Goal: Task Accomplishment & Management: Manage account settings

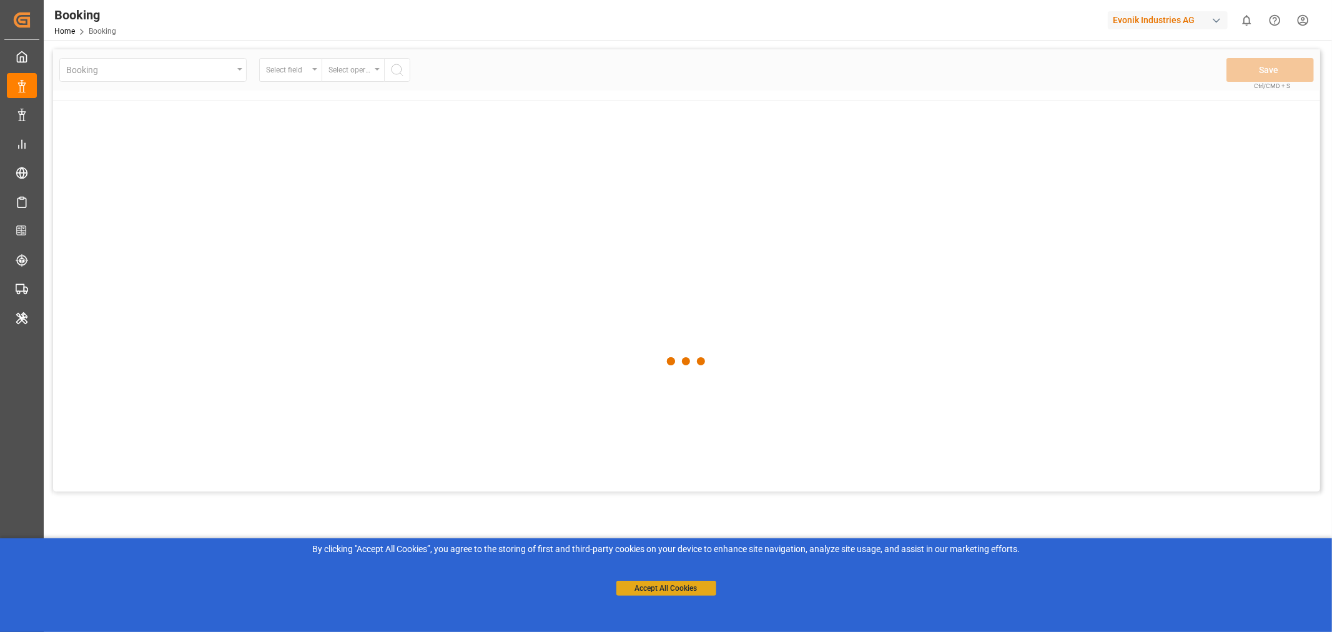
click at [665, 588] on button "Accept All Cookies" at bounding box center [666, 588] width 100 height 15
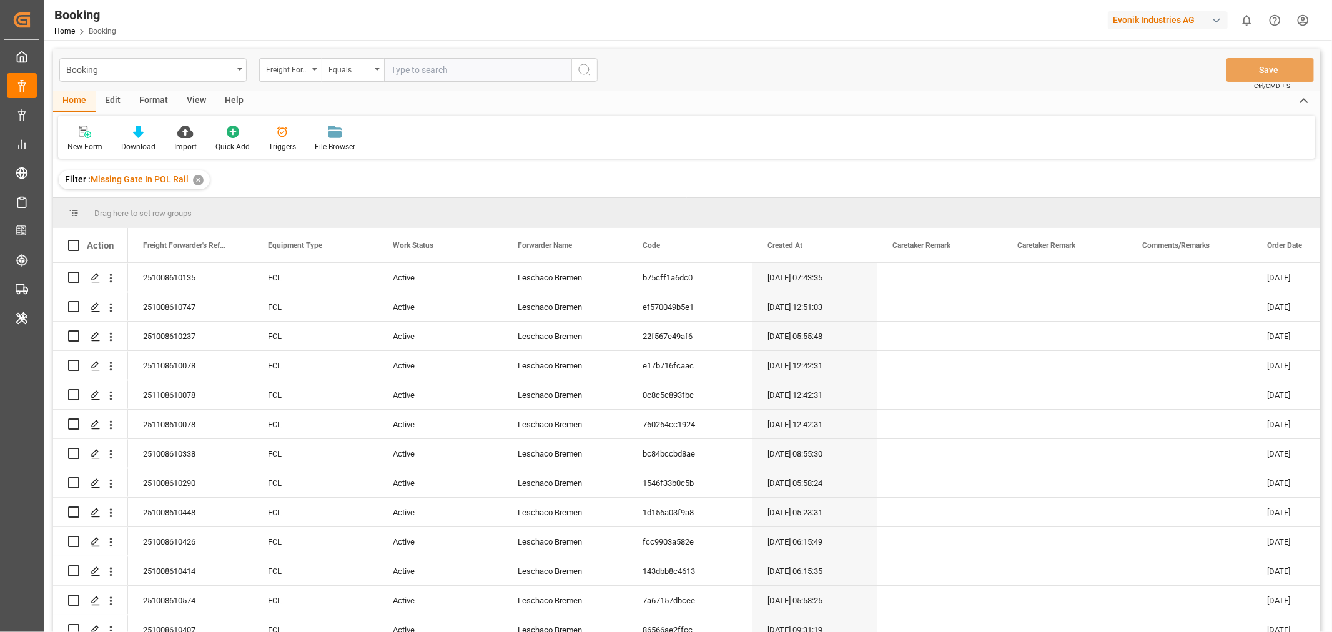
click at [191, 97] on div "View" at bounding box center [196, 101] width 38 height 21
click at [83, 147] on div "Default" at bounding box center [79, 146] width 24 height 11
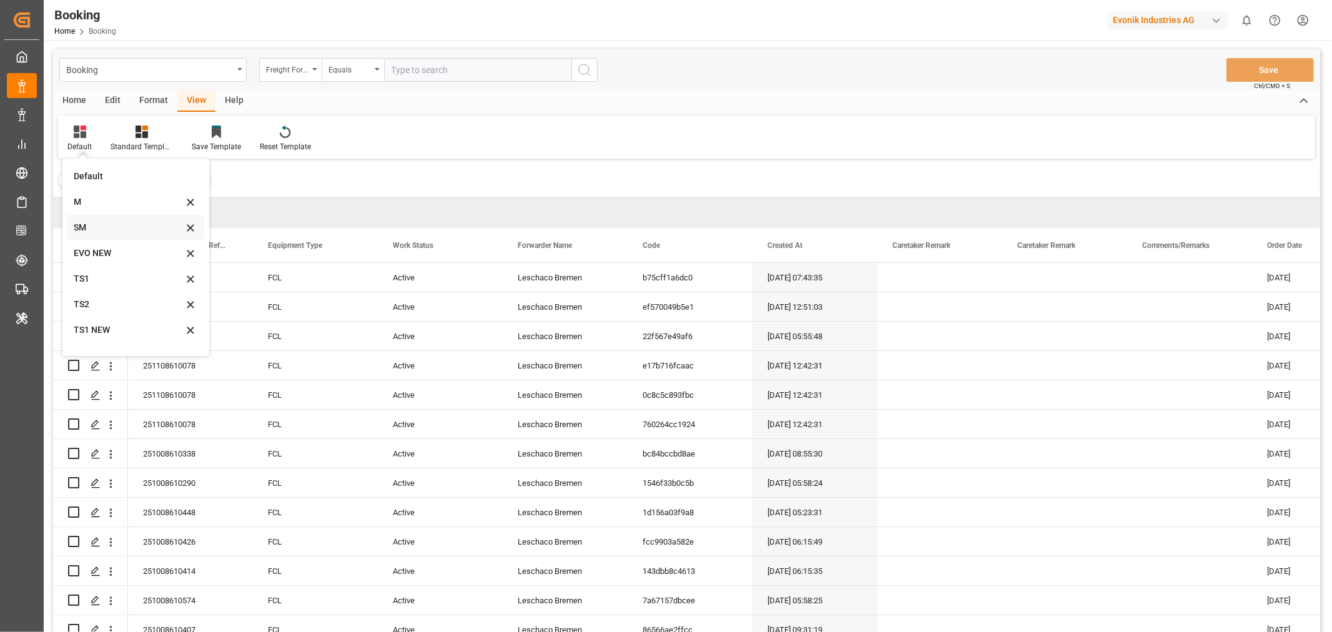
click at [85, 225] on div "SM" at bounding box center [128, 227] width 109 height 13
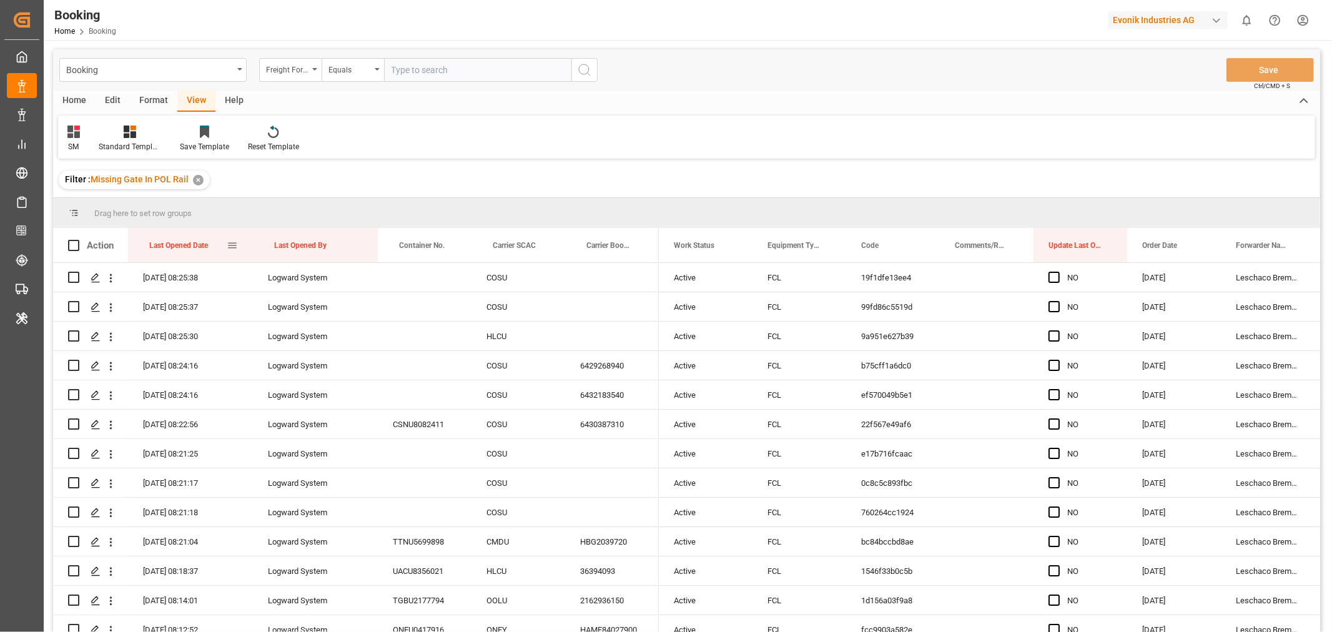
click at [213, 245] on div "Last Opened Date" at bounding box center [187, 245] width 77 height 34
click at [729, 245] on span at bounding box center [731, 245] width 11 height 11
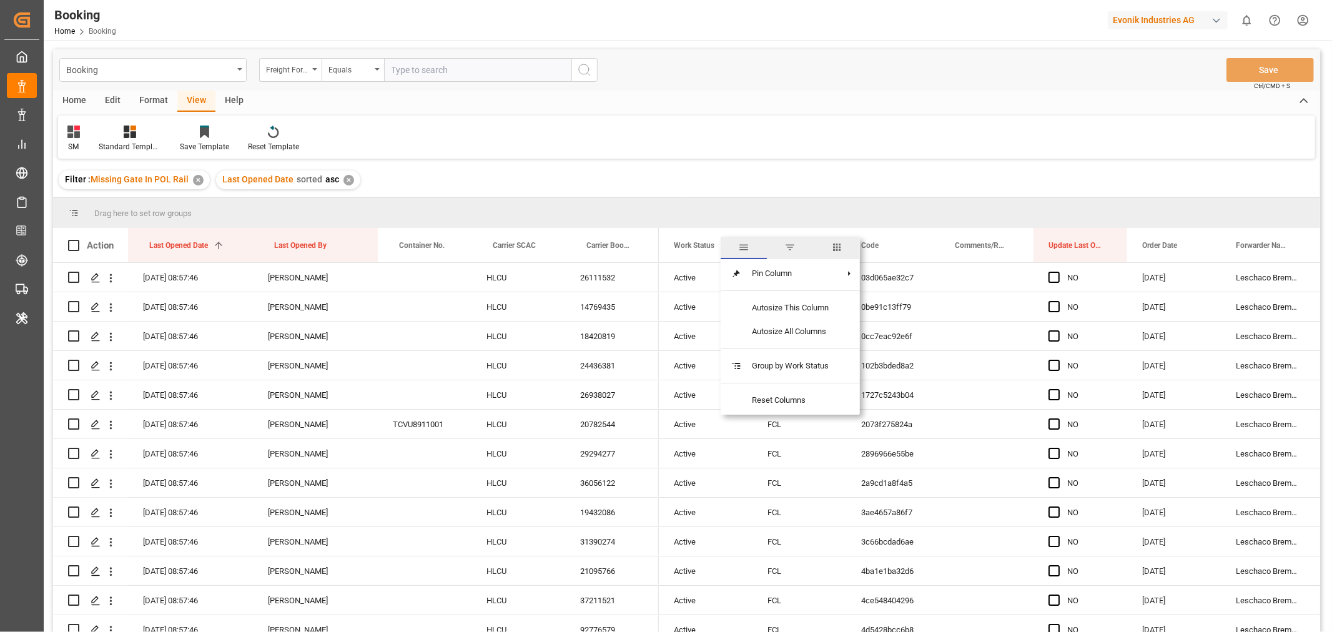
click at [841, 245] on span "columns" at bounding box center [836, 247] width 11 height 11
click at [734, 310] on input "Freight Forwarder's Reference No. column toggle visibility (hidden)" at bounding box center [733, 310] width 11 height 11
checkbox input "true"
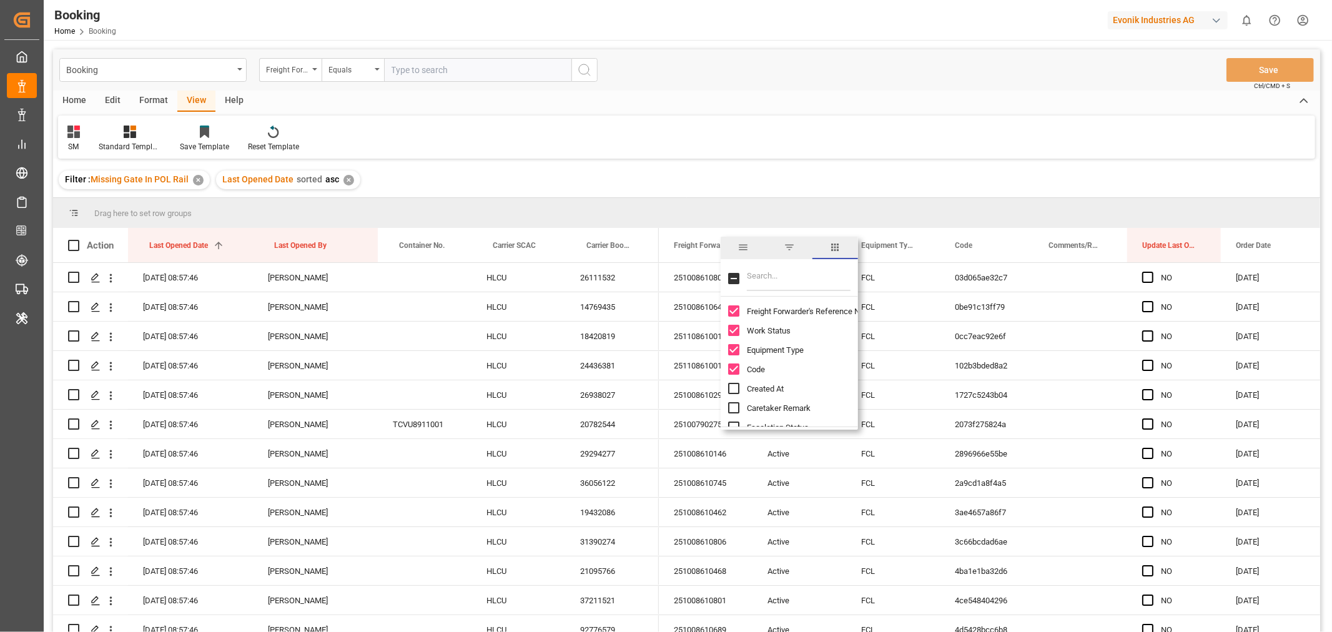
click at [732, 390] on input "Created At column toggle visibility (hidden)" at bounding box center [733, 388] width 11 height 11
checkbox input "true"
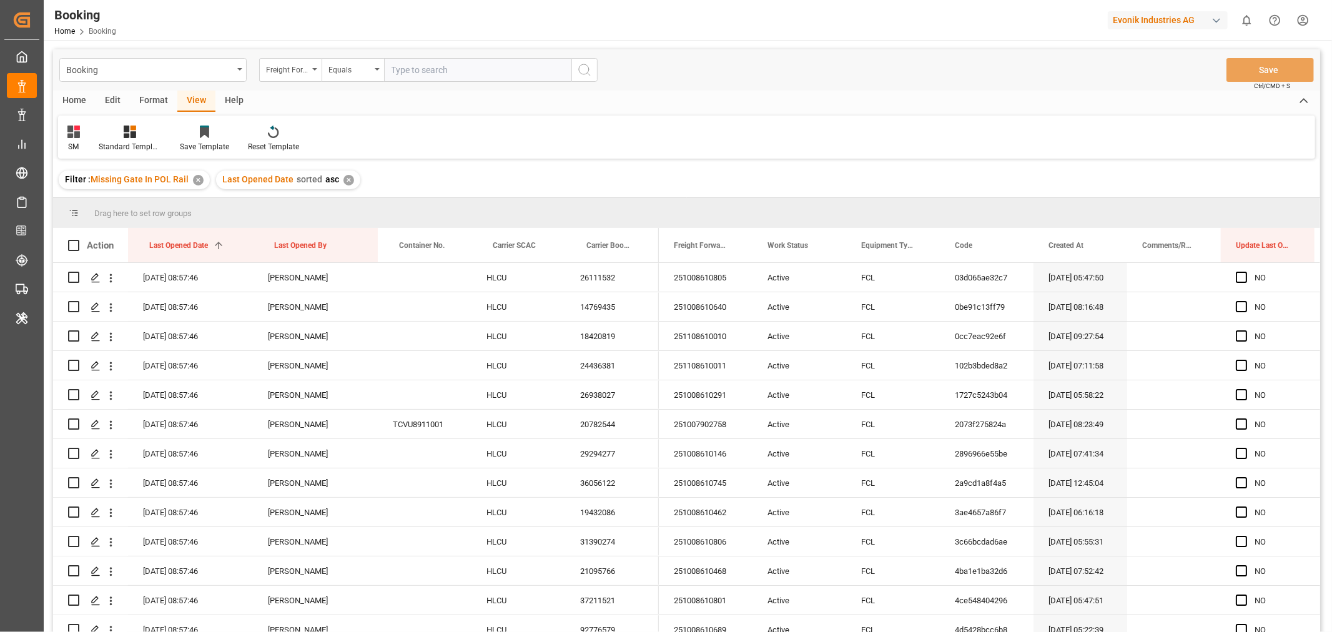
click at [750, 178] on div "Filter : Missing Gate In POL Rail ✕ Last Opened Date sorted asc ✕" at bounding box center [686, 179] width 1267 height 35
drag, startPoint x: 507, startPoint y: 244, endPoint x: 507, endPoint y: 220, distance: 24.4
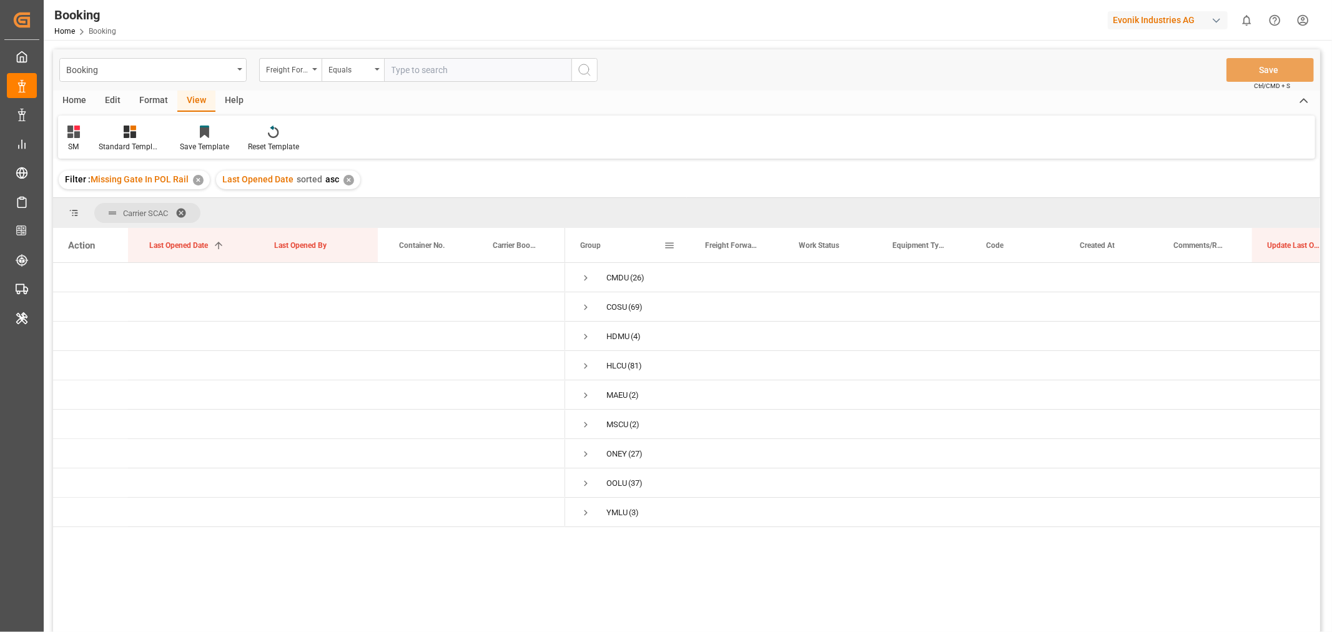
scroll to position [69, 0]
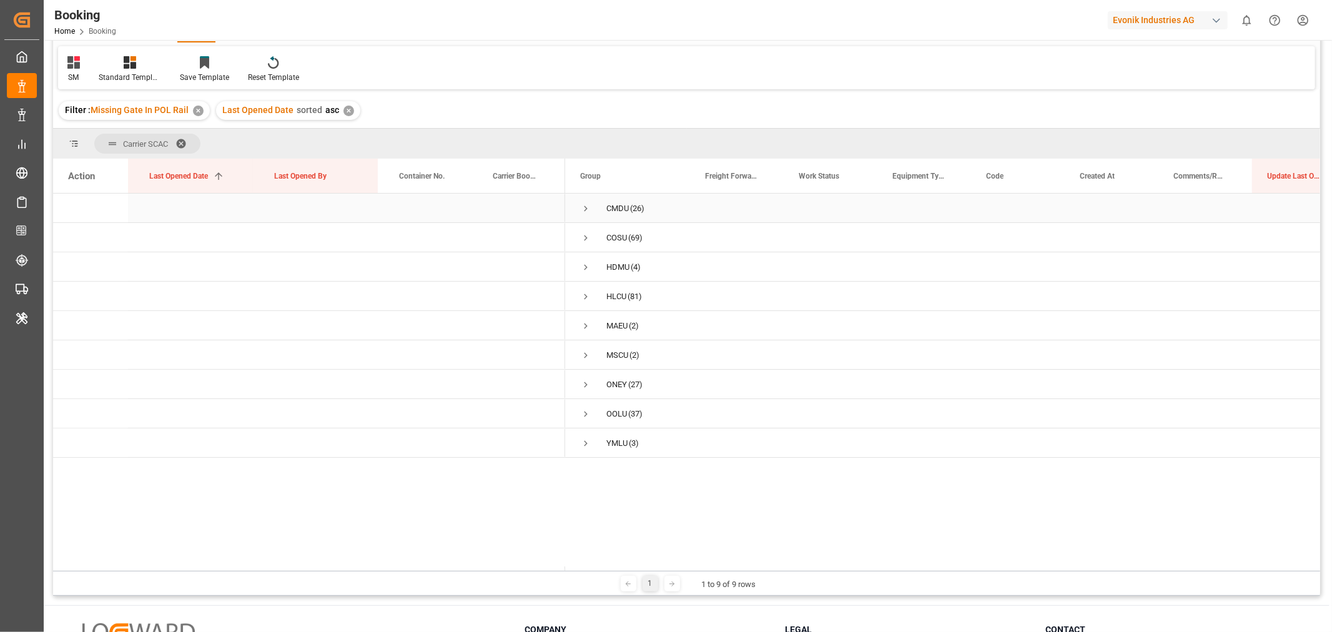
click at [586, 210] on span "Press SPACE to select this row." at bounding box center [585, 208] width 11 height 11
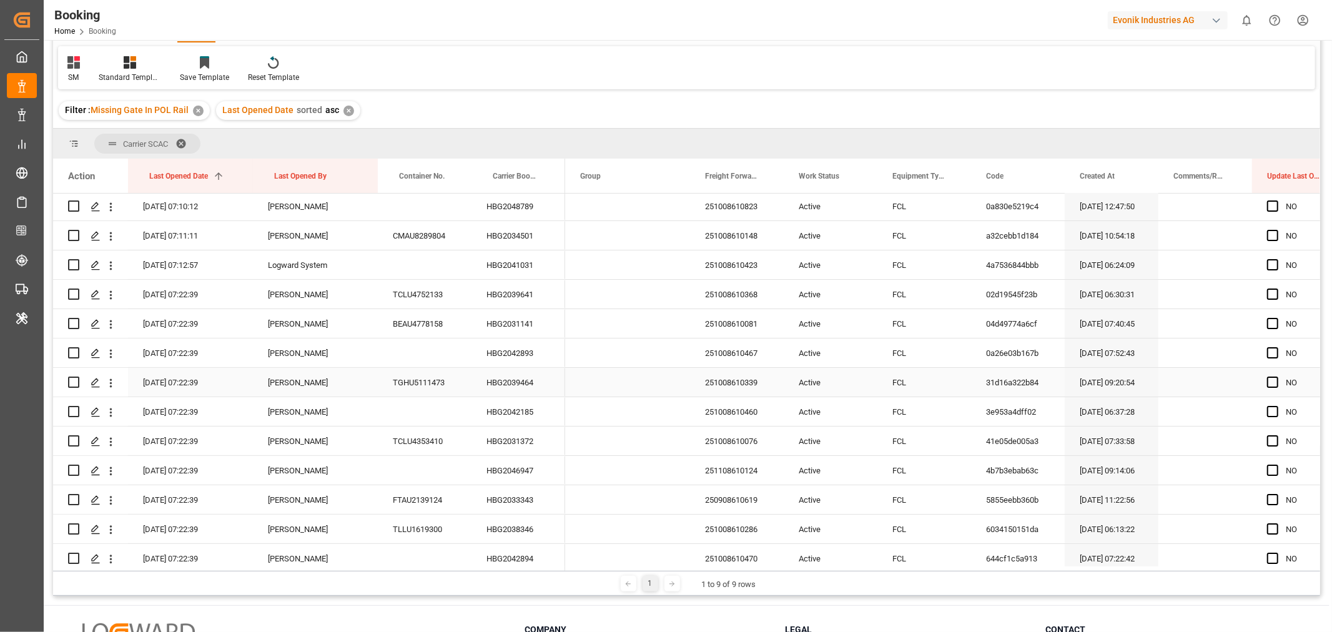
scroll to position [0, 0]
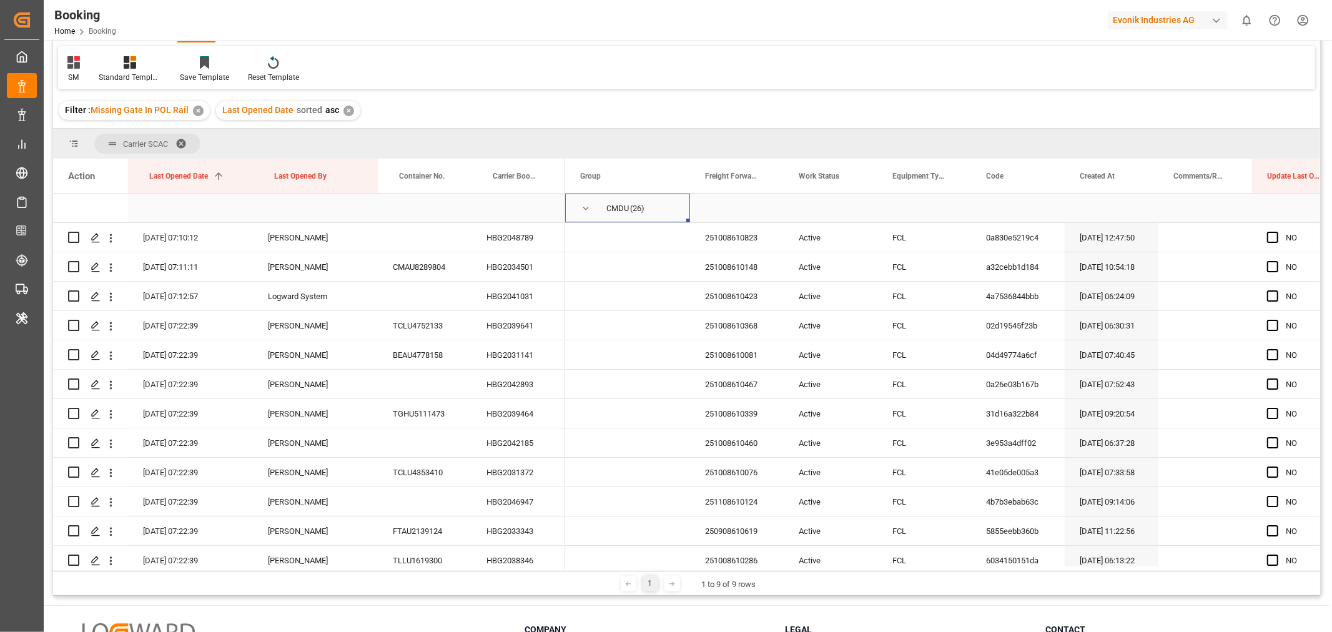
click at [581, 207] on span "Press SPACE to select this row." at bounding box center [585, 208] width 11 height 11
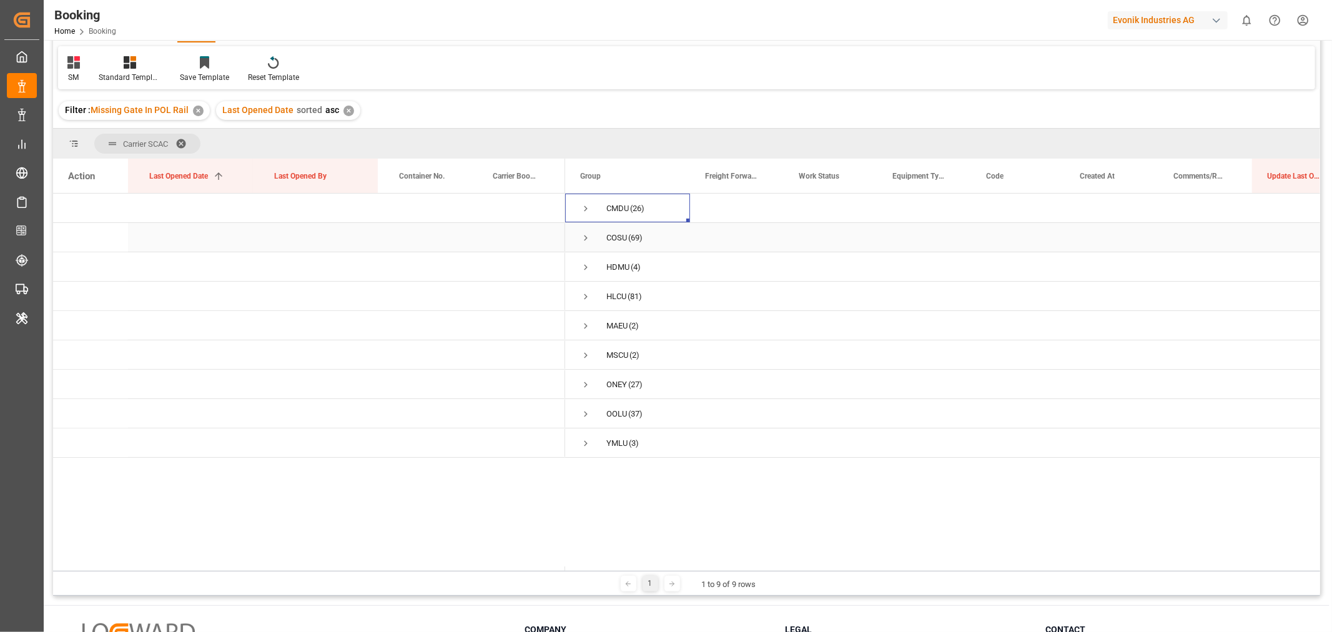
click at [587, 236] on span "Press SPACE to select this row." at bounding box center [585, 237] width 11 height 11
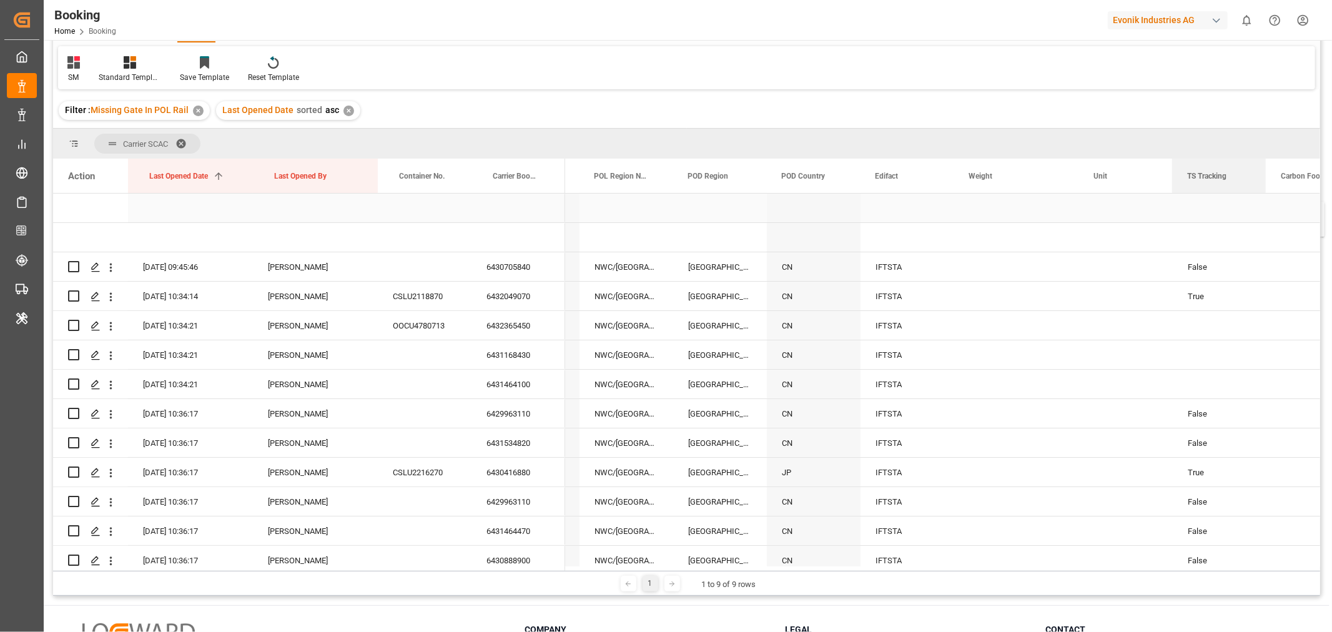
drag, startPoint x: 716, startPoint y: 175, endPoint x: 1251, endPoint y: 209, distance: 536.8
click at [1251, 209] on div "Action Last Opened Date 1 Last Opened By Container No." at bounding box center [686, 365] width 1267 height 412
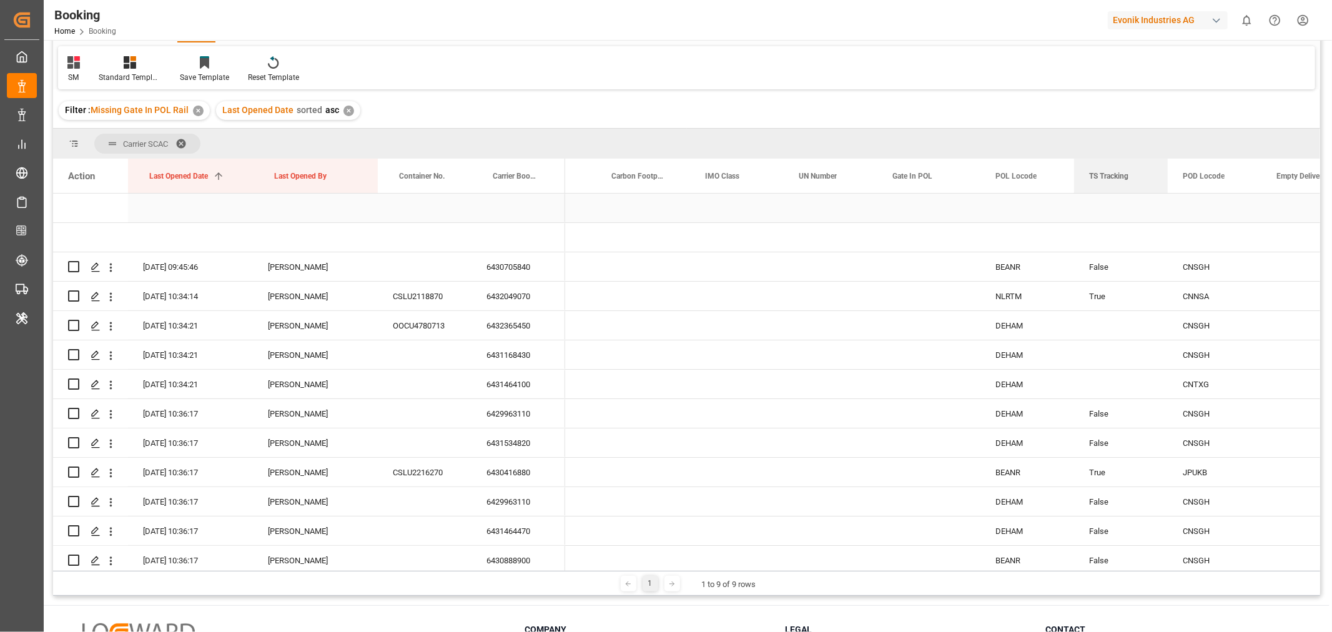
drag, startPoint x: 621, startPoint y: 179, endPoint x: 1153, endPoint y: 202, distance: 532.5
click at [1153, 202] on div "Action Last Opened Date 1 Last Opened By Container No." at bounding box center [686, 365] width 1267 height 412
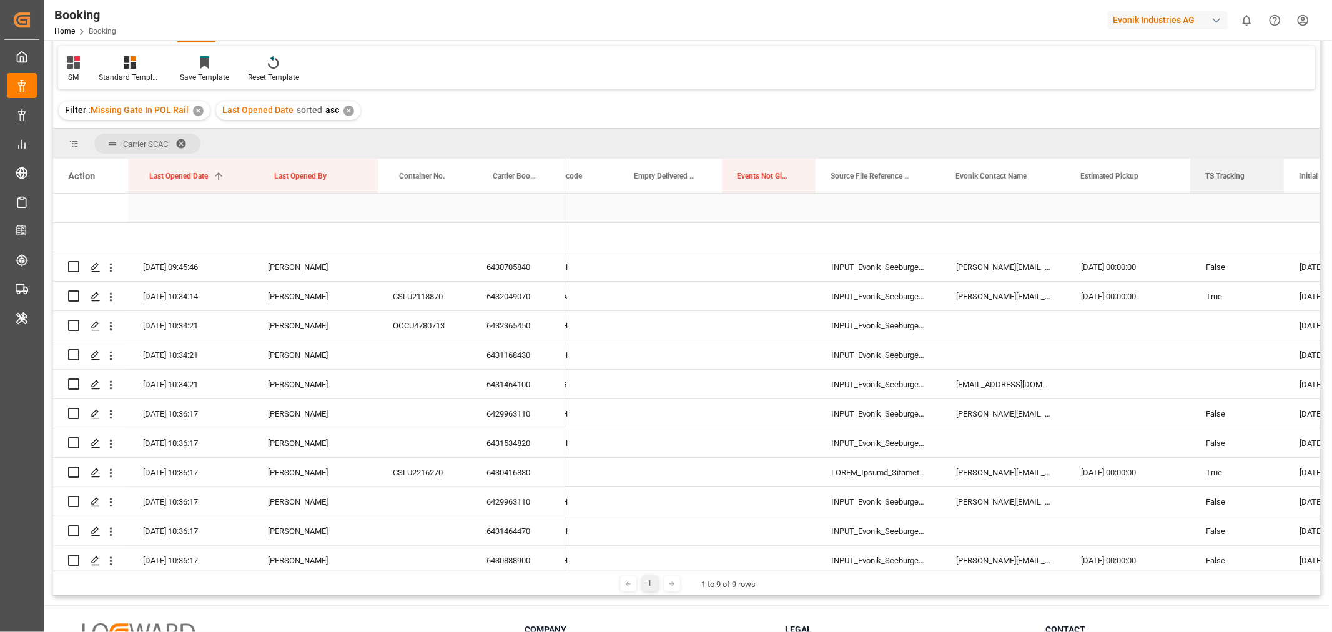
drag, startPoint x: 579, startPoint y: 181, endPoint x: 1191, endPoint y: 194, distance: 611.4
click at [1191, 194] on div "Action Last Opened Date 1 Last Opened By Container No." at bounding box center [686, 365] width 1267 height 412
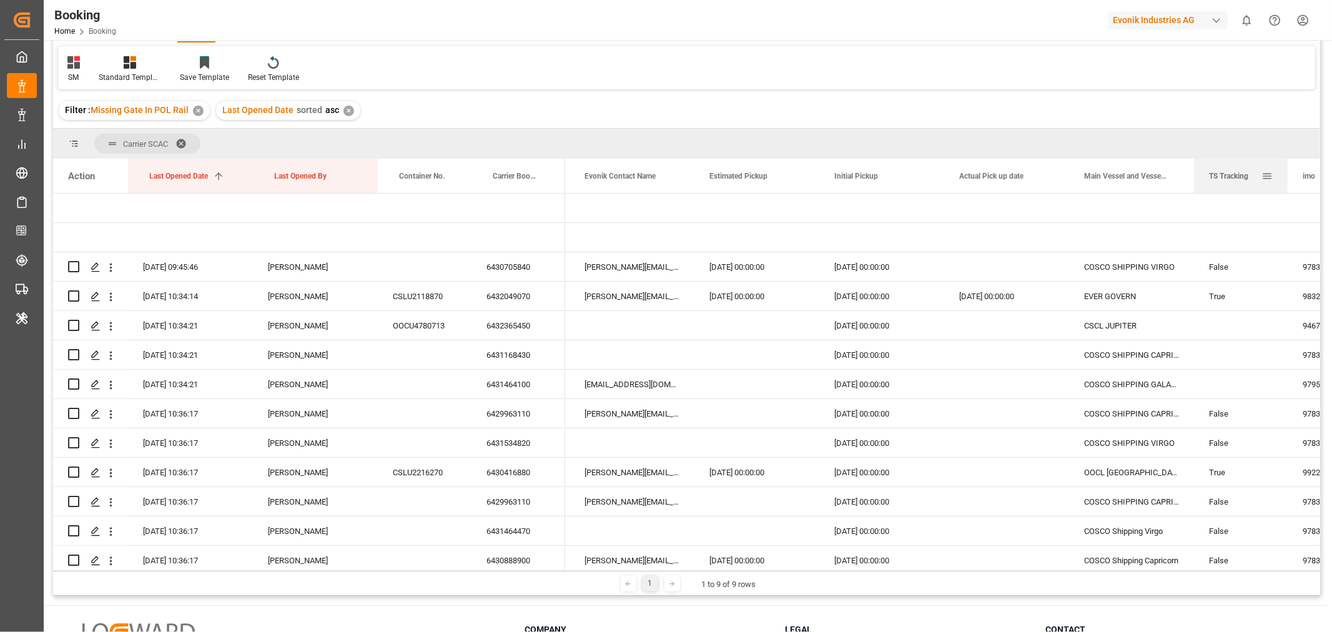
drag, startPoint x: 835, startPoint y: 174, endPoint x: 1239, endPoint y: 189, distance: 404.9
click at [1239, 189] on div "TS Tracking" at bounding box center [1235, 176] width 52 height 34
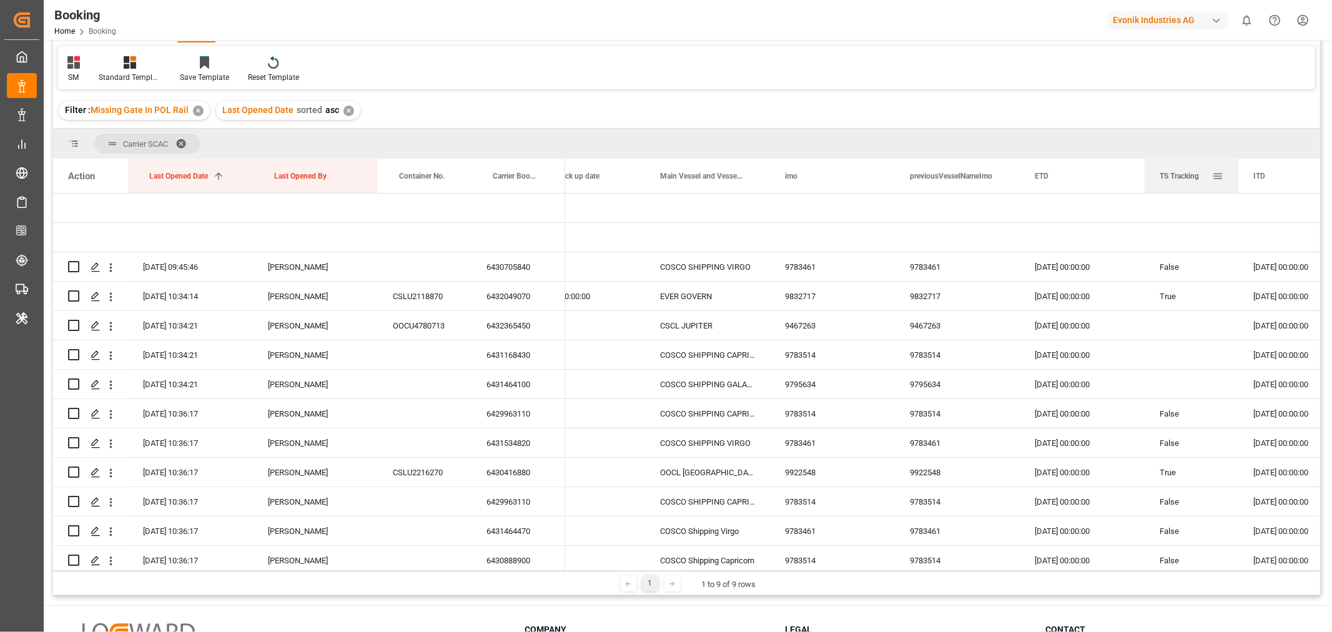
drag, startPoint x: 822, startPoint y: 177, endPoint x: 1153, endPoint y: 183, distance: 331.0
click at [1153, 183] on div "TS Tracking" at bounding box center [1191, 176] width 94 height 34
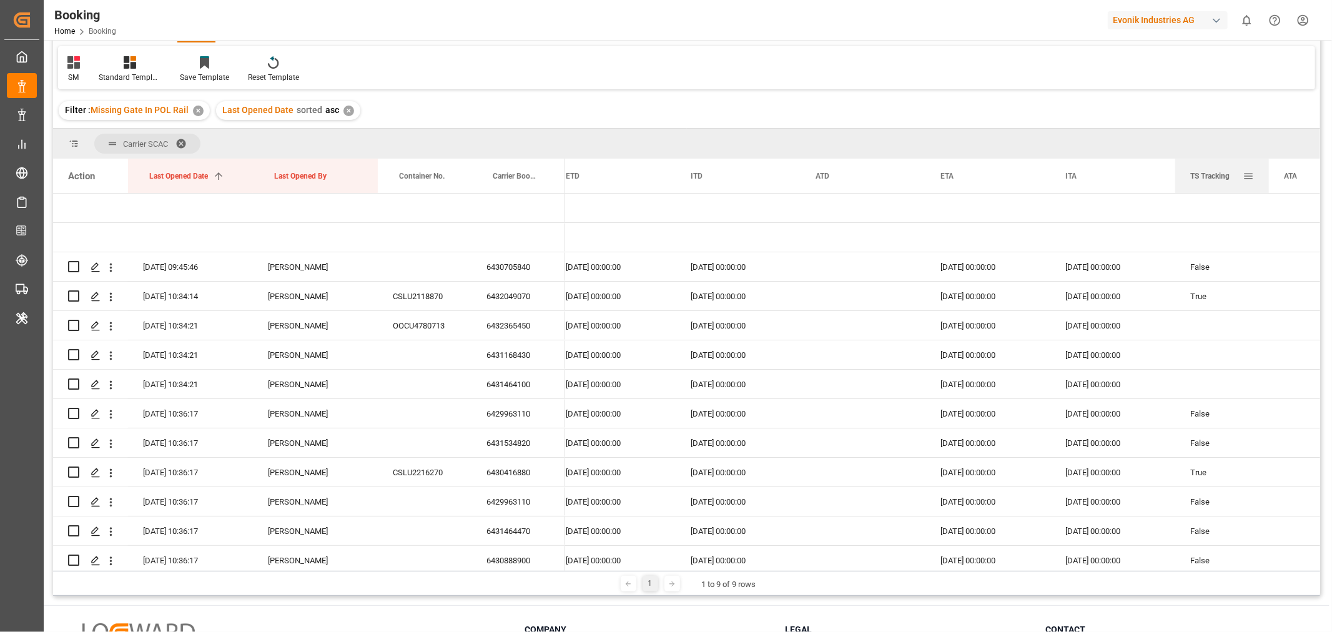
drag, startPoint x: 707, startPoint y: 182, endPoint x: 1209, endPoint y: 186, distance: 502.0
click at [1209, 186] on div "TS Tracking" at bounding box center [1216, 176] width 52 height 34
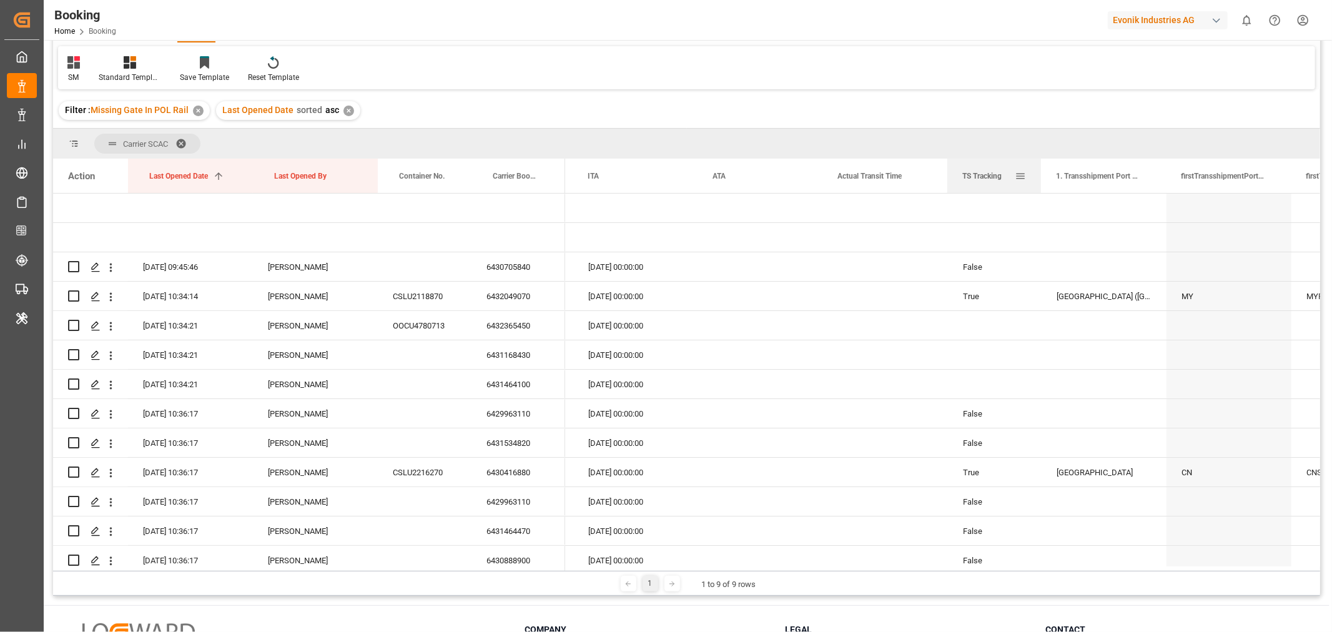
drag, startPoint x: 727, startPoint y: 177, endPoint x: 1015, endPoint y: 190, distance: 288.1
click at [1015, 190] on div "TS Tracking" at bounding box center [994, 176] width 64 height 34
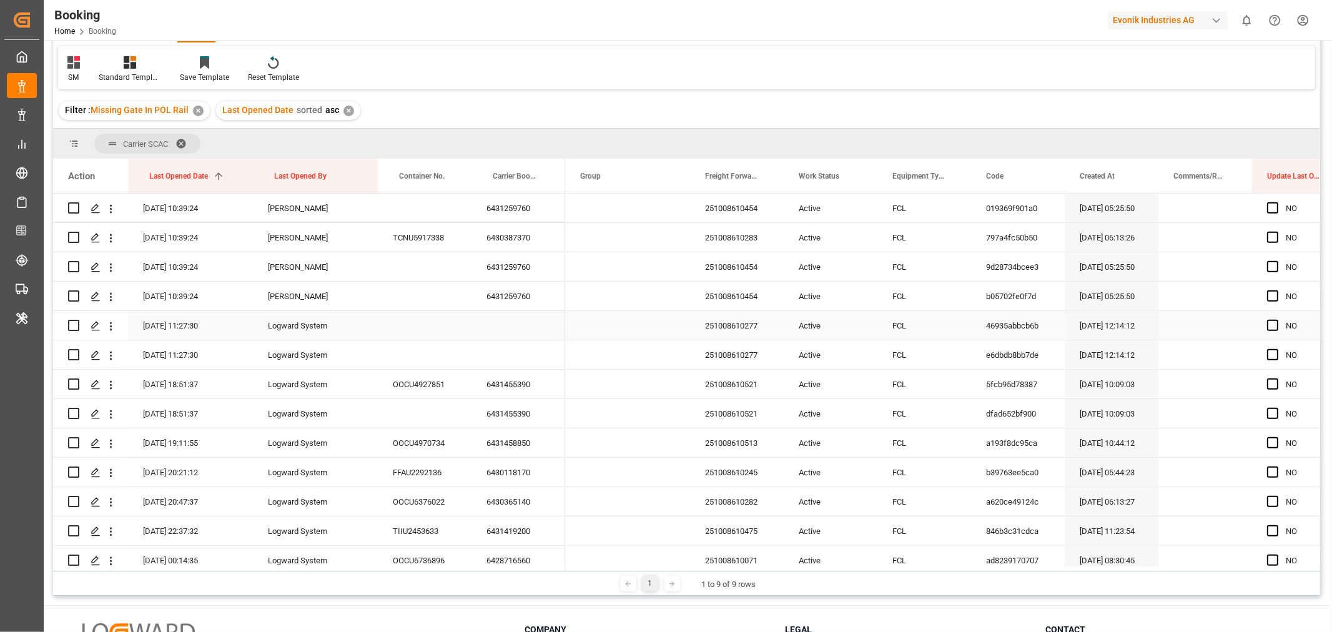
click at [729, 323] on div "251008610277" at bounding box center [737, 325] width 94 height 29
click at [109, 325] on icon "open menu" at bounding box center [110, 326] width 13 height 13
click at [184, 354] on span "Open in new tab" at bounding box center [193, 352] width 114 height 13
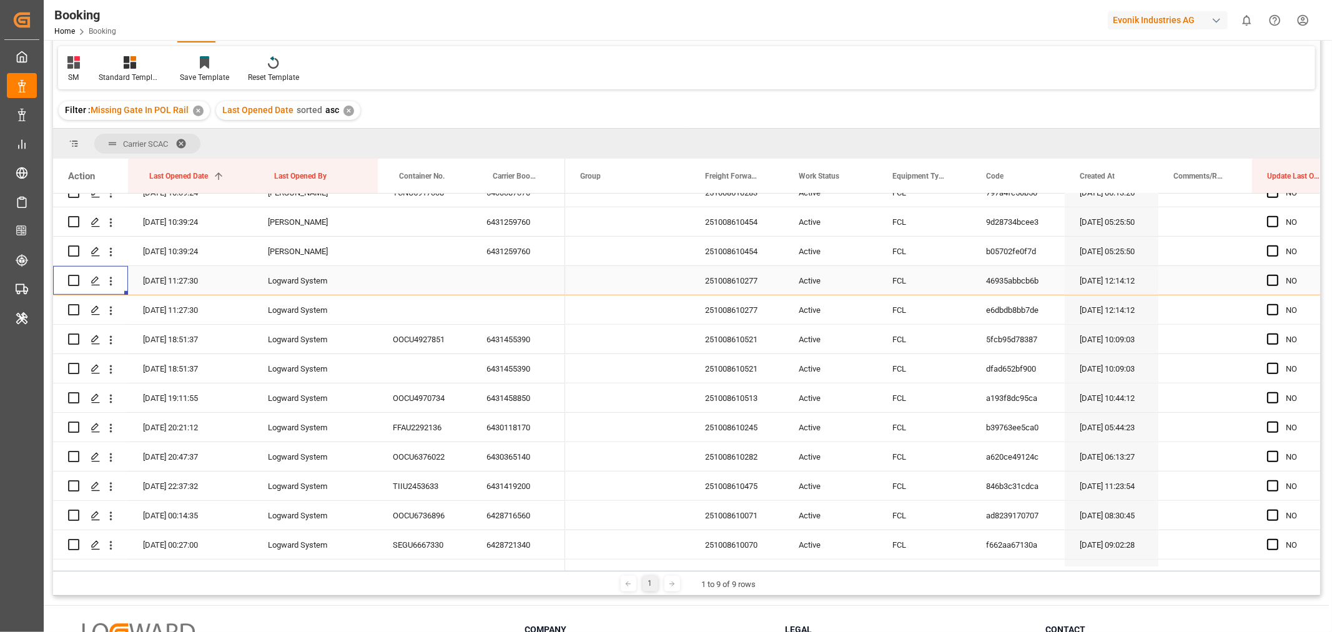
scroll to position [832, 0]
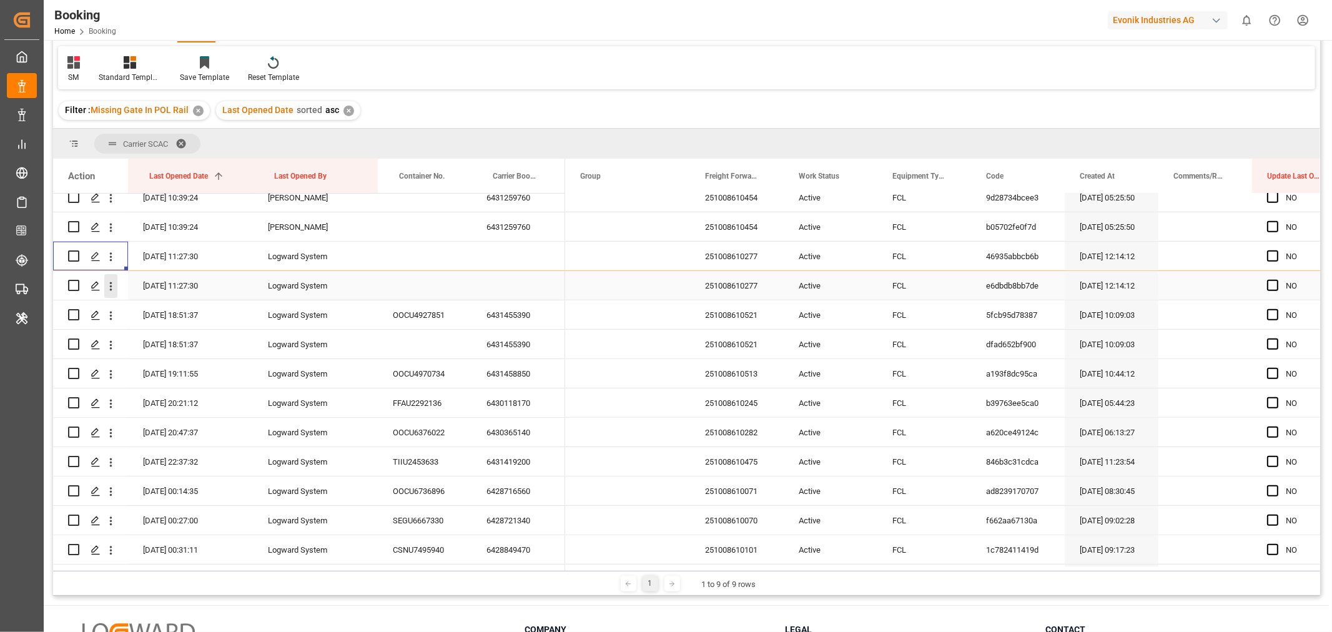
click at [107, 286] on icon "open menu" at bounding box center [110, 286] width 13 height 13
click at [128, 308] on span "Press SPACE to select this row." at bounding box center [125, 312] width 22 height 13
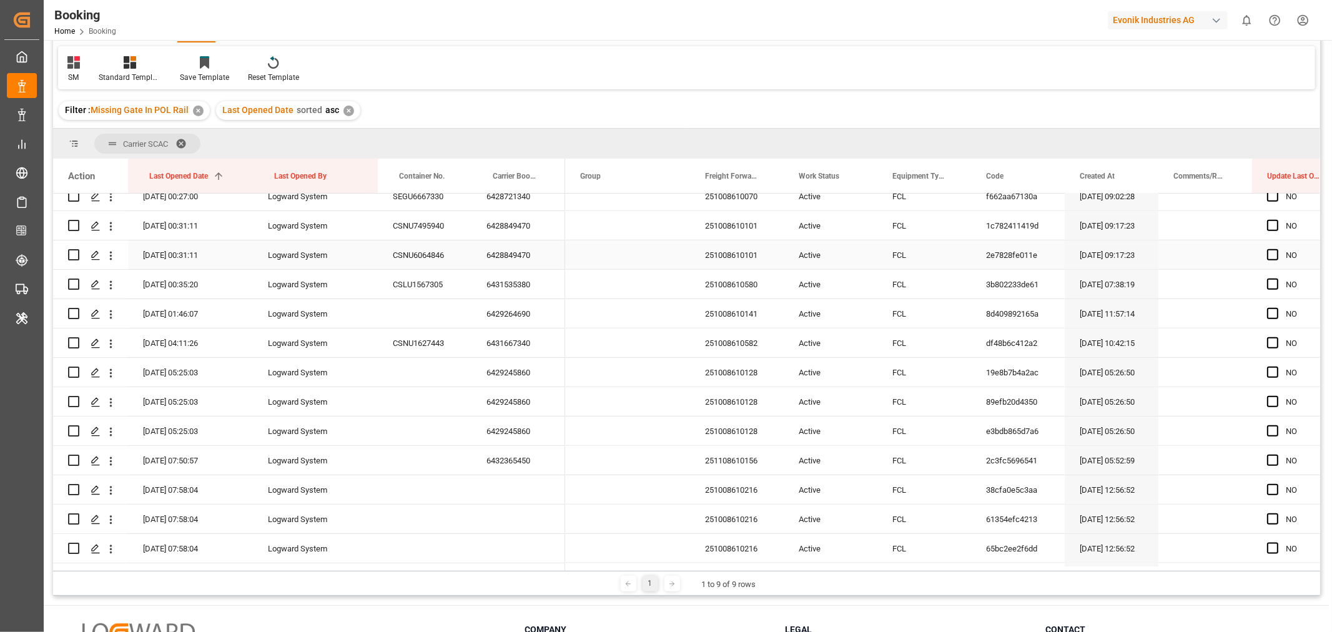
scroll to position [1179, 0]
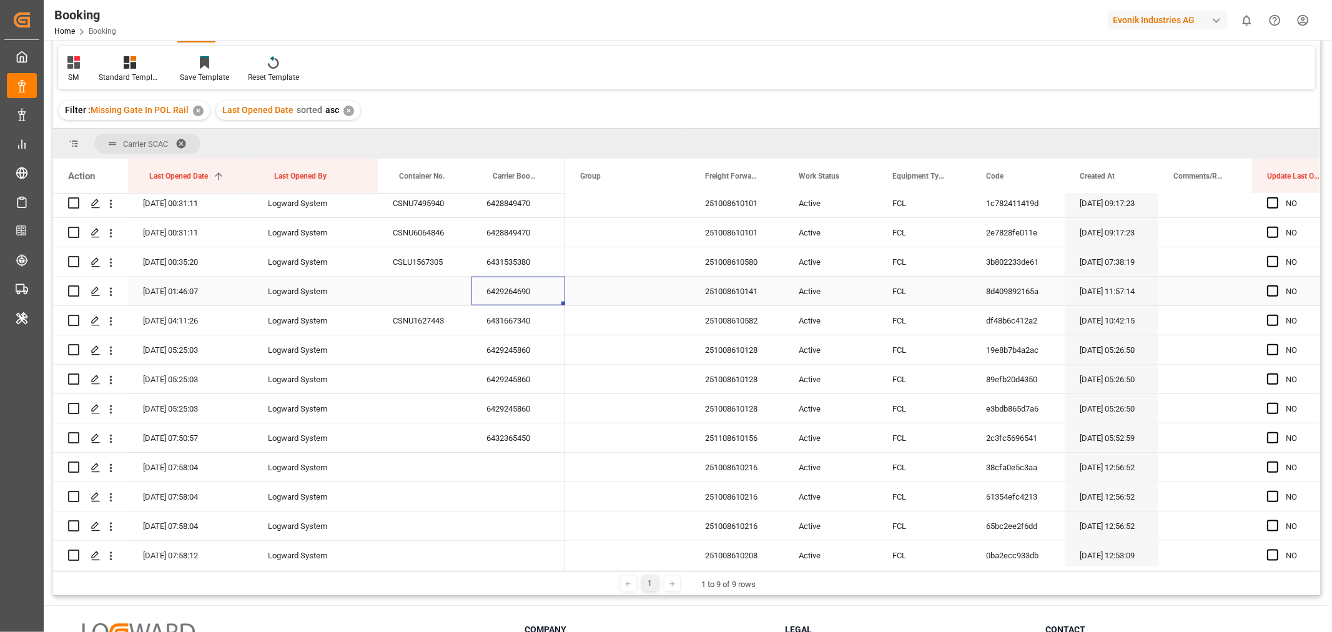
click at [521, 283] on div "6429264690" at bounding box center [518, 291] width 94 height 29
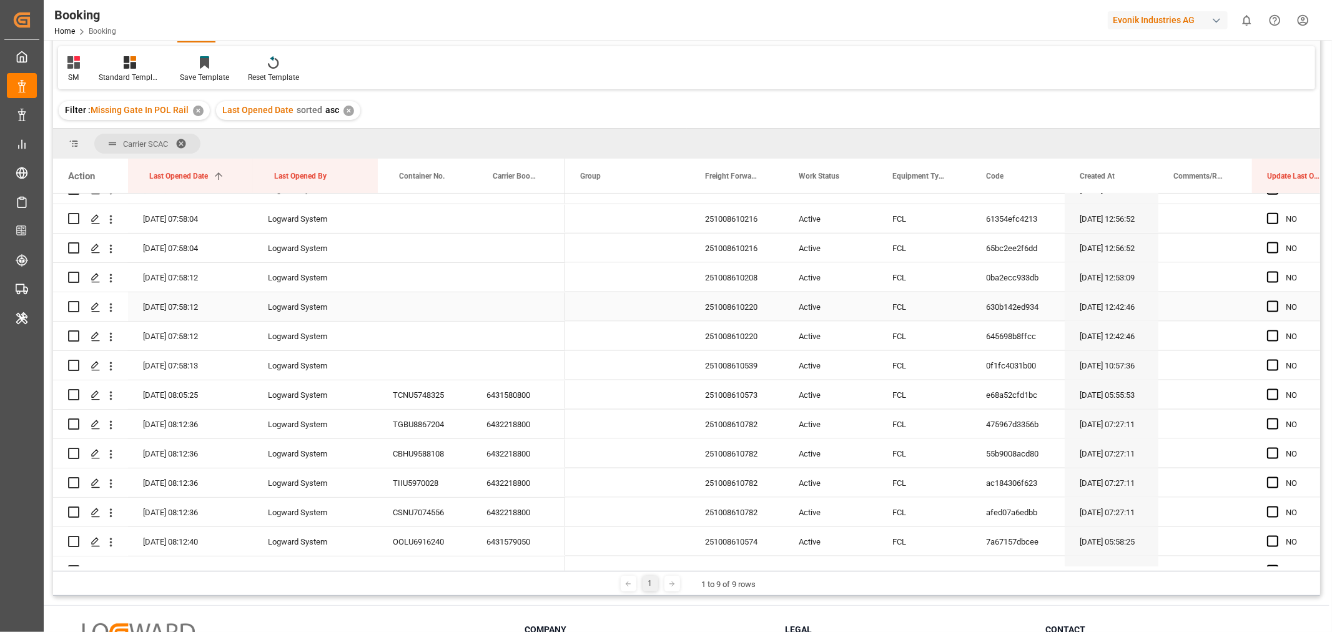
scroll to position [1387, 0]
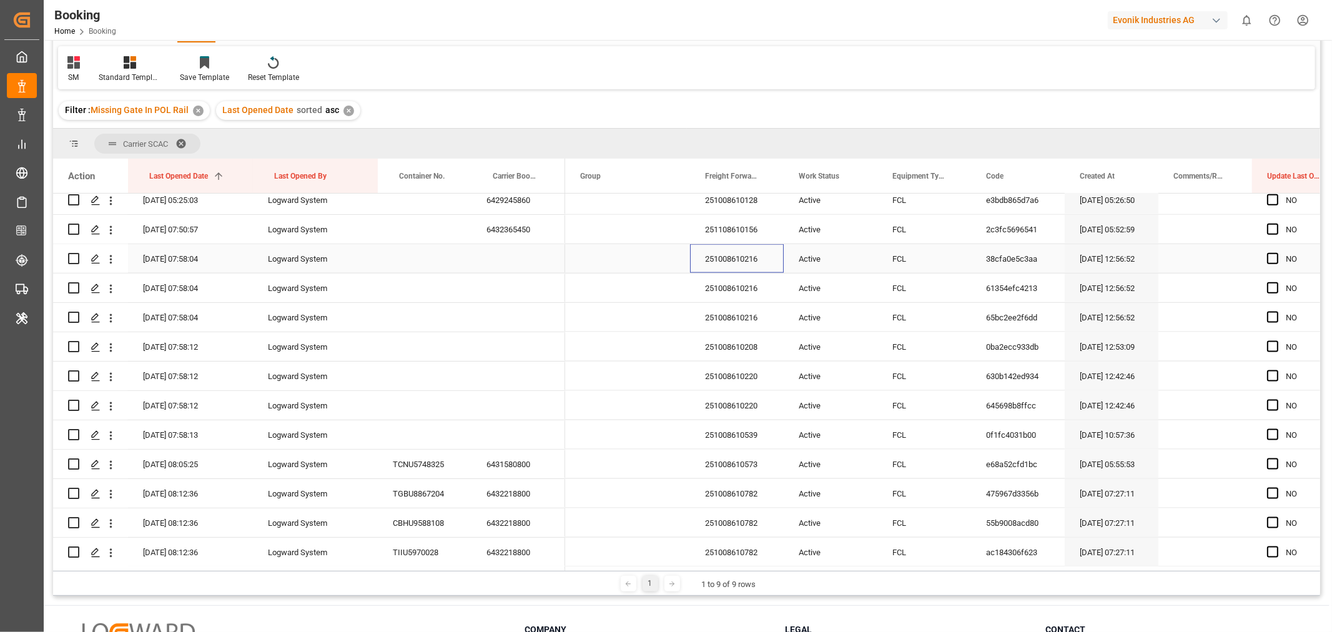
click at [732, 267] on div "251008610216" at bounding box center [737, 258] width 94 height 29
click at [727, 258] on div "251008610216" at bounding box center [737, 258] width 94 height 29
click at [967, 64] on div "SM Standard Templates Save Template Reset Template" at bounding box center [686, 67] width 1257 height 43
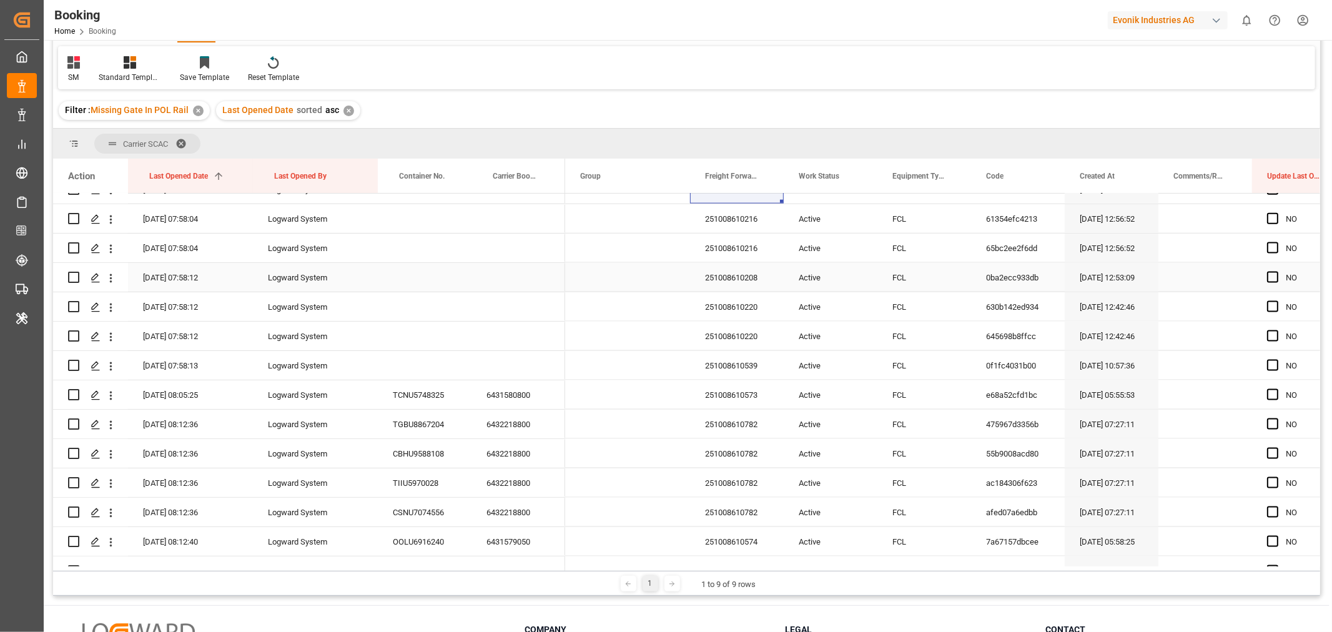
click at [755, 282] on div "251008610208" at bounding box center [737, 277] width 94 height 29
click at [112, 275] on icon "open menu" at bounding box center [110, 278] width 13 height 13
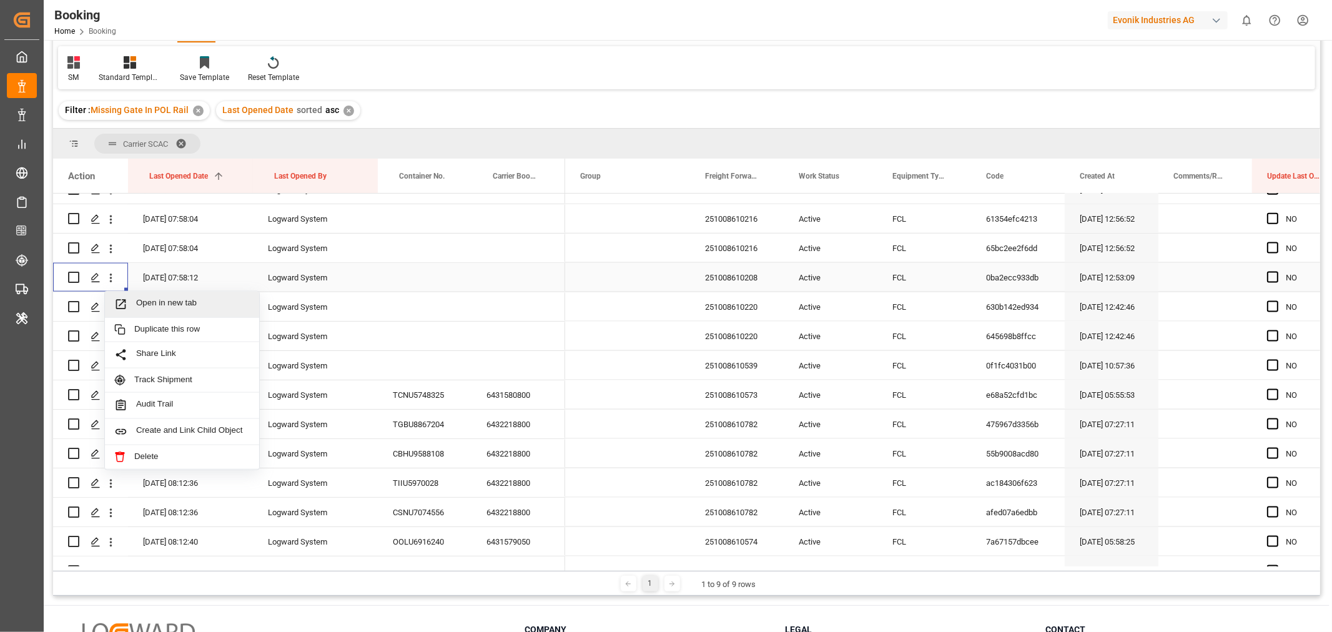
click at [165, 303] on span "Open in new tab" at bounding box center [193, 304] width 114 height 13
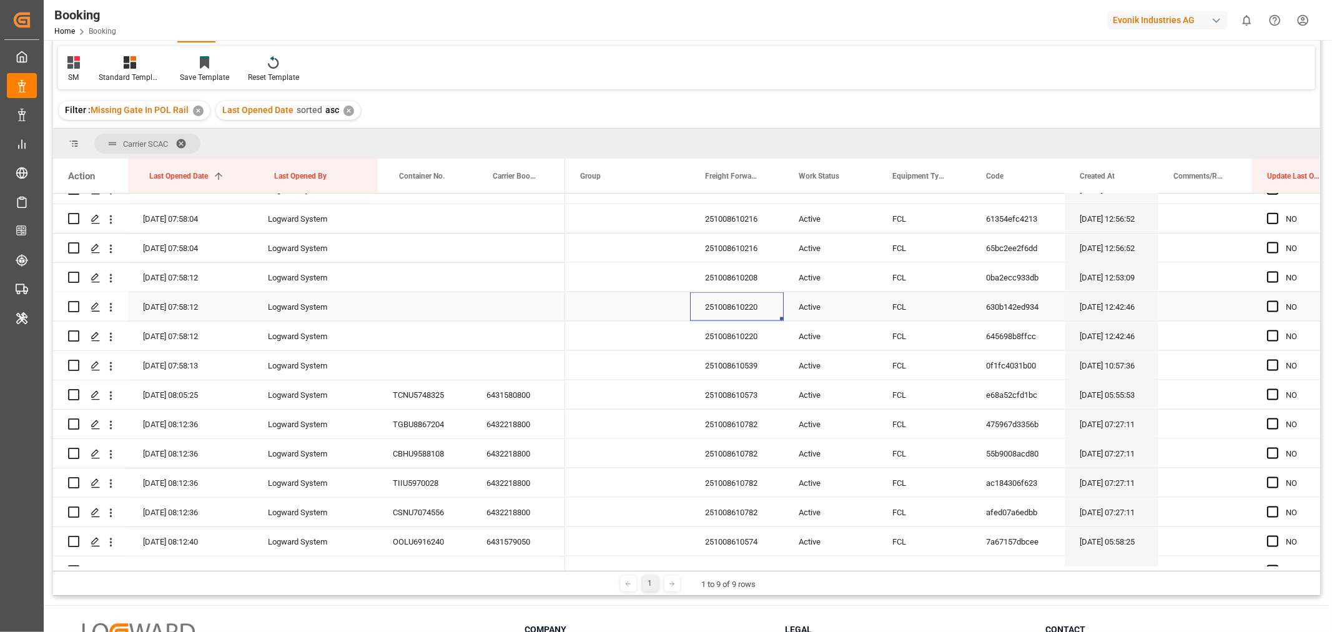
click at [750, 315] on div "251008610220" at bounding box center [737, 306] width 94 height 29
click at [111, 308] on icon "open menu" at bounding box center [110, 307] width 13 height 13
click at [179, 330] on span "Open in new tab" at bounding box center [193, 333] width 114 height 13
click at [111, 335] on icon "open menu" at bounding box center [110, 336] width 13 height 13
click at [184, 370] on div "Open in new tab" at bounding box center [182, 363] width 154 height 26
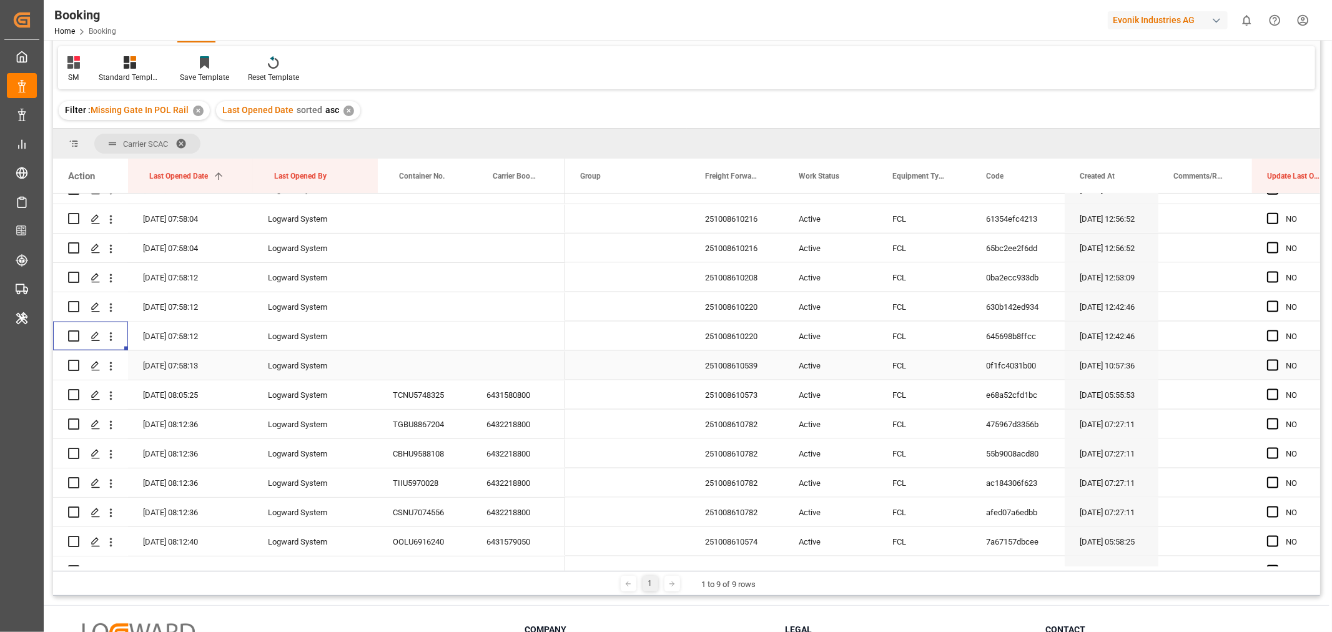
click at [722, 365] on div "251008610539" at bounding box center [737, 365] width 94 height 29
click at [111, 372] on button "open menu" at bounding box center [110, 366] width 13 height 24
click at [159, 394] on span "Open in new tab" at bounding box center [193, 392] width 114 height 13
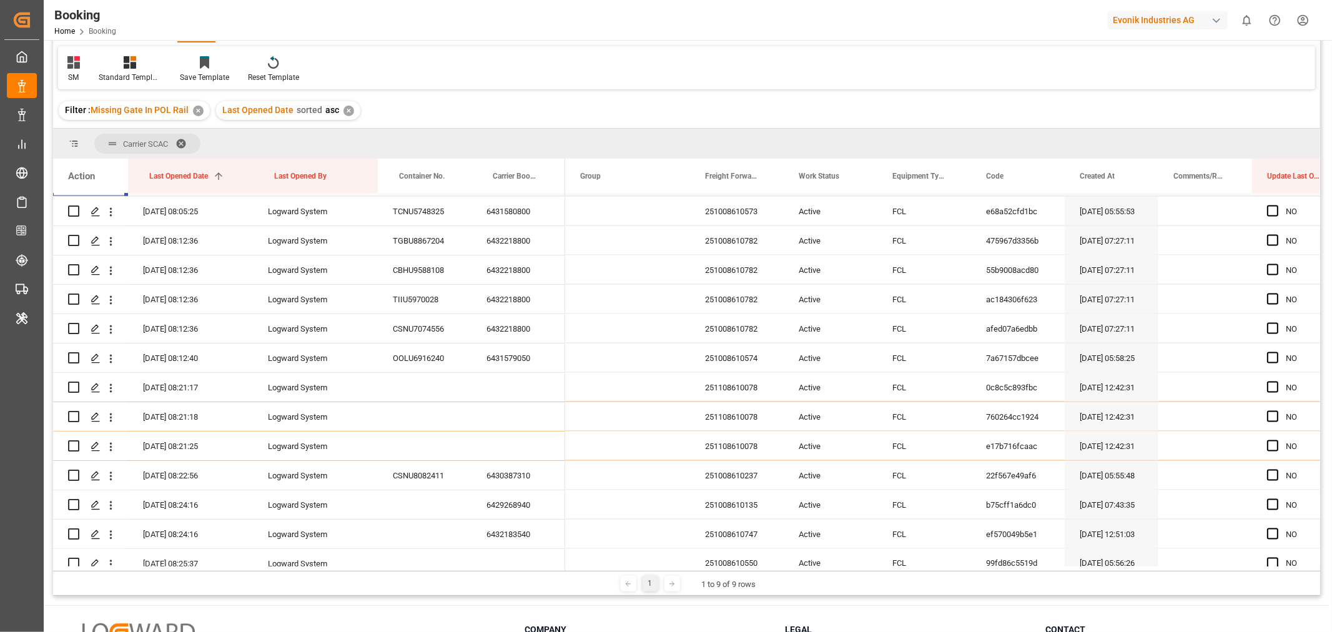
scroll to position [1665, 0]
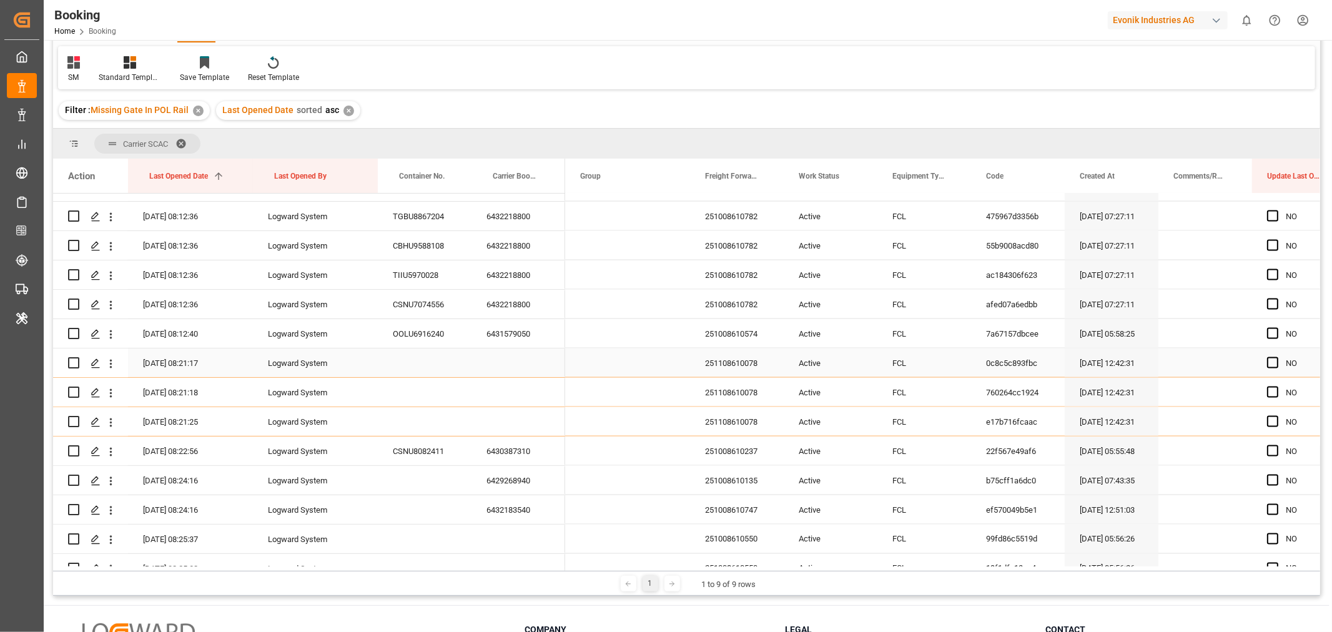
click at [756, 368] on div "251108610078" at bounding box center [737, 362] width 94 height 29
click at [109, 360] on icon "open menu" at bounding box center [110, 363] width 13 height 13
click at [184, 383] on span "Open in new tab" at bounding box center [193, 389] width 114 height 13
click at [109, 391] on icon "open menu" at bounding box center [110, 392] width 13 height 13
click at [163, 416] on span "Open in new tab" at bounding box center [193, 419] width 114 height 13
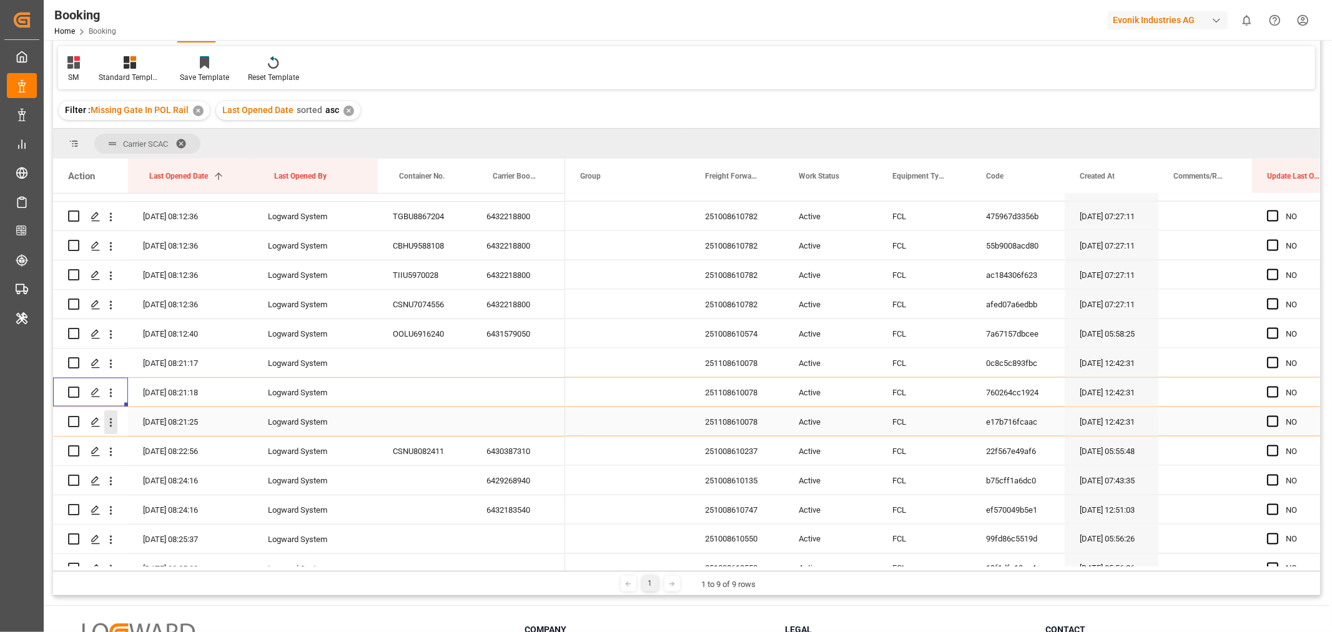
click at [110, 421] on icon "open menu" at bounding box center [111, 422] width 2 height 9
click at [161, 446] on span "Open in new tab" at bounding box center [193, 448] width 114 height 13
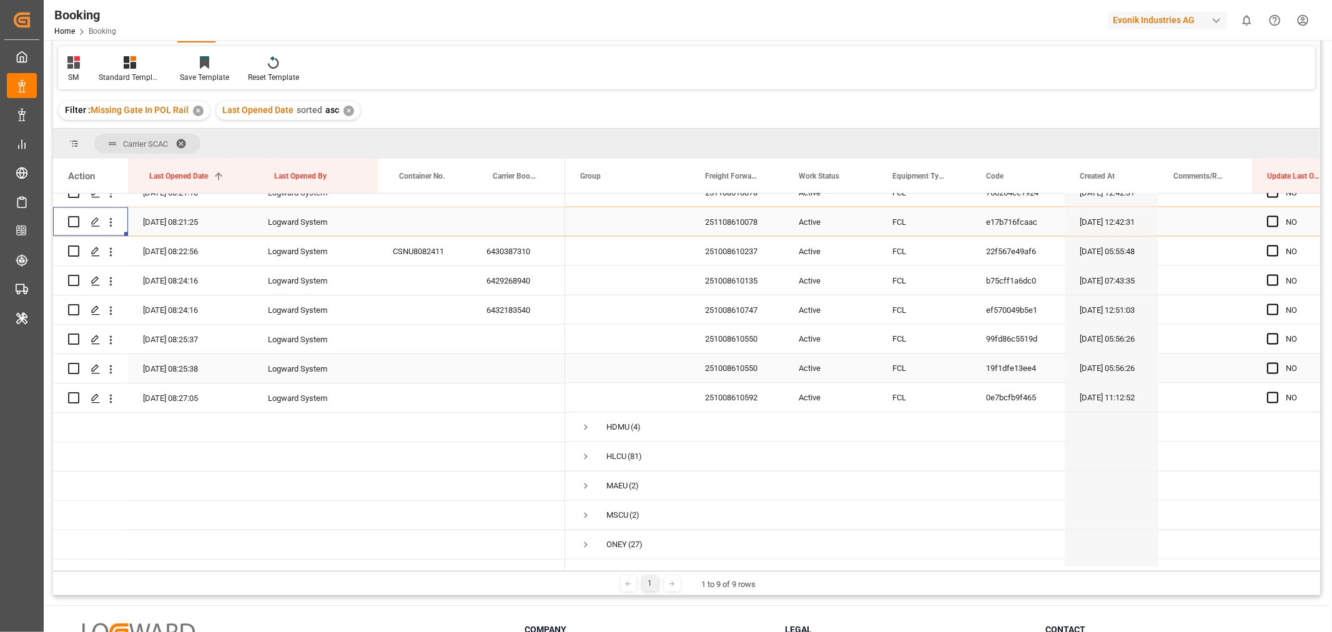
scroll to position [1873, 0]
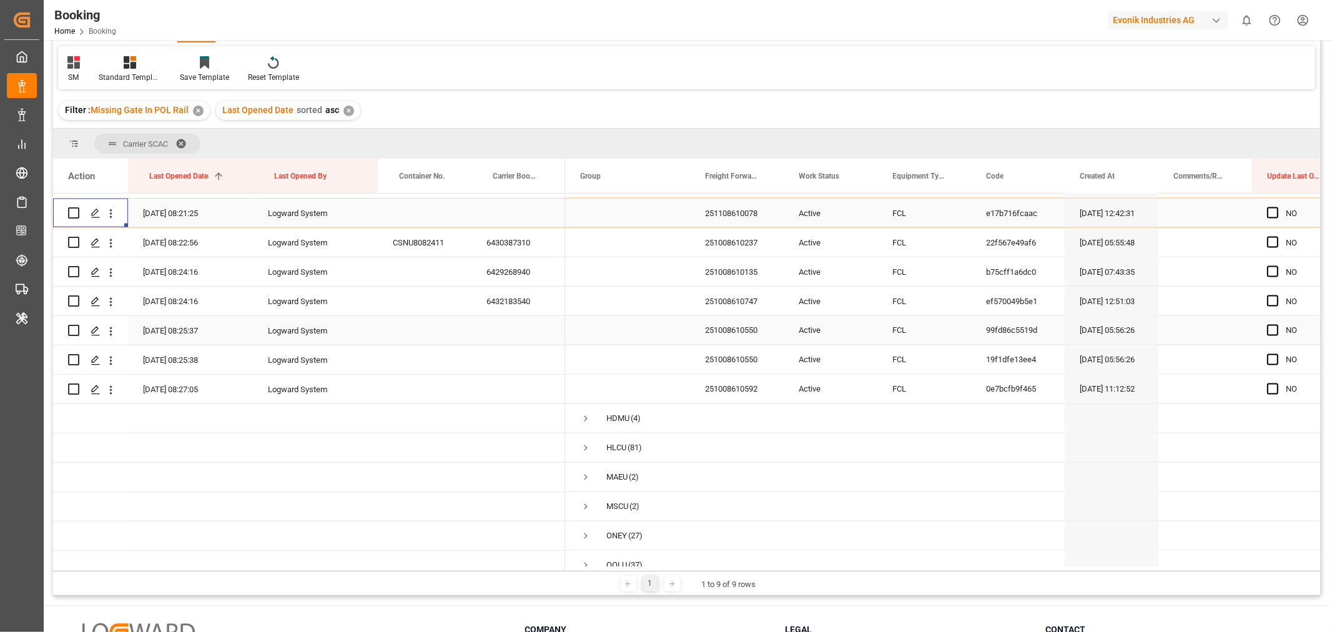
click at [758, 327] on div "251008610550" at bounding box center [737, 330] width 94 height 29
click at [111, 328] on icon "open menu" at bounding box center [110, 331] width 13 height 13
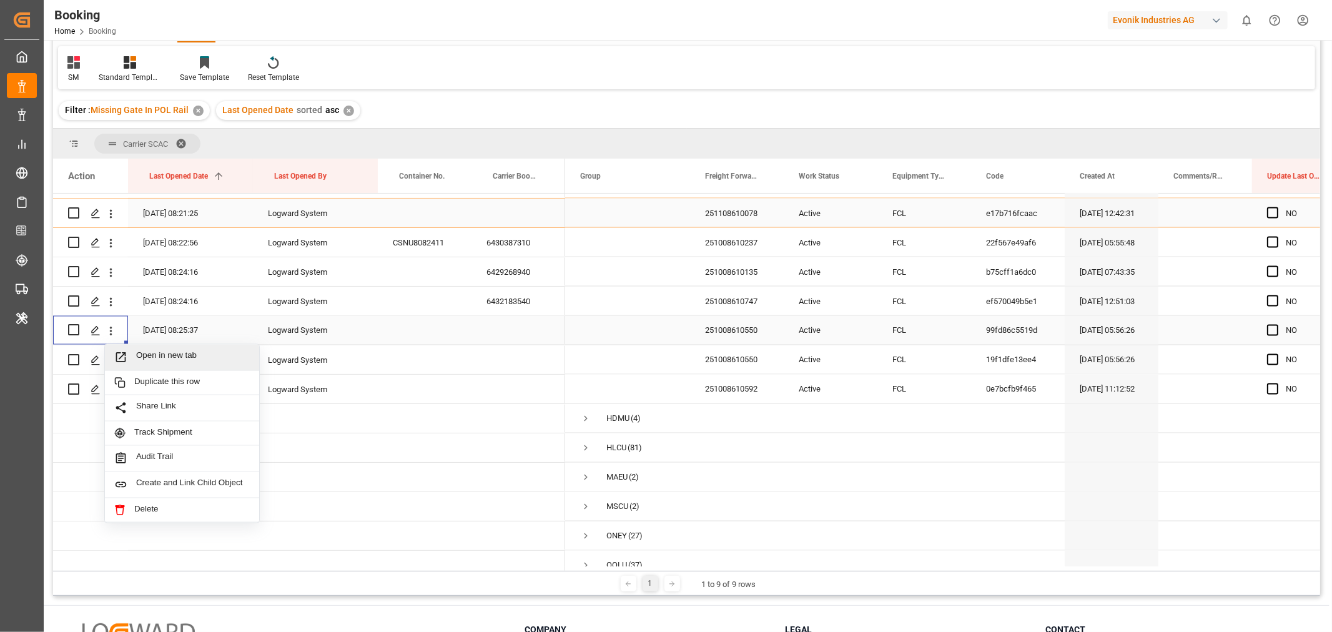
click at [152, 352] on span "Open in new tab" at bounding box center [193, 357] width 114 height 13
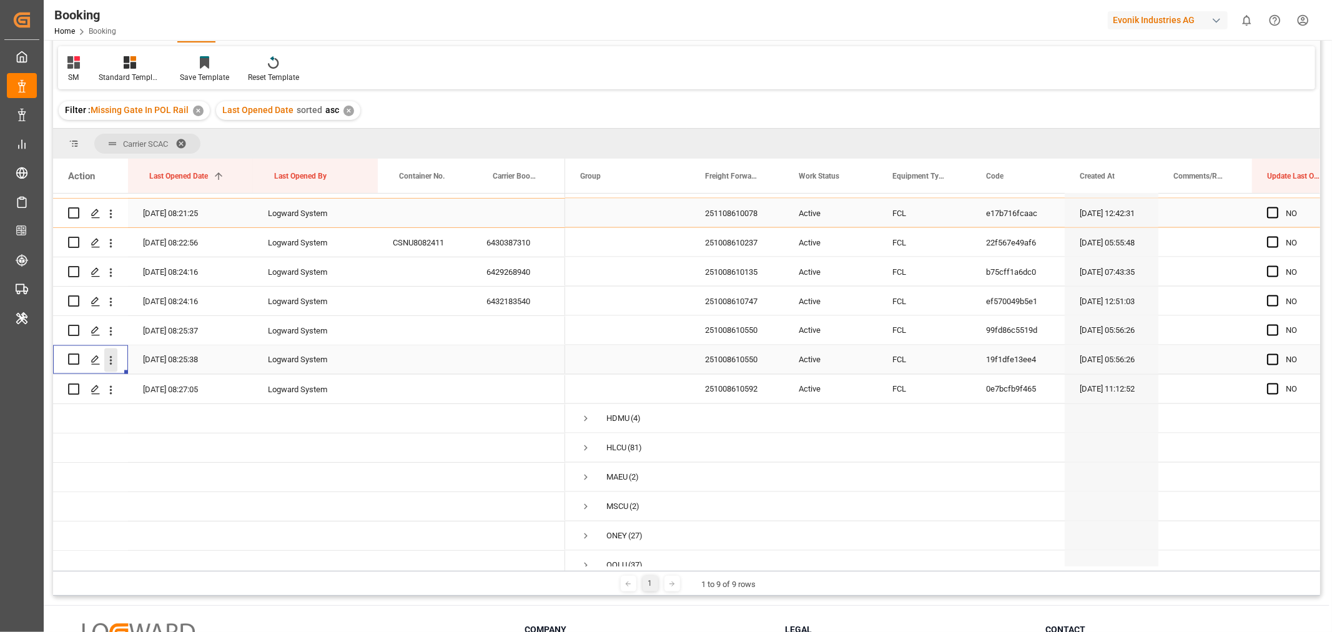
click at [109, 360] on icon "open menu" at bounding box center [110, 360] width 13 height 13
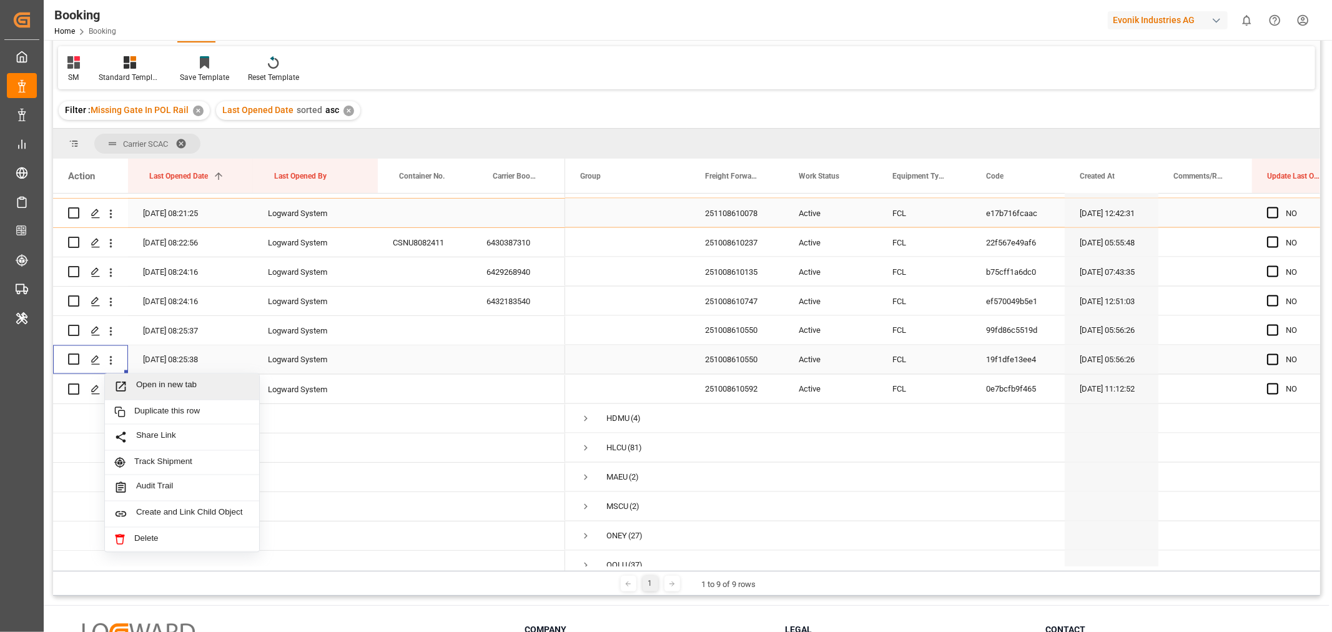
click at [147, 381] on span "Open in new tab" at bounding box center [193, 386] width 114 height 13
click at [740, 391] on div "251008610592" at bounding box center [737, 389] width 94 height 29
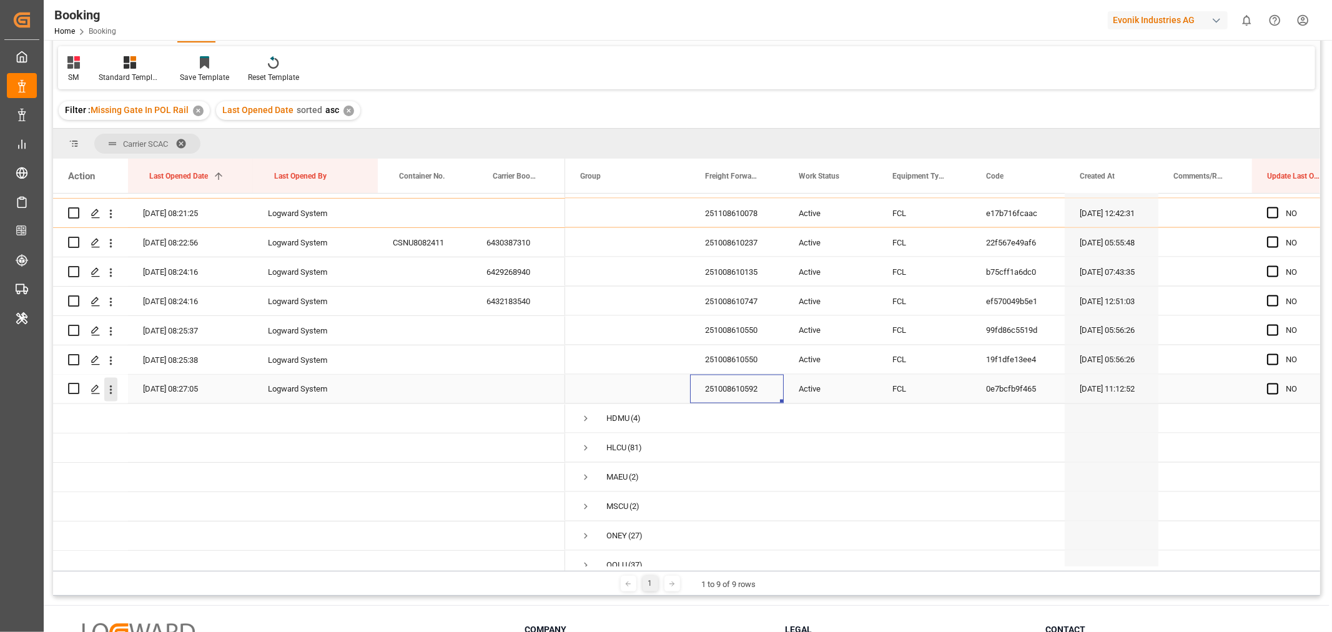
click at [111, 389] on icon "open menu" at bounding box center [111, 389] width 2 height 9
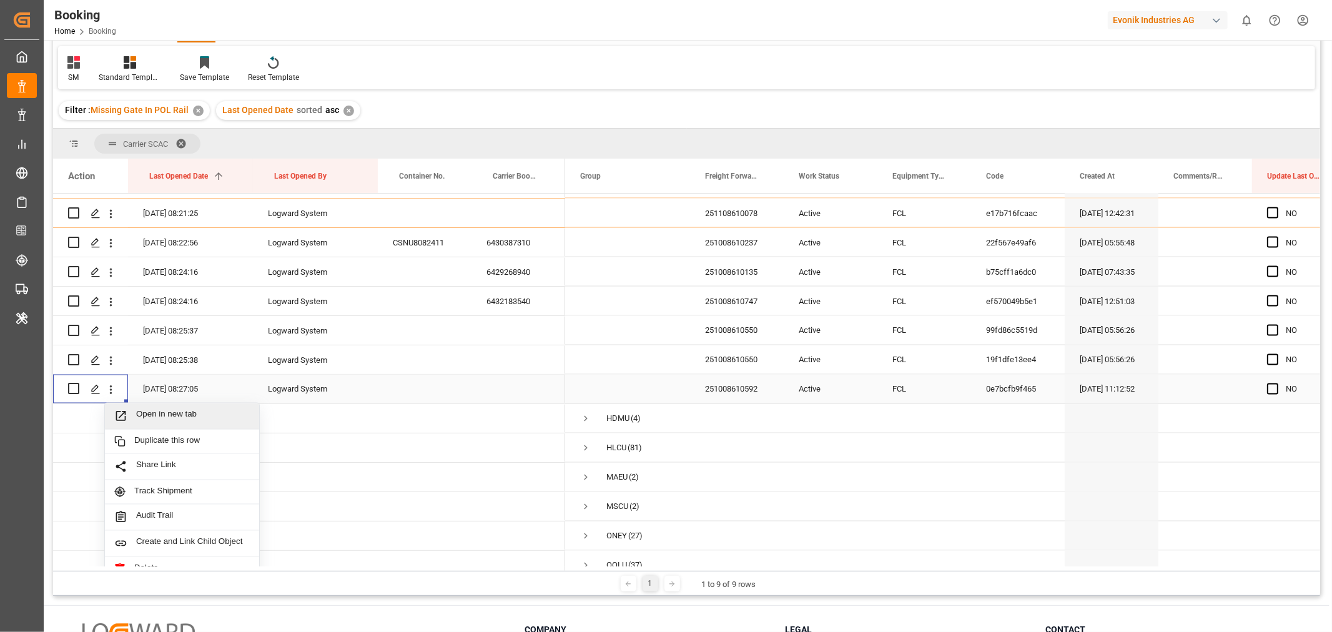
click at [170, 420] on span "Open in new tab" at bounding box center [193, 416] width 114 height 13
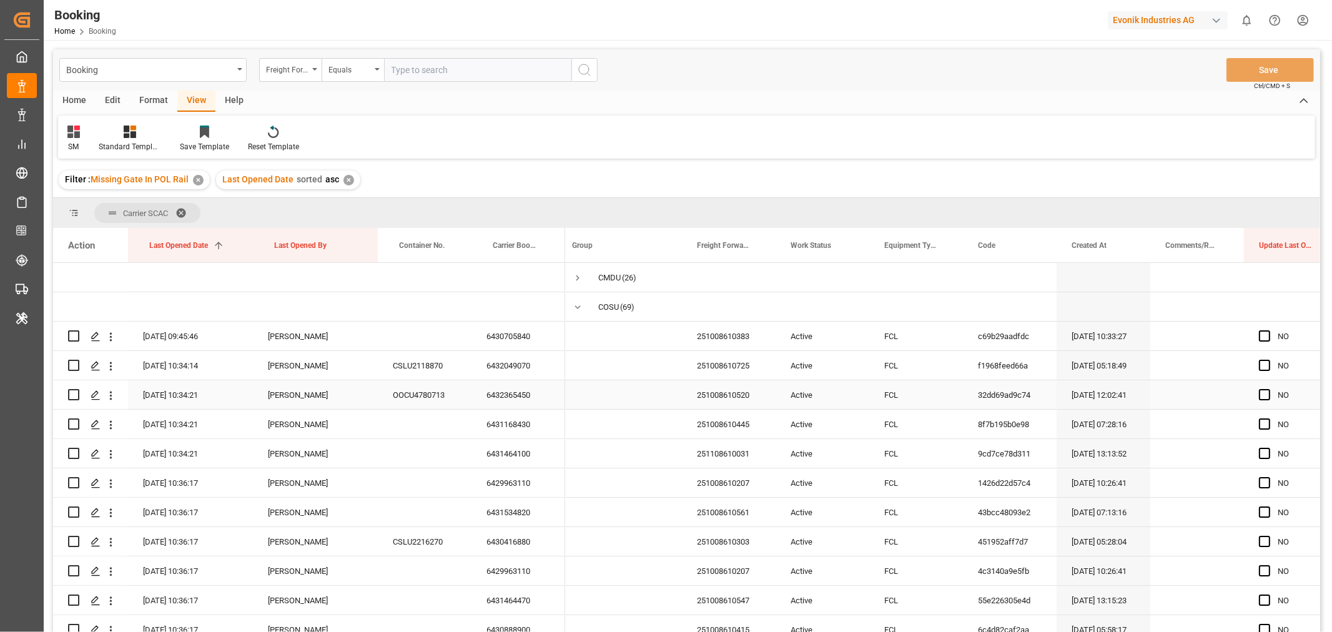
scroll to position [0, 9]
click at [500, 338] on div "6430705840" at bounding box center [518, 336] width 94 height 29
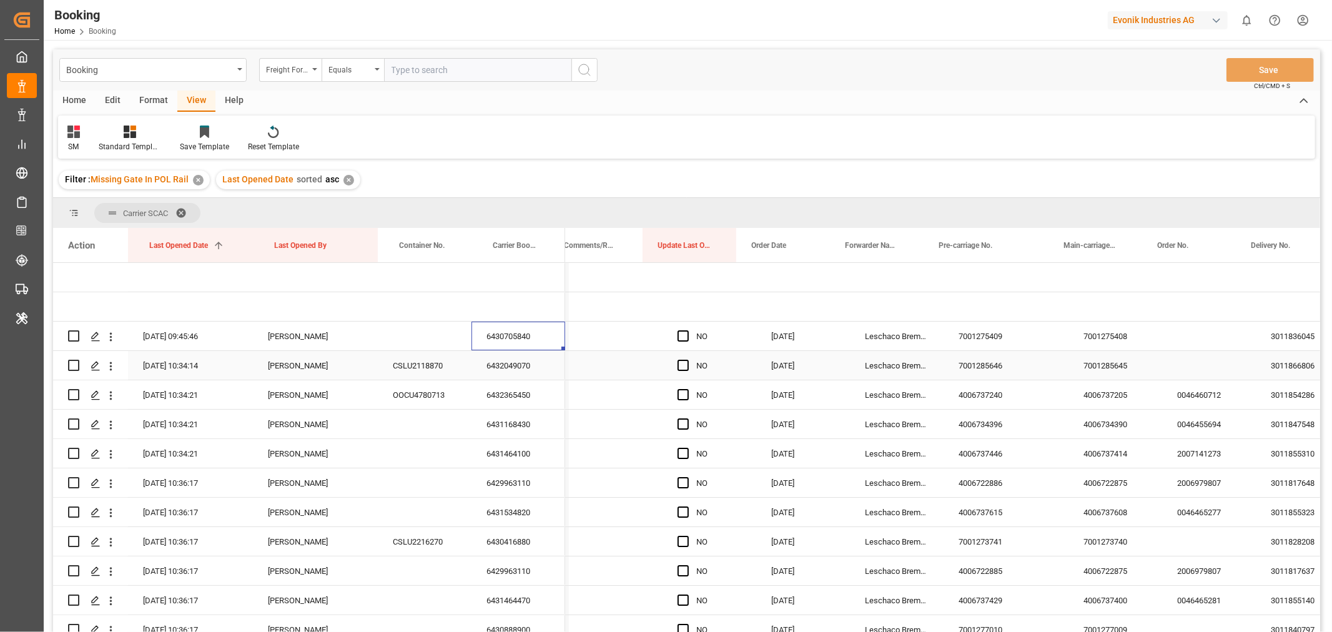
scroll to position [0, 609]
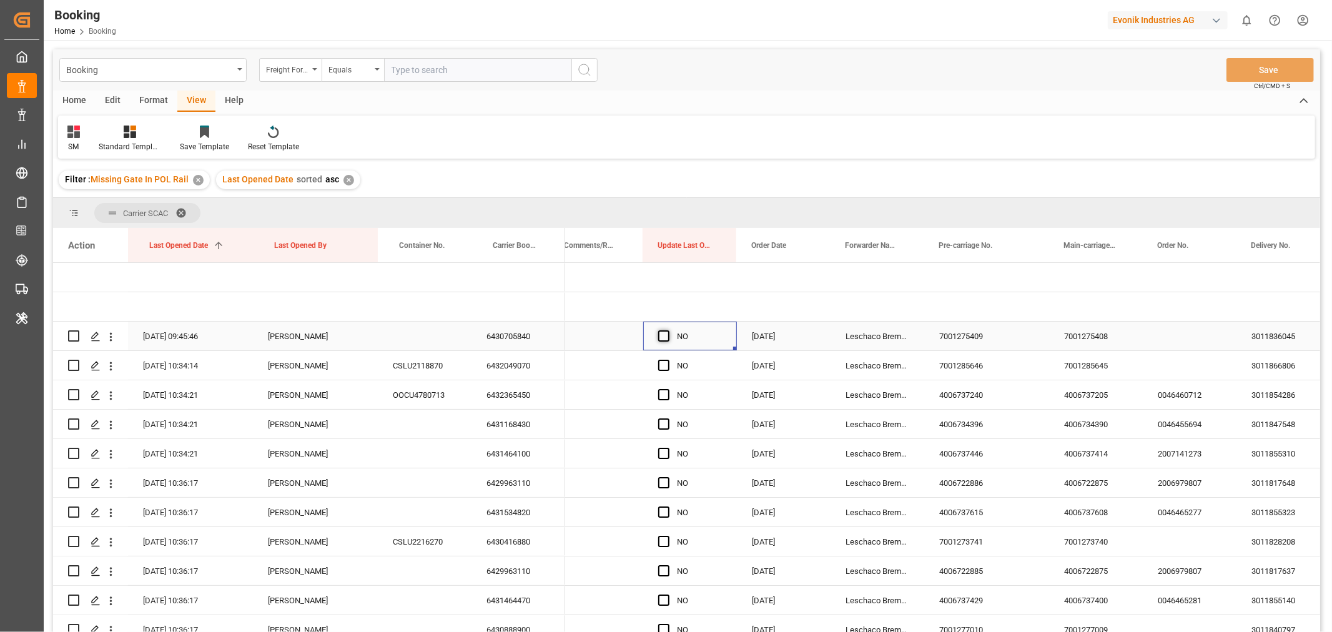
click at [661, 338] on span "Press SPACE to select this row." at bounding box center [663, 335] width 11 height 11
click at [667, 330] on input "Press SPACE to select this row." at bounding box center [667, 330] width 0 height 0
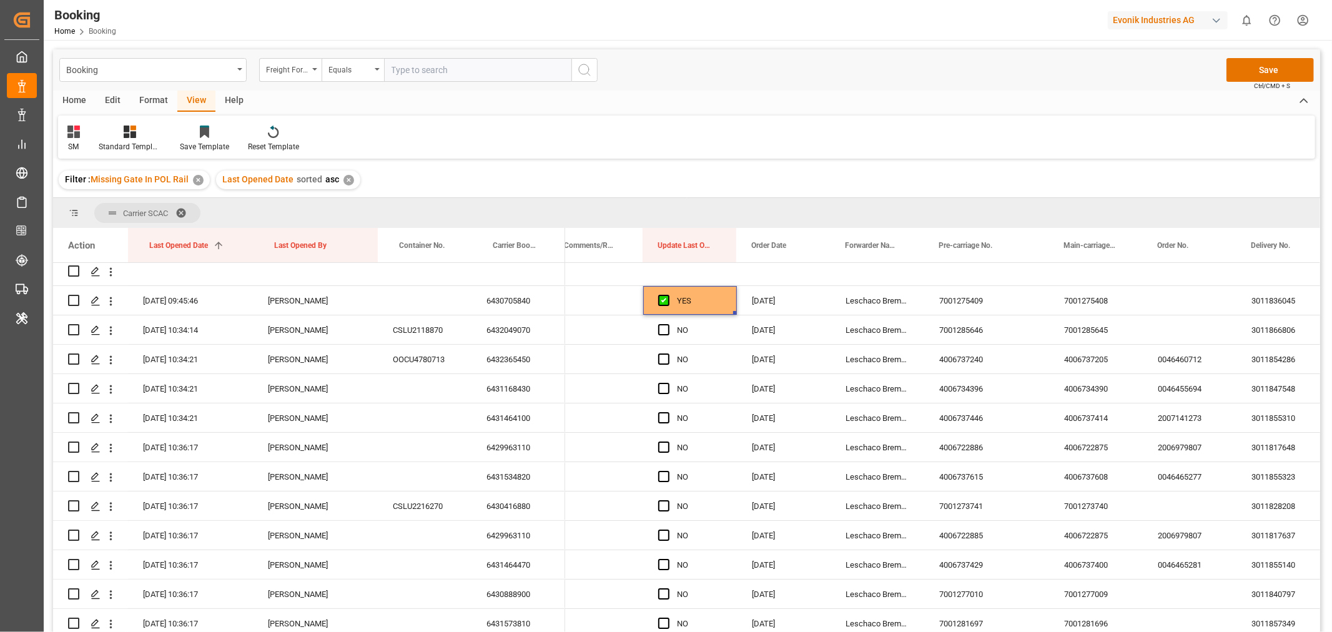
scroll to position [69, 0]
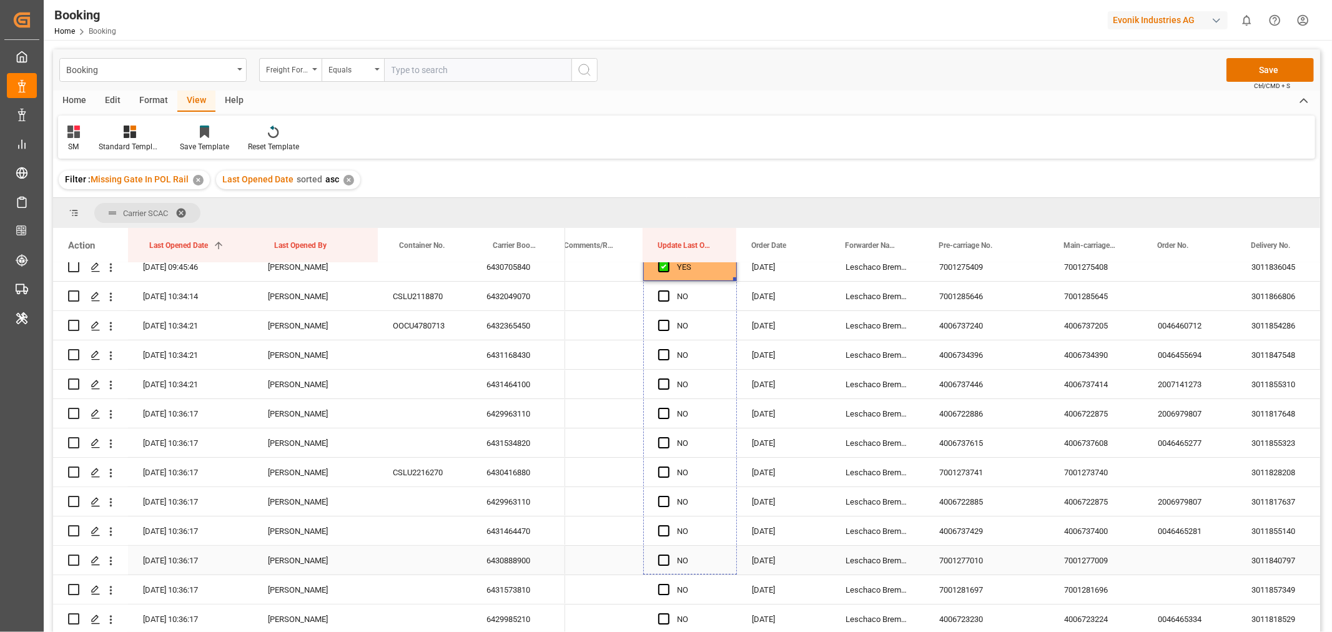
drag, startPoint x: 733, startPoint y: 278, endPoint x: 706, endPoint y: 603, distance: 325.8
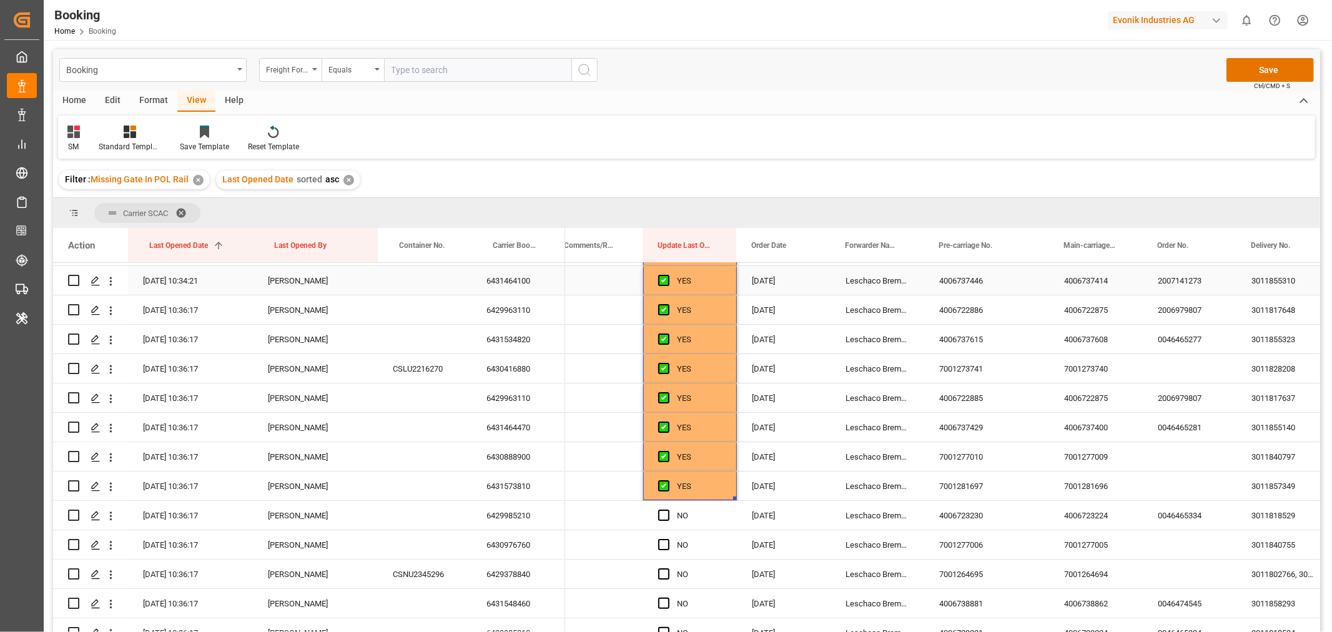
scroll to position [277, 0]
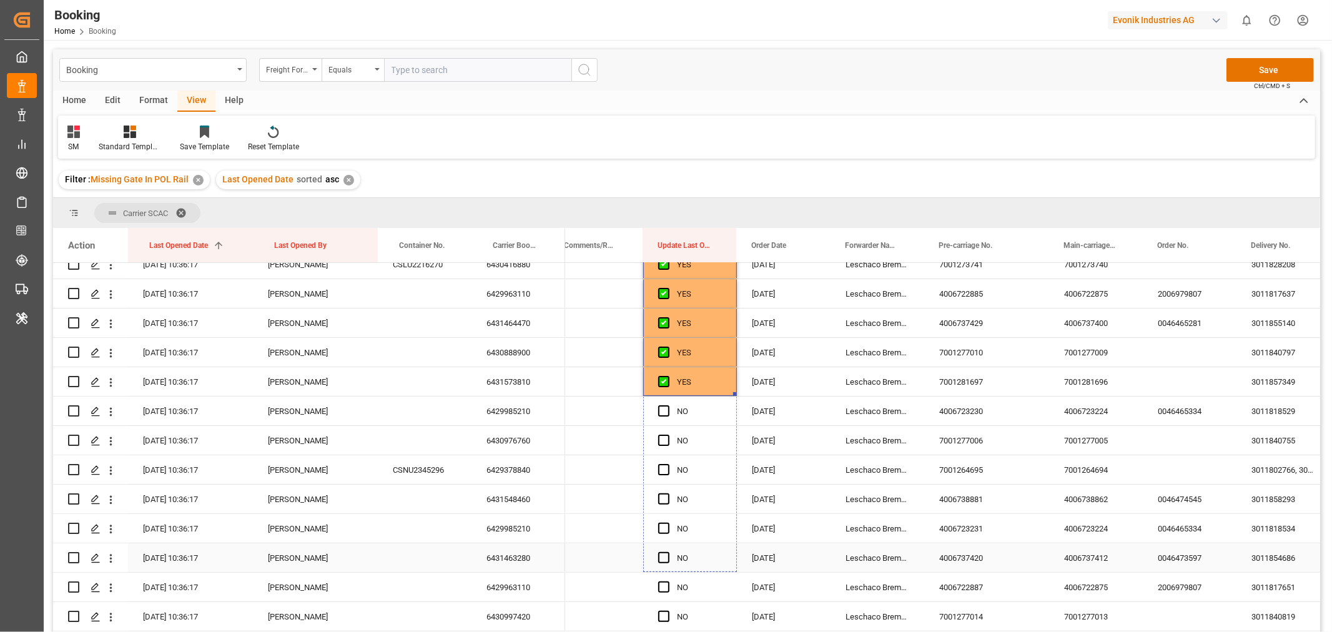
drag, startPoint x: 734, startPoint y: 392, endPoint x: 714, endPoint y: 594, distance: 202.6
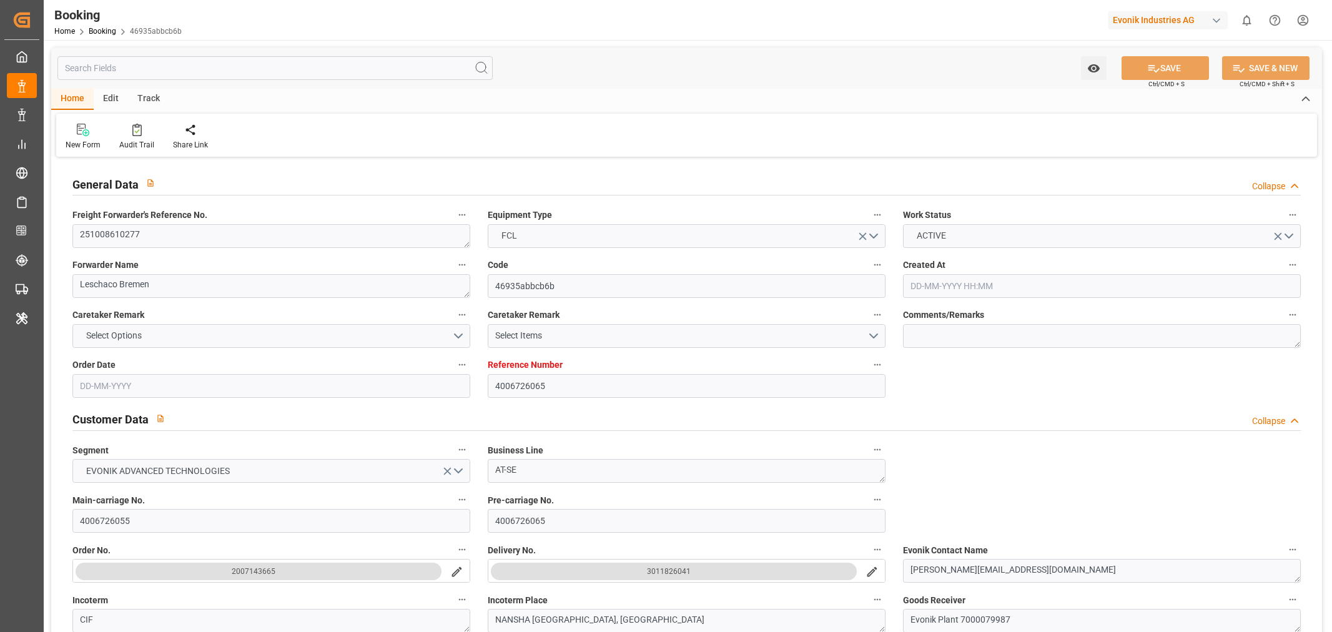
type input "4006726065"
type input "9627980"
type input "Cosco"
type input "COSCO Shipping Co. Ltd."
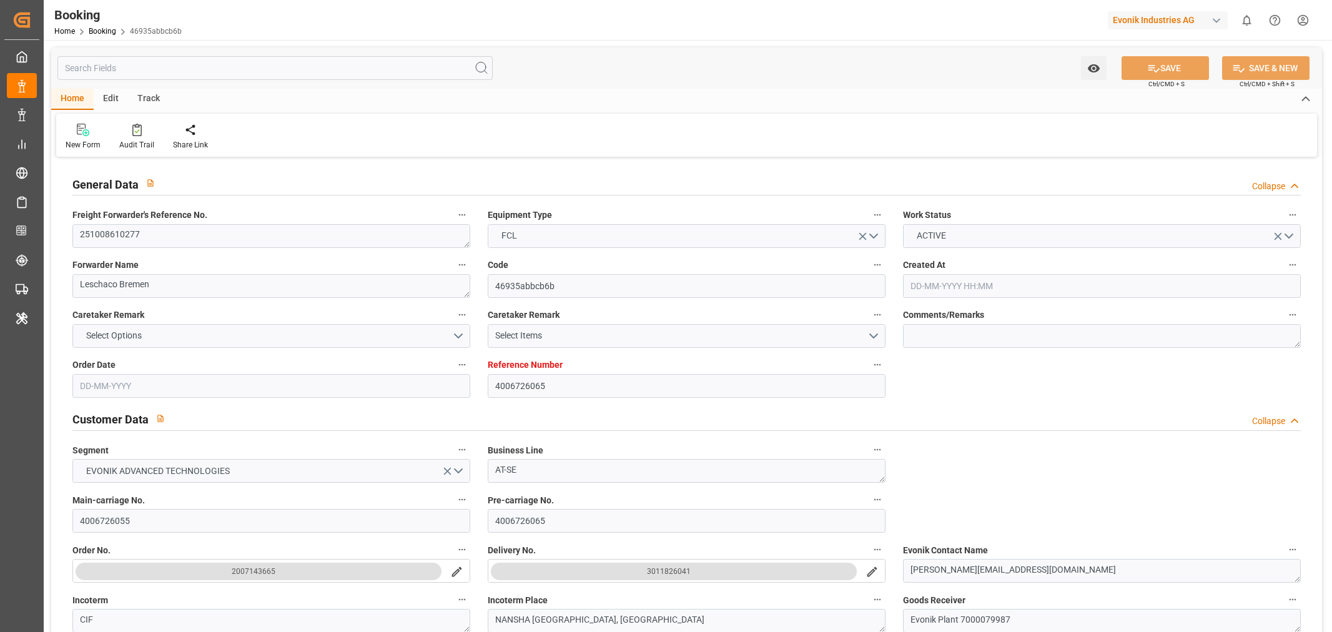
type input "DEHAM"
type input "NANSHA [GEOGRAPHIC_DATA], [GEOGRAPHIC_DATA]"
type input "15-09-2025 12:14"
type input "[DATE]"
type input "09-12-2025"
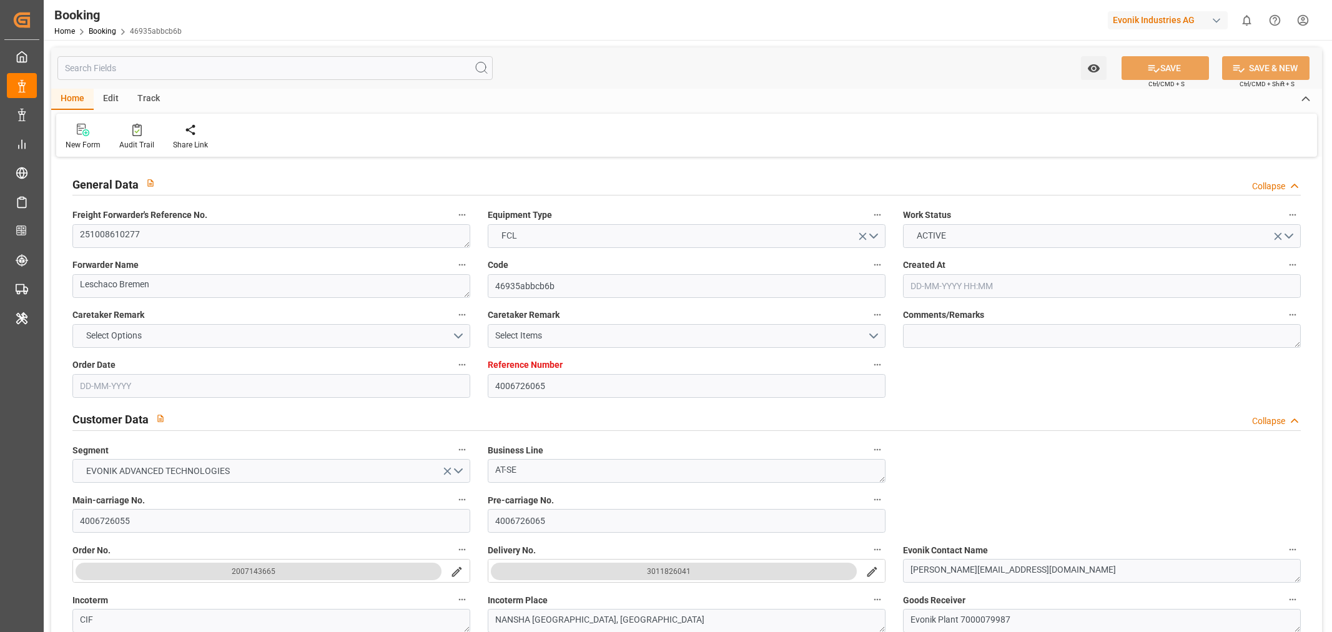
type input "[DATE]"
type input "13-10-2025 00:00"
type input "[DATE]"
type input "30-10-2025 00:00"
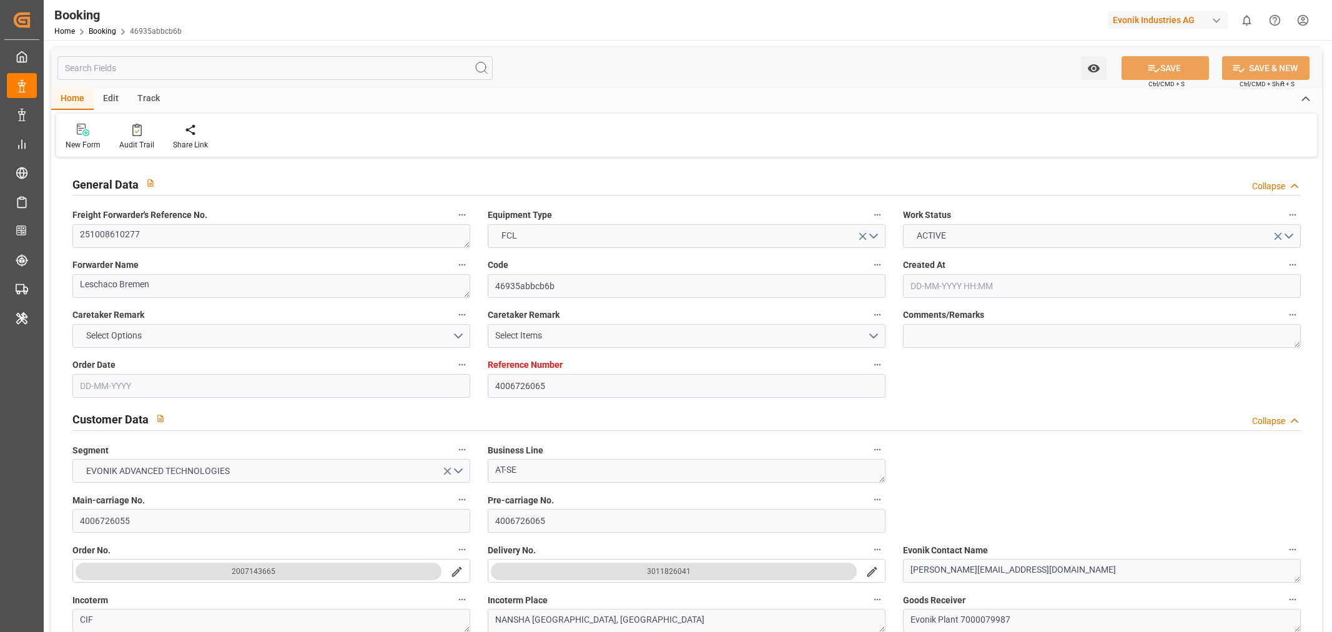
type input "03-12-2025 00:00"
type input "07-10-2025 11:27"
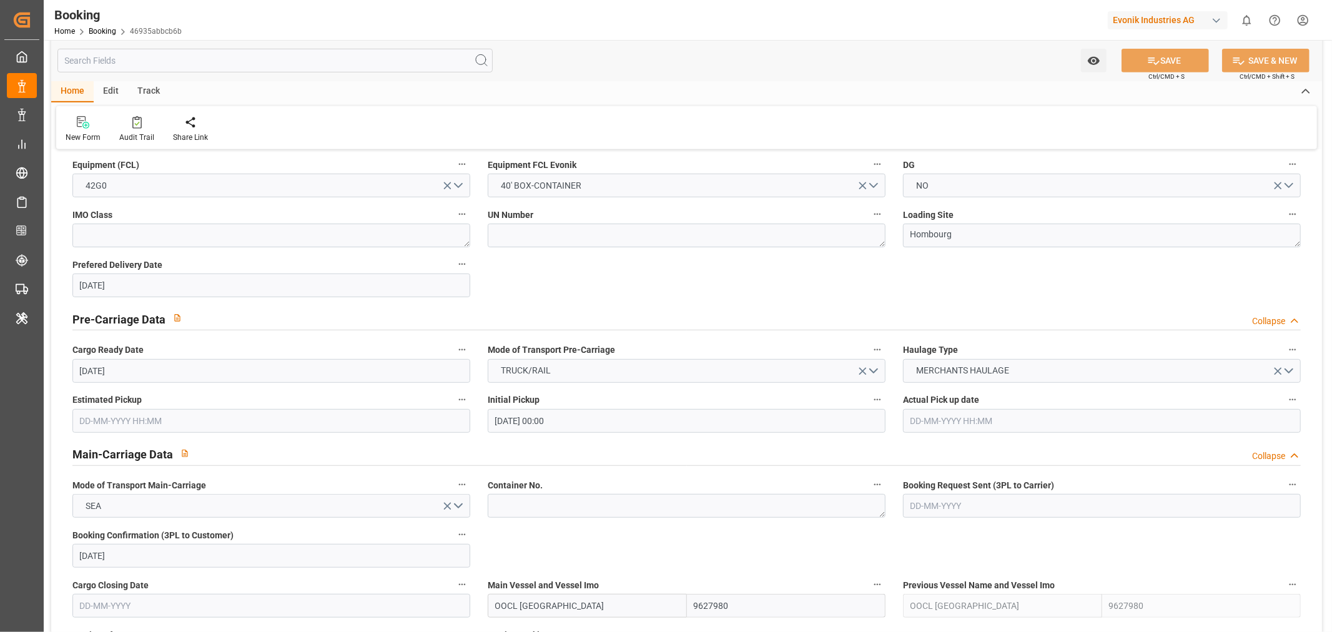
scroll to position [832, 0]
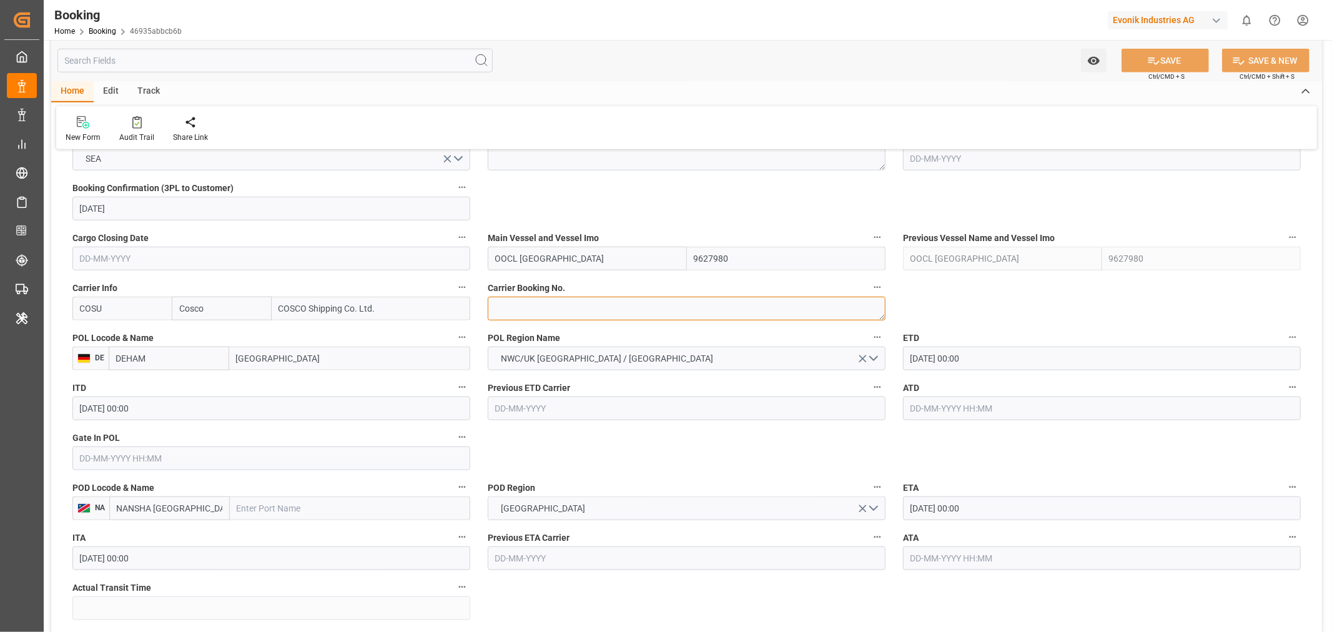
click at [554, 316] on textarea at bounding box center [687, 309] width 398 height 24
paste textarea "6430400550"
type textarea "6430400550"
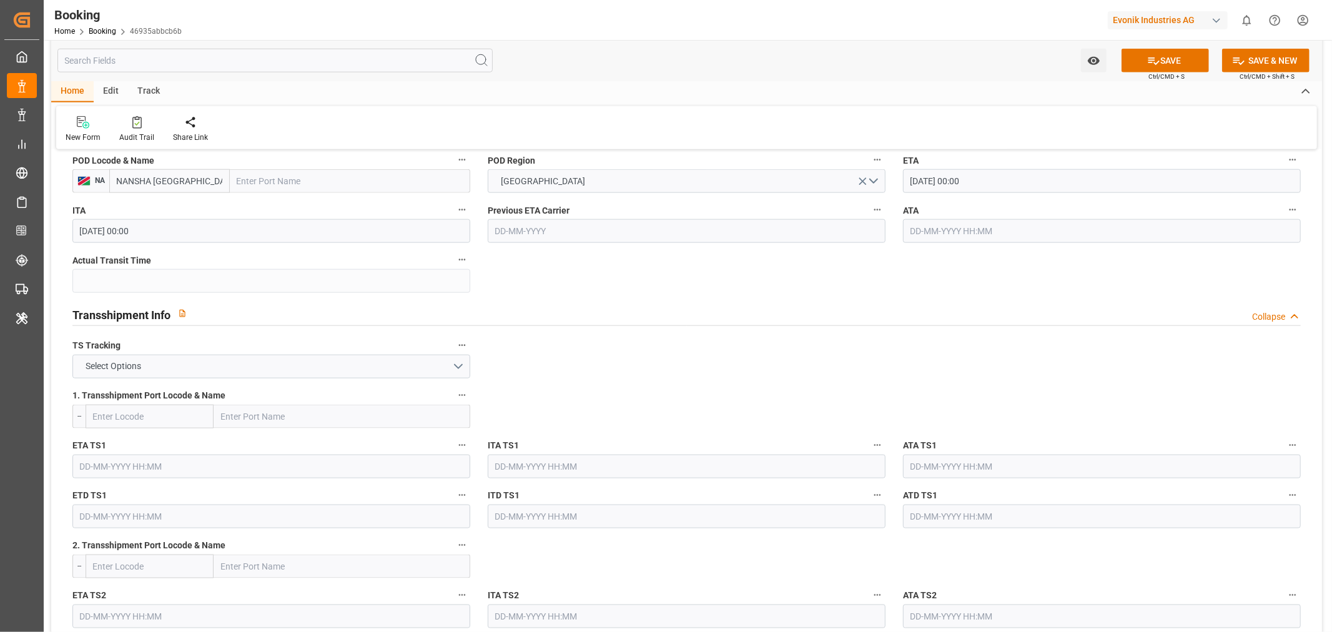
scroll to position [1040, 0]
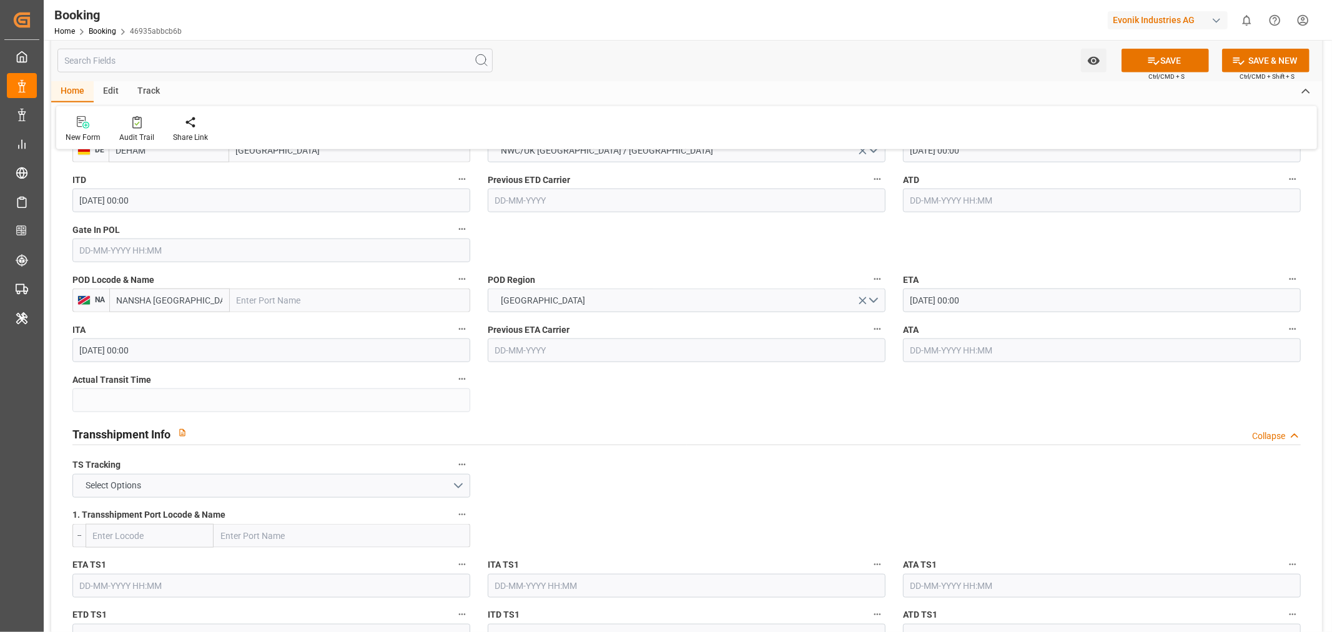
click at [236, 298] on input "text" at bounding box center [350, 300] width 240 height 24
click at [283, 297] on input "text" at bounding box center [350, 300] width 240 height 24
paste input "Nansha"
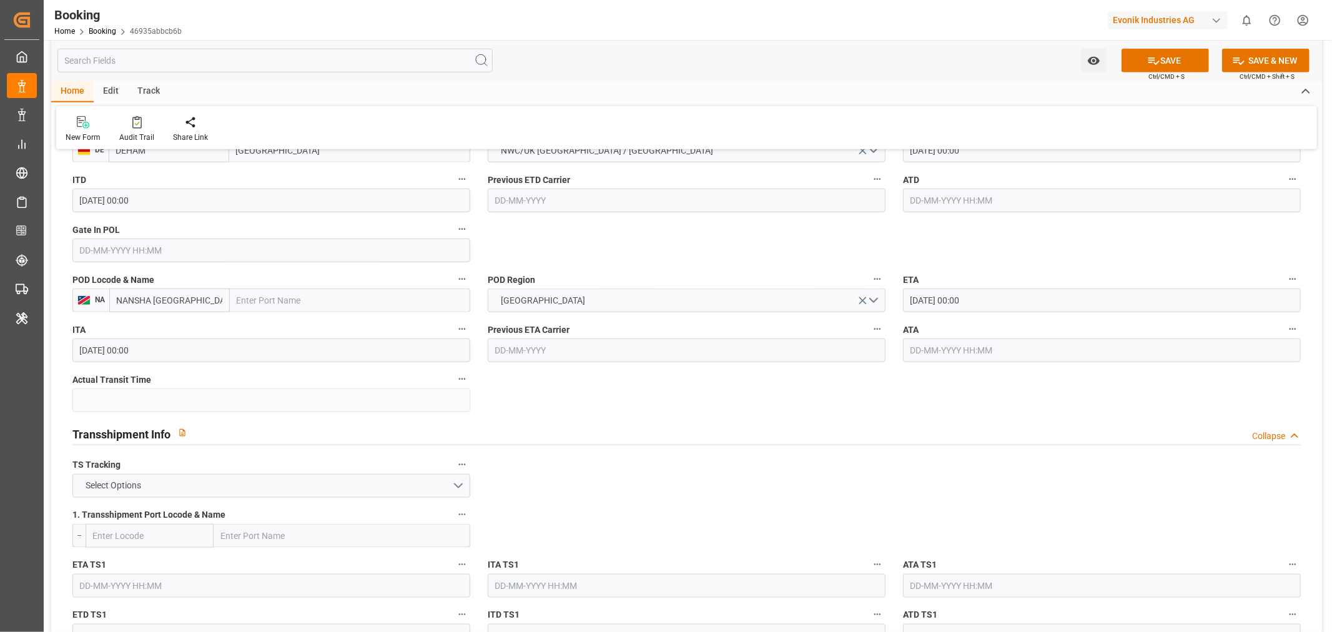
type input "Nansha"
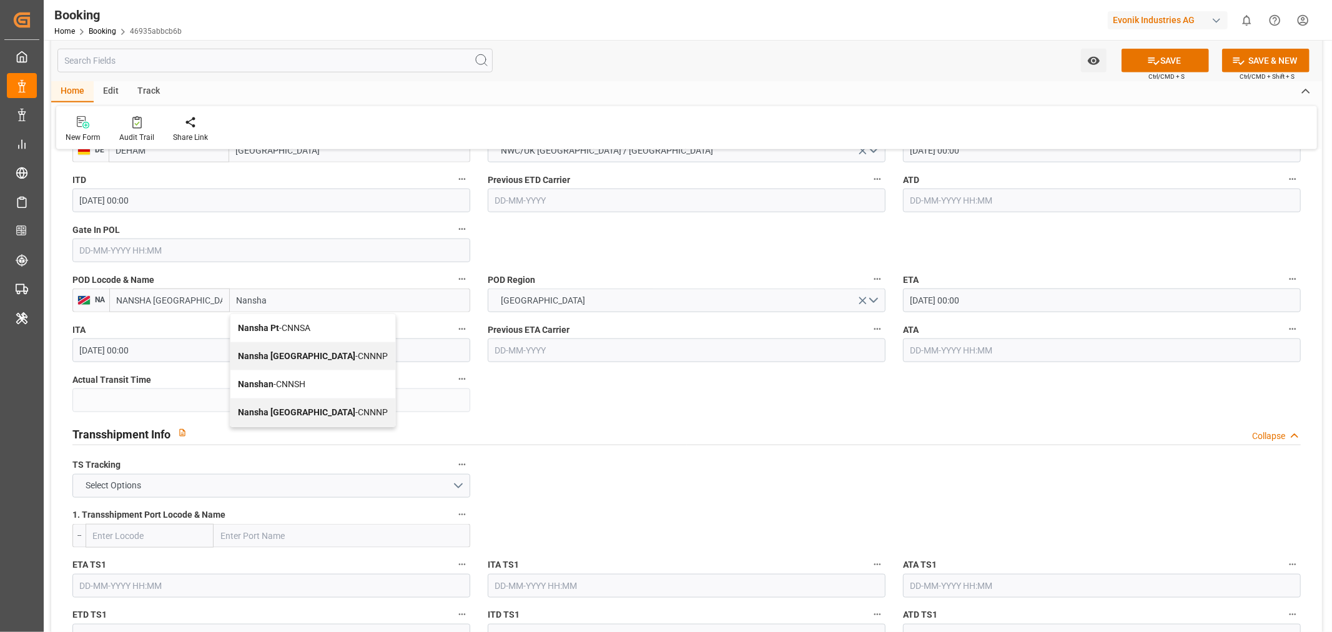
click at [303, 328] on span "Nansha Pt - CNNSA" at bounding box center [274, 328] width 72 height 10
type input "CNNSA"
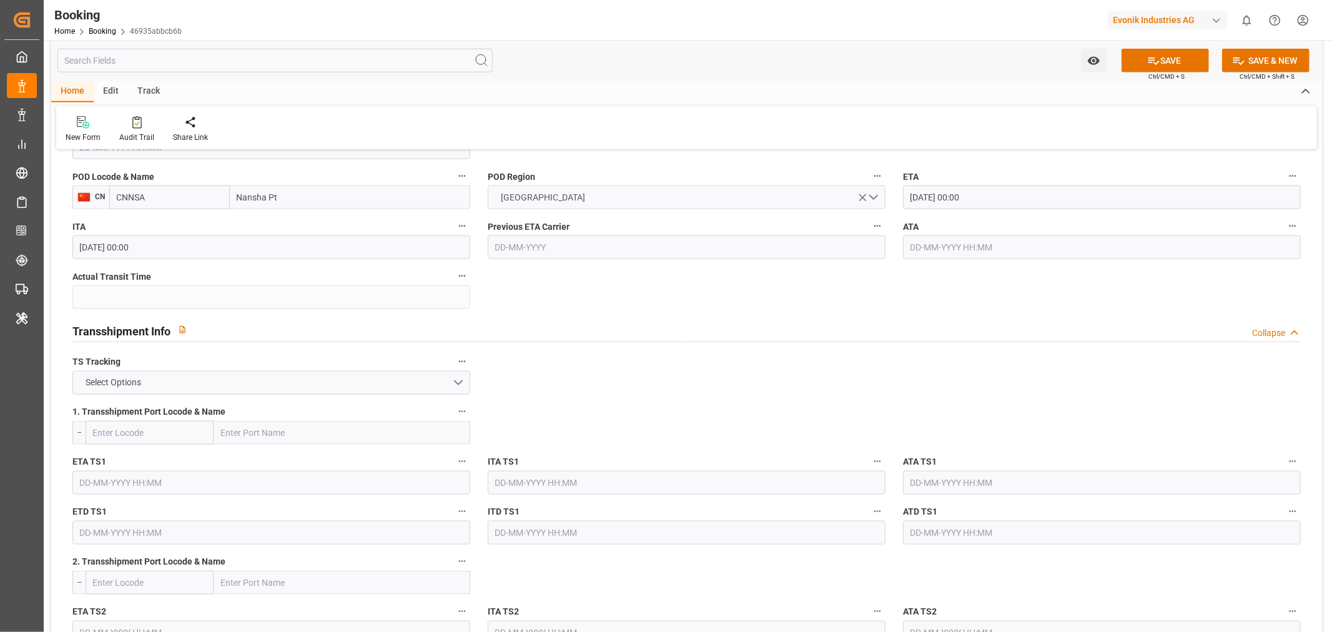
scroll to position [1249, 0]
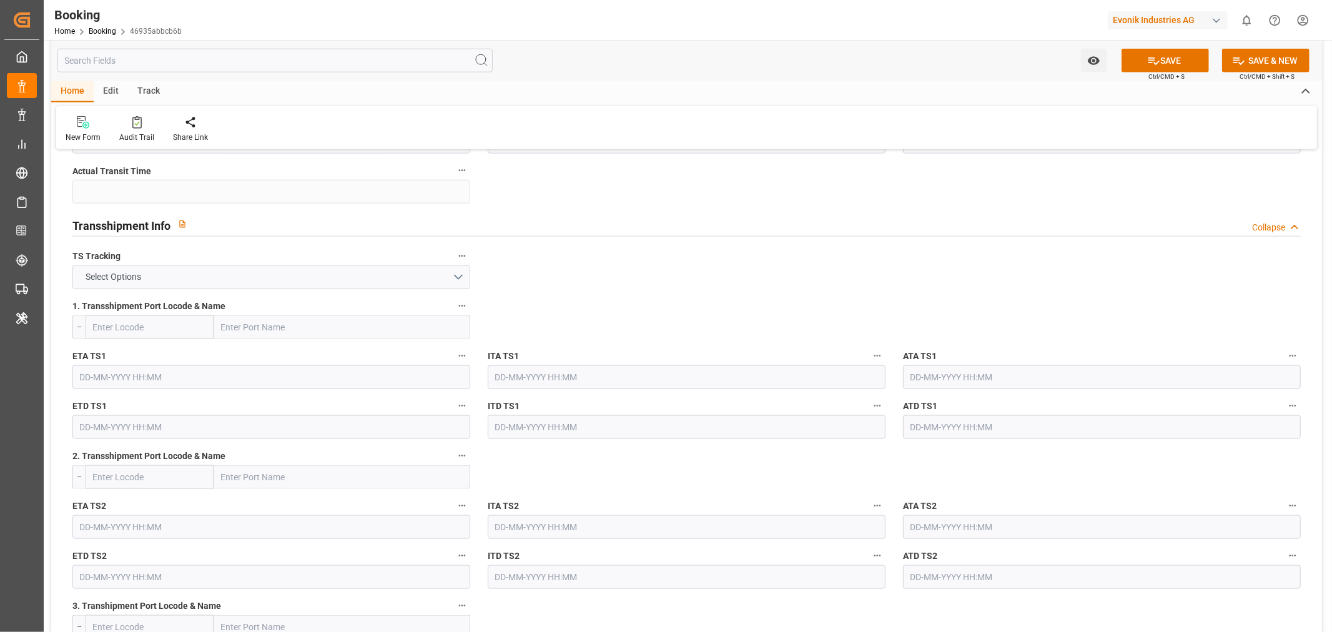
type input "Nansha Pt"
click at [236, 280] on button "Select Options" at bounding box center [271, 277] width 398 height 24
click at [166, 278] on div "TRUE" at bounding box center [271, 280] width 396 height 26
click at [277, 325] on input "text" at bounding box center [342, 327] width 257 height 24
paste input "Port kelang"
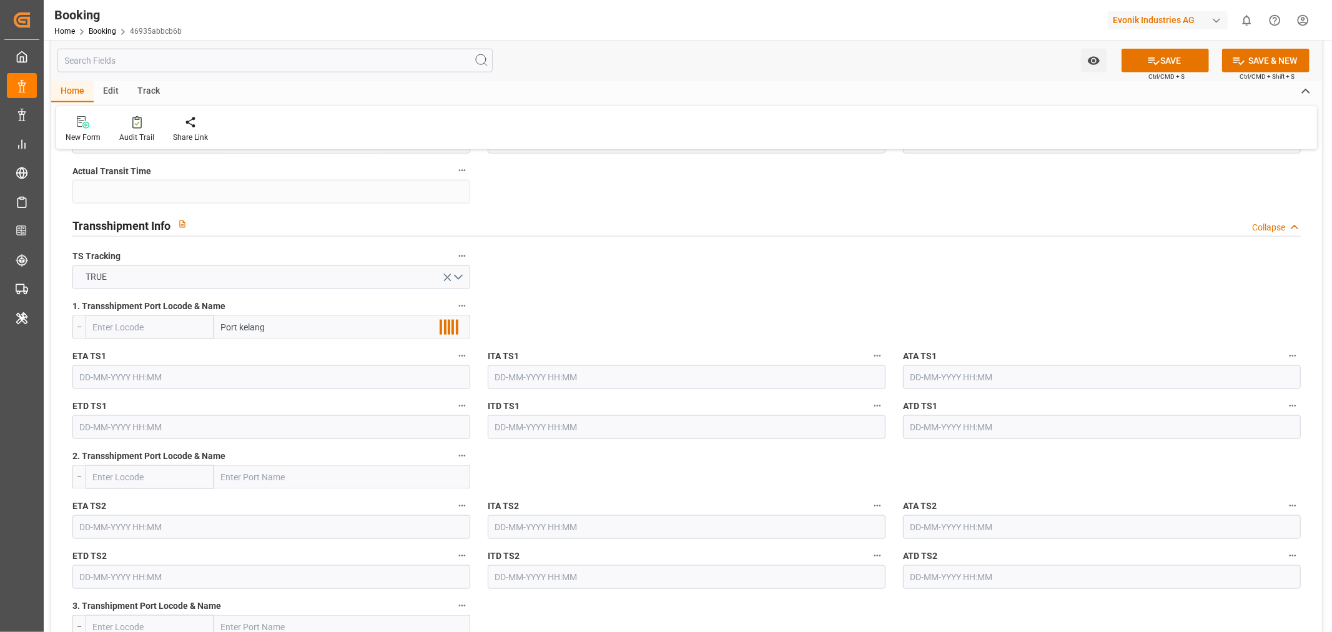
scroll to position [1318, 0]
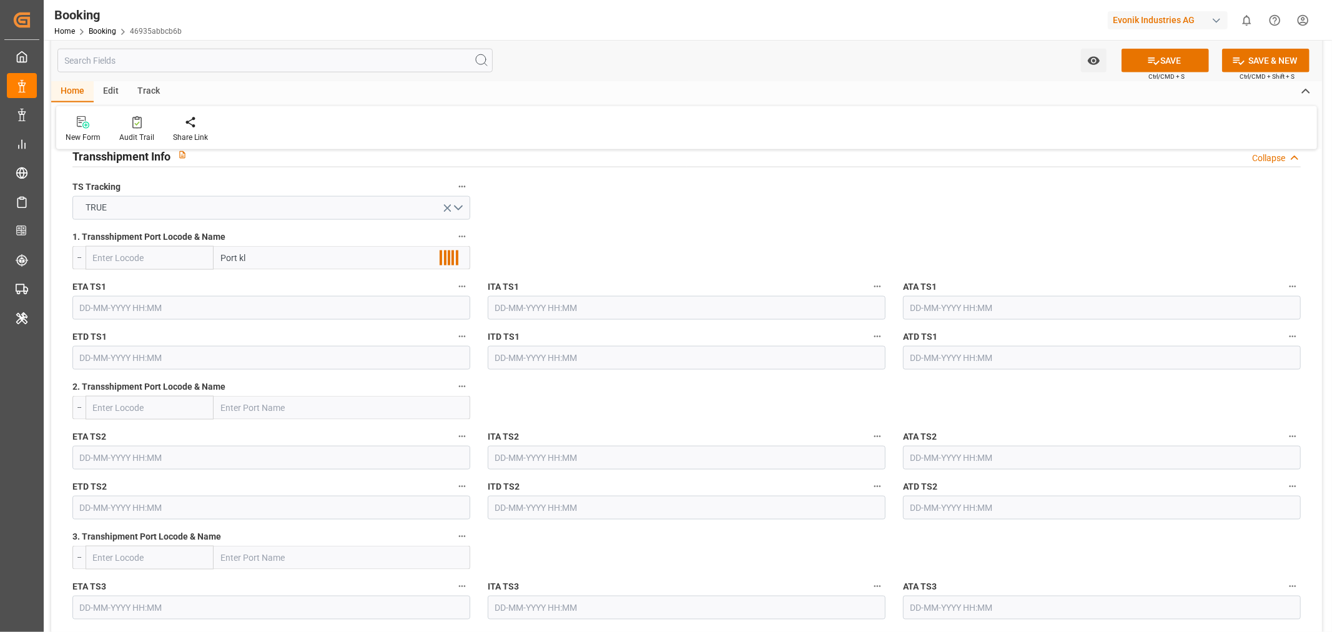
type input "Port kla"
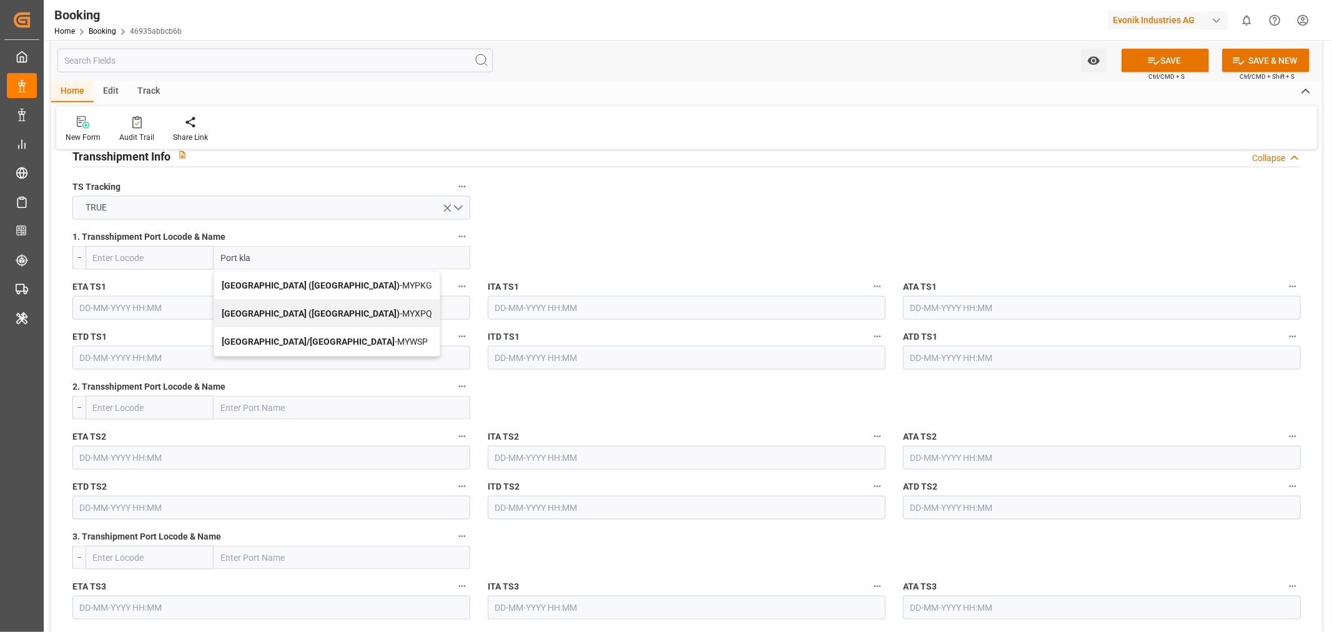
click at [327, 283] on b "Port Klang (Pelabuhan Klang)" at bounding box center [311, 285] width 178 height 10
type input "MYPKG"
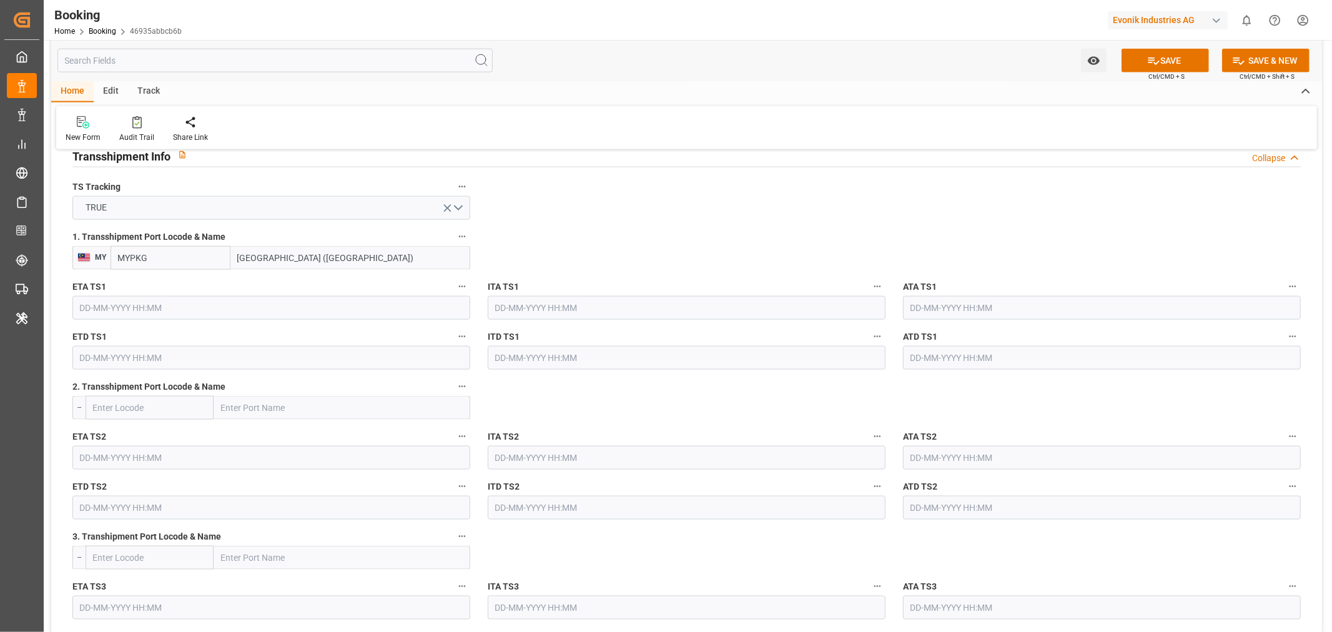
type input "Port Klang (Pelabuhan Klang)"
click at [106, 311] on input "text" at bounding box center [271, 308] width 398 height 24
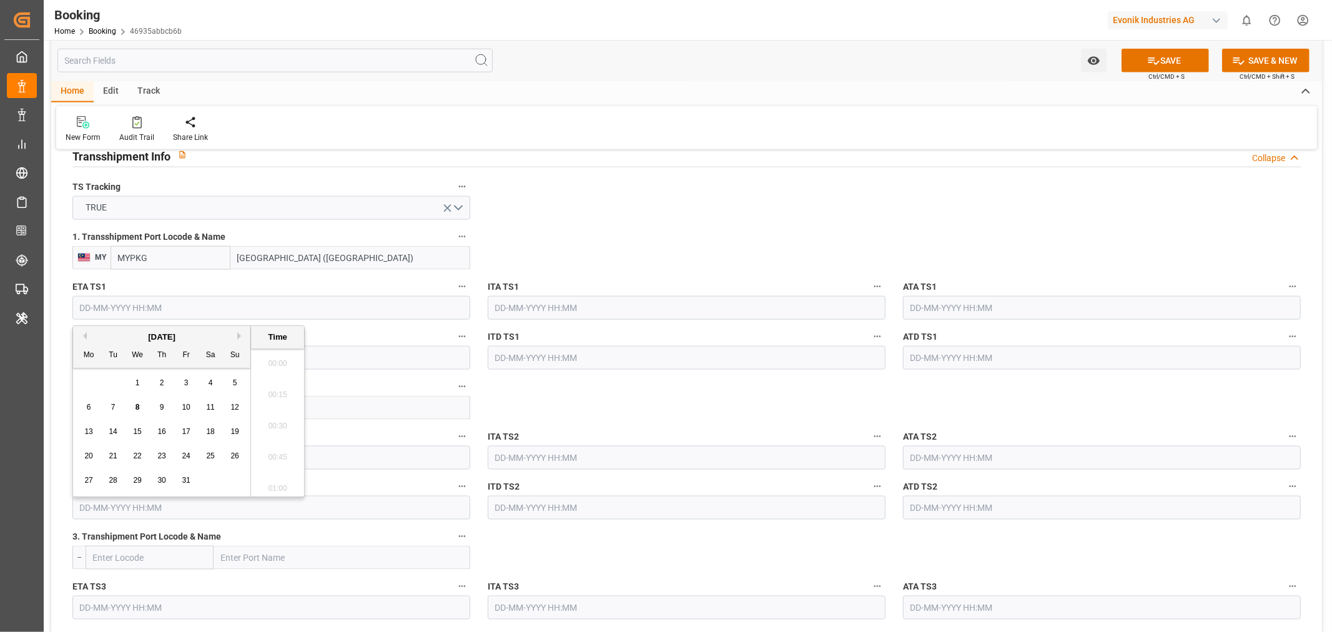
scroll to position [1690, 0]
click at [240, 334] on button "Next Month" at bounding box center [240, 335] width 7 height 7
click at [166, 453] on div "20" at bounding box center [162, 456] width 16 height 15
type input "20-11-2025 00:00"
click at [366, 385] on label "2. Transshipment Port Locode & Name" at bounding box center [271, 386] width 398 height 17
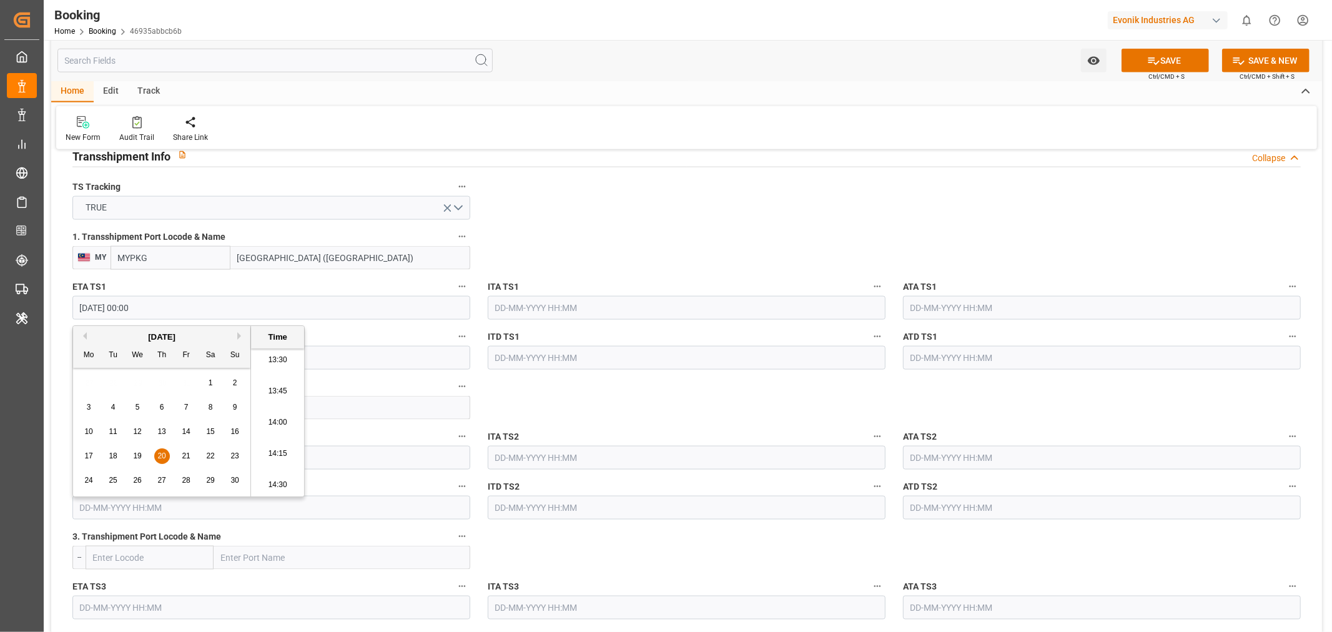
click at [454, 385] on button "2. Transshipment Port Locode & Name" at bounding box center [462, 386] width 16 height 16
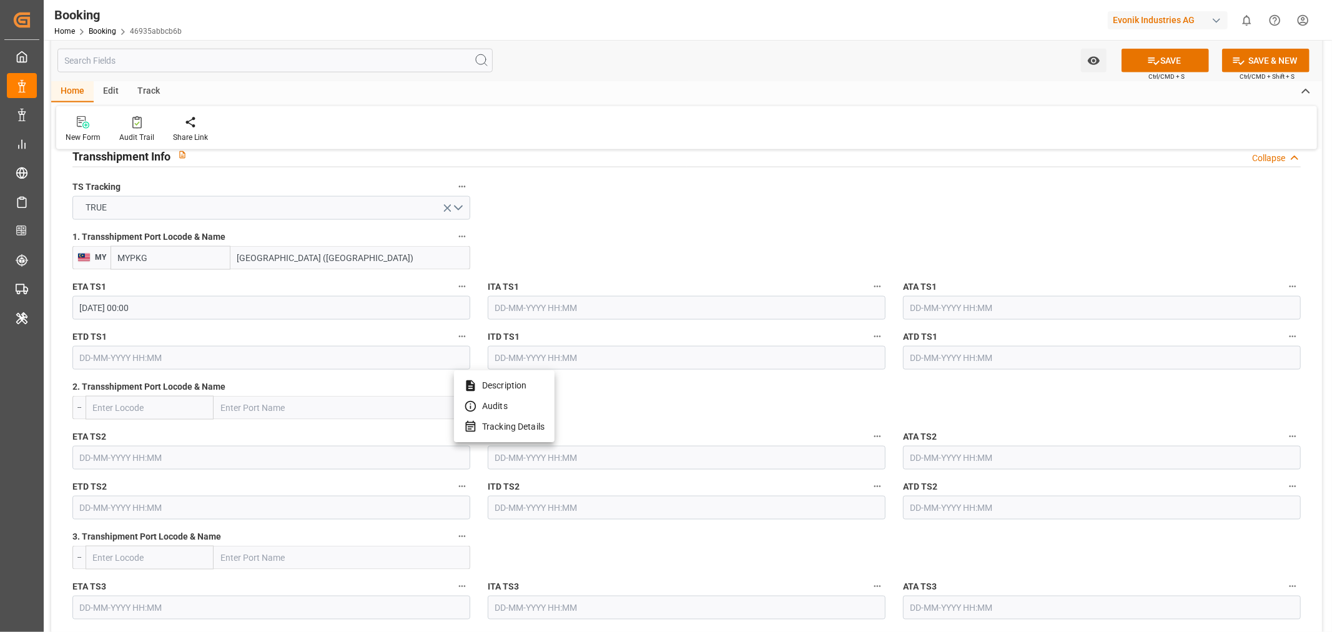
click at [119, 359] on div at bounding box center [666, 316] width 1332 height 632
click at [120, 353] on input "text" at bounding box center [271, 358] width 398 height 24
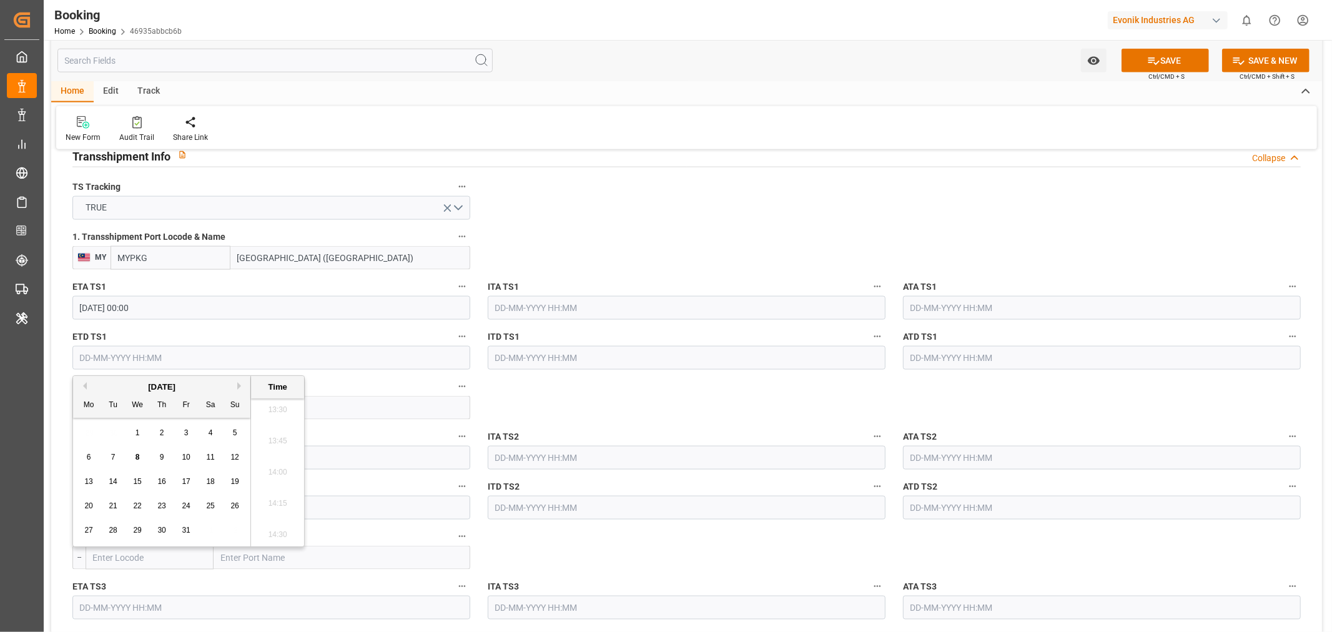
click at [82, 383] on button "Previous Month" at bounding box center [82, 385] width 7 height 7
click at [215, 509] on div "27" at bounding box center [211, 506] width 16 height 15
click at [240, 386] on button "Next Month" at bounding box center [240, 385] width 7 height 7
click at [160, 536] on div "27" at bounding box center [162, 530] width 16 height 15
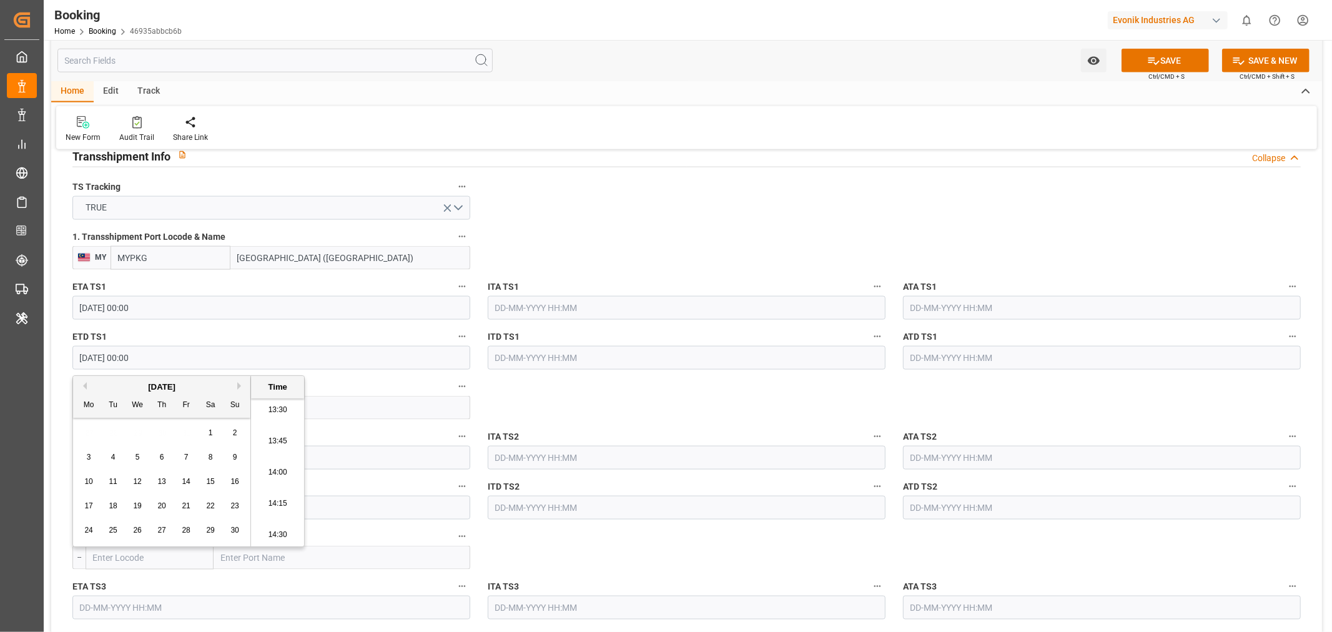
type input "27-11-2025 00:00"
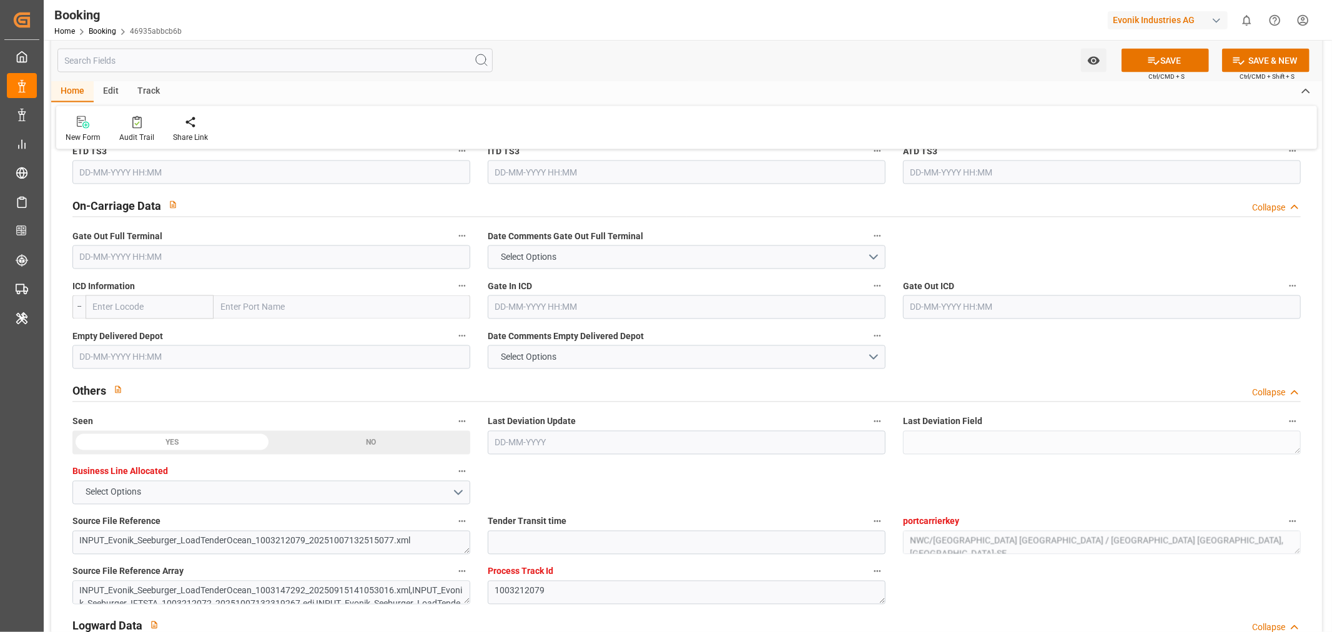
scroll to position [2358, 0]
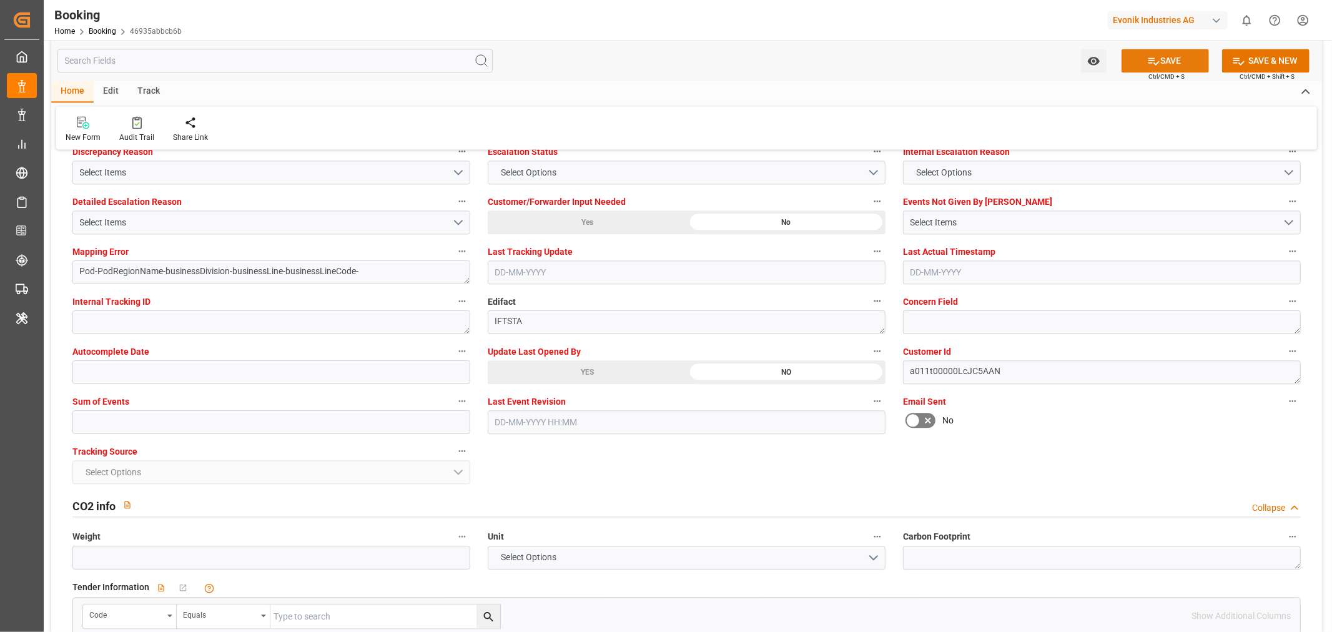
click at [1158, 62] on button "SAVE" at bounding box center [1164, 61] width 87 height 24
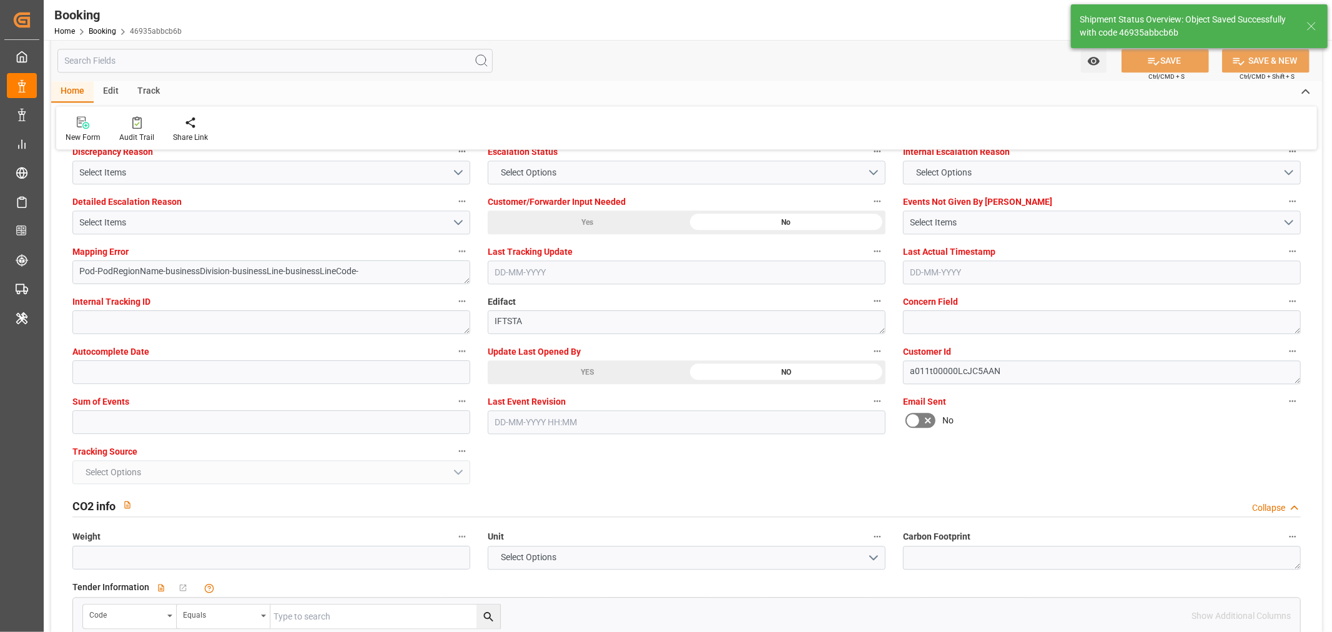
type textarea "NWC/UK North West Continent / UK_CNNSA_COSU_AT-SE"
type textarea "[PERSON_NAME]"
type textarea "businessDivision-businessLine-"
type textarea "Yes"
type input "20-11-2025 00:00"
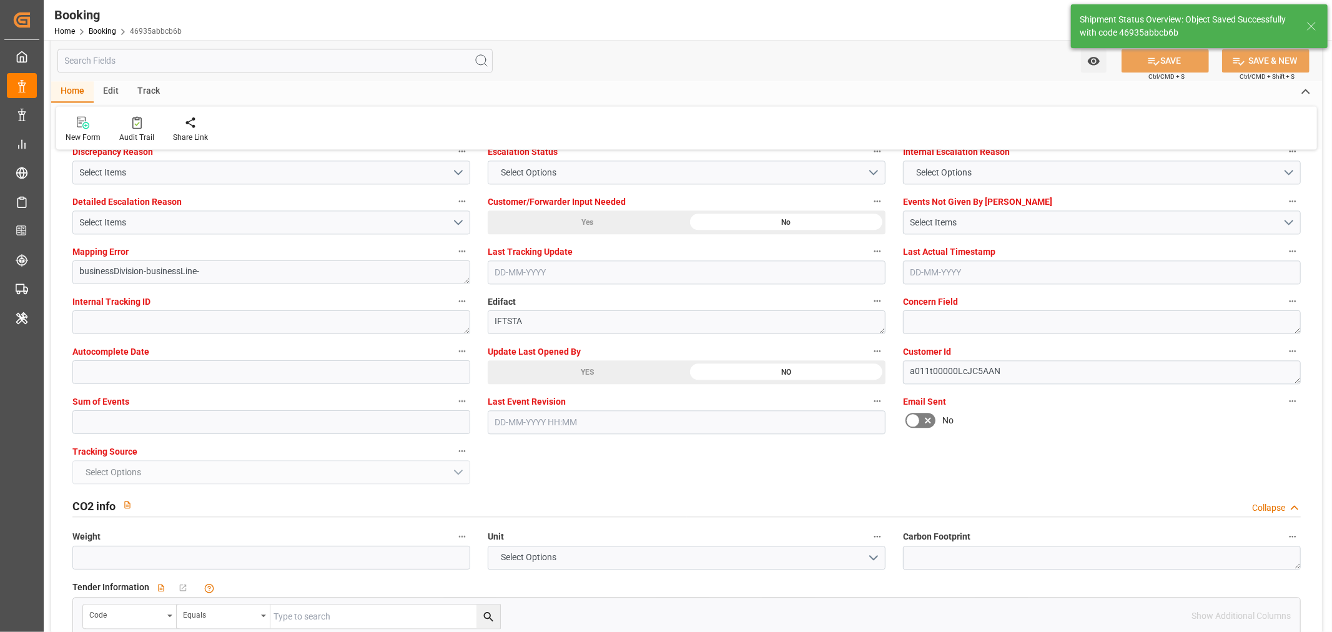
type input "27-11-2025 00:00"
type input "08-10-2025 08:31"
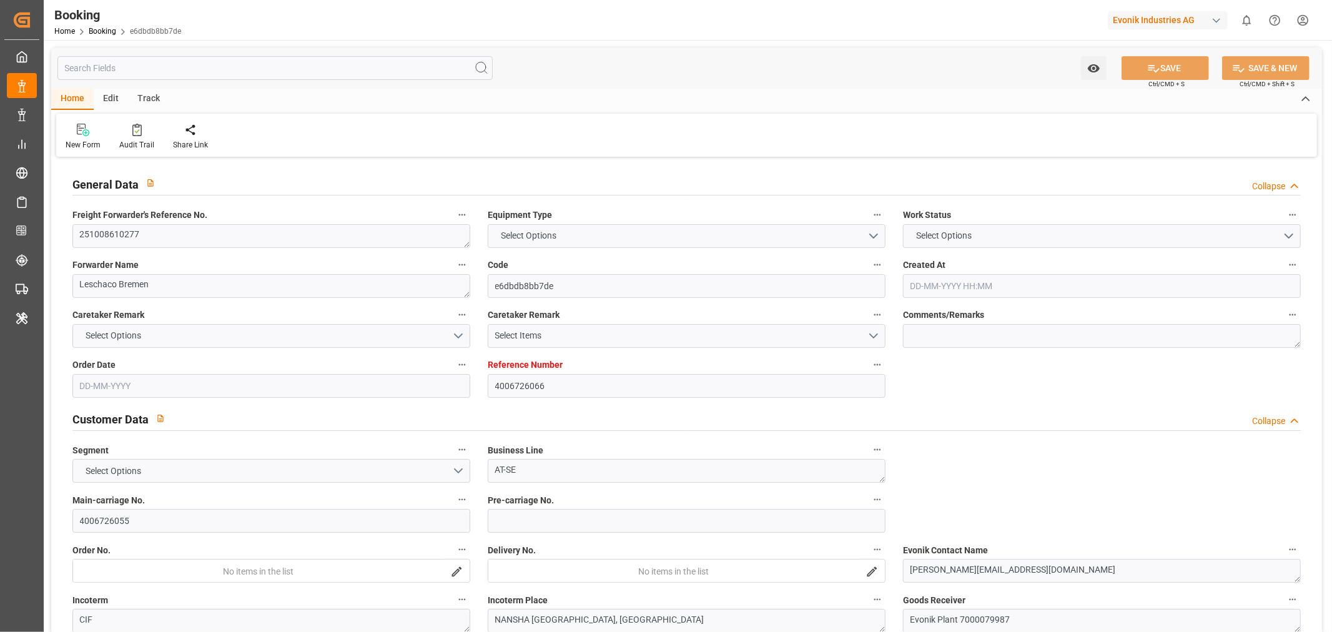
type input "4006726066"
type input "9627980"
type input "Cosco"
type input "COSCO Shipping Co. Ltd."
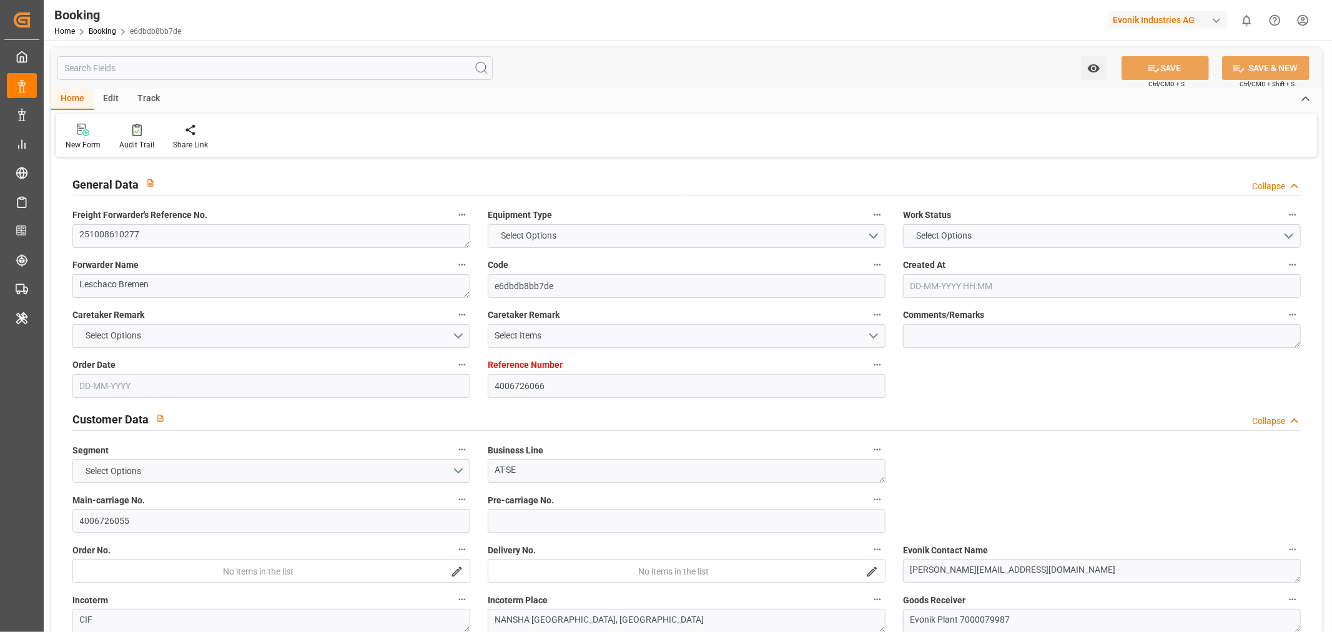
type input "DEHAM"
type input "NANSHA [GEOGRAPHIC_DATA], [GEOGRAPHIC_DATA]"
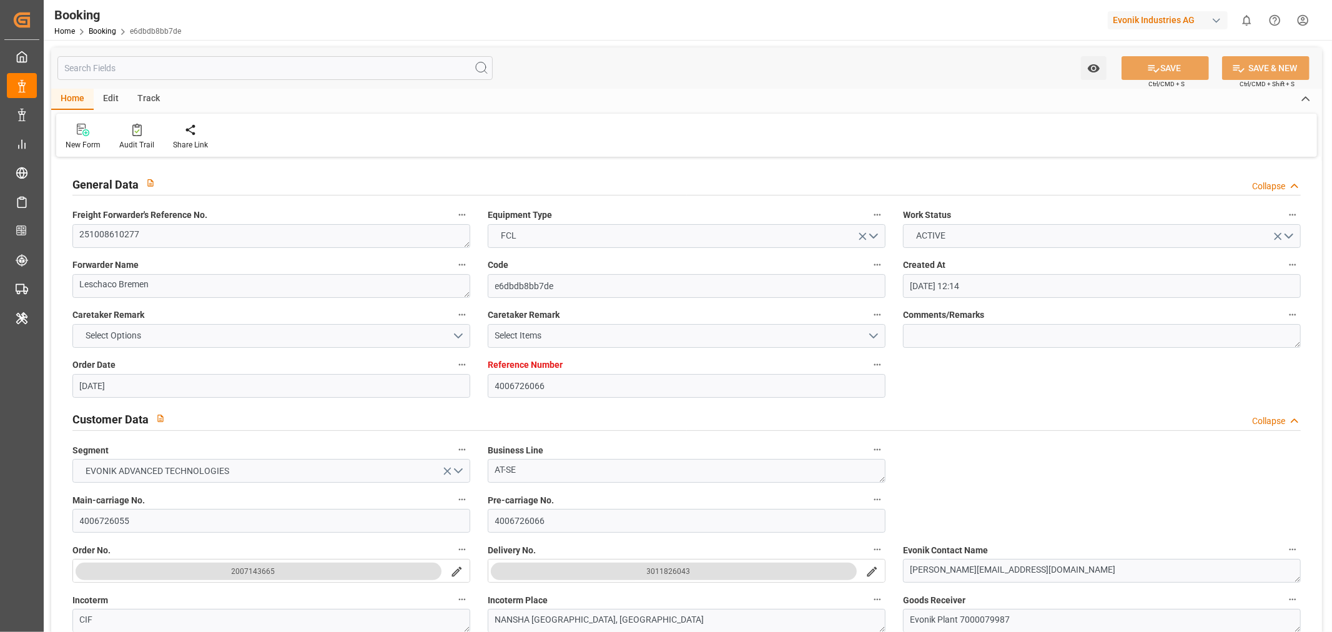
type input "15-09-2025 12:14"
type input "[DATE]"
type input "09-12-2025"
type input "[DATE]"
type input "13-10-2025 00:00"
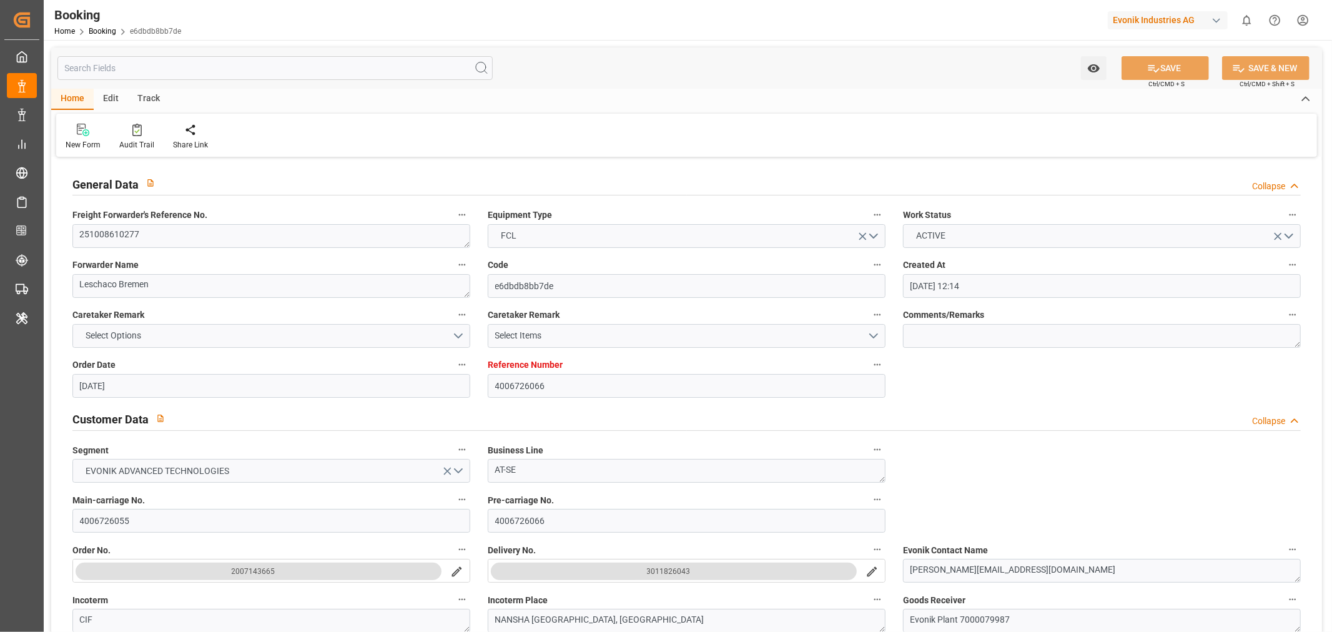
type input "[DATE]"
type input "30-10-2025 00:00"
type input "03-12-2025 00:00"
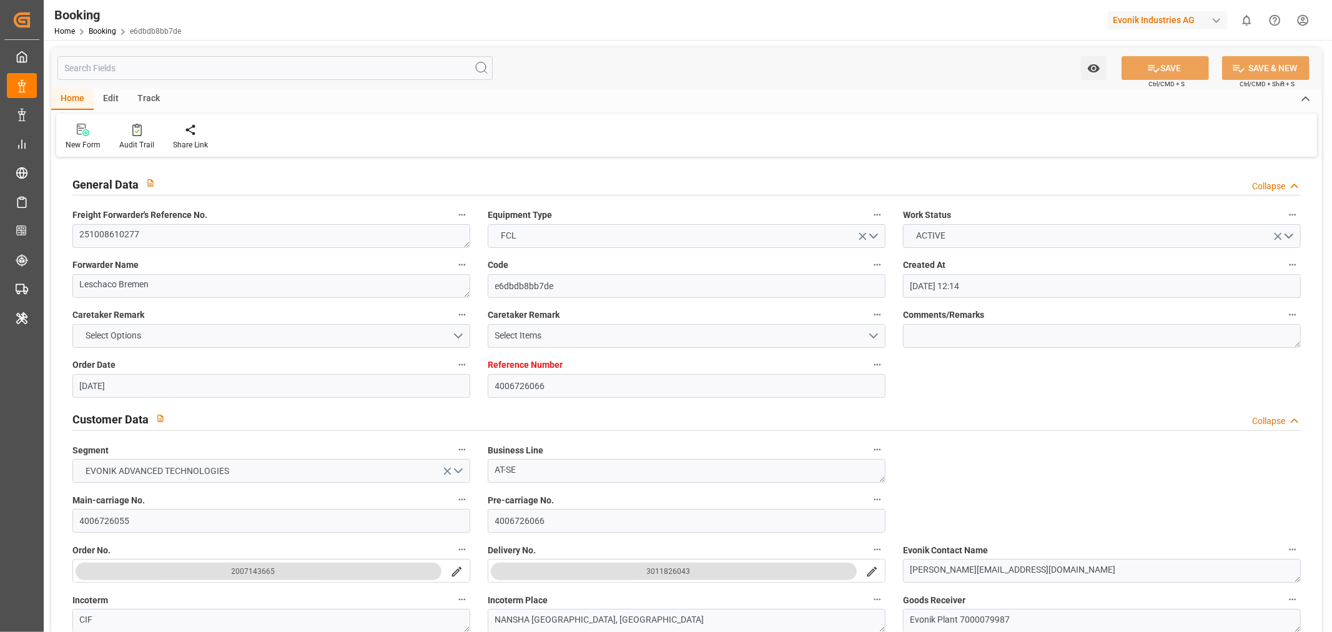
type input "07-10-2025 11:27"
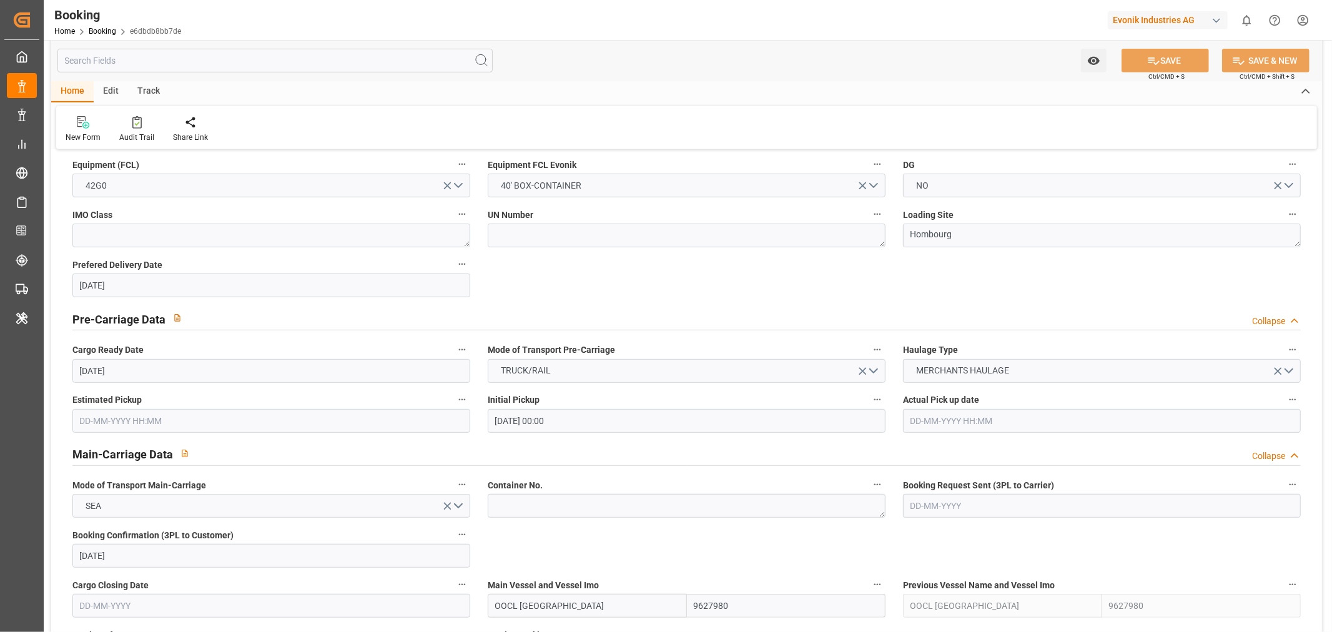
scroll to position [763, 0]
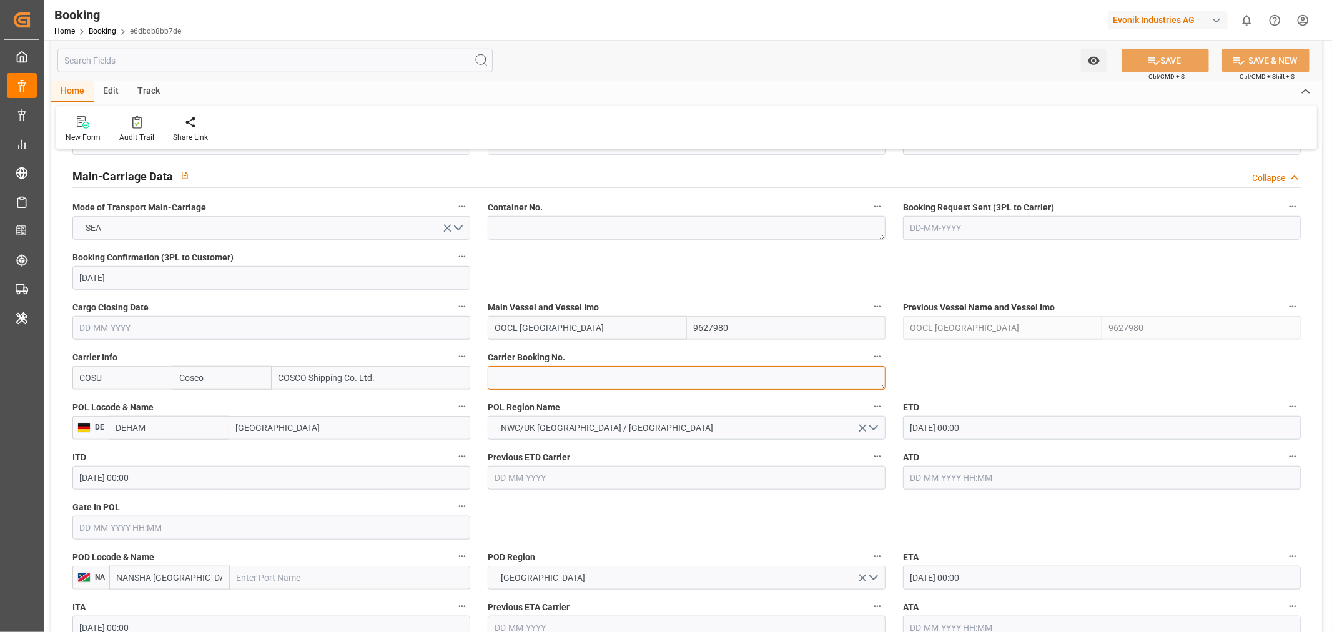
click at [539, 377] on textarea at bounding box center [687, 378] width 398 height 24
paste textarea "Port kelang"
click at [567, 381] on textarea "Port kelang" at bounding box center [687, 378] width 398 height 24
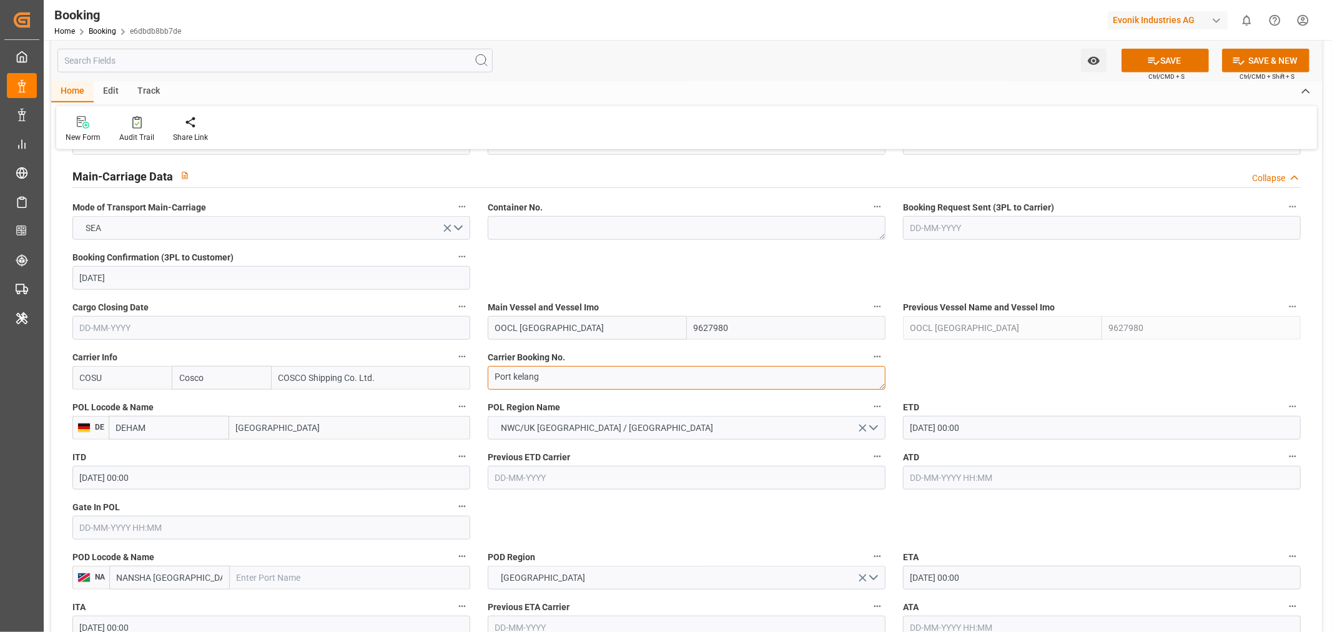
paste textarea "6430400550"
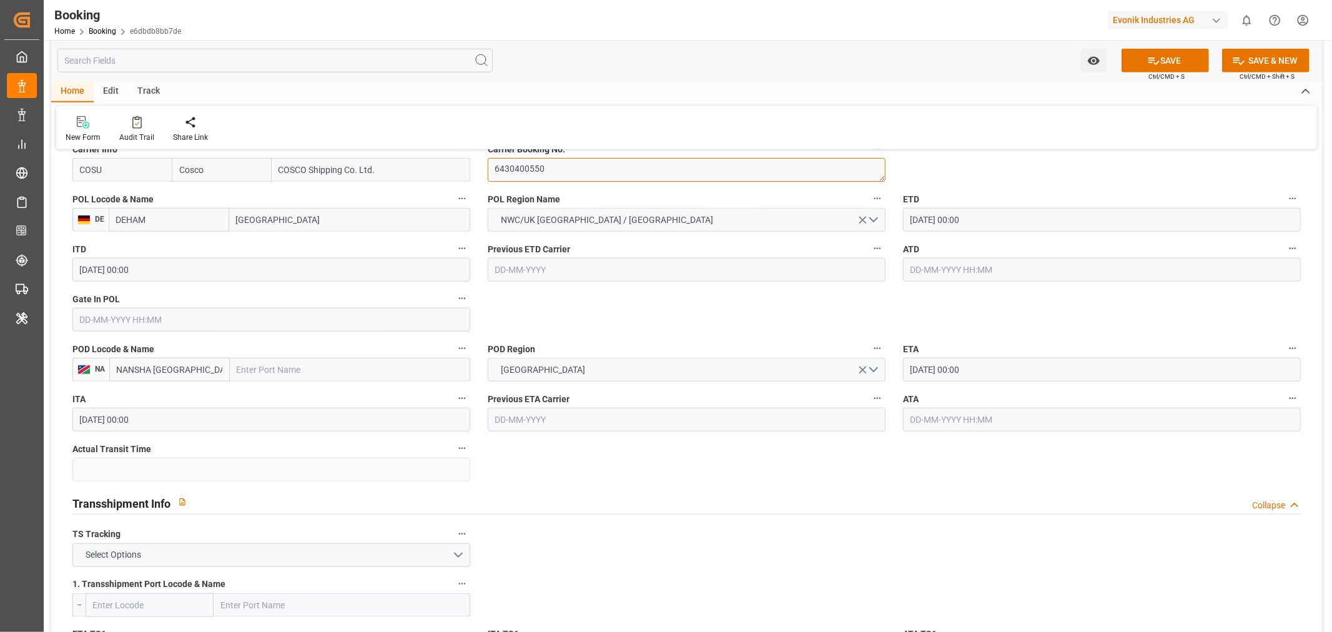
type textarea "6430400550"
click at [131, 367] on input "NANSHA [GEOGRAPHIC_DATA], [GEOGRAPHIC_DATA]" at bounding box center [169, 370] width 121 height 24
click at [240, 370] on input "text" at bounding box center [350, 370] width 240 height 24
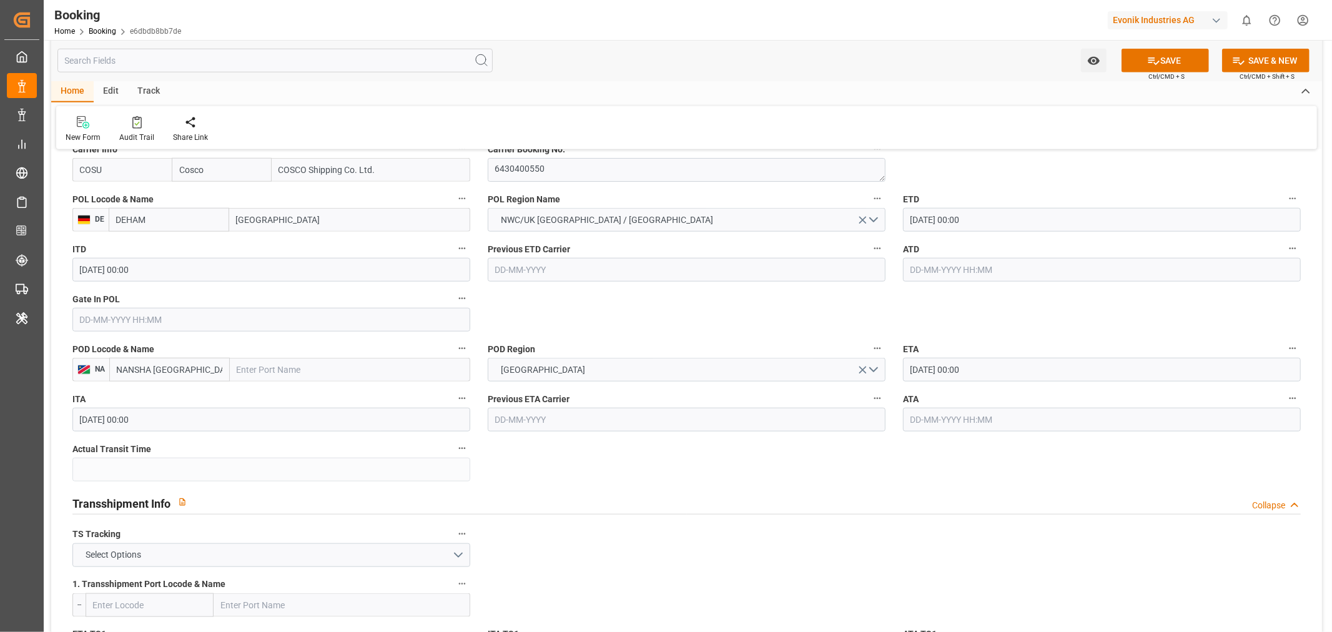
paste input "NANSHA"
type input "NANSHA"
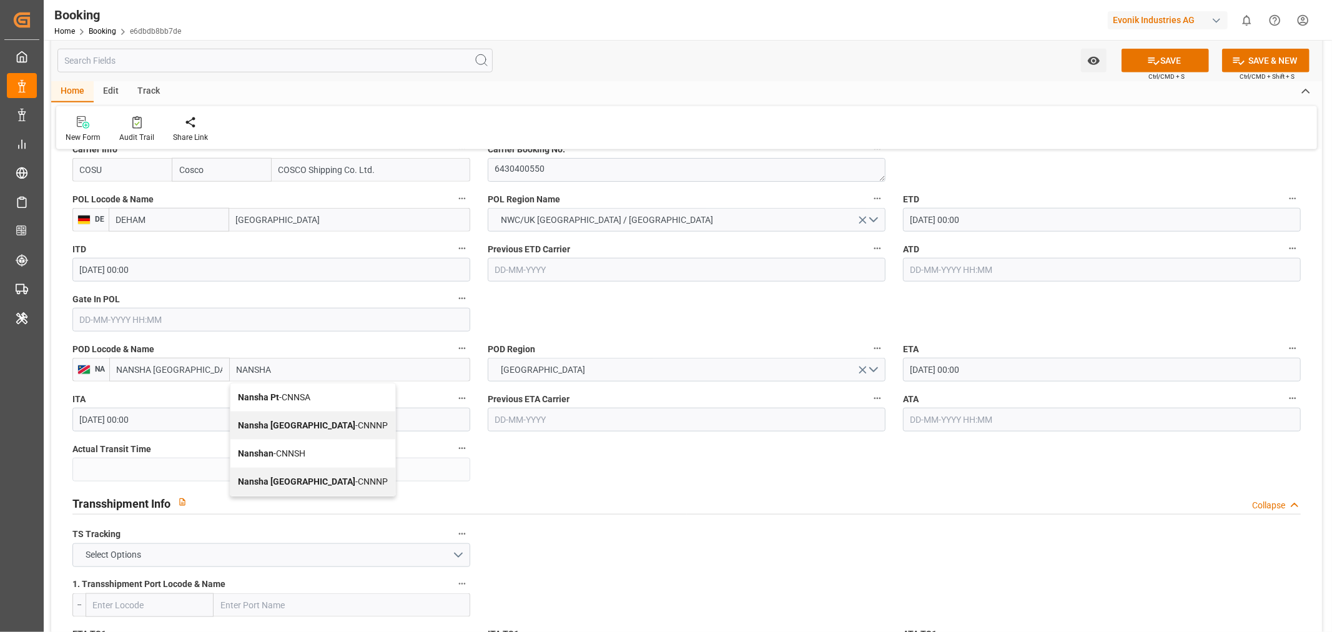
click at [286, 400] on span "Nansha Pt - CNNSA" at bounding box center [274, 397] width 72 height 10
type input "CNNSA"
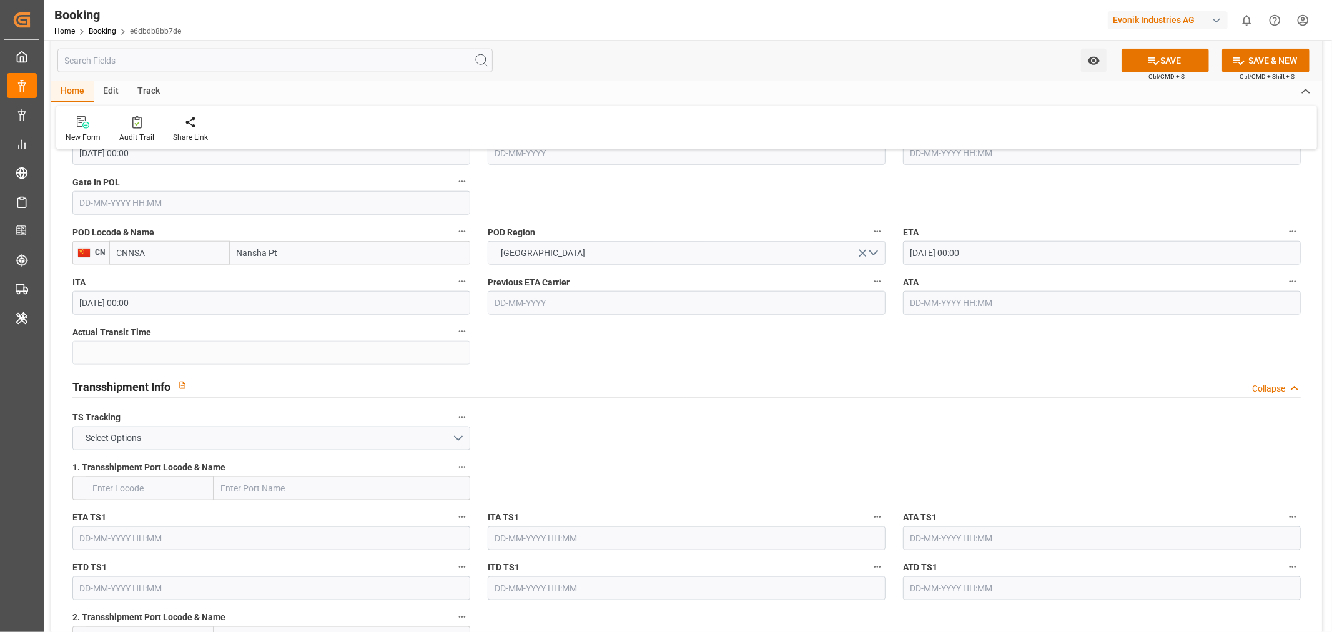
scroll to position [1179, 0]
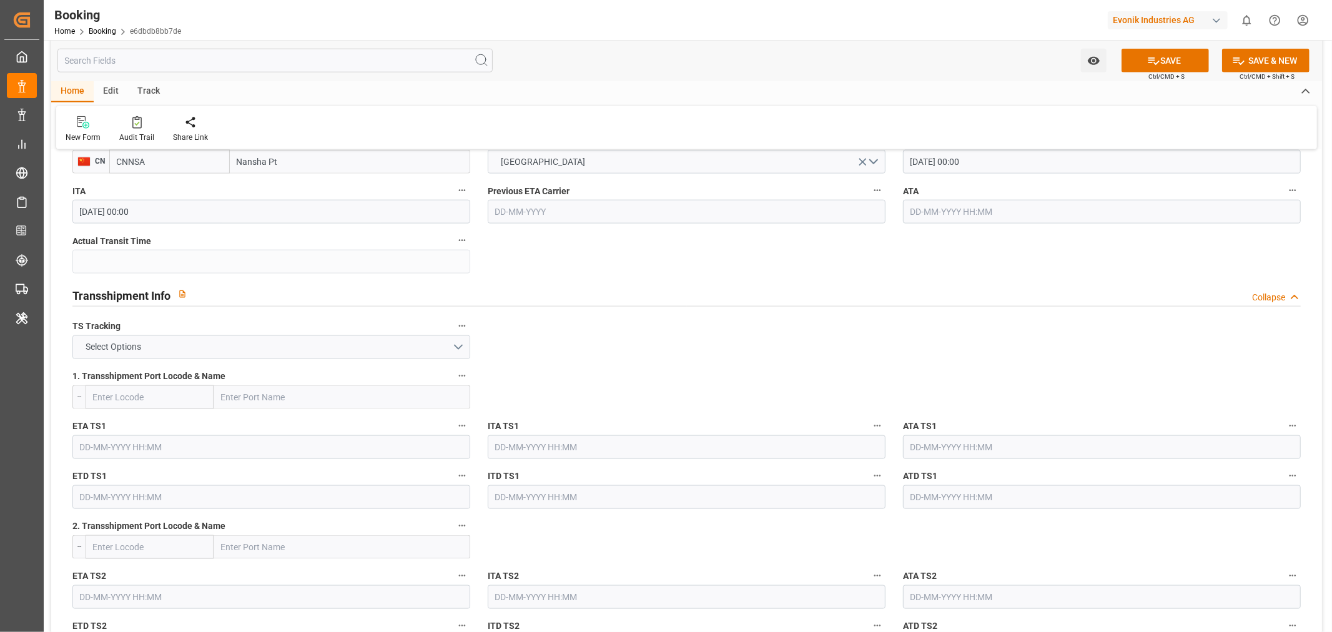
type input "Nansha Pt"
click at [280, 347] on button "Select Options" at bounding box center [271, 347] width 398 height 24
click at [112, 353] on div "TRUE" at bounding box center [271, 350] width 396 height 26
click at [273, 396] on input "text" at bounding box center [342, 397] width 257 height 24
paste input "Port kelang"
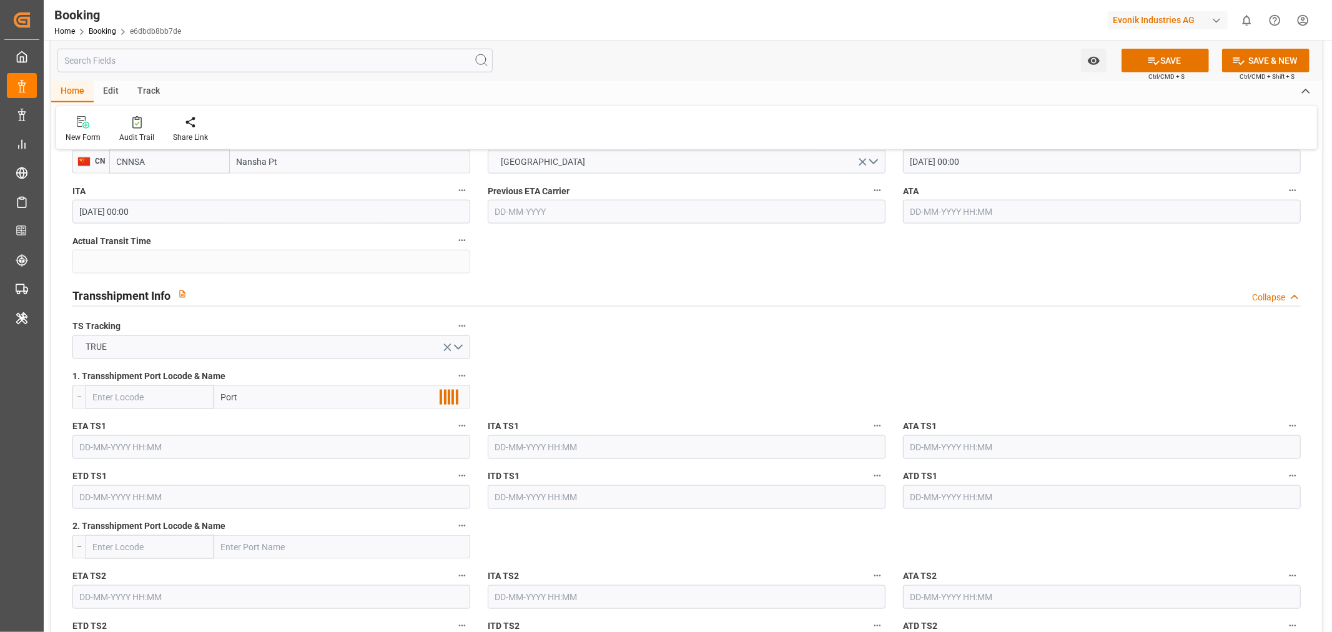
type input "Port"
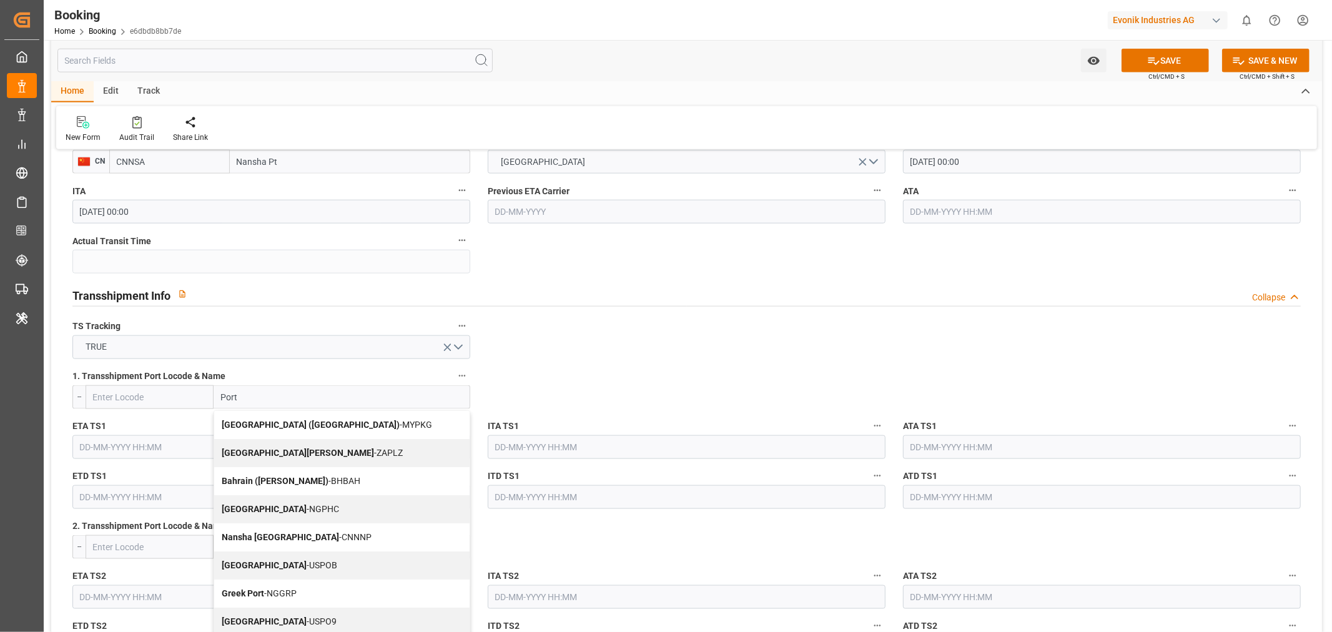
click at [310, 427] on b "Port Klang (Pelabuhan Klang)" at bounding box center [311, 425] width 178 height 10
type input "MYPKG"
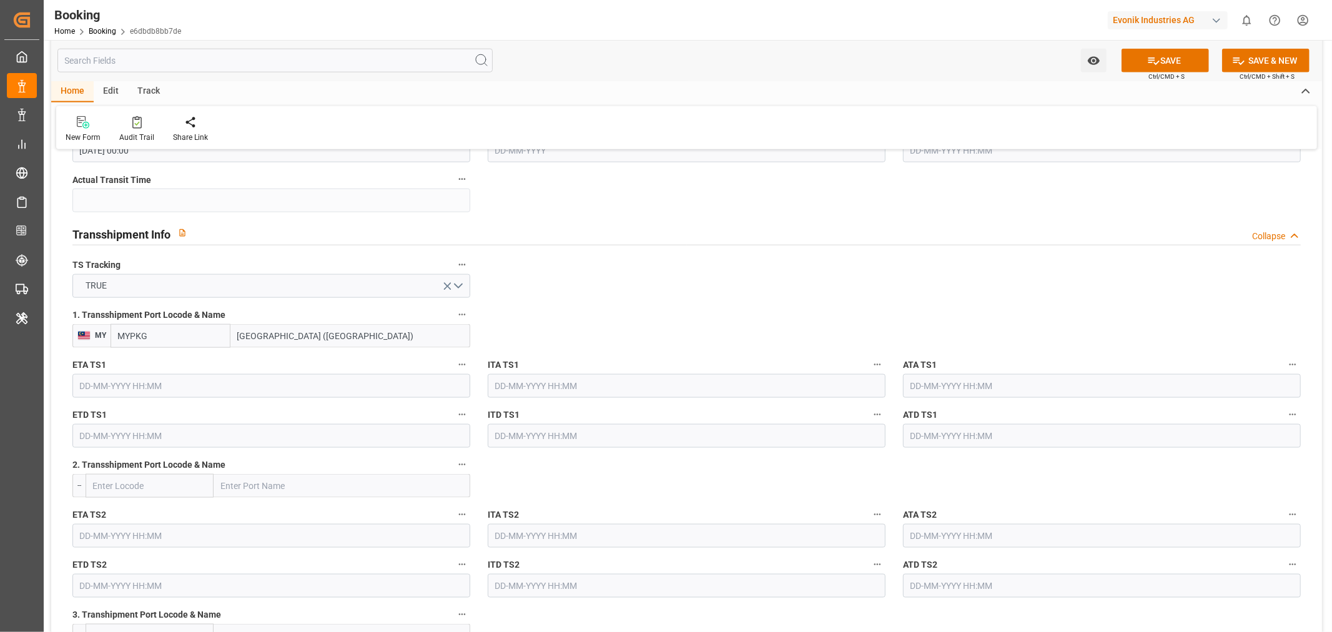
scroll to position [1318, 0]
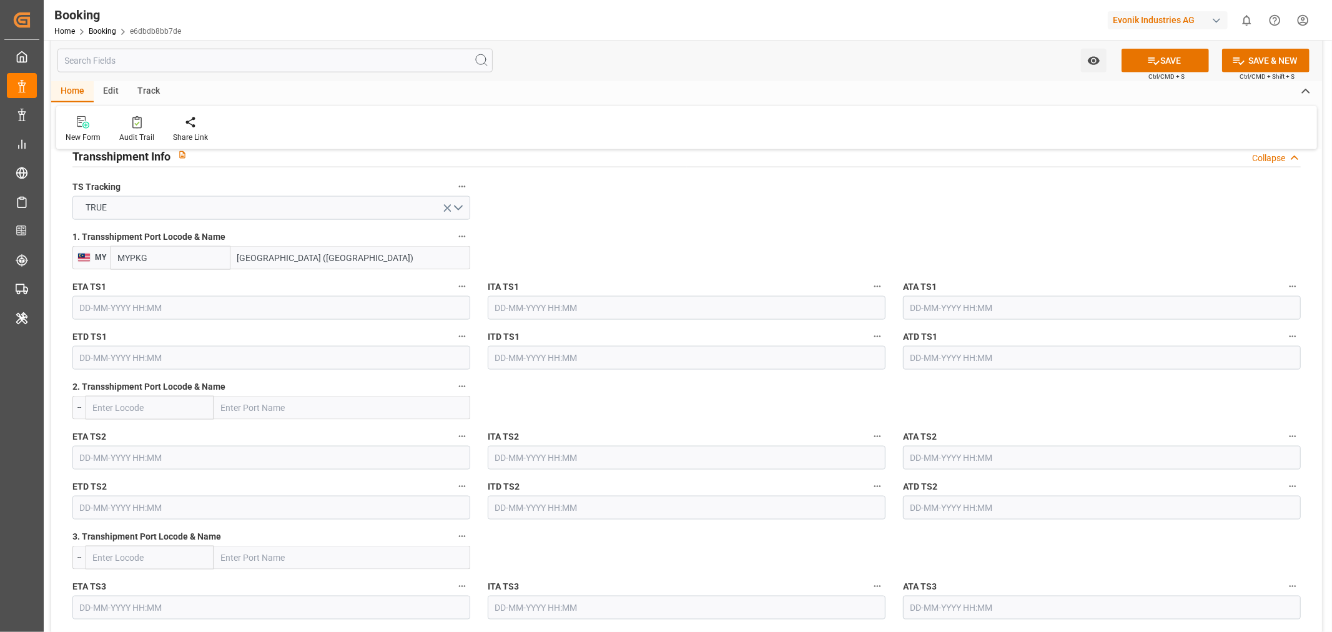
type input "Port Klang (Pelabuhan Klang)"
click at [144, 316] on input "text" at bounding box center [271, 308] width 398 height 24
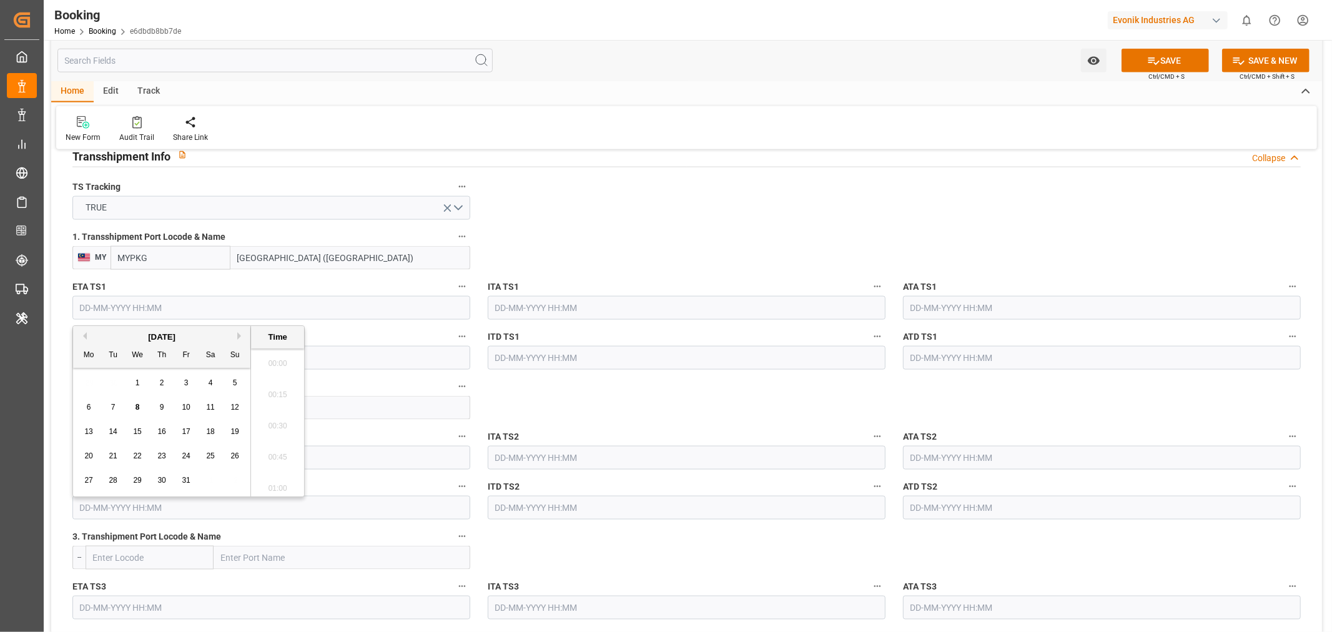
scroll to position [1690, 0]
click at [240, 336] on button "Next Month" at bounding box center [240, 335] width 7 height 7
click at [165, 459] on span "20" at bounding box center [161, 455] width 8 height 9
type input "20-11-2025 00:00"
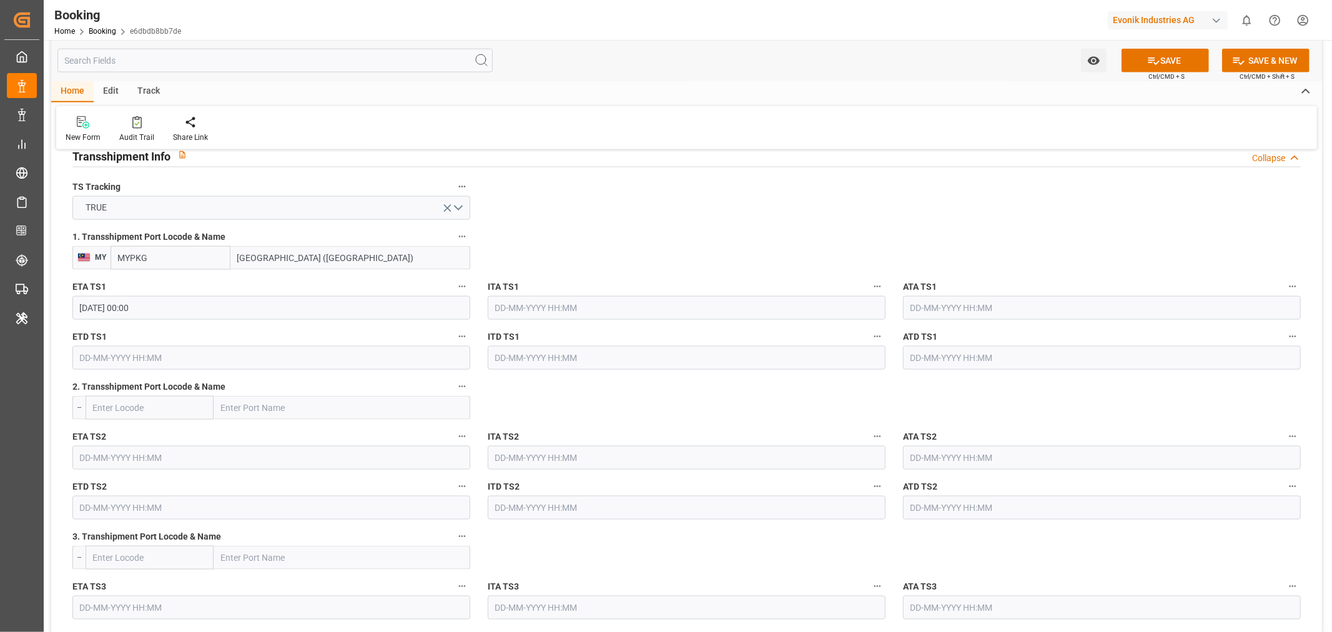
click at [416, 370] on div "ETD TS1" at bounding box center [271, 349] width 415 height 50
click at [104, 354] on input "text" at bounding box center [271, 358] width 398 height 24
click at [239, 388] on button "Next Month" at bounding box center [240, 385] width 7 height 7
click at [187, 511] on div "21" at bounding box center [187, 506] width 16 height 15
type input "21-11-2025 00:00"
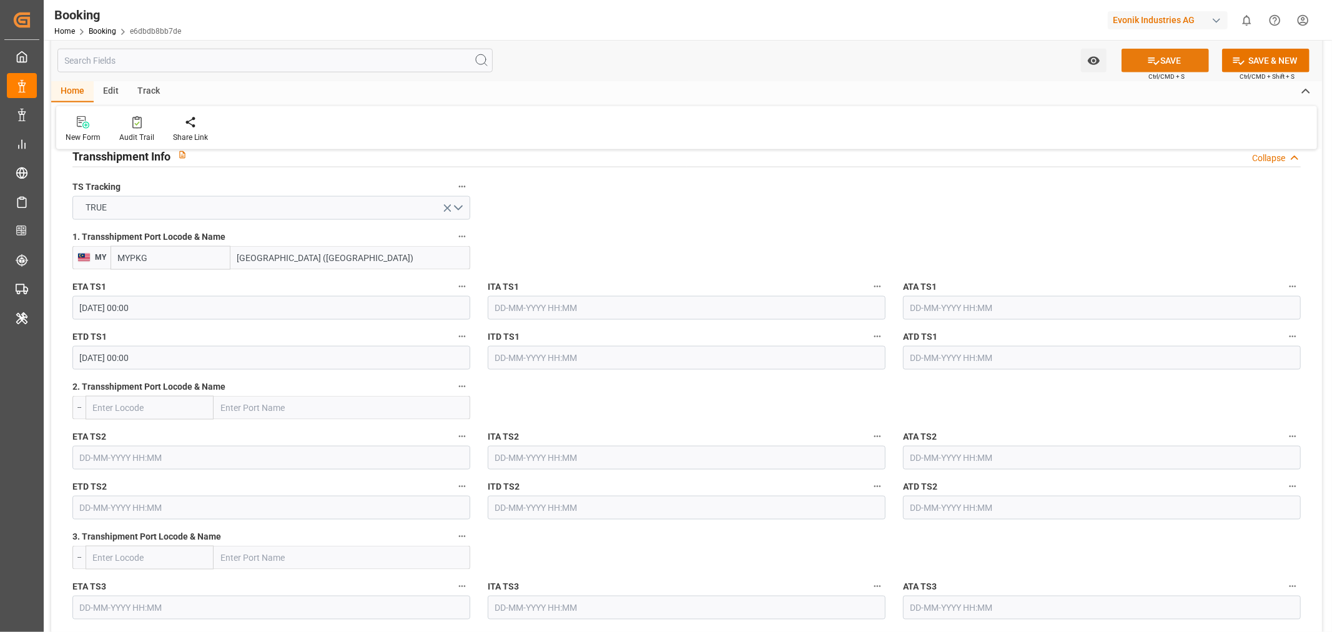
click at [1169, 56] on button "SAVE" at bounding box center [1164, 61] width 87 height 24
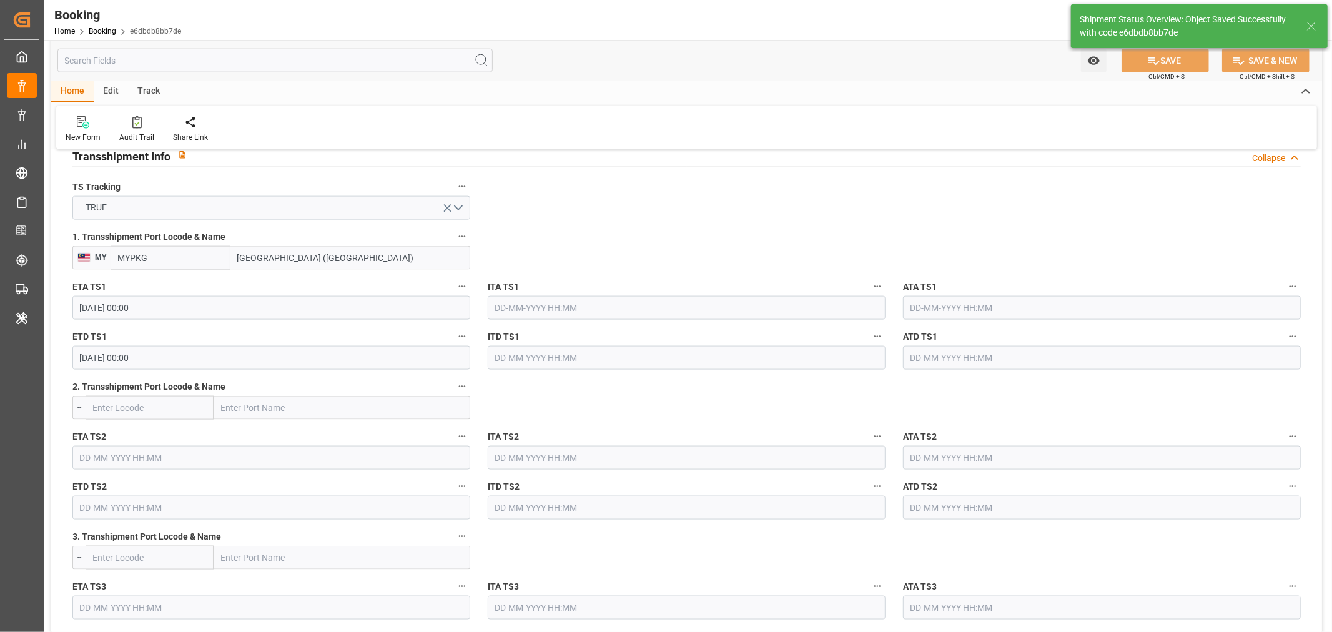
type textarea "NWC/UK North West Continent / UK_CNNSA_COSU_AT-SE"
type textarea "Shashidhar Mm"
type textarea "businessDivision-businessLine-"
type textarea "Yes"
type input "20-11-2025 00:00"
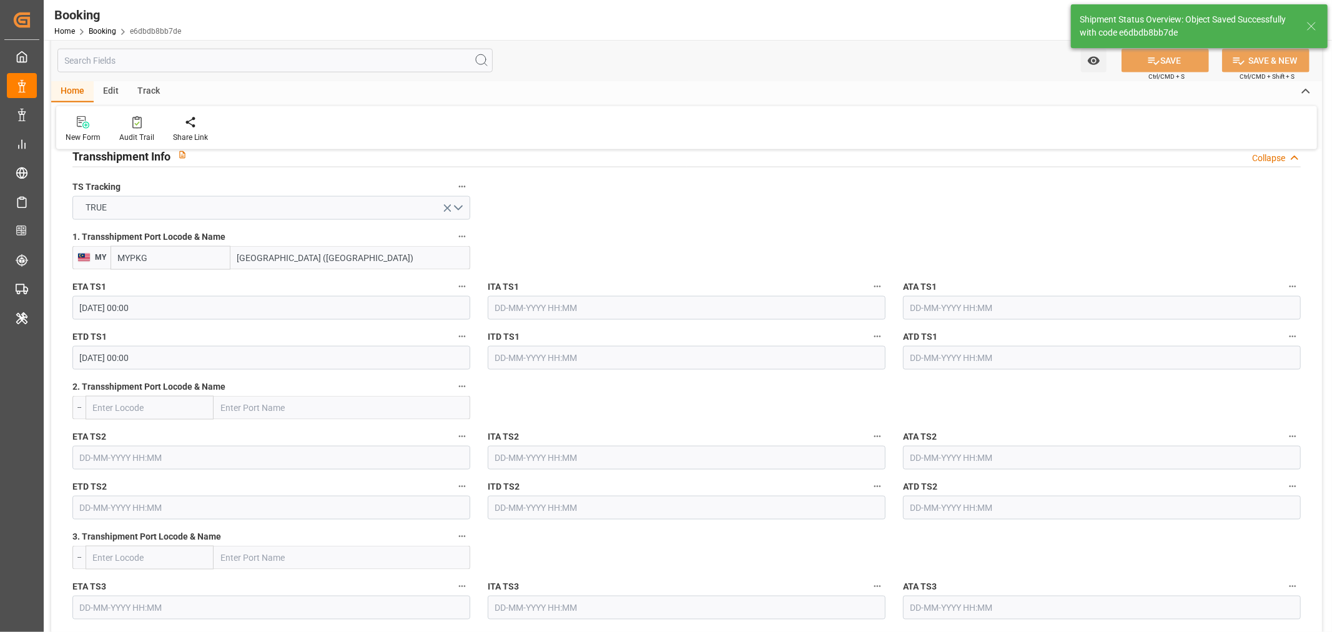
type input "21-11-2025 00:00"
type input "08-10-2025 08:34"
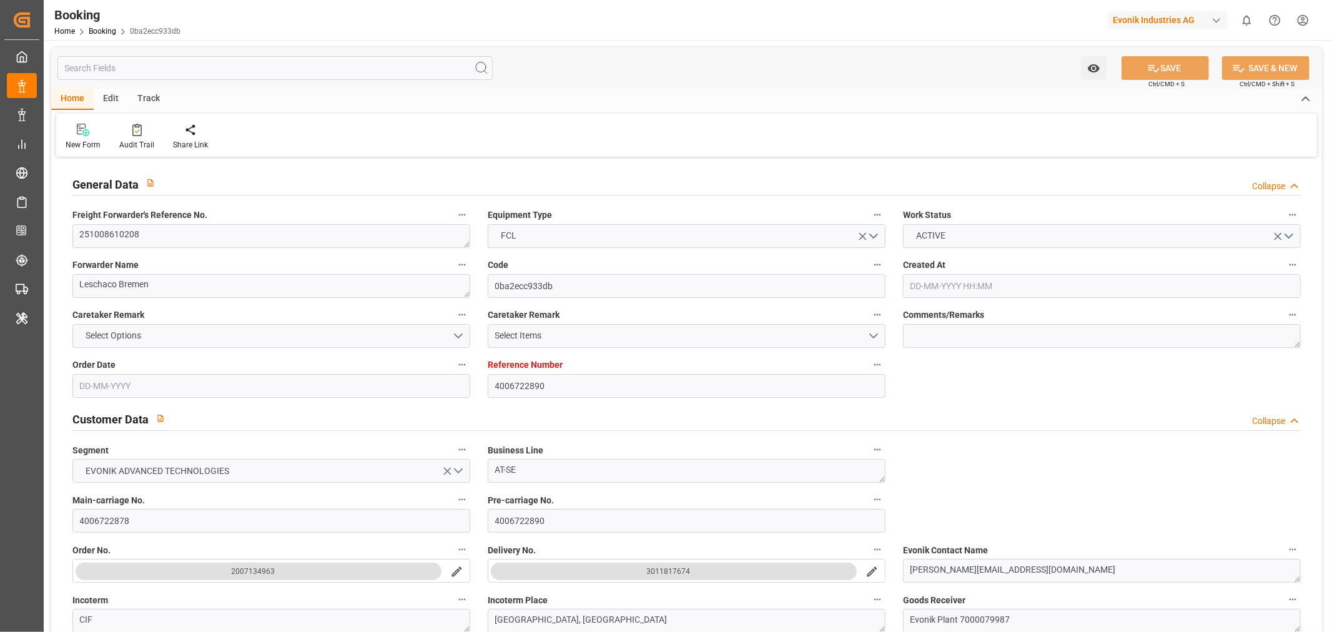
type input "4006722890"
type input "9783514"
type input "Cosco"
type input "COSCO Shipping Co. Ltd."
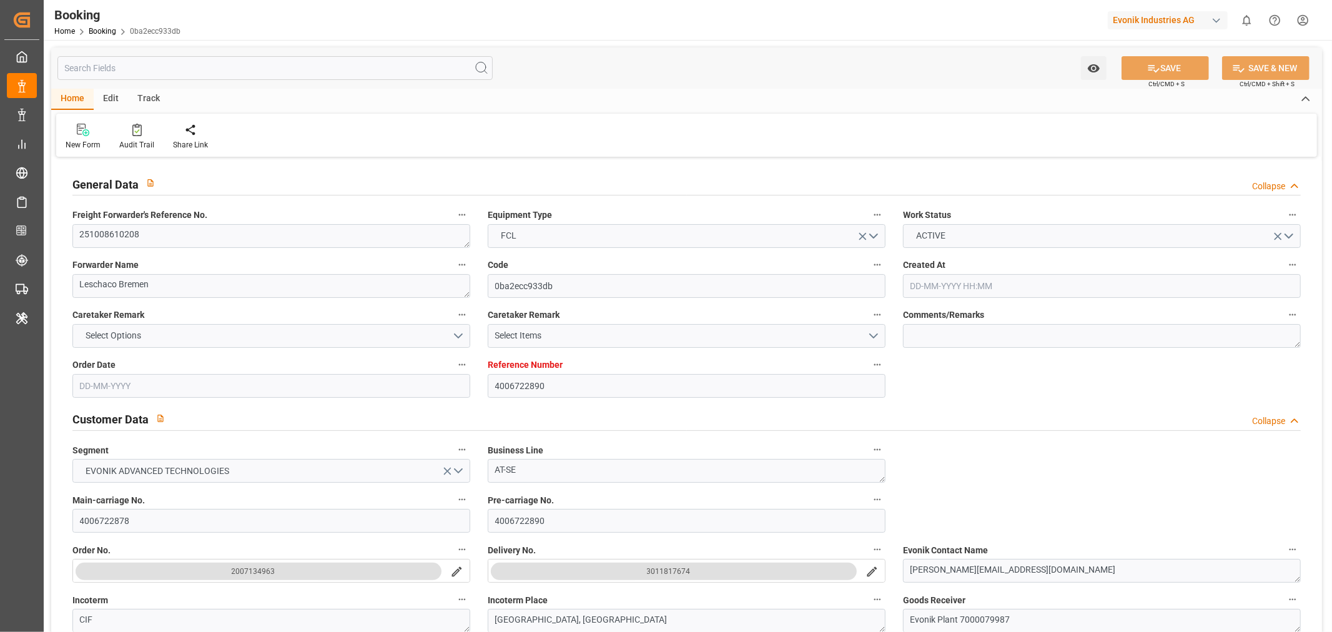
type input "DEHAM"
type input "CNSHA"
type input "01-10-2025 12:53"
type input "[DATE]"
type input "02-12-2025"
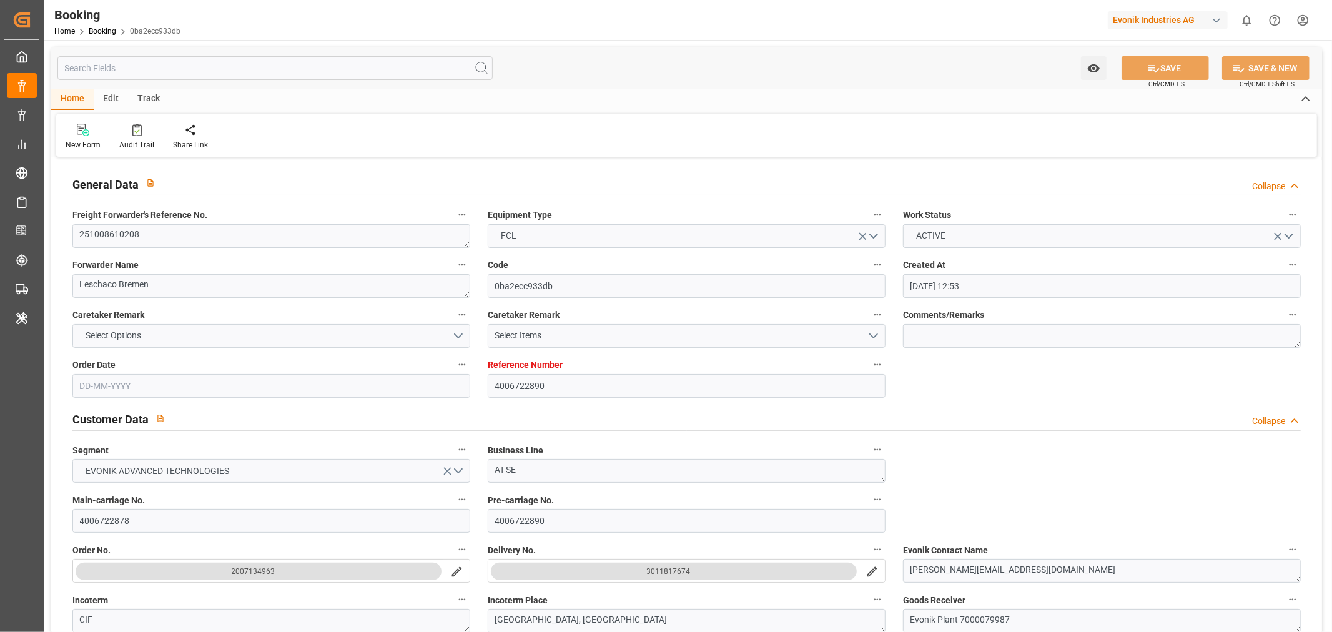
type input "[DATE]"
type input "14-10-2025 00:00"
type input "[DATE]"
type input "27-10-2025 00:00"
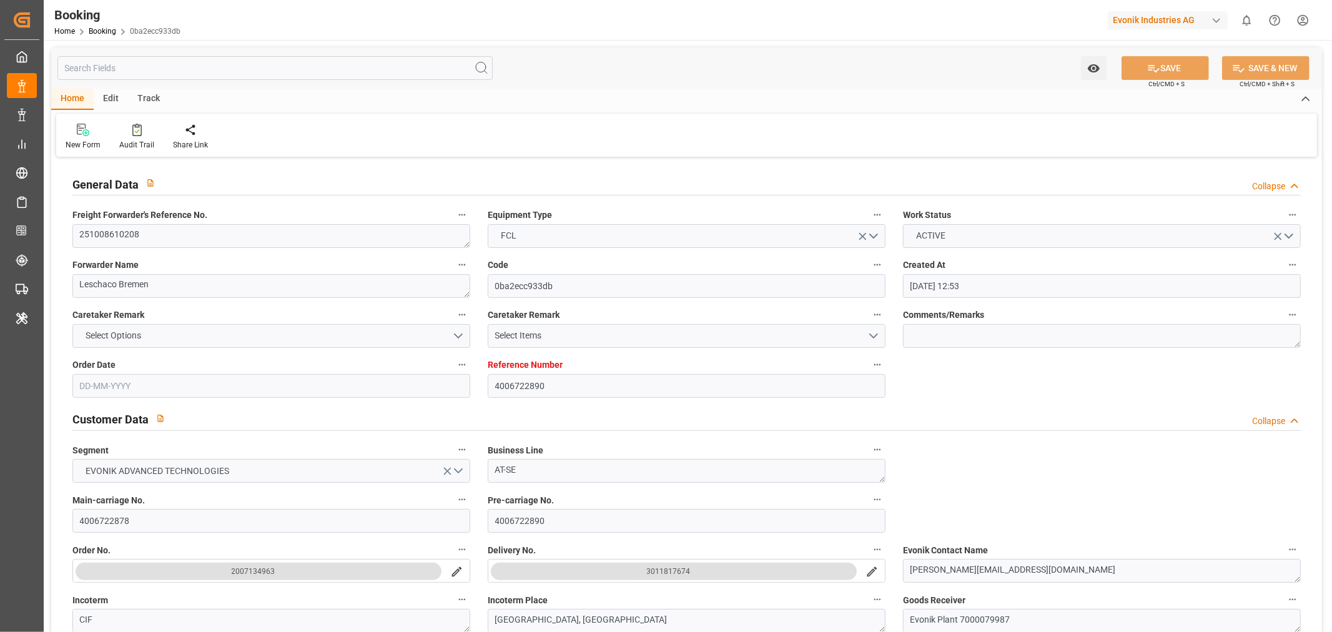
type input "02-12-2025 00:00"
type input "08-10-2025 07:58"
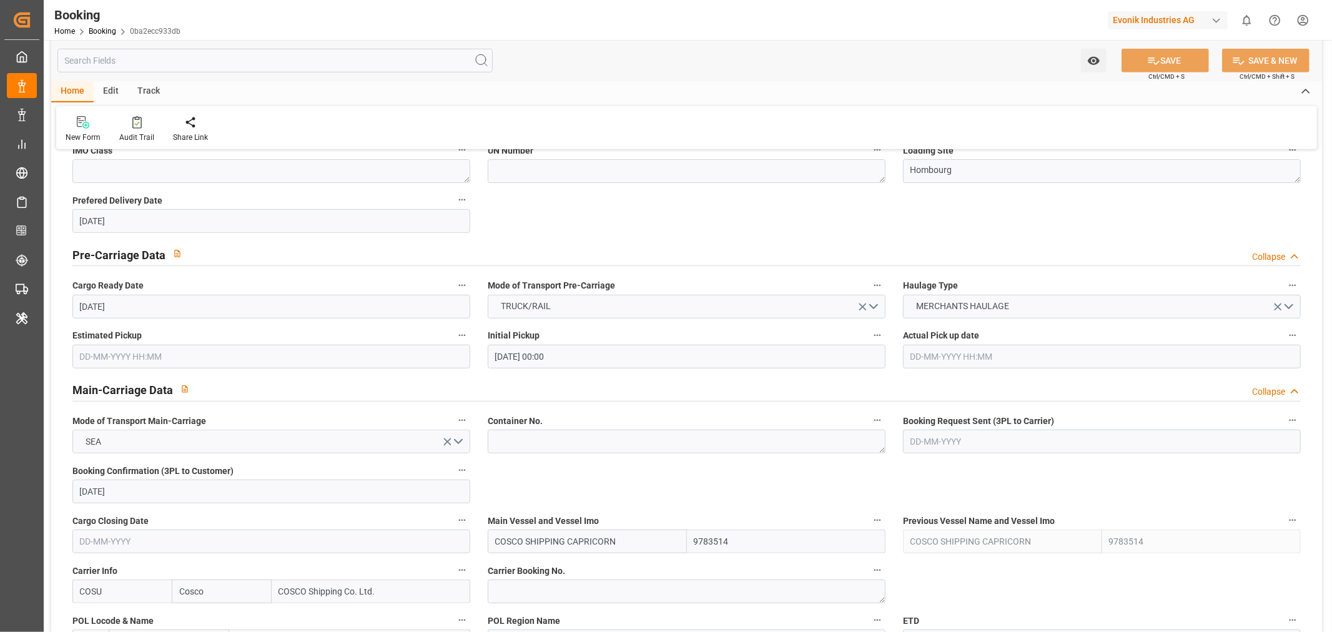
scroll to position [763, 0]
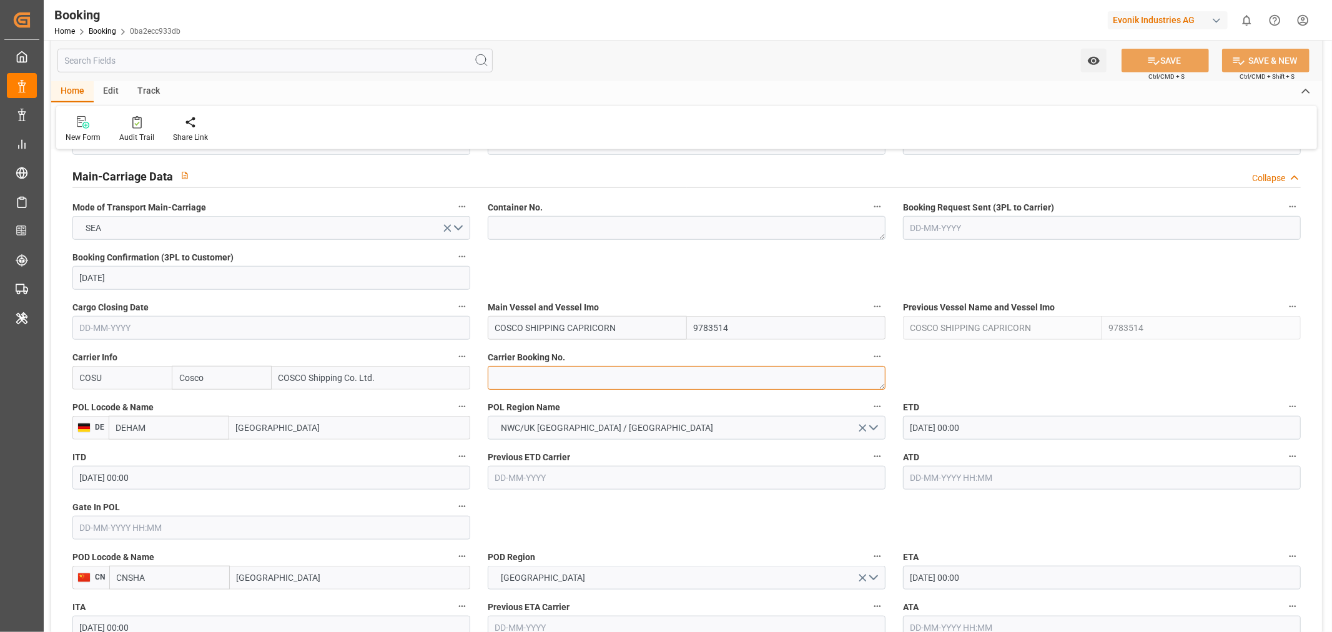
click at [546, 383] on textarea at bounding box center [687, 378] width 398 height 24
paste textarea "6429964480"
type textarea "6429964480"
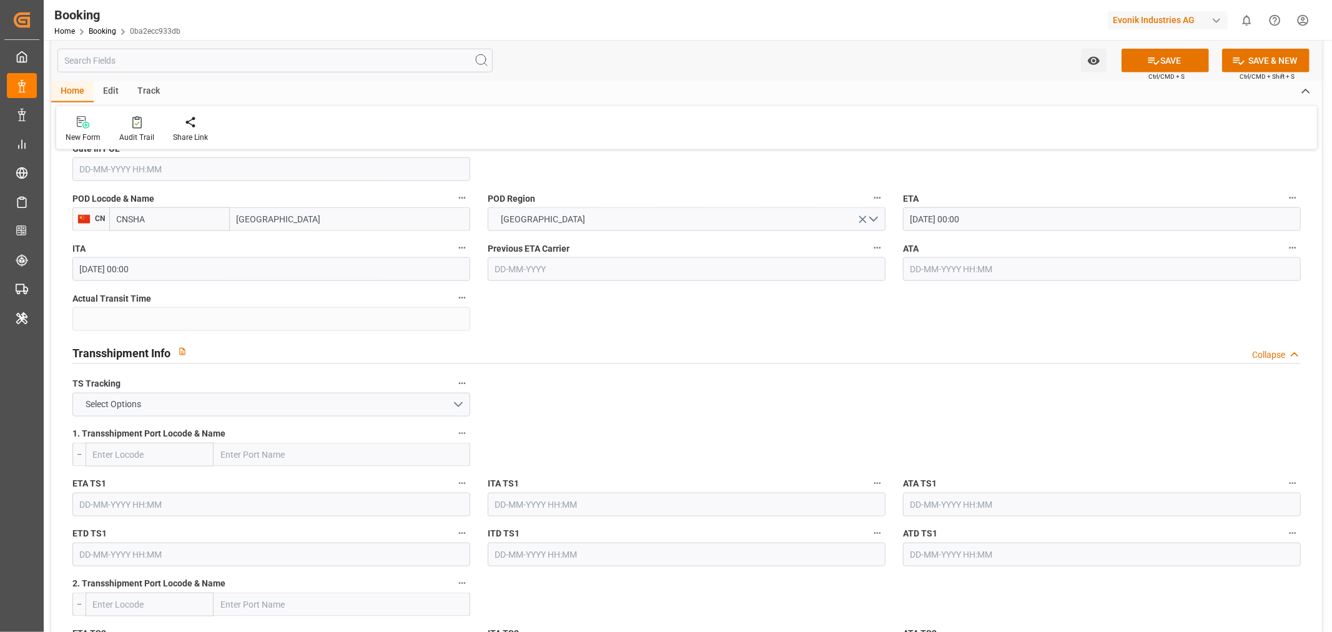
scroll to position [1249, 0]
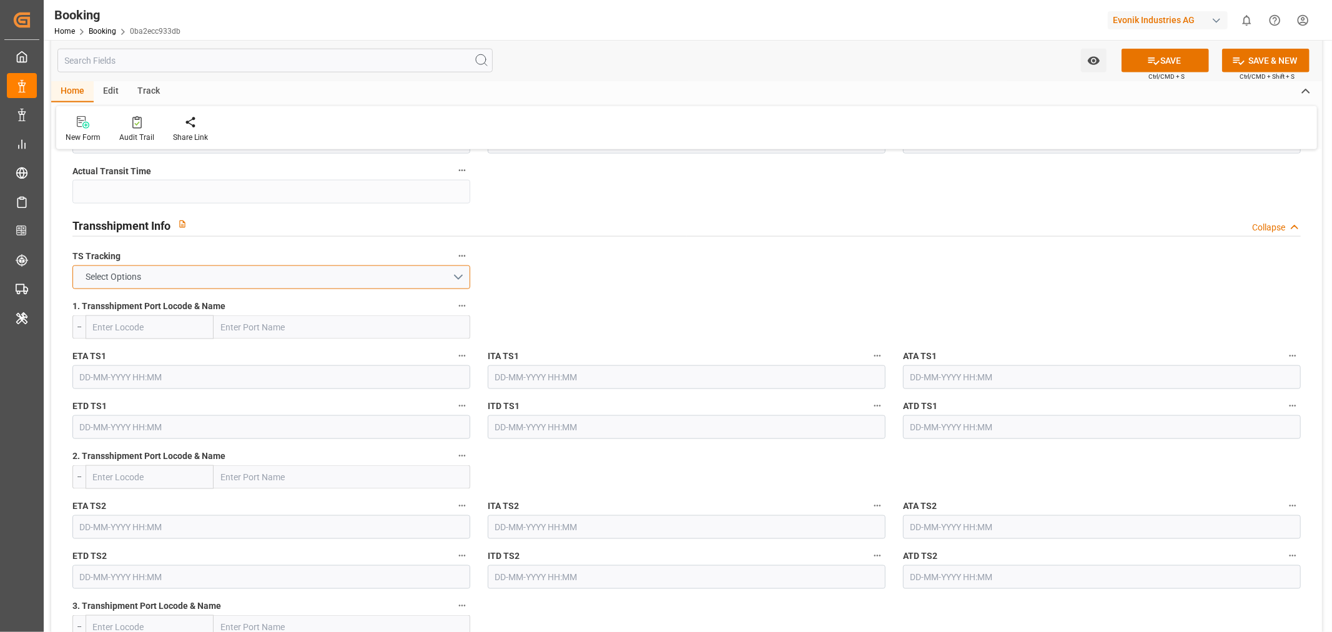
click at [343, 285] on button "Select Options" at bounding box center [271, 277] width 398 height 24
click at [191, 302] on div "FALSE" at bounding box center [271, 306] width 396 height 26
click at [1172, 66] on button "SAVE" at bounding box center [1164, 61] width 87 height 24
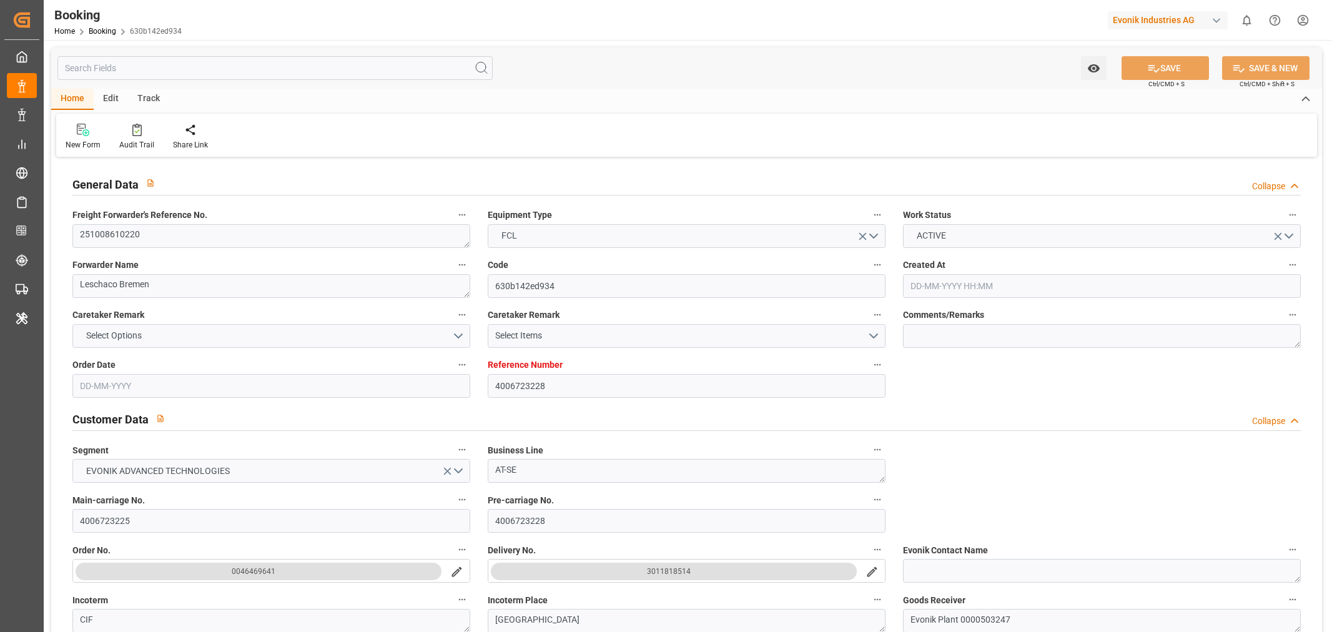
type input "4006723228"
type input "9783514"
type input "Cosco"
type input "COSCO Shipping Co. Ltd."
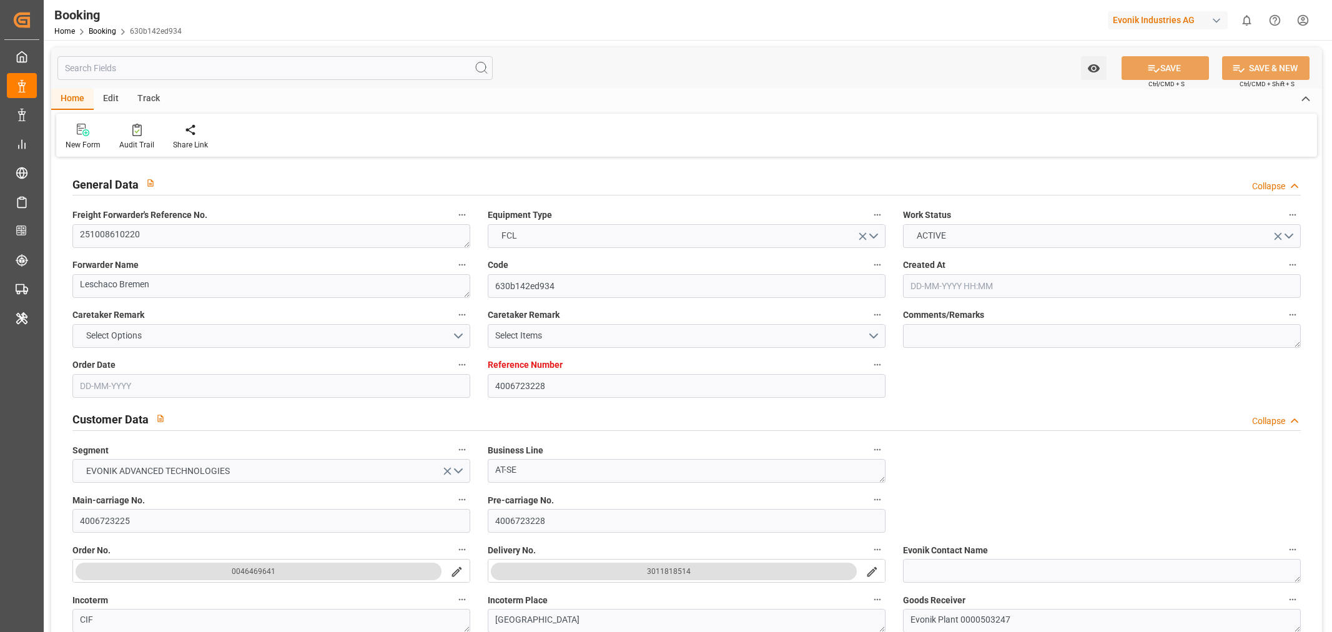
type input "DEHAM"
type input "CNSHA"
type input "[DATE] 12:42"
type input "[DATE]"
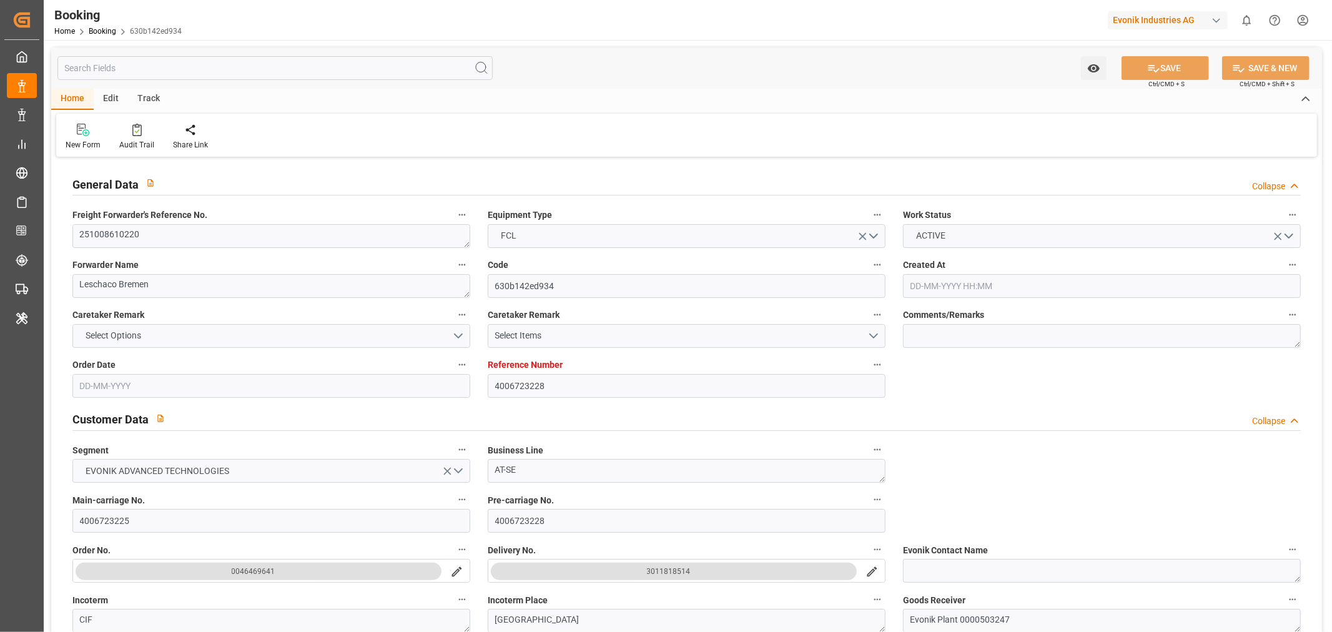
type input "[DATE]"
type input "[DATE] 00:00"
type input "[DATE]"
type input "[DATE] 00:00"
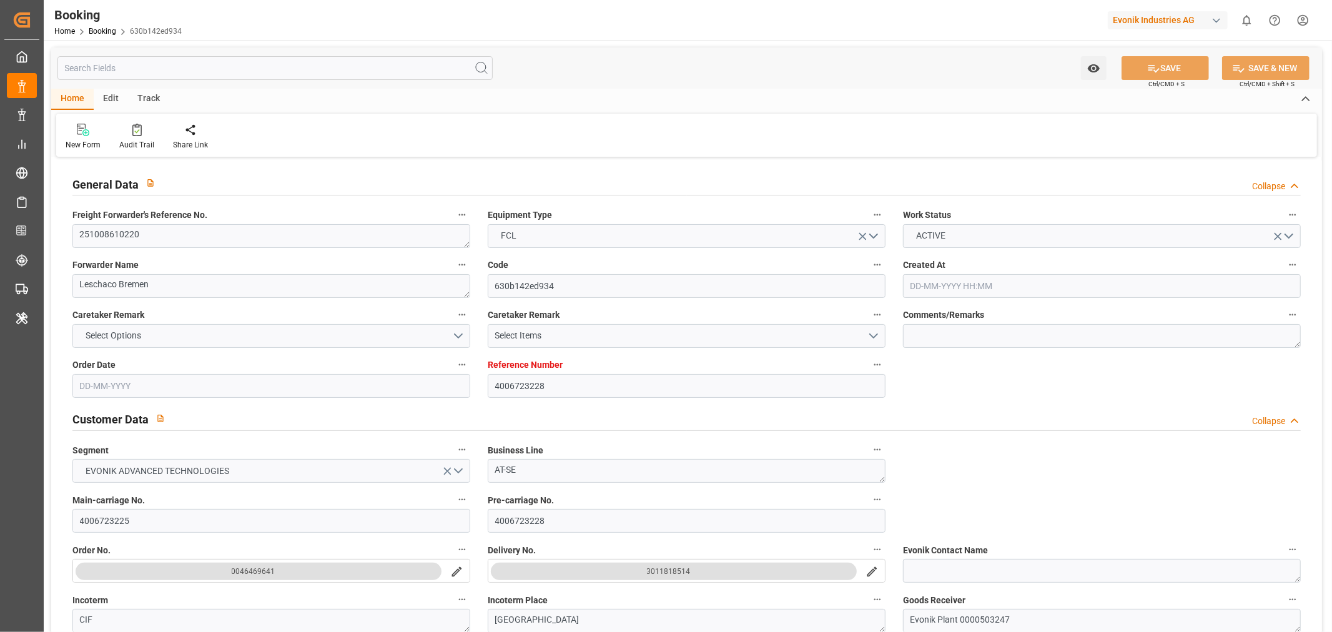
type input "[DATE] 00:00"
type input "[DATE] 07:58"
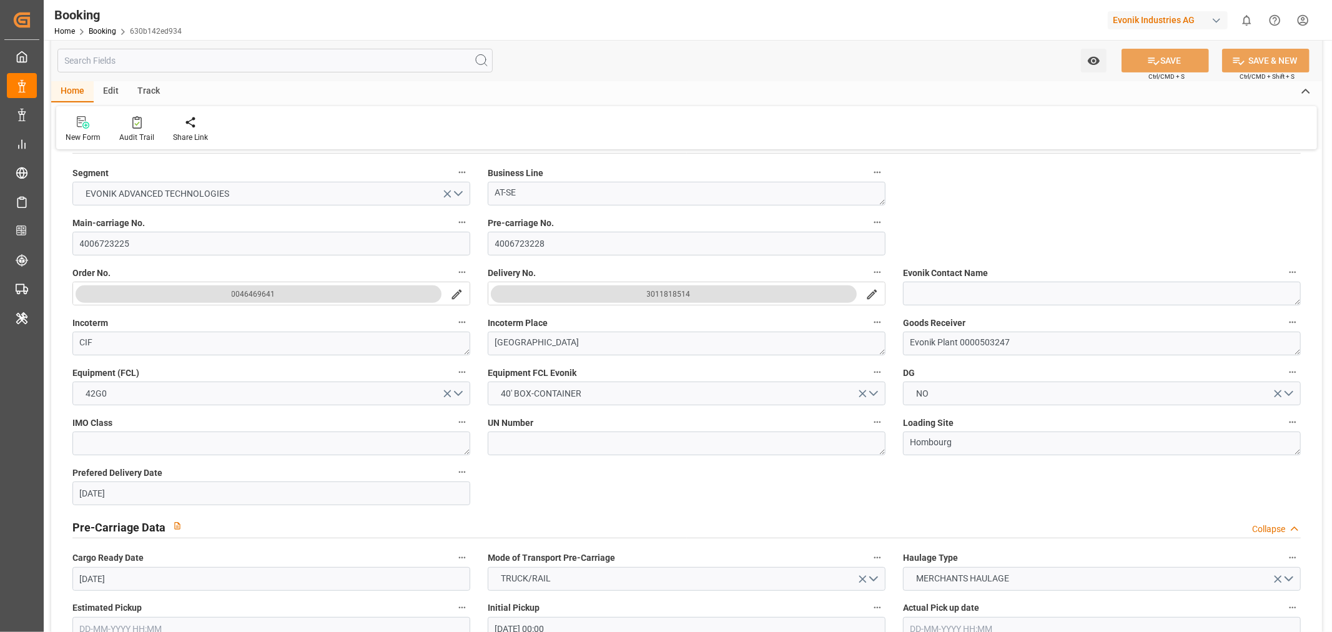
scroll to position [694, 0]
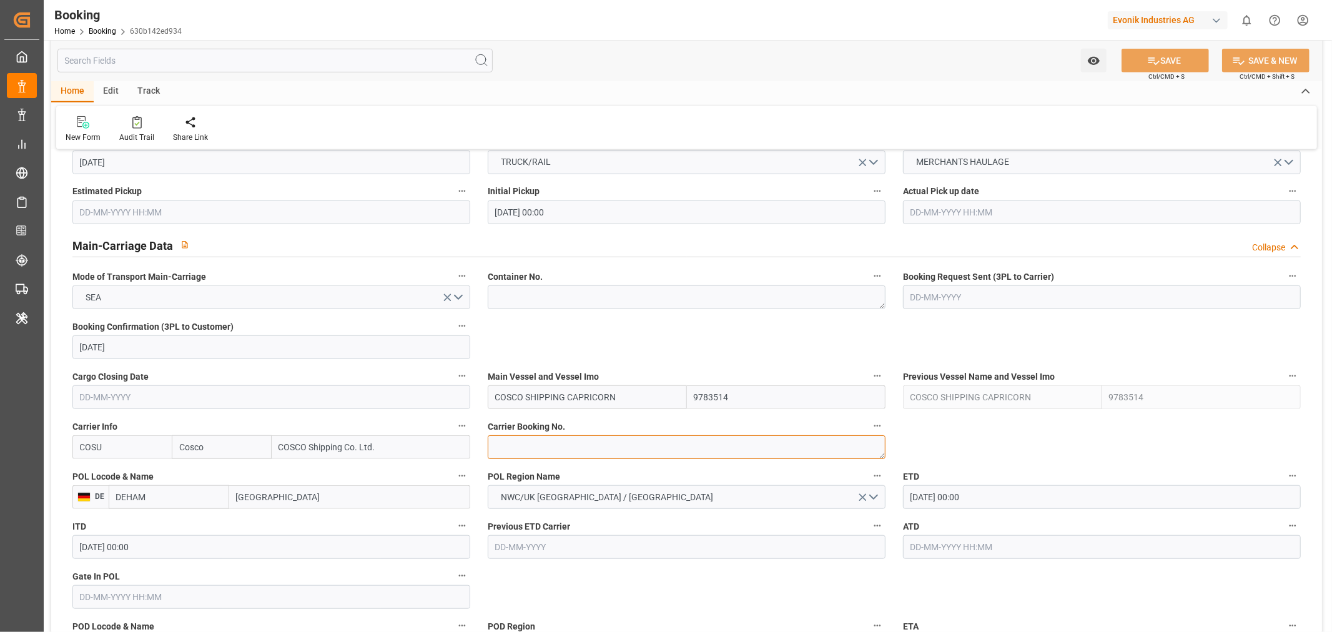
click at [554, 445] on textarea at bounding box center [687, 447] width 398 height 24
paste textarea "6429984950"
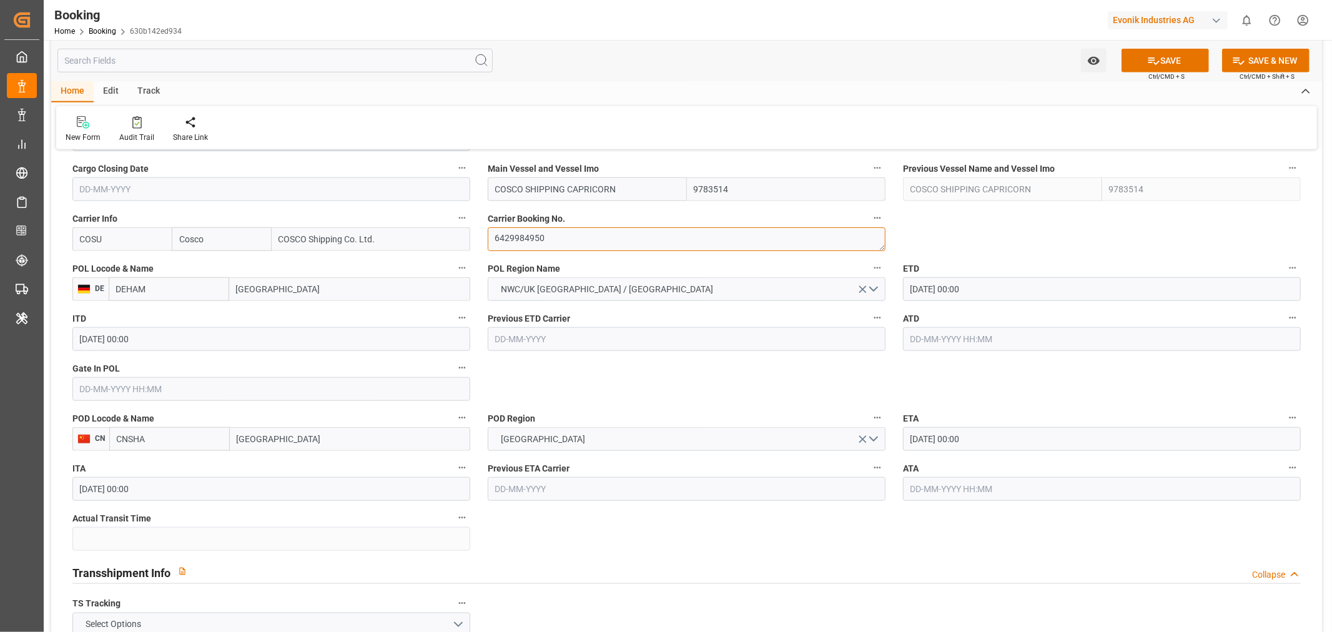
type textarea "6429984950"
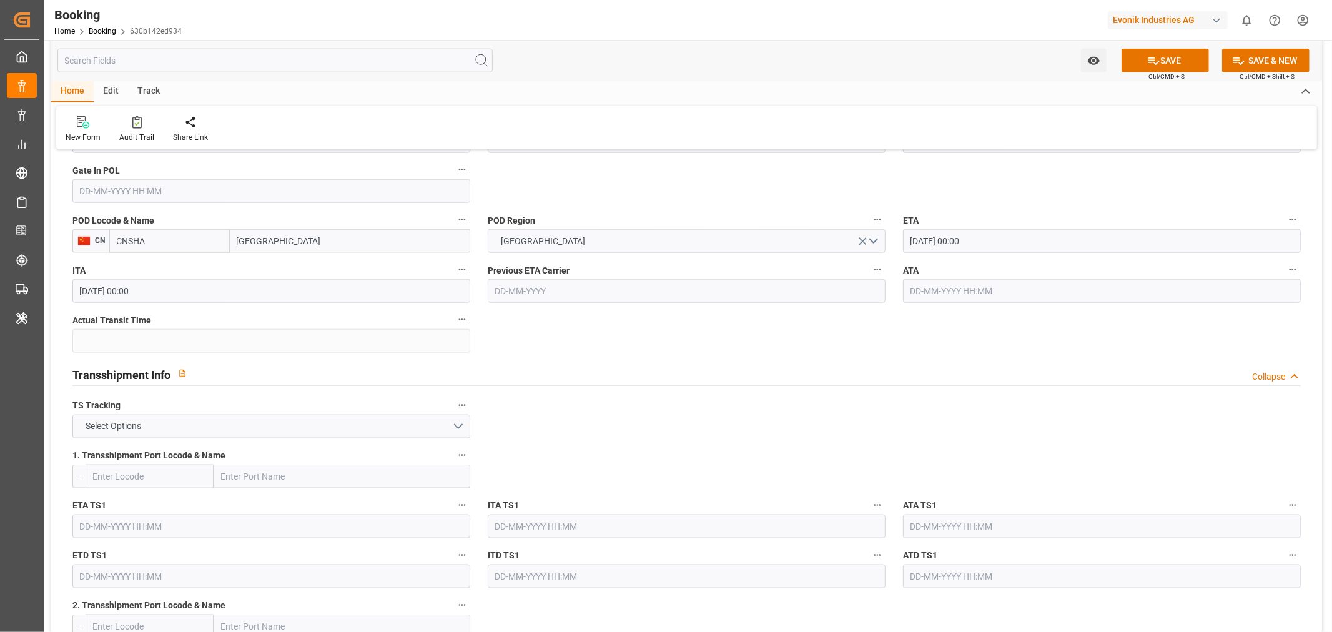
scroll to position [1179, 0]
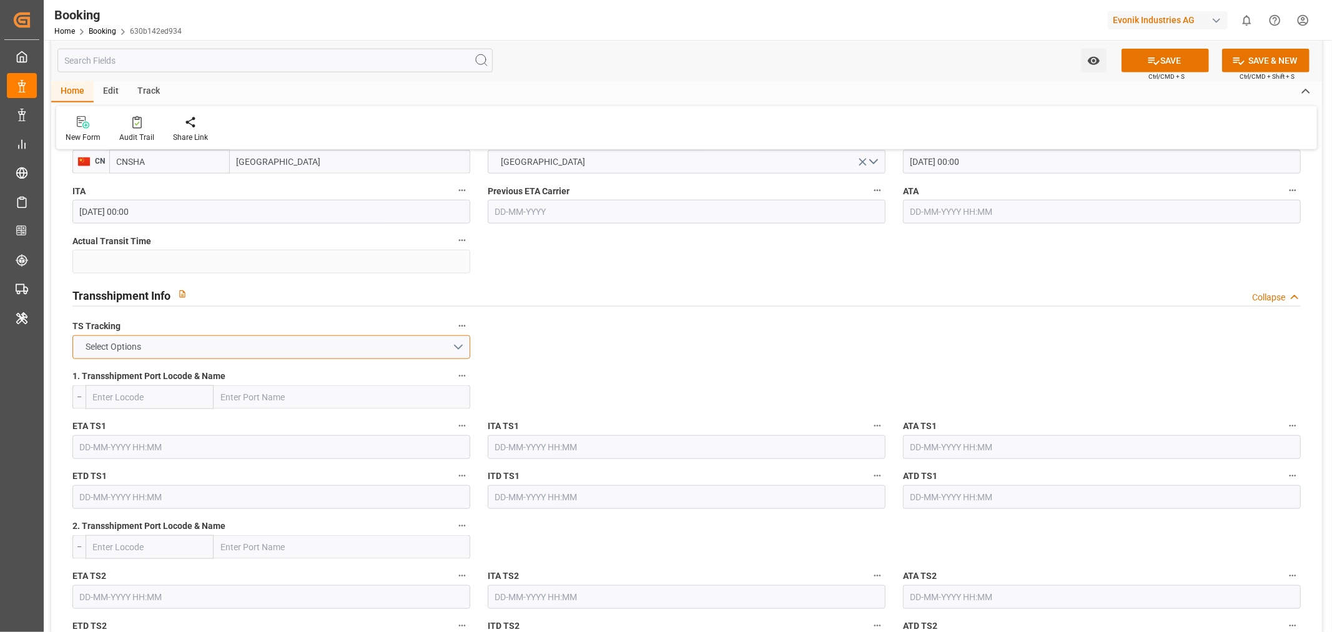
click at [303, 348] on button "Select Options" at bounding box center [271, 347] width 398 height 24
click at [184, 382] on div "FALSE" at bounding box center [271, 376] width 396 height 26
click at [1176, 60] on button "SAVE" at bounding box center [1164, 61] width 87 height 24
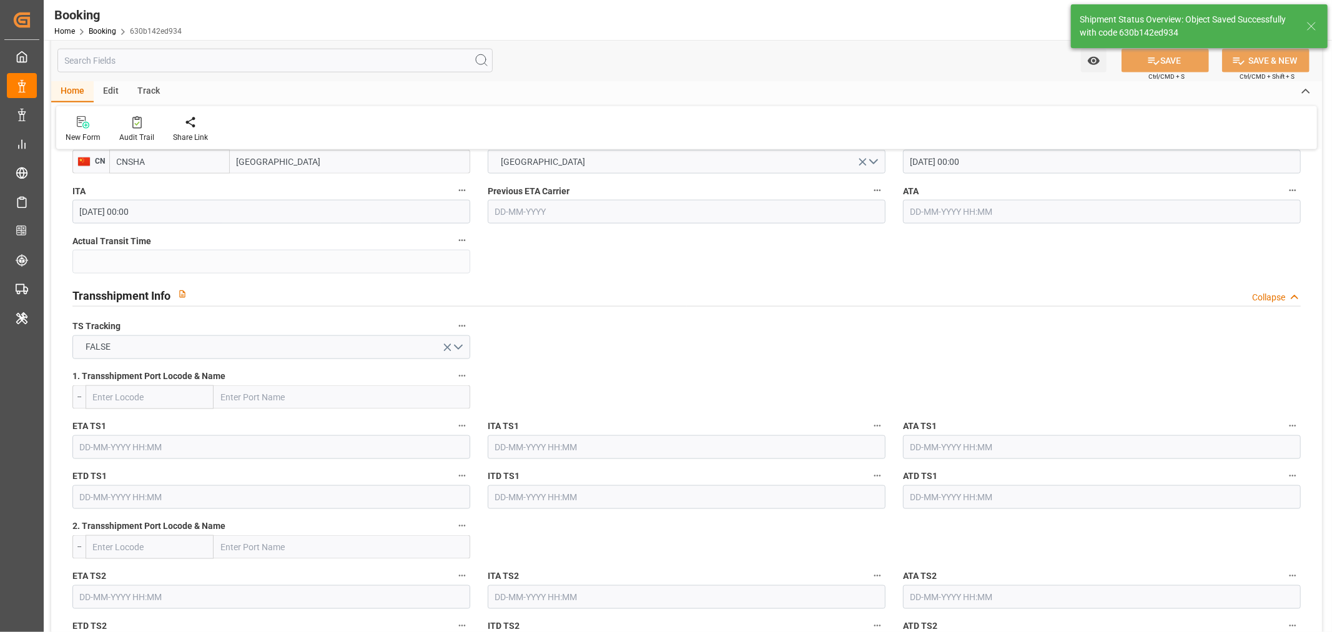
type textarea "Shashidhar Mm"
type textarea "businessDivision-businessLine-"
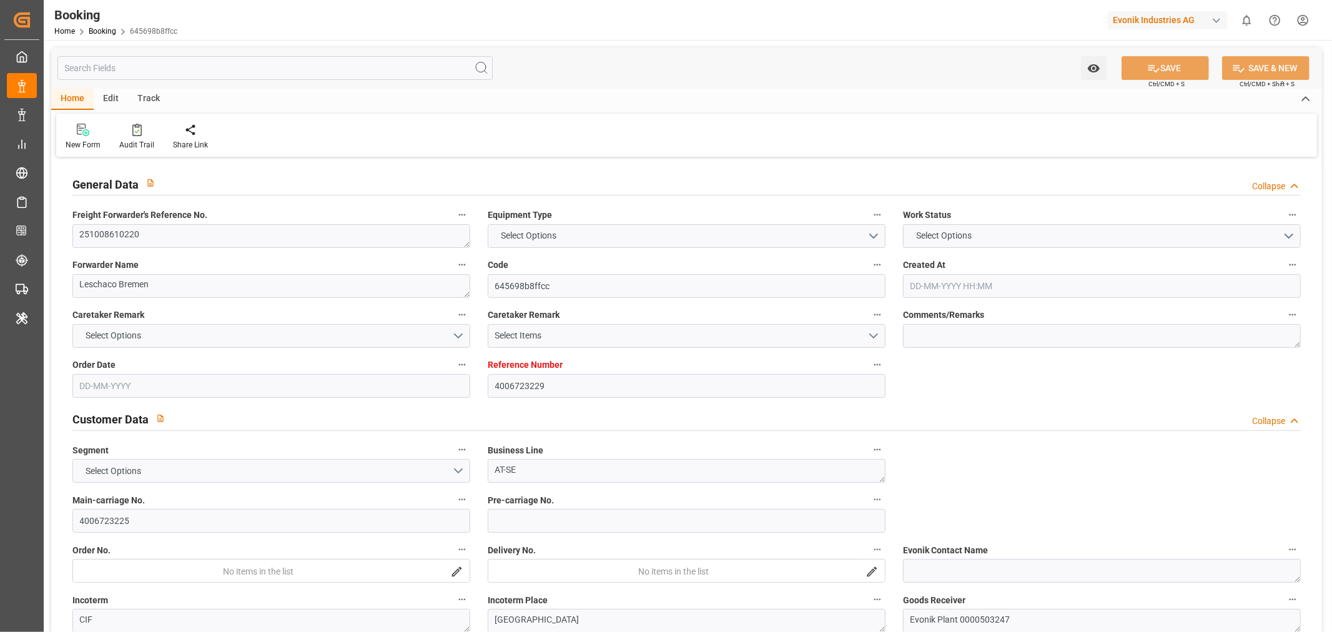
type input "4006723229"
type input "9783514"
type input "Cosco"
type input "COSCO Shipping Co. Ltd."
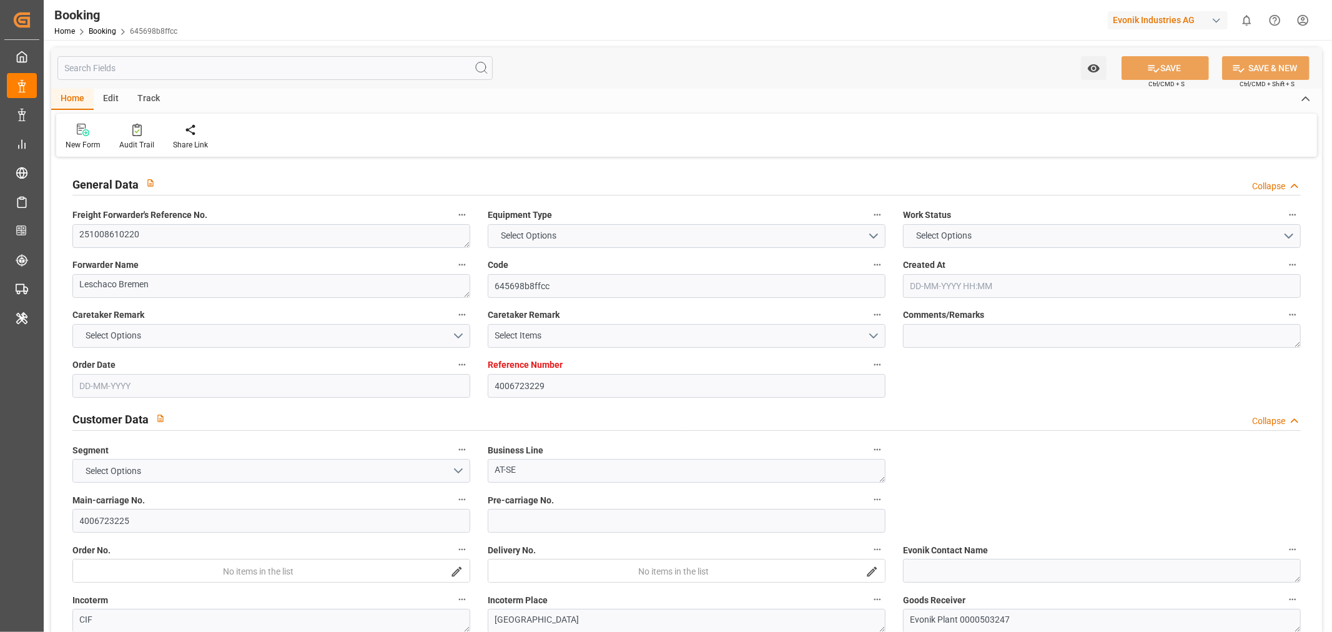
type input "DEHAM"
type input "CNSHA"
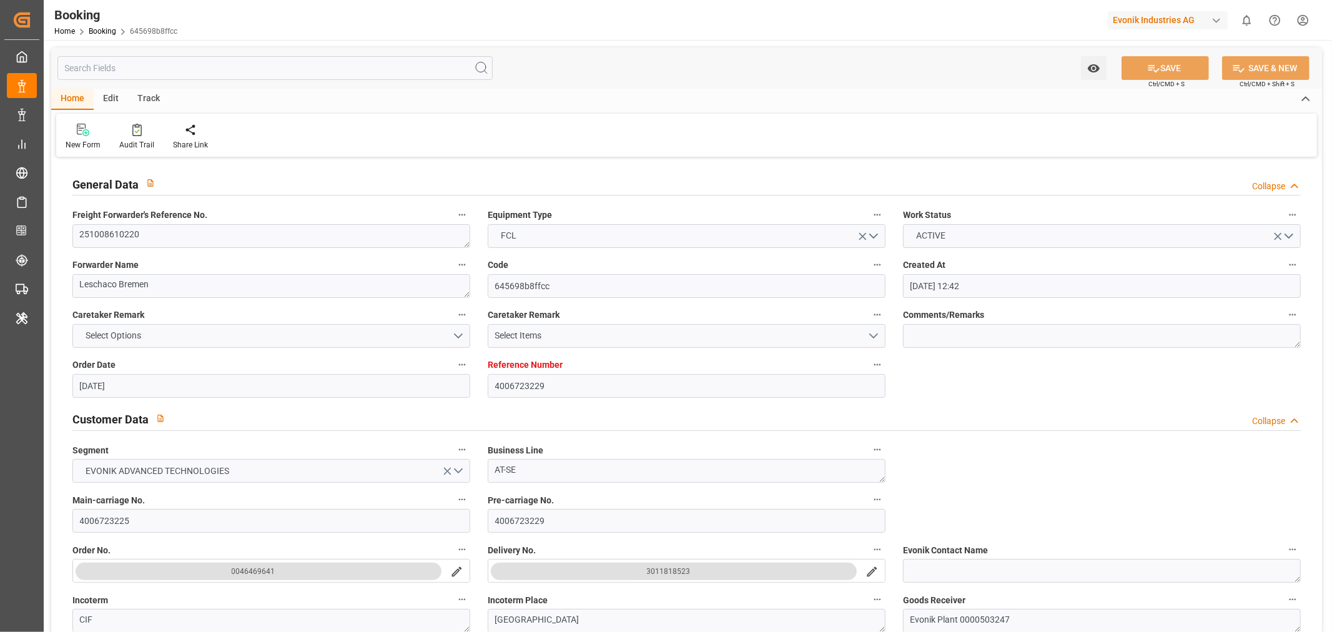
type input "01-10-2025 12:42"
type input "01-10-2025"
type input "10-12-2025"
type input "14-10-2025"
type input "14-10-2025 00:00"
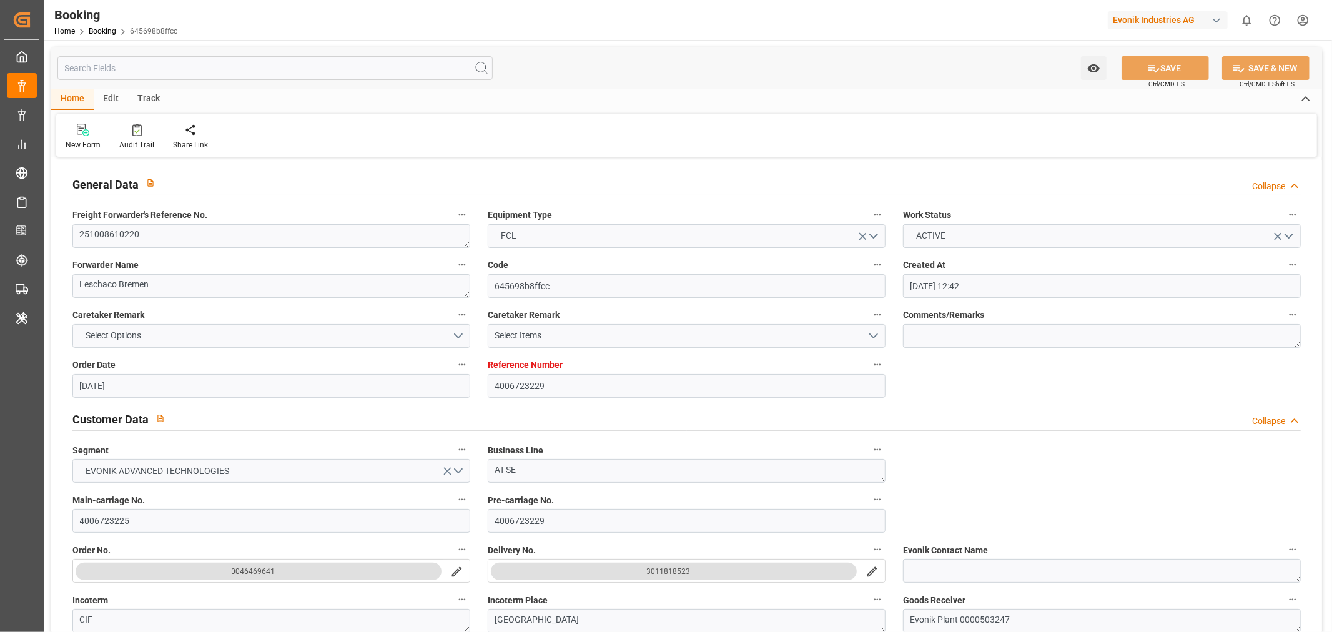
type input "[DATE]"
type input "27-10-2025 00:00"
type input "02-12-2025 00:00"
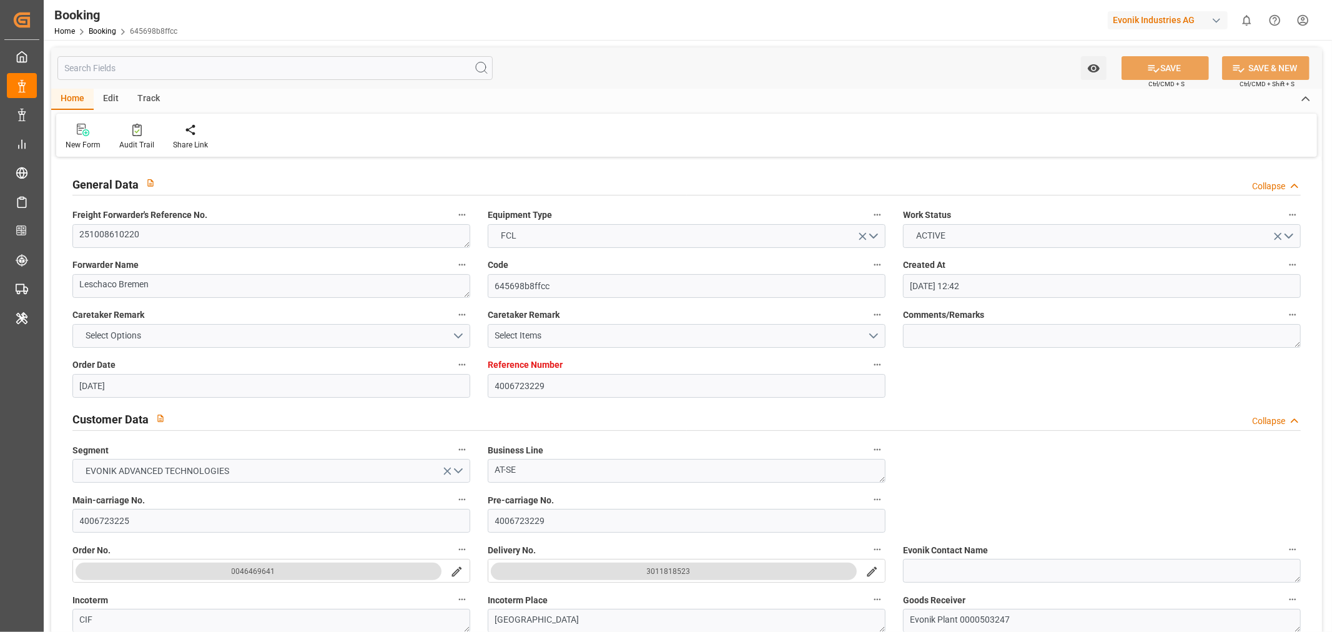
type input "08-10-2025 07:58"
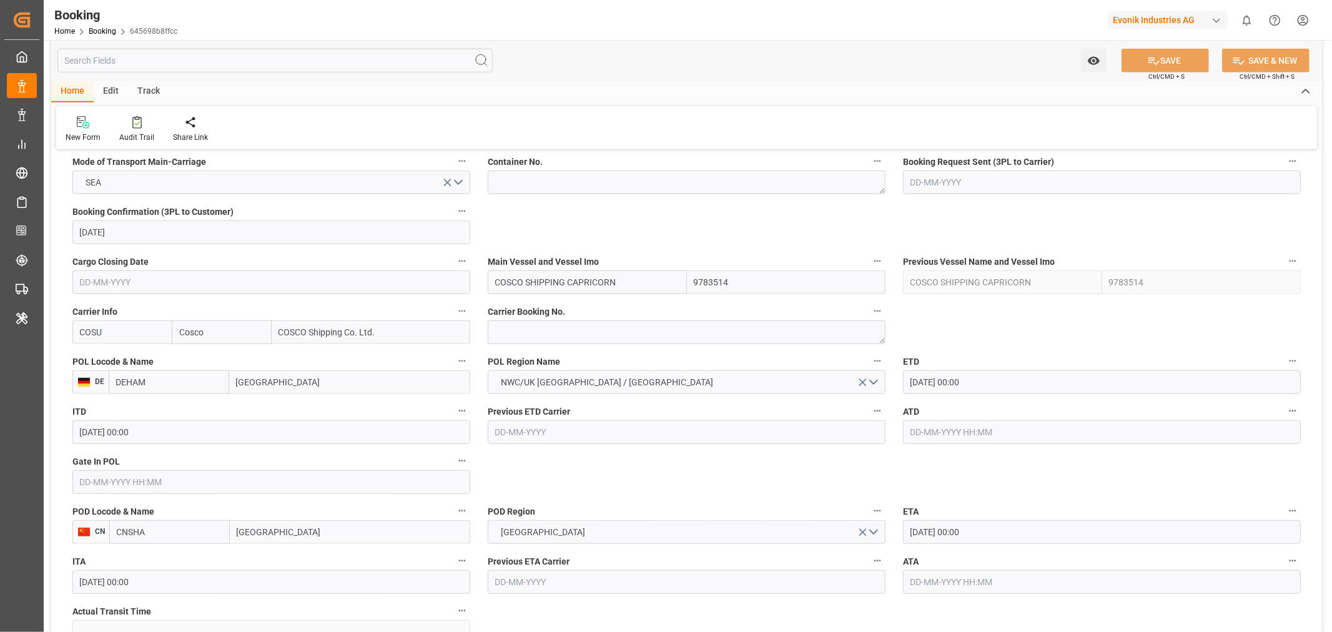
scroll to position [902, 0]
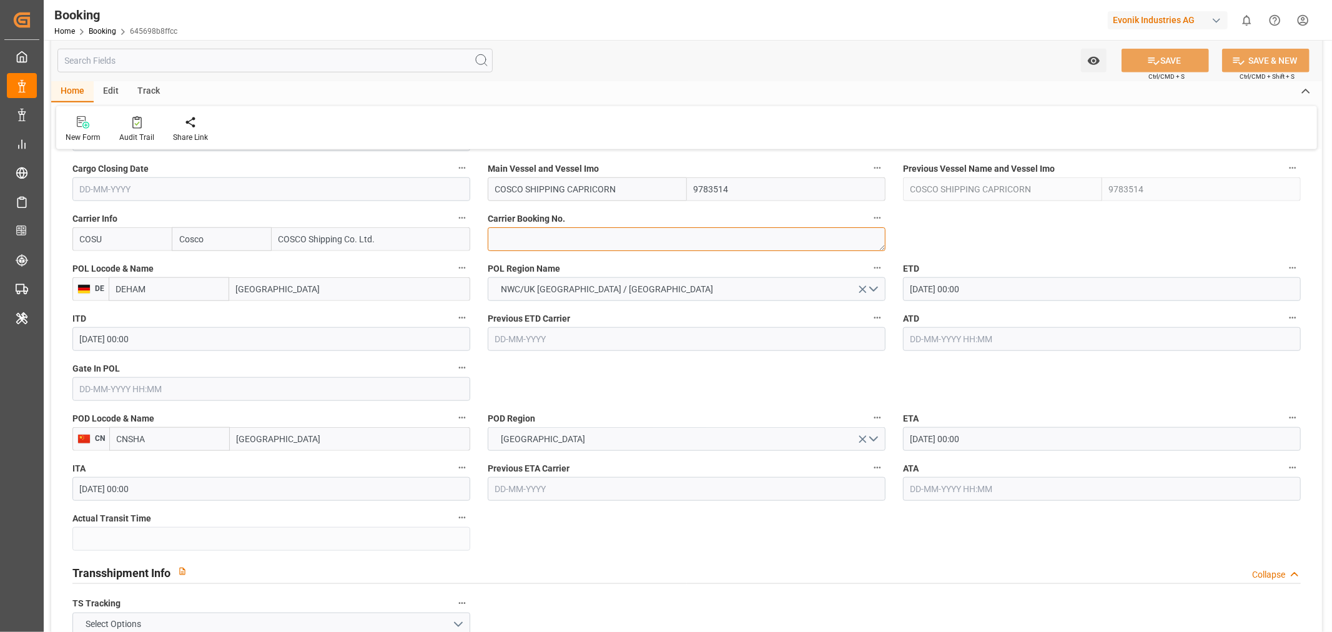
click at [547, 239] on textarea at bounding box center [687, 239] width 398 height 24
paste textarea "6429984950"
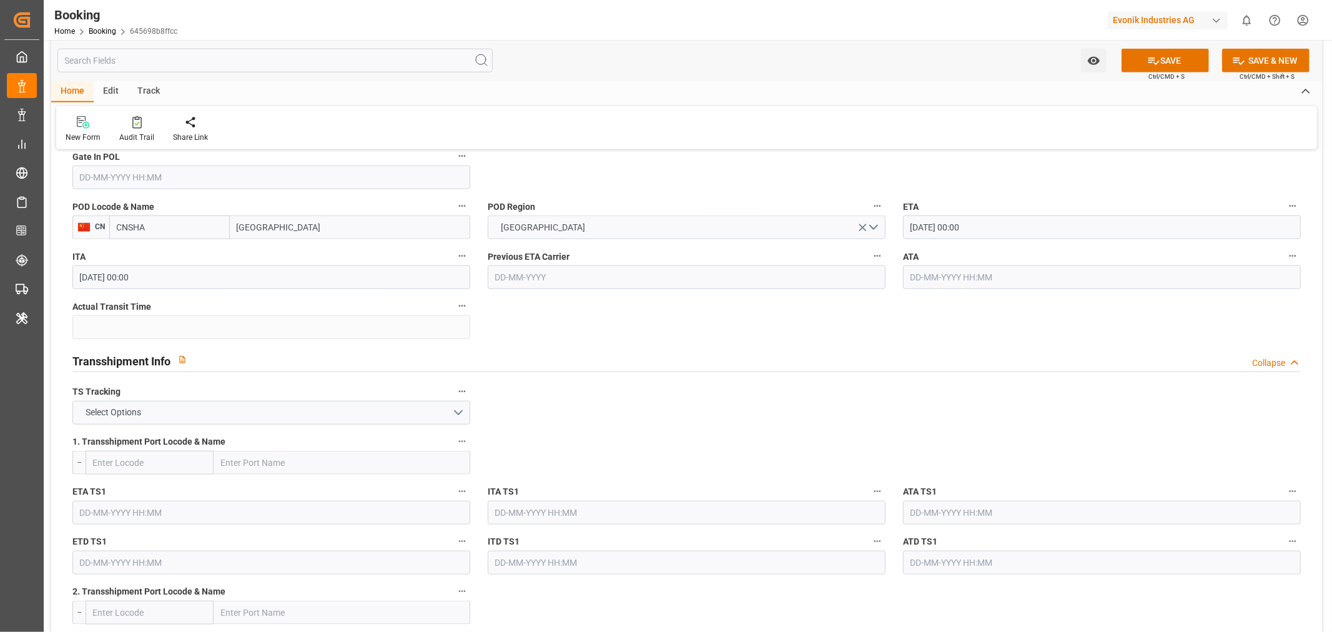
scroll to position [1249, 0]
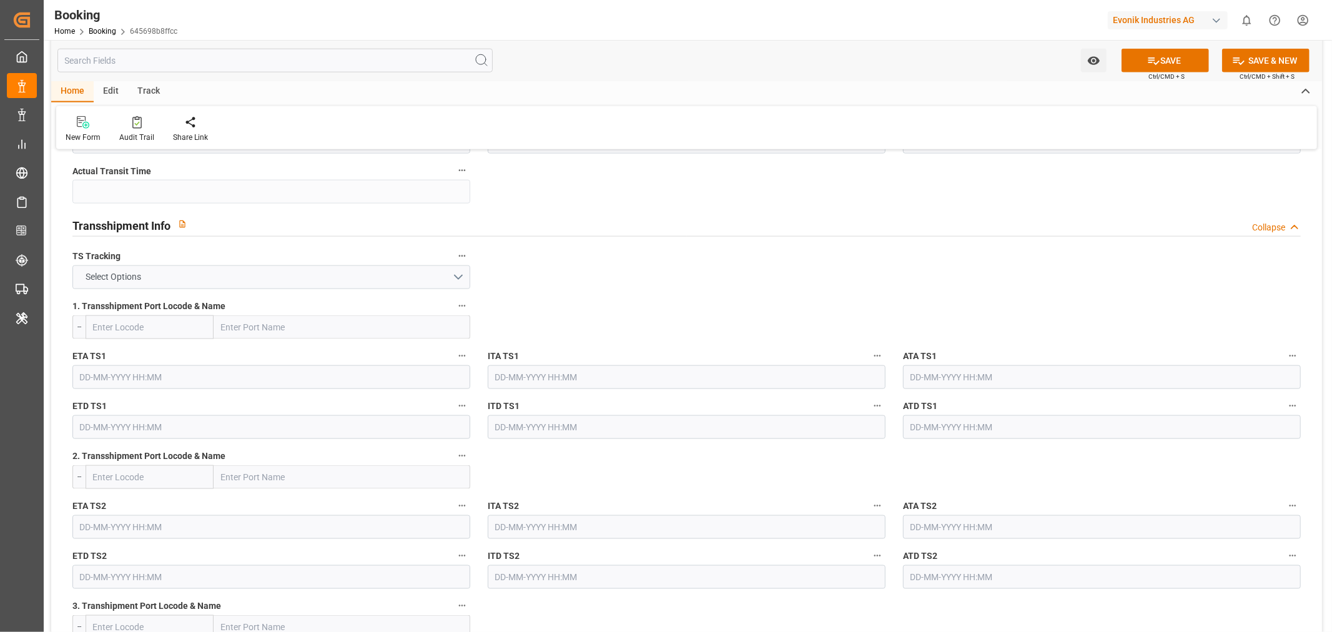
type textarea "6429984950"
click at [270, 278] on button "Select Options" at bounding box center [271, 277] width 398 height 24
click at [167, 300] on div "FALSE" at bounding box center [271, 306] width 396 height 26
click at [1176, 52] on button "SAVE" at bounding box center [1164, 61] width 87 height 24
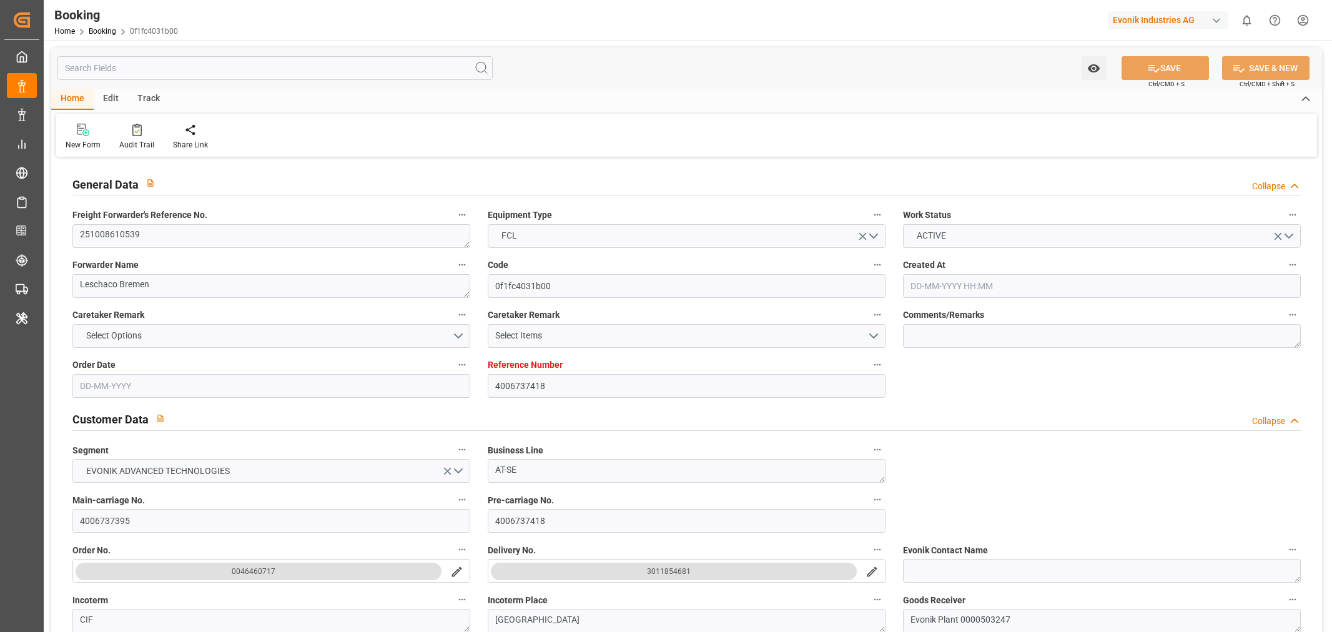
type input "4006737418"
type input "9783514"
type input "Cosco"
type input "COSCO Shipping Co. Ltd."
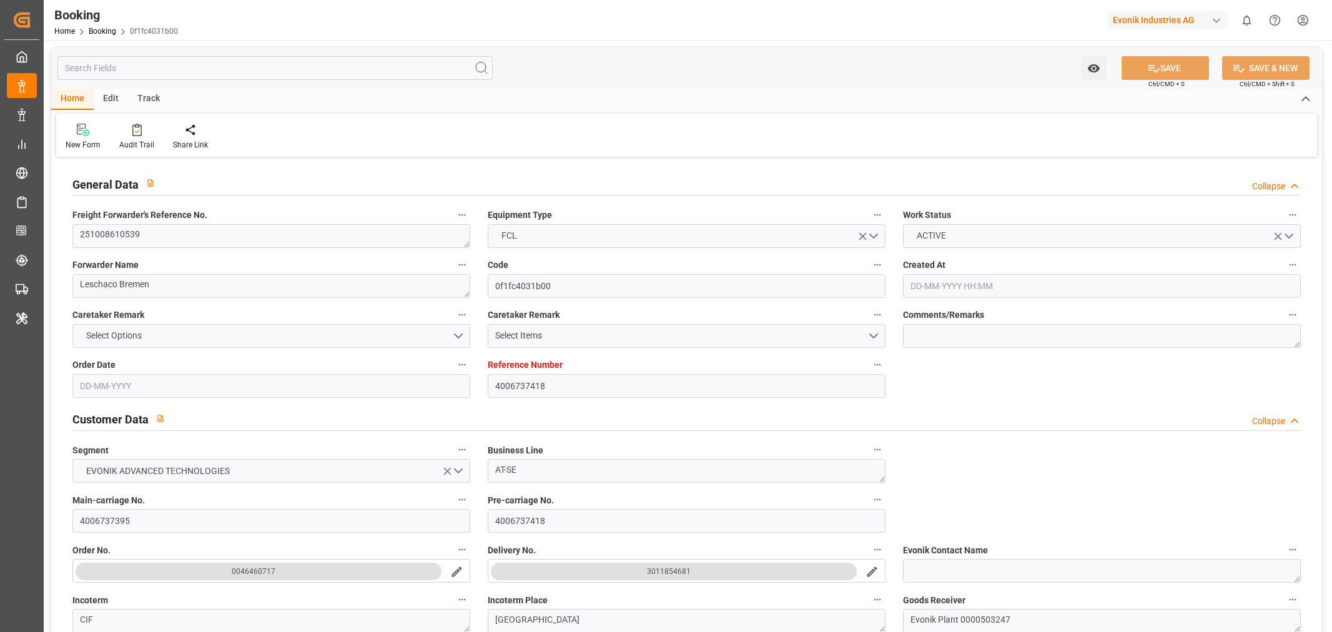
type input "DEHAM"
type input "CNSHA"
type input "01-10-2025 10:57"
type input "01-10-2025"
type input "07-12-2025"
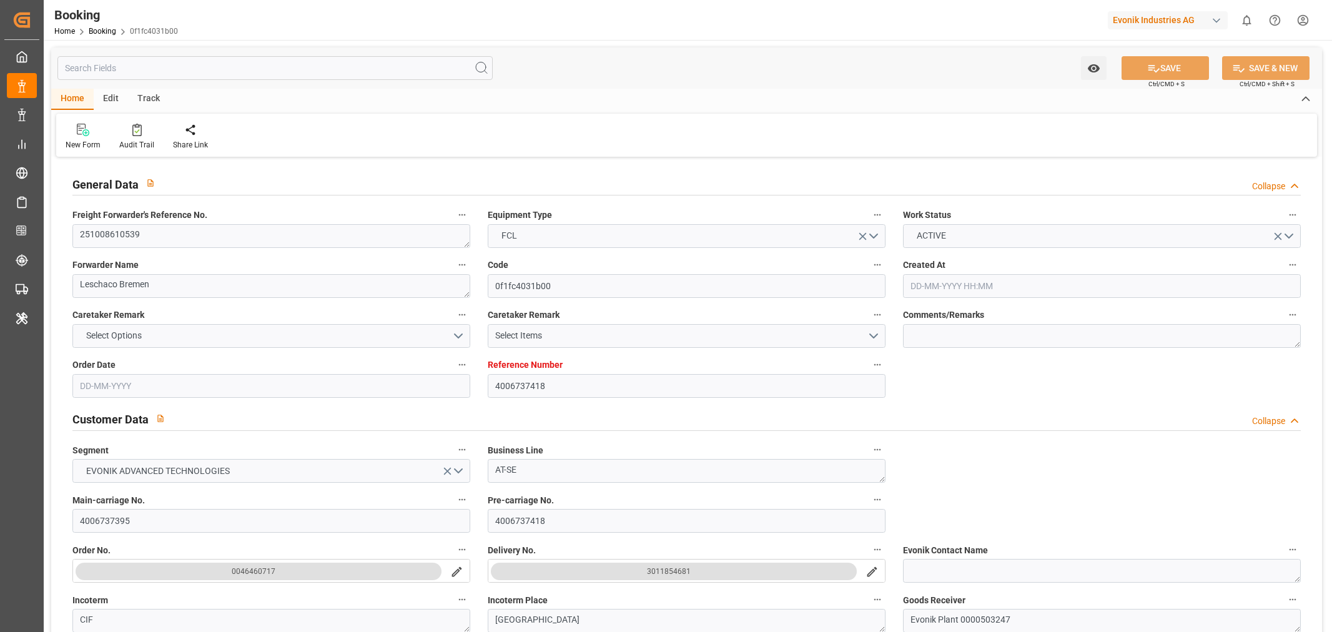
type input "14-10-2025"
type input "14-10-2025 00:00"
type input "[DATE]"
type input "27-10-2025 00:00"
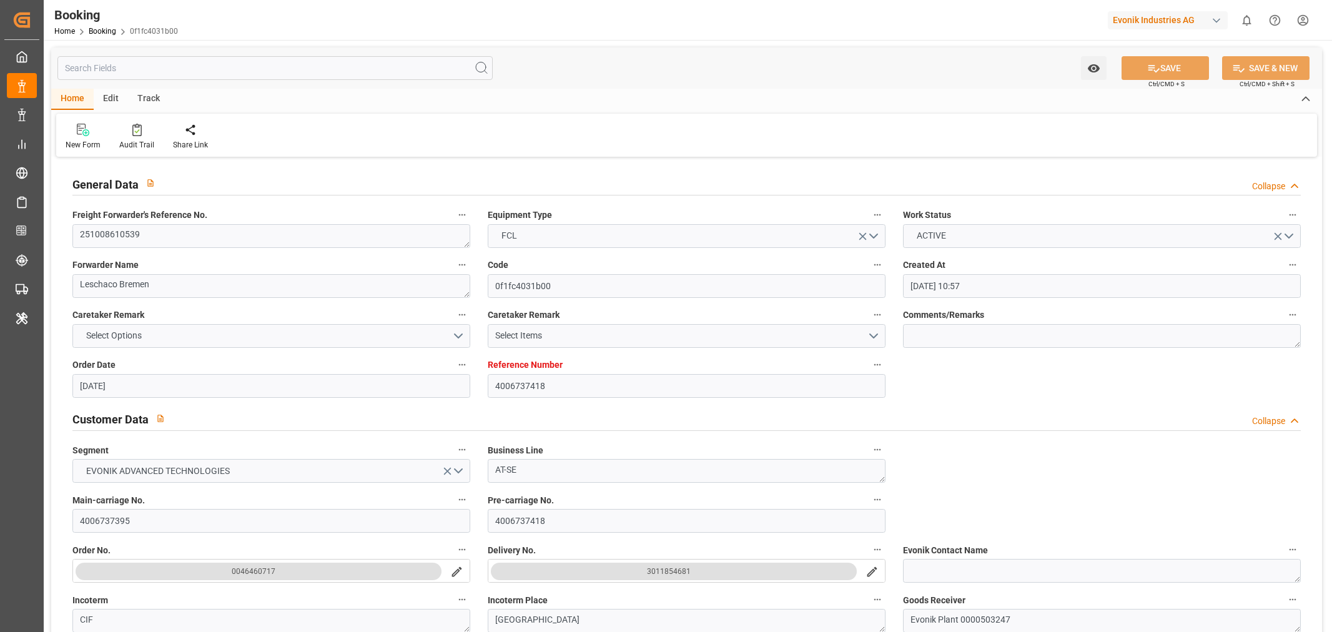
type input "02-12-2025 00:00"
type input "08-10-2025 07:58"
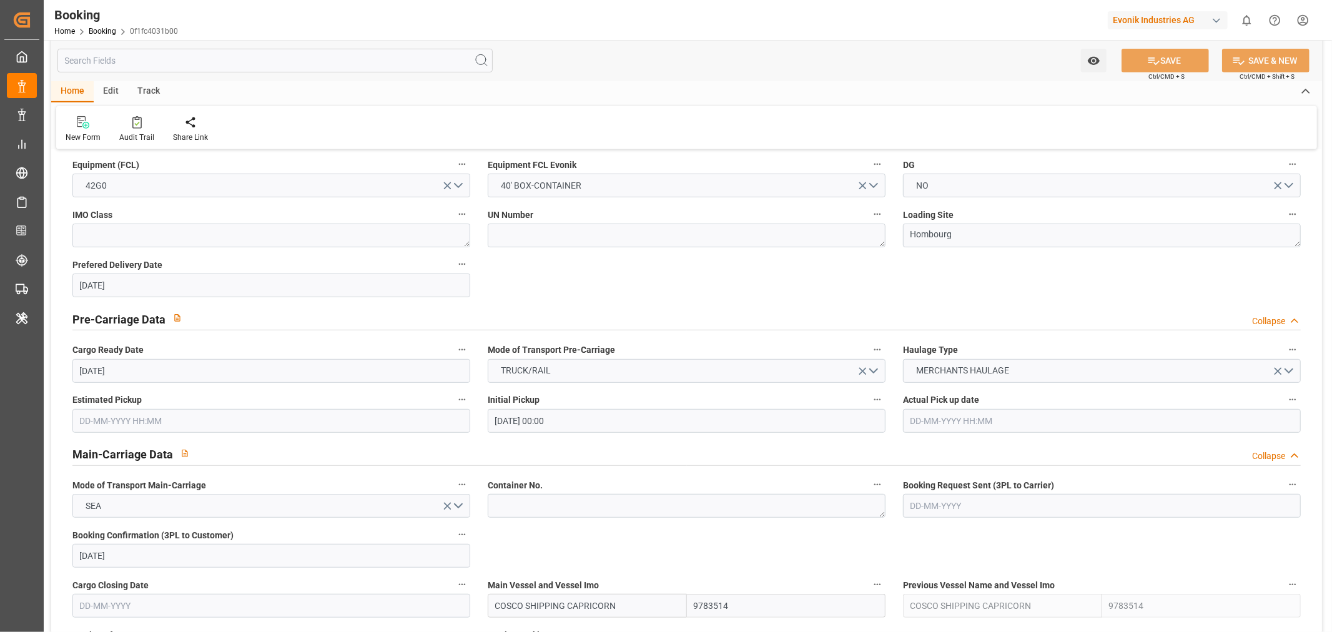
scroll to position [902, 0]
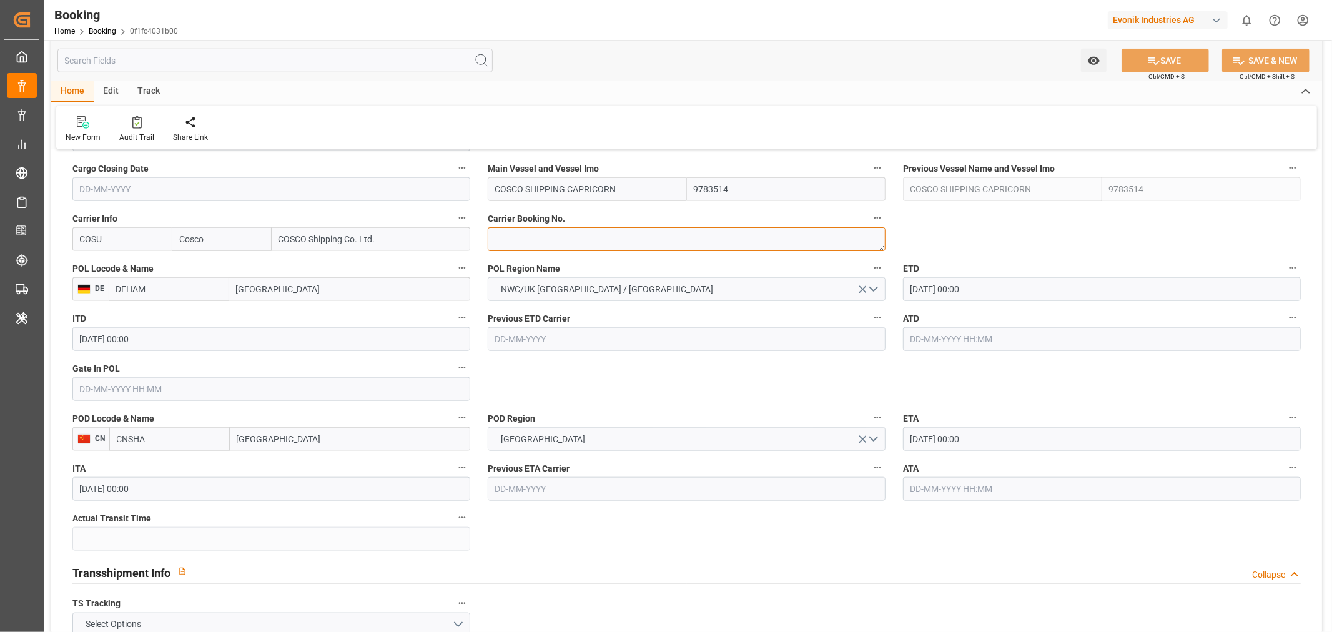
click at [543, 244] on textarea at bounding box center [687, 239] width 398 height 24
paste textarea "6431465020"
type textarea "6431465020"
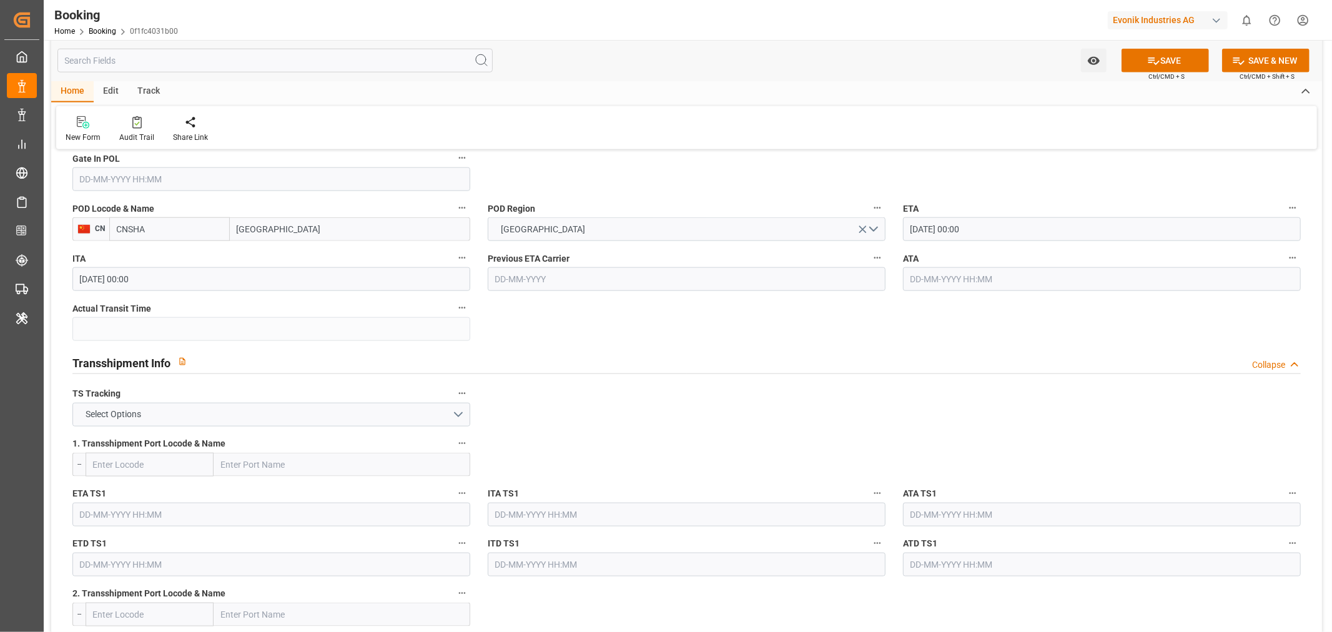
scroll to position [1179, 0]
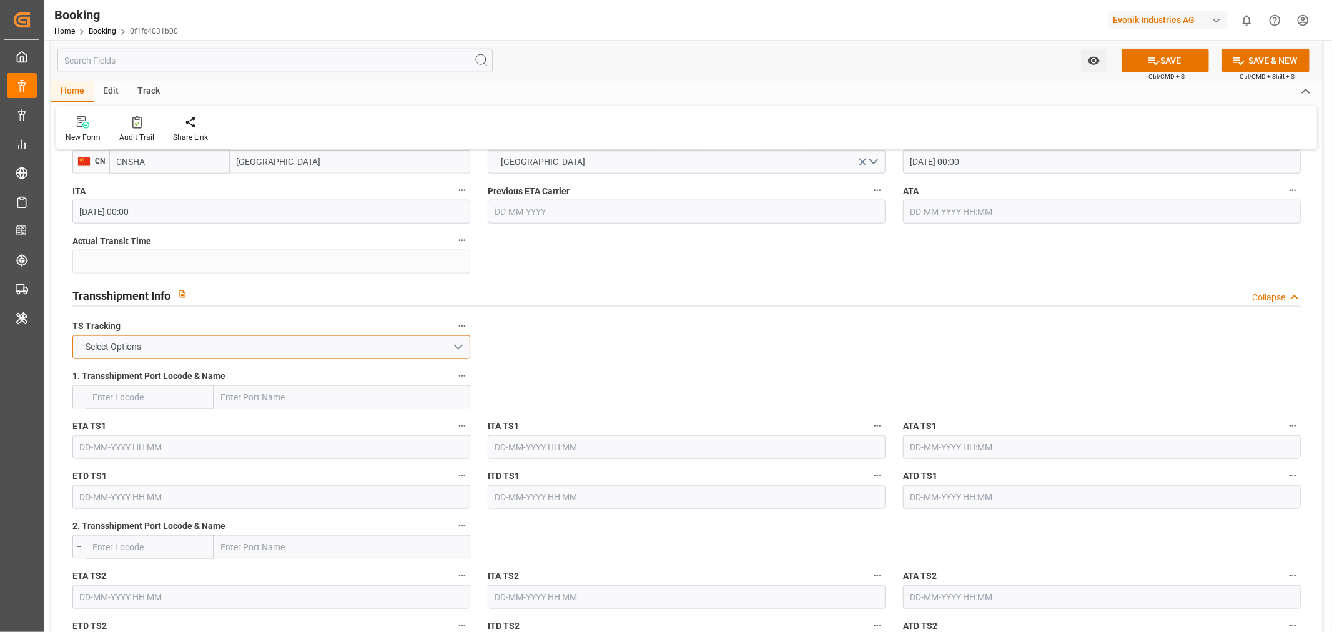
click at [185, 335] on button "Select Options" at bounding box center [271, 347] width 398 height 24
click at [160, 372] on div "FALSE" at bounding box center [271, 376] width 396 height 26
click at [1152, 63] on icon at bounding box center [1153, 60] width 11 height 7
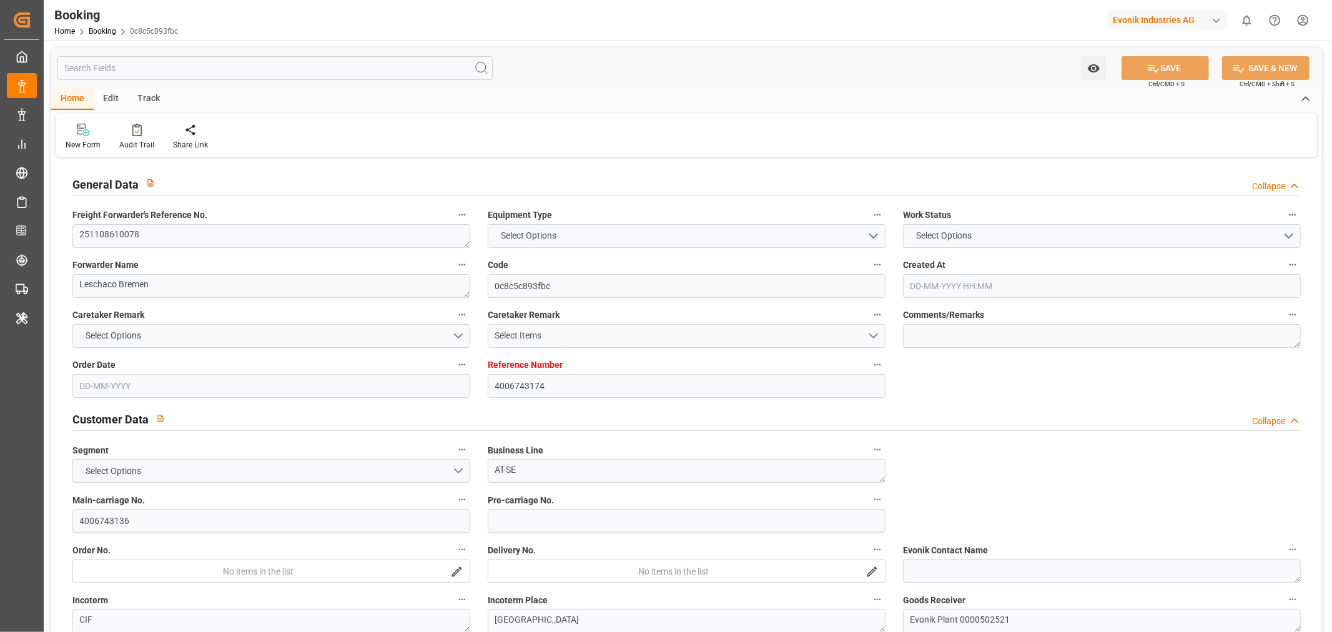
type input "4006743174"
type input "9783538"
type input "Cosco"
type input "COSCO Shipping Co. Ltd."
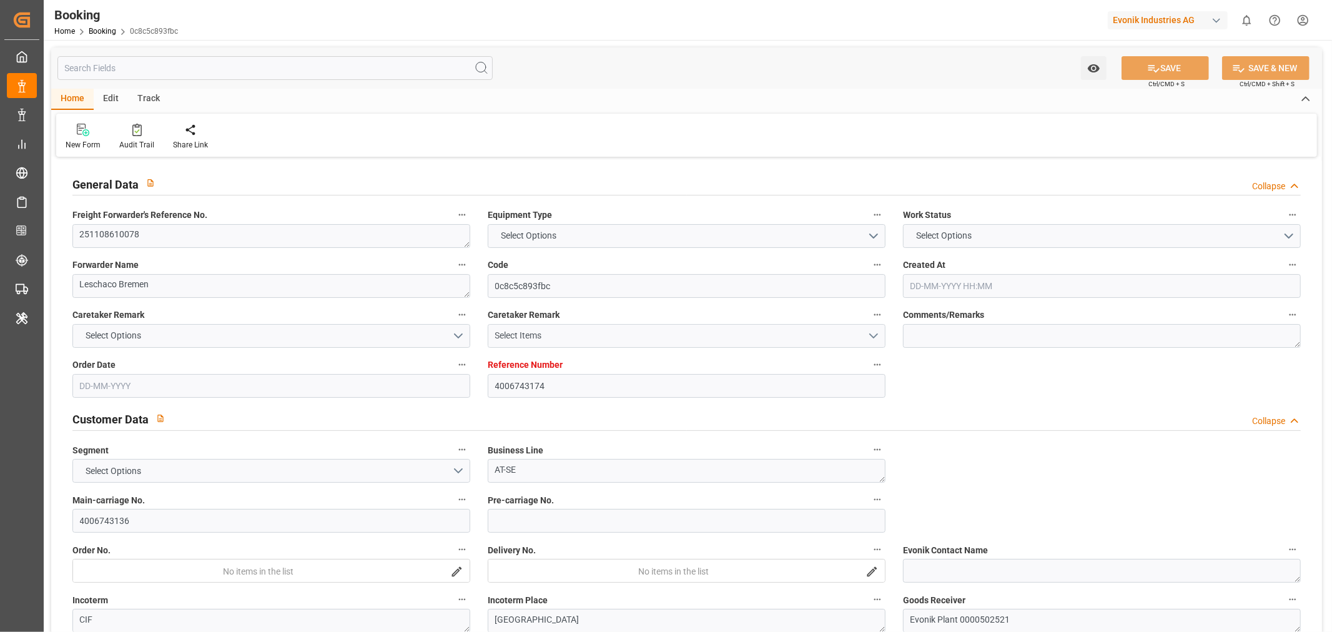
type input "DEHAM"
type input "CNSHA"
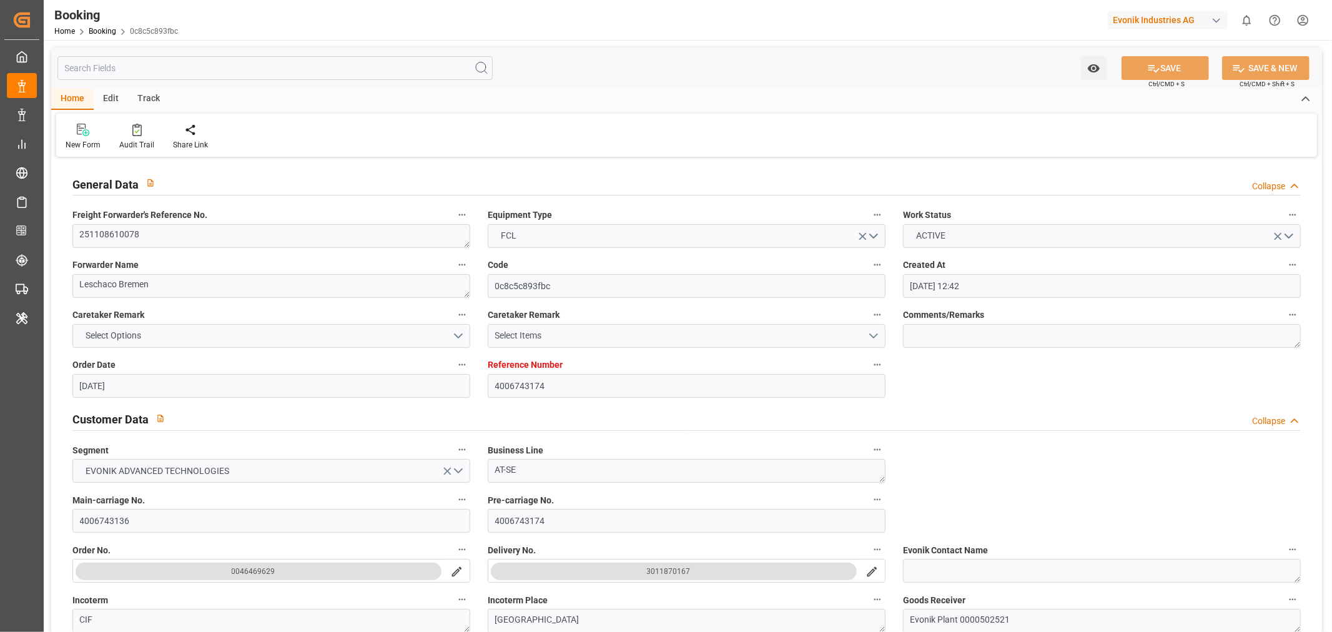
type input "[DATE] 12:42"
type input "[DATE]"
type input "[DATE] 00:00"
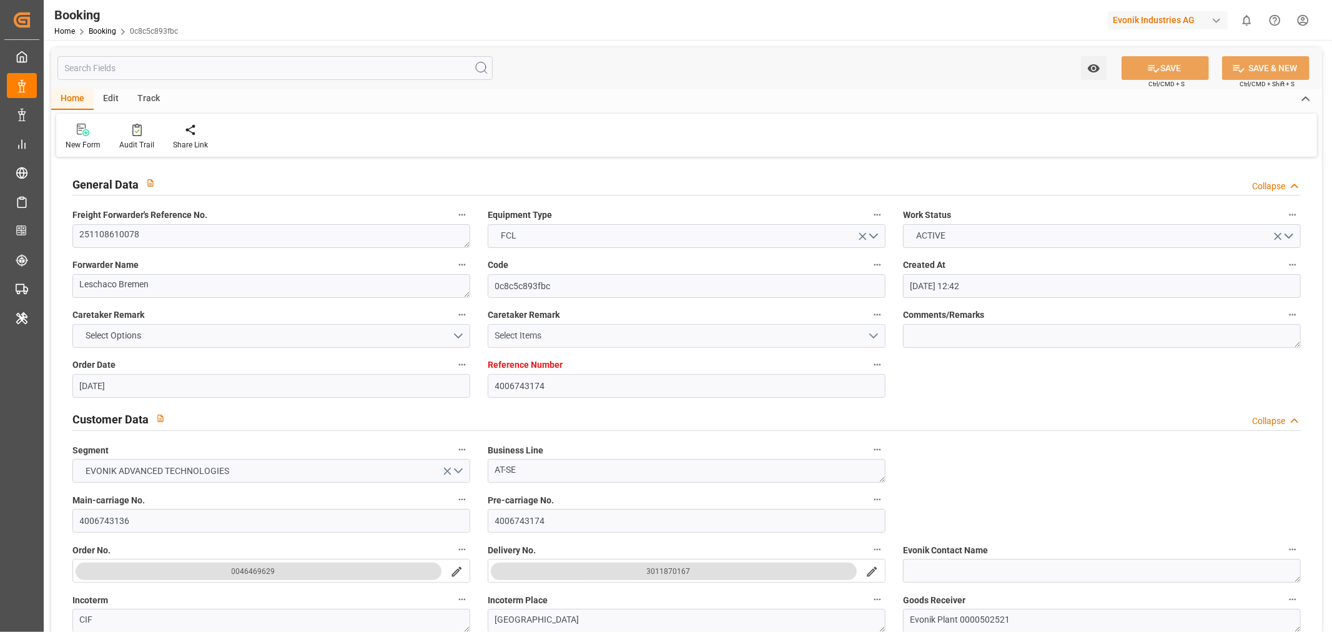
type input "[DATE]"
type input "[DATE] 00:00"
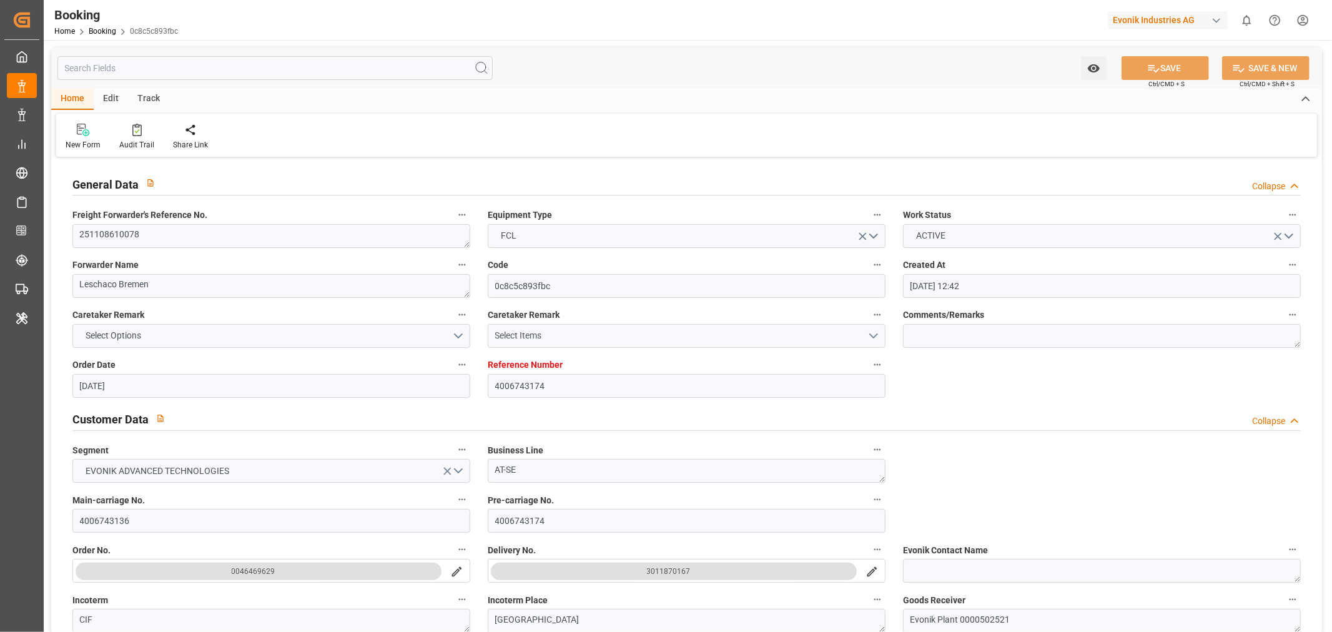
type input "[DATE] 08:28"
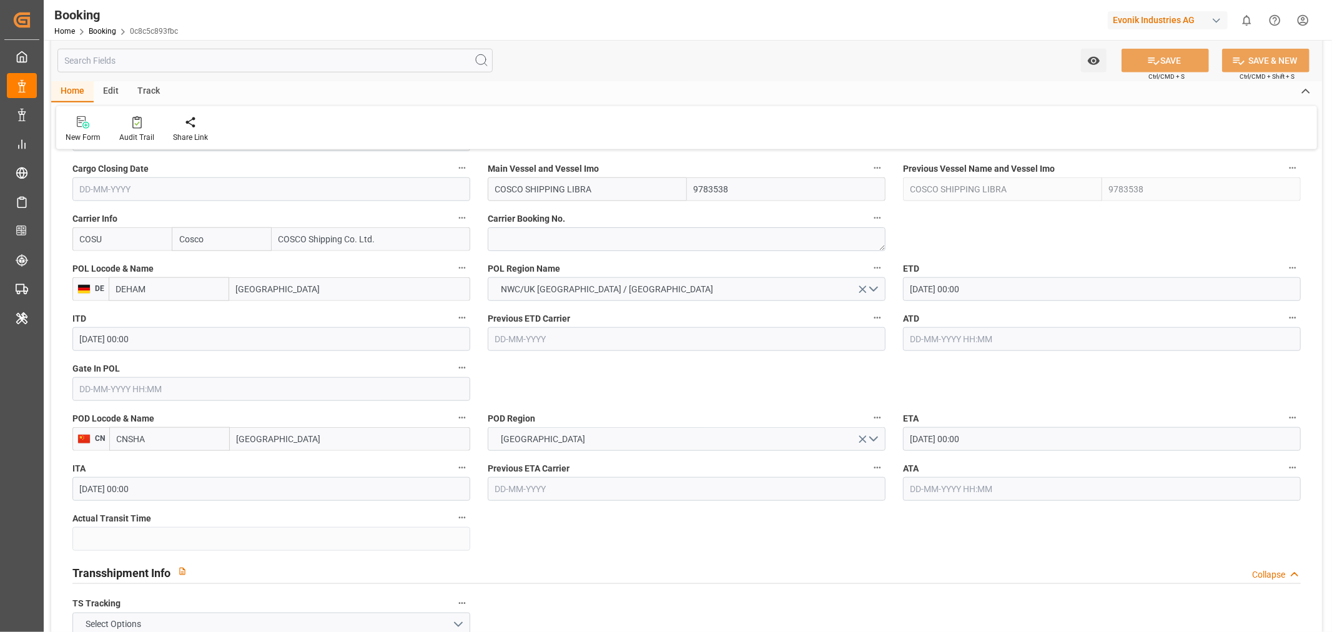
scroll to position [624, 0]
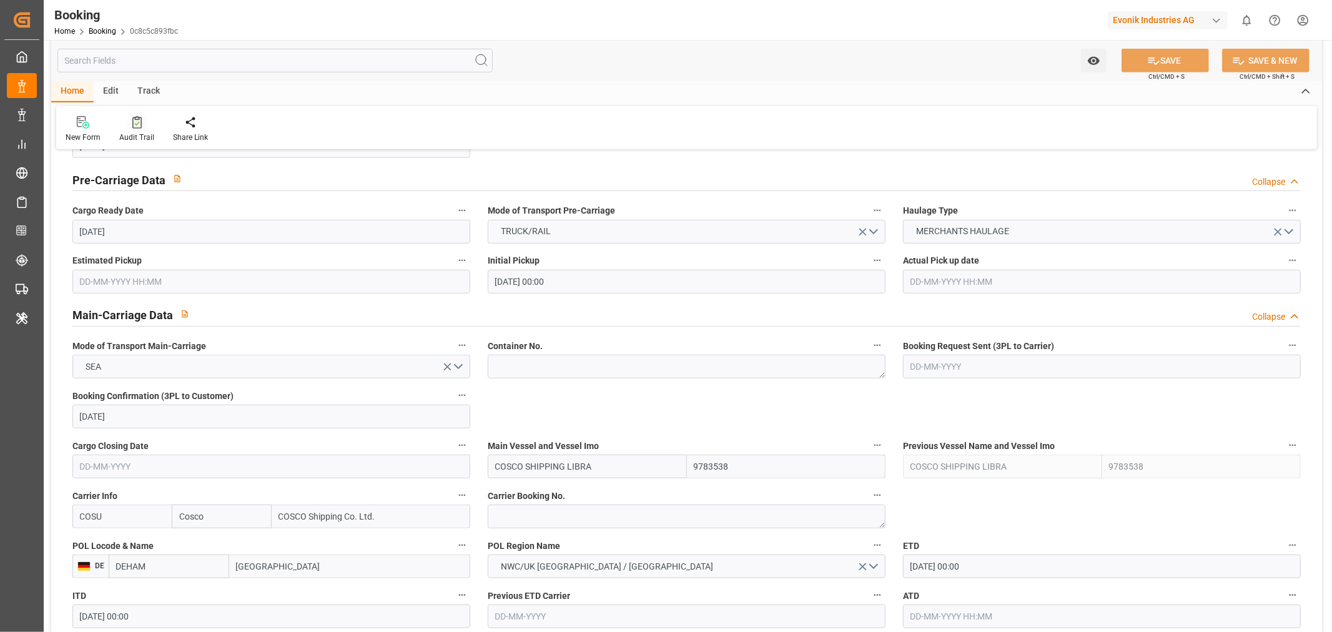
click at [135, 139] on div "Audit Trail" at bounding box center [136, 137] width 35 height 11
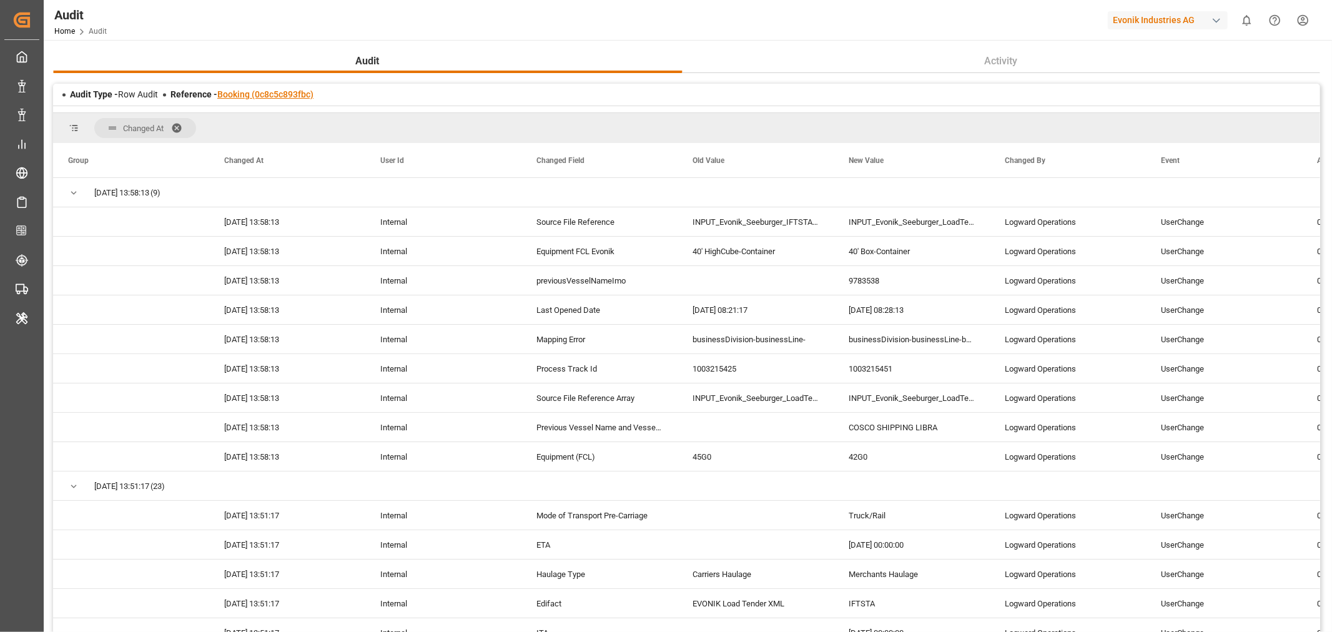
click at [279, 96] on link "Booking (0c8c5c893fbc)" at bounding box center [265, 94] width 96 height 10
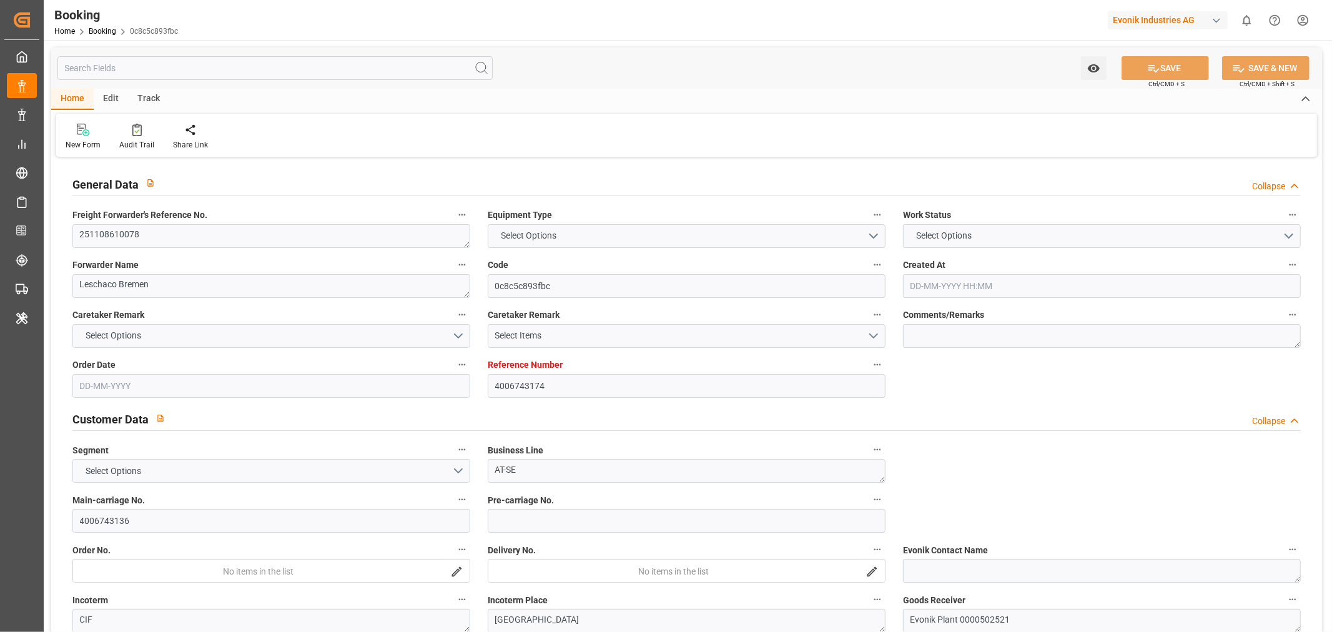
type input "4006743174"
type input "9783538"
type input "Cosco"
type input "COSCO Shipping Co. Ltd."
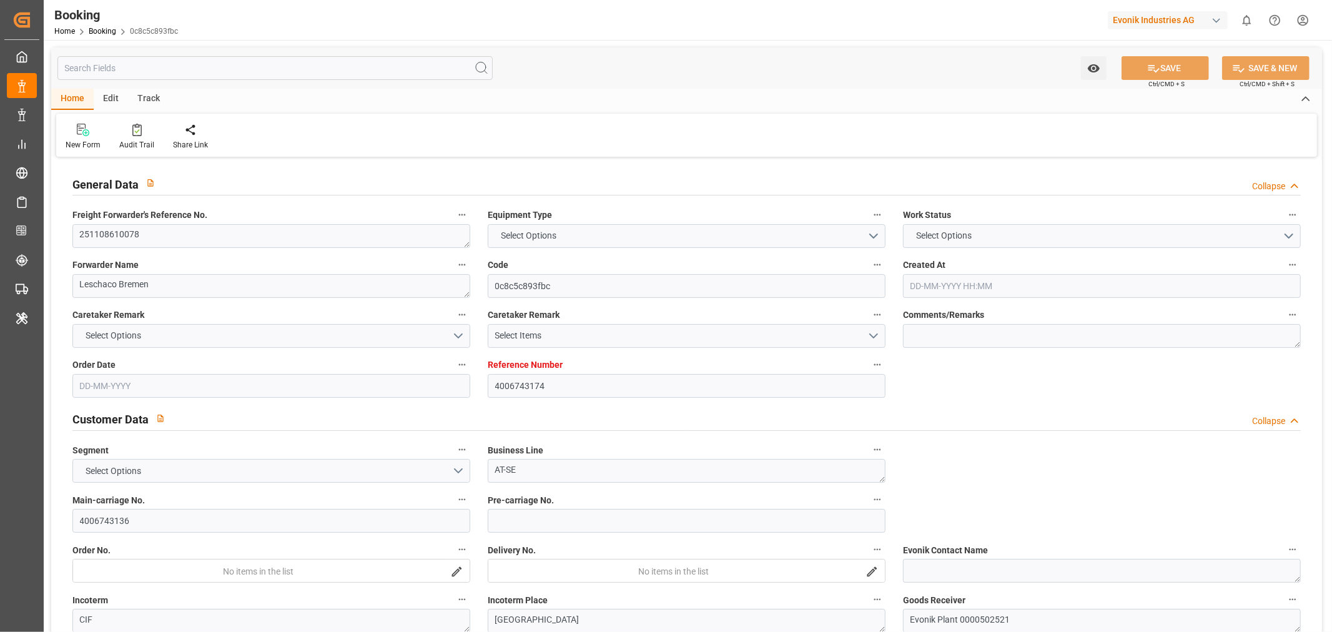
type input "DEHAM"
type input "CNSHA"
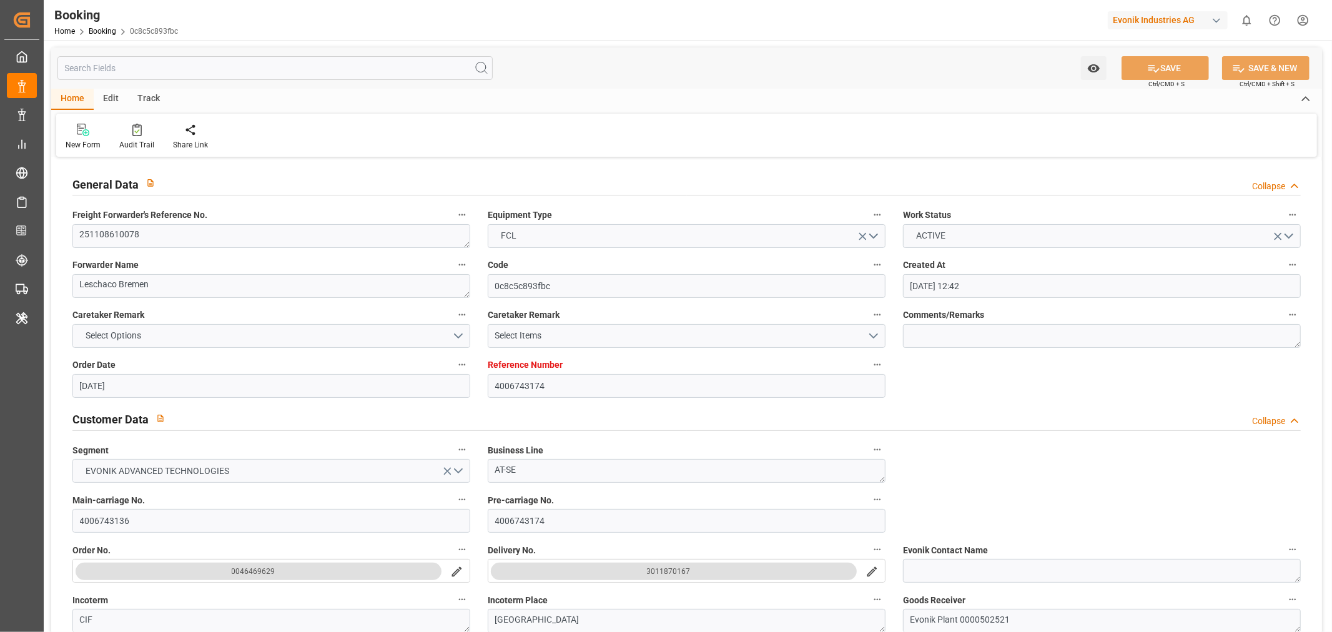
type input "[DATE] 12:42"
type input "[DATE]"
type input "[DATE] 00:00"
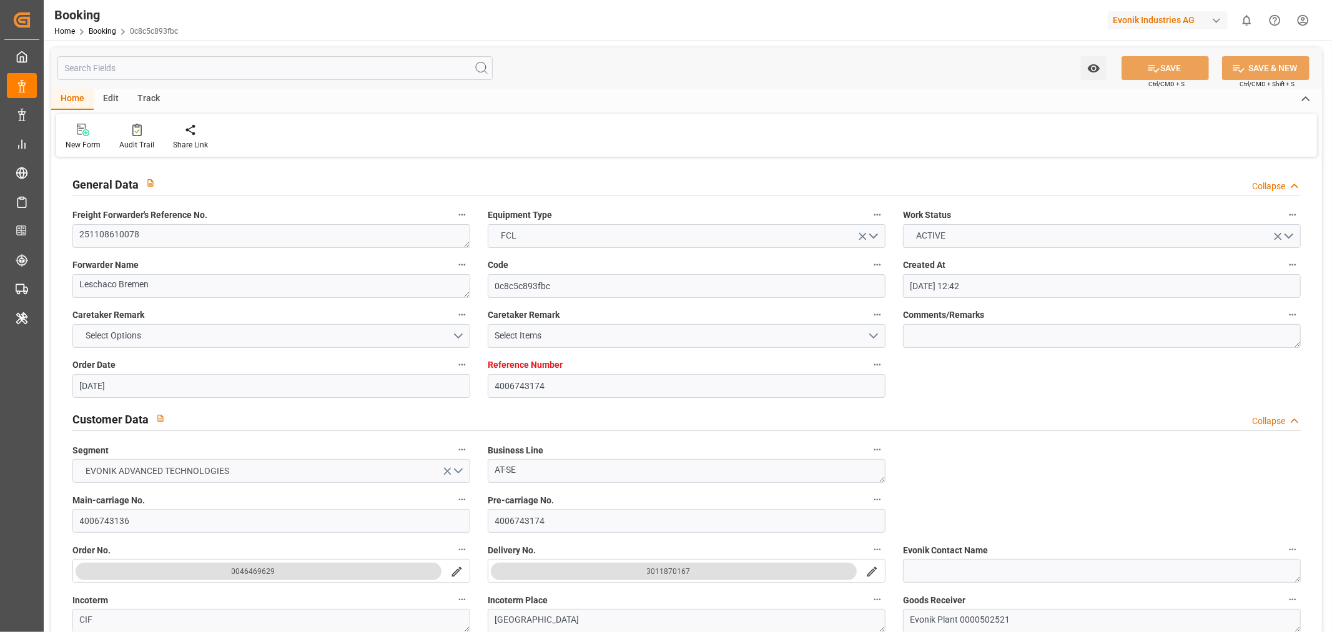
type input "[DATE]"
type input "[DATE] 00:00"
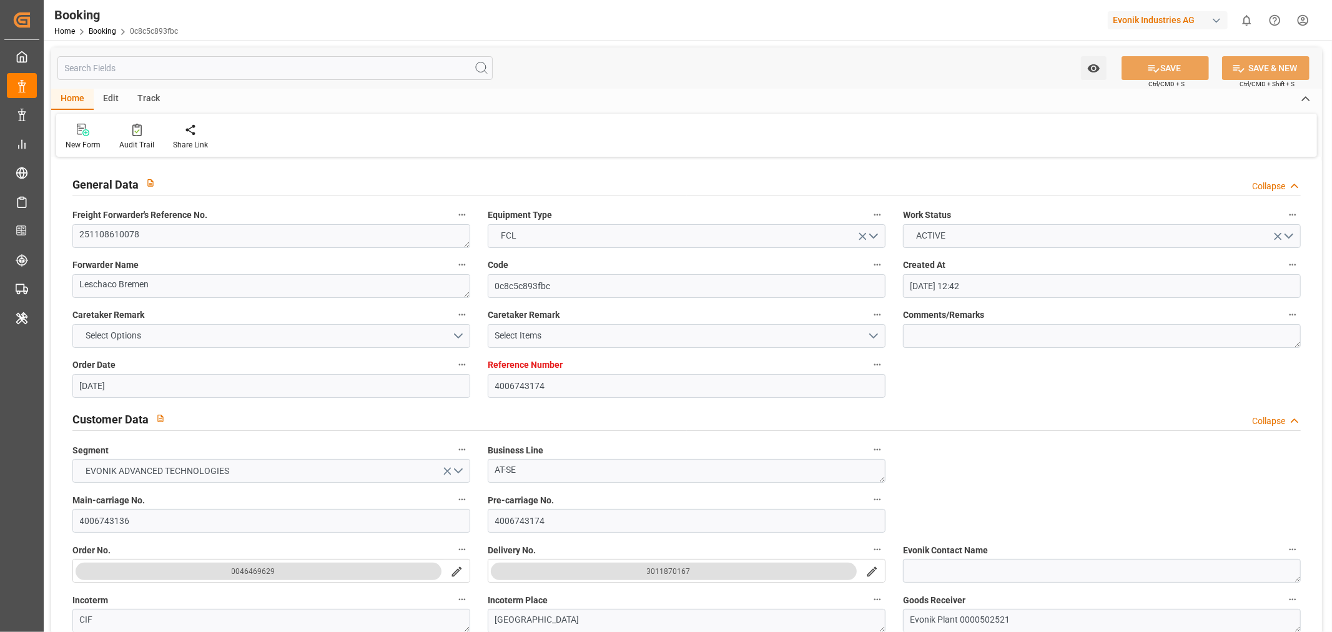
type input "[DATE] 08:28"
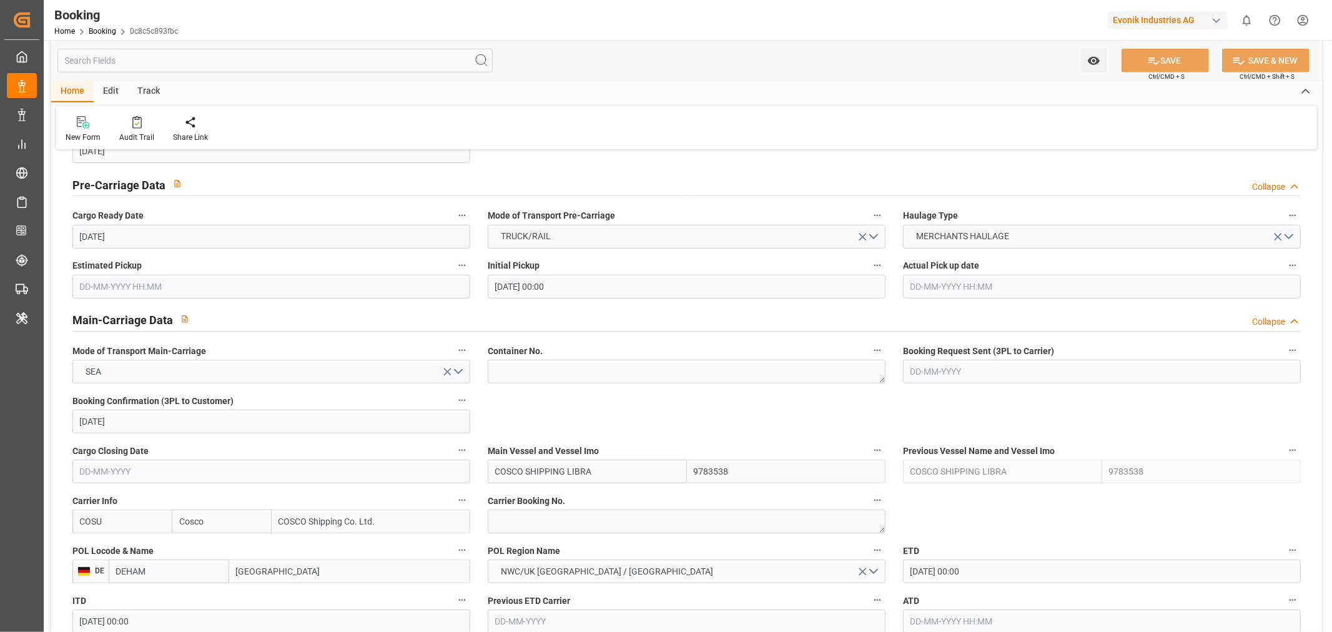
scroll to position [763, 0]
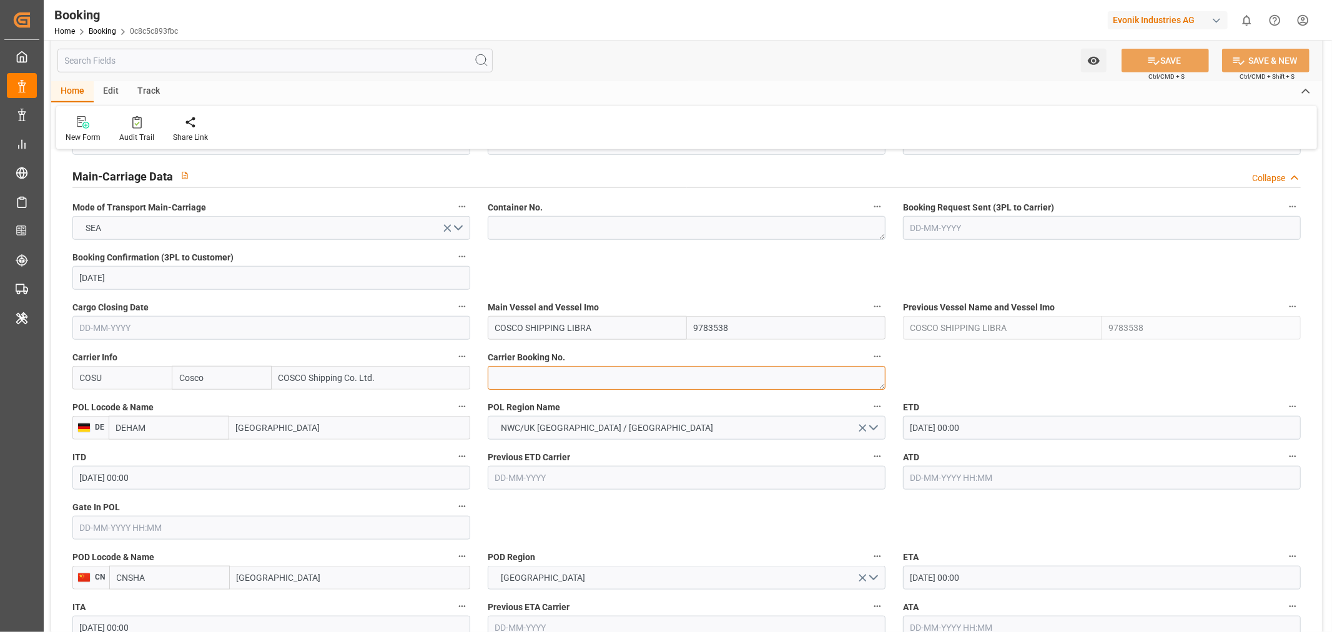
click at [517, 375] on textarea at bounding box center [687, 378] width 398 height 24
paste textarea "251108610078"
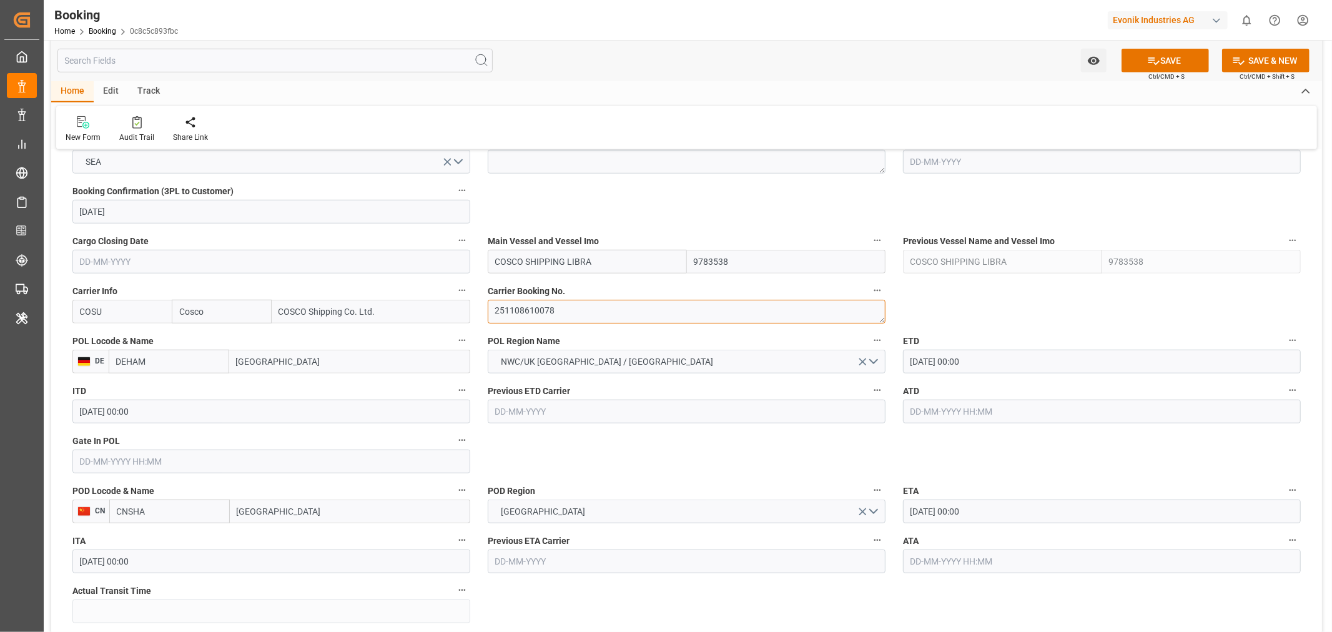
scroll to position [902, 0]
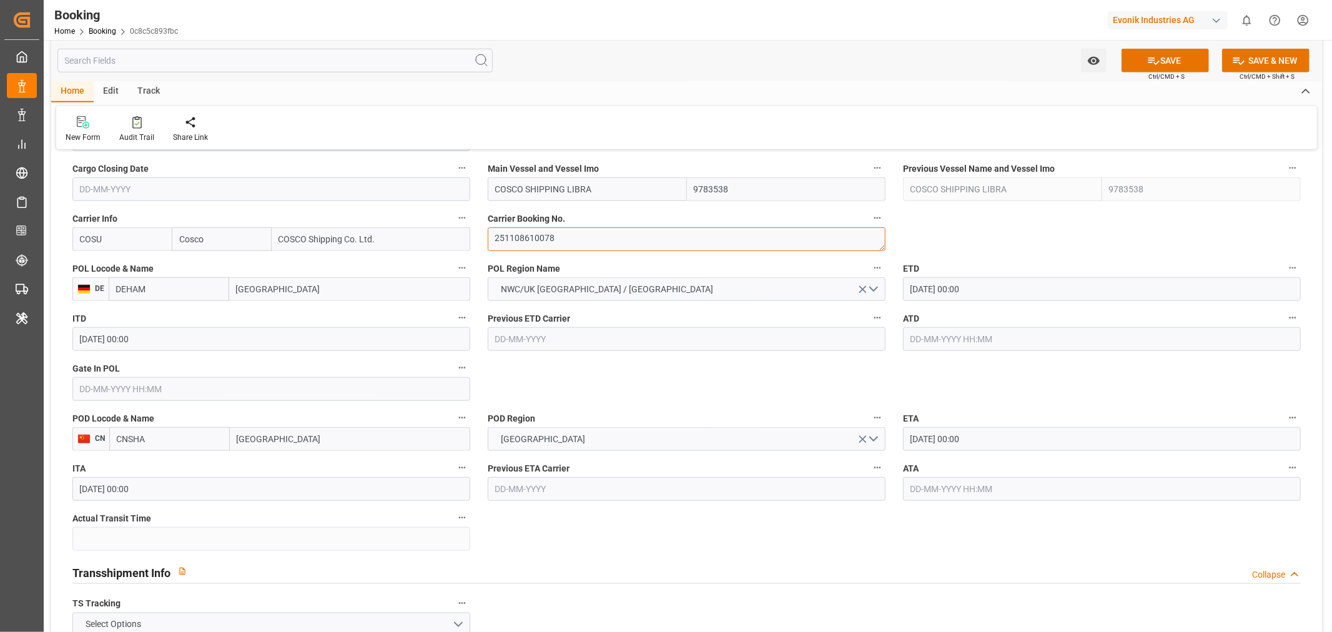
click at [544, 239] on textarea "251108610078" at bounding box center [687, 239] width 398 height 24
paste textarea "6432051940"
type textarea "6432051940"
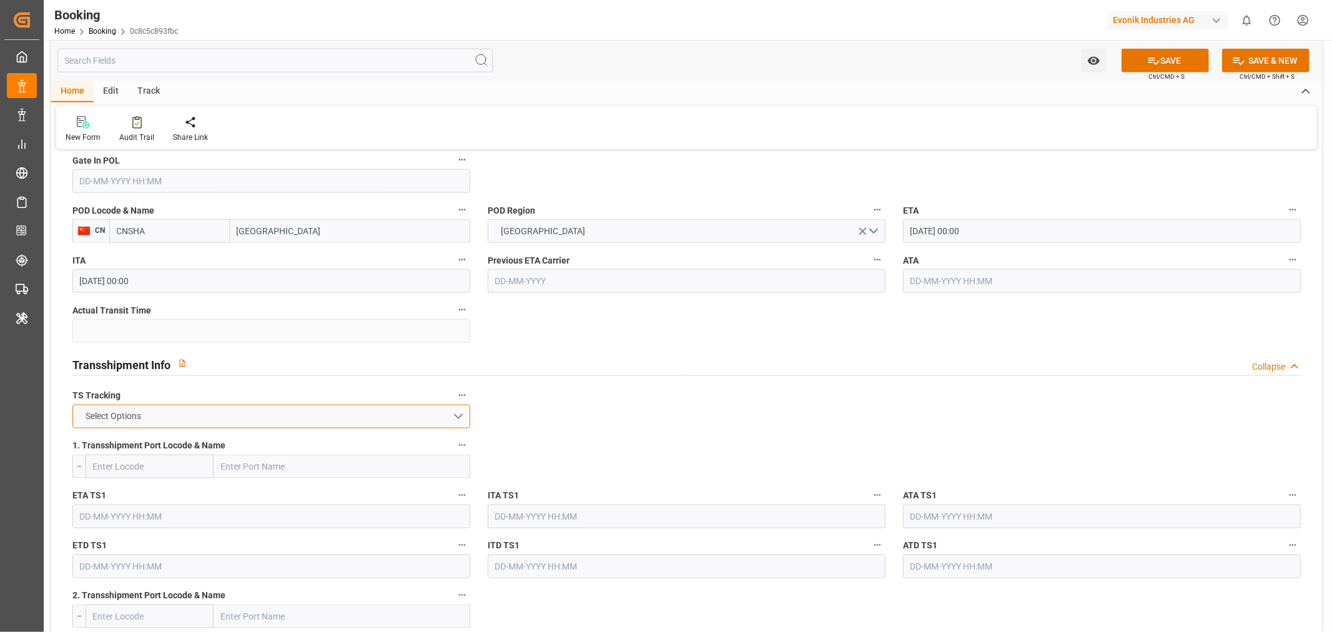
click at [224, 410] on button "Select Options" at bounding box center [271, 417] width 398 height 24
click at [169, 436] on div "FALSE" at bounding box center [271, 446] width 396 height 26
click at [1174, 51] on button "SAVE" at bounding box center [1164, 61] width 87 height 24
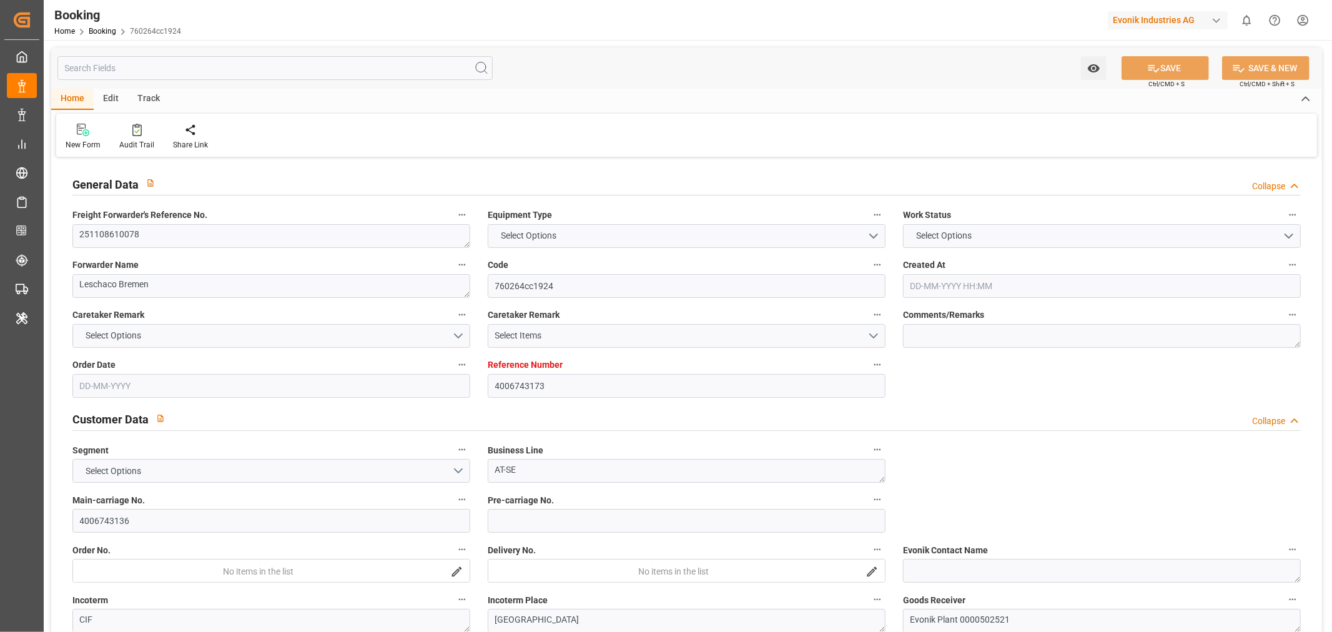
type input "4006743173"
type input "9783538"
type input "Cosco"
type input "COSCO Shipping Co. Ltd."
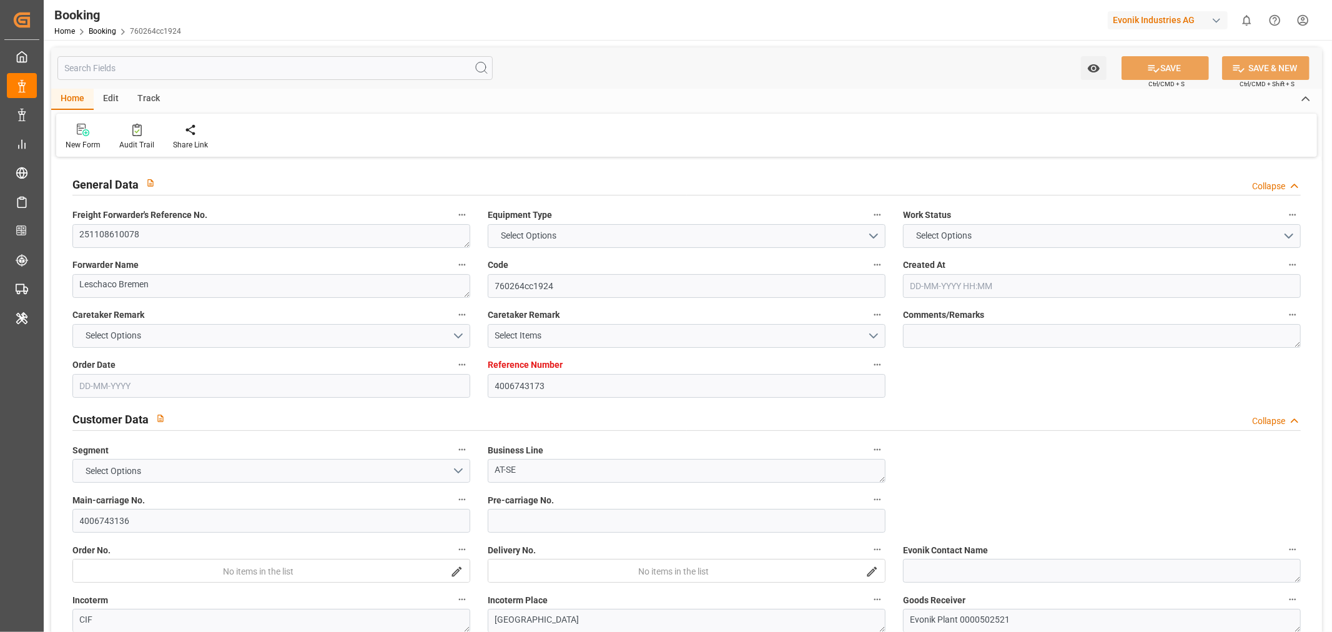
type input "DEHAM"
type input "CNSHA"
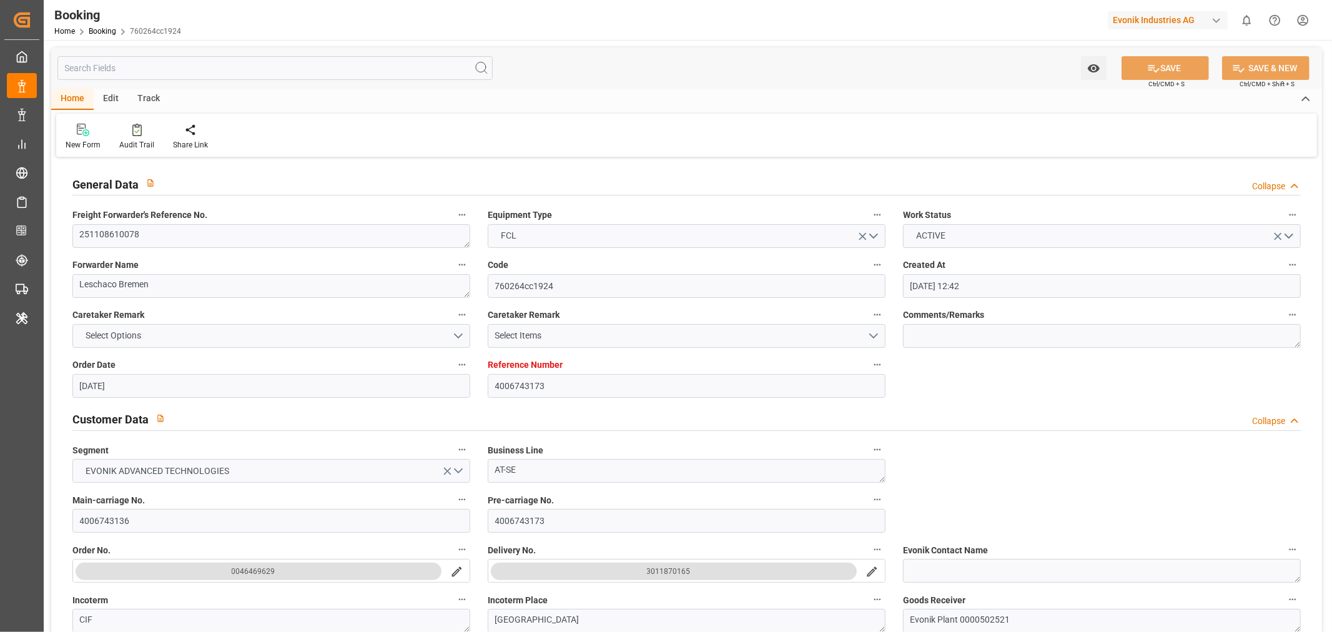
type input "[DATE] 12:42"
type input "[DATE]"
type input "[DATE] 00:00"
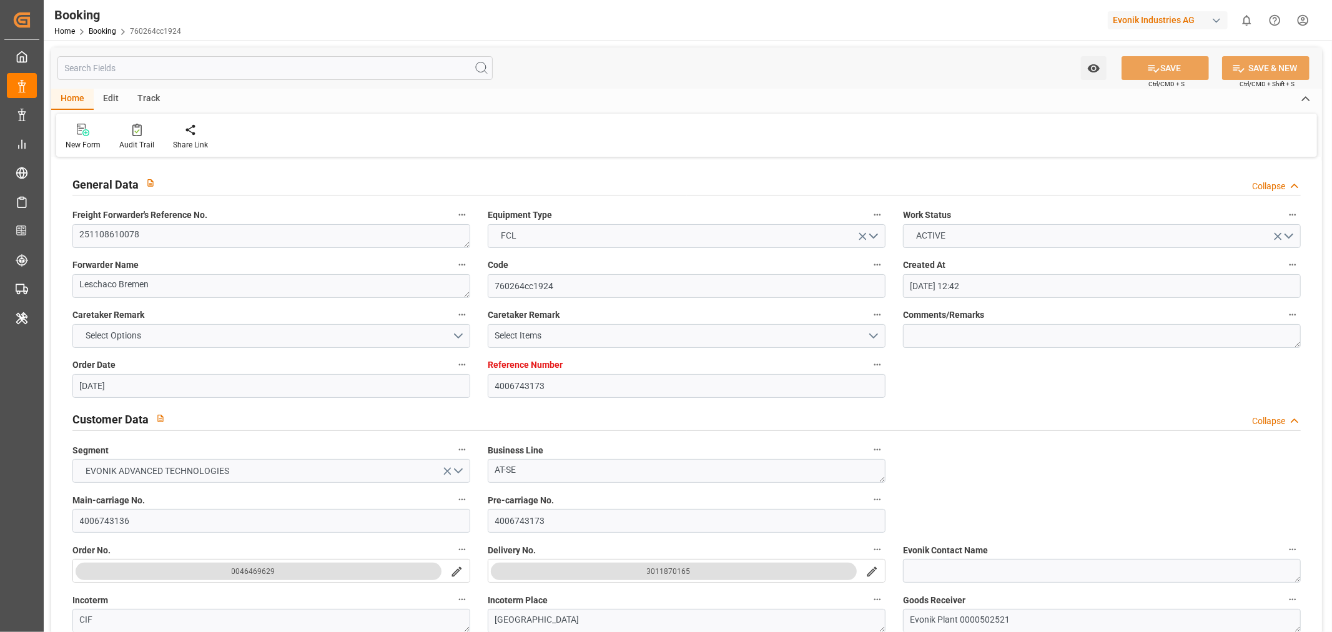
type input "[DATE]"
type input "[DATE] 00:00"
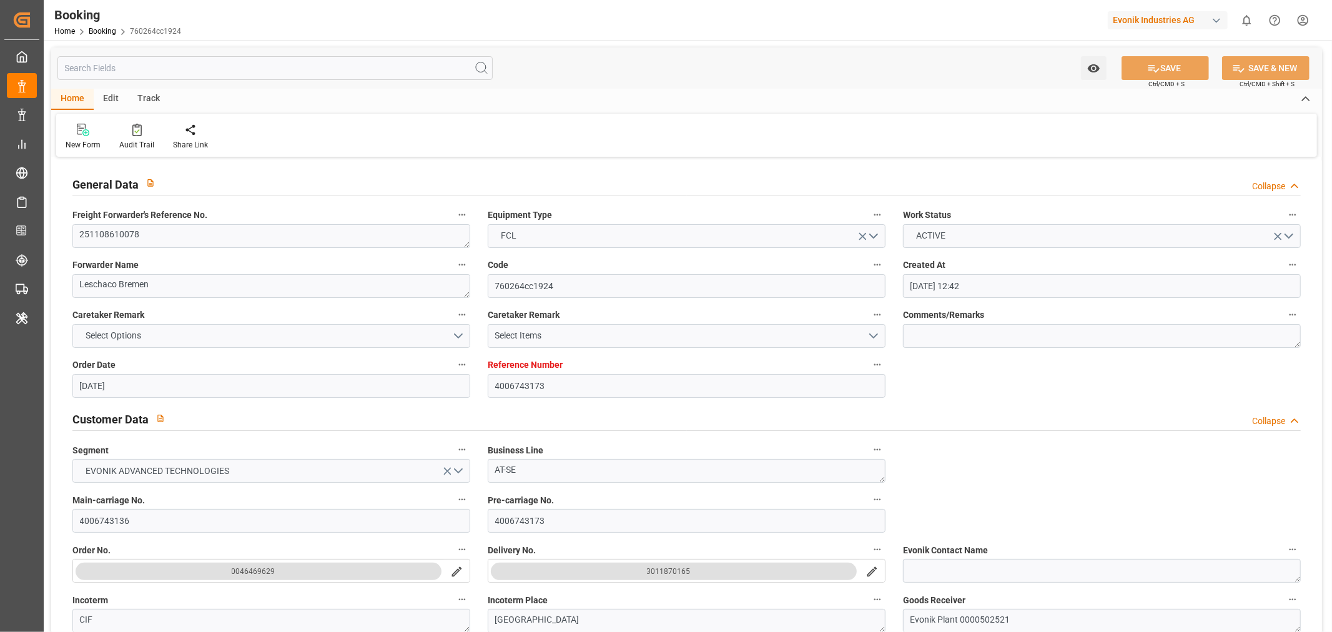
type input "[DATE] 08:28"
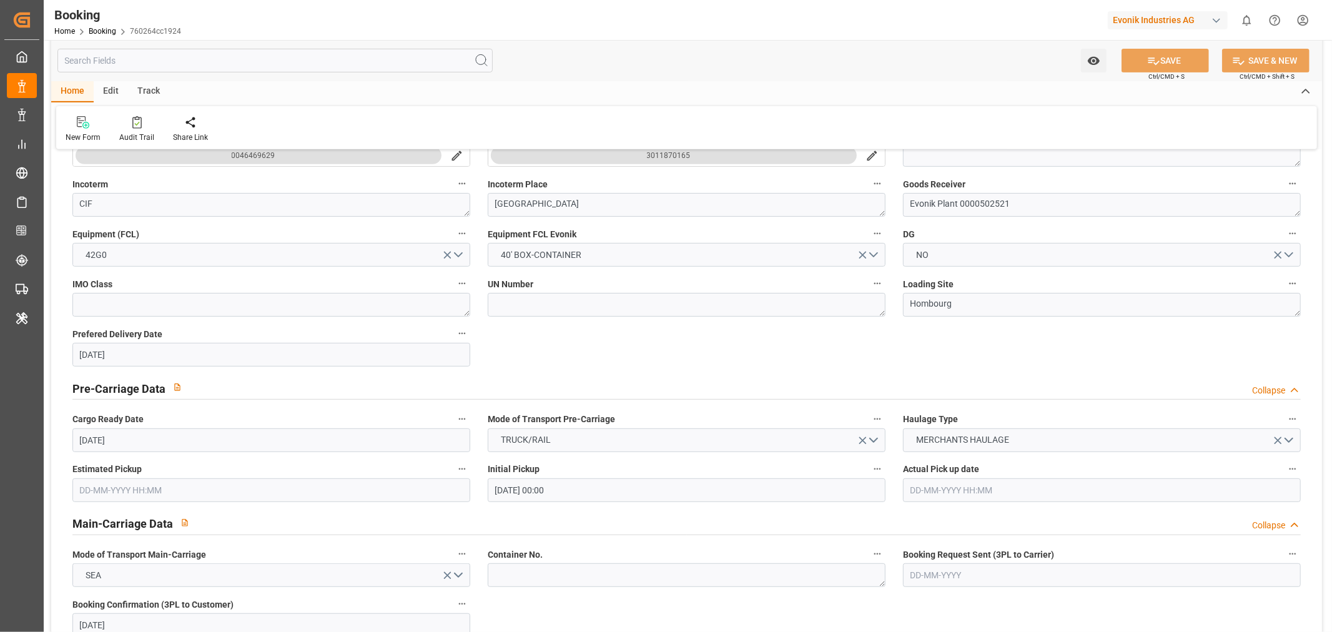
scroll to position [763, 0]
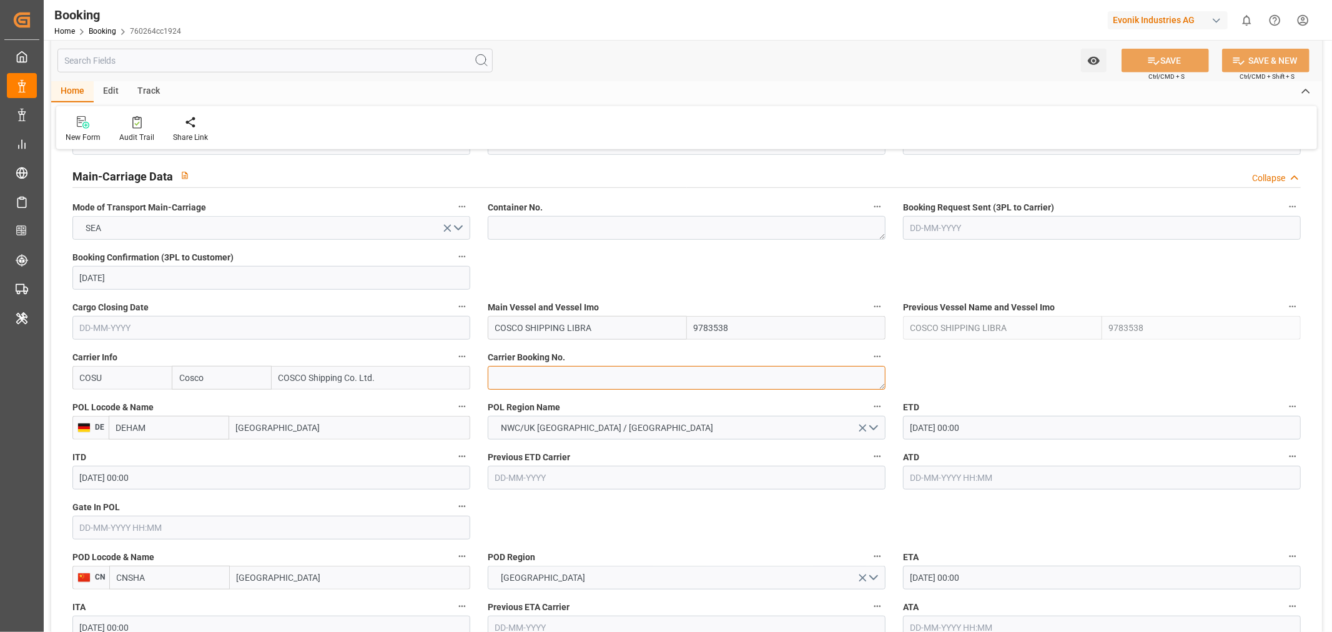
click at [538, 381] on textarea at bounding box center [687, 378] width 398 height 24
paste textarea "6432051940"
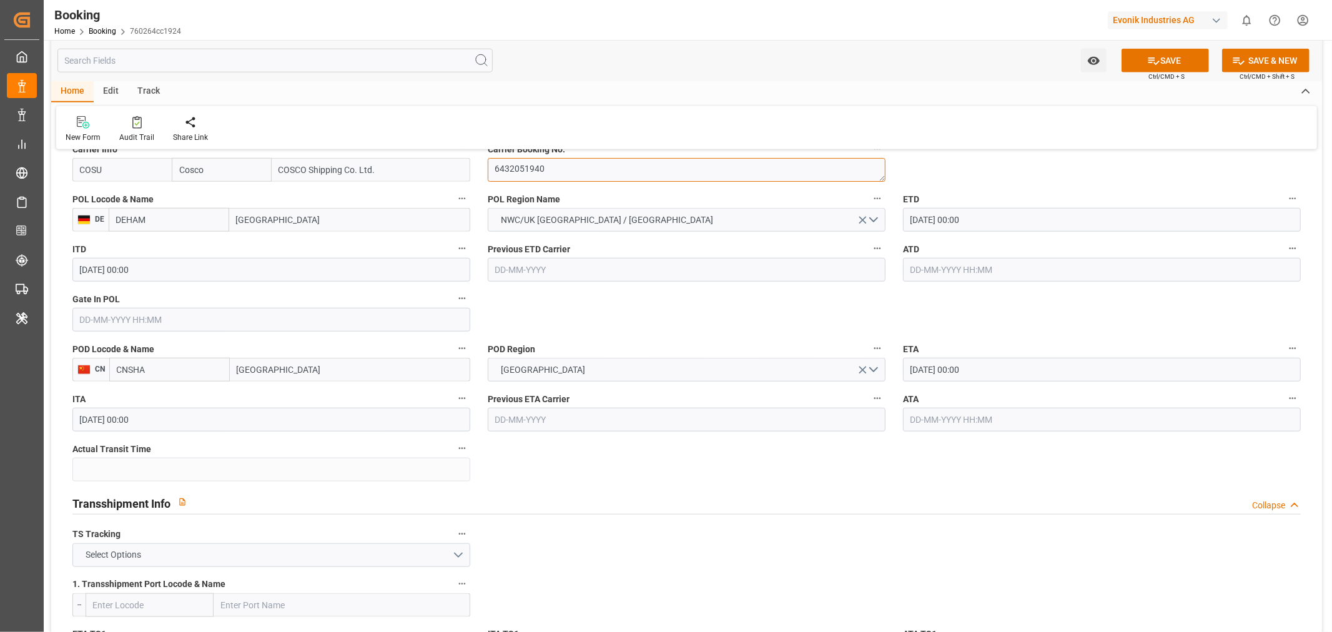
type textarea "6432051940"
click at [189, 544] on button "Select Options" at bounding box center [271, 555] width 398 height 24
click at [129, 583] on div "FALSE" at bounding box center [271, 584] width 396 height 26
click at [1174, 54] on button "SAVE" at bounding box center [1164, 61] width 87 height 24
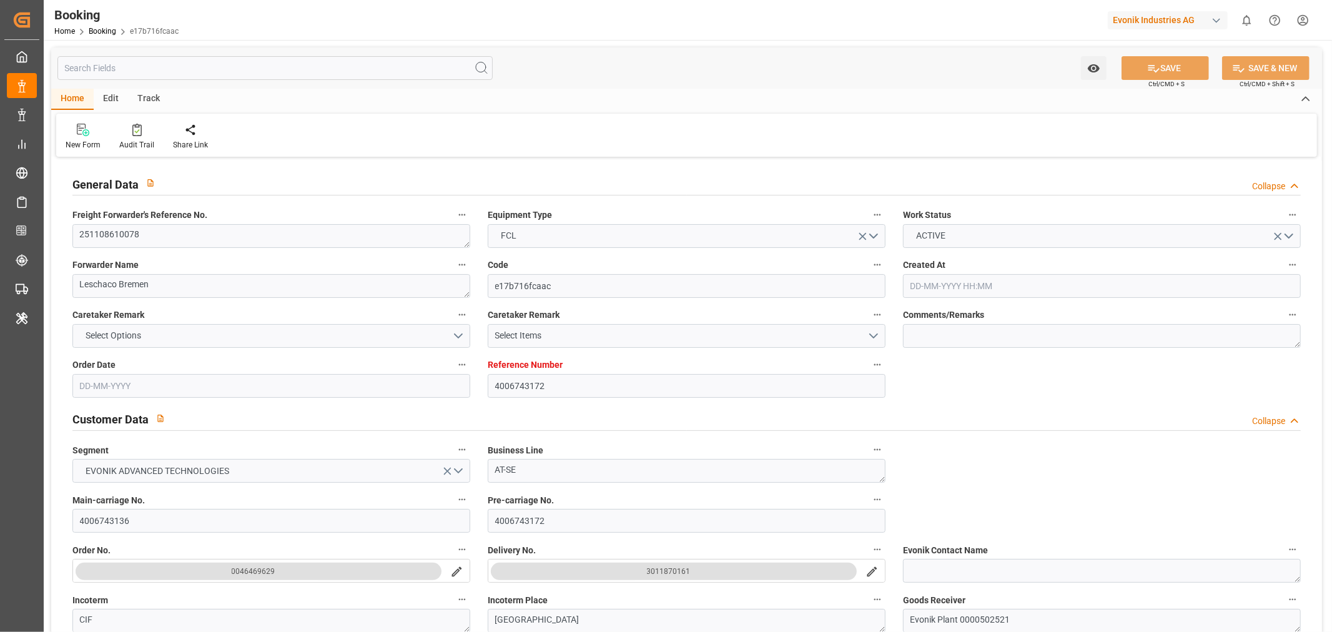
type input "4006743172"
type input "9783538"
type input "Cosco"
type input "COSCO Shipping Co. Ltd."
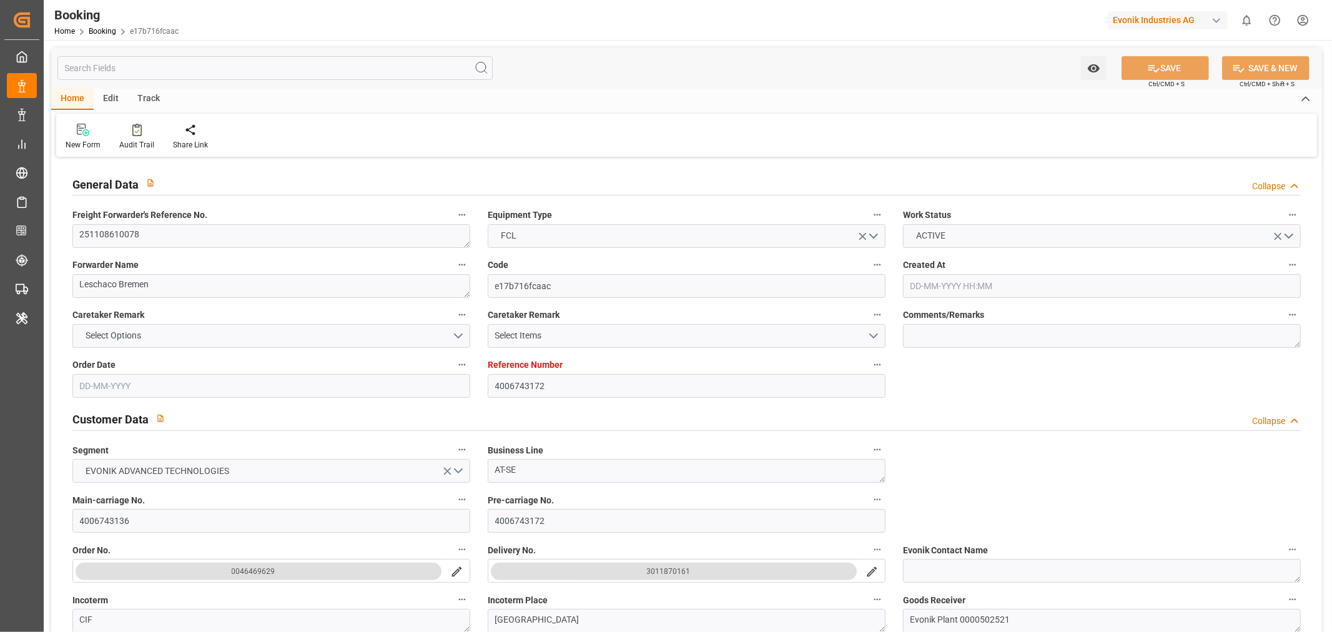
type input "DEHAM"
type input "CNSHA"
type input "[DATE] 12:42"
type input "[DATE]"
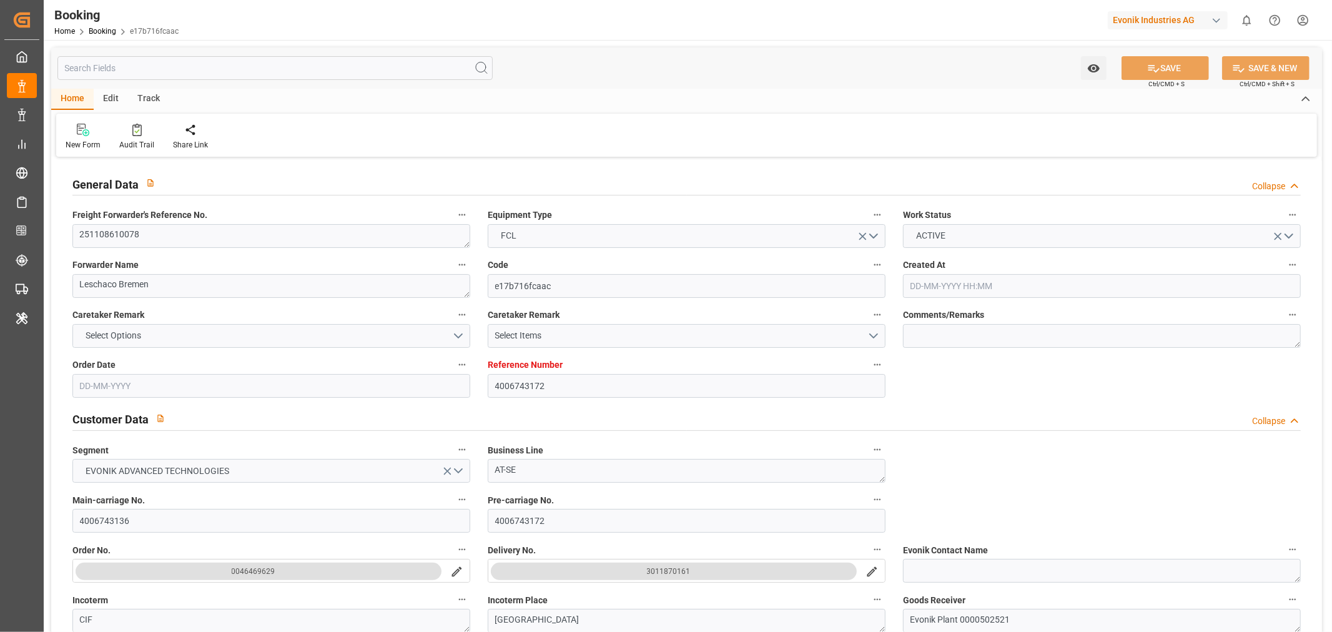
type input "[DATE]"
type input "[DATE] 00:00"
type input "[DATE]"
type input "[DATE] 00:00"
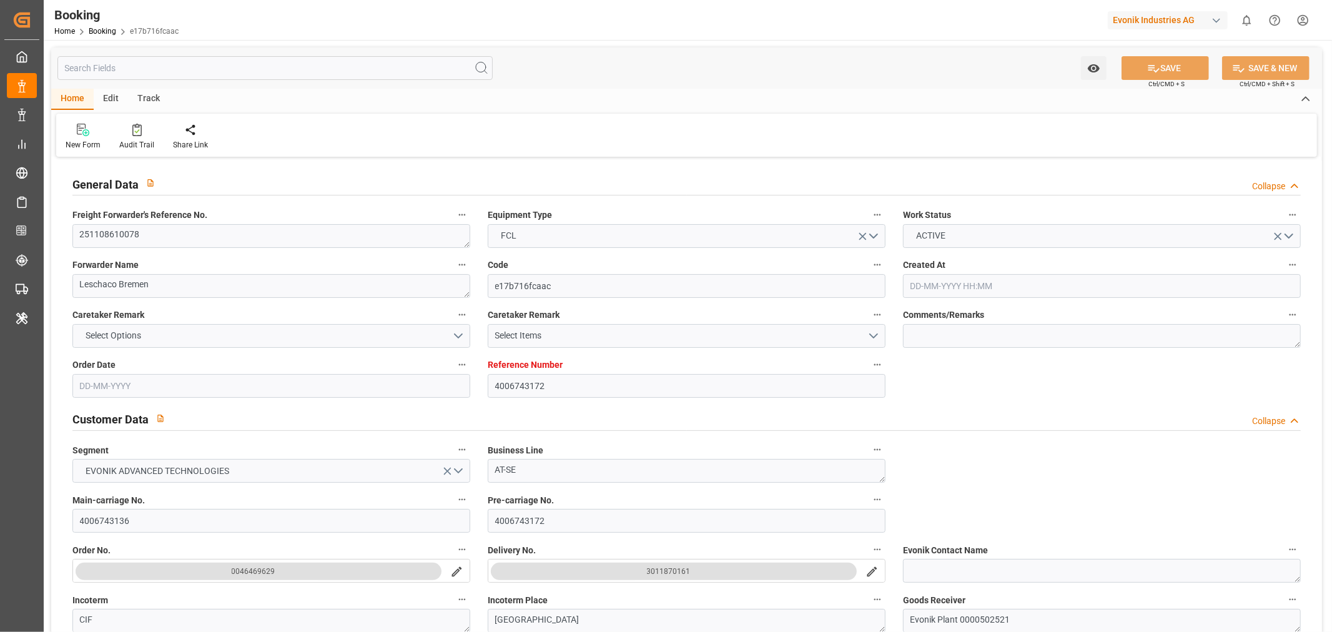
type input "[DATE] 00:00"
type input "[DATE] 08:28"
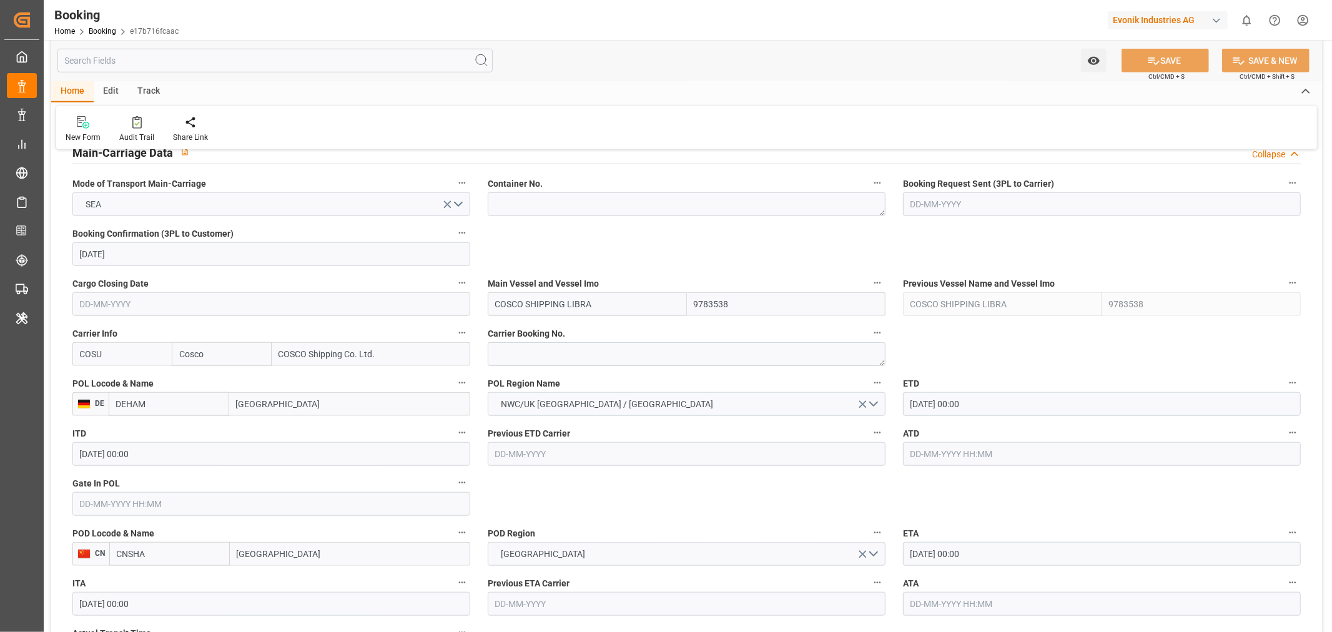
scroll to position [832, 0]
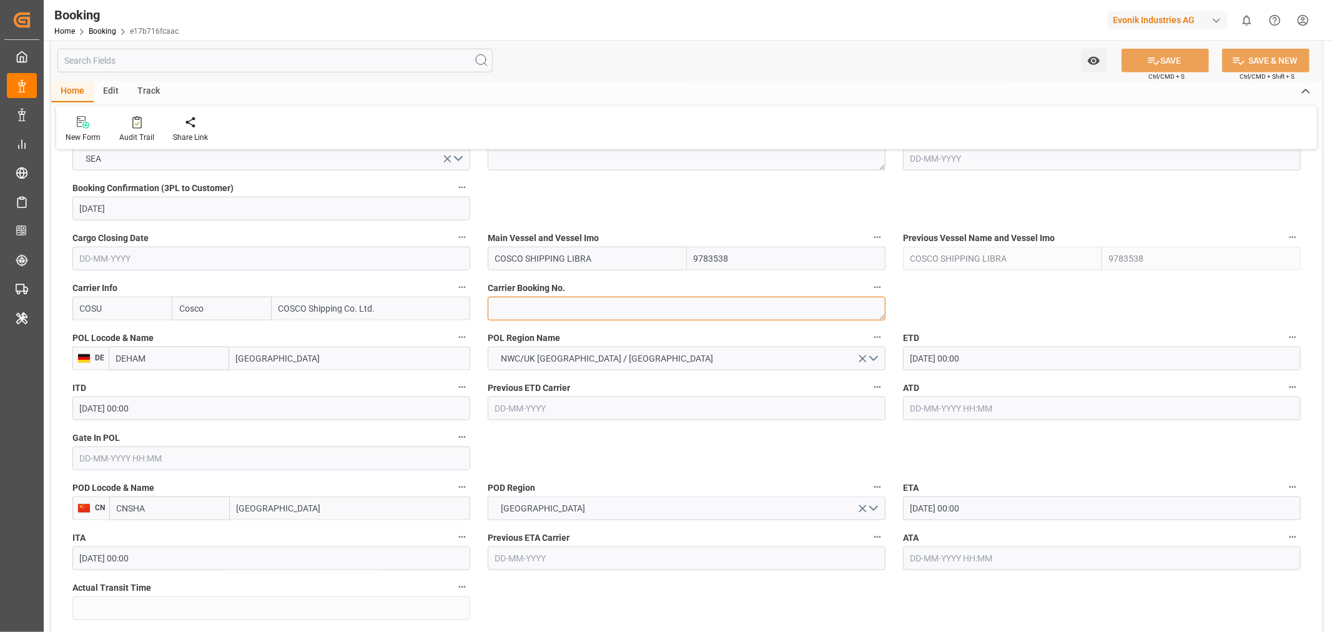
click at [528, 307] on textarea at bounding box center [687, 309] width 398 height 24
paste textarea "6432051940"
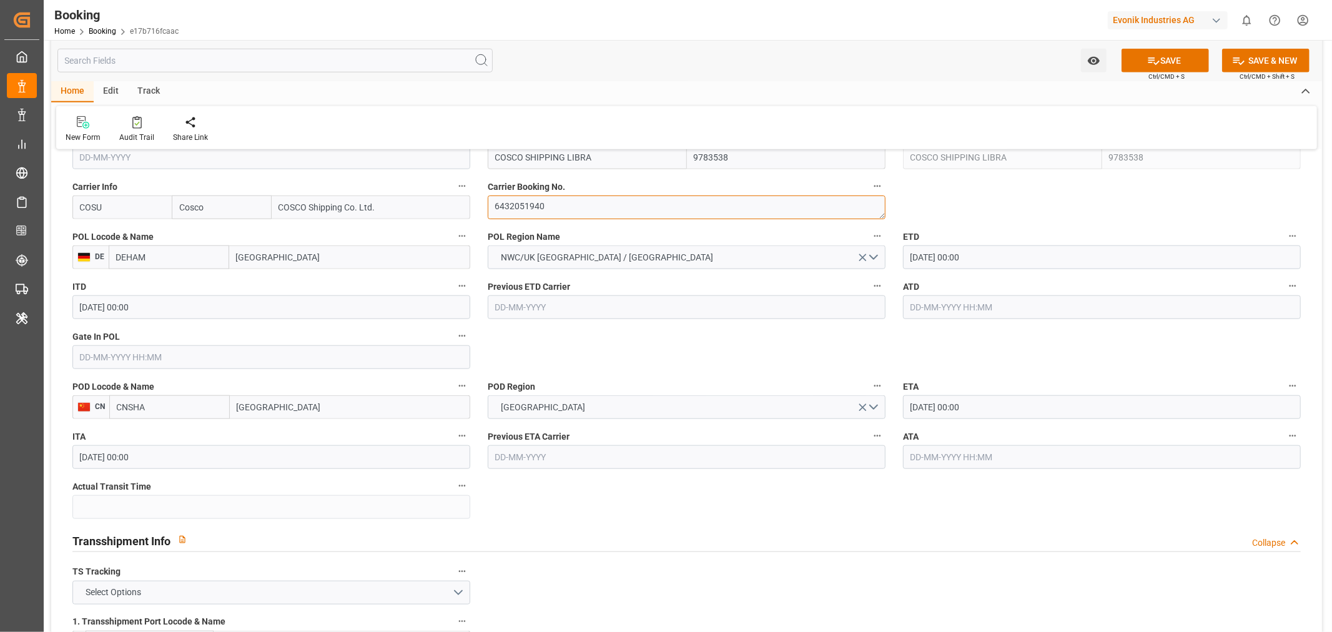
scroll to position [1040, 0]
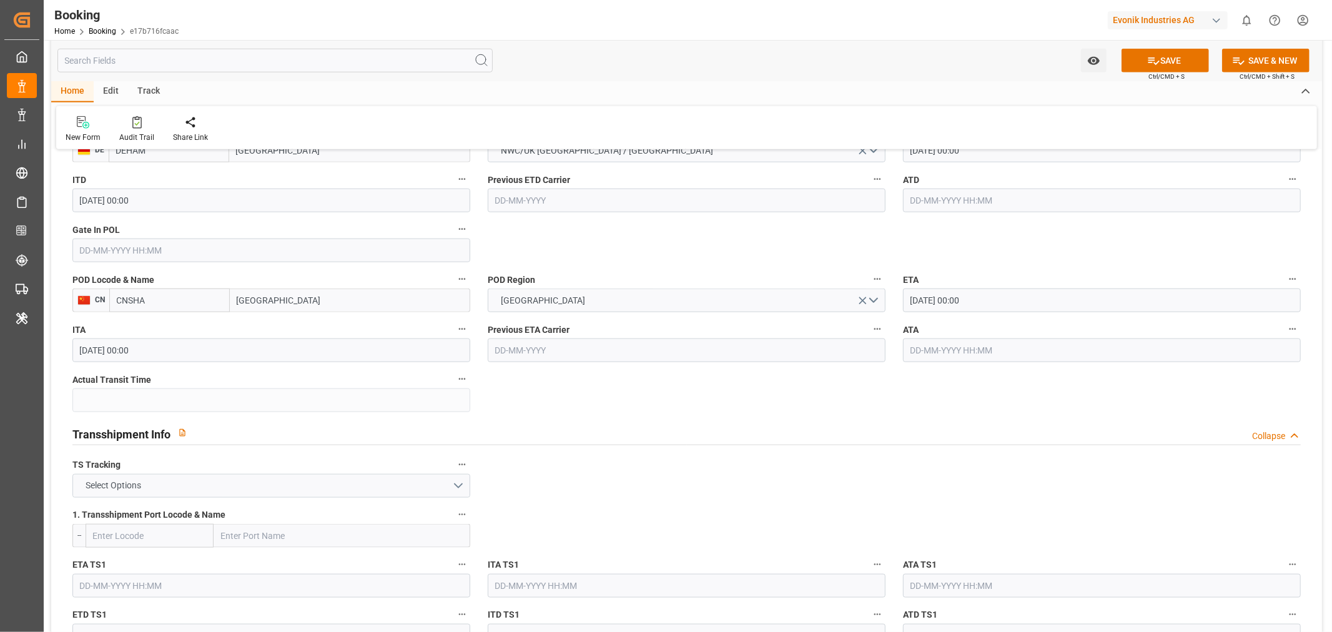
type textarea "6432051940"
click at [161, 479] on button "Select Options" at bounding box center [271, 486] width 398 height 24
click at [134, 504] on div "FALSE" at bounding box center [271, 515] width 396 height 26
click at [1174, 60] on button "SAVE" at bounding box center [1164, 61] width 87 height 24
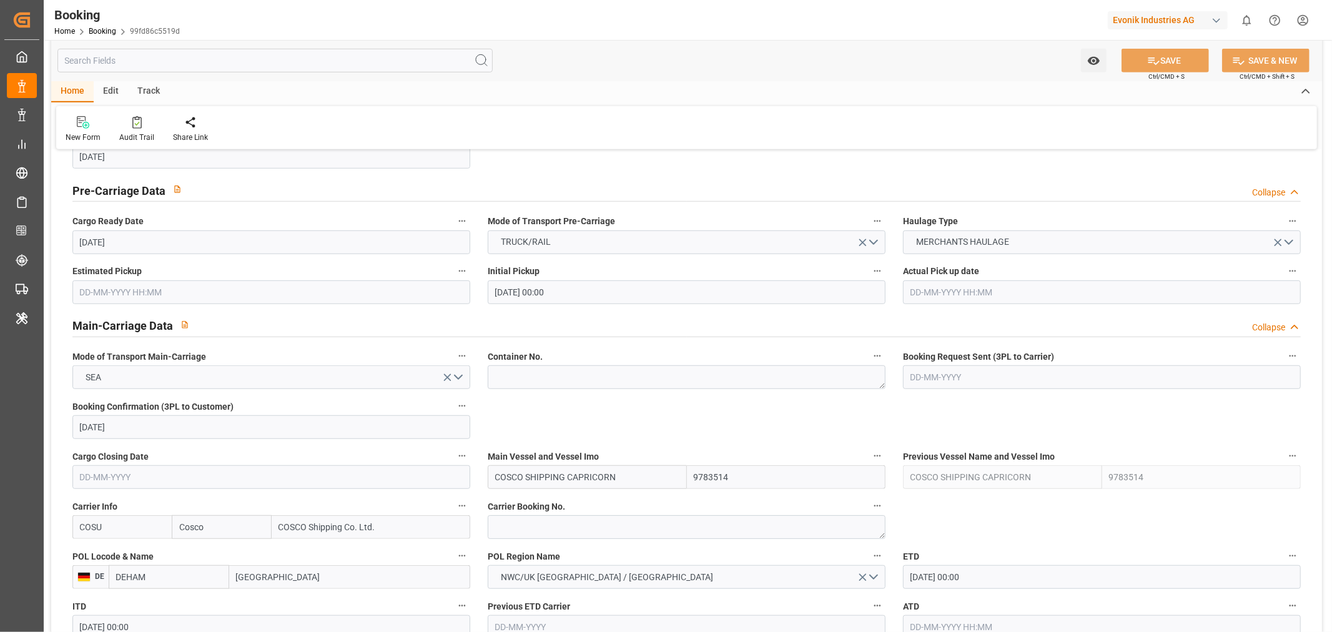
scroll to position [694, 0]
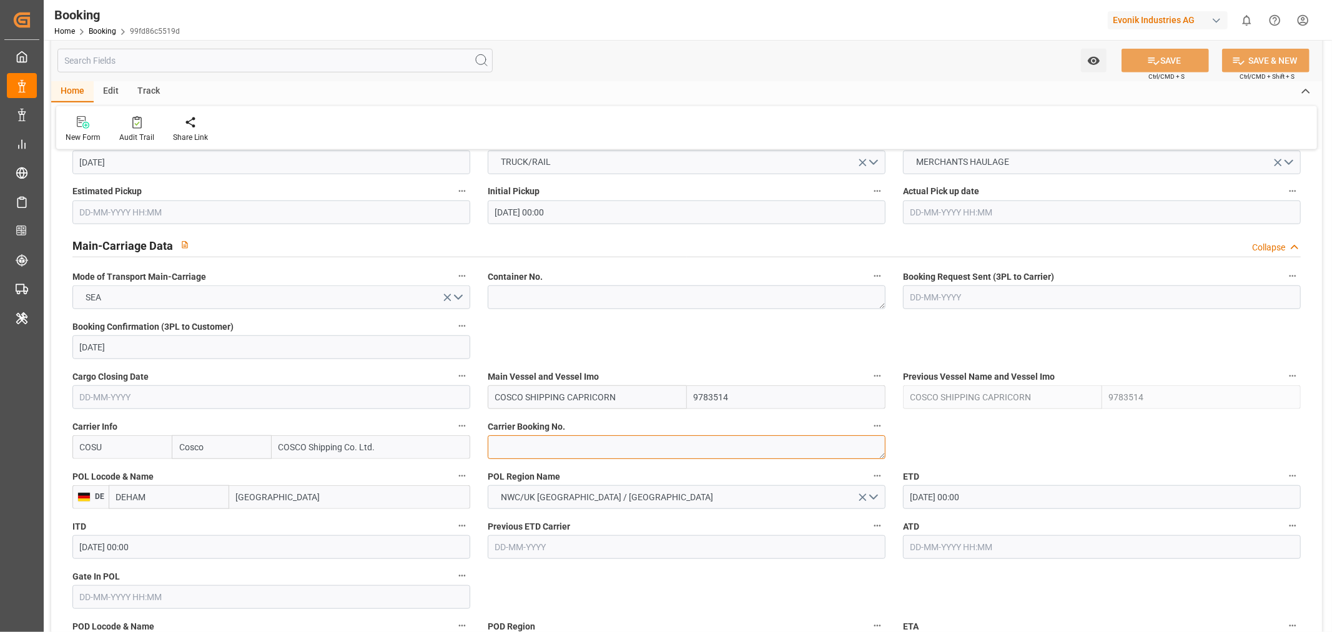
click at [548, 448] on textarea at bounding box center [687, 447] width 398 height 24
paste textarea "6431472580"
type textarea "6431472580"
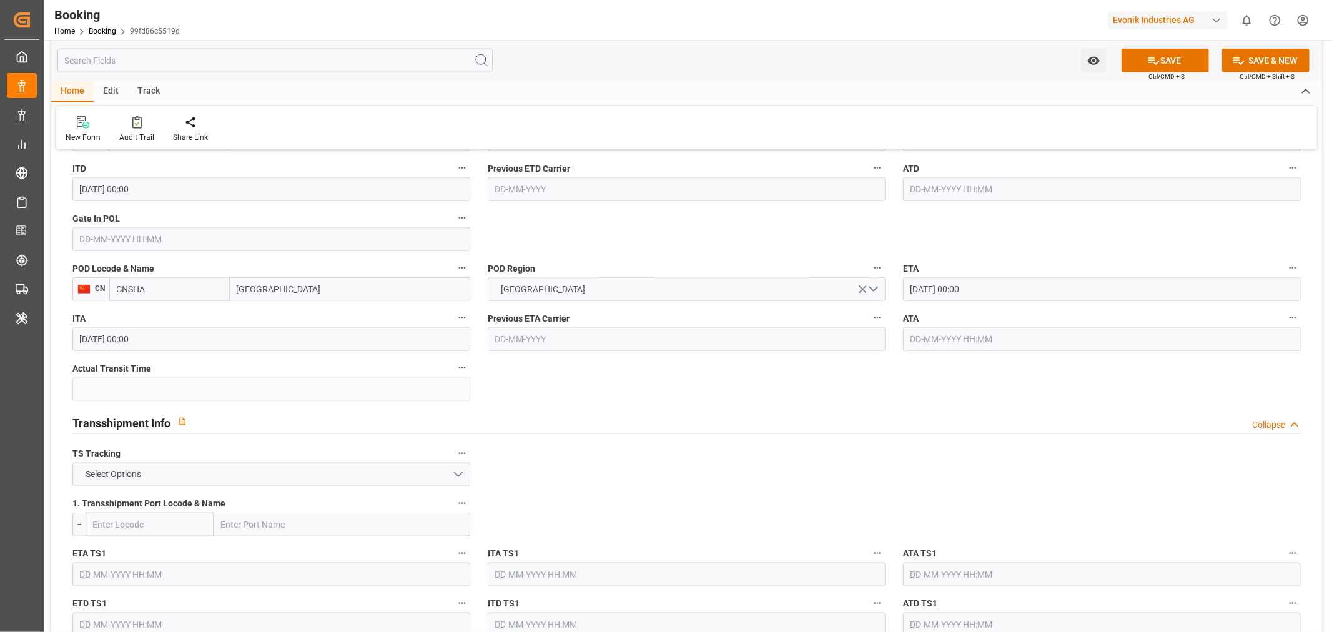
scroll to position [1179, 0]
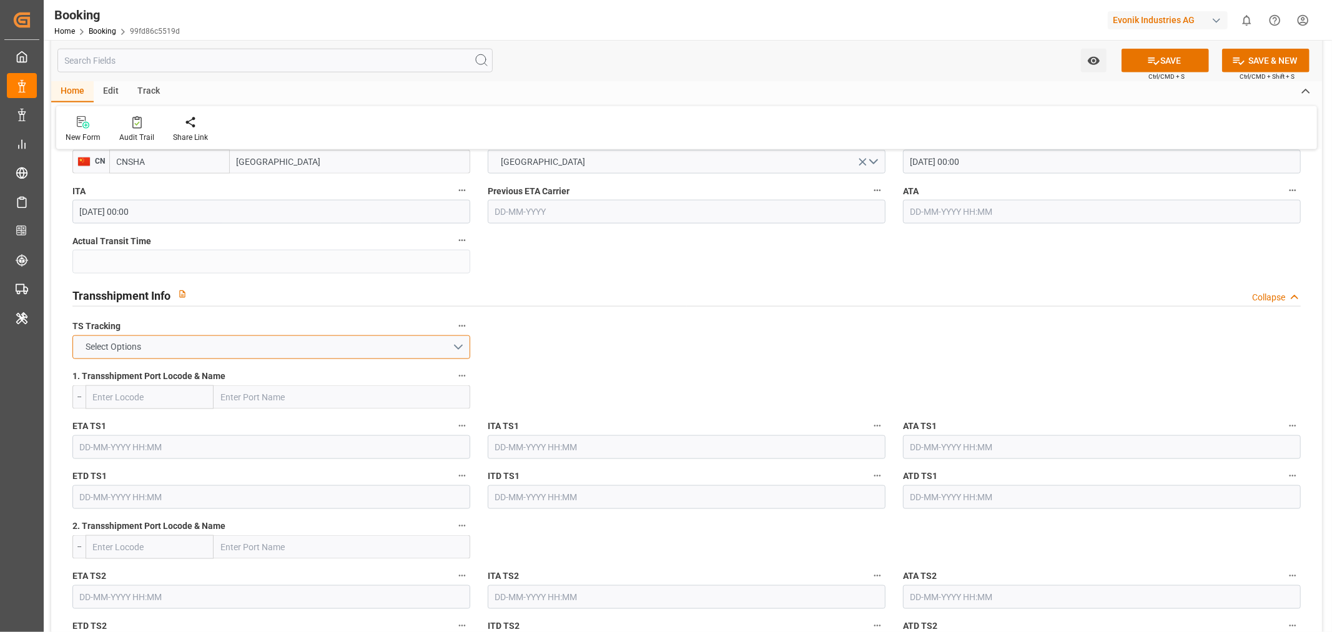
click at [319, 351] on button "Select Options" at bounding box center [271, 347] width 398 height 24
click at [155, 380] on div "FALSE" at bounding box center [271, 376] width 396 height 26
click at [1176, 61] on button "SAVE" at bounding box center [1164, 61] width 87 height 24
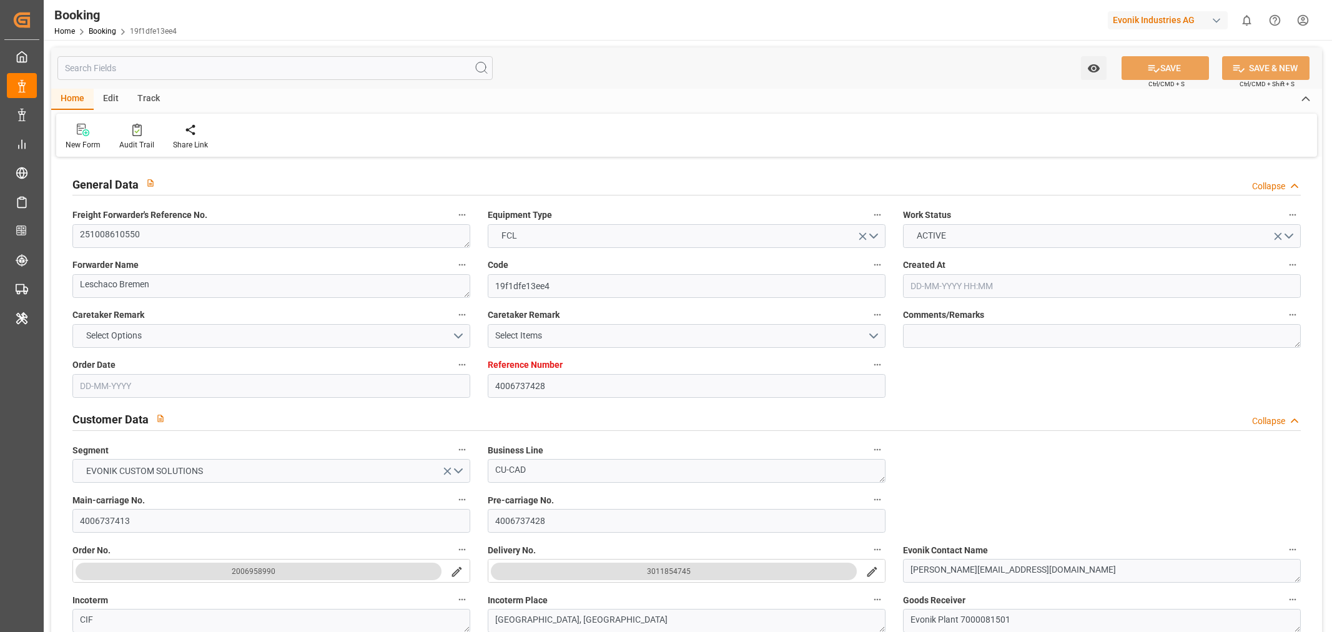
type input "[DATE] 05:56"
type input "[DATE]"
type input "[DATE] 00:00"
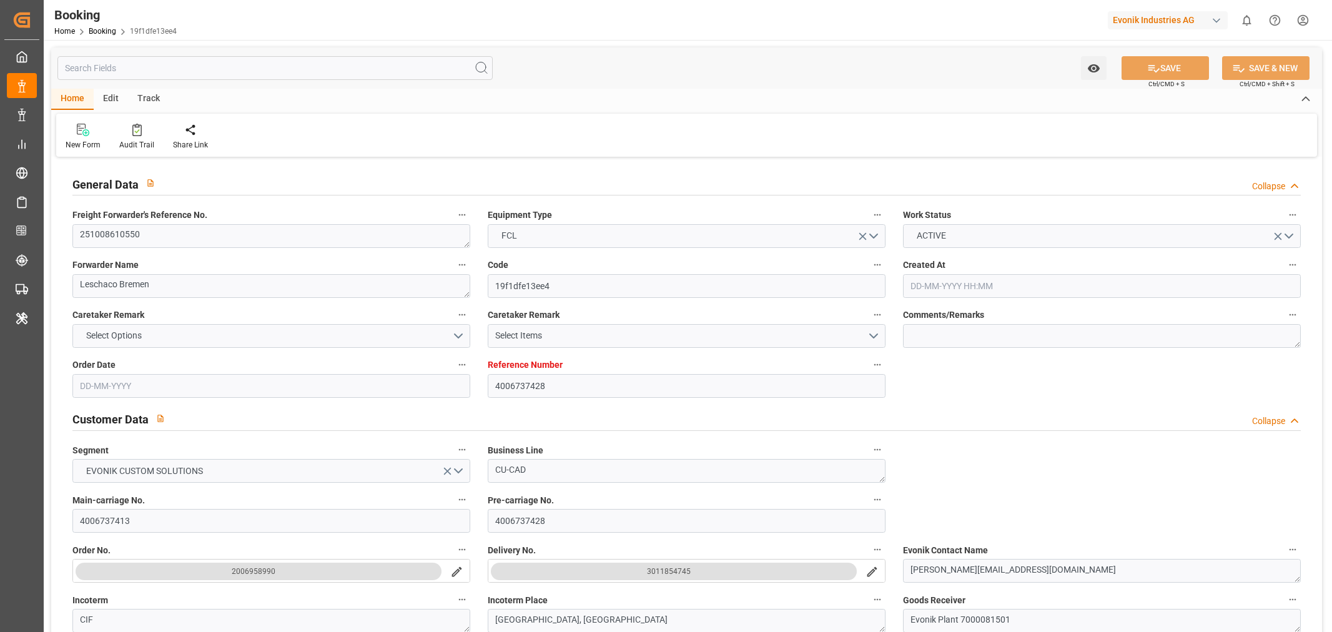
type input "[DATE]"
type input "[DATE] 00:00"
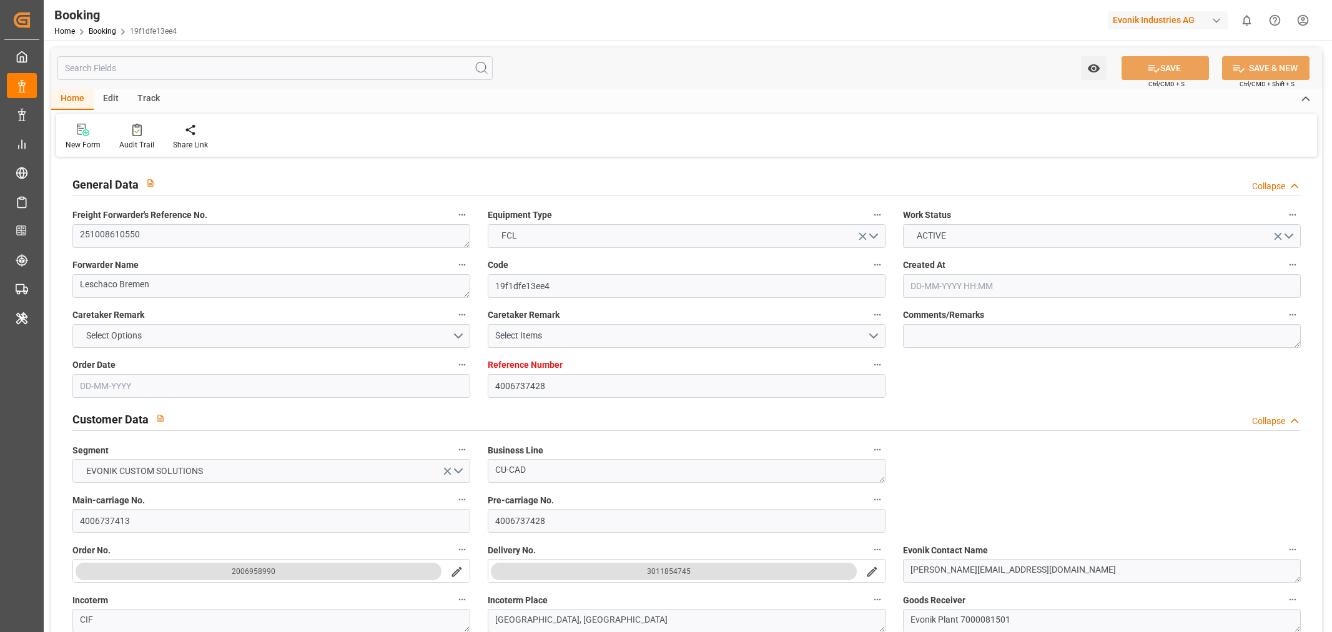
type input "[DATE] 08:28"
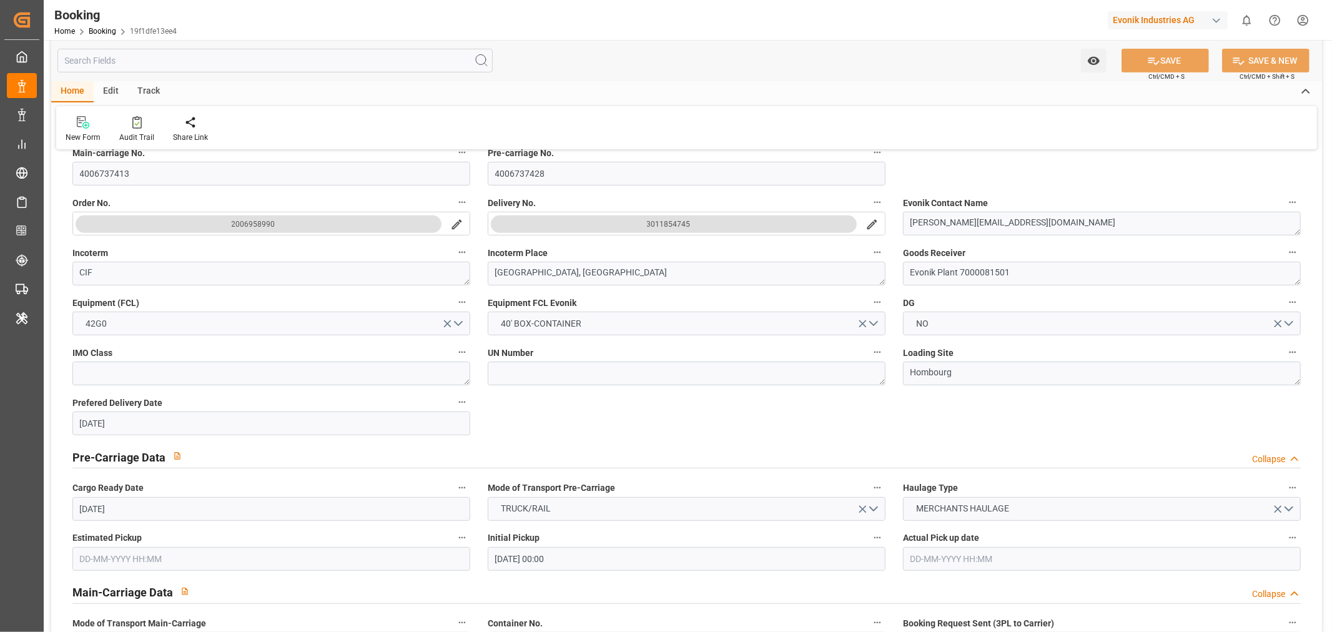
scroll to position [763, 0]
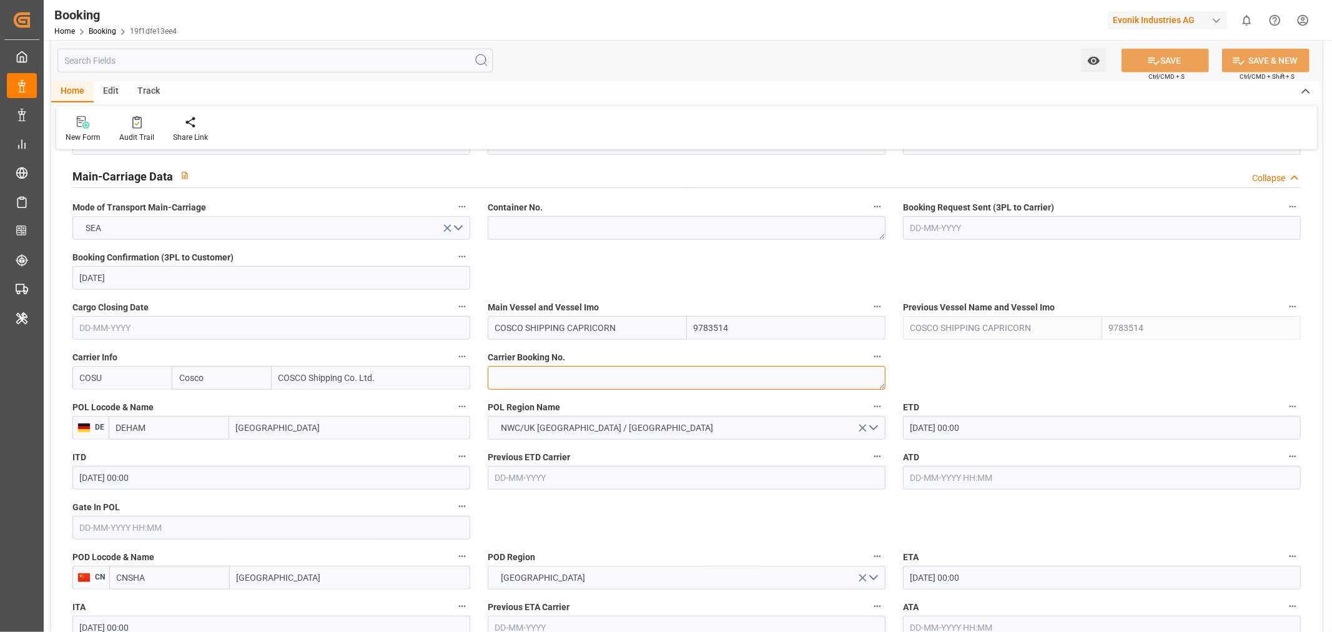
click at [544, 376] on textarea at bounding box center [687, 378] width 398 height 24
paste textarea "6431472580"
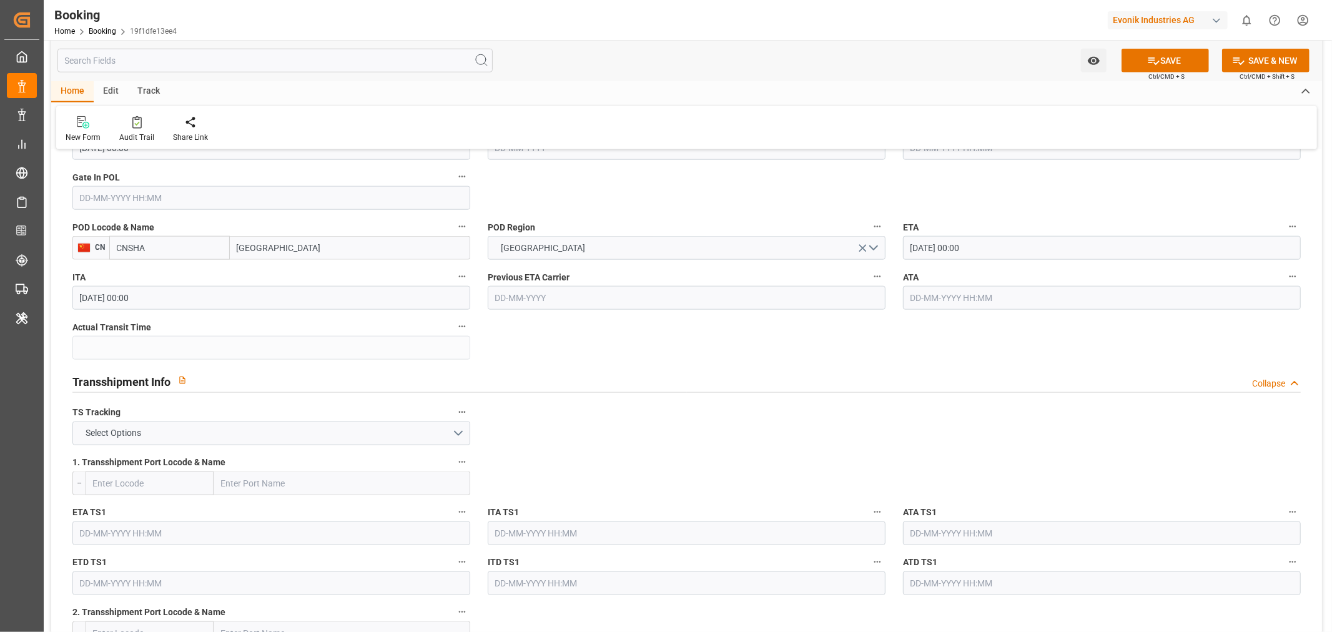
scroll to position [1179, 0]
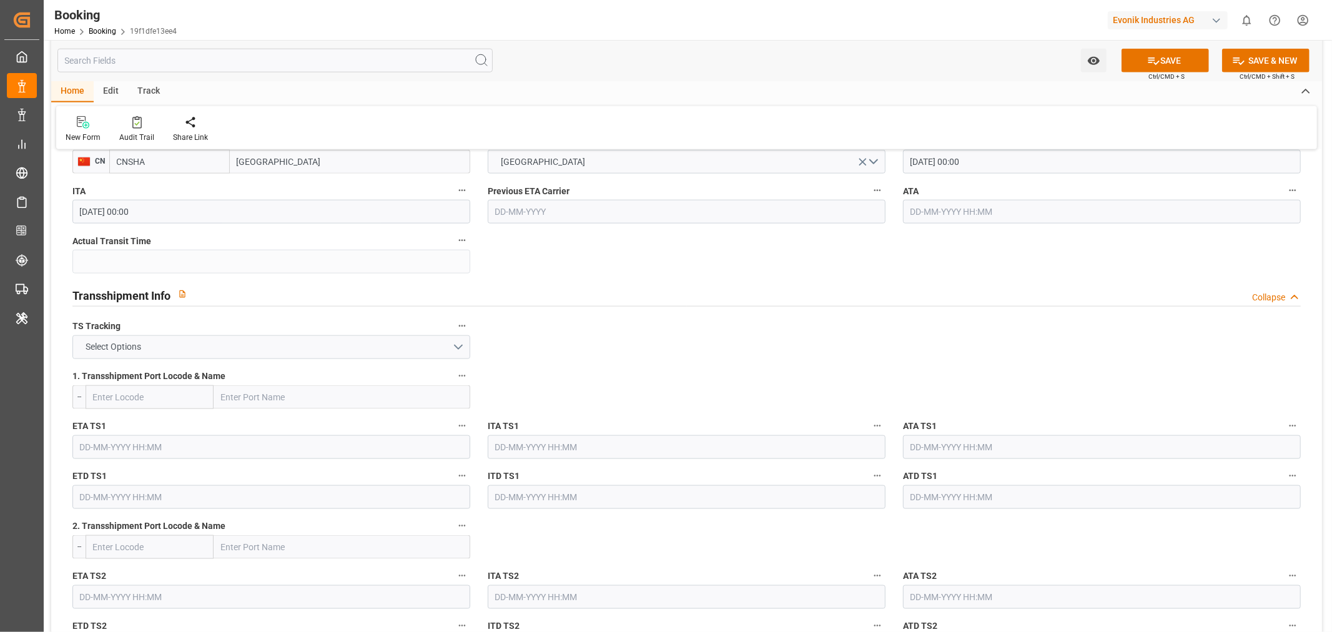
type textarea "6431472580"
click at [315, 342] on button "Select Options" at bounding box center [271, 347] width 398 height 24
click at [151, 364] on div "FALSE" at bounding box center [271, 376] width 396 height 26
click at [1171, 66] on button "SAVE" at bounding box center [1164, 61] width 87 height 24
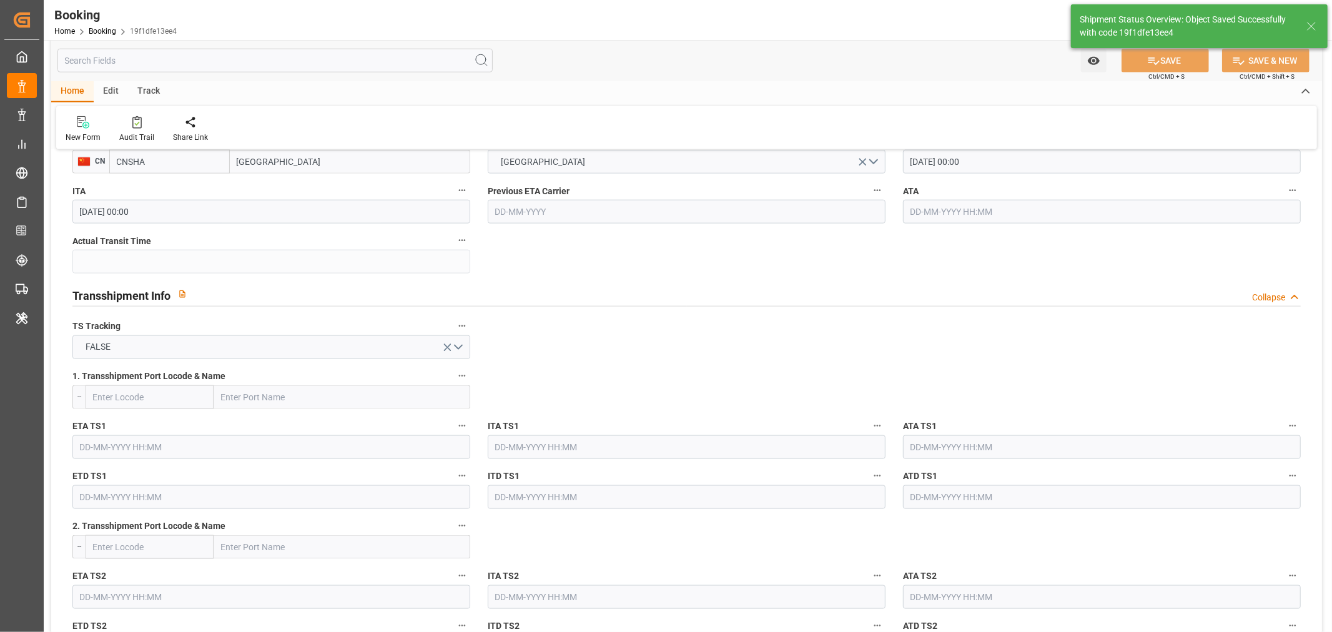
type textarea "[PERSON_NAME]"
type textarea "businessDivision-businessLine-"
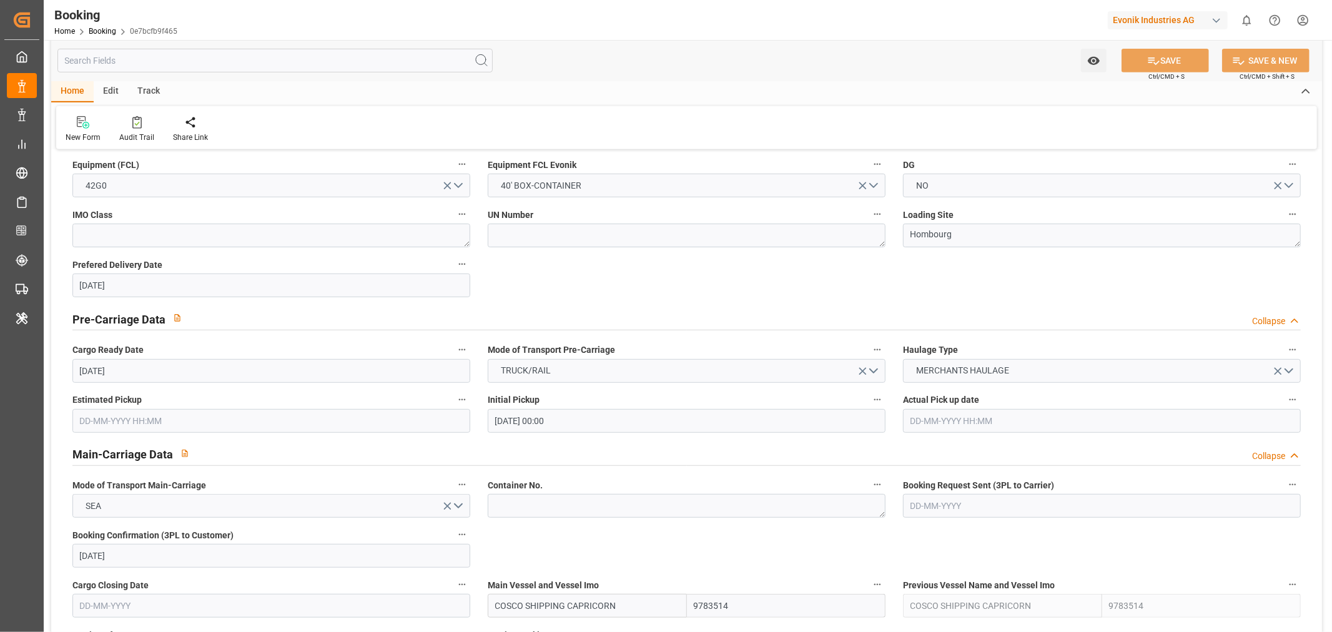
scroll to position [694, 0]
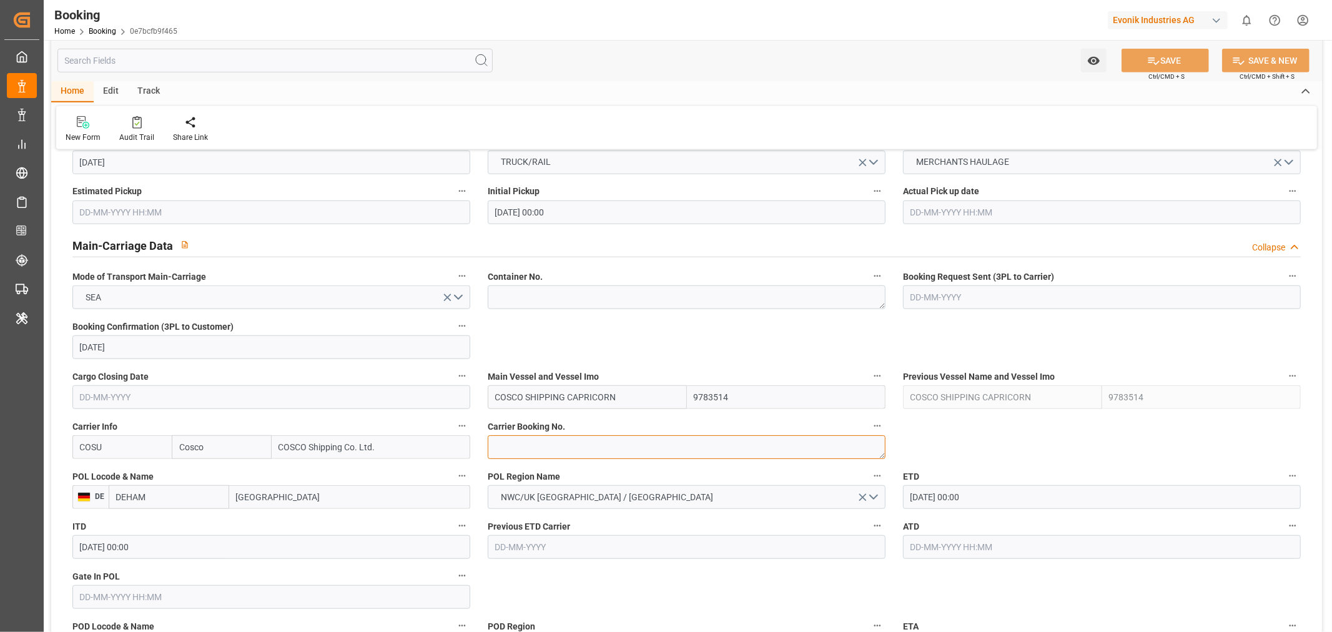
click at [554, 441] on textarea at bounding box center [687, 447] width 398 height 24
paste textarea "6431536810"
type textarea "6431536810"
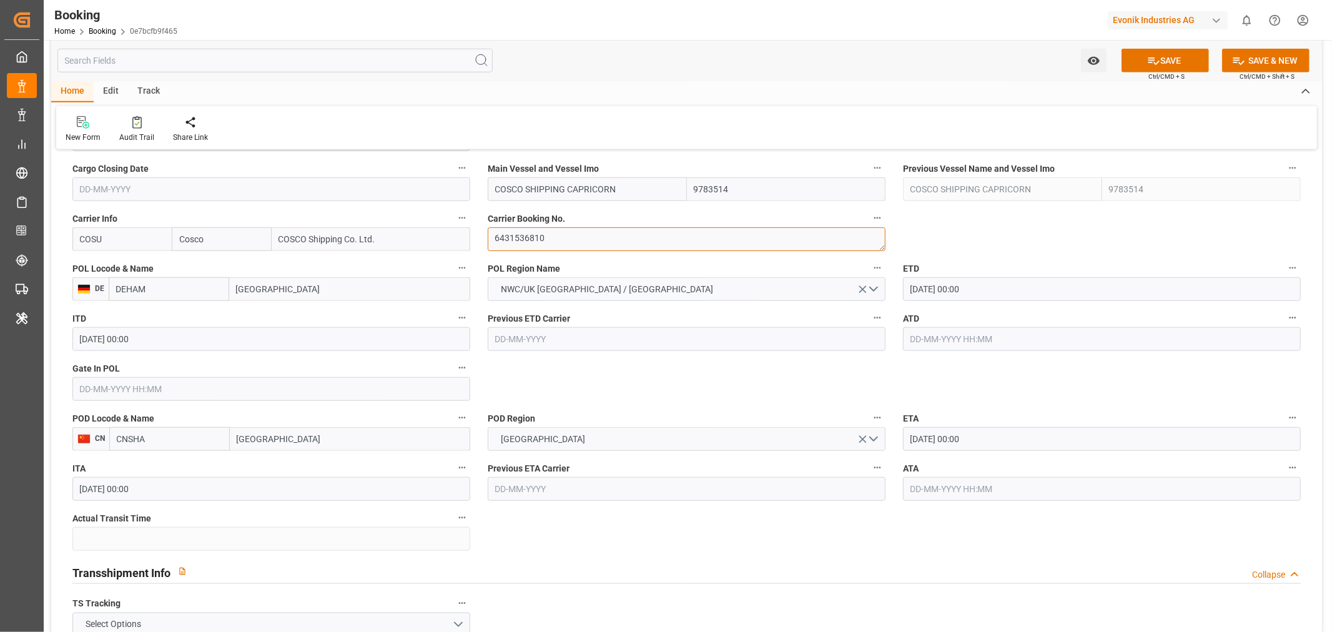
scroll to position [1040, 0]
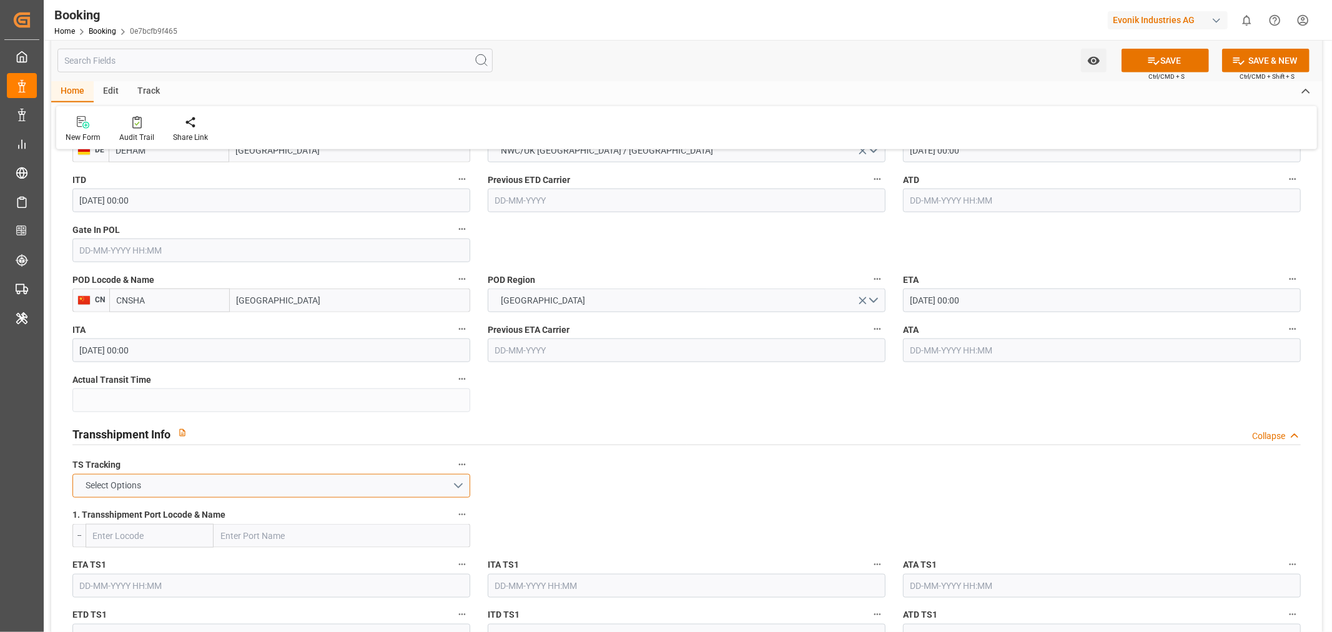
click at [230, 477] on button "Select Options" at bounding box center [271, 486] width 398 height 24
click at [153, 514] on div "FALSE" at bounding box center [271, 515] width 396 height 26
click at [1158, 61] on button "SAVE" at bounding box center [1164, 61] width 87 height 24
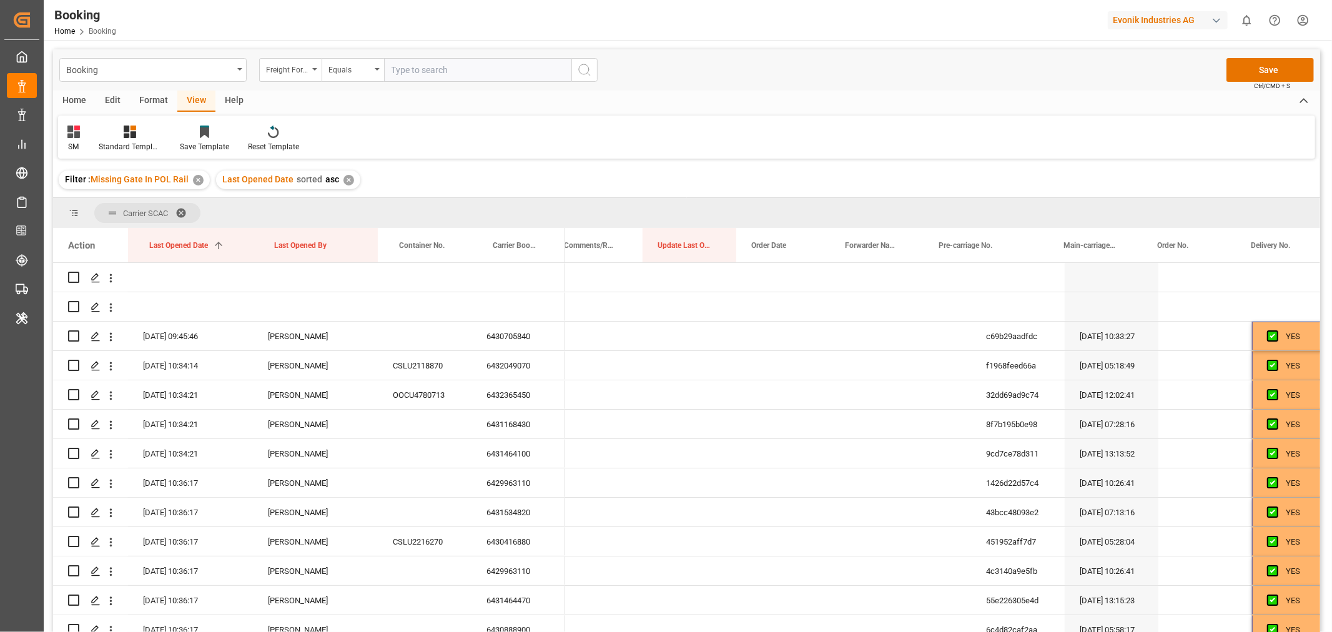
scroll to position [0, 609]
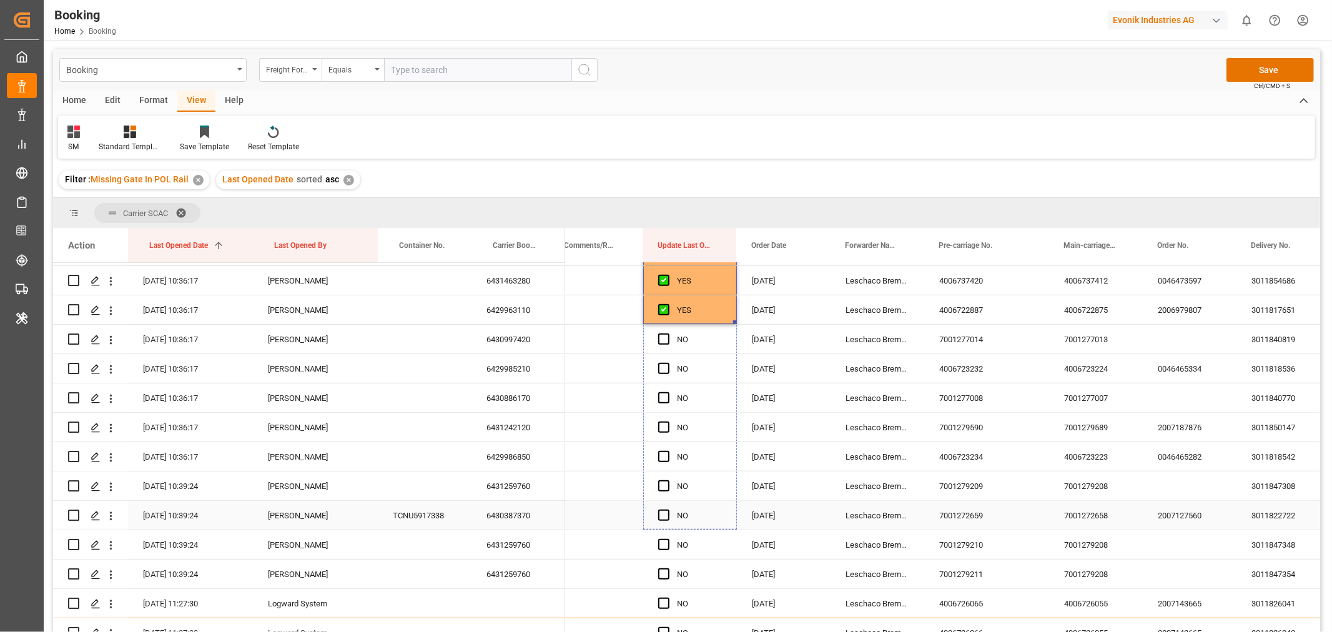
drag, startPoint x: 732, startPoint y: 321, endPoint x: 694, endPoint y: 559, distance: 241.6
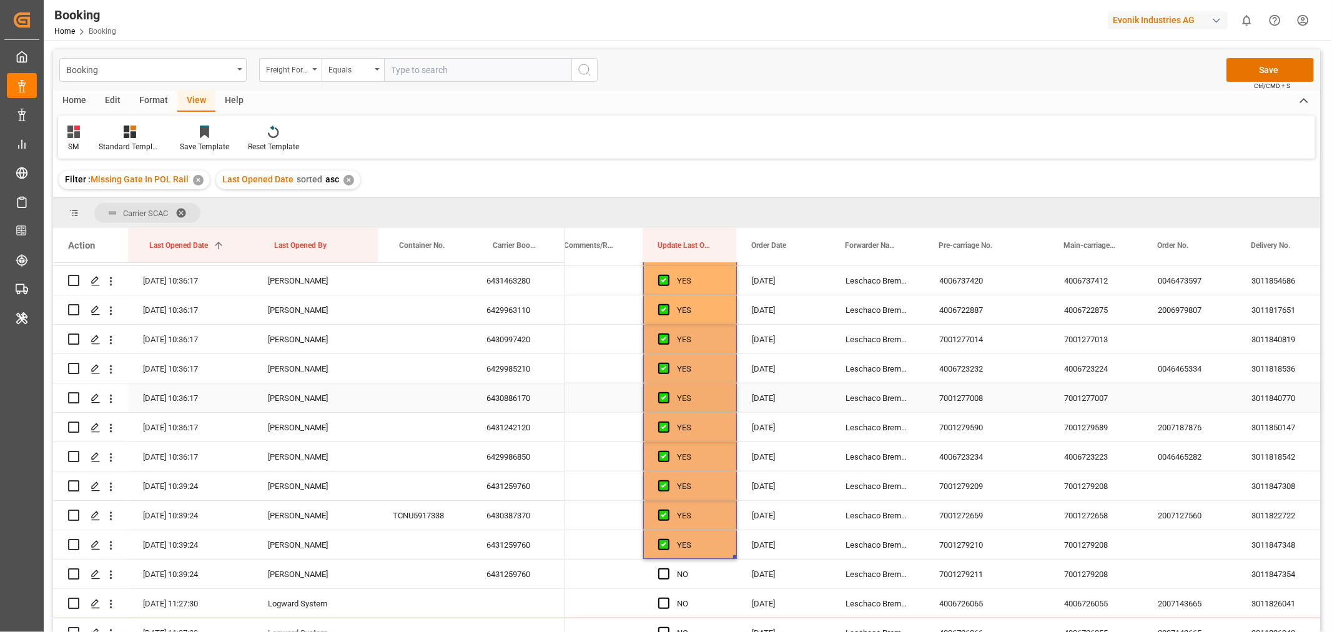
scroll to position [763, 0]
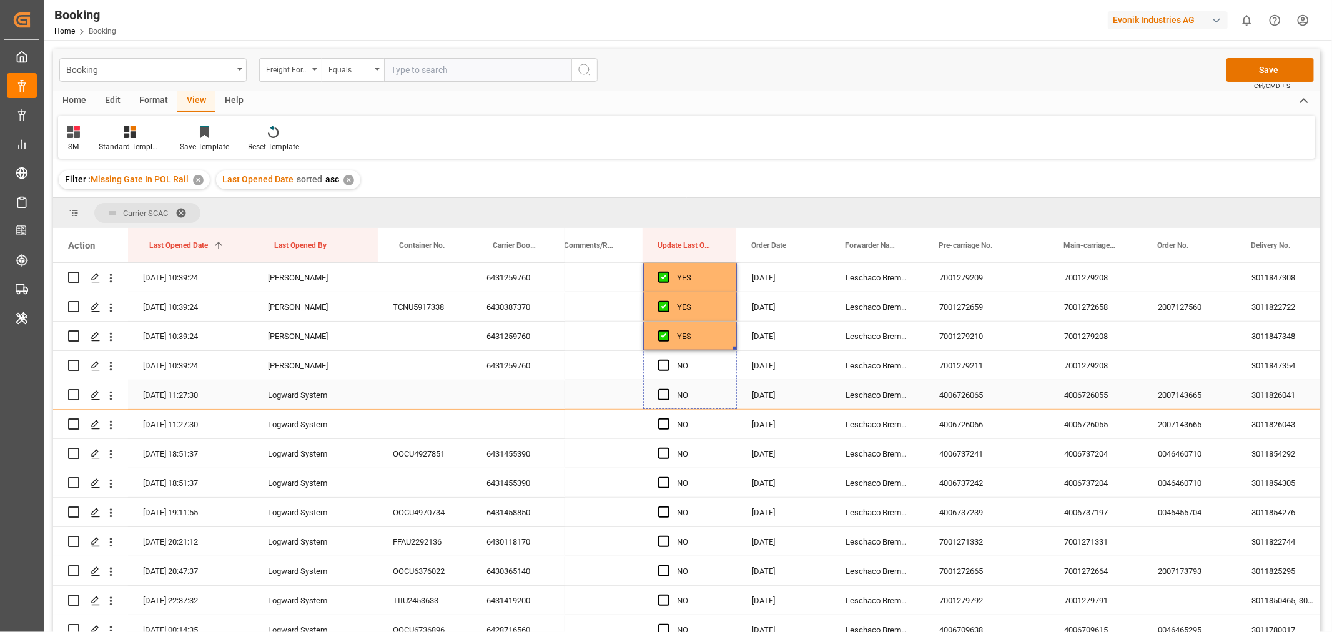
drag, startPoint x: 734, startPoint y: 347, endPoint x: 696, endPoint y: 565, distance: 221.3
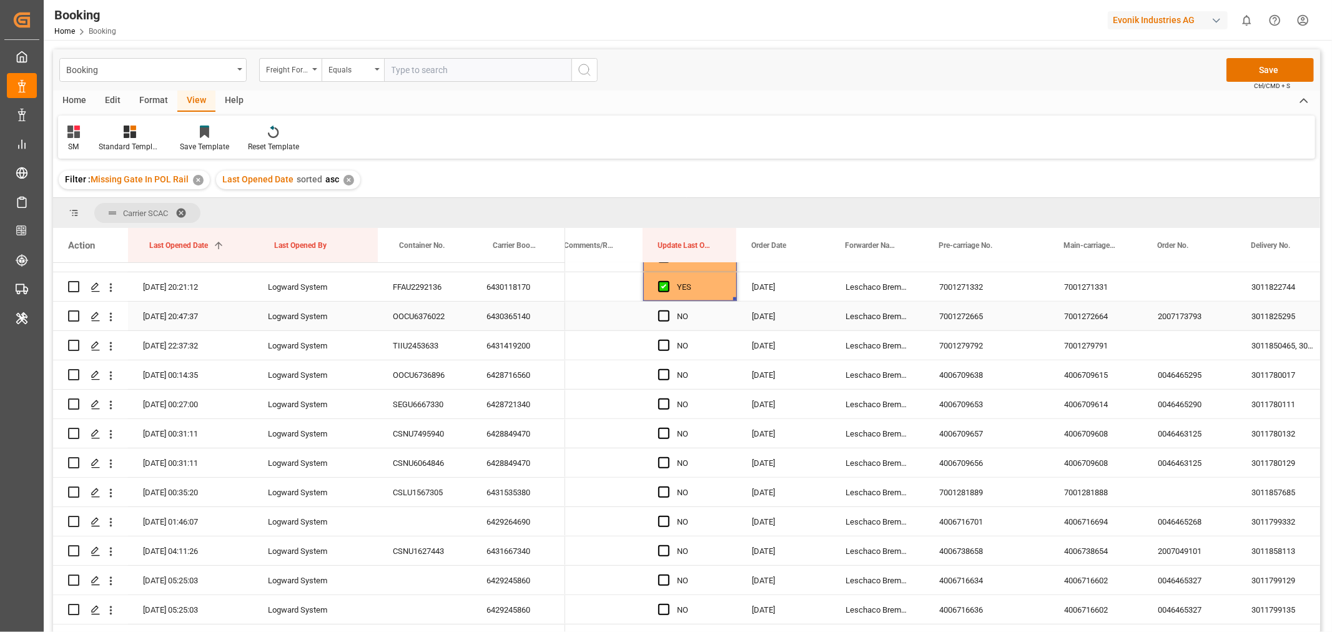
scroll to position [1040, 0]
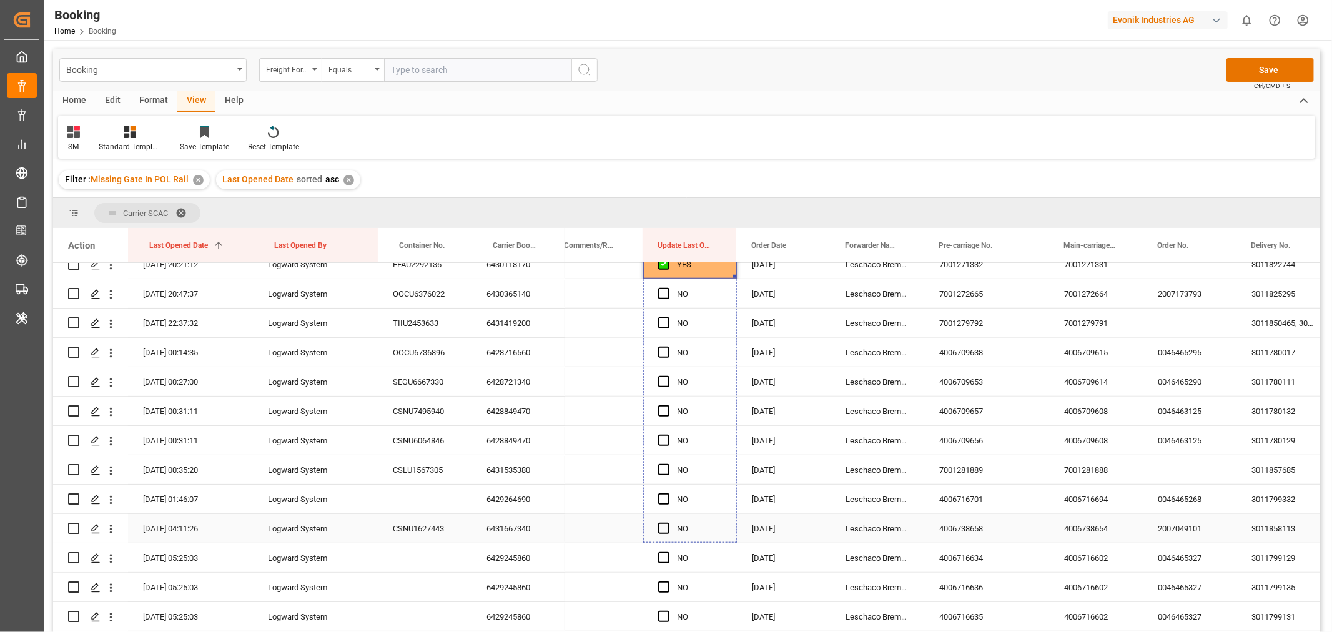
drag, startPoint x: 733, startPoint y: 277, endPoint x: 706, endPoint y: 571, distance: 296.0
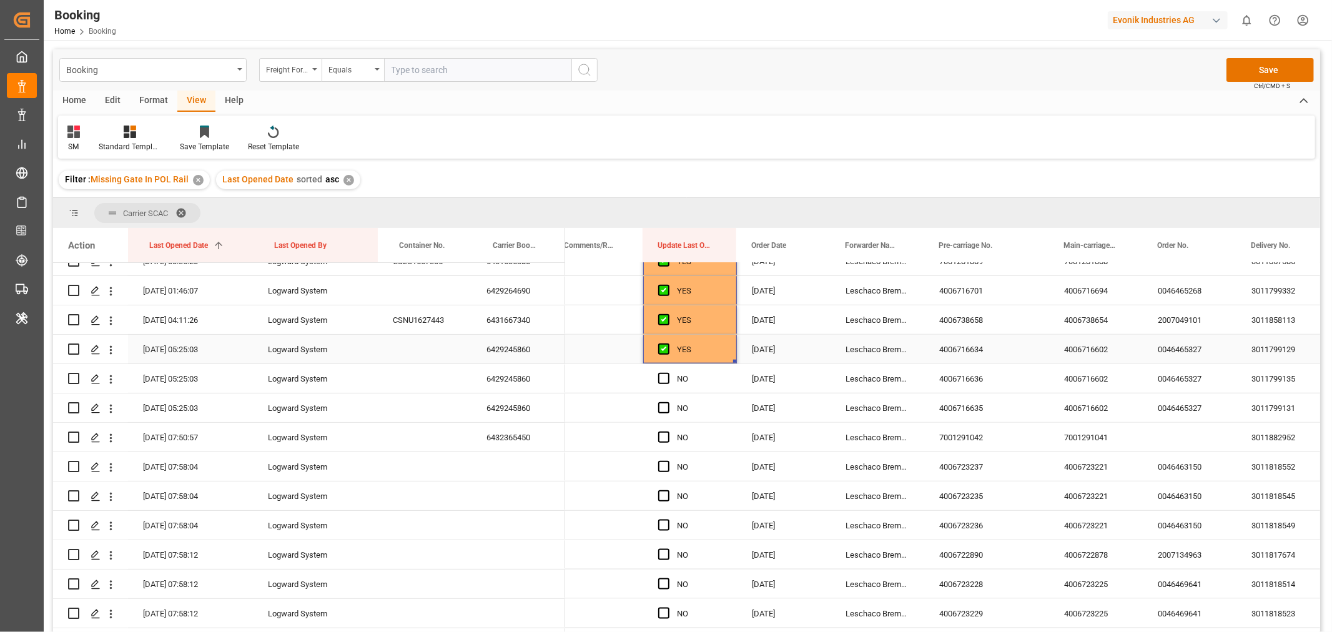
scroll to position [1318, 0]
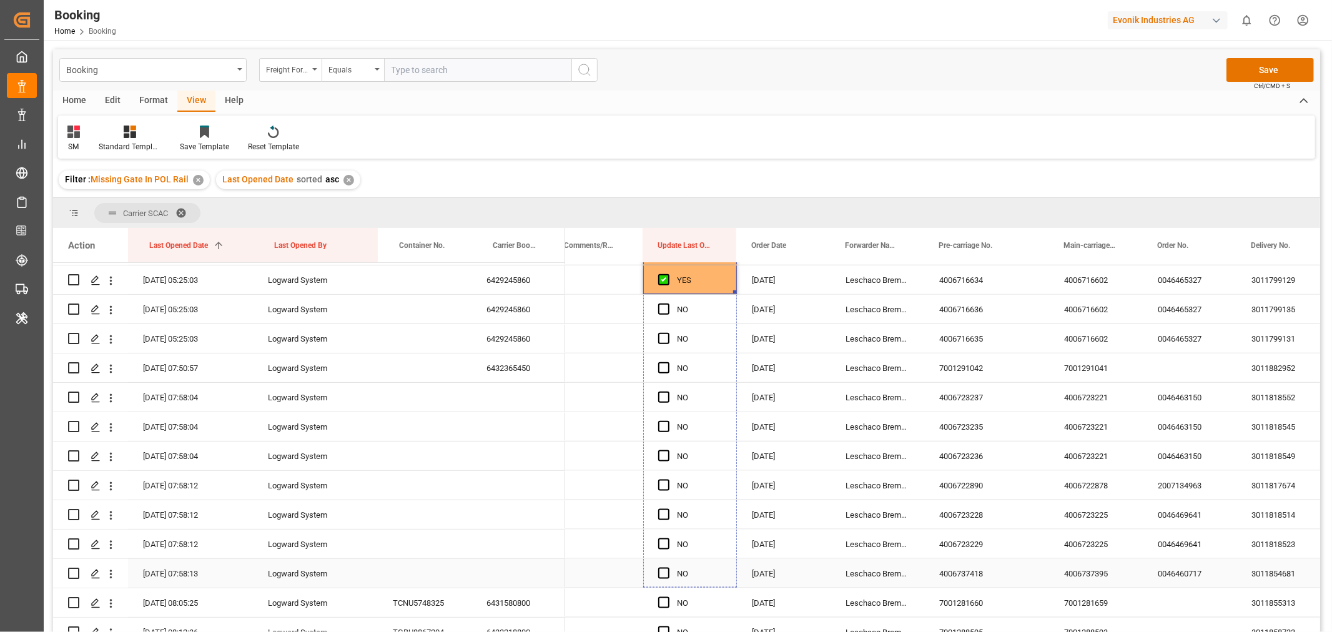
drag, startPoint x: 734, startPoint y: 292, endPoint x: 710, endPoint y: 575, distance: 283.8
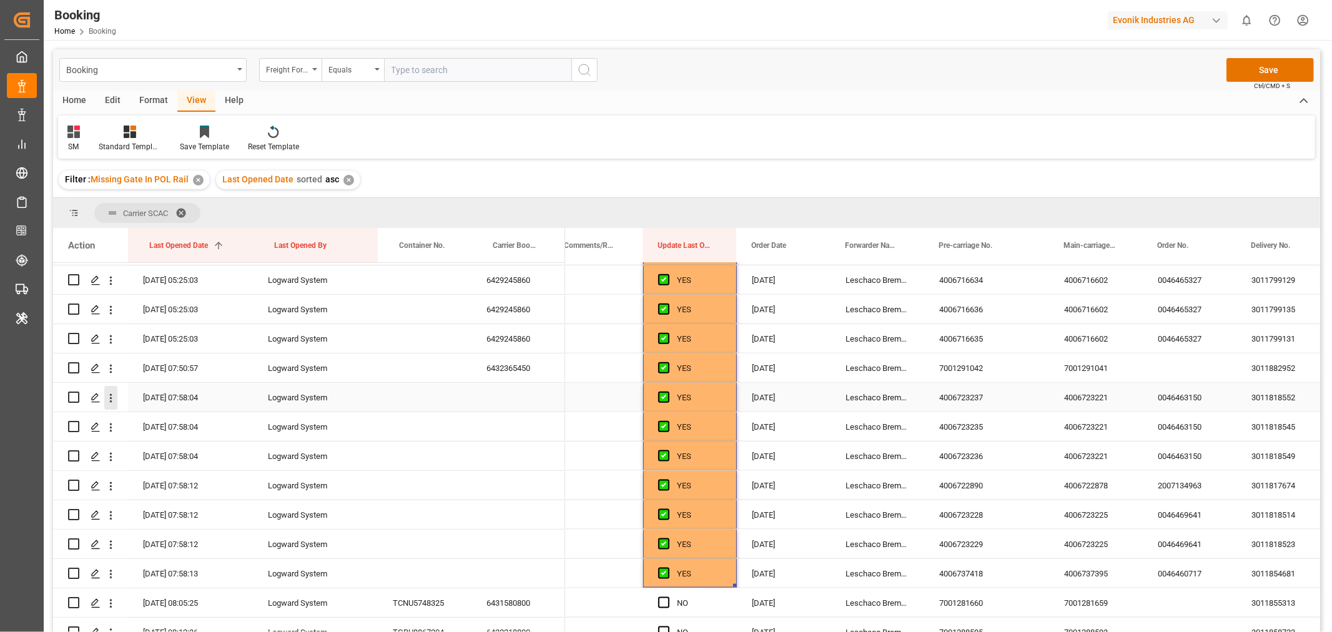
click at [113, 397] on icon "open menu" at bounding box center [110, 397] width 13 height 13
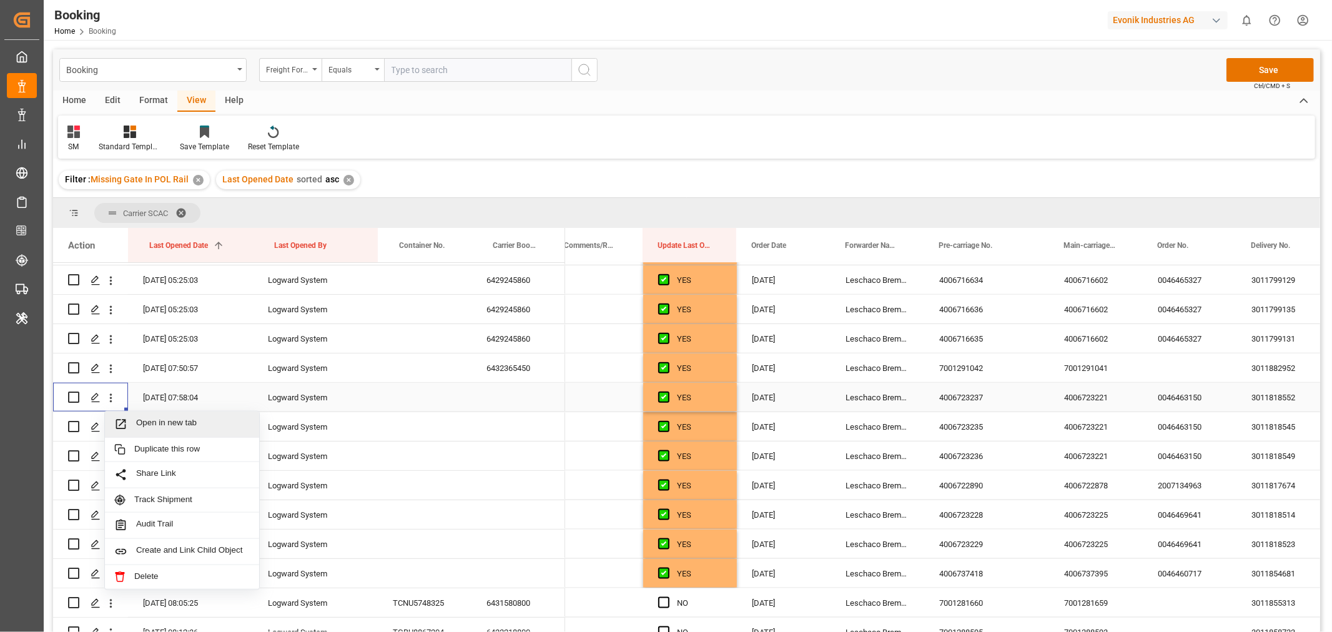
click at [174, 423] on span "Open in new tab" at bounding box center [193, 424] width 114 height 13
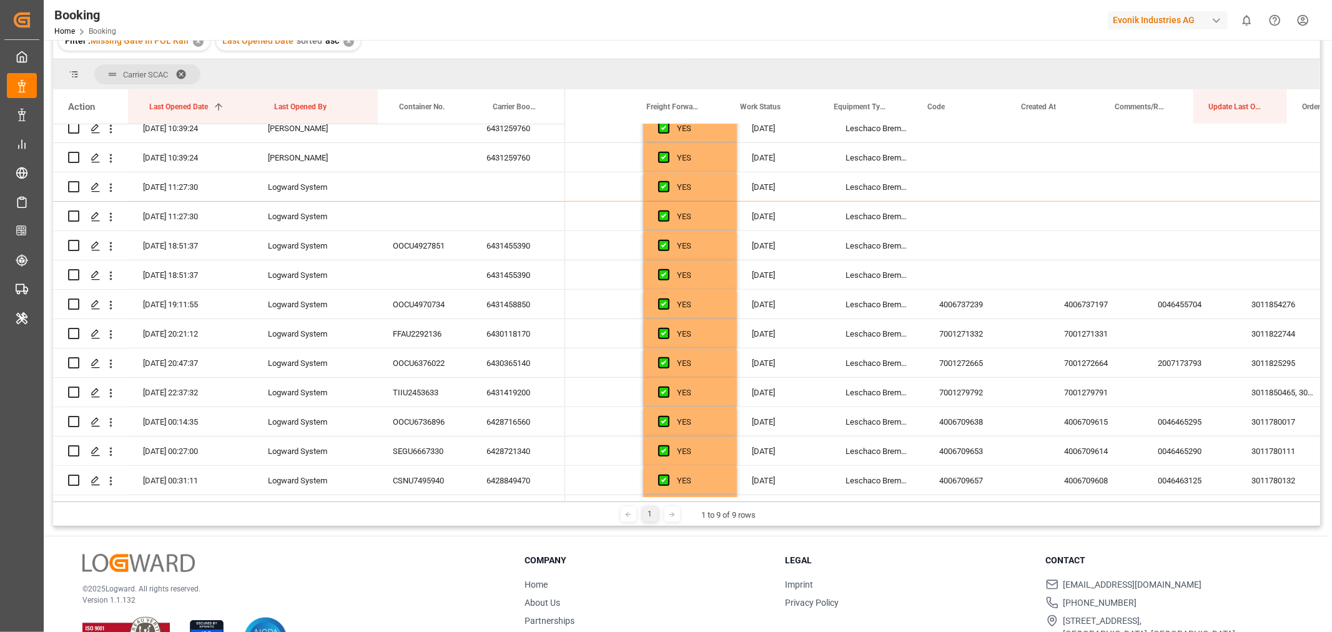
scroll to position [0, 0]
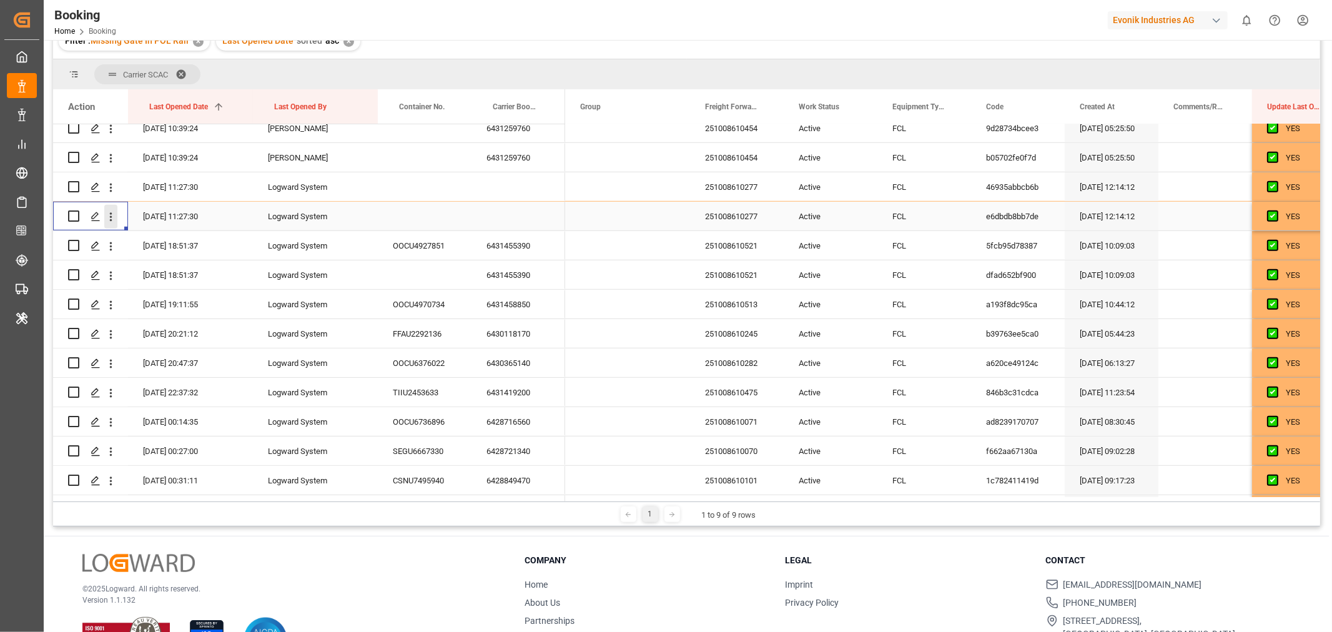
click at [108, 214] on icon "open menu" at bounding box center [110, 216] width 13 height 13
click at [176, 240] on span "Open in new tab" at bounding box center [193, 243] width 114 height 13
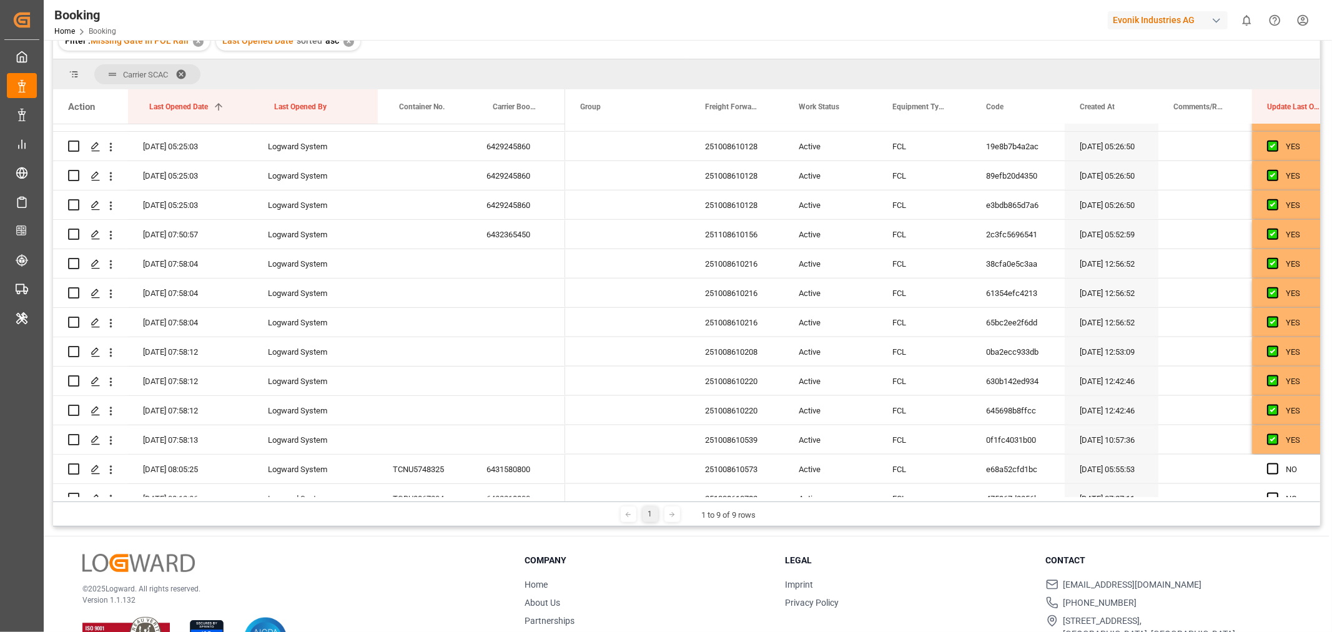
scroll to position [1318, 0]
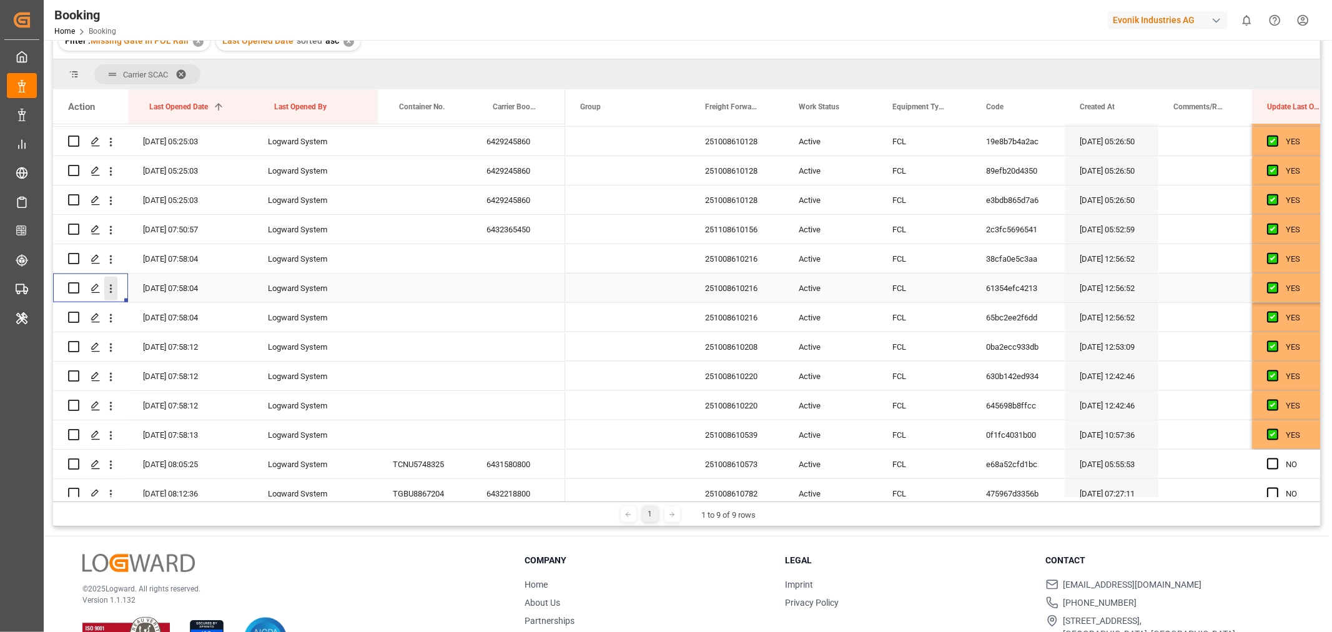
click at [113, 283] on icon "open menu" at bounding box center [110, 288] width 13 height 13
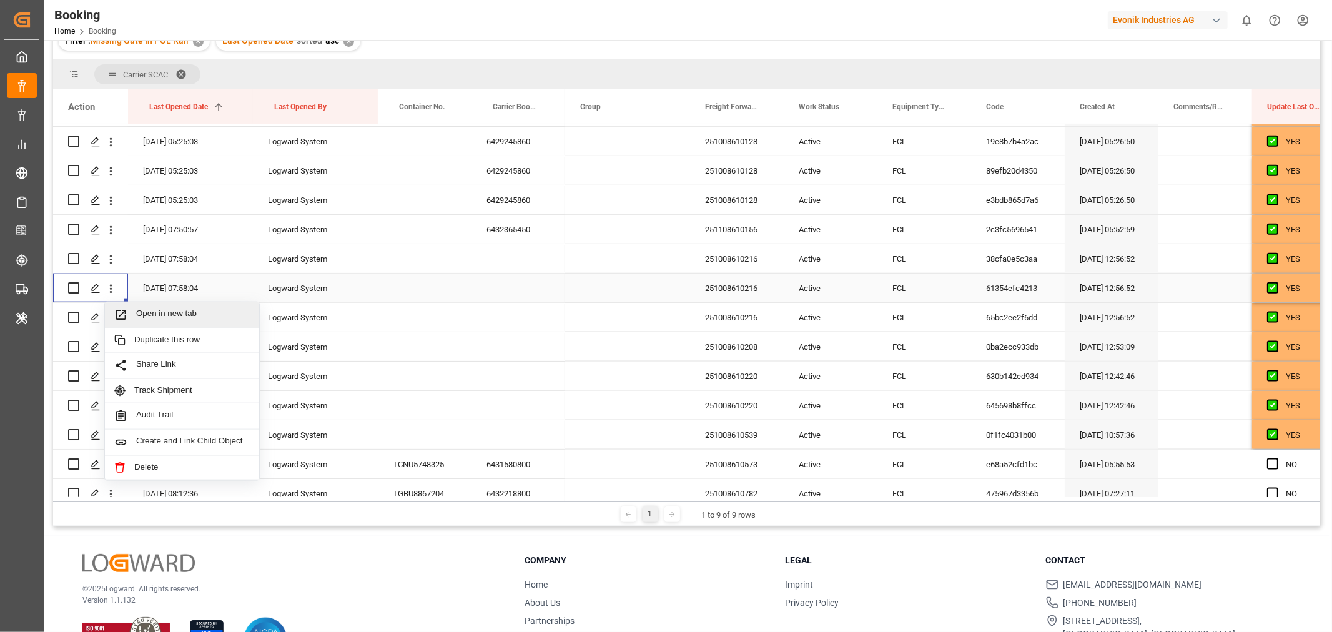
click at [194, 321] on div "Open in new tab" at bounding box center [182, 315] width 154 height 26
click at [111, 317] on icon "open menu" at bounding box center [111, 317] width 2 height 9
click at [164, 339] on span "Open in new tab" at bounding box center [193, 344] width 114 height 13
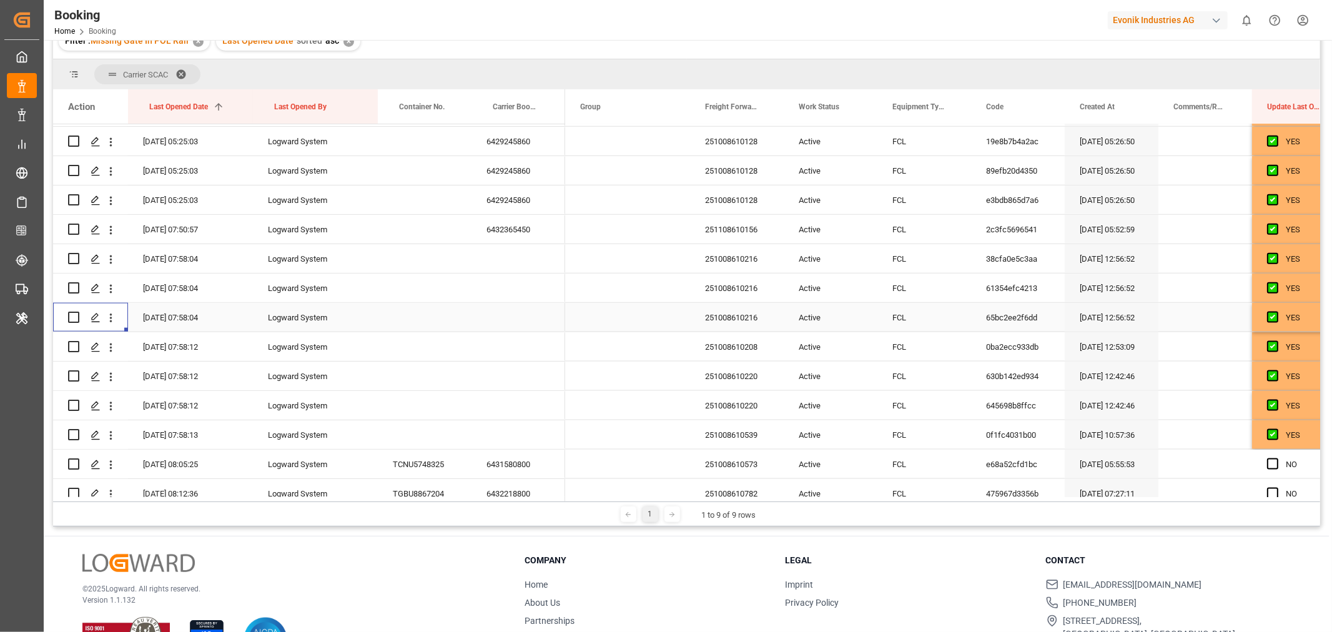
scroll to position [1457, 0]
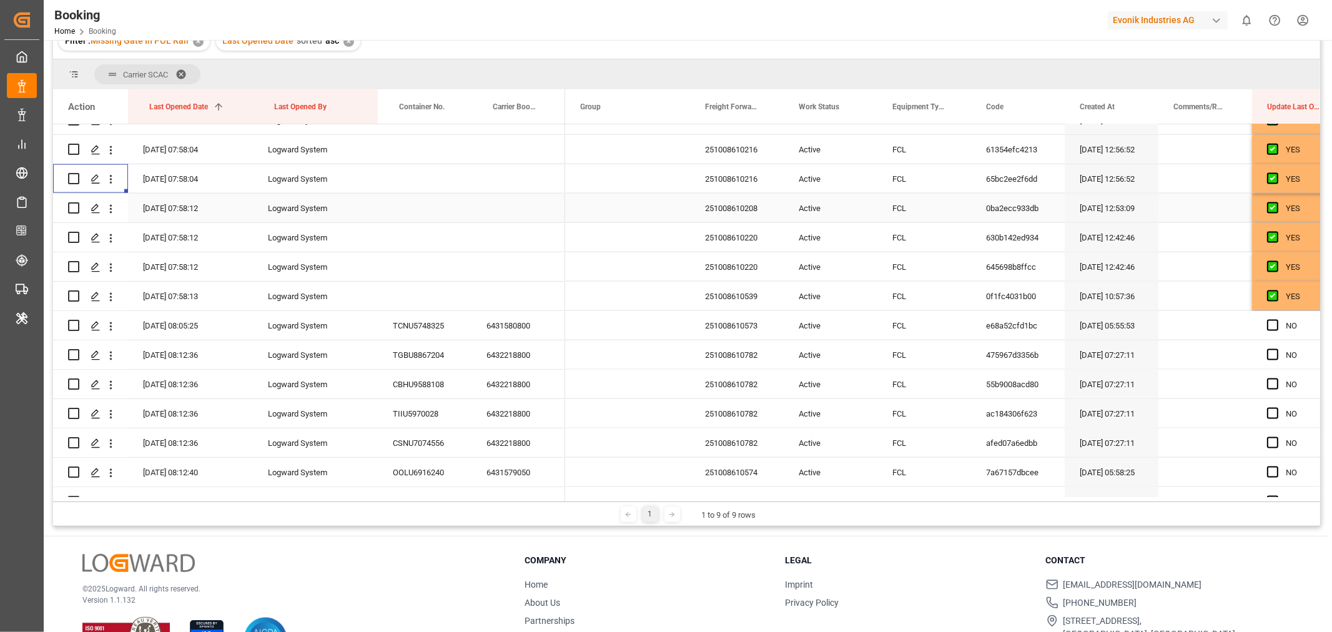
click at [740, 212] on div "251008610208" at bounding box center [737, 208] width 94 height 29
click at [108, 212] on icon "open menu" at bounding box center [110, 208] width 13 height 13
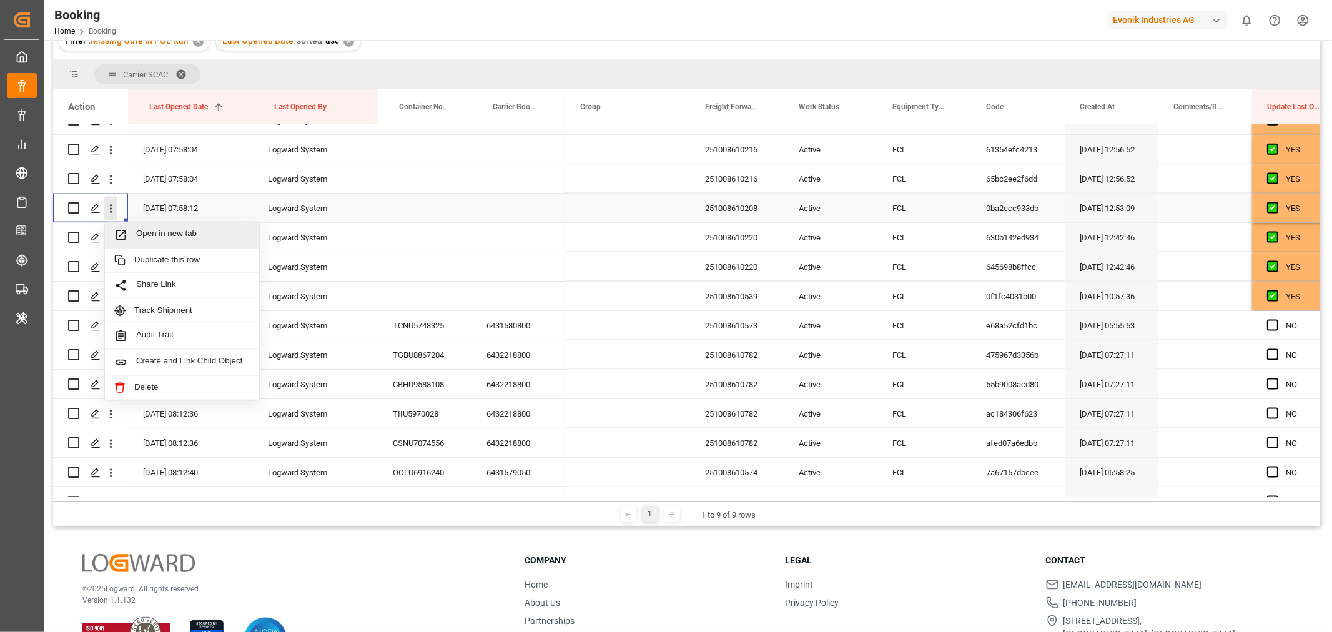
click at [164, 244] on div "Open in new tab" at bounding box center [182, 235] width 154 height 26
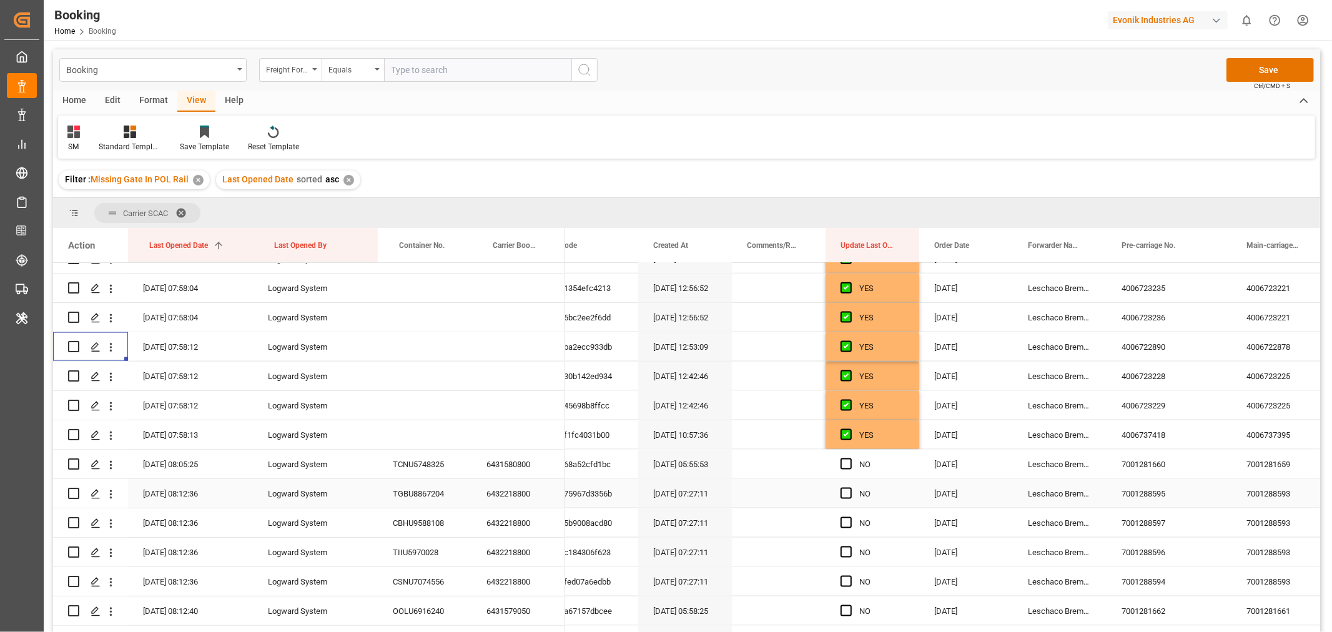
scroll to position [1249, 0]
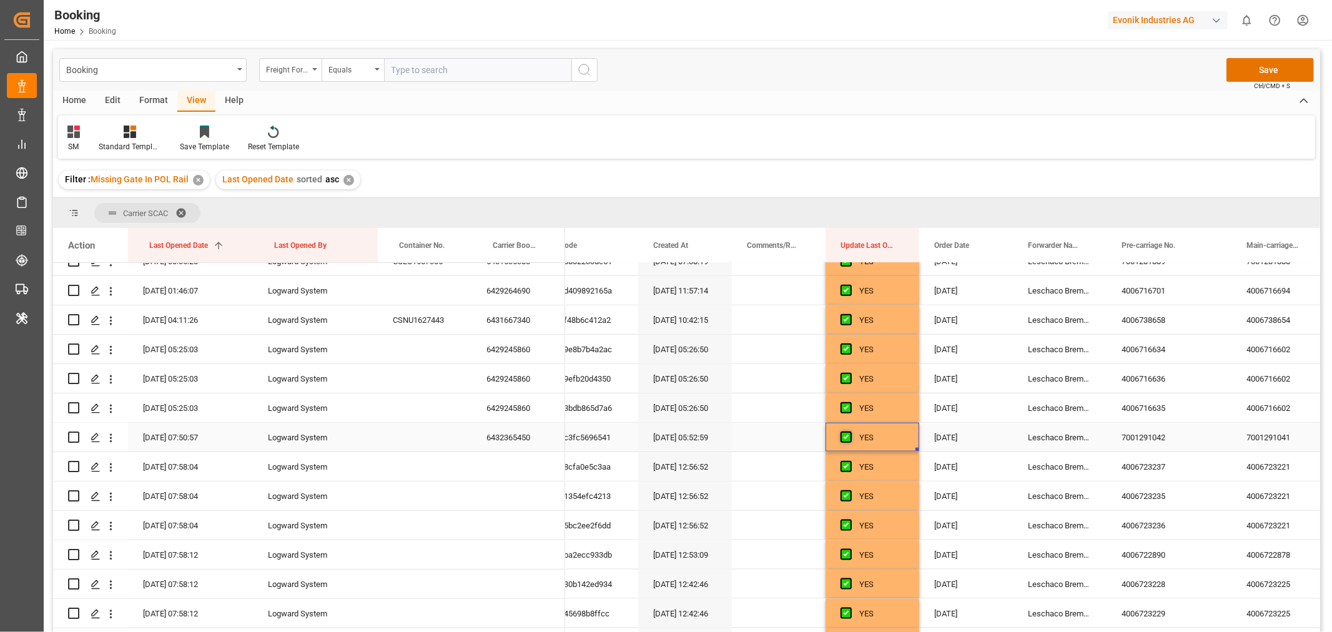
click at [844, 438] on span "Press SPACE to select this row." at bounding box center [845, 436] width 11 height 11
click at [850, 431] on input "Press SPACE to select this row." at bounding box center [850, 431] width 0 height 0
drag, startPoint x: 916, startPoint y: 448, endPoint x: 896, endPoint y: 264, distance: 185.3
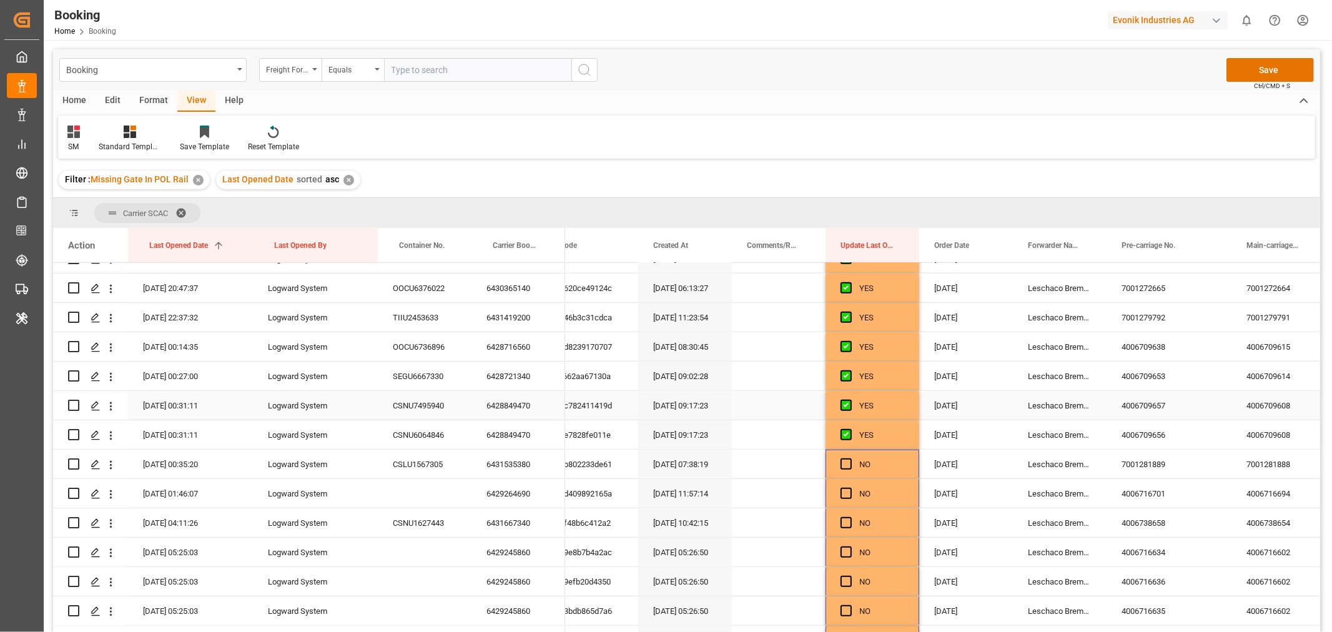
scroll to position [1015, 0]
click at [897, 454] on div "YES" at bounding box center [881, 465] width 45 height 29
click at [910, 499] on div "NO" at bounding box center [872, 494] width 94 height 29
drag, startPoint x: 915, startPoint y: 507, endPoint x: 895, endPoint y: 308, distance: 199.5
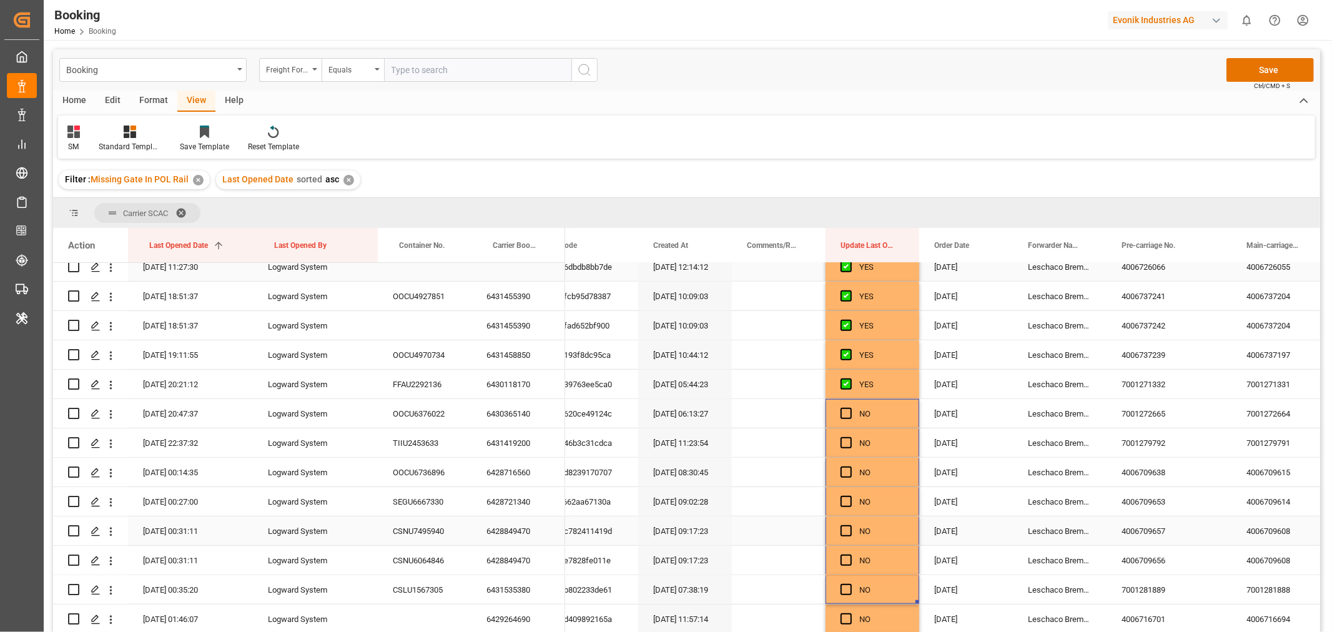
scroll to position [807, 0]
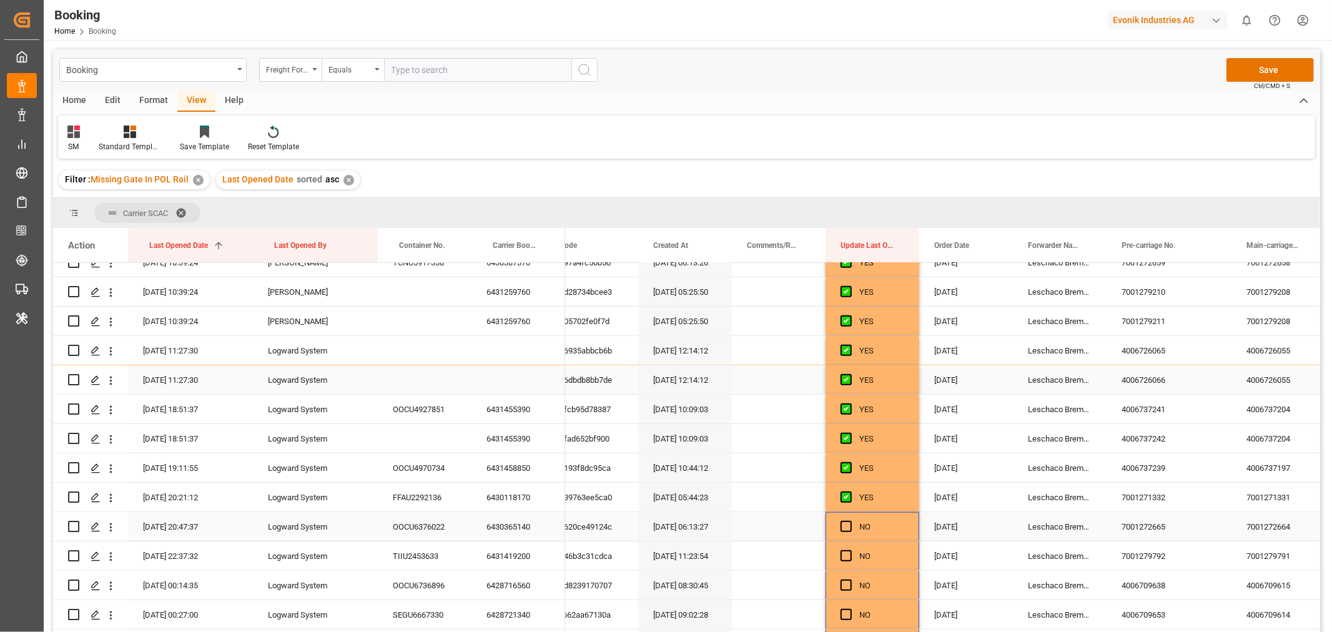
click at [897, 523] on div "NO" at bounding box center [881, 527] width 45 height 29
drag, startPoint x: 917, startPoint y: 538, endPoint x: 910, endPoint y: 476, distance: 62.8
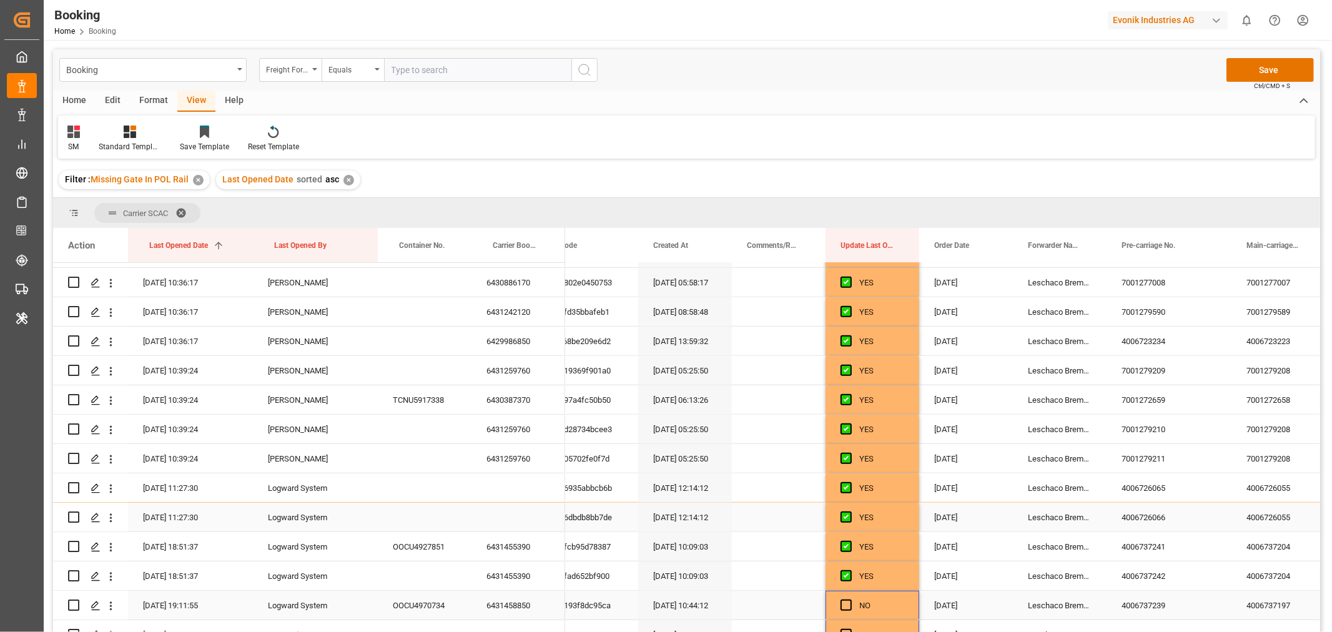
scroll to position [669, 0]
click at [888, 451] on div "YES" at bounding box center [881, 460] width 45 height 29
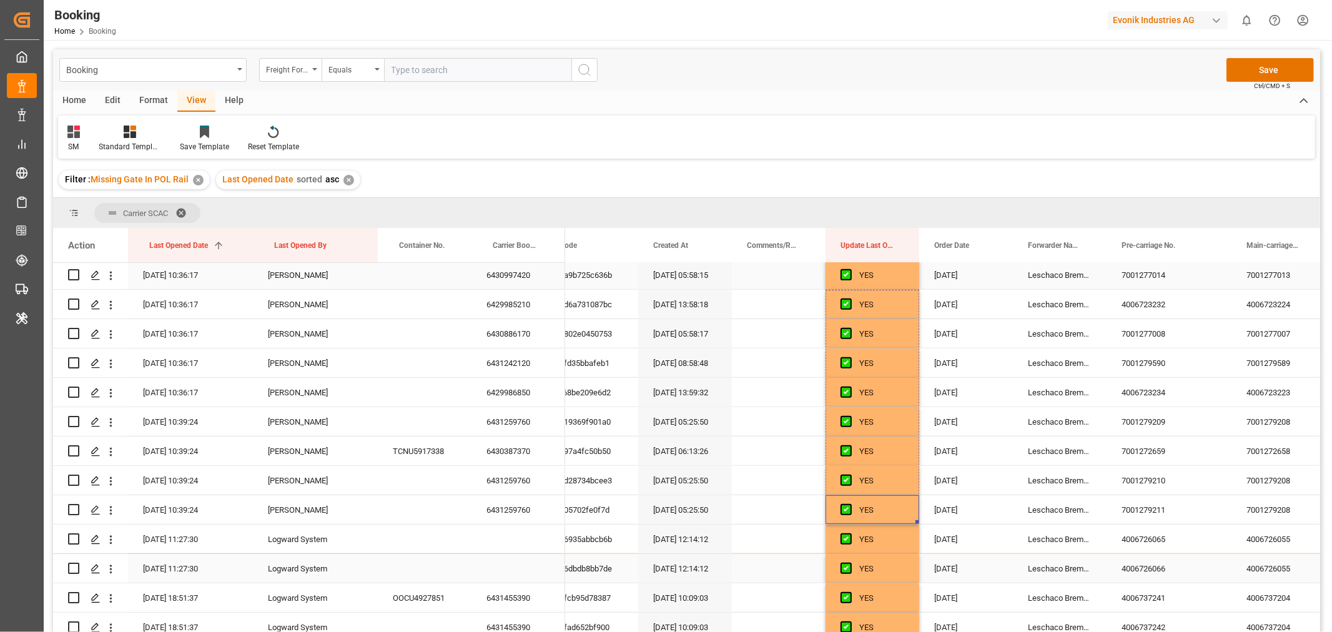
drag, startPoint x: 917, startPoint y: 471, endPoint x: 901, endPoint y: 267, distance: 205.4
click at [902, 423] on div "YES" at bounding box center [881, 421] width 45 height 29
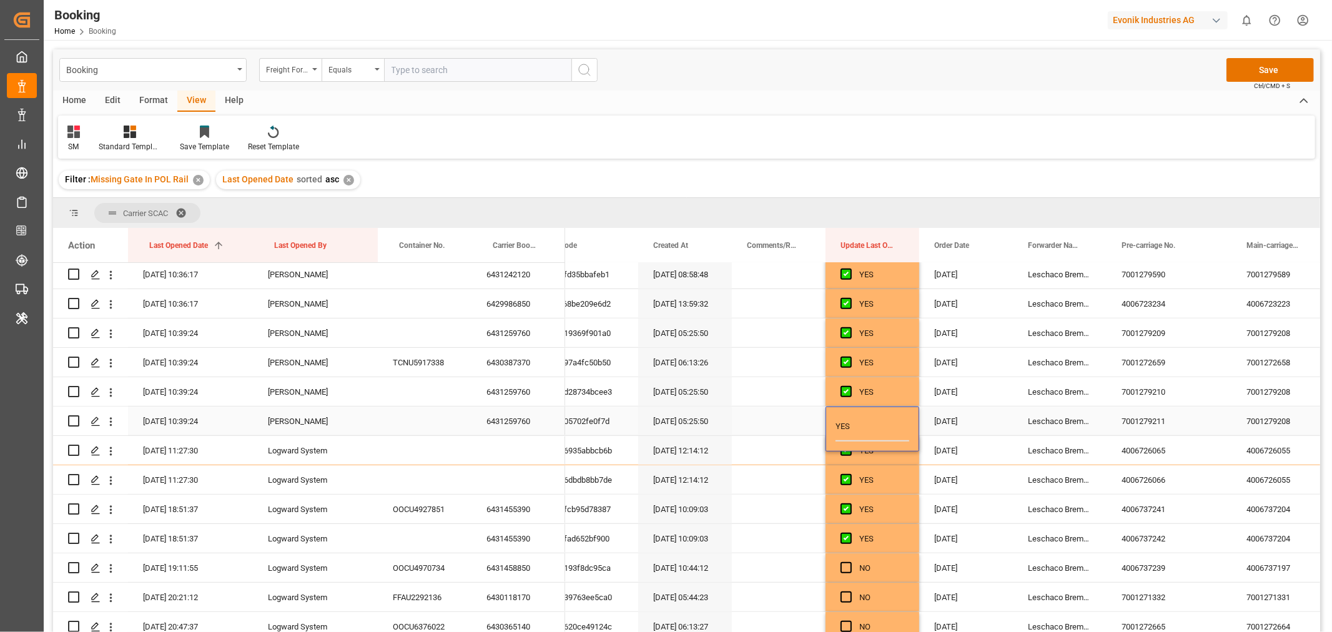
click at [865, 433] on input "YES" at bounding box center [872, 428] width 74 height 25
click at [844, 430] on input "YES" at bounding box center [872, 428] width 74 height 25
click at [959, 420] on div "19-09-2025" at bounding box center [966, 420] width 94 height 29
click at [899, 422] on div "YES" at bounding box center [881, 421] width 45 height 29
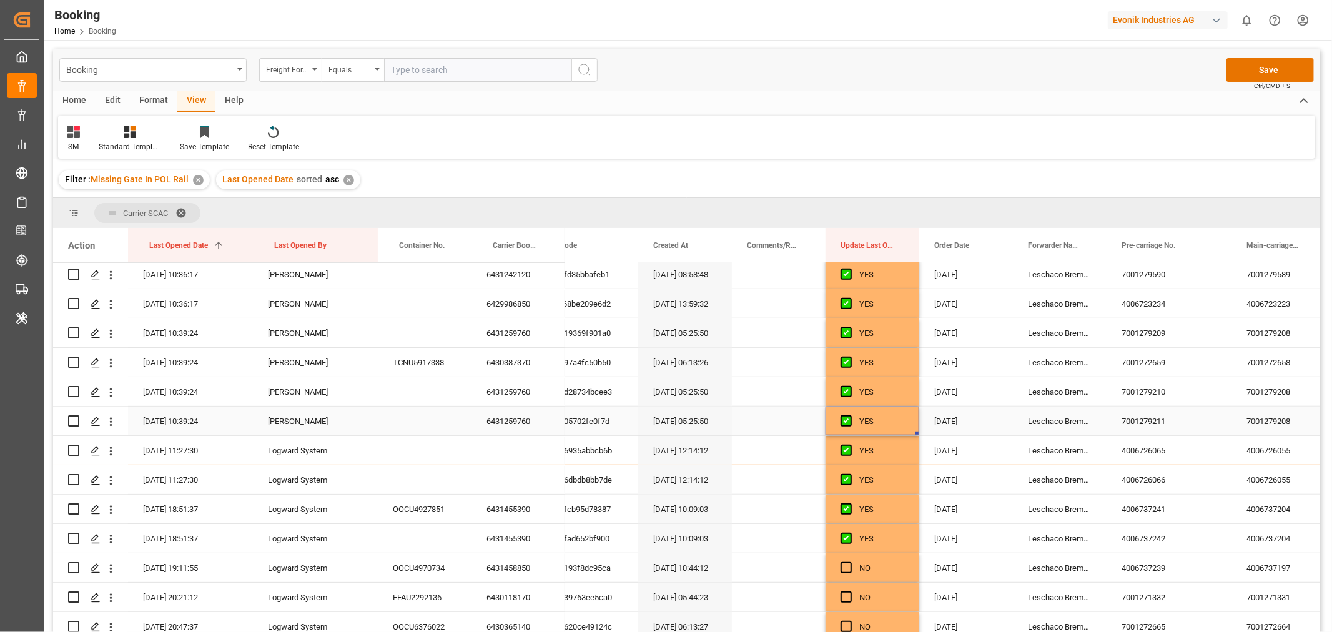
click at [899, 422] on div "YES" at bounding box center [881, 421] width 45 height 29
click at [839, 431] on input "YES" at bounding box center [872, 428] width 74 height 25
click at [875, 428] on input "YES" at bounding box center [872, 428] width 74 height 25
click at [958, 421] on div "19-09-2025" at bounding box center [966, 420] width 94 height 29
click at [892, 418] on div "YES" at bounding box center [881, 421] width 45 height 29
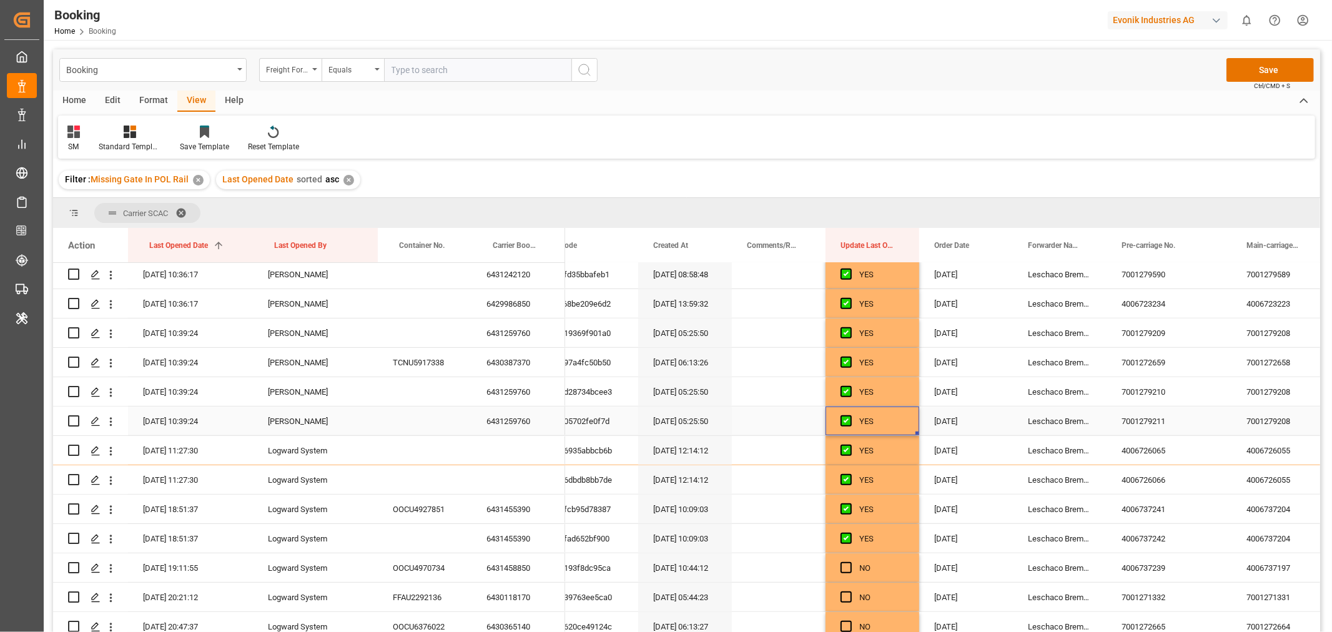
click at [892, 418] on div "YES" at bounding box center [881, 421] width 45 height 29
click at [867, 436] on input "YES" at bounding box center [872, 428] width 74 height 25
click at [802, 417] on div "Press SPACE to select this row." at bounding box center [779, 420] width 94 height 29
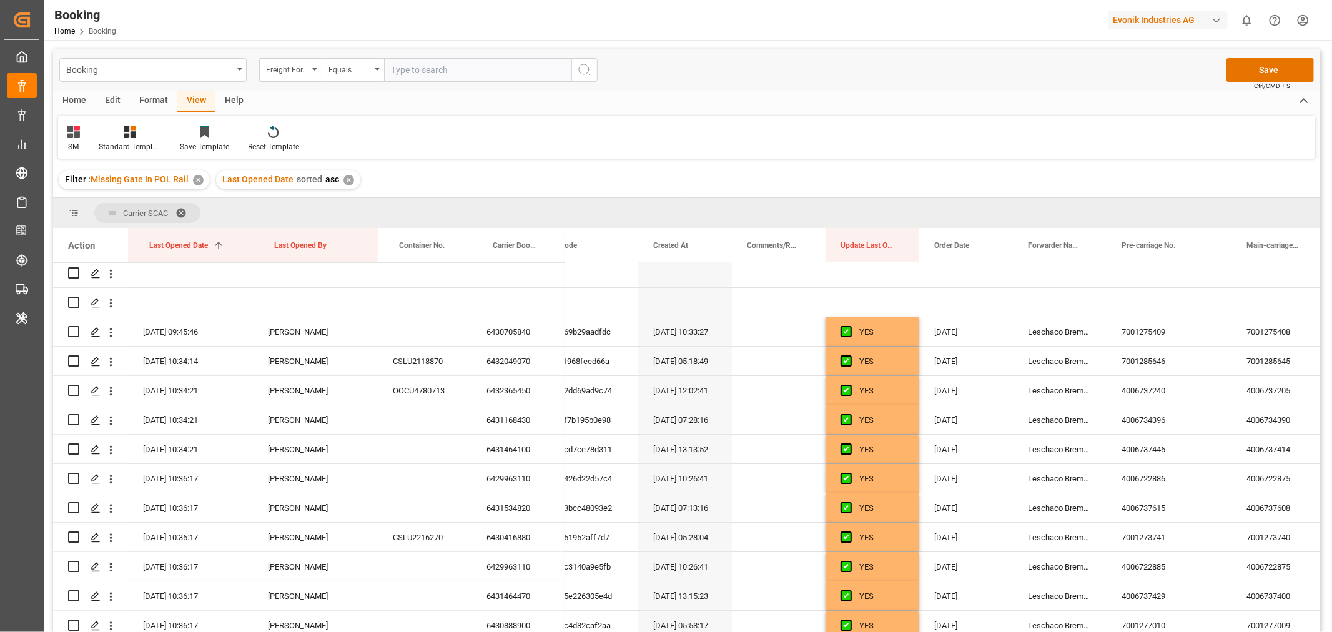
scroll to position [0, 0]
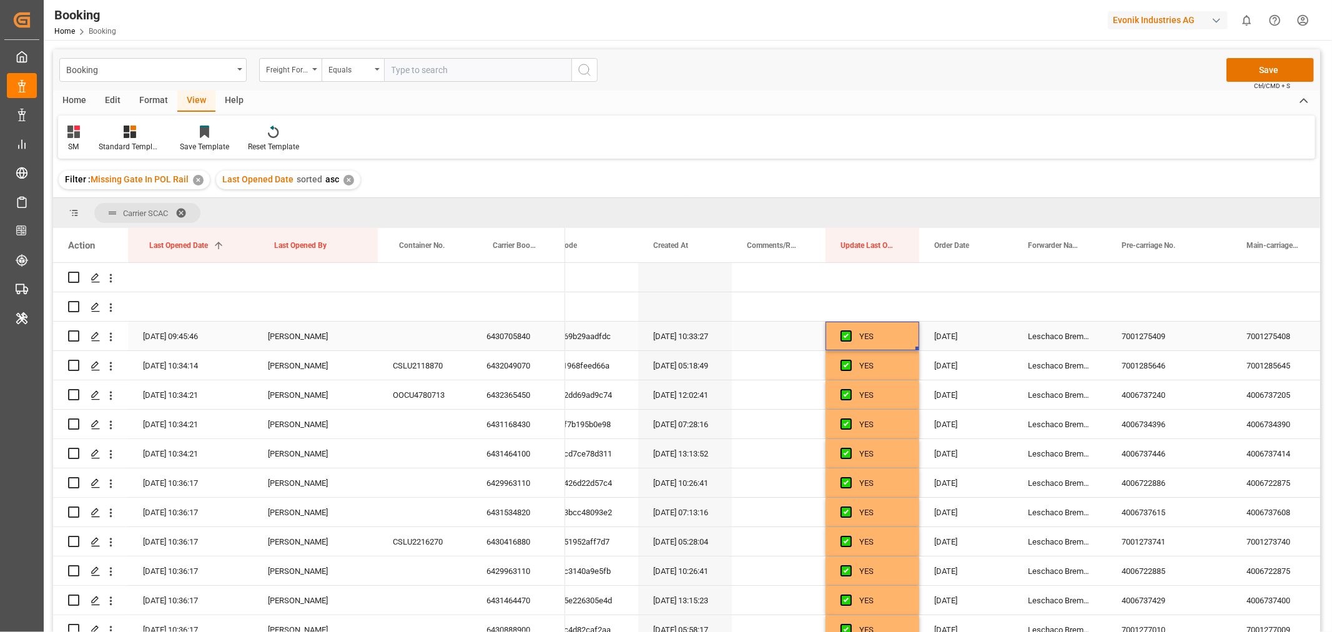
click at [879, 340] on div "YES" at bounding box center [881, 336] width 45 height 29
click at [882, 350] on input "YES" at bounding box center [872, 344] width 74 height 25
click at [947, 171] on div "Filter : Missing Gate In POL Rail ✕ Last Opened Date sorted asc ✕" at bounding box center [686, 179] width 1267 height 35
click at [1269, 62] on button "Save" at bounding box center [1269, 70] width 87 height 24
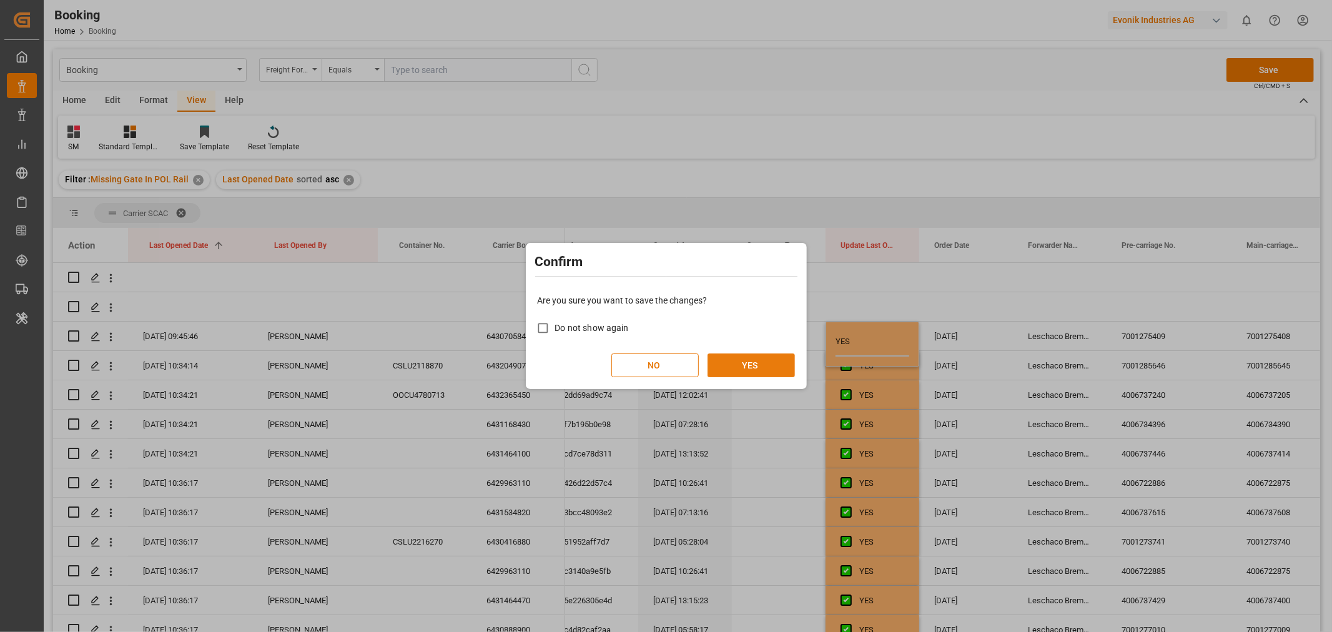
click at [767, 366] on button "YES" at bounding box center [750, 365] width 87 height 24
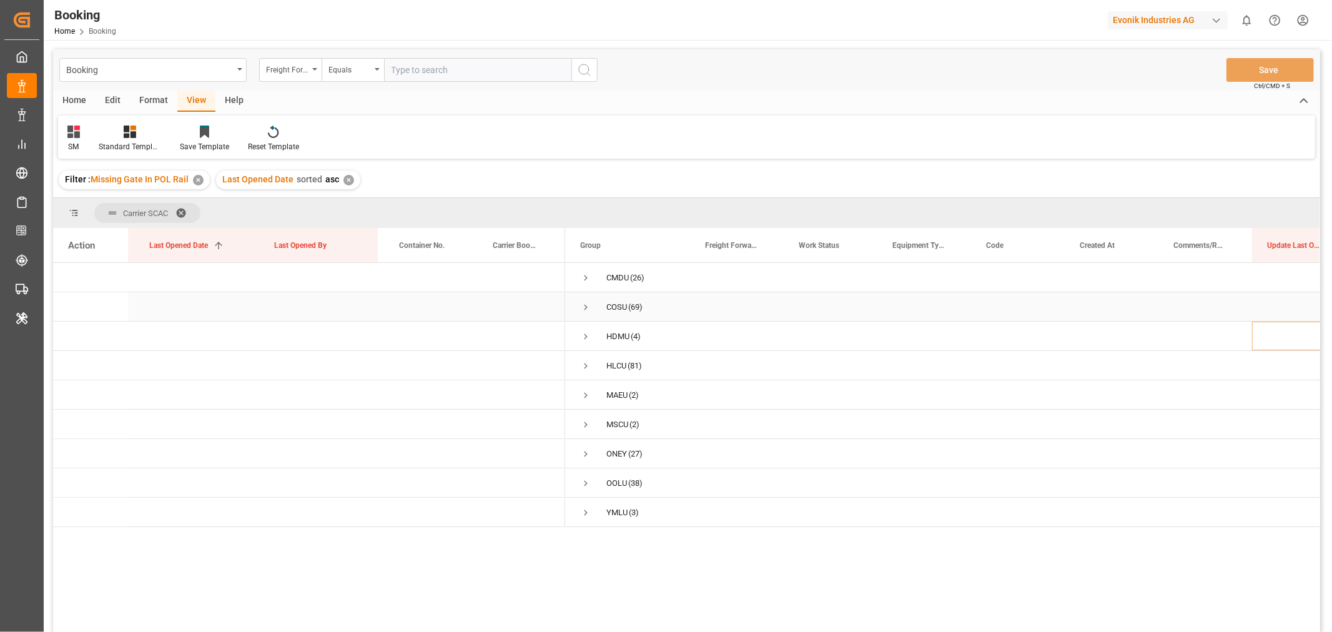
click at [588, 308] on span "Press SPACE to select this row." at bounding box center [585, 307] width 11 height 11
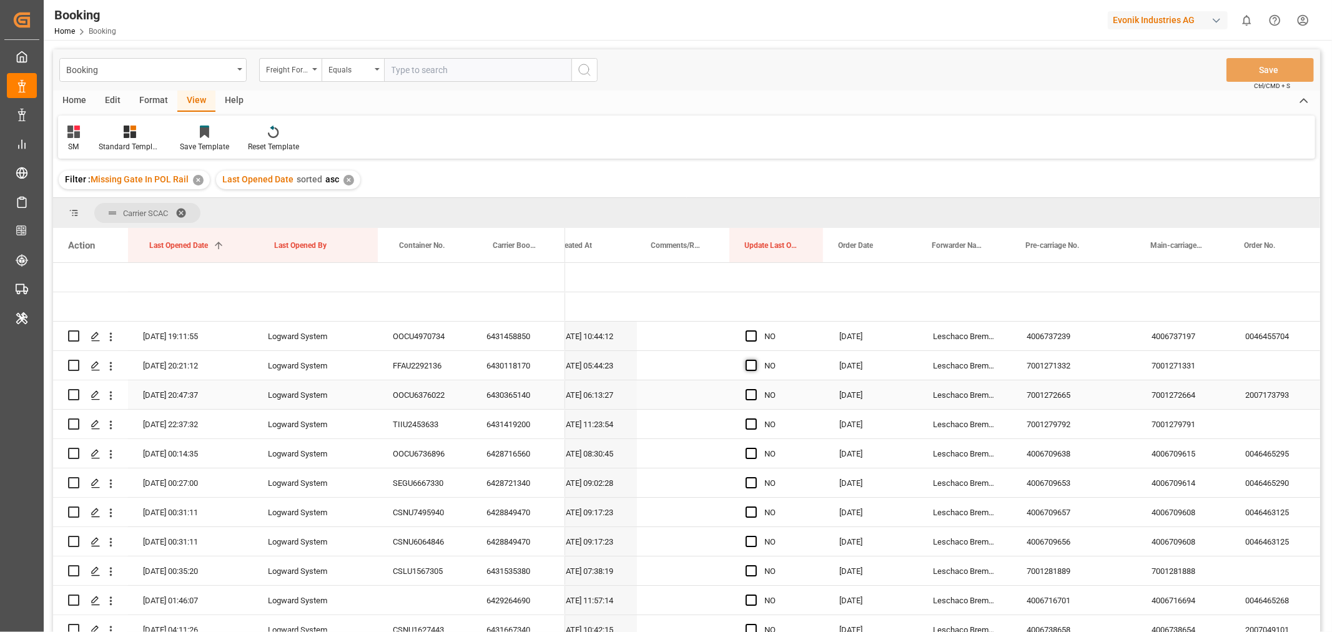
scroll to position [0, 522]
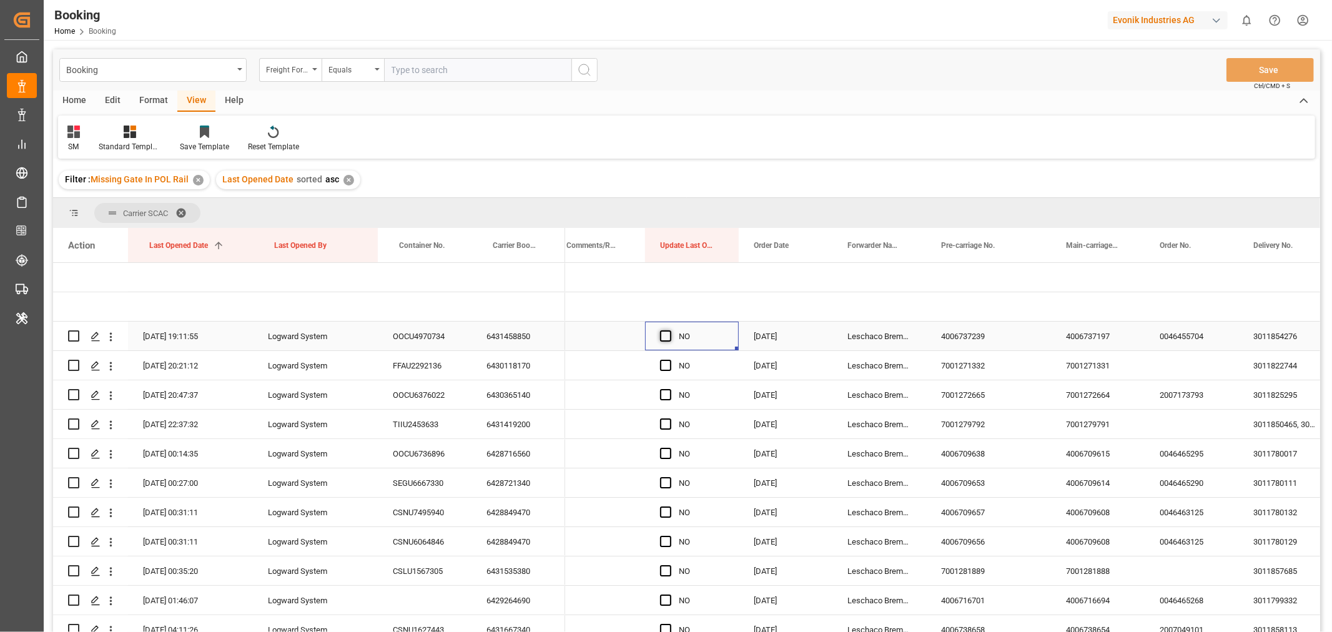
click at [664, 332] on span "Press SPACE to select this row." at bounding box center [665, 335] width 11 height 11
click at [669, 330] on input "Press SPACE to select this row." at bounding box center [669, 330] width 0 height 0
drag, startPoint x: 735, startPoint y: 347, endPoint x: 701, endPoint y: 558, distance: 213.3
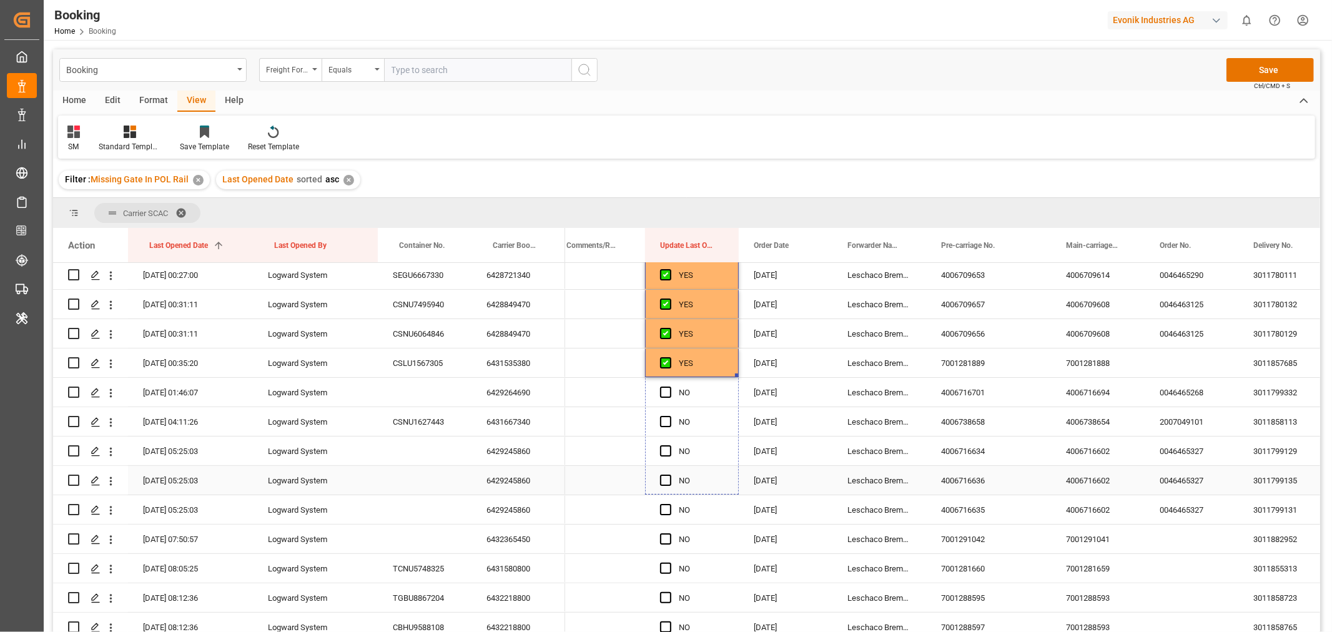
drag, startPoint x: 735, startPoint y: 375, endPoint x: 721, endPoint y: 573, distance: 197.9
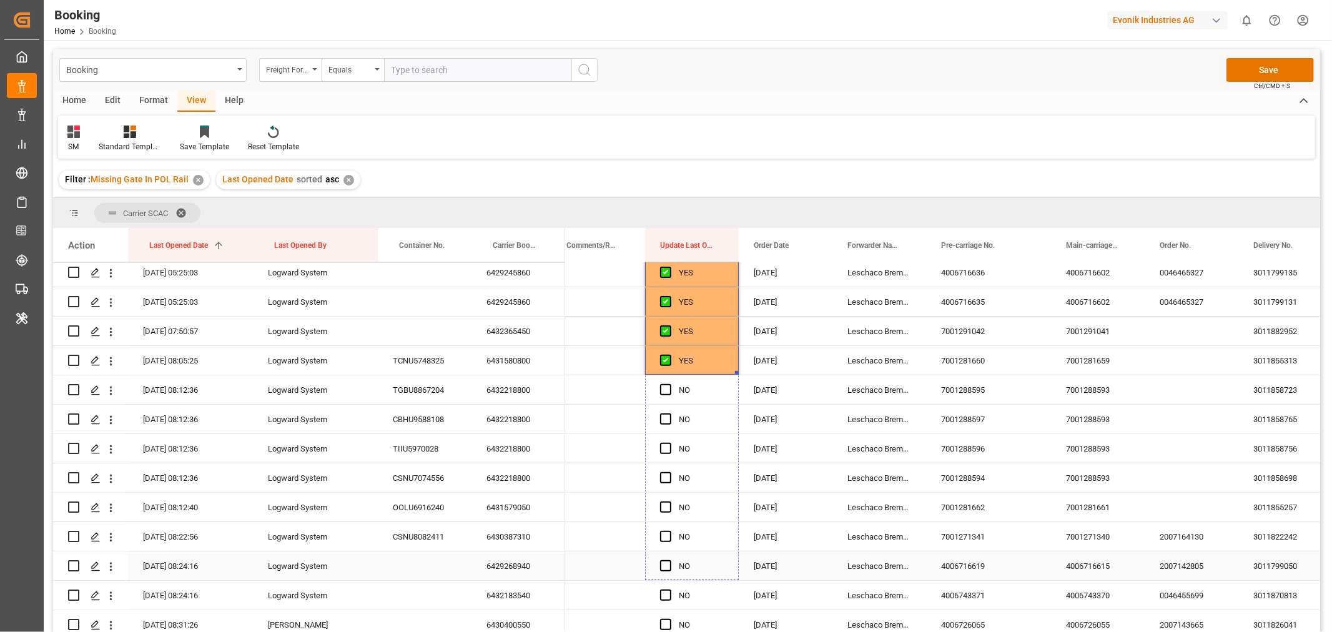
drag, startPoint x: 737, startPoint y: 372, endPoint x: 711, endPoint y: 556, distance: 186.0
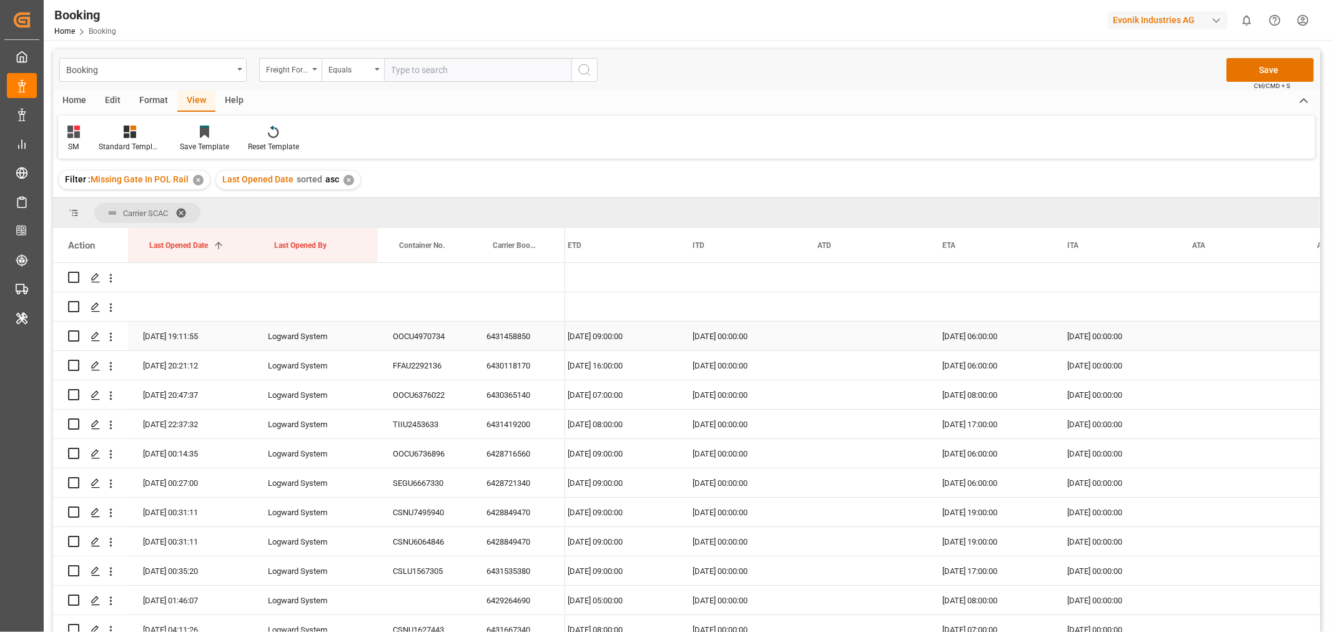
click at [506, 331] on div "6431458850" at bounding box center [518, 336] width 94 height 29
click at [509, 360] on div "6430118170" at bounding box center [518, 365] width 94 height 29
click at [509, 398] on div "6430365140" at bounding box center [518, 394] width 94 height 29
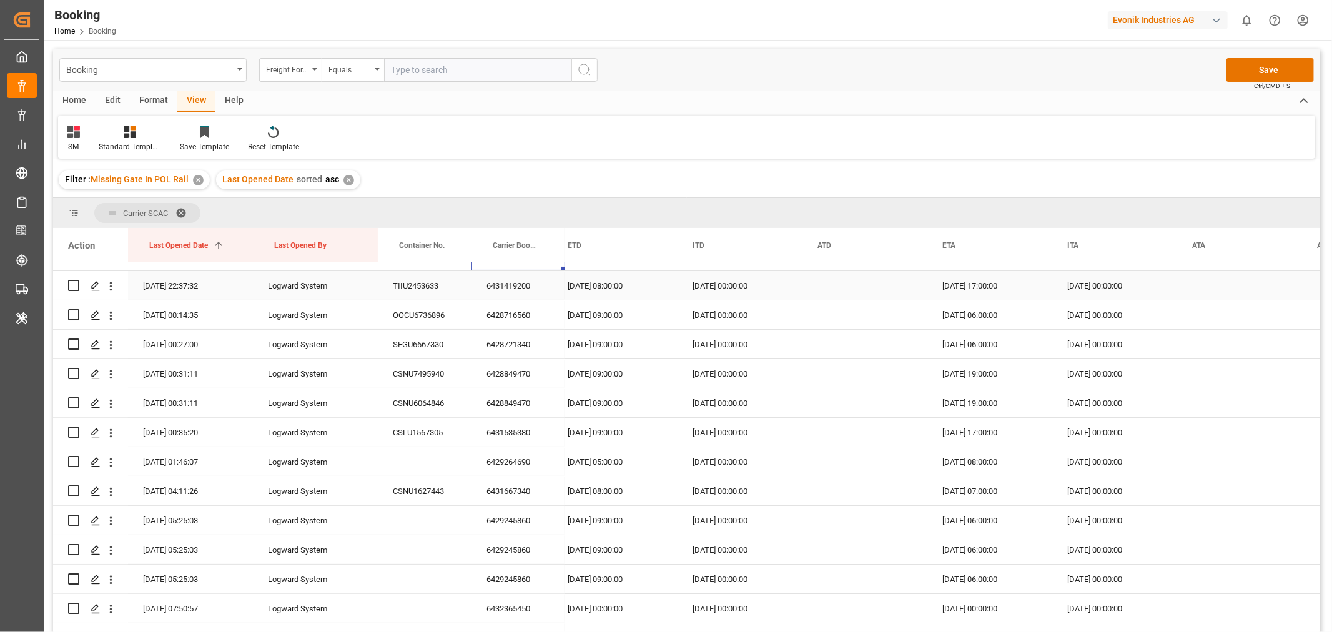
click at [514, 290] on div "6431419200" at bounding box center [518, 285] width 94 height 29
click at [524, 320] on div "6428716560" at bounding box center [518, 314] width 94 height 29
click at [516, 342] on div "6428721340" at bounding box center [518, 344] width 94 height 29
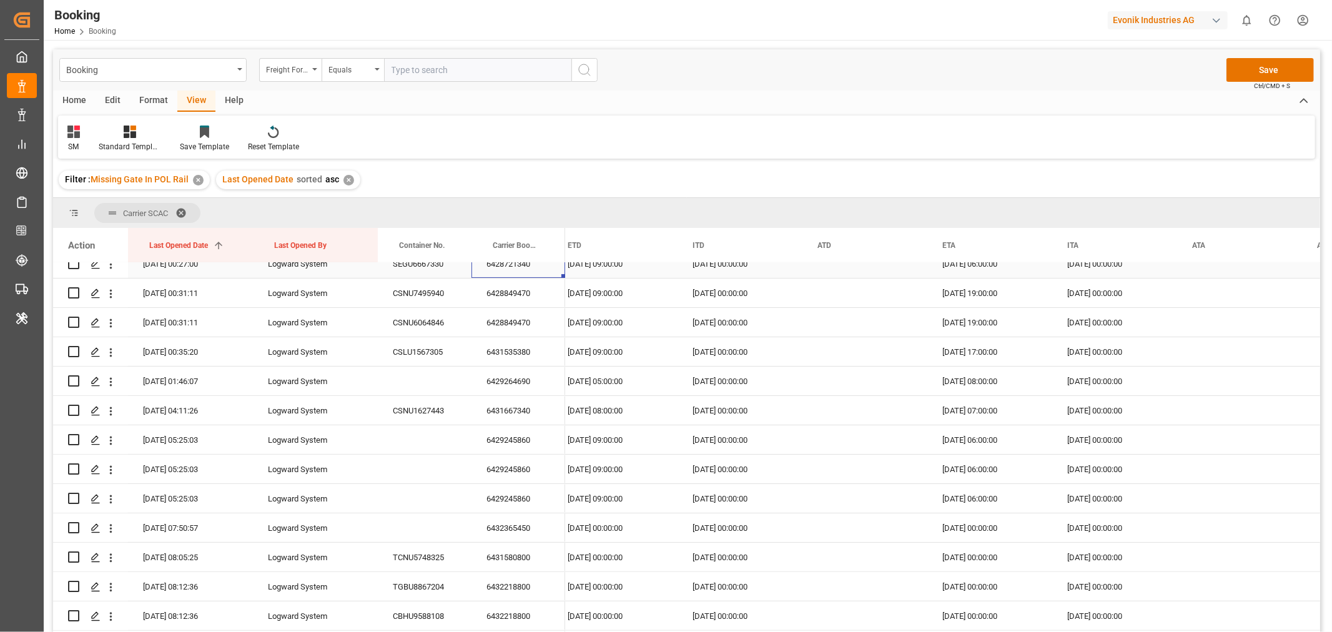
scroll to position [139, 0]
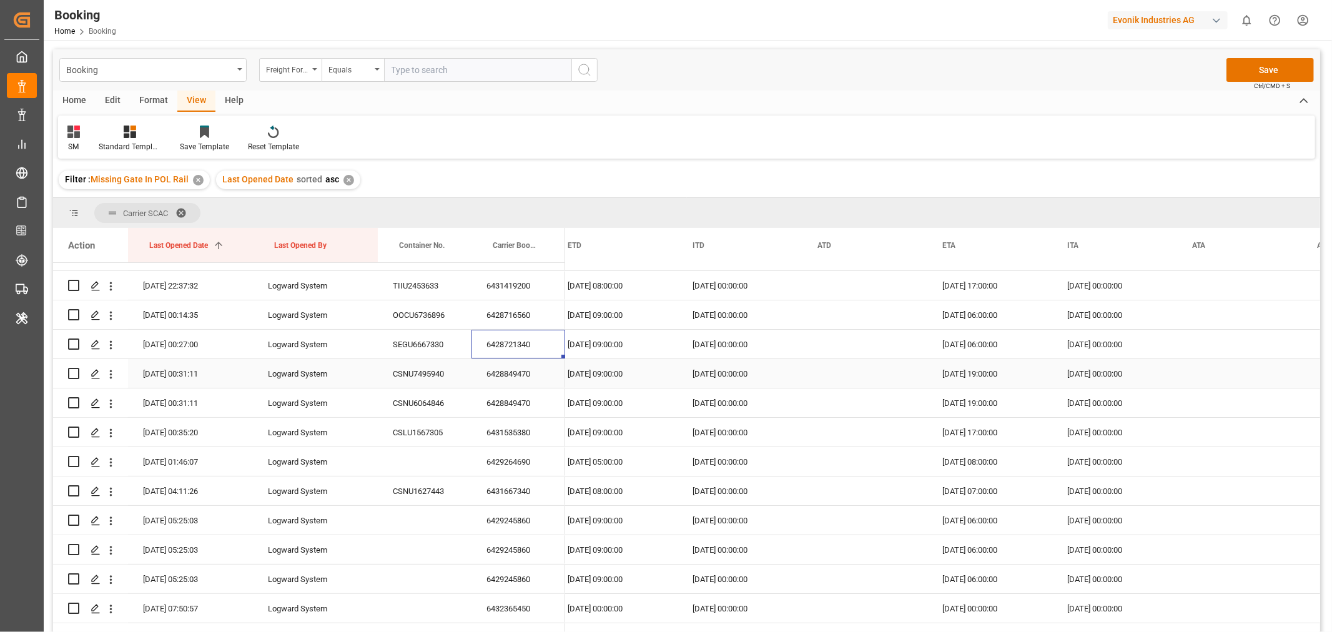
click at [535, 375] on div "6428849470" at bounding box center [518, 373] width 94 height 29
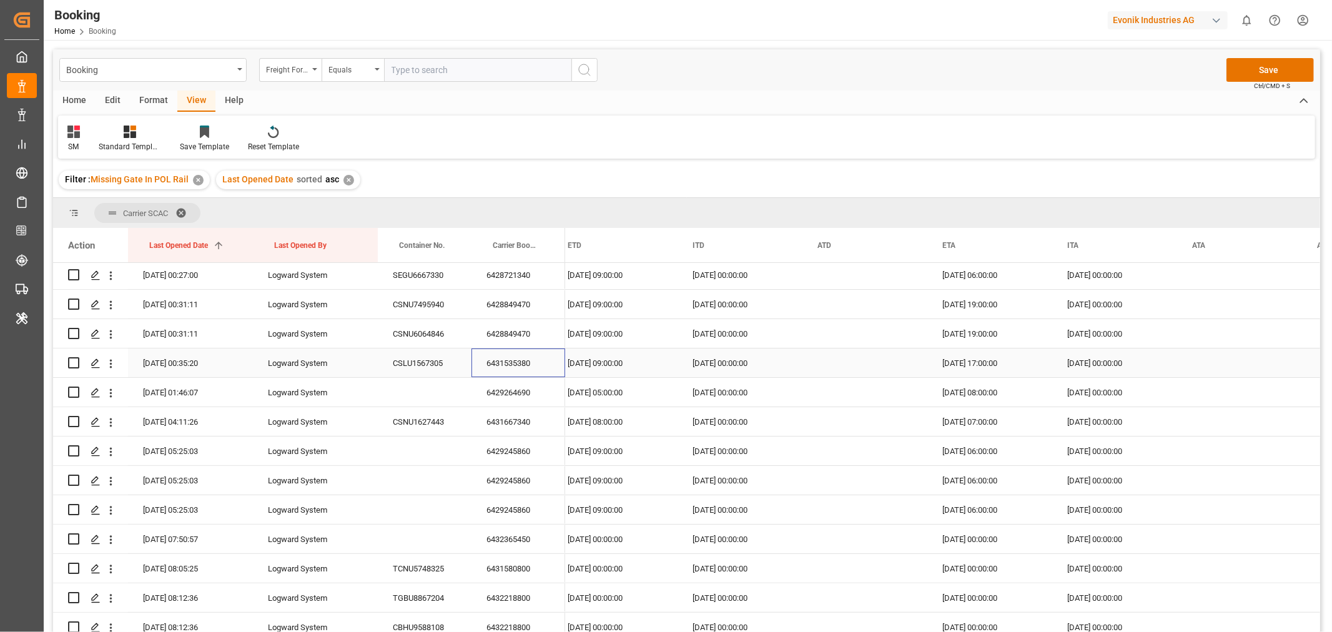
click at [539, 360] on div "6431535380" at bounding box center [518, 362] width 94 height 29
click at [534, 383] on div "6429264690" at bounding box center [518, 392] width 94 height 29
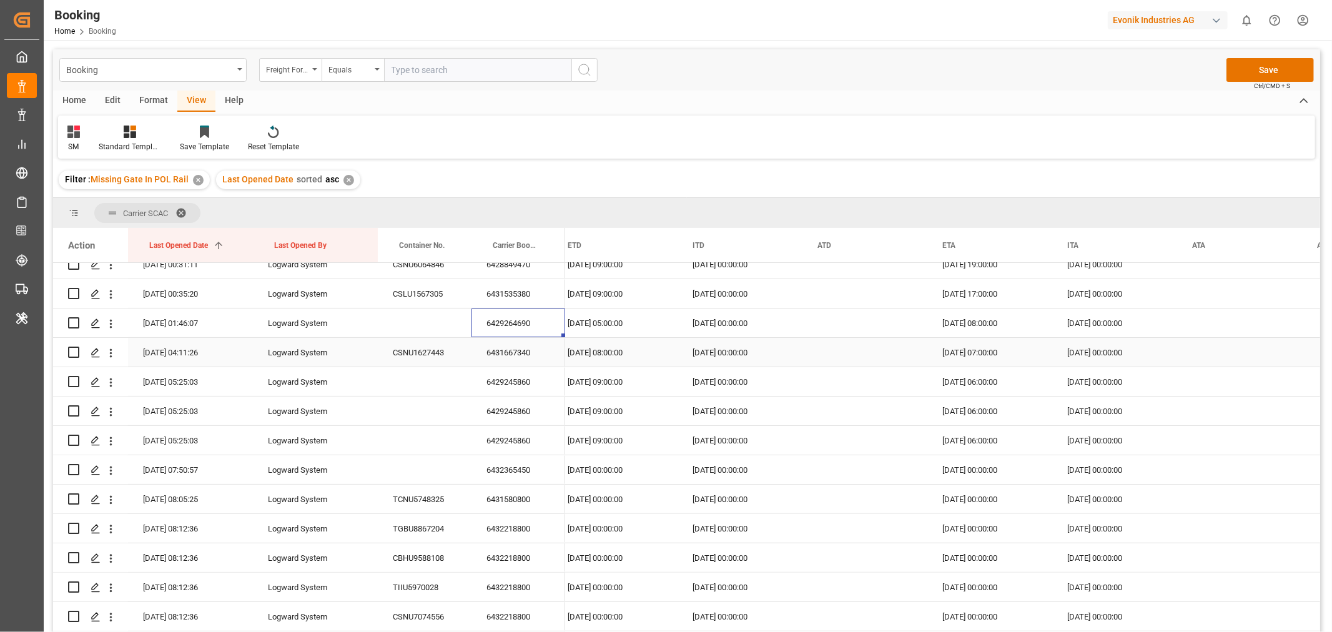
click at [503, 357] on div "6431667340" at bounding box center [518, 352] width 94 height 29
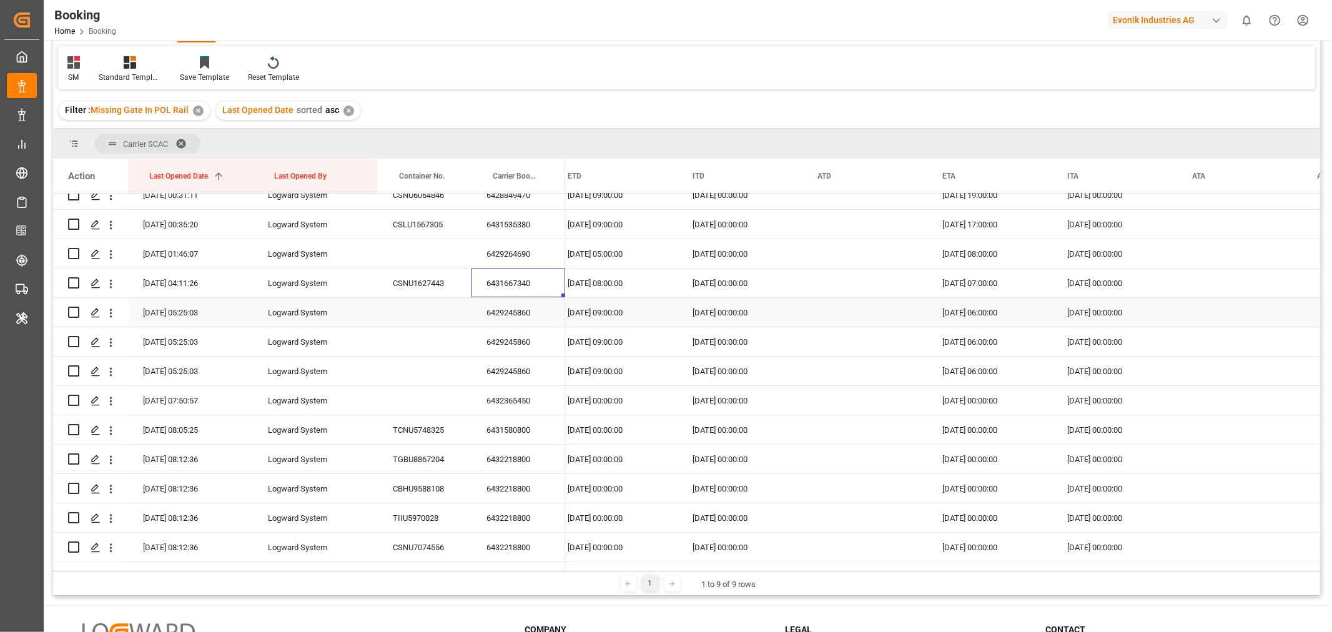
click at [538, 317] on div "6429245860" at bounding box center [518, 312] width 94 height 29
click at [534, 316] on div "6429245860" at bounding box center [518, 312] width 94 height 29
click at [610, 310] on div "14-10-2025 09:00:00" at bounding box center [615, 312] width 125 height 29
click at [538, 313] on div "6429245860" at bounding box center [518, 312] width 94 height 29
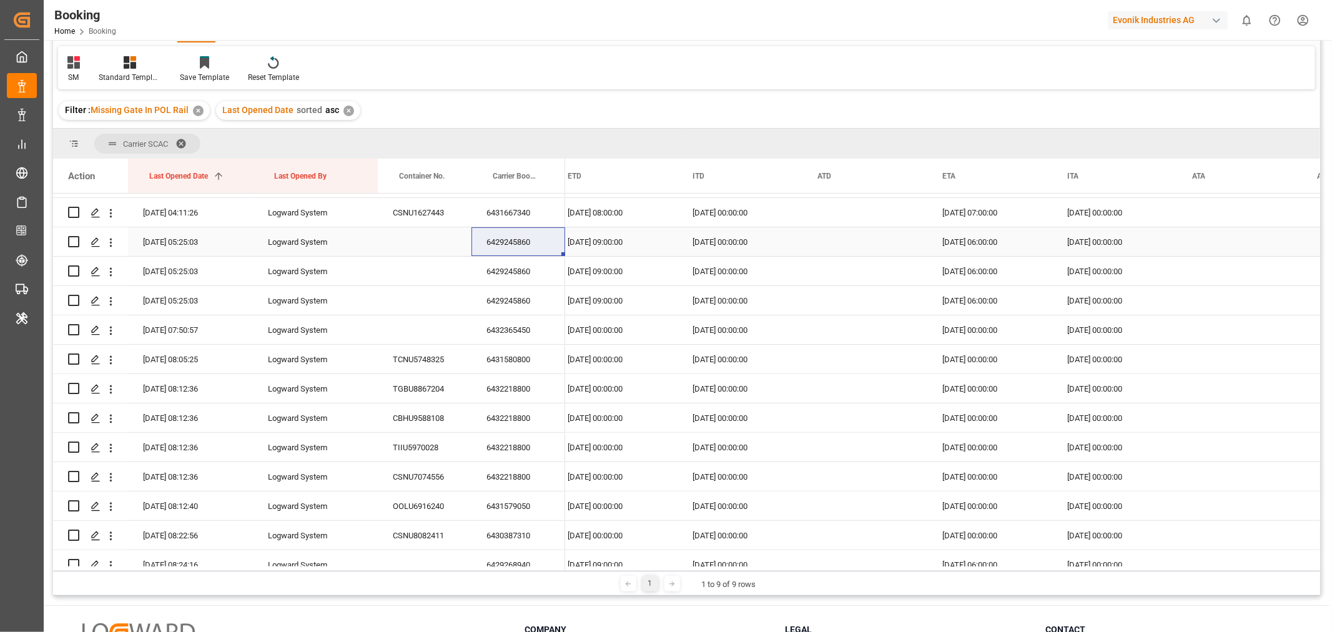
scroll to position [416, 0]
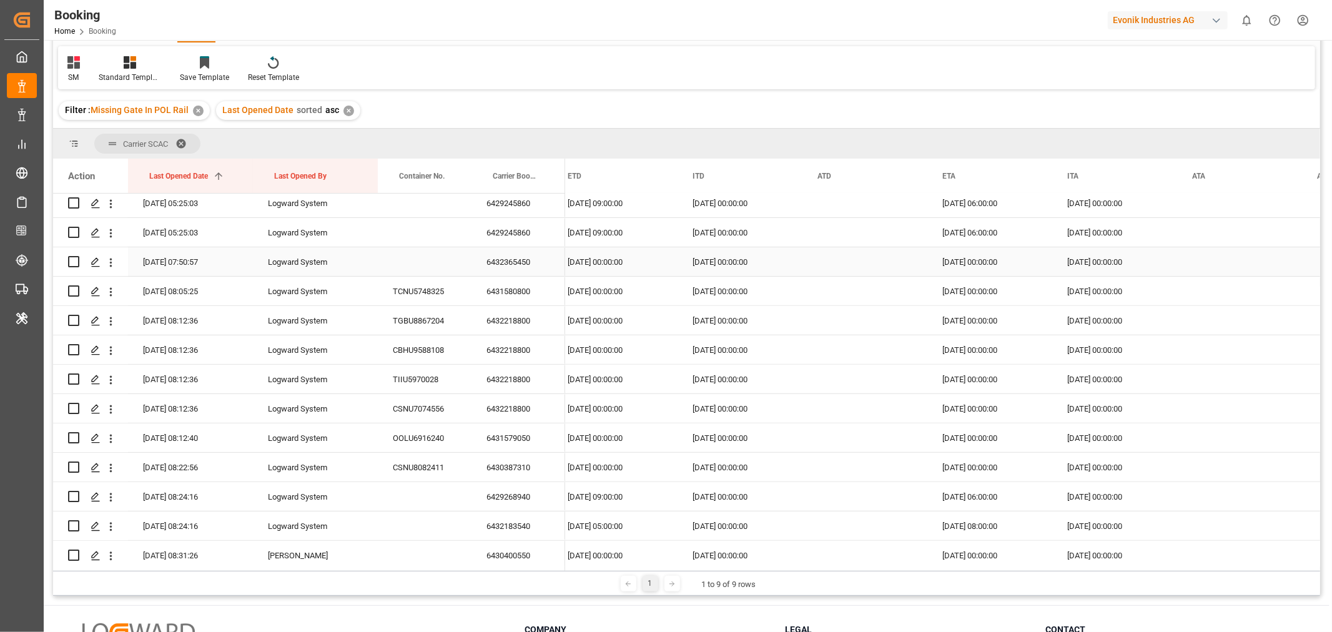
click at [538, 263] on div "6432365450" at bounding box center [518, 261] width 94 height 29
click at [523, 291] on div "6431580800" at bounding box center [518, 291] width 94 height 29
click at [538, 327] on div "6432218800" at bounding box center [518, 320] width 94 height 29
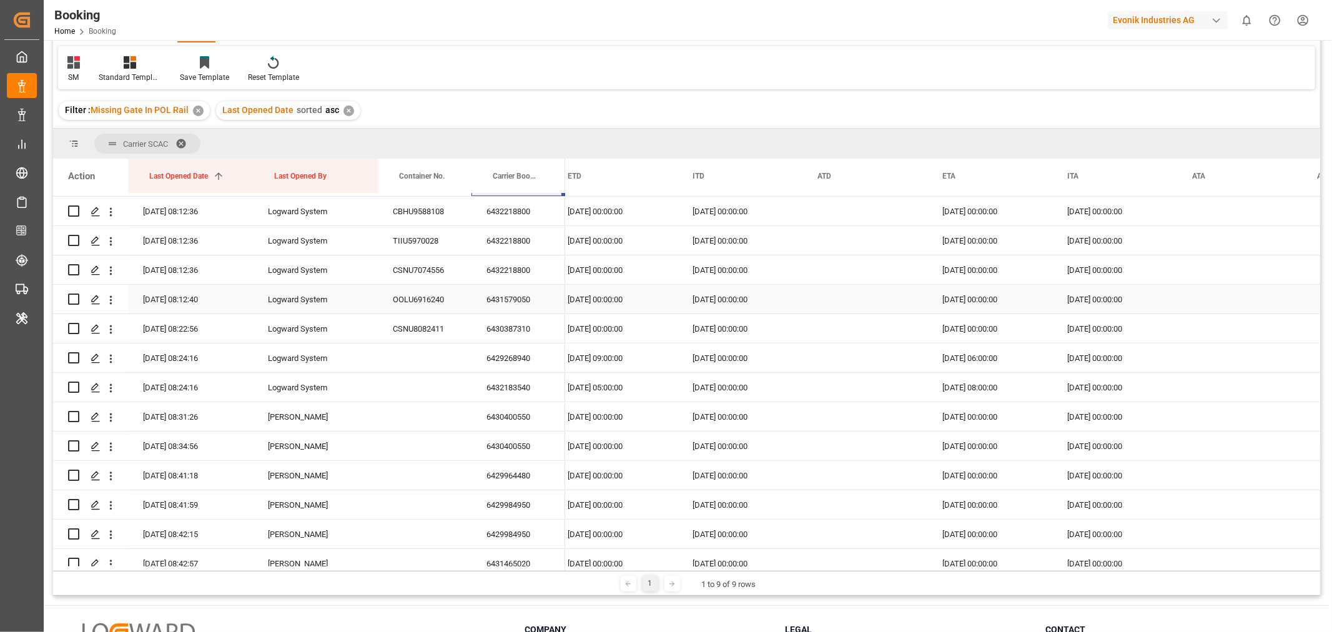
click at [539, 303] on div "6431579050" at bounding box center [518, 299] width 94 height 29
click at [528, 334] on div "6430387310" at bounding box center [518, 328] width 94 height 29
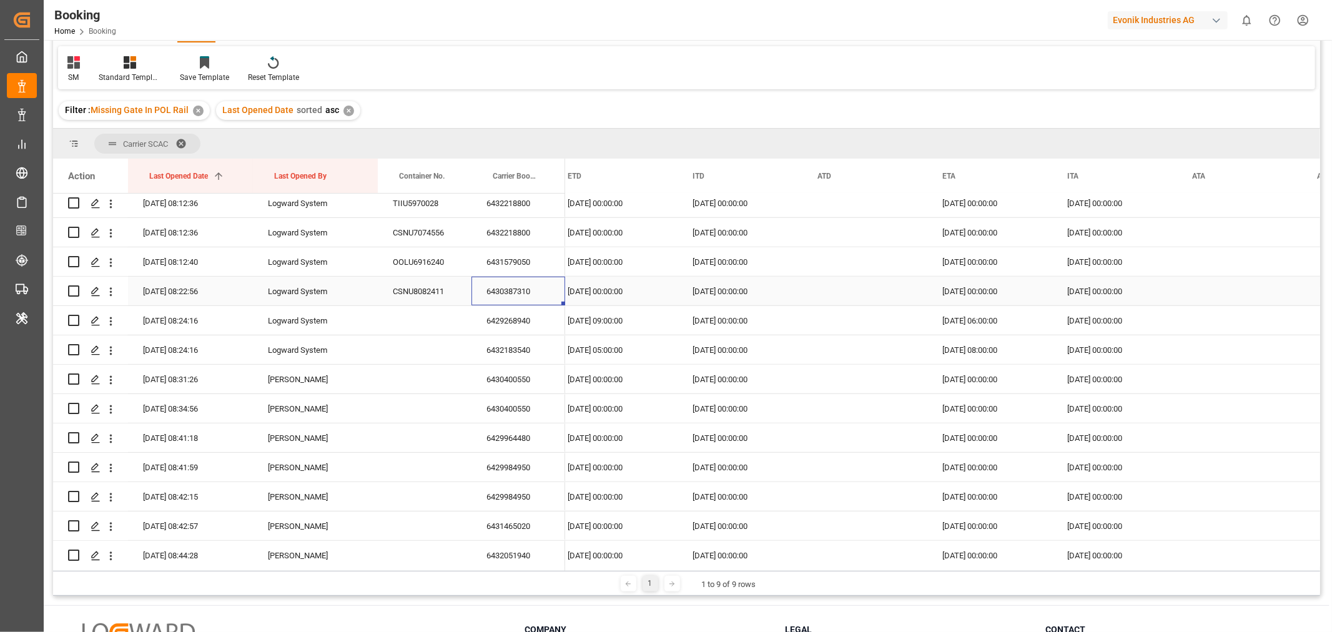
scroll to position [624, 0]
click at [520, 292] on div "6429268940" at bounding box center [518, 287] width 94 height 29
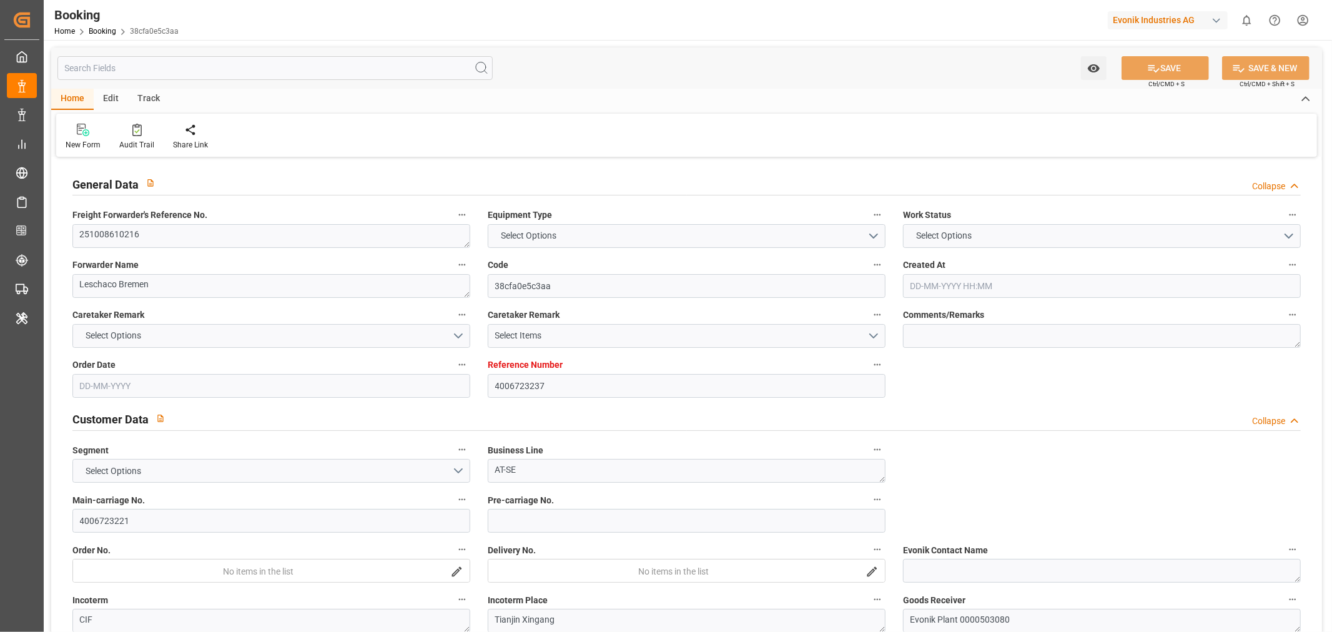
type input "4006723237"
type input "9783514"
type input "Cosco"
type input "COSCO Shipping Co. Ltd."
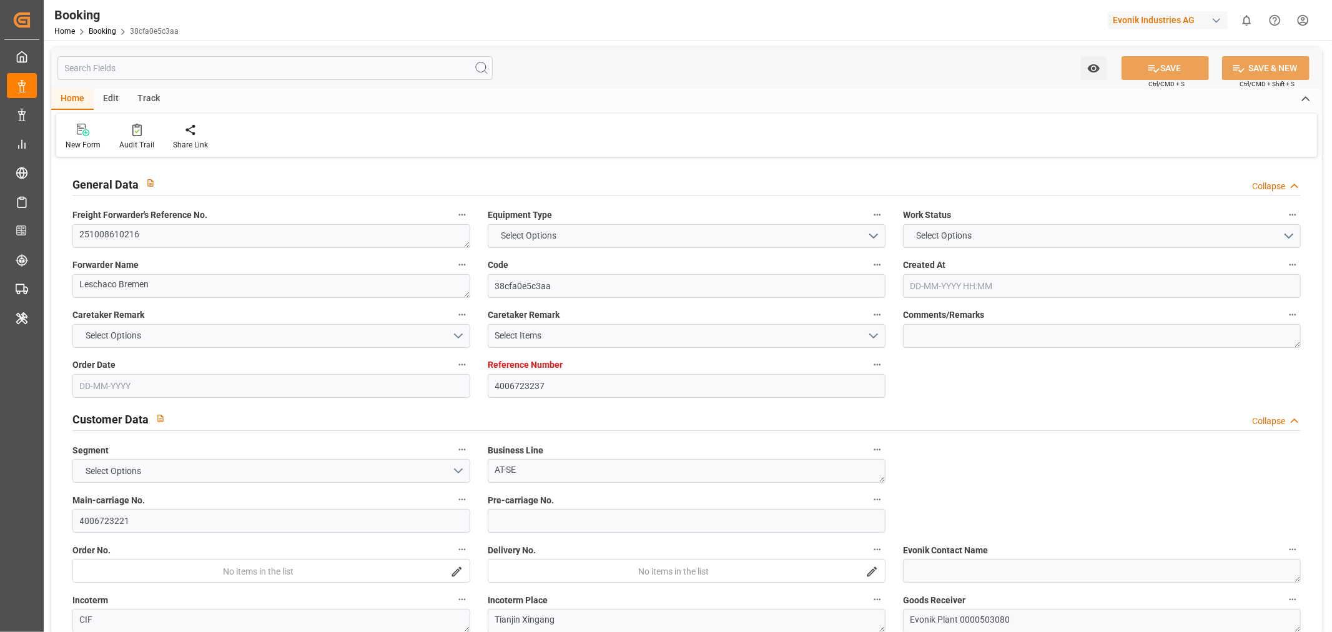
type input "DEHAM"
type input "CNTXG"
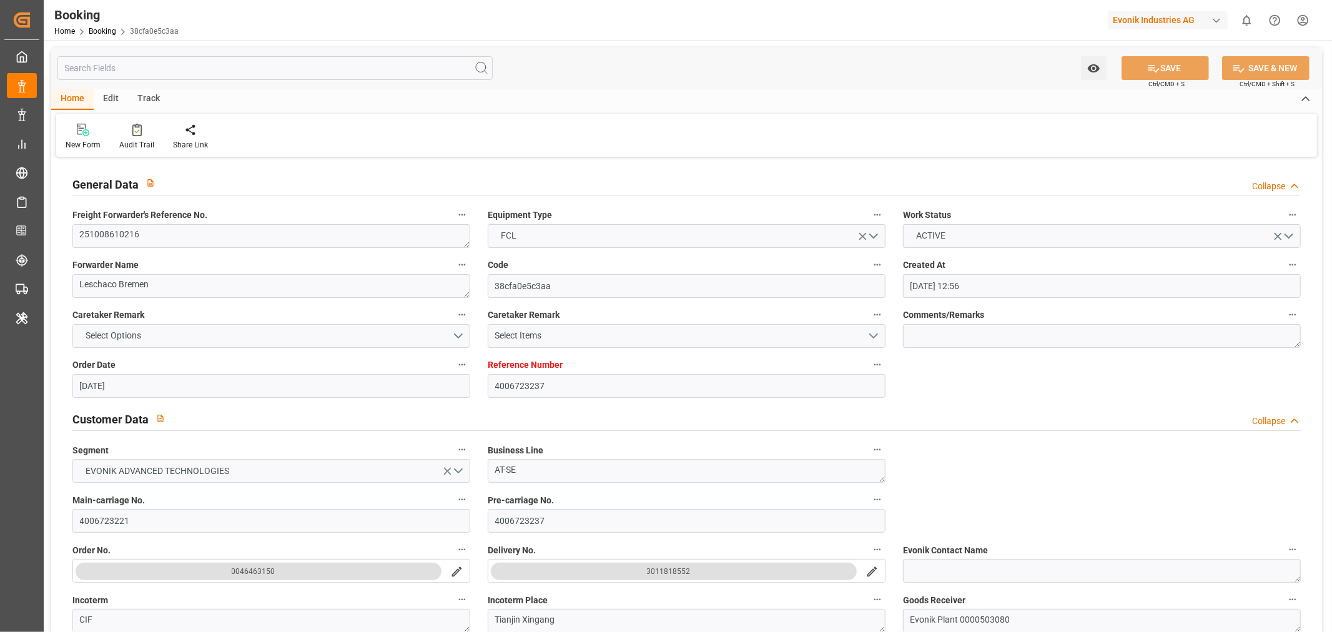
type input "[DATE] 12:56"
type input "[DATE]"
type input "[DATE] 00:00"
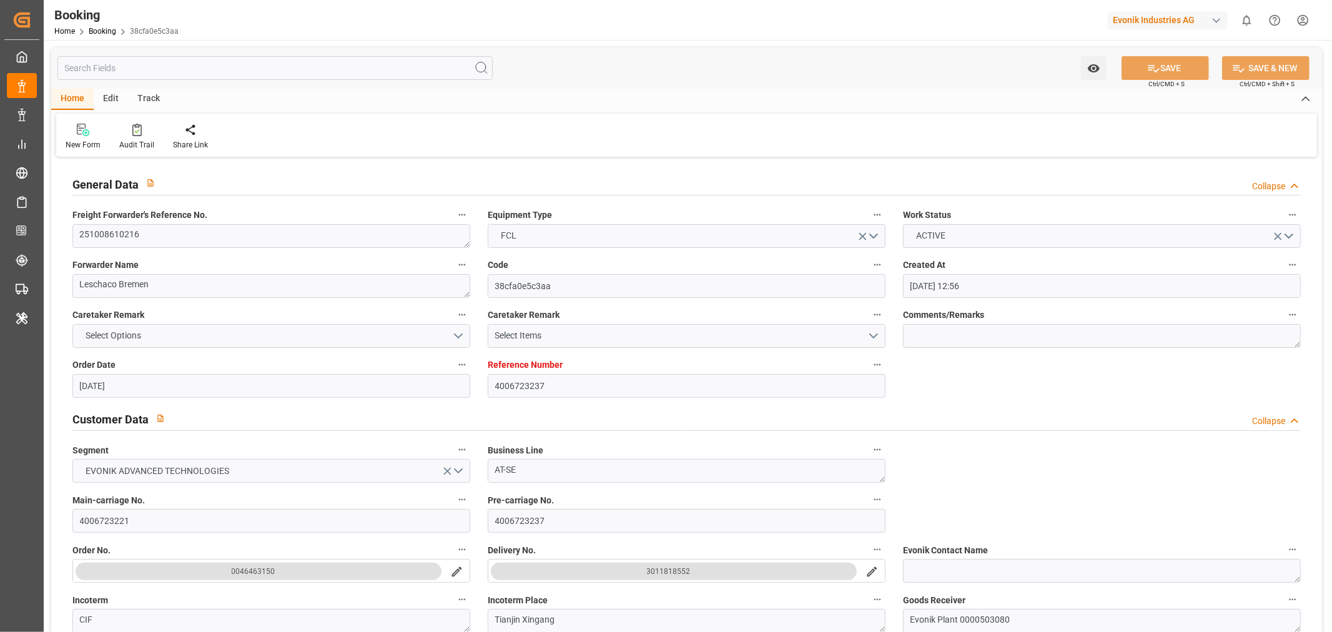
type input "[DATE]"
type input "[DATE] 00:00"
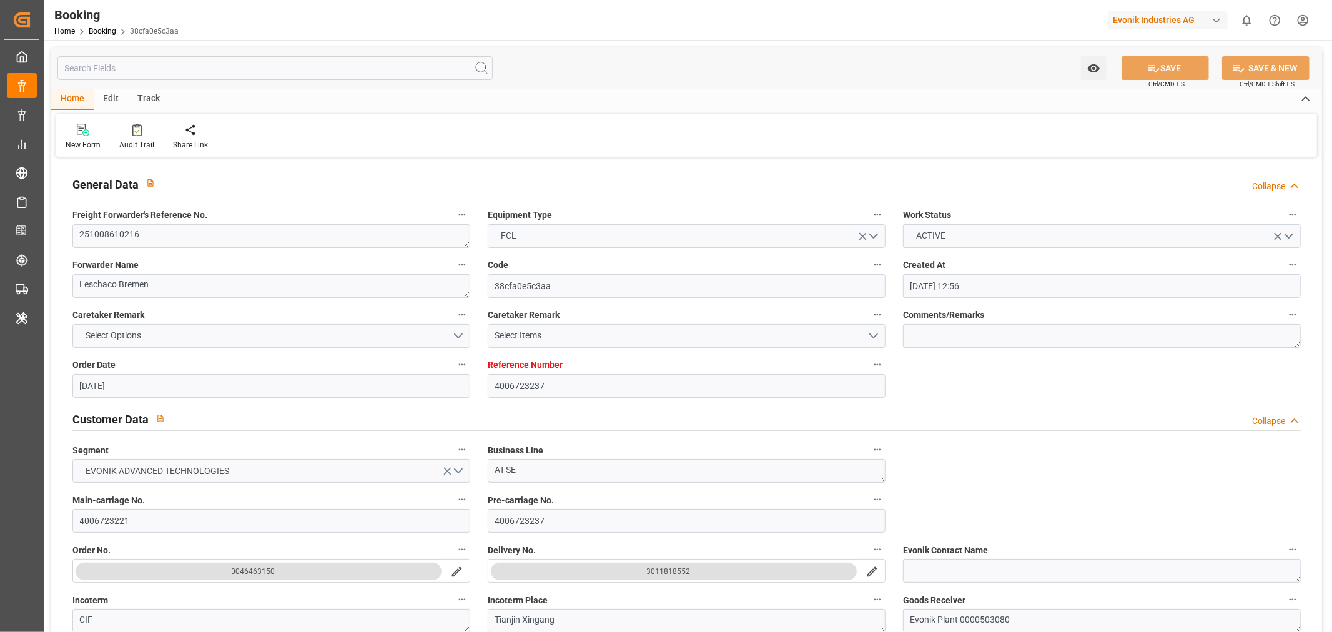
type input "[DATE] 07:58"
click at [117, 235] on textarea "251008610216" at bounding box center [271, 236] width 398 height 24
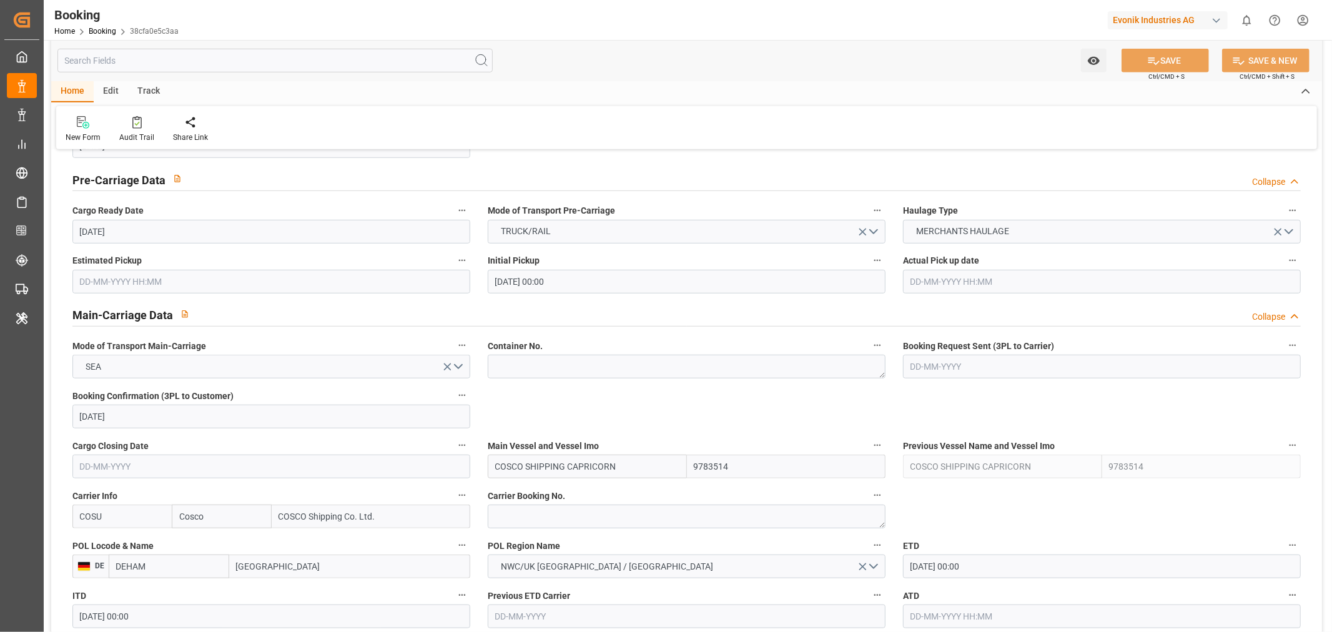
scroll to position [902, 0]
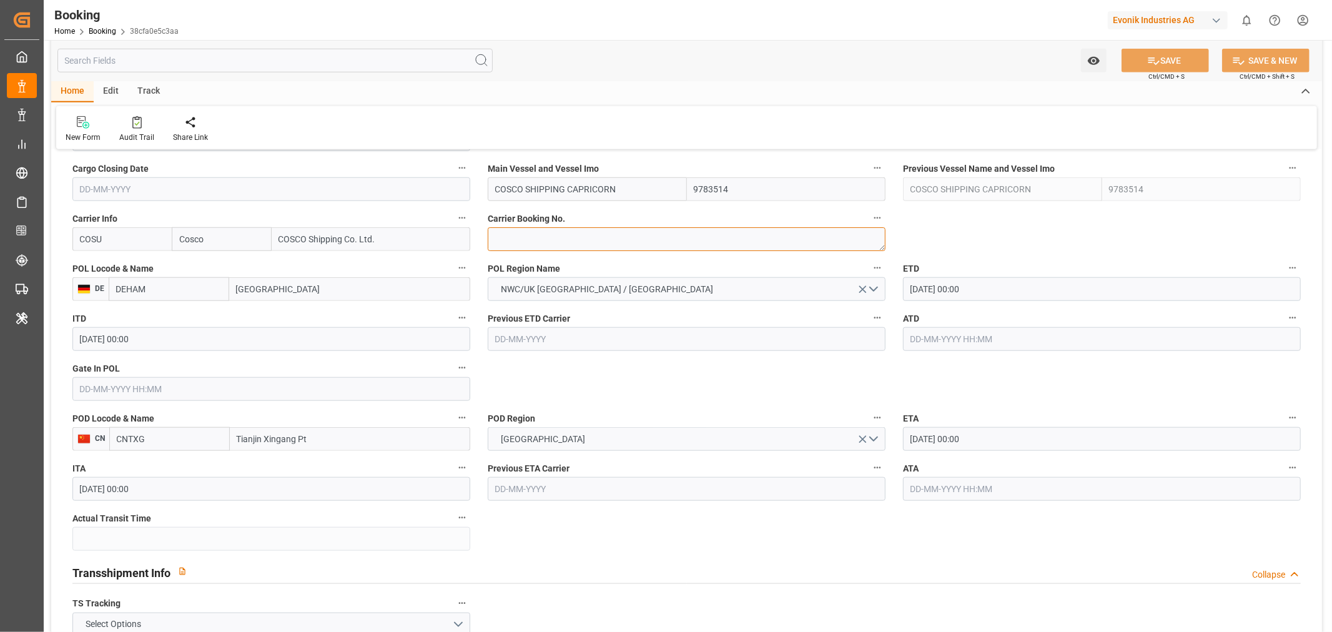
click at [535, 246] on textarea at bounding box center [687, 239] width 398 height 24
paste textarea "6429982260"
type textarea "6429982260"
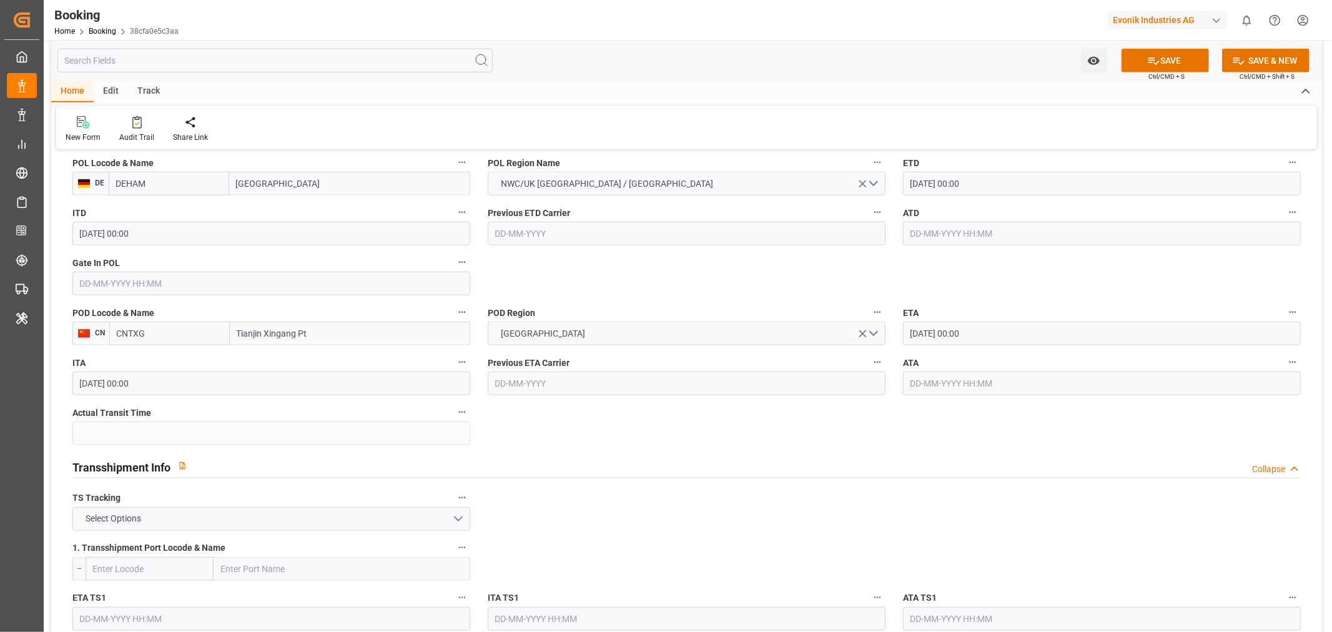
scroll to position [1109, 0]
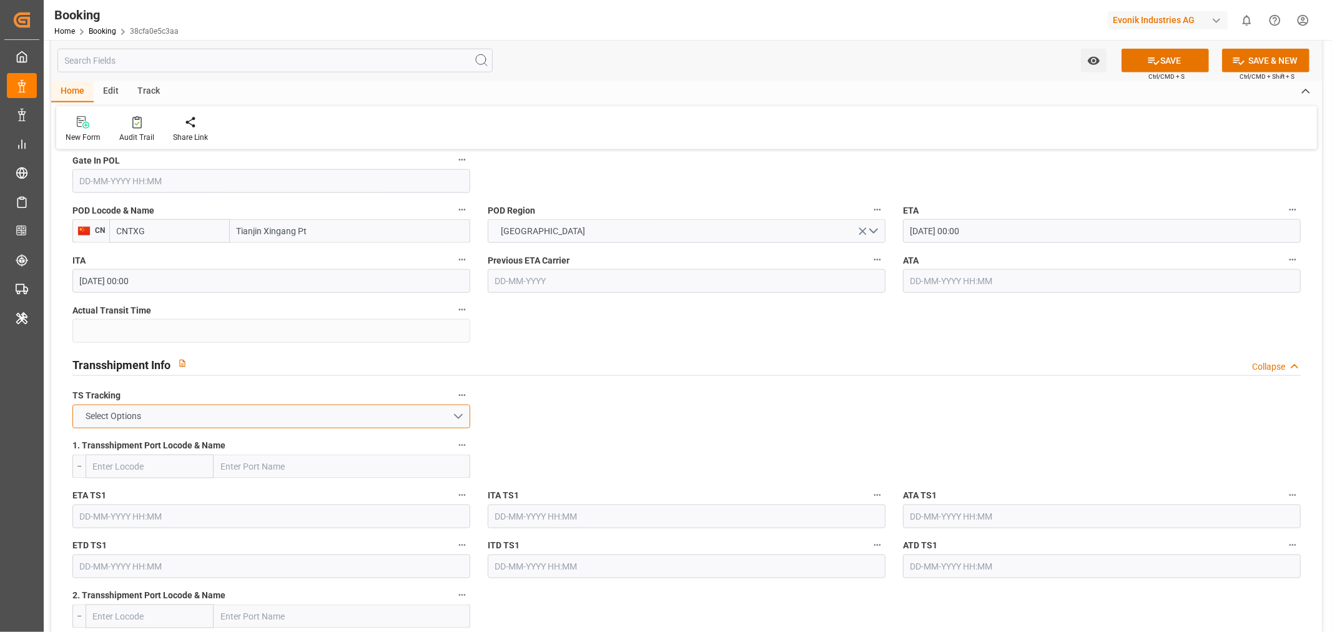
click at [303, 409] on button "Select Options" at bounding box center [271, 417] width 398 height 24
click at [134, 441] on div "FALSE" at bounding box center [271, 446] width 396 height 26
click at [1164, 69] on button "SAVE" at bounding box center [1164, 61] width 87 height 24
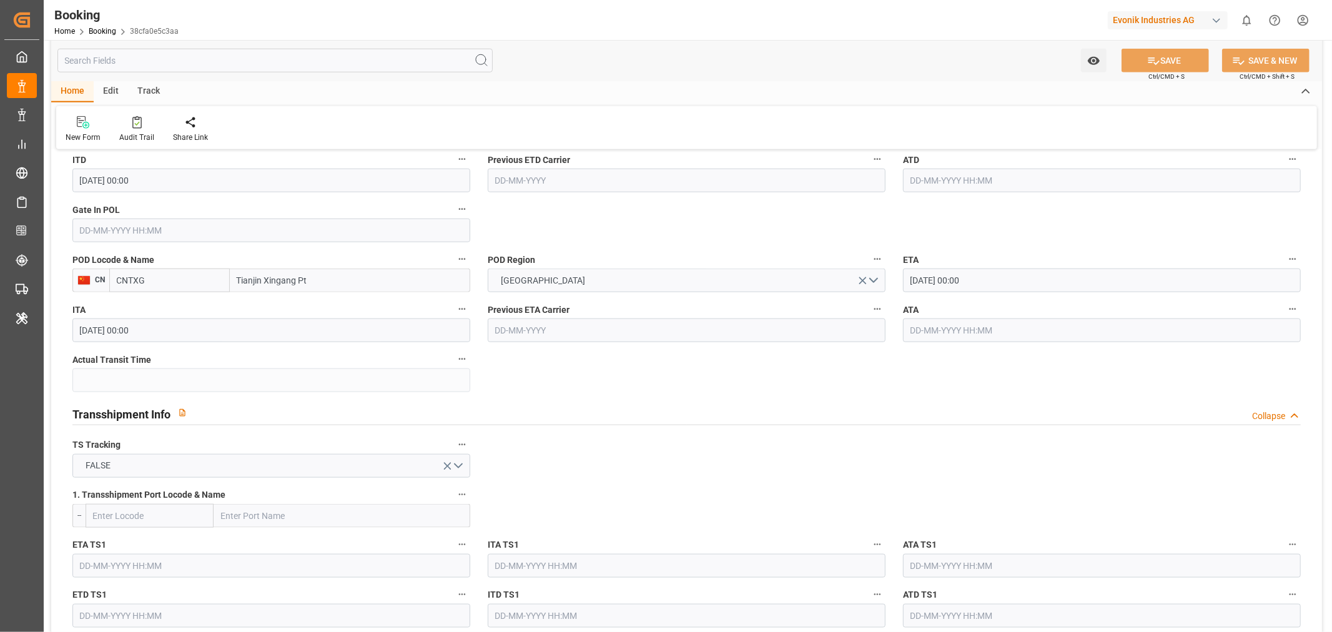
scroll to position [763, 0]
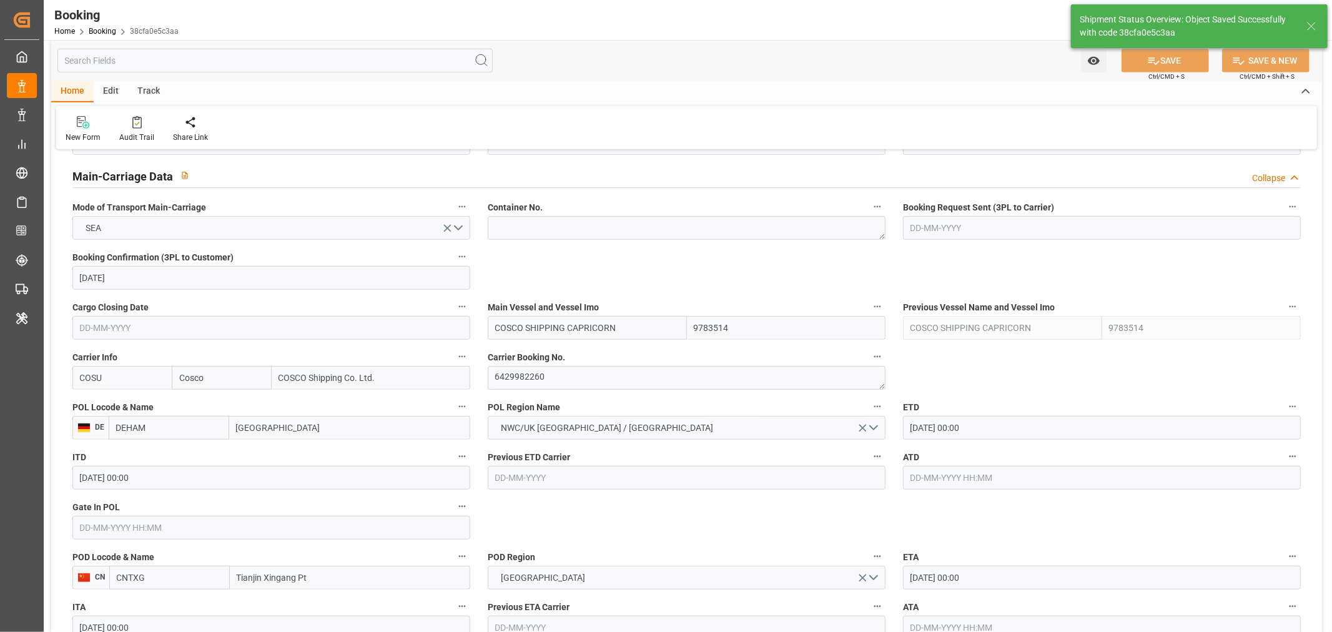
type textarea "[PERSON_NAME]"
type textarea "businessDivision-businessLine-"
type input "08-10-2025 08:48"
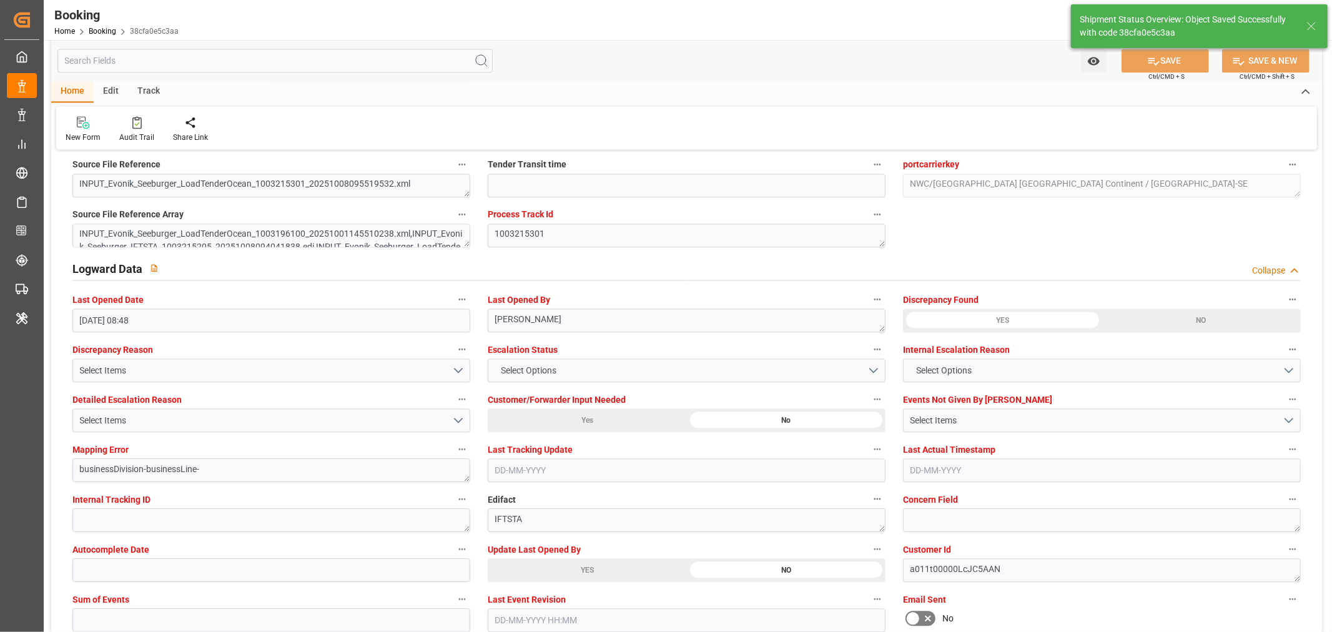
scroll to position [2220, 0]
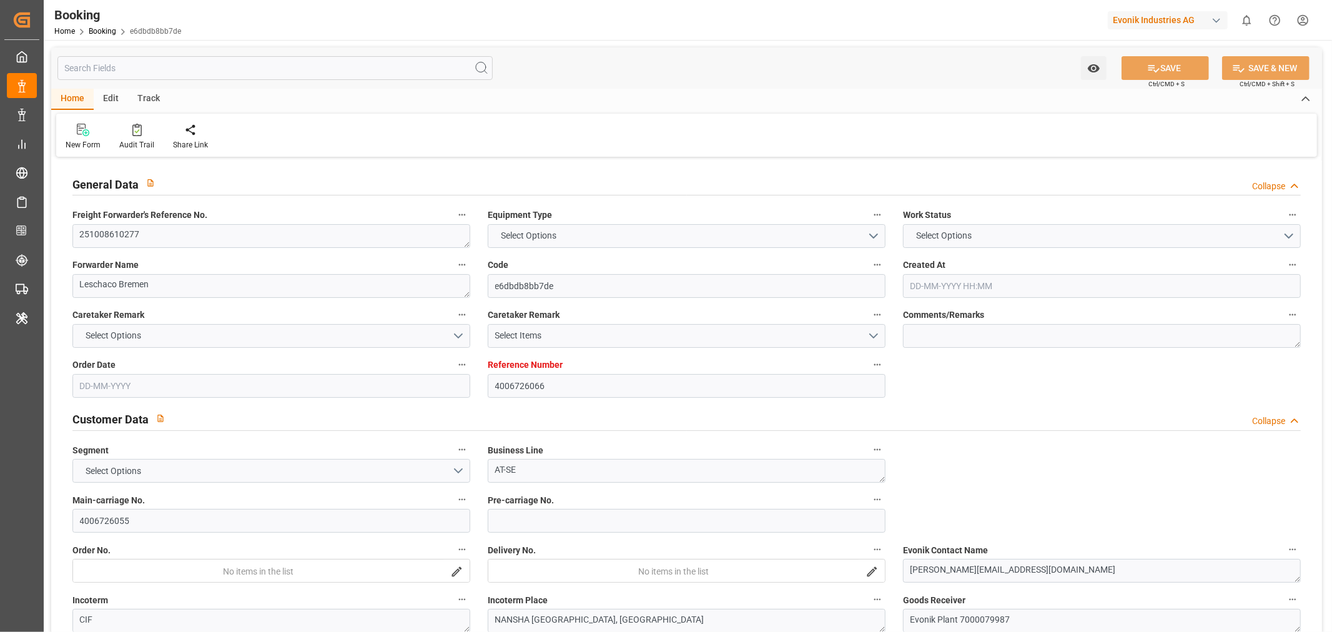
type input "4006726066"
type input "9627980"
type input "Cosco"
type input "COSCO Shipping Co. Ltd."
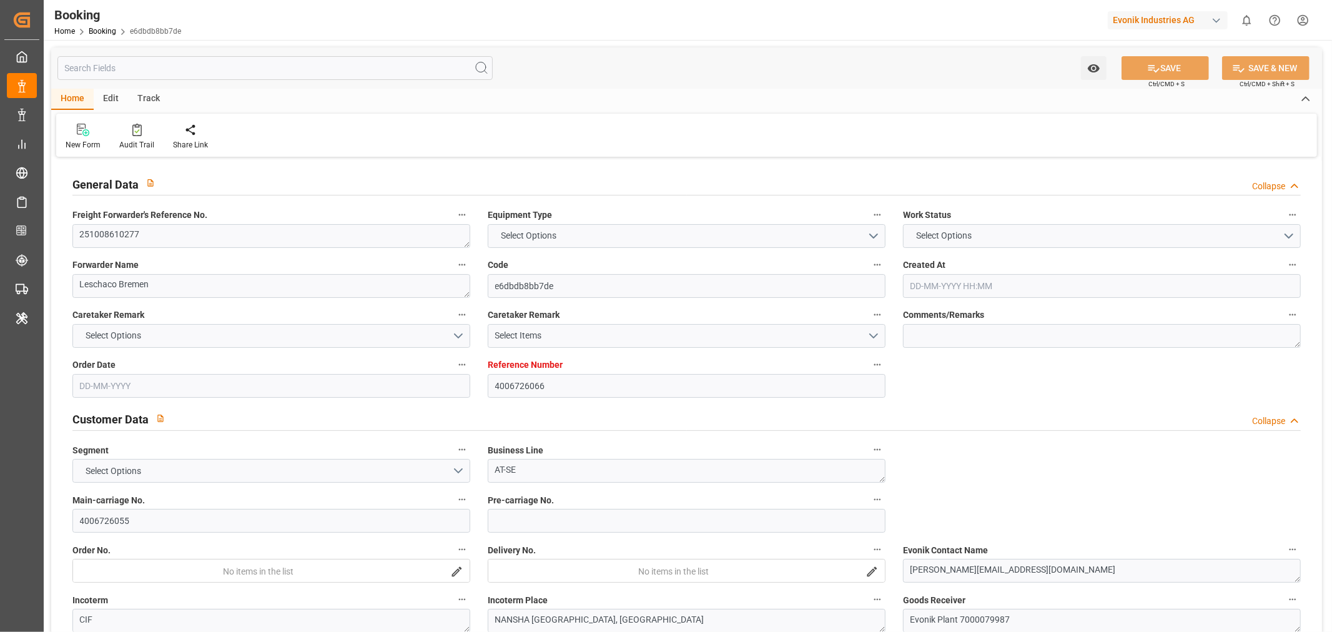
type input "DEHAM"
type input "CNNSA"
type input "MYPKG"
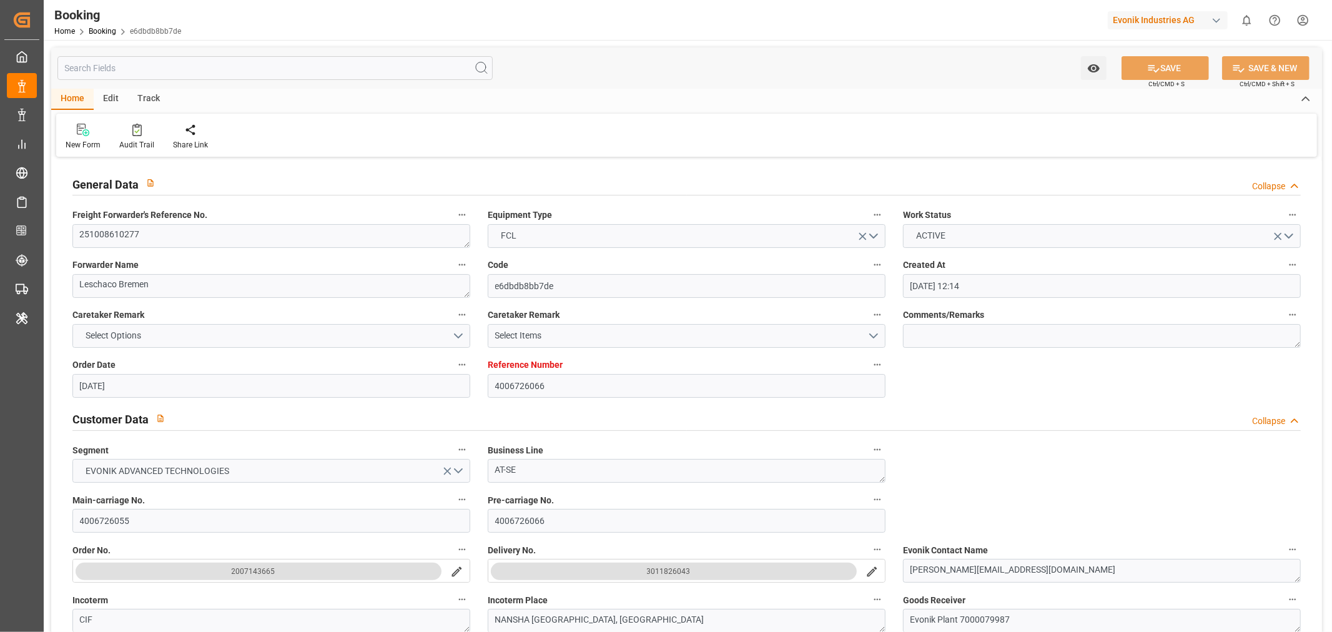
type input "[DATE] 12:14"
type input "[DATE]"
type input "[DATE] 00:00"
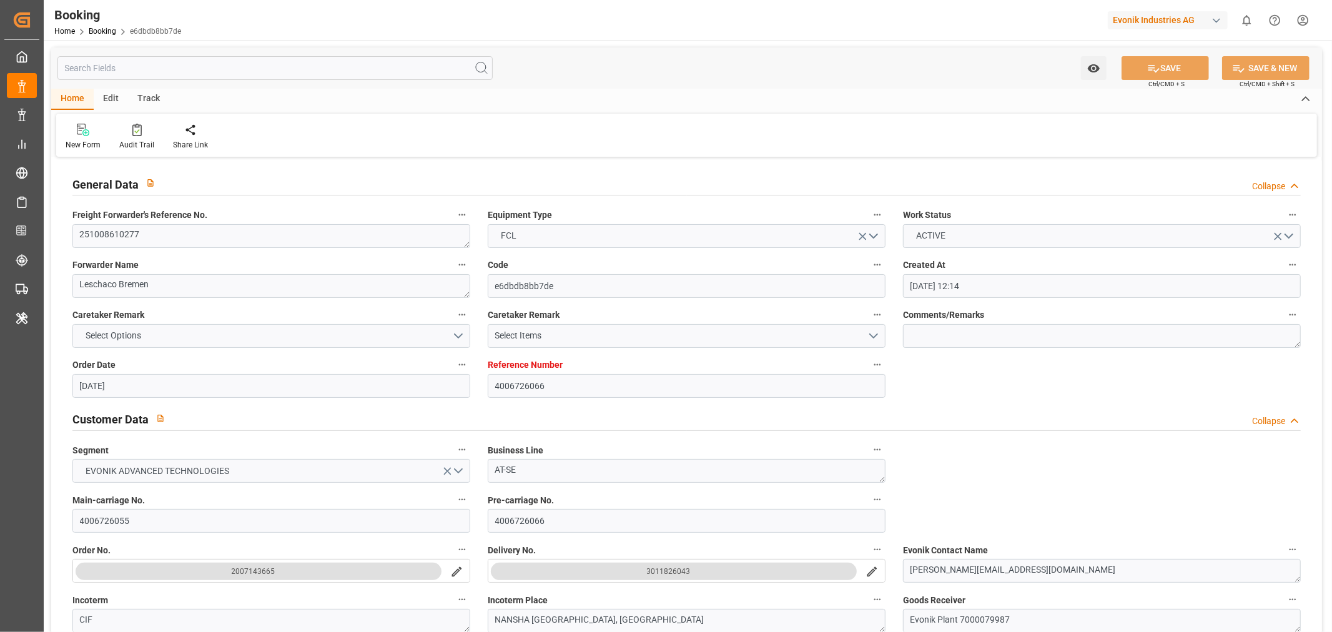
type input "[DATE]"
type input "[DATE] 00:00"
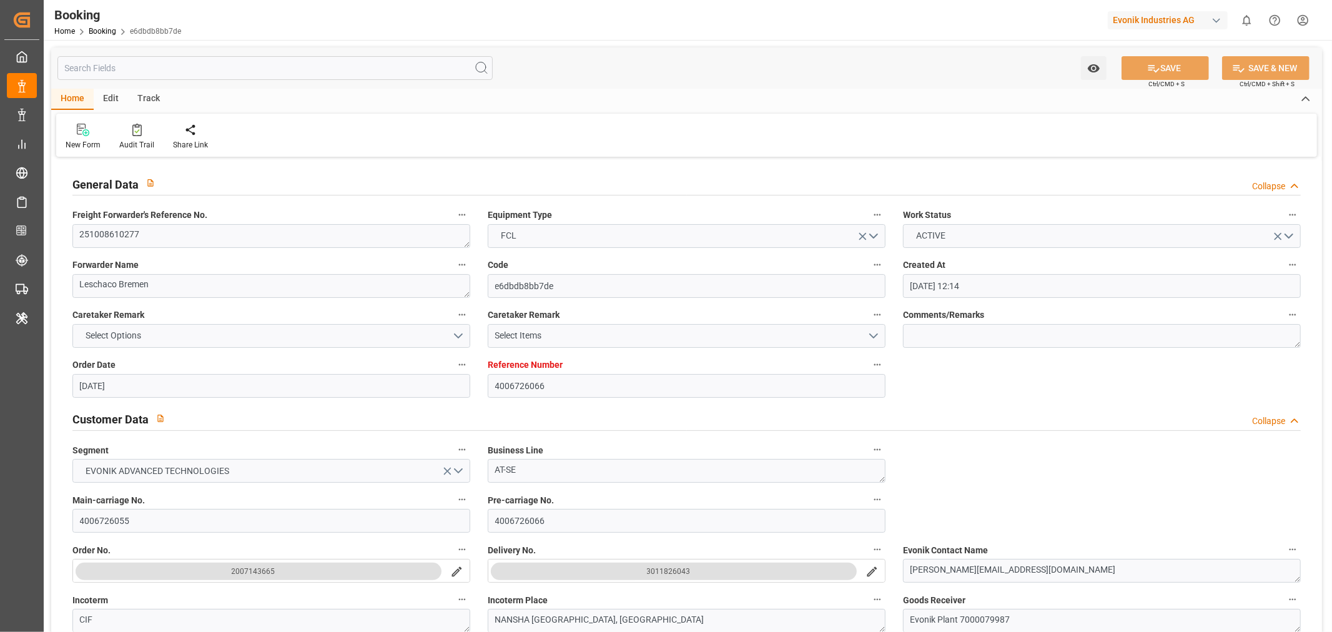
type input "[DATE] 00:00"
type input "[DATE] 08:34"
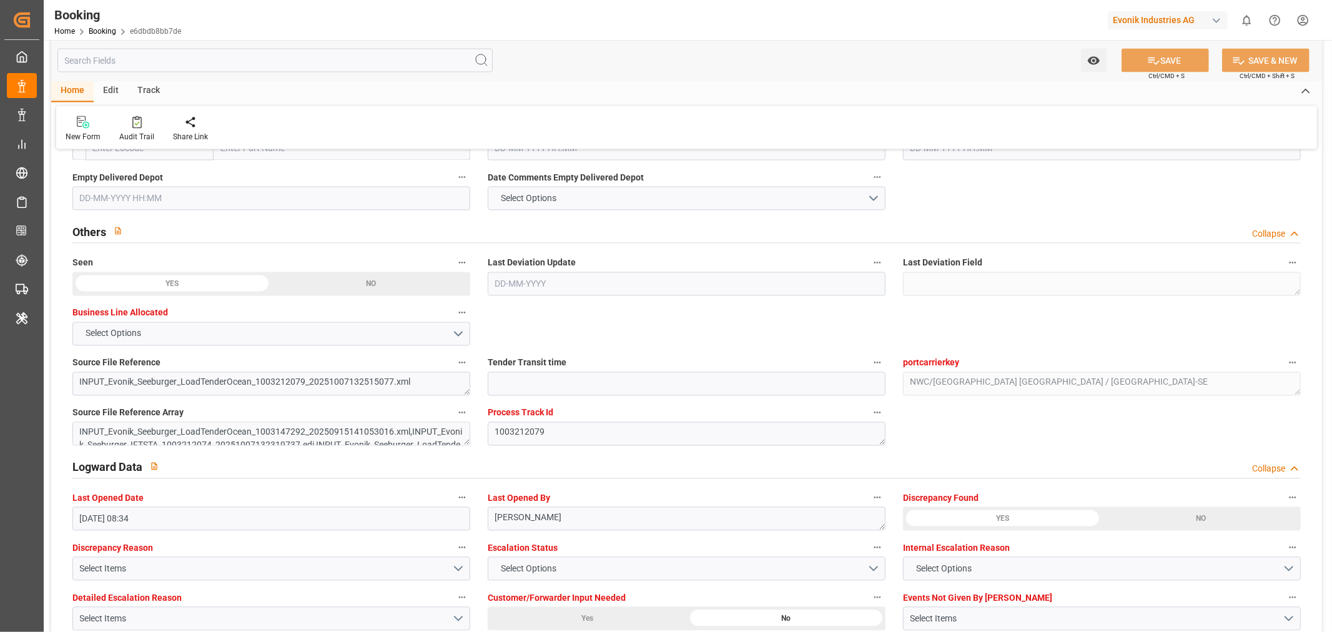
scroll to position [2150, 0]
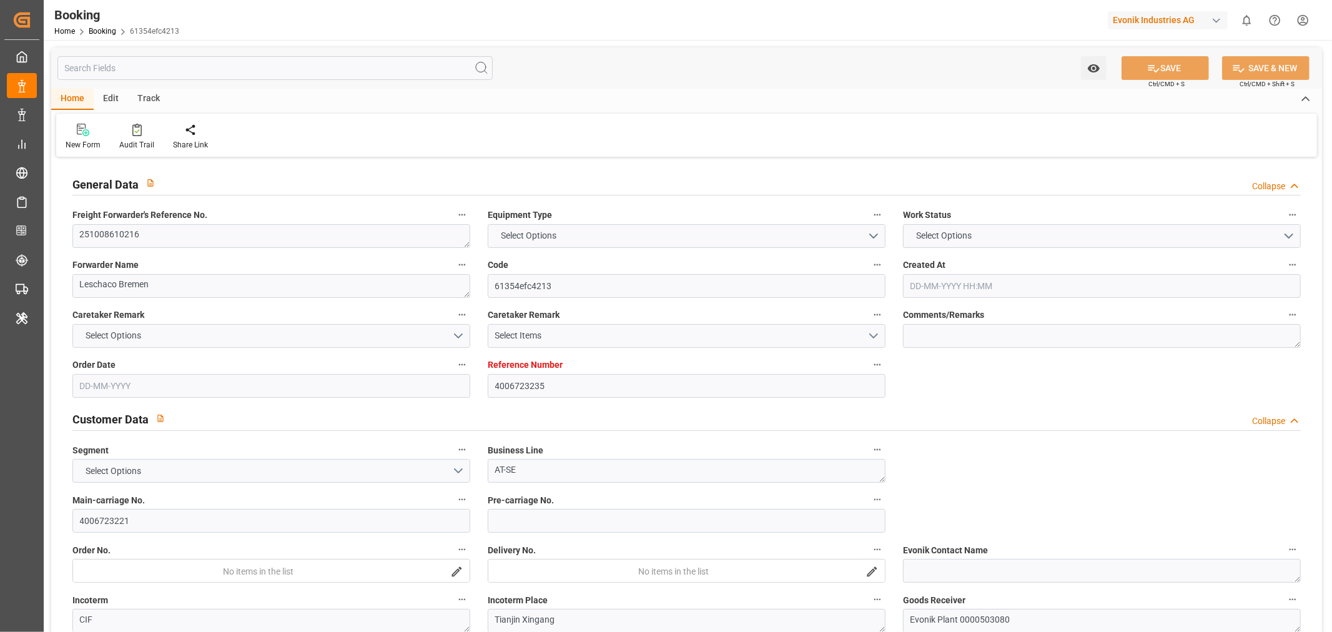
type input "4006723235"
type input "9783514"
type input "Cosco"
type input "COSCO Shipping Co. Ltd."
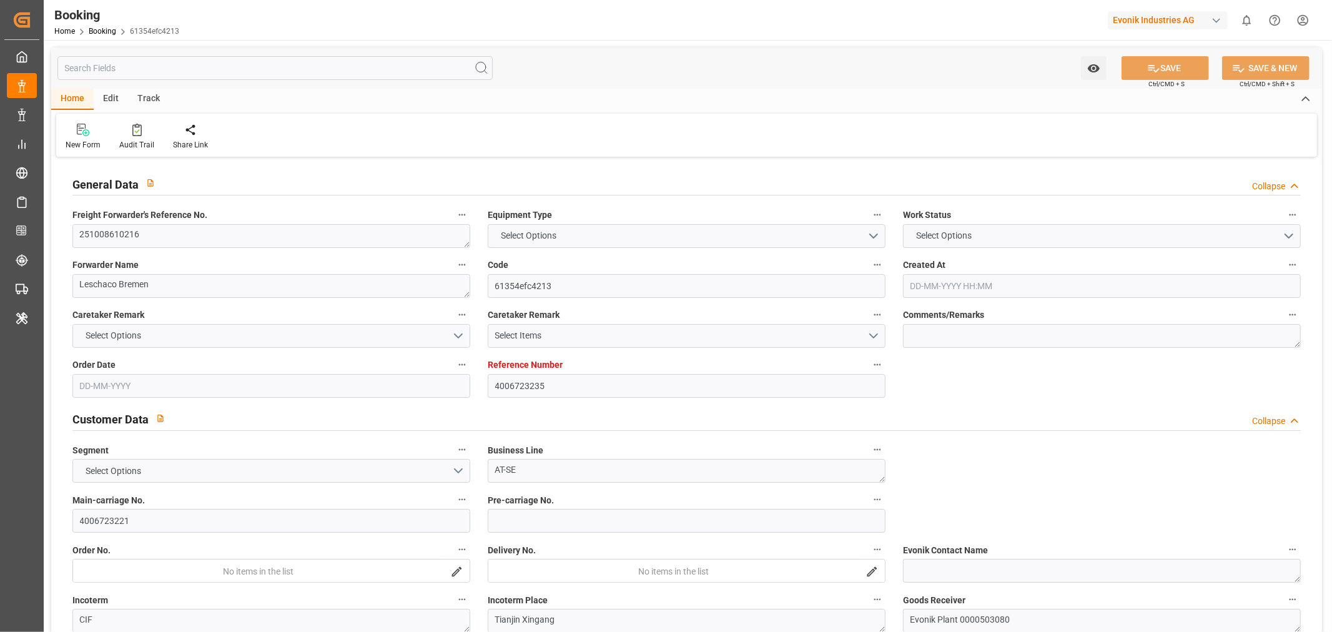
type input "DEHAM"
type input "CNTXG"
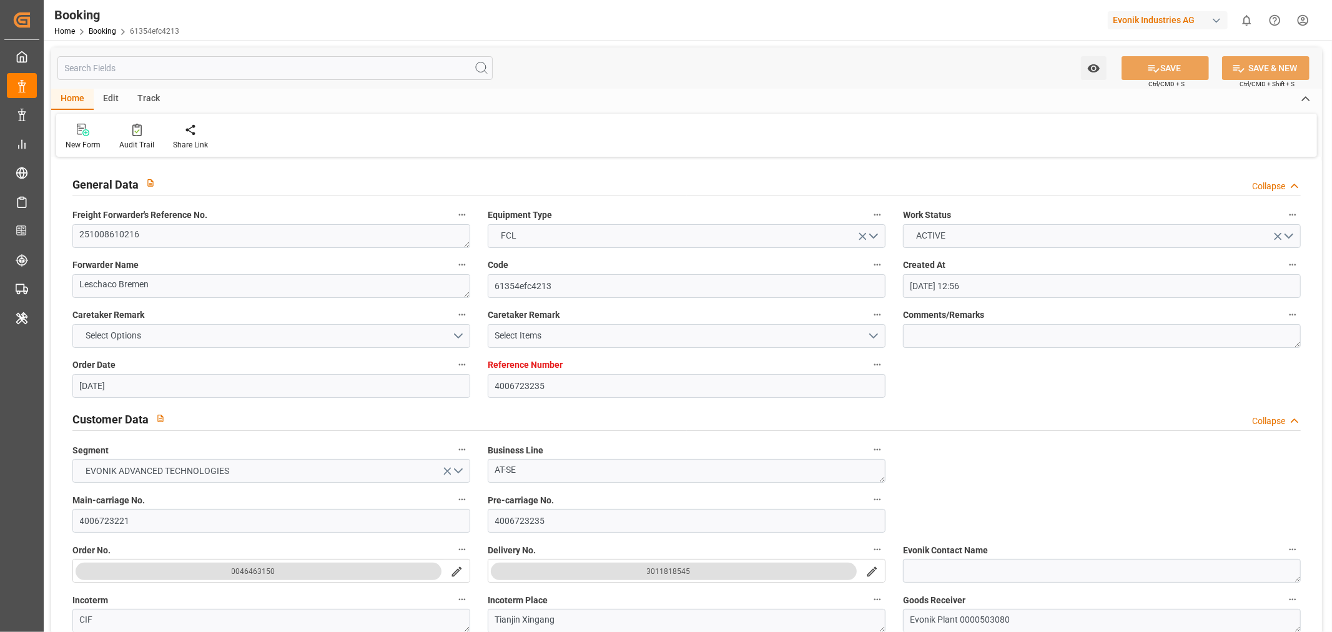
type input "[DATE] 12:56"
type input "[DATE]"
type input "[DATE] 00:00"
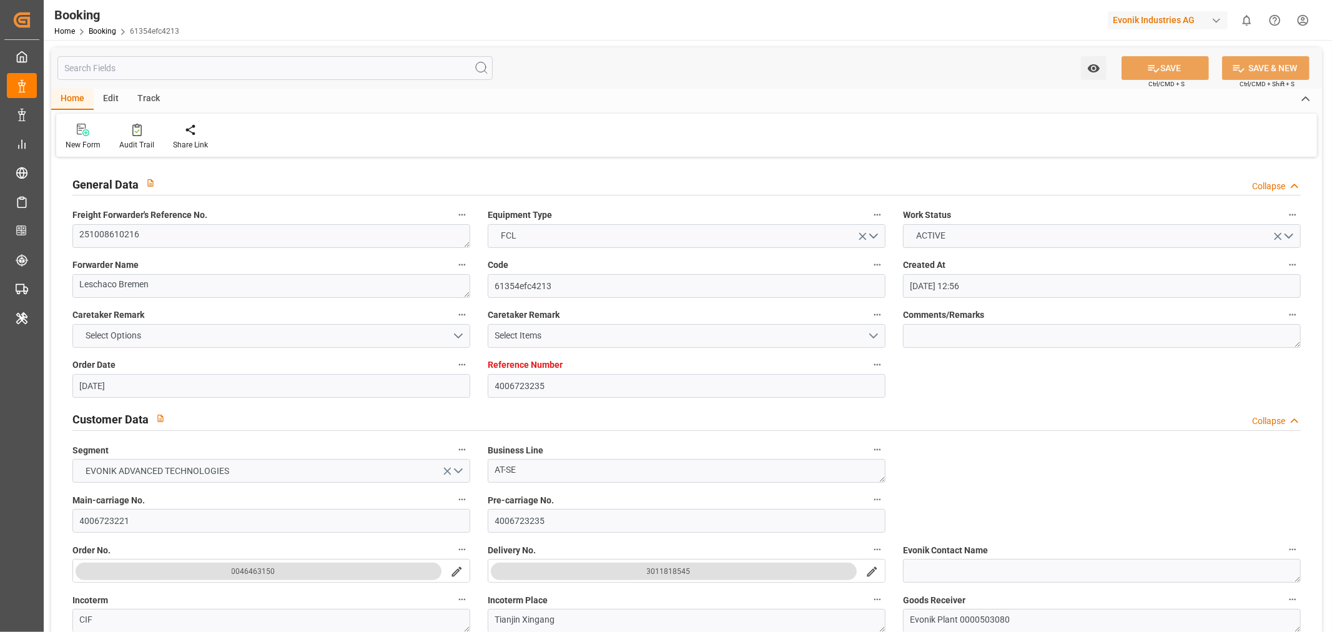
type input "[DATE]"
type input "[DATE] 00:00"
type input "05-12-2025 00:00"
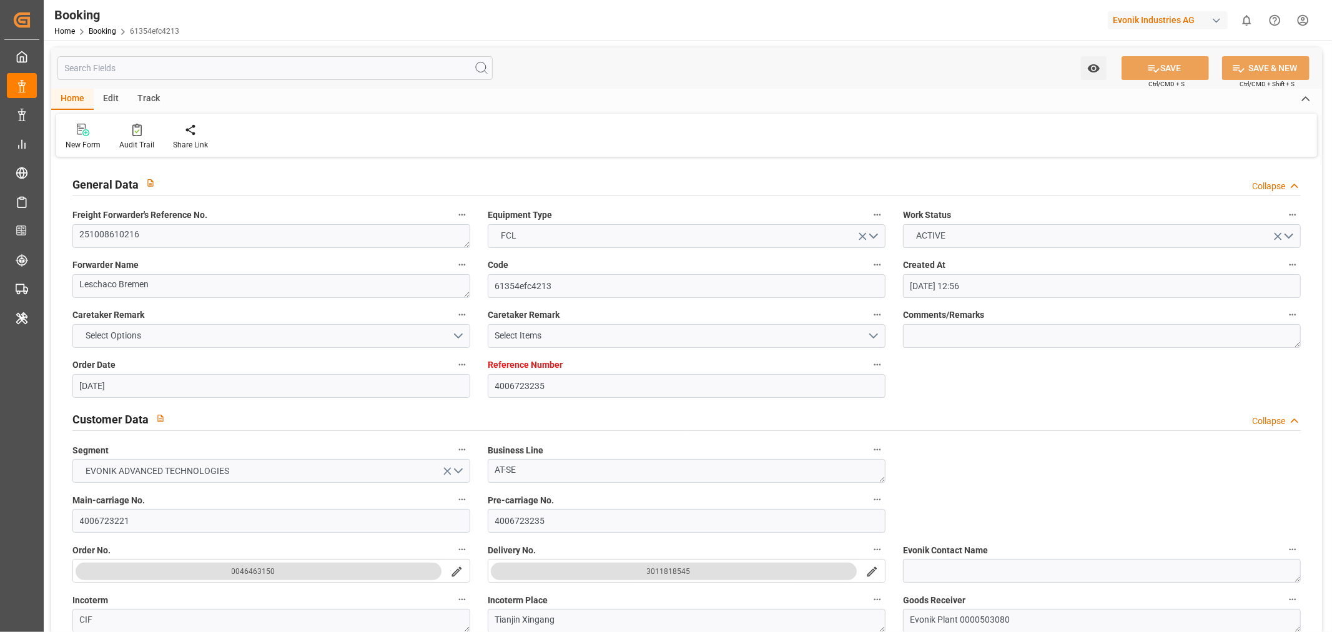
type input "08-10-2025 07:58"
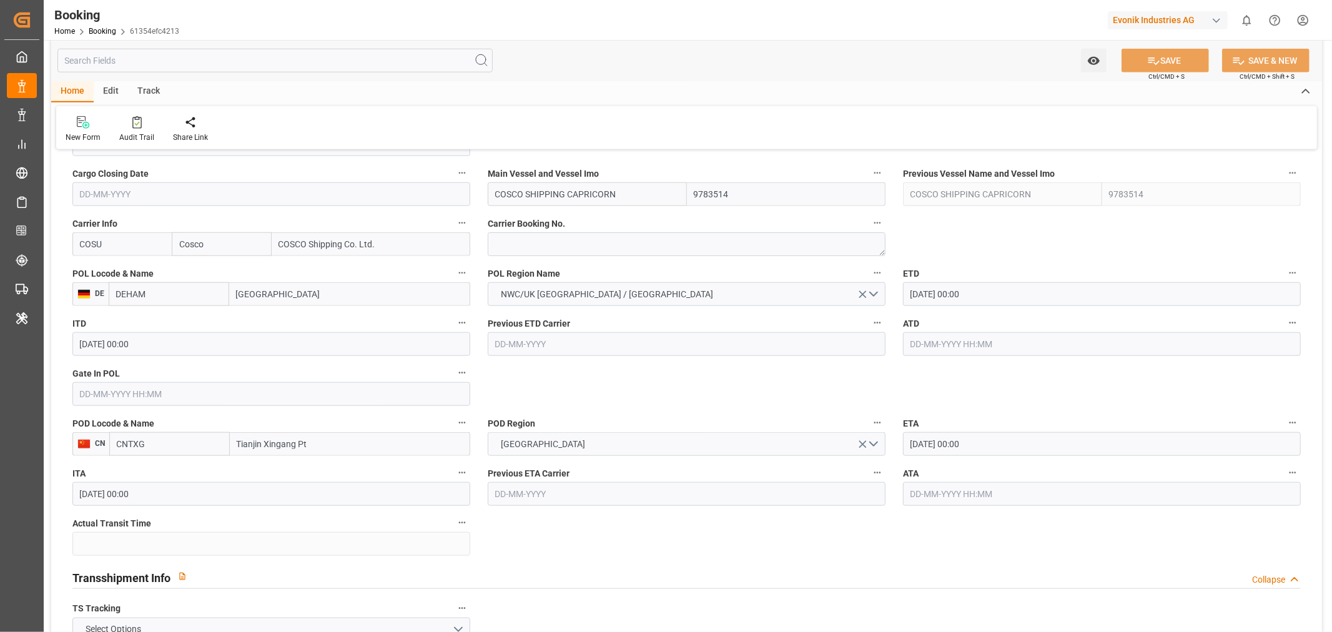
scroll to position [902, 0]
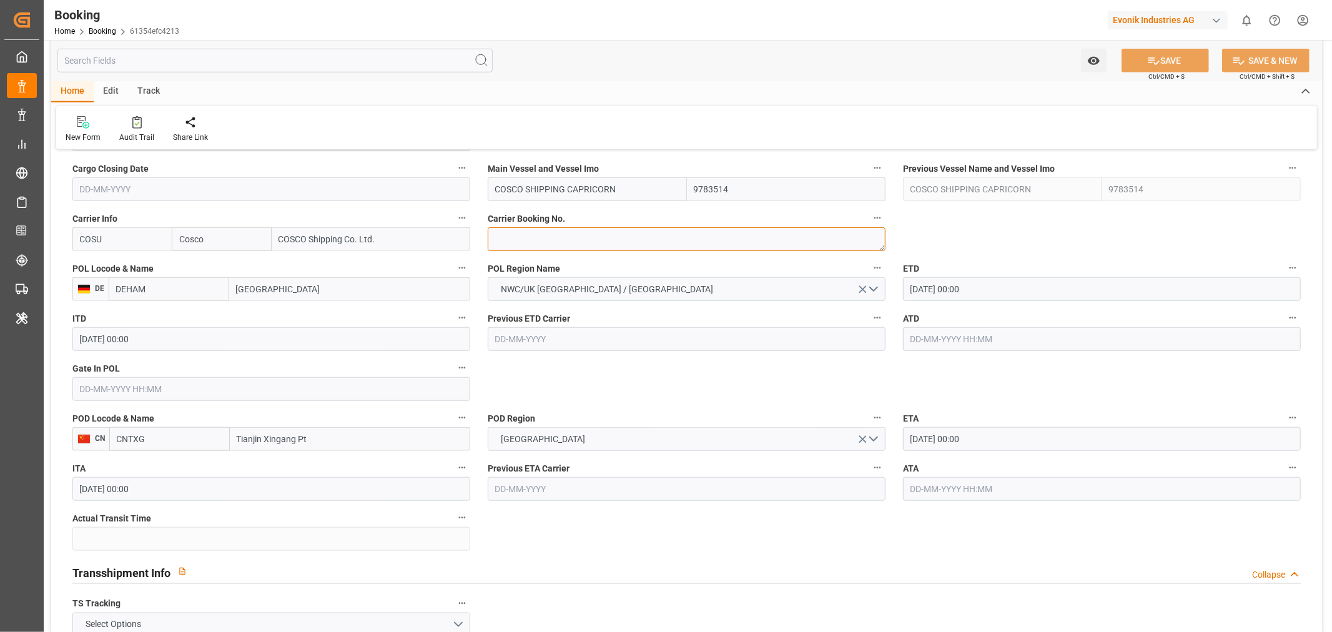
click at [549, 247] on textarea at bounding box center [687, 239] width 398 height 24
paste textarea "6429982260"
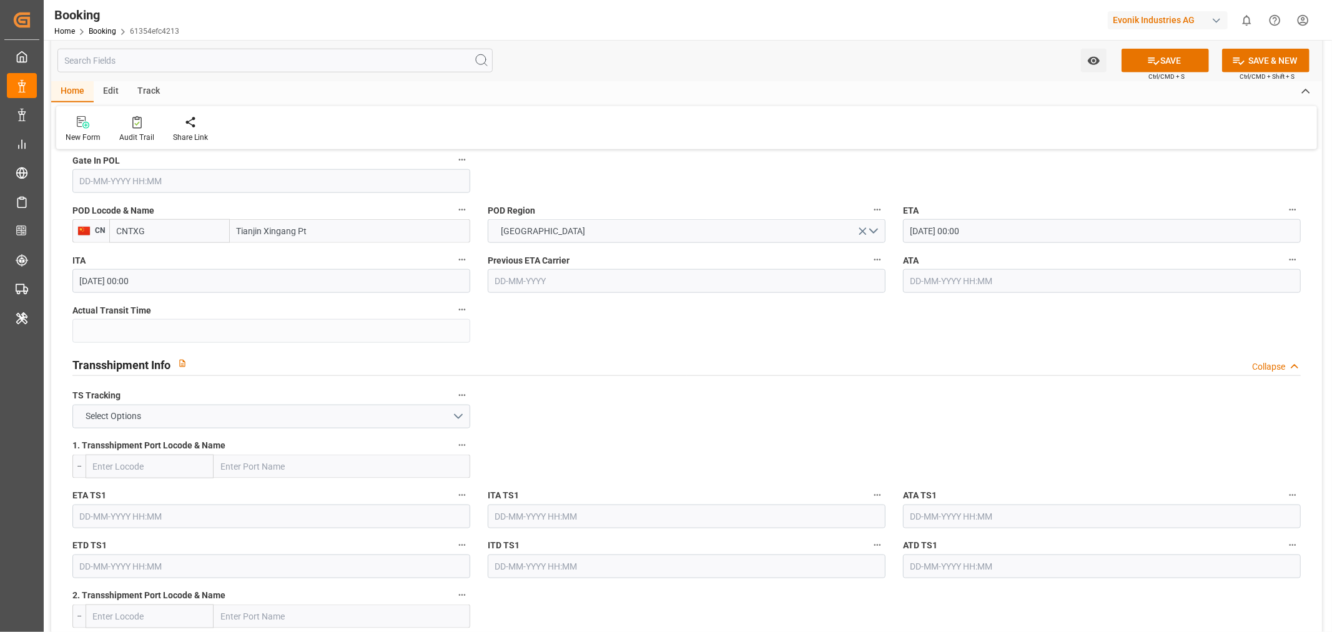
type textarea "6429982260"
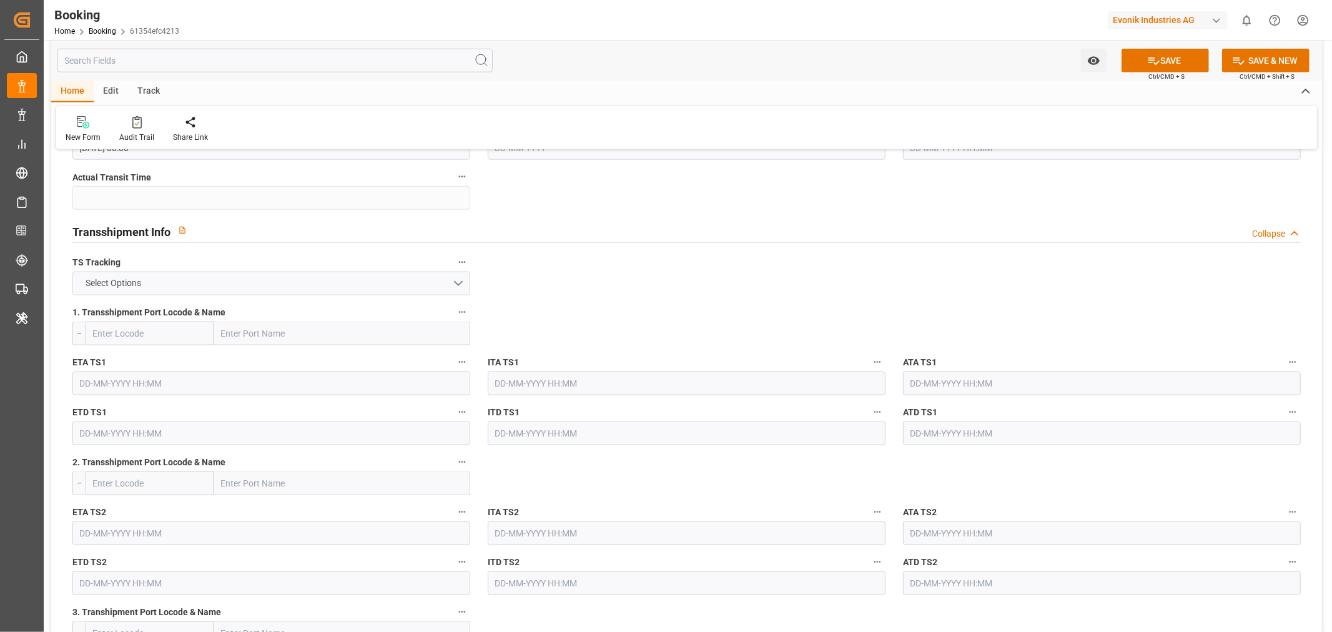
scroll to position [1249, 0]
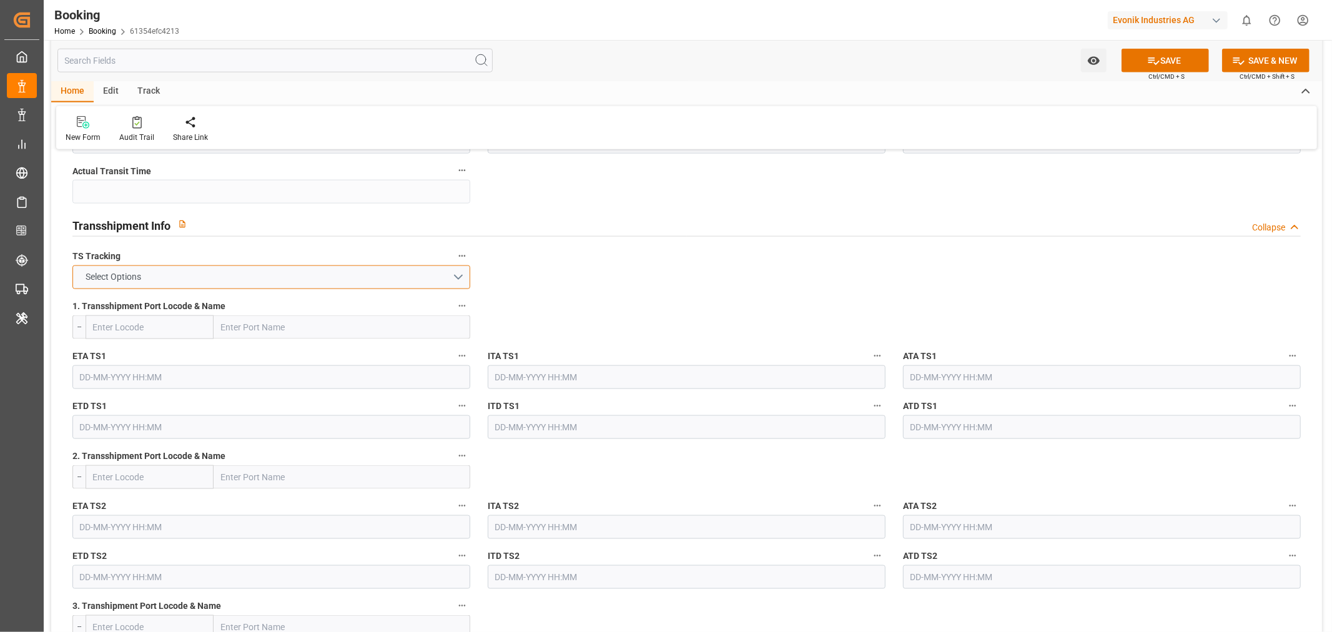
click at [371, 269] on button "Select Options" at bounding box center [271, 277] width 398 height 24
click at [194, 305] on div "FALSE" at bounding box center [271, 306] width 396 height 26
click at [1175, 59] on button "SAVE" at bounding box center [1164, 61] width 87 height 24
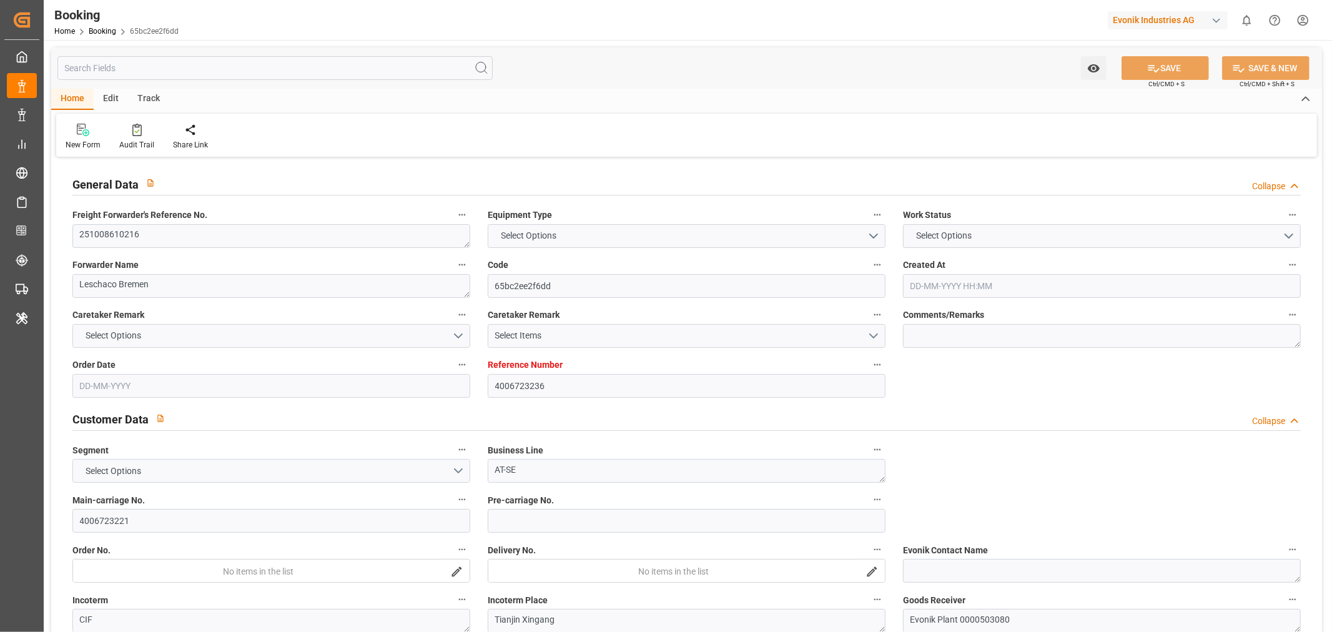
type input "4006723236"
type input "9783514"
type input "Cosco"
type input "COSCO Shipping Co. Ltd."
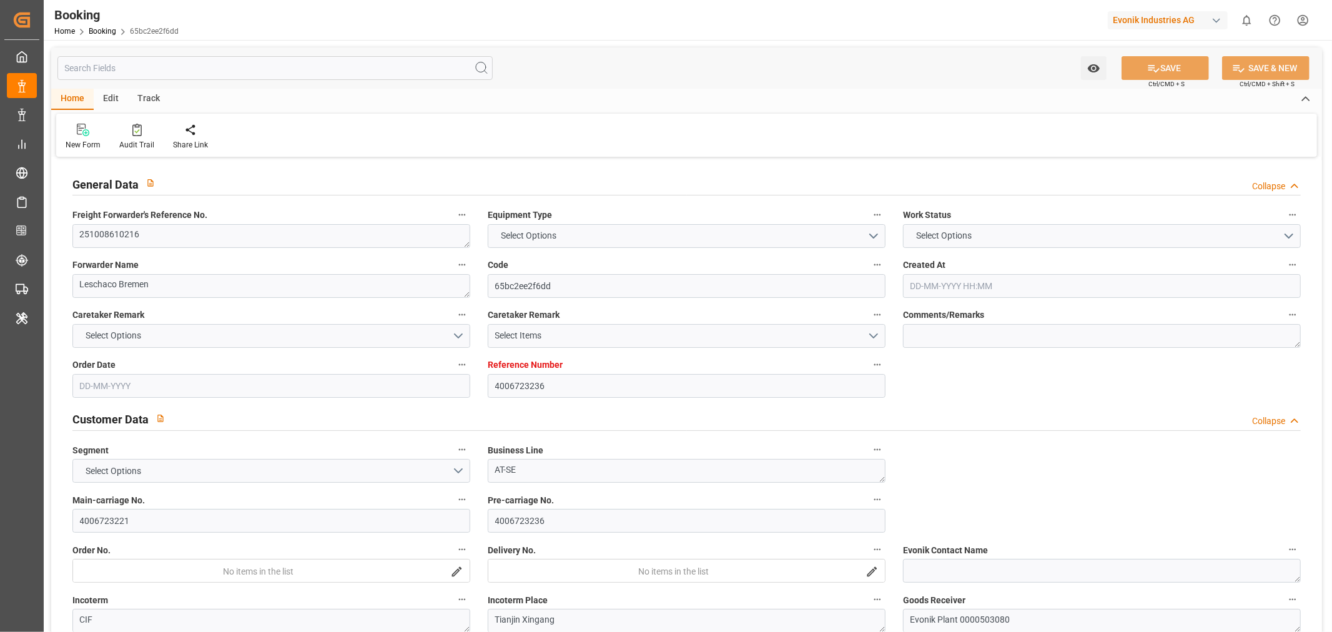
type input "DEHAM"
type input "CNTXG"
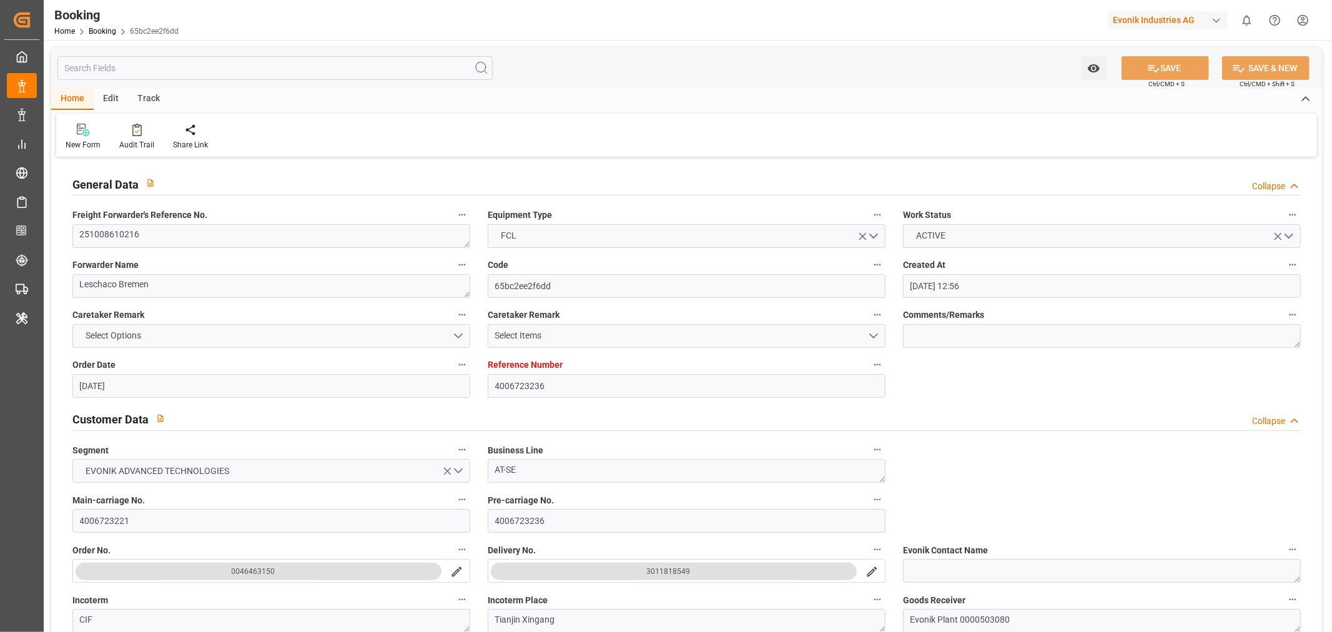
type input "[DATE] 12:56"
type input "[DATE]"
type input "[DATE] 00:00"
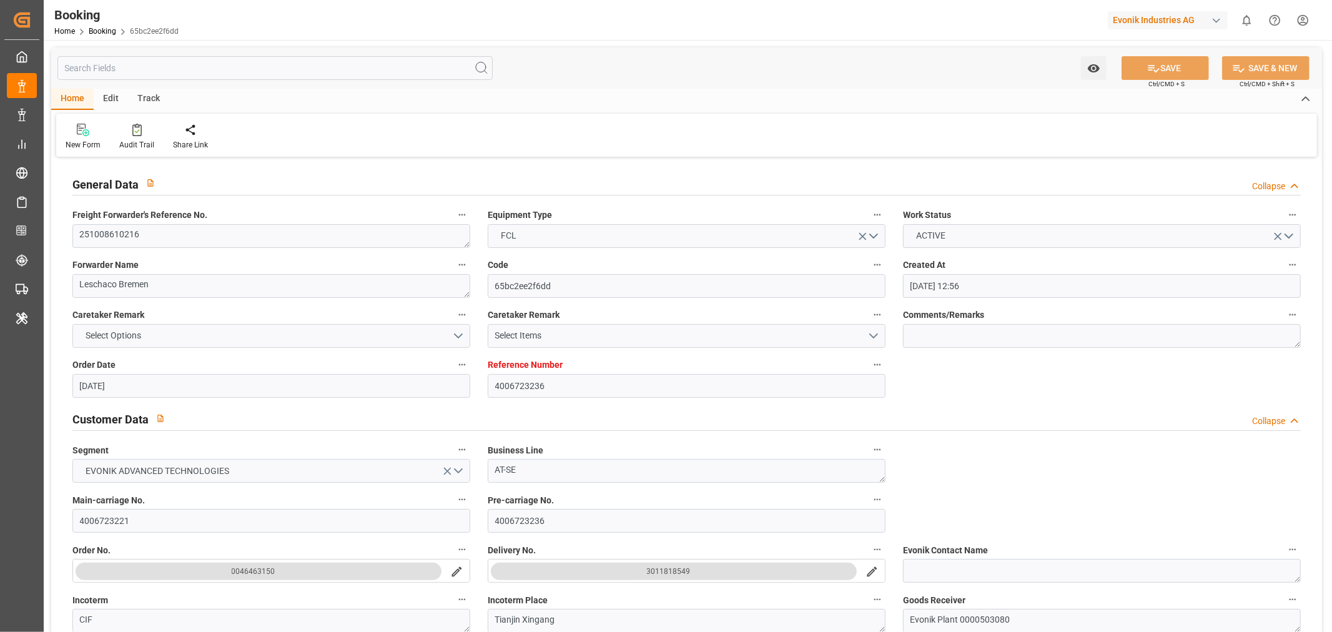
type input "[DATE]"
type input "[DATE] 00:00"
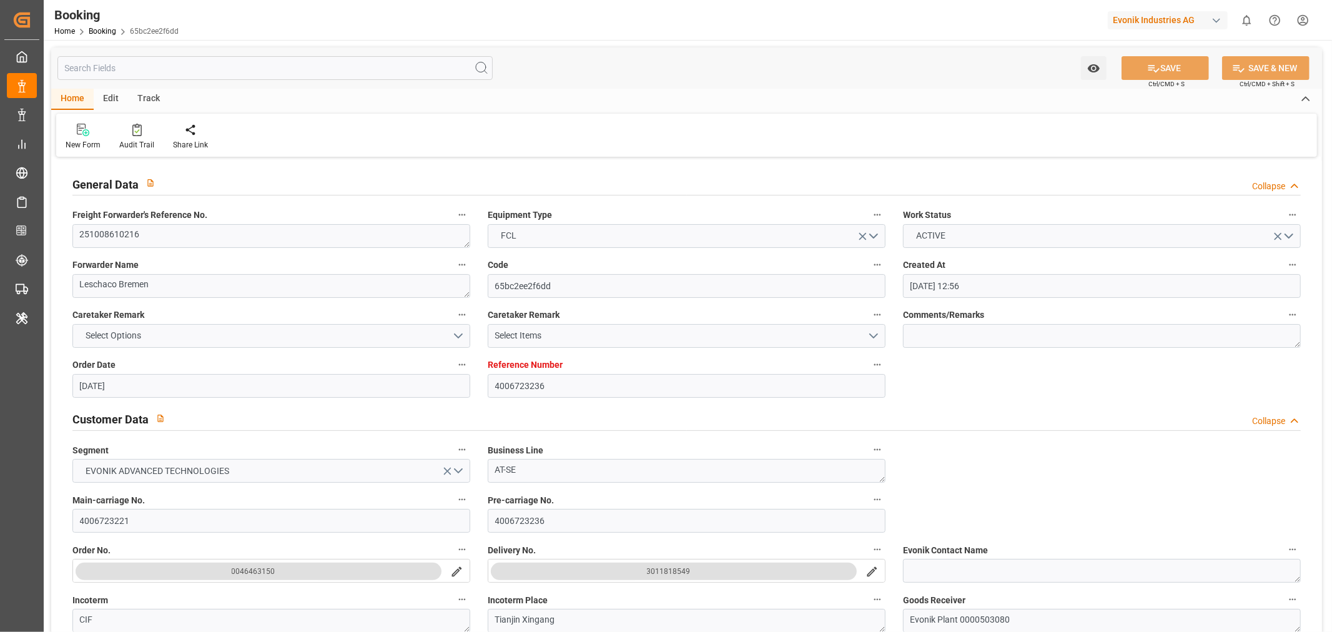
type input "[DATE] 07:58"
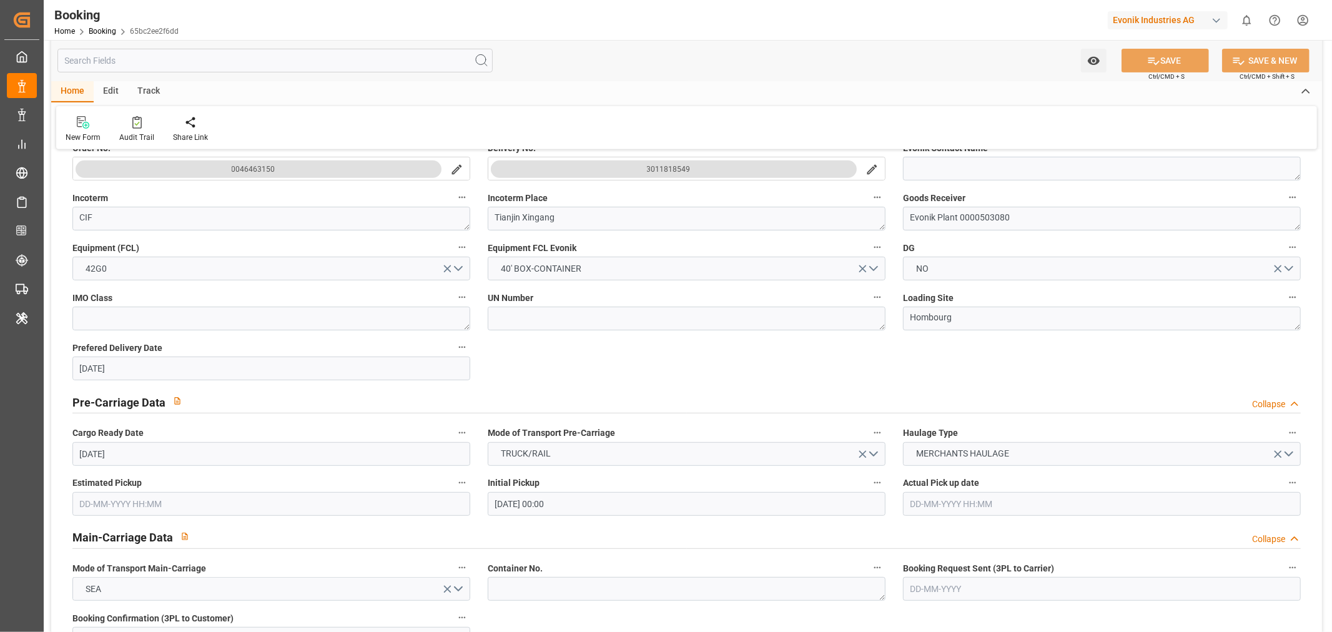
scroll to position [832, 0]
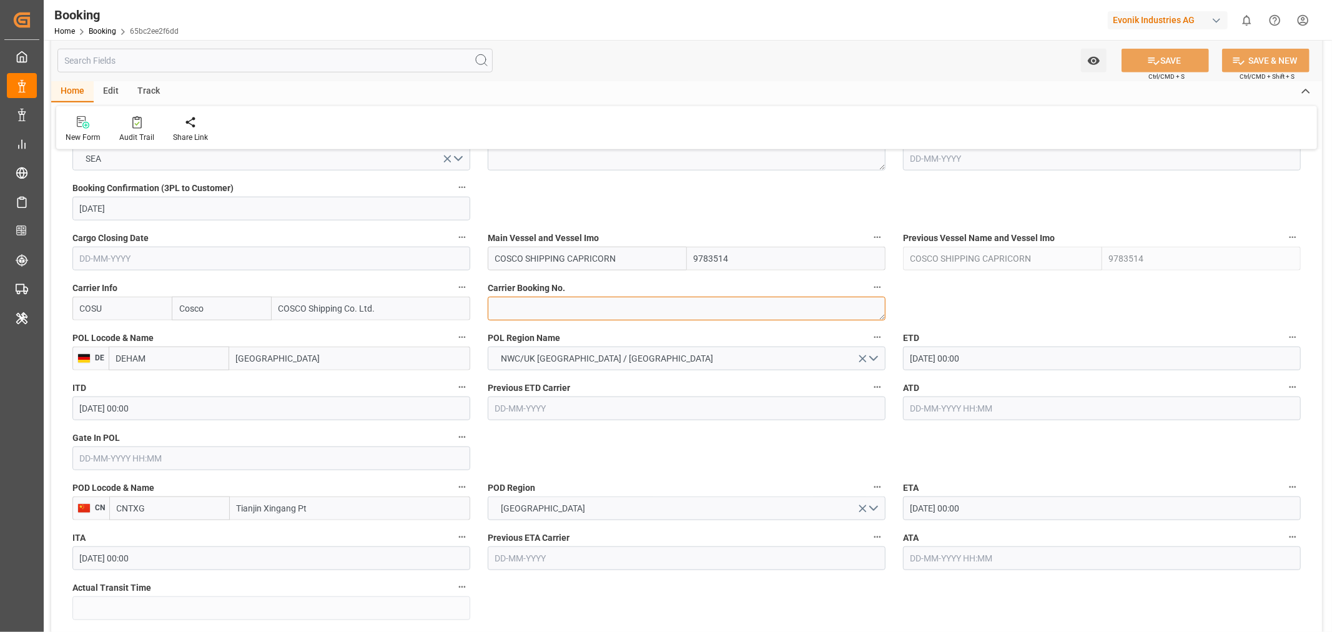
click at [540, 307] on textarea at bounding box center [687, 309] width 398 height 24
paste textarea "6429982260"
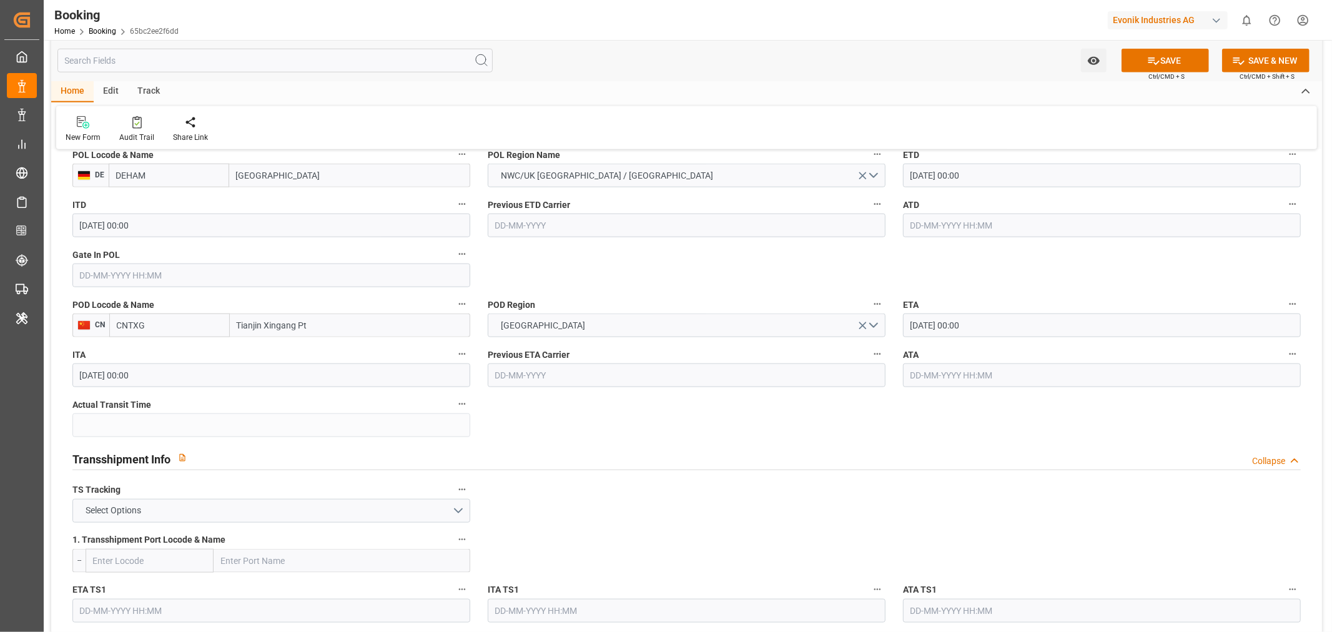
scroll to position [1040, 0]
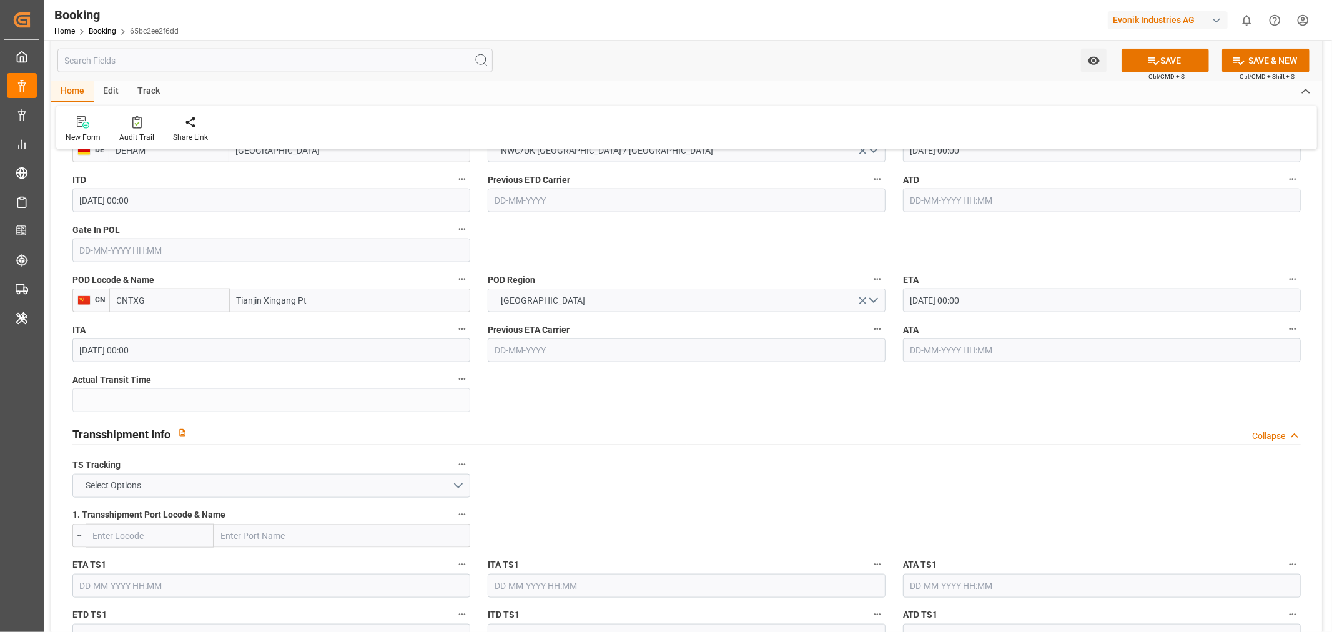
type textarea "6429982260"
click at [222, 478] on button "Select Options" at bounding box center [271, 486] width 398 height 24
click at [138, 513] on div "FALSE" at bounding box center [271, 515] width 396 height 26
click at [1174, 54] on button "SAVE" at bounding box center [1164, 61] width 87 height 24
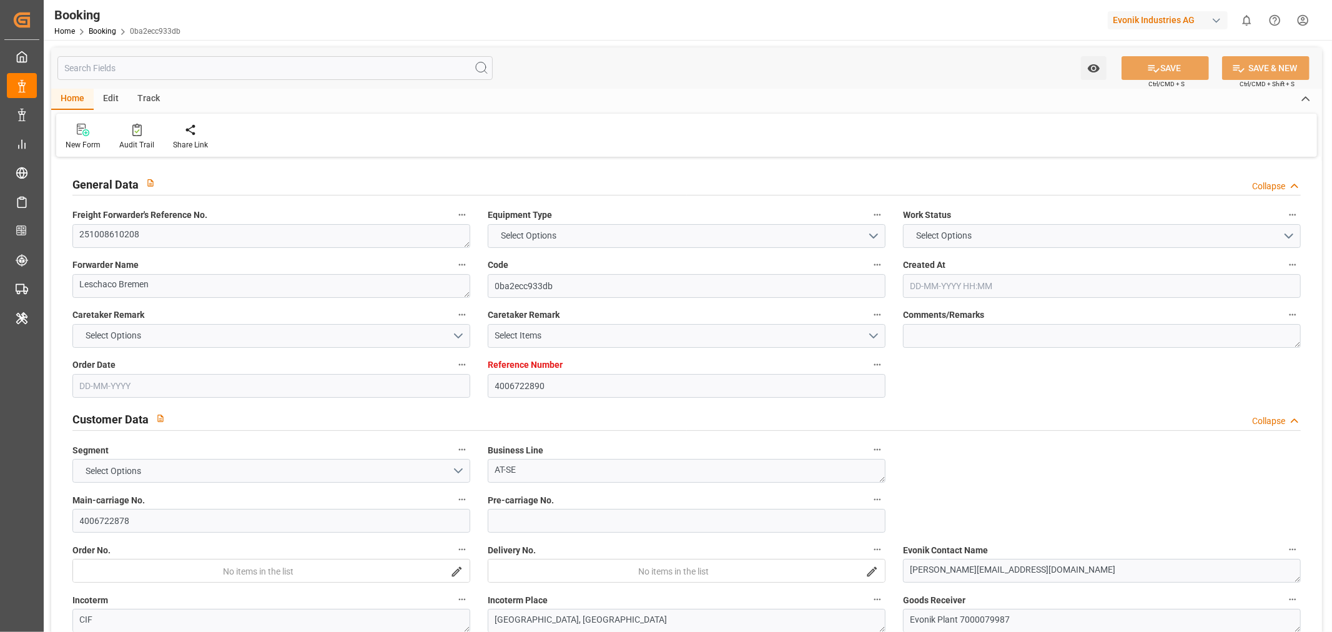
type input "4006722890"
type input "9783514"
type input "Cosco"
type input "COSCO Shipping Co. Ltd."
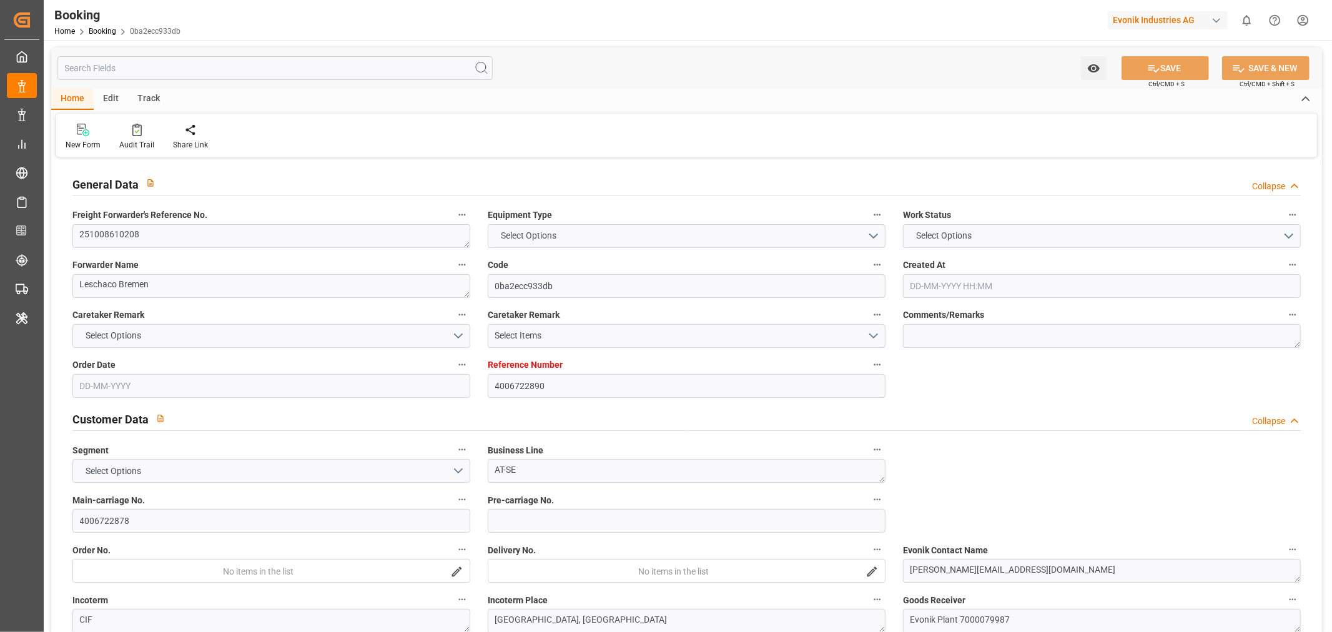
type input "DEHAM"
type input "CNSHA"
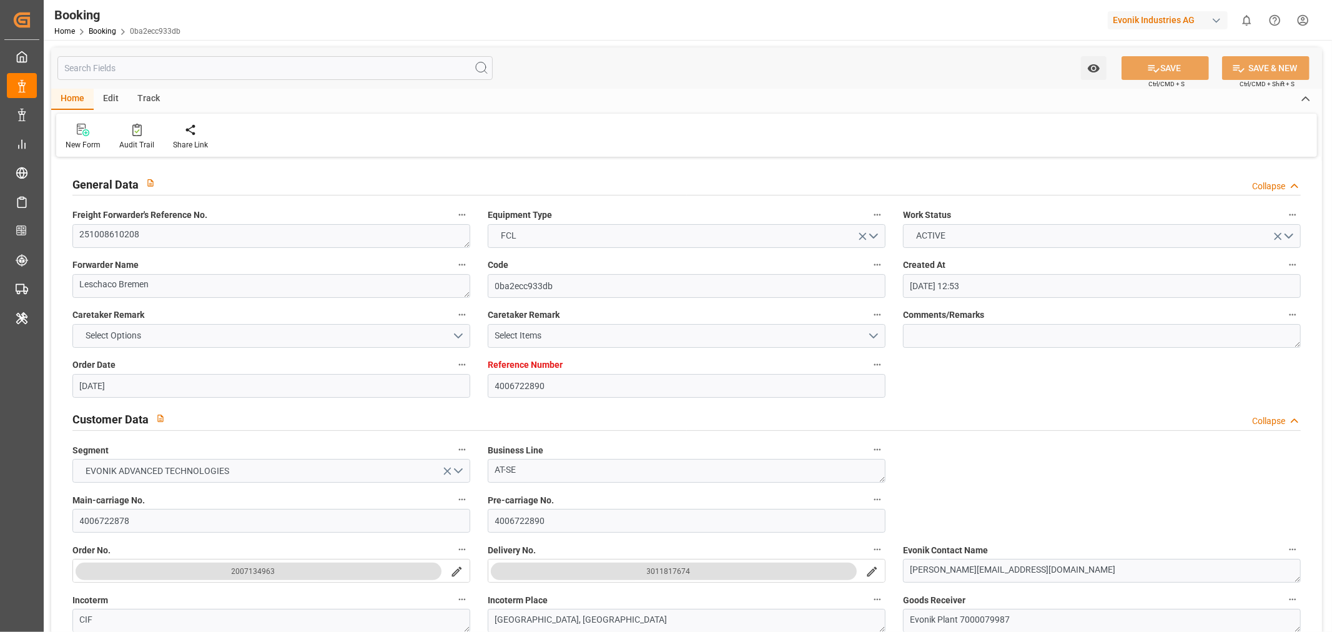
type input "[DATE] 12:53"
type input "[DATE]"
type input "[DATE] 00:00"
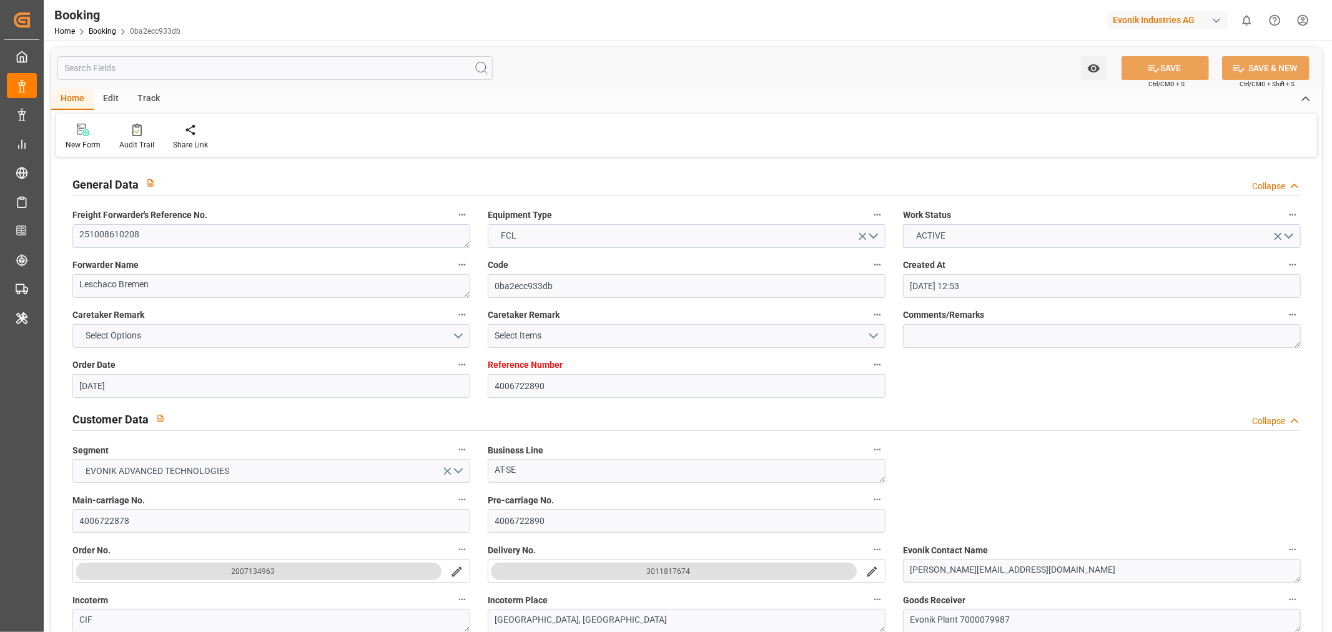
type input "[DATE]"
type input "27-10-2025 00:00"
type input "02-12-2025 00:00"
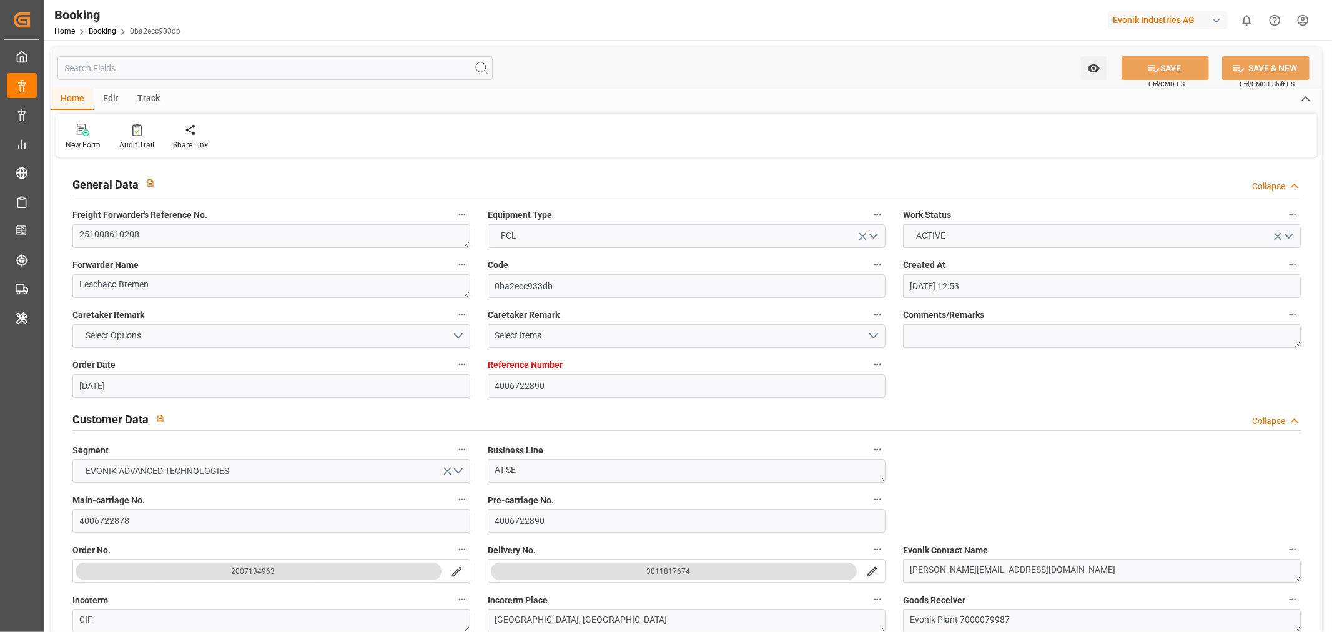
type input "08-10-2025 08:41"
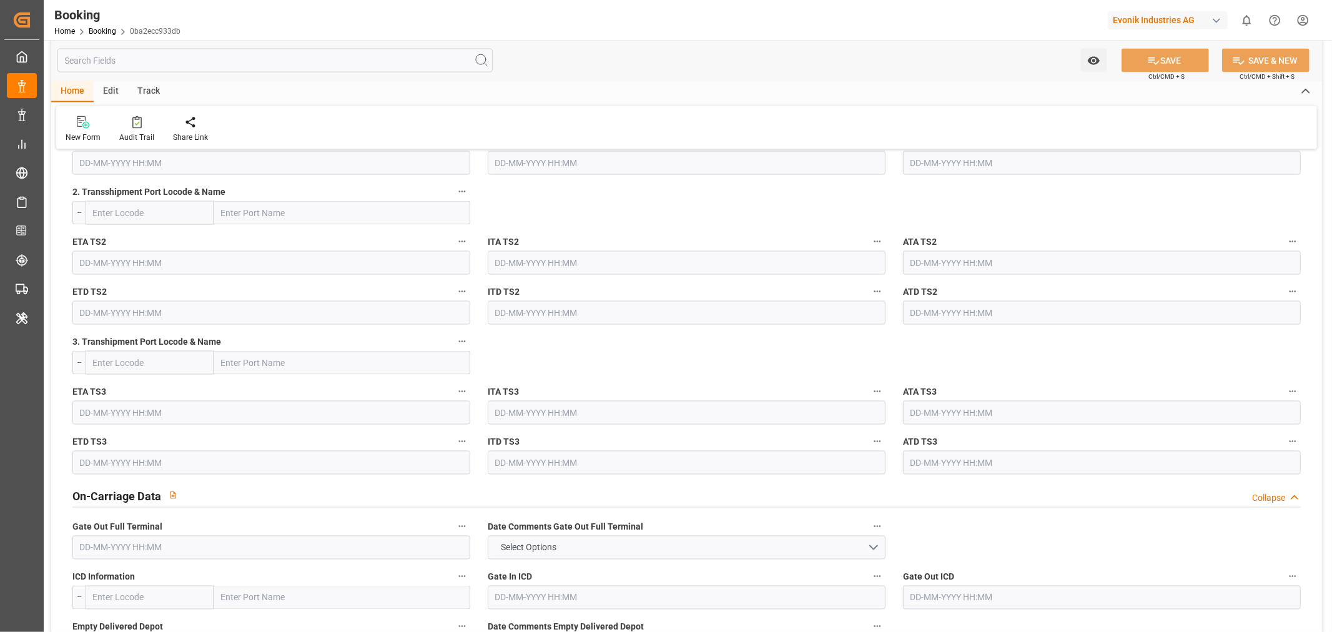
scroll to position [1665, 0]
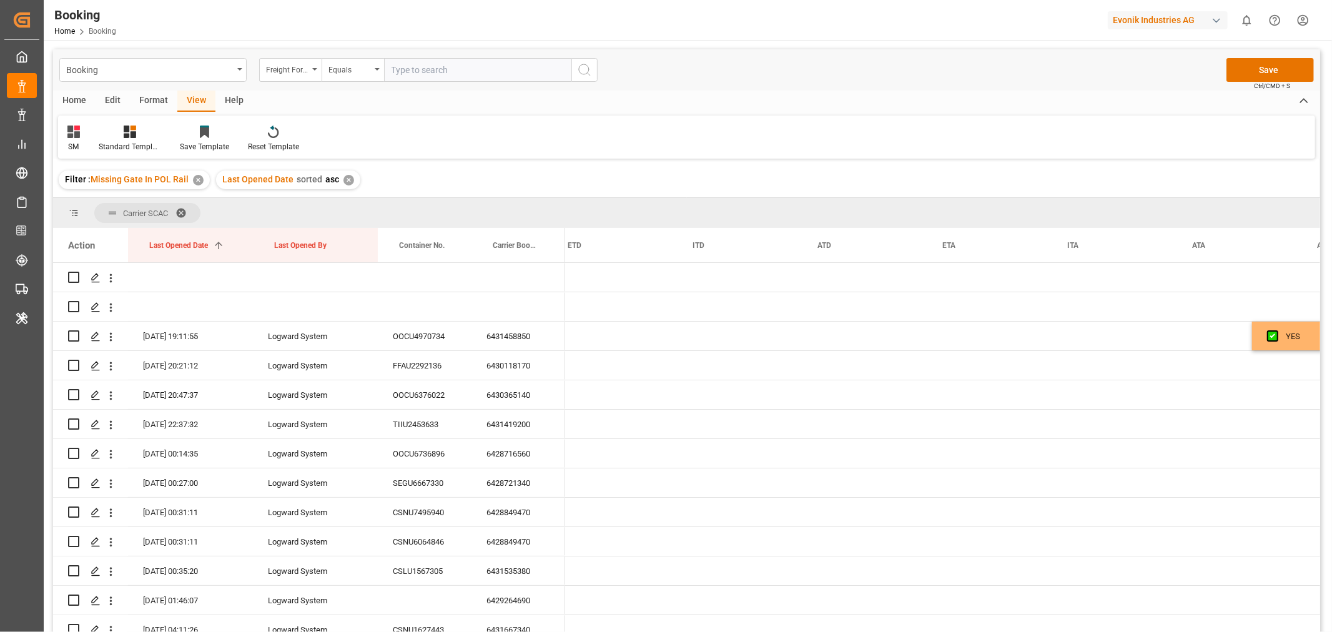
scroll to position [0, 5594]
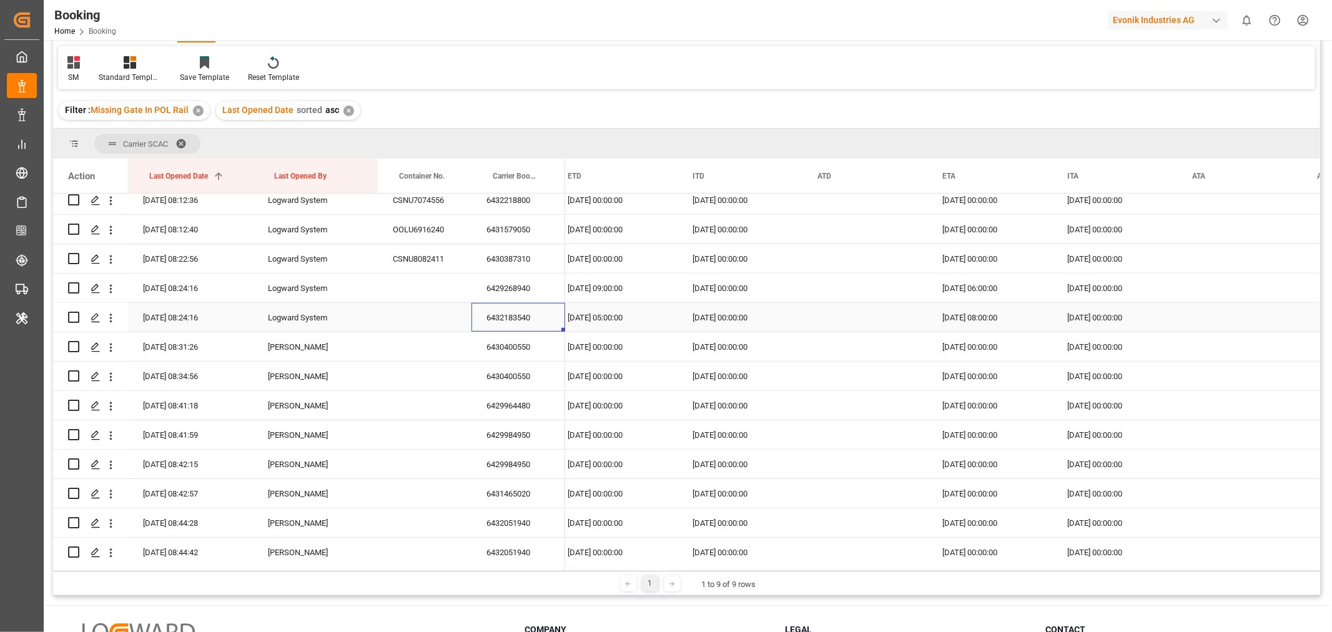
click at [525, 323] on div "6432183540" at bounding box center [518, 317] width 94 height 29
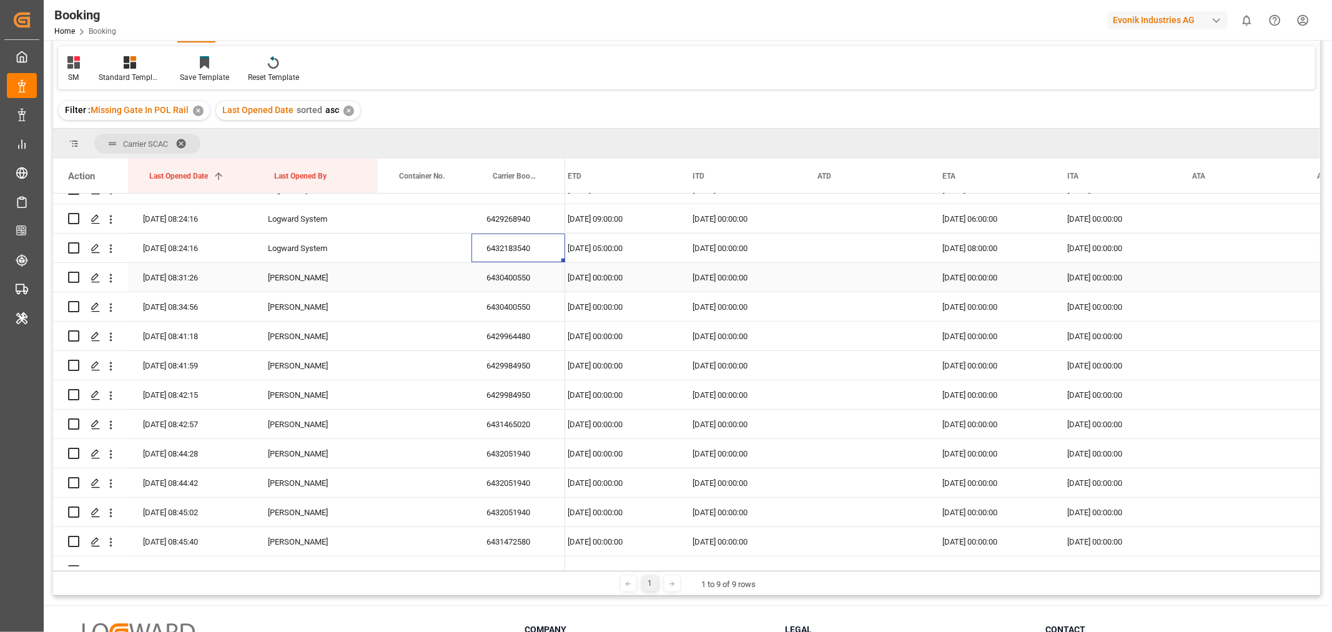
click at [523, 280] on div "6430400550" at bounding box center [518, 277] width 94 height 29
click at [538, 338] on div "6429964480" at bounding box center [518, 336] width 94 height 29
click at [534, 370] on div "6429984950" at bounding box center [518, 365] width 94 height 29
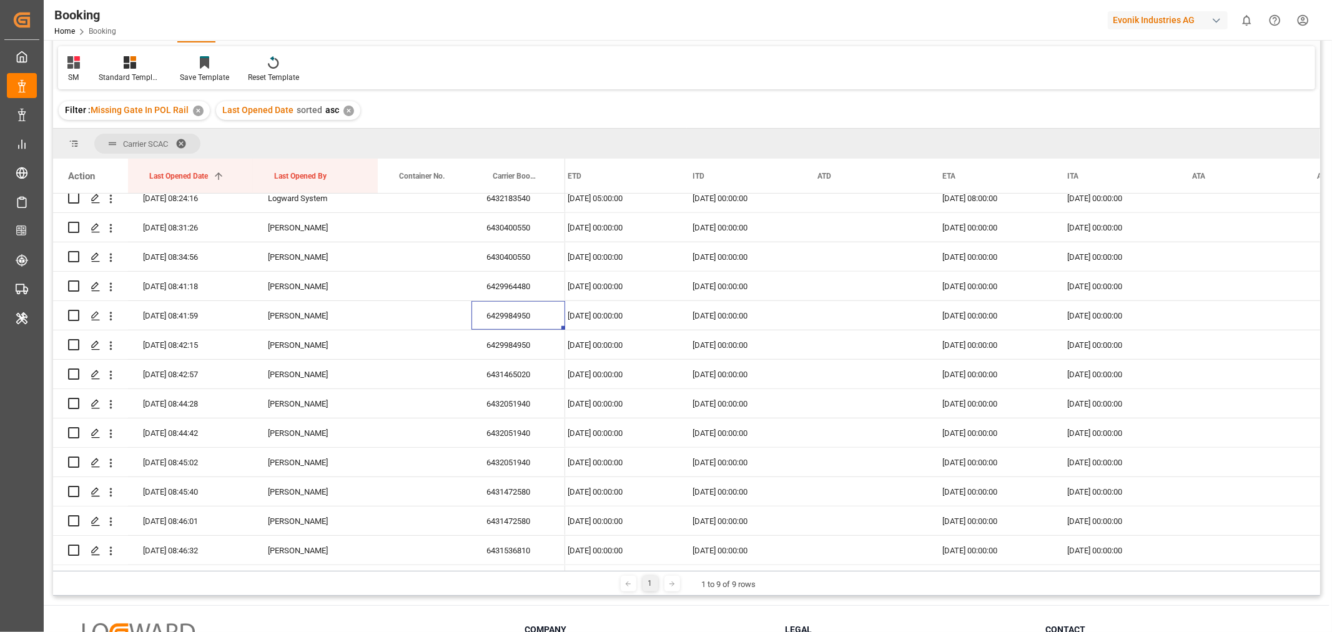
scroll to position [740, 0]
click at [535, 345] on div "6429984950" at bounding box center [518, 347] width 94 height 29
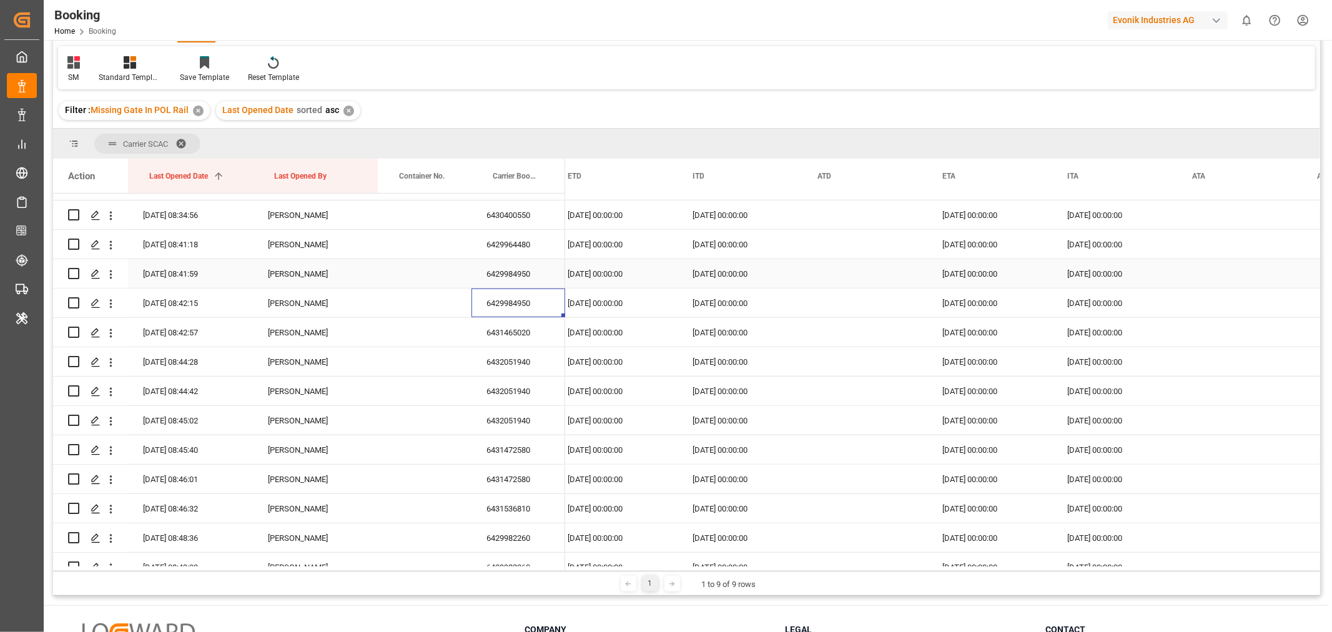
scroll to position [810, 0]
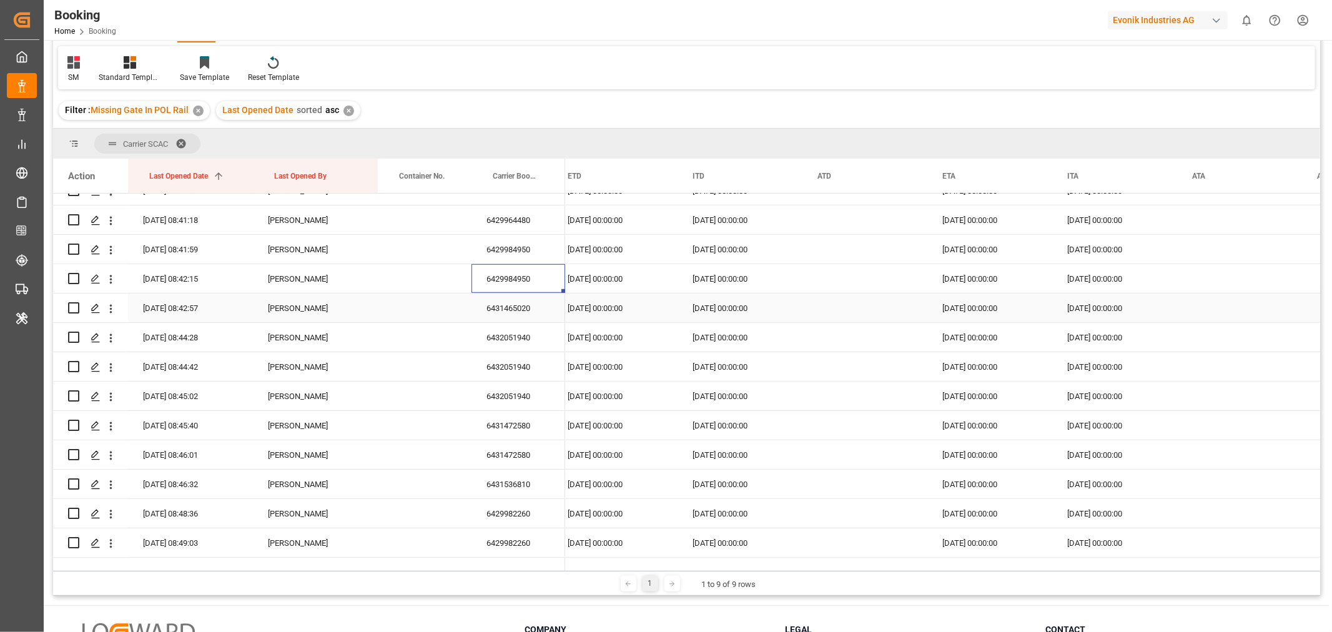
click at [508, 303] on div "6431465020" at bounding box center [518, 307] width 94 height 29
click at [513, 330] on div "6432051940" at bounding box center [518, 337] width 94 height 29
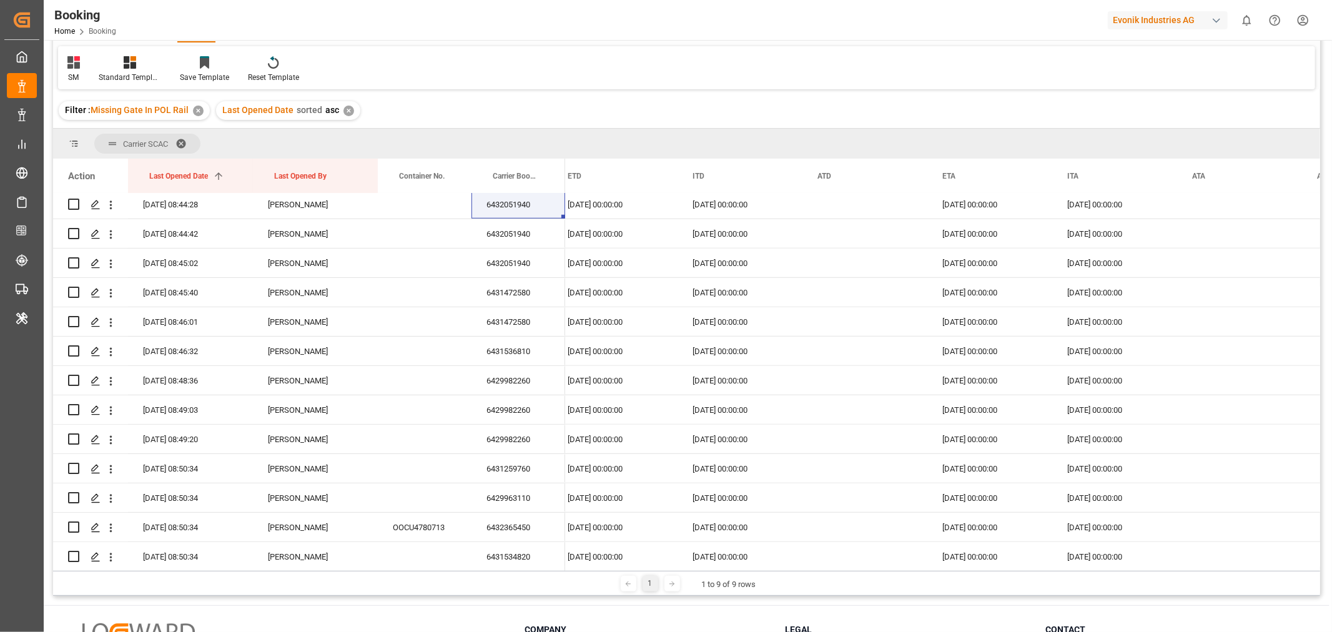
scroll to position [949, 0]
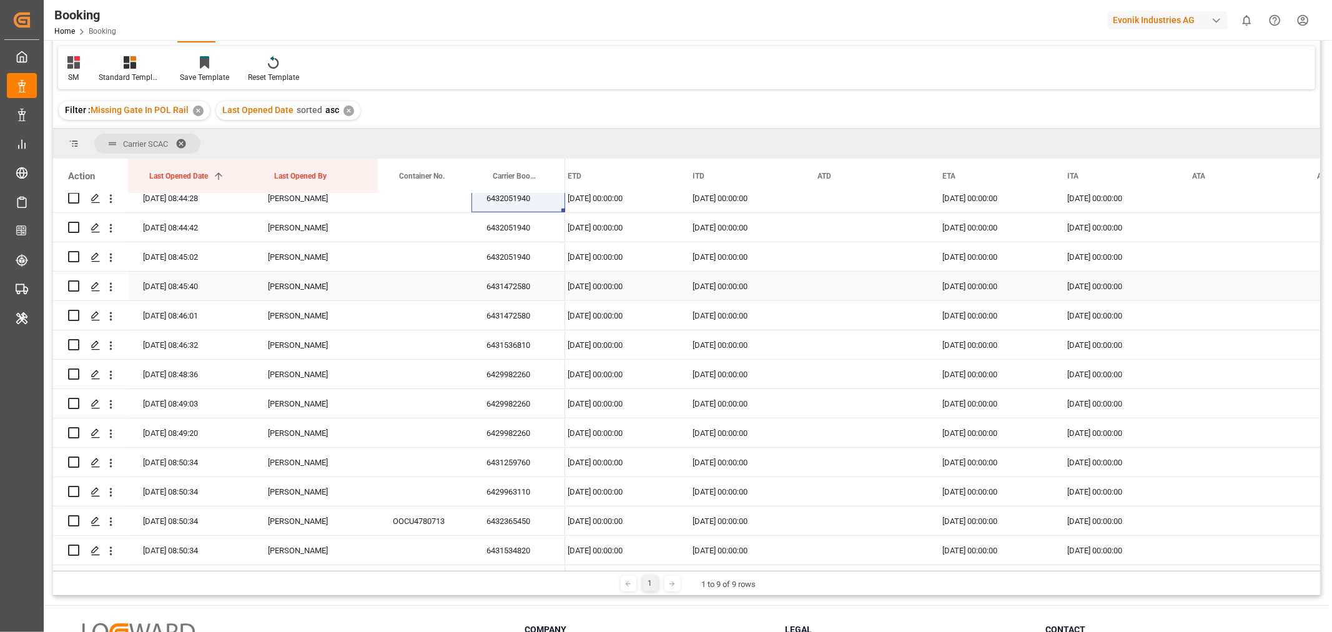
click at [523, 292] on div "6431472580" at bounding box center [518, 286] width 94 height 29
click at [539, 295] on div "6431472580" at bounding box center [518, 286] width 94 height 29
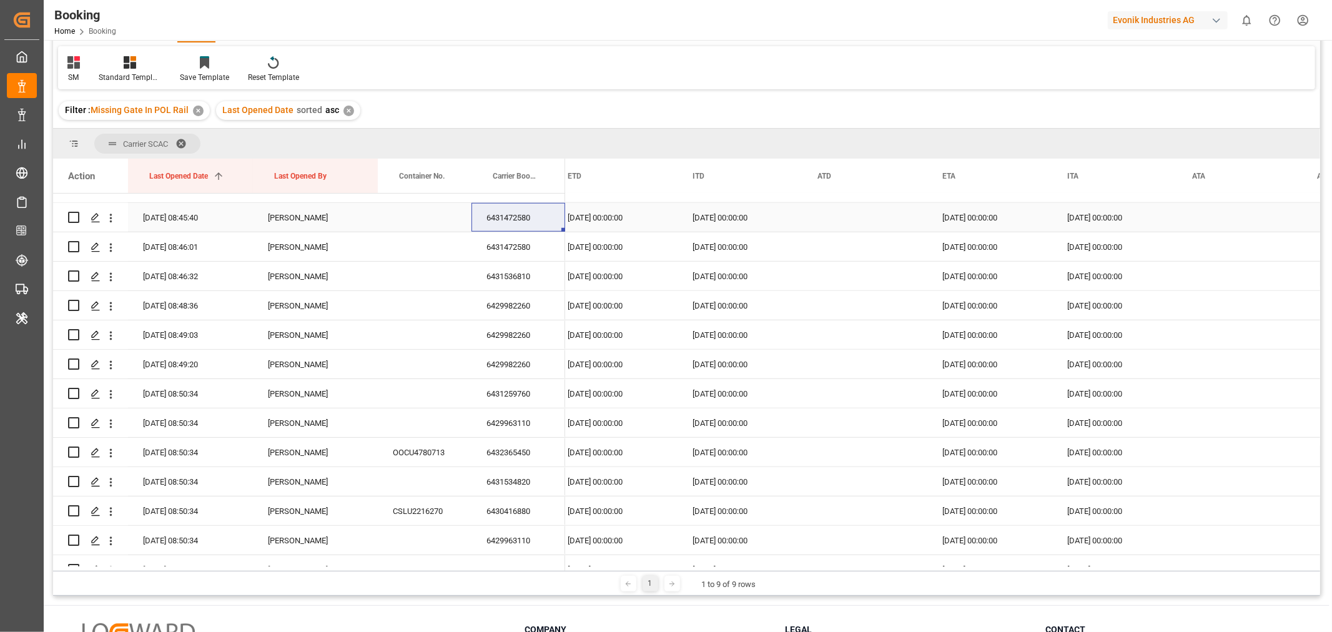
scroll to position [1018, 0]
click at [538, 271] on div "6431536810" at bounding box center [518, 275] width 94 height 29
click at [521, 308] on div "6429982260" at bounding box center [518, 304] width 94 height 29
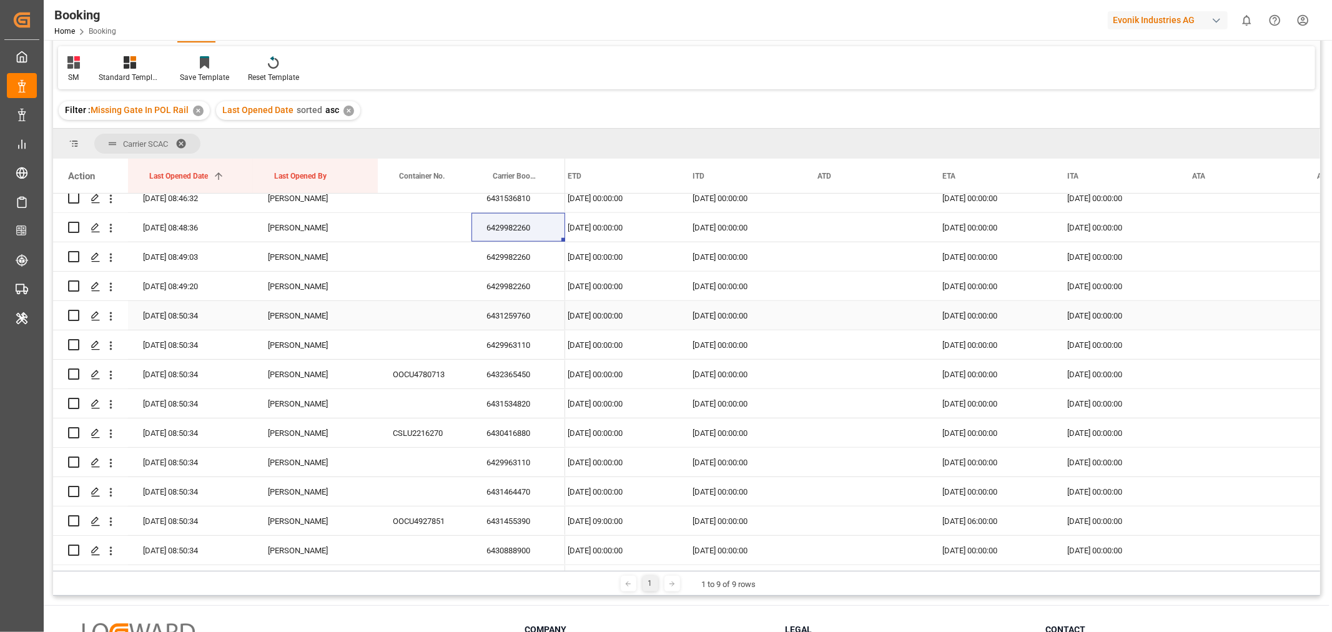
scroll to position [1088, 0]
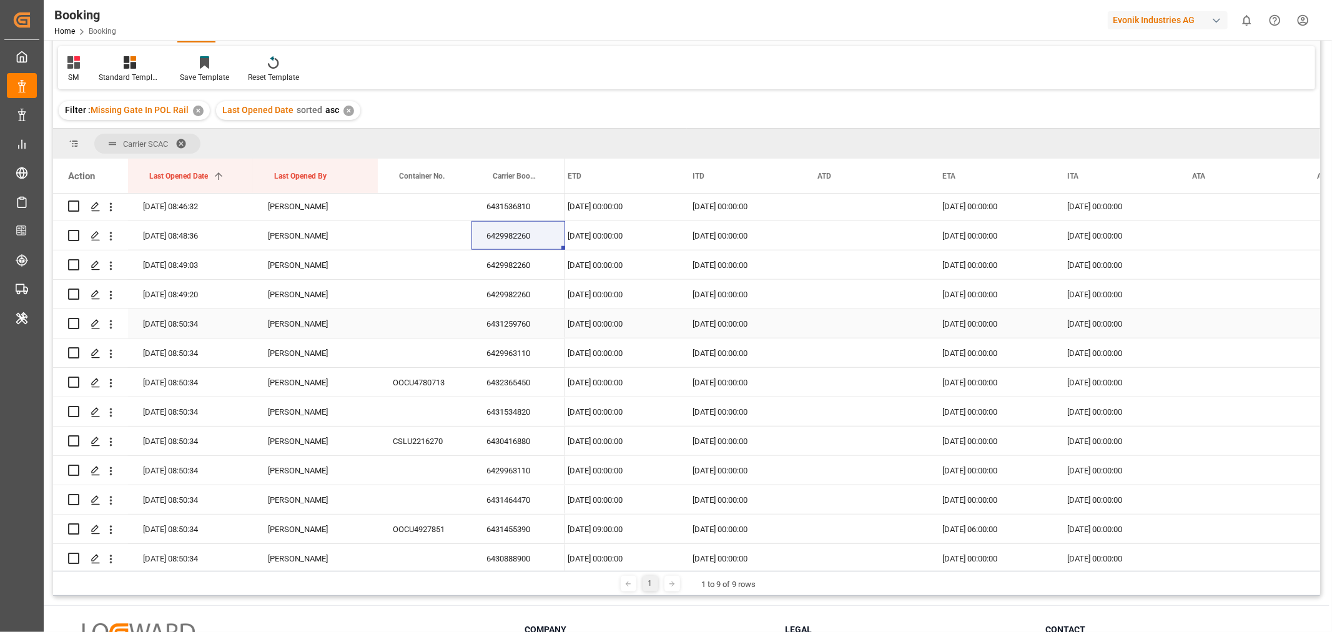
click at [523, 321] on div "6431259760" at bounding box center [518, 323] width 94 height 29
click at [518, 357] on div "6429963110" at bounding box center [518, 352] width 94 height 29
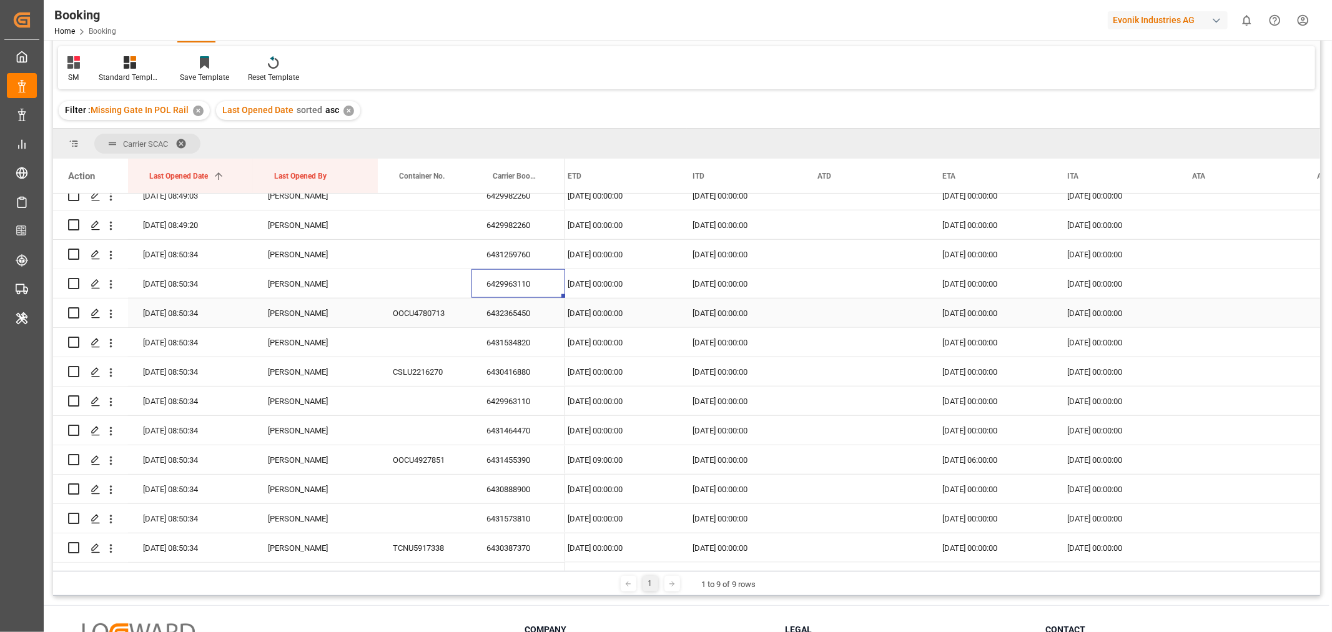
click at [503, 319] on div "6432365450" at bounding box center [518, 312] width 94 height 29
click at [531, 343] on div "6431534820" at bounding box center [518, 342] width 94 height 29
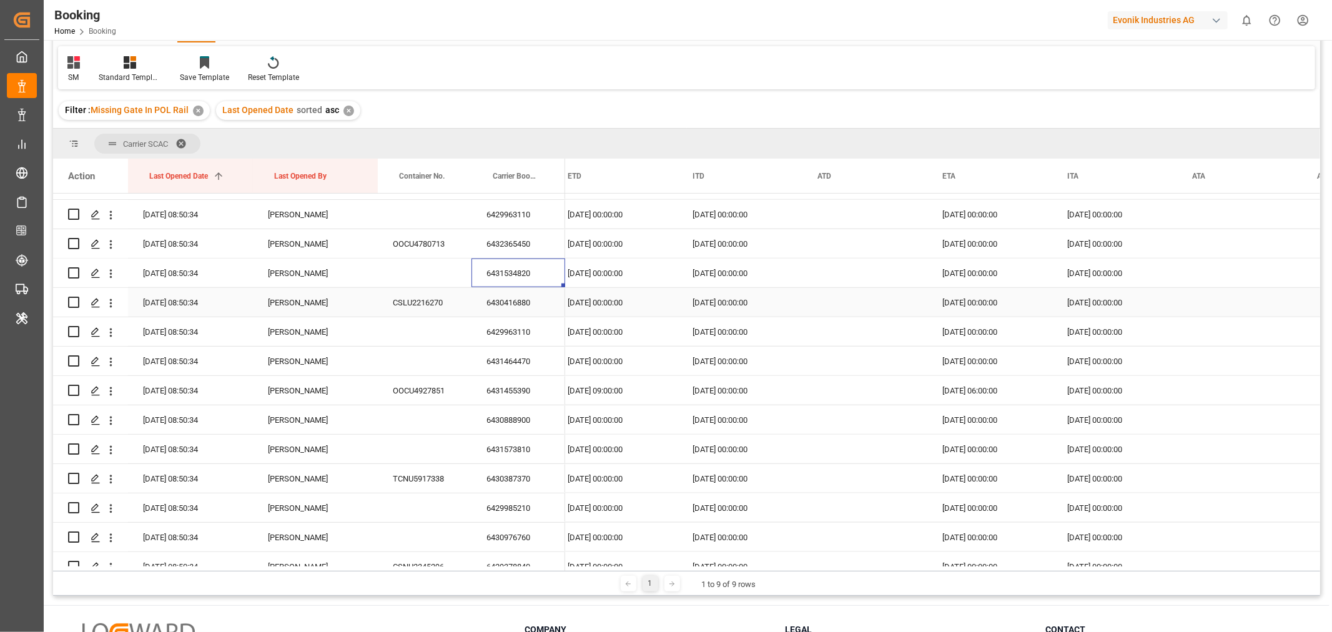
click at [501, 303] on div "6430416880" at bounding box center [518, 302] width 94 height 29
click at [534, 332] on div "6429963110" at bounding box center [518, 331] width 94 height 29
click at [513, 360] on div "6431464470" at bounding box center [518, 361] width 94 height 29
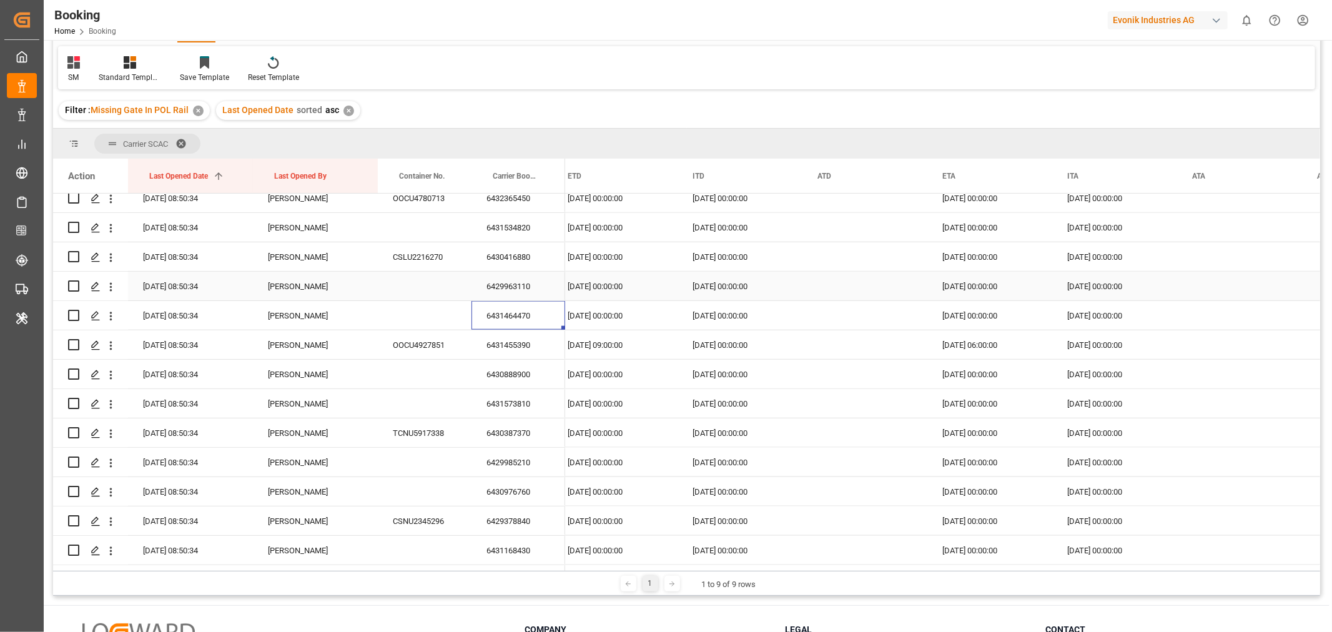
scroll to position [1296, 0]
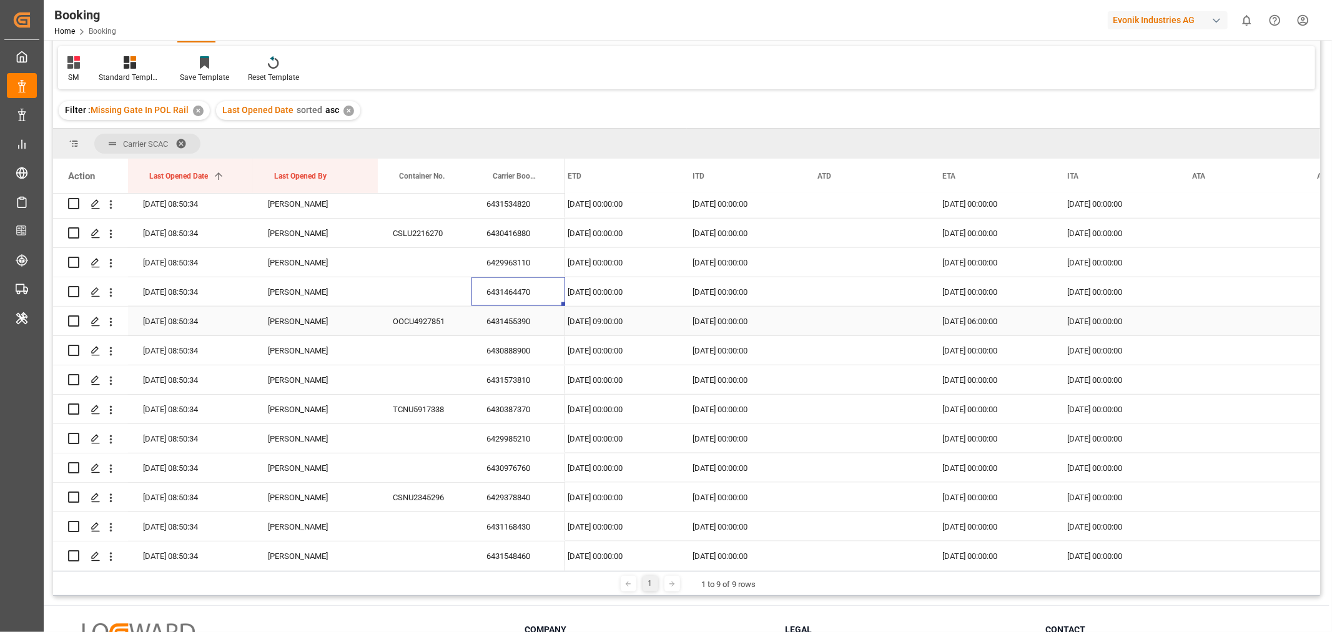
click at [522, 325] on div "6431455390" at bounding box center [518, 321] width 94 height 29
click at [536, 327] on div "6431455390" at bounding box center [518, 321] width 94 height 29
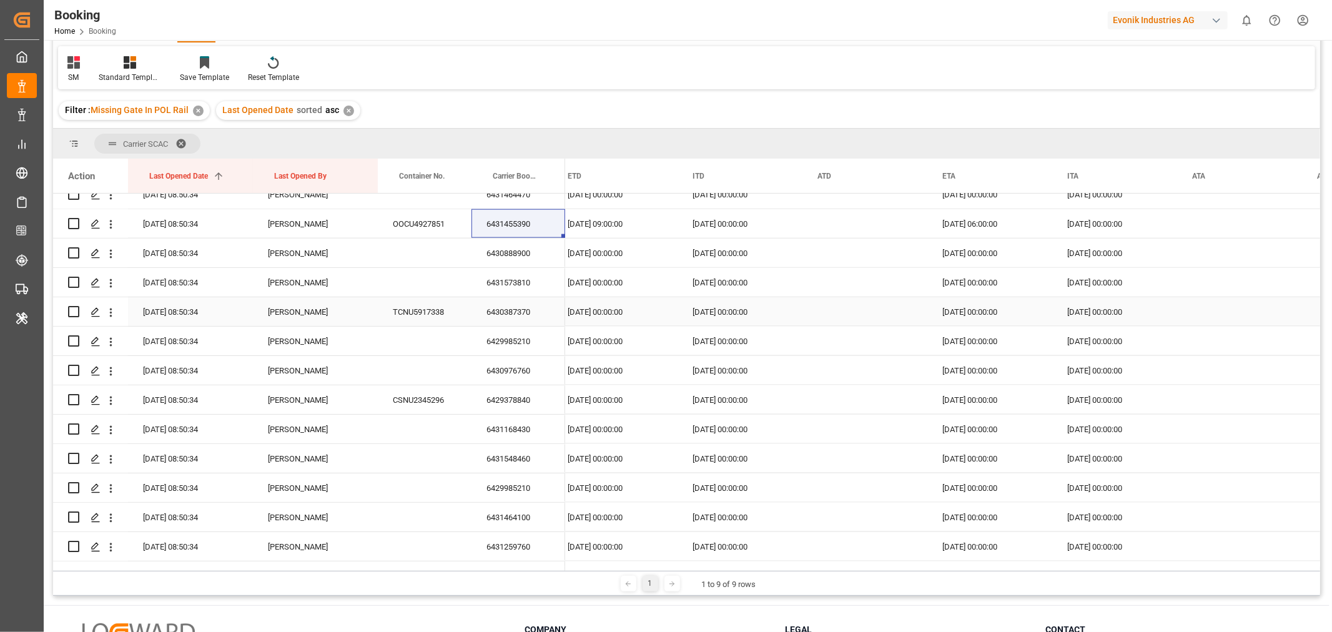
scroll to position [1387, 0]
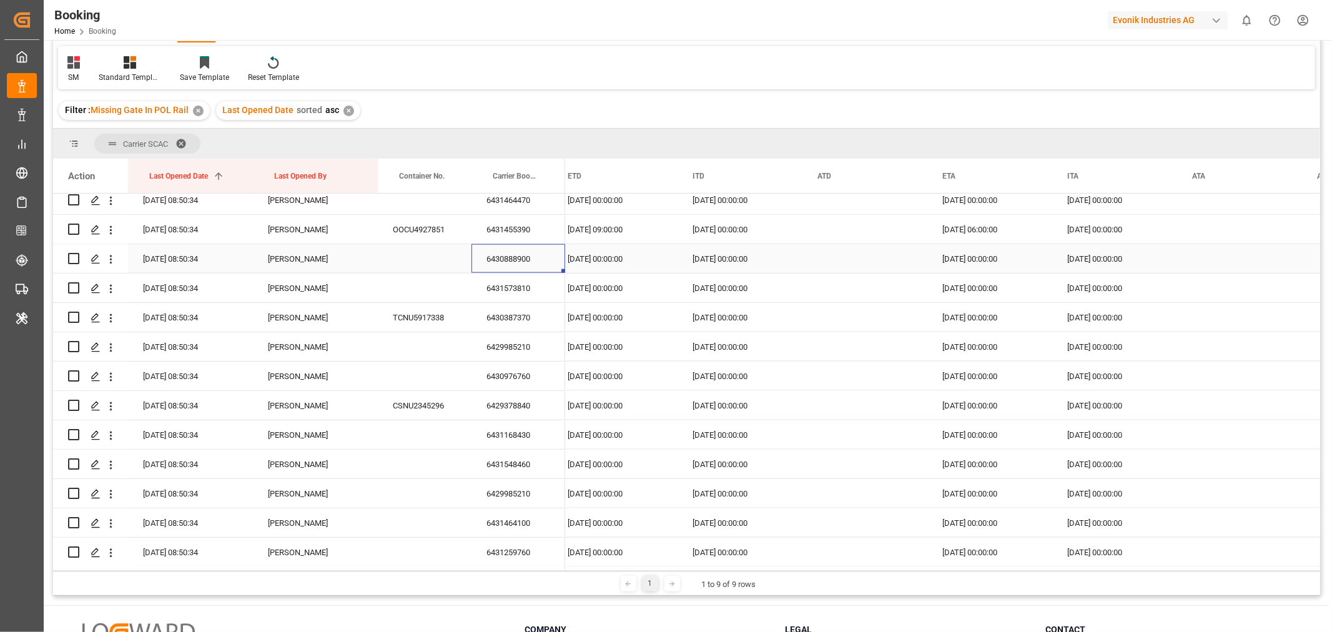
click at [540, 256] on div "6430888900" at bounding box center [518, 258] width 94 height 29
click at [529, 288] on div "6431573810" at bounding box center [518, 287] width 94 height 29
click at [523, 323] on div "6430387370" at bounding box center [518, 317] width 94 height 29
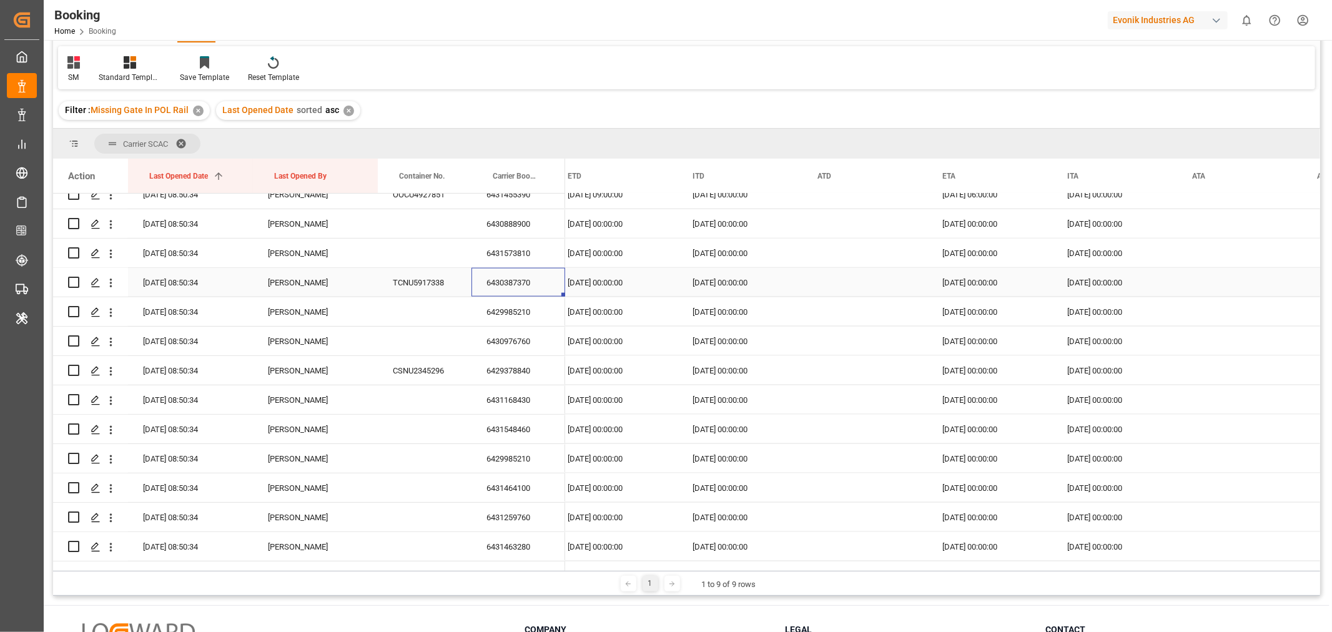
scroll to position [1457, 0]
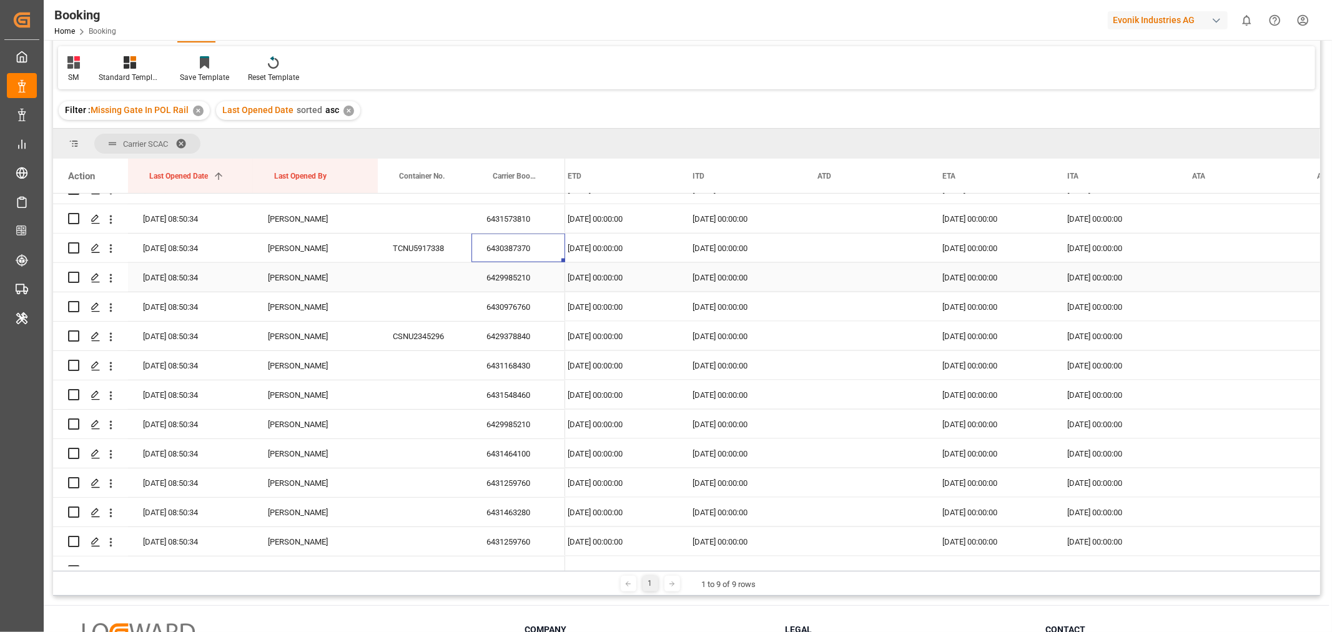
click at [504, 283] on div "6429985210" at bounding box center [518, 277] width 94 height 29
click at [527, 303] on div "6430976760" at bounding box center [518, 306] width 94 height 29
click at [502, 333] on div "6429378840" at bounding box center [518, 336] width 94 height 29
click at [115, 335] on icon "open menu" at bounding box center [110, 336] width 13 height 13
click at [177, 361] on span "Open in new tab" at bounding box center [193, 363] width 114 height 13
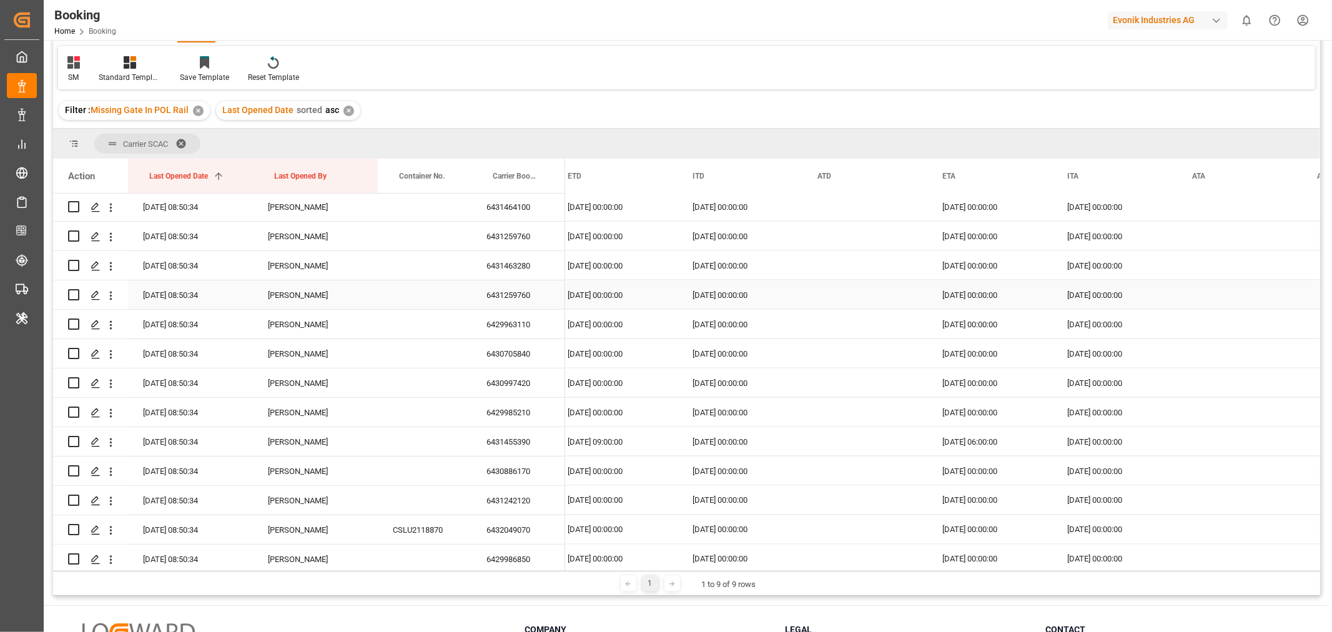
scroll to position [1595, 0]
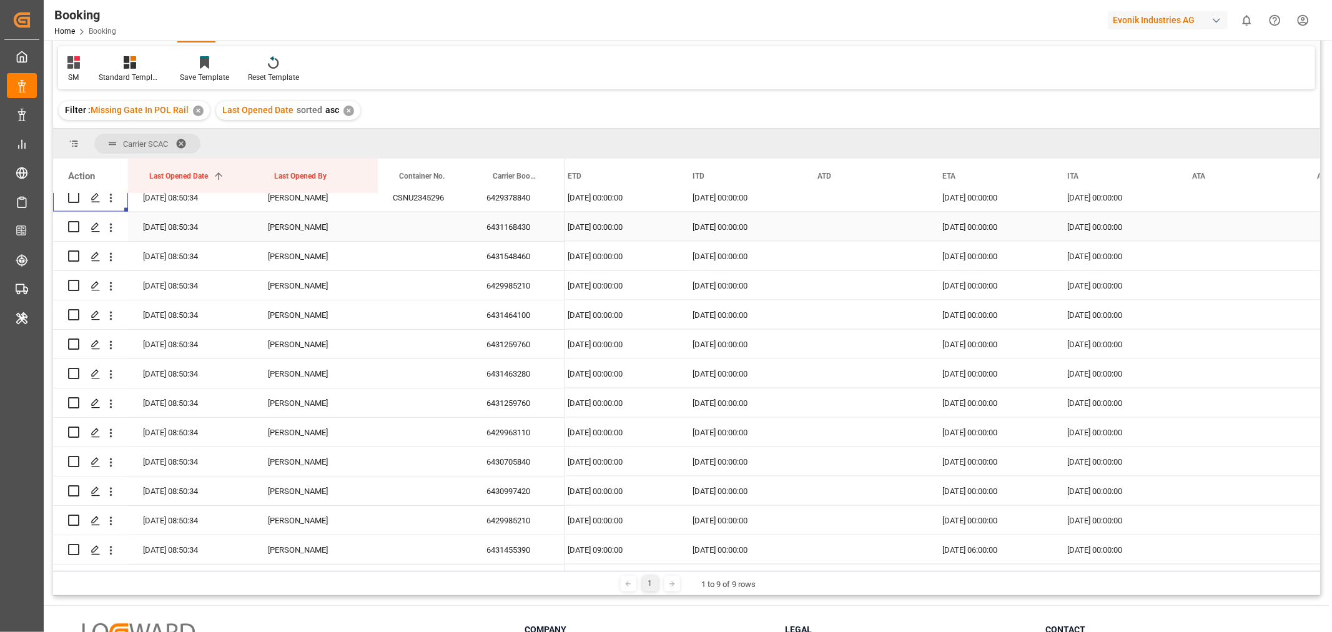
click at [521, 230] on div "6431168430" at bounding box center [518, 226] width 94 height 29
click at [534, 250] on div "6431548460" at bounding box center [518, 256] width 94 height 29
drag, startPoint x: 534, startPoint y: 287, endPoint x: 538, endPoint y: 297, distance: 10.1
click at [534, 288] on div "6429985210" at bounding box center [518, 285] width 94 height 29
click at [516, 325] on div "6431464100" at bounding box center [518, 314] width 94 height 29
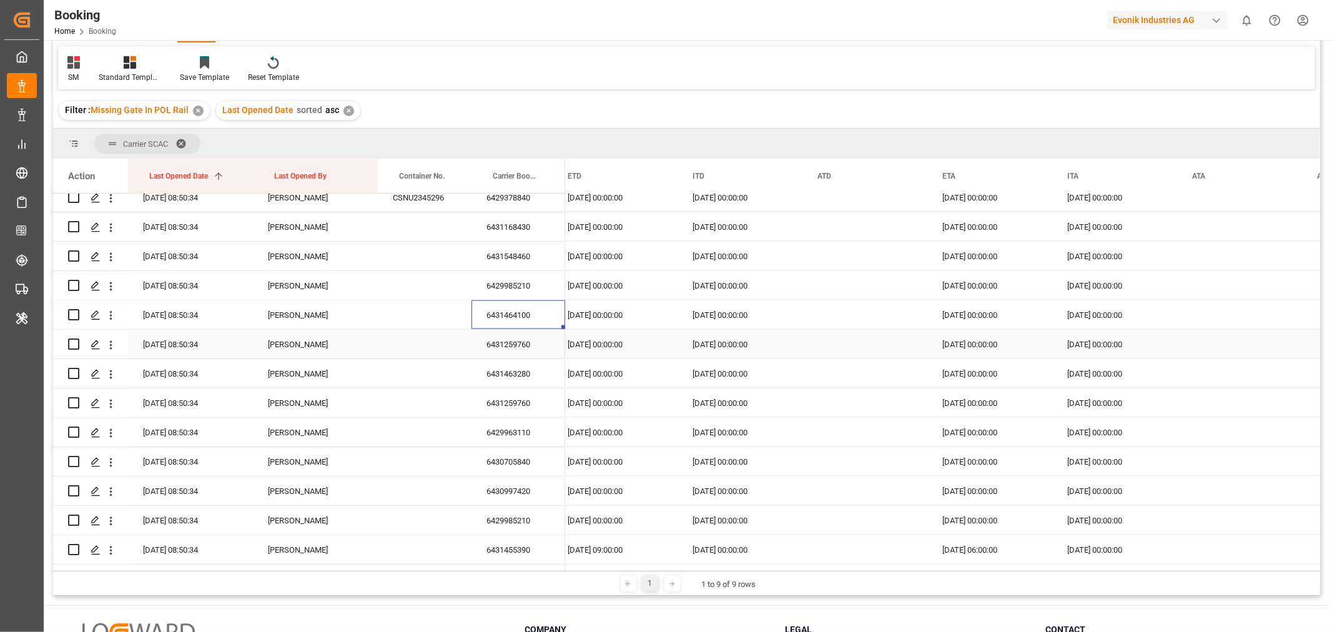
click at [512, 347] on div "6431259760" at bounding box center [518, 344] width 94 height 29
click at [523, 384] on div "6431463280" at bounding box center [518, 373] width 94 height 29
click at [524, 409] on div "6431259760" at bounding box center [518, 402] width 94 height 29
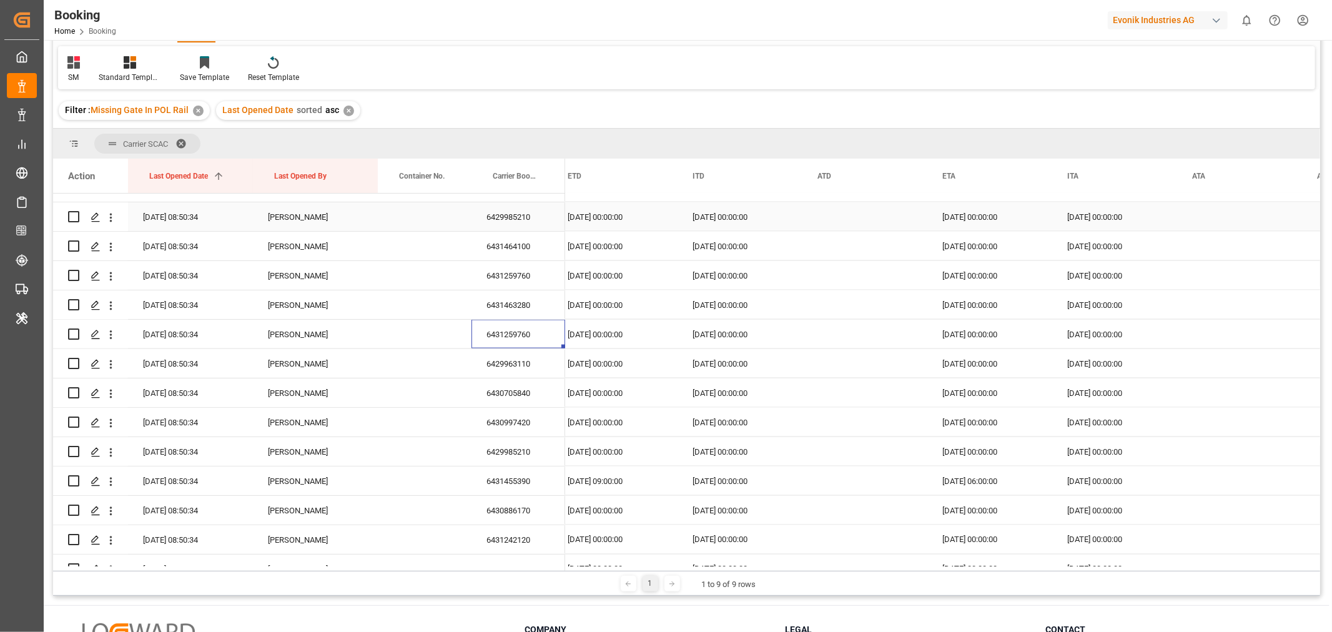
scroll to position [1665, 0]
click at [523, 372] on div "6429963110" at bounding box center [518, 362] width 94 height 29
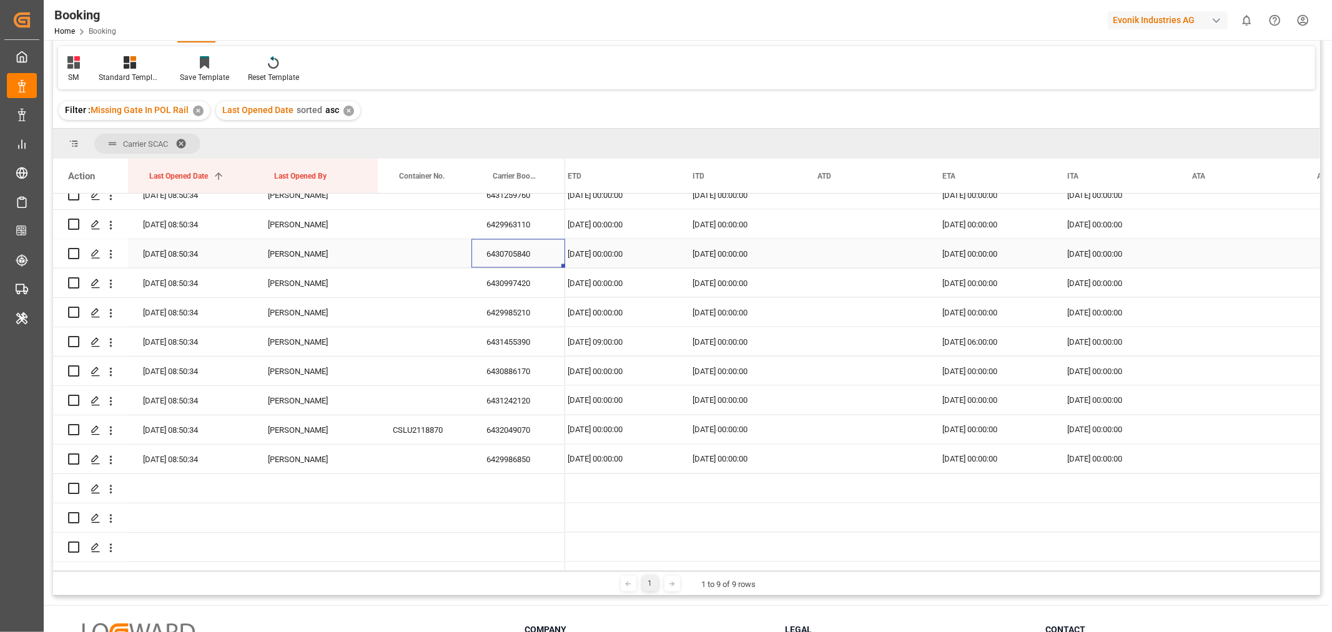
click at [511, 244] on div "6430705840" at bounding box center [518, 253] width 94 height 29
click at [526, 287] on div "6430997420" at bounding box center [518, 282] width 94 height 29
click at [507, 311] on div "6429985210" at bounding box center [518, 312] width 94 height 29
click at [531, 371] on div "6430886170" at bounding box center [518, 371] width 94 height 29
click at [520, 366] on div "6430886170" at bounding box center [518, 371] width 94 height 29
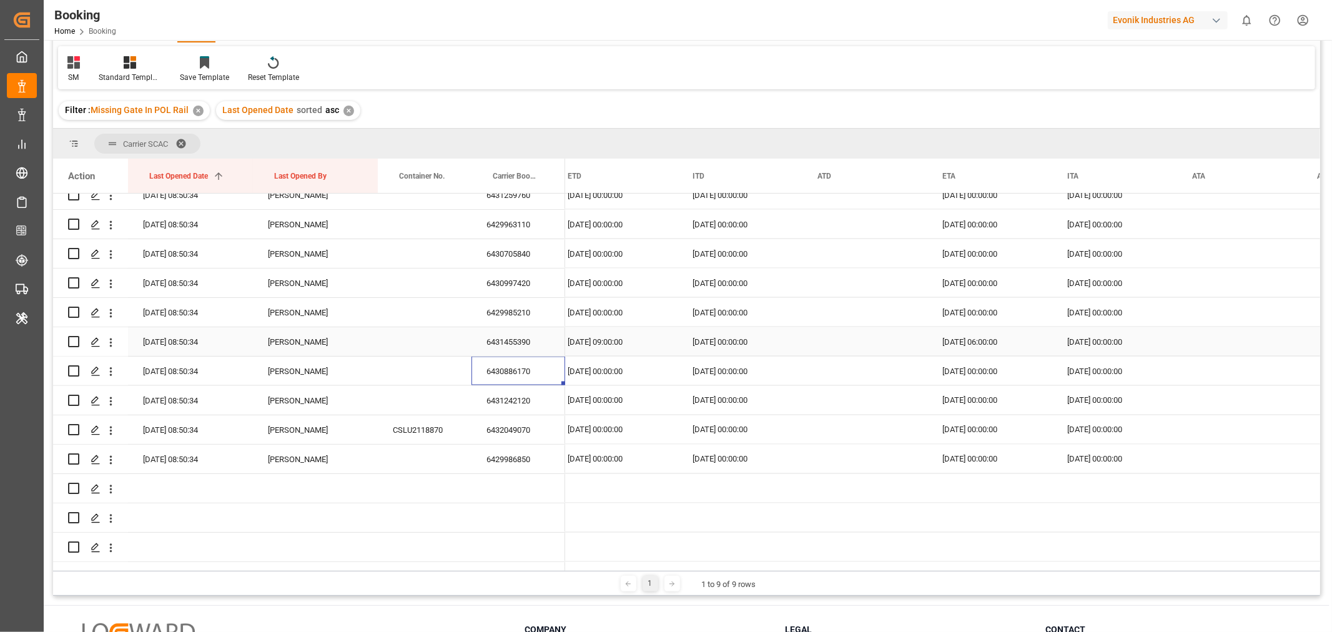
scroll to position [1873, 0]
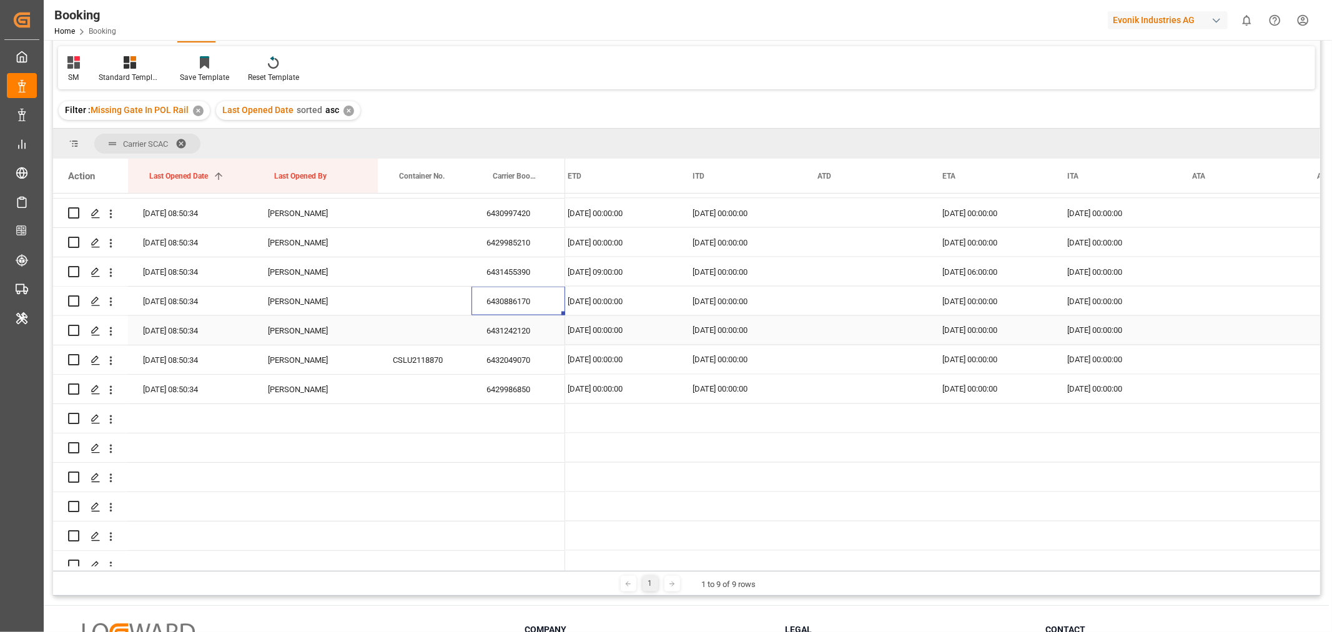
click at [516, 332] on div "6431242120" at bounding box center [518, 330] width 94 height 29
click at [507, 370] on div "6432049070" at bounding box center [518, 359] width 94 height 29
click at [517, 390] on div "6429986850" at bounding box center [518, 389] width 94 height 29
drag, startPoint x: 707, startPoint y: 566, endPoint x: 473, endPoint y: 564, distance: 234.8
click at [473, 564] on div "Action Last Opened Date 1 Last Opened By Container No." at bounding box center [686, 365] width 1267 height 412
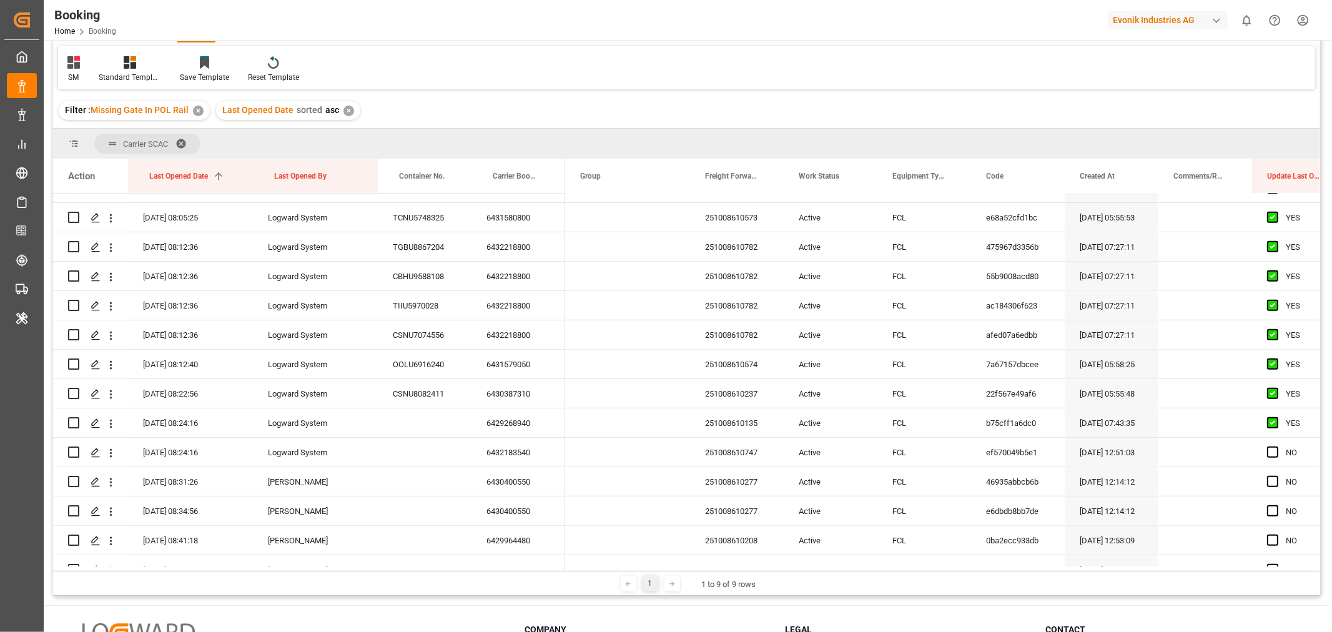
scroll to position [485, 0]
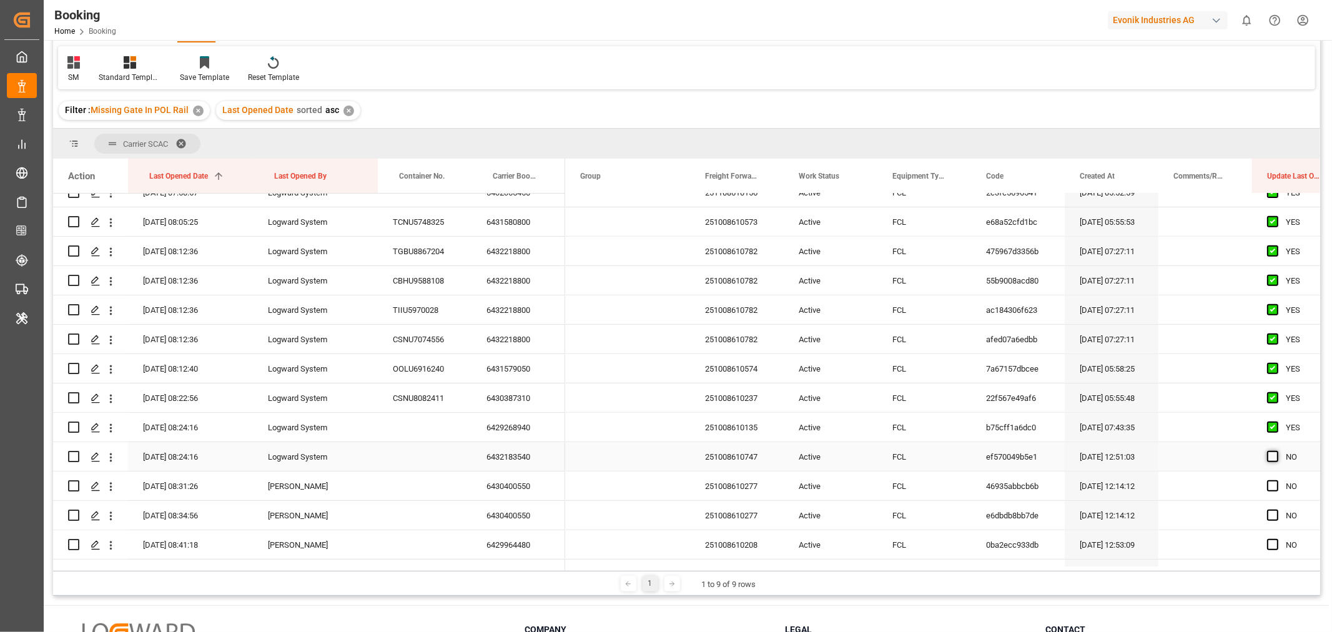
click at [1269, 458] on span "Press SPACE to select this row." at bounding box center [1272, 456] width 11 height 11
click at [1276, 451] on input "Press SPACE to select this row." at bounding box center [1276, 451] width 0 height 0
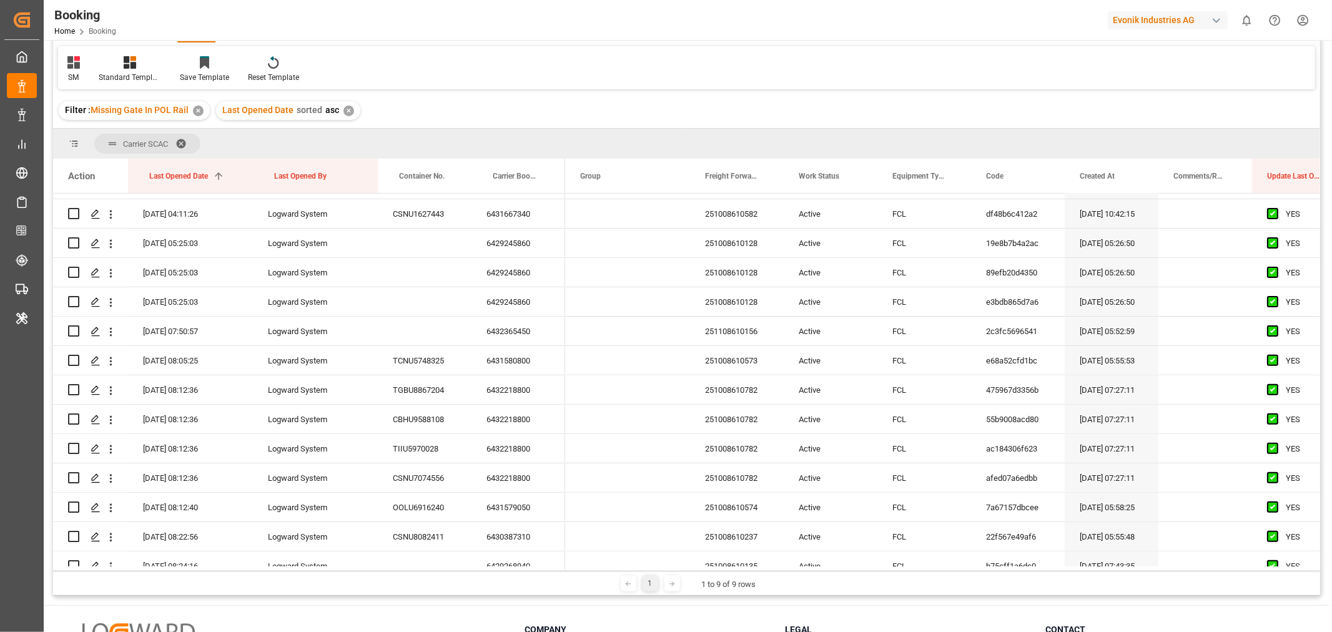
scroll to position [0, 0]
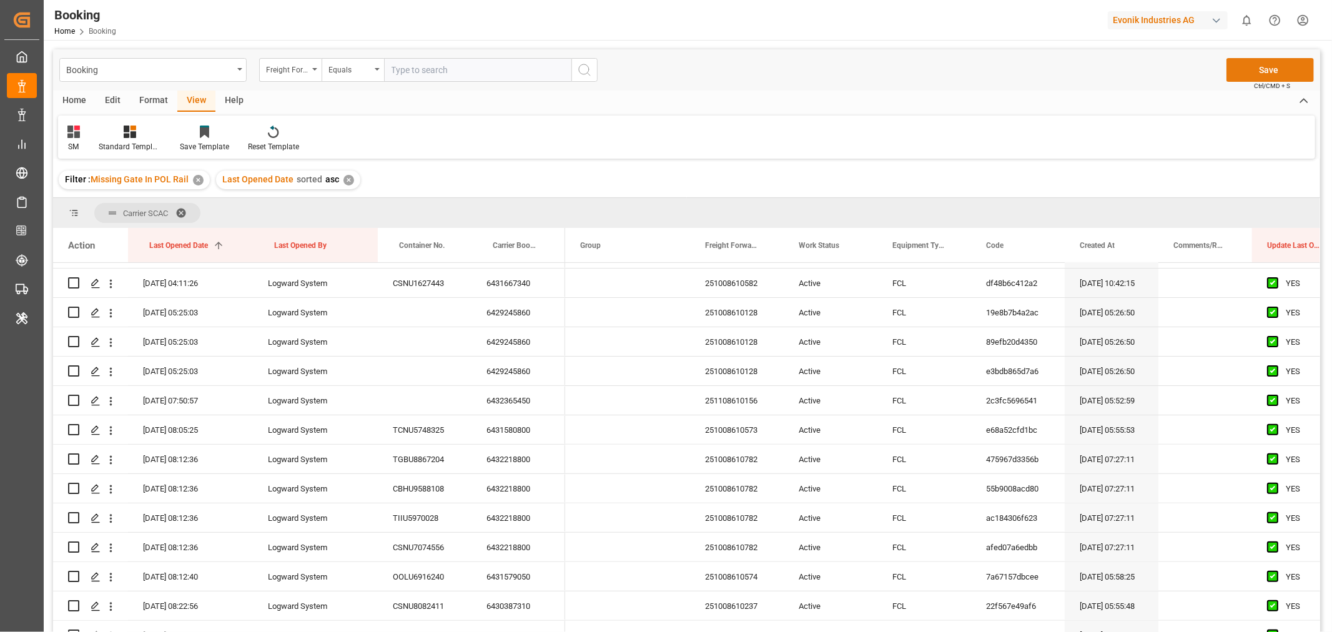
click at [1265, 72] on button "Save" at bounding box center [1269, 70] width 87 height 24
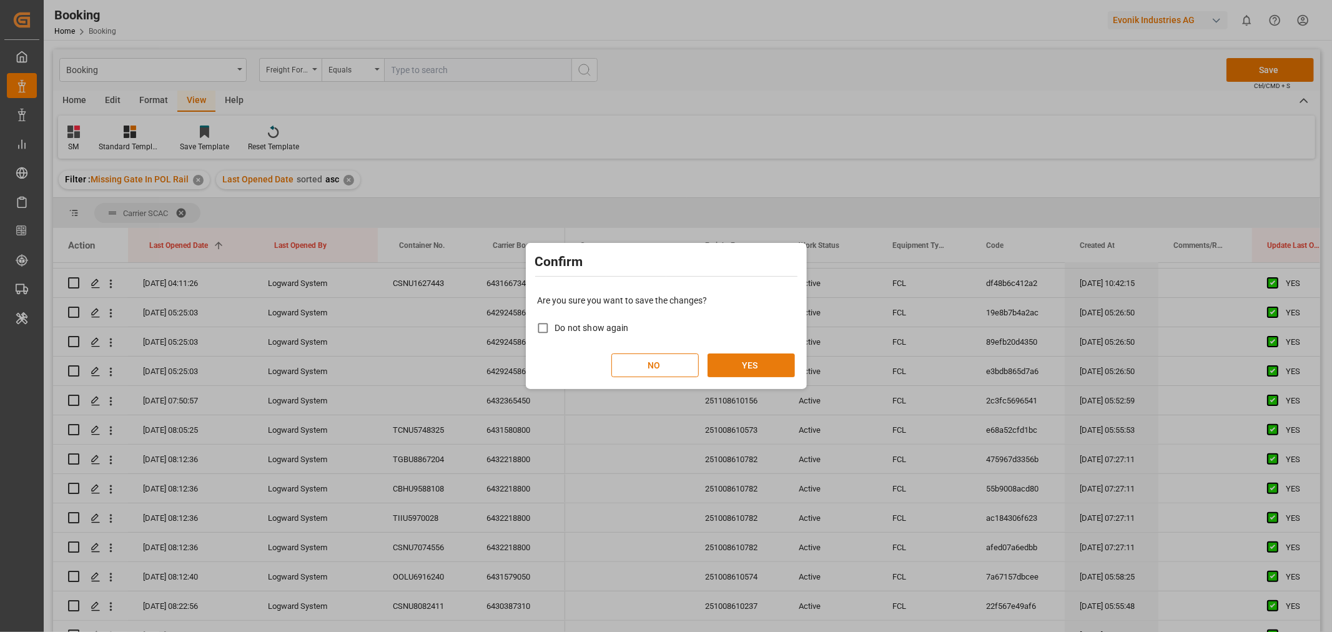
click at [750, 358] on button "YES" at bounding box center [750, 365] width 87 height 24
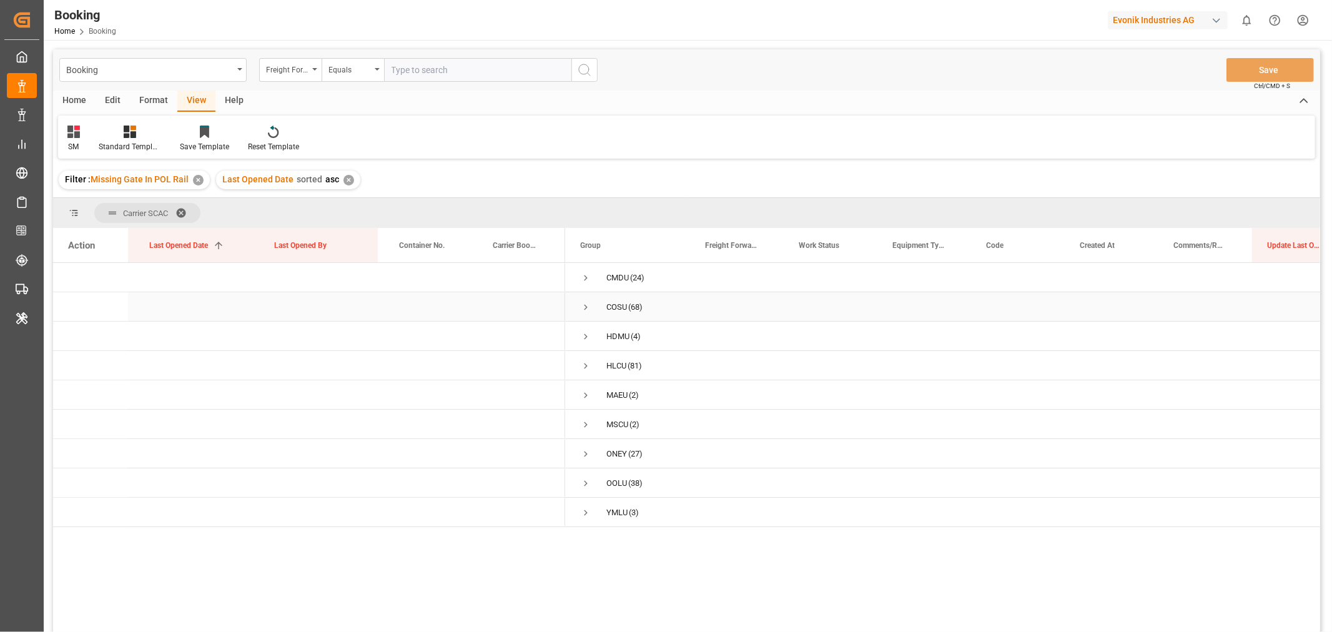
click at [586, 308] on span "Press SPACE to select this row." at bounding box center [585, 307] width 11 height 11
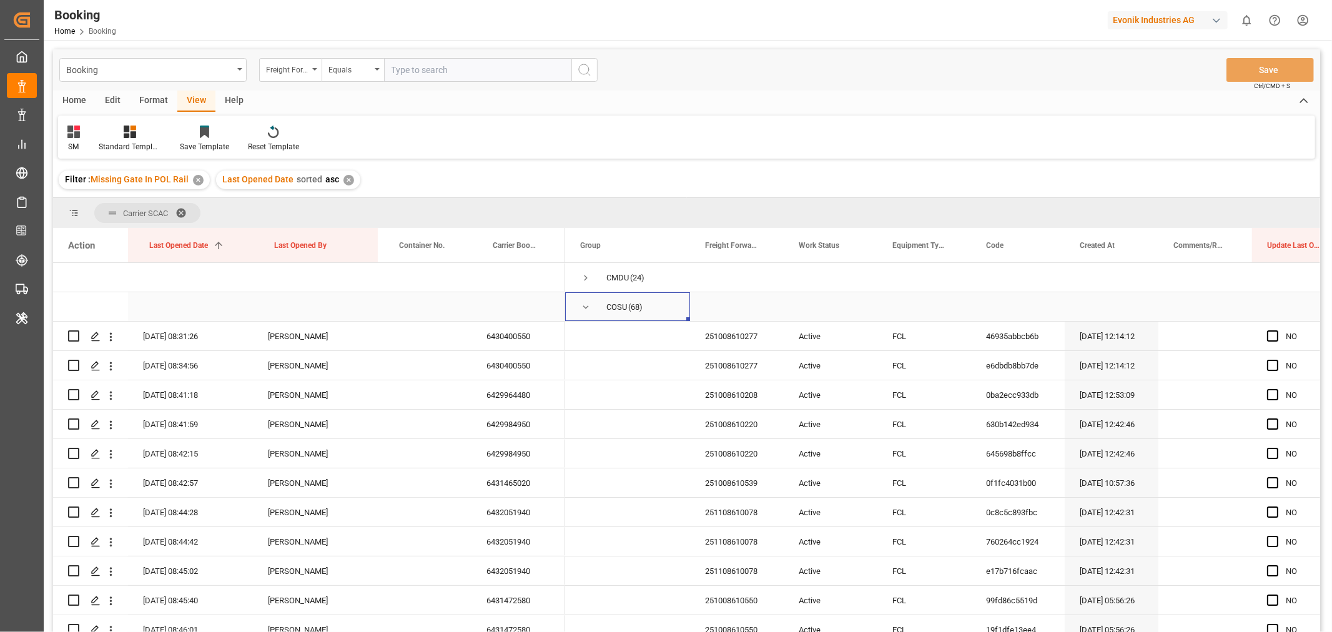
click at [587, 307] on span "Press SPACE to select this row." at bounding box center [585, 307] width 11 height 11
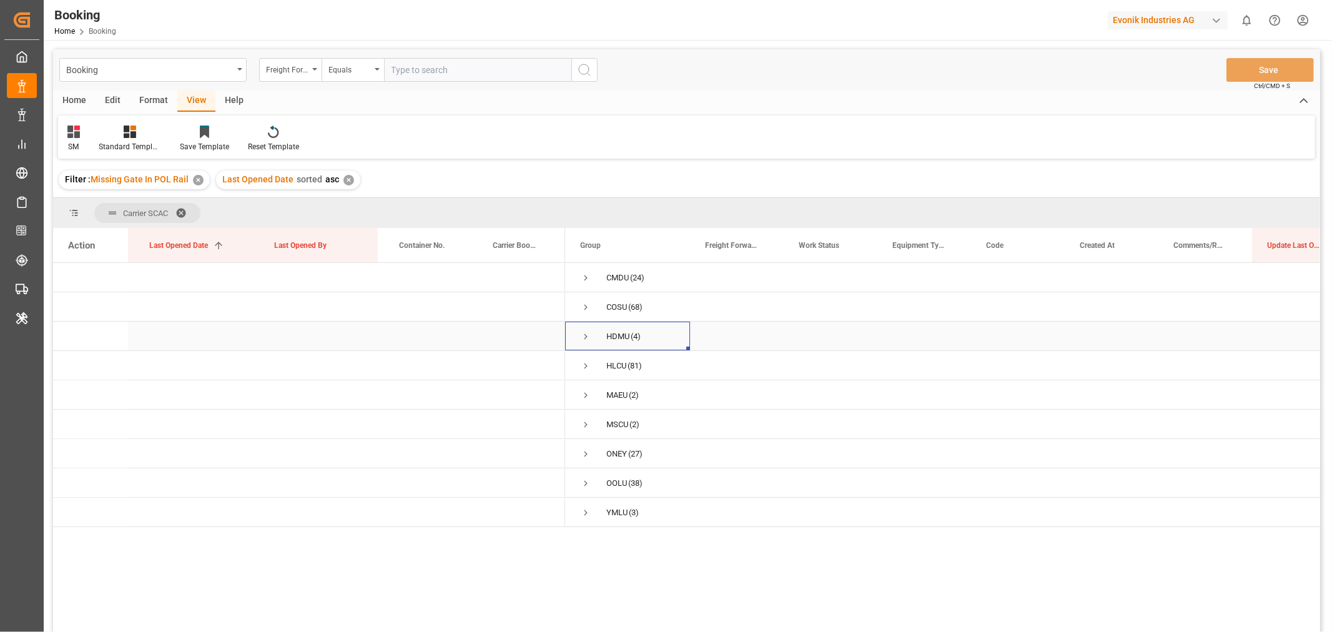
click at [585, 335] on span "Press SPACE to select this row." at bounding box center [585, 336] width 11 height 11
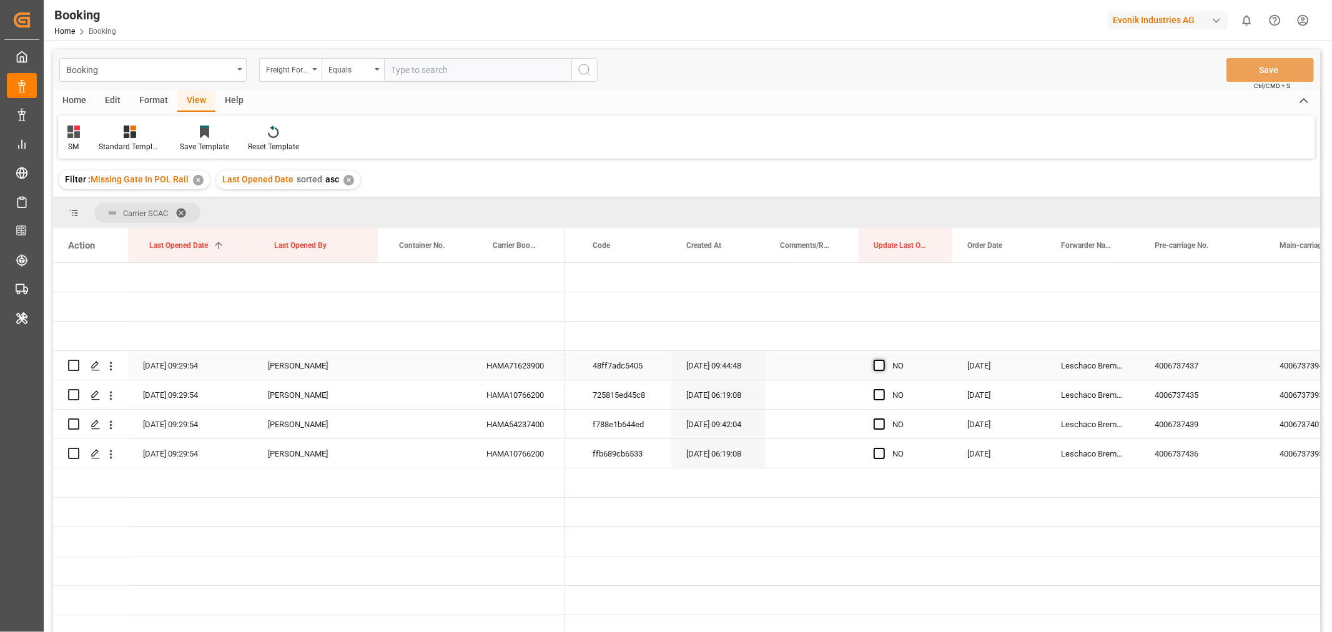
click at [884, 361] on span "Press SPACE to select this row." at bounding box center [878, 365] width 11 height 11
click at [883, 360] on input "Press SPACE to select this row." at bounding box center [883, 360] width 0 height 0
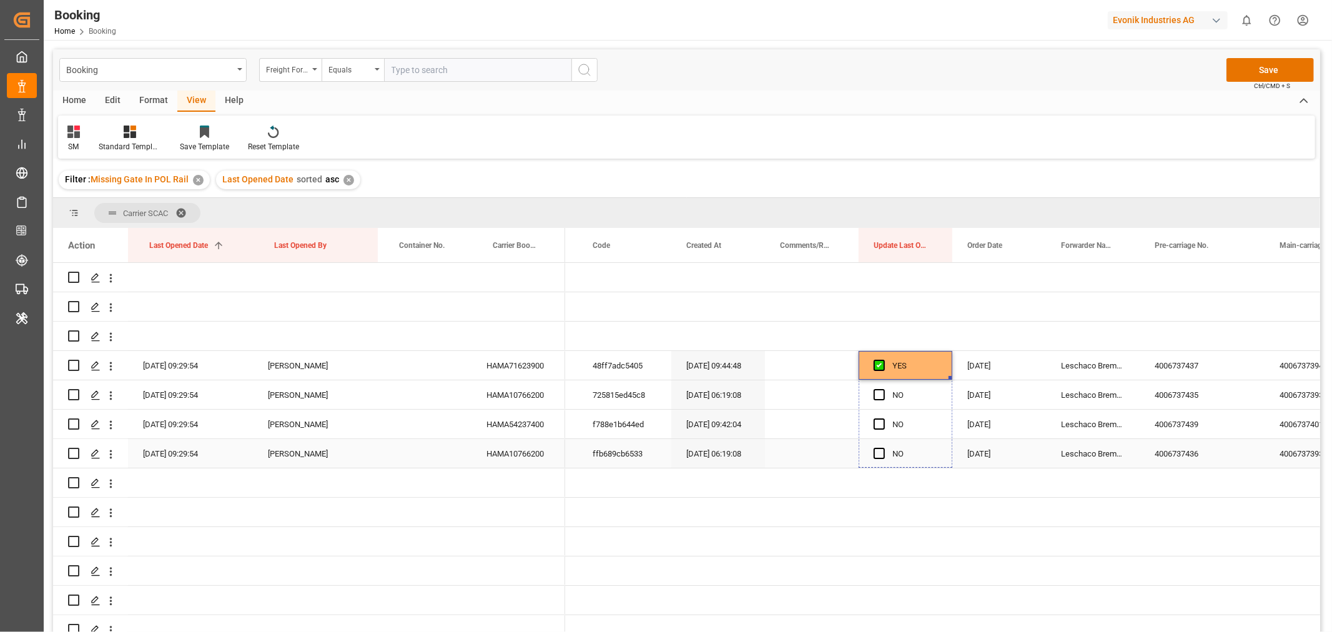
drag, startPoint x: 949, startPoint y: 378, endPoint x: 937, endPoint y: 450, distance: 72.2
click at [506, 366] on div "HAMA71623900" at bounding box center [518, 365] width 94 height 29
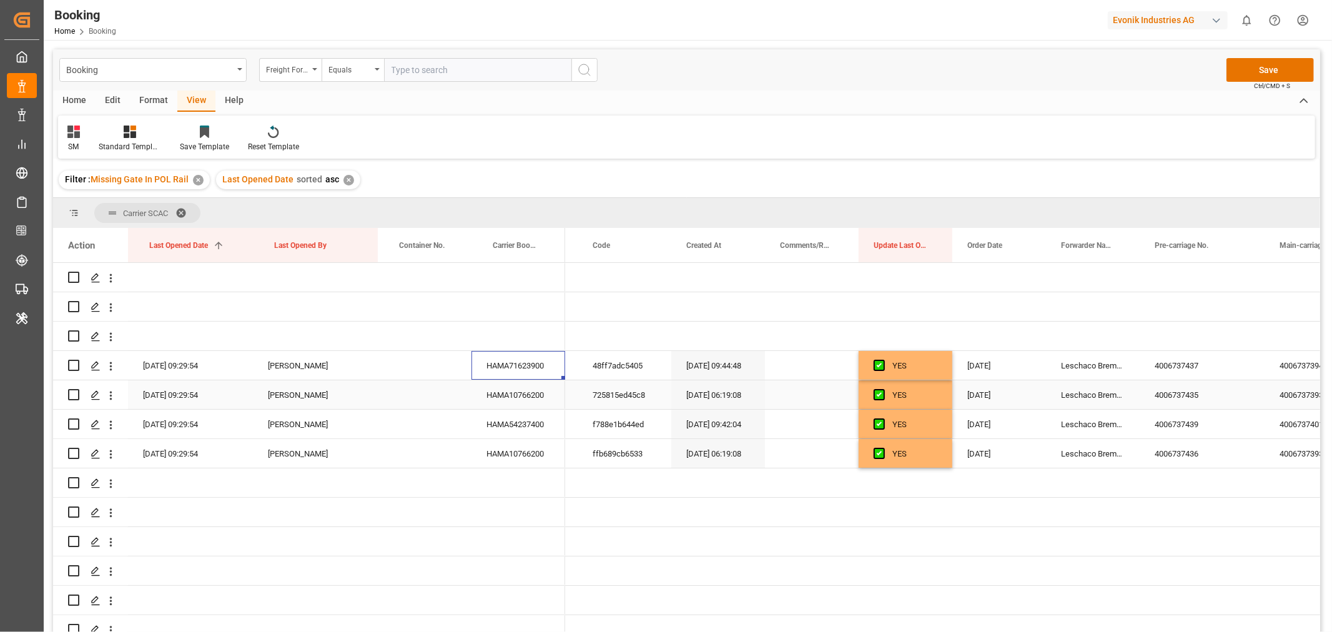
click at [516, 397] on div "HAMA10766200" at bounding box center [518, 394] width 94 height 29
click at [536, 426] on div "HAMA54237400" at bounding box center [518, 424] width 94 height 29
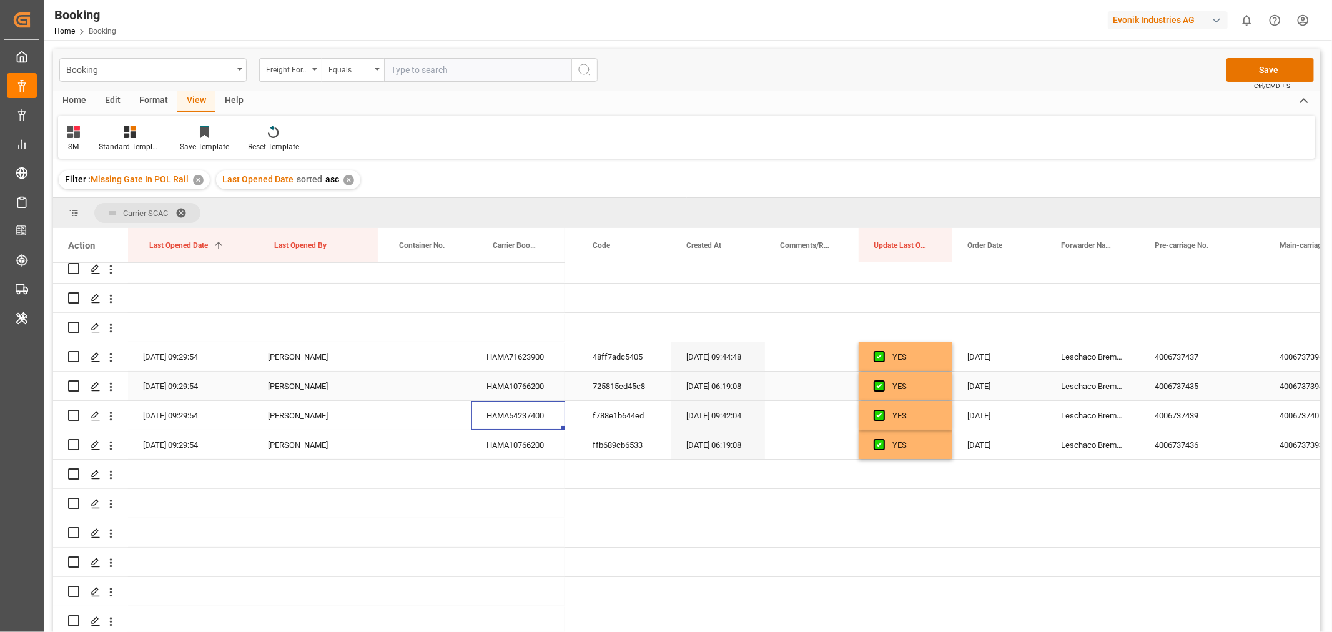
scroll to position [12, 0]
click at [529, 436] on div "HAMA10766200" at bounding box center [518, 444] width 94 height 29
click at [1271, 71] on button "Save" at bounding box center [1269, 70] width 87 height 24
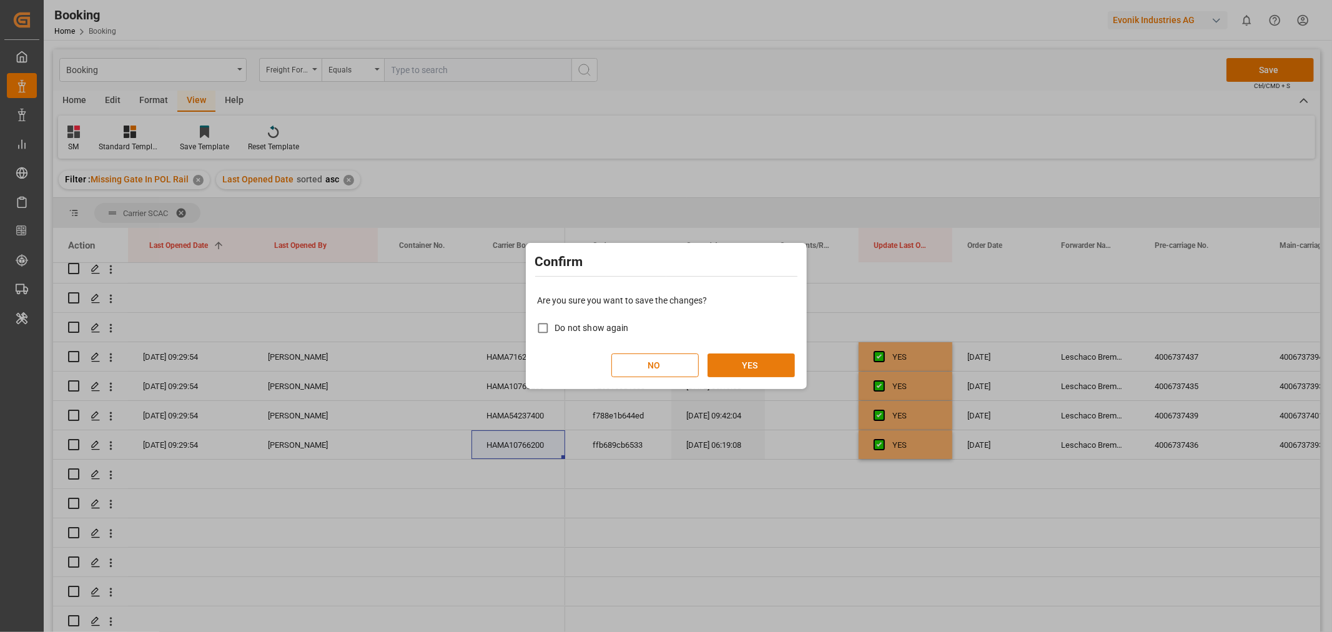
click at [755, 358] on button "YES" at bounding box center [750, 365] width 87 height 24
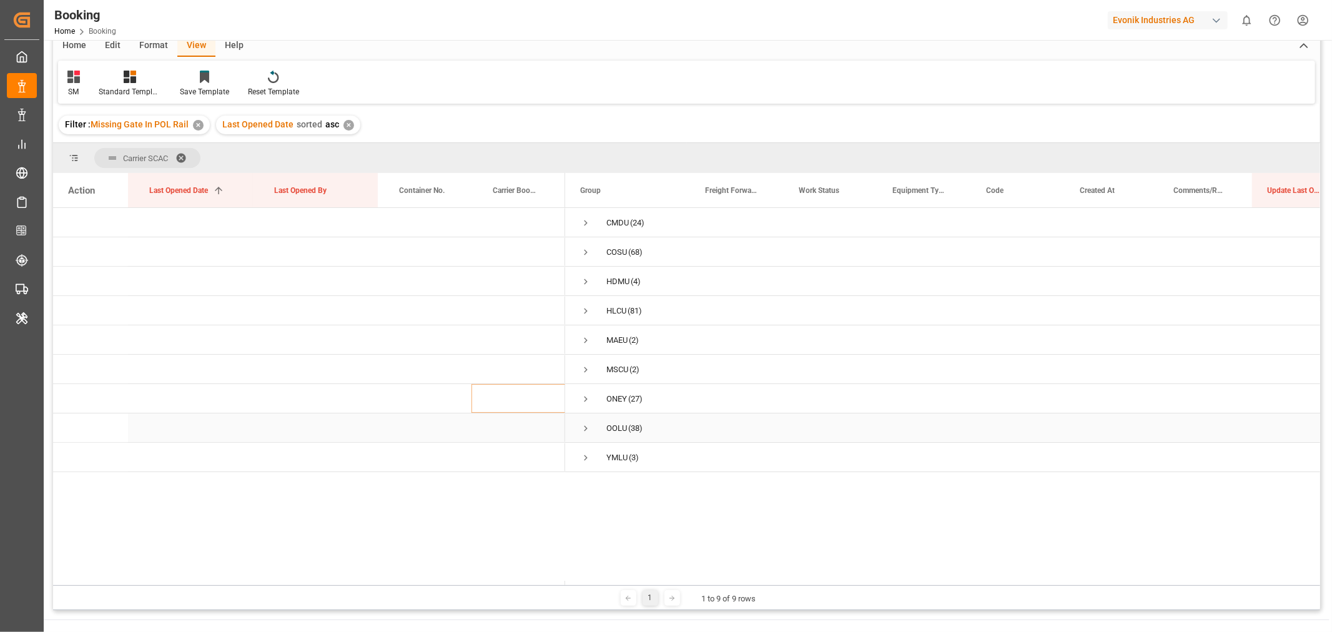
scroll to position [0, 0]
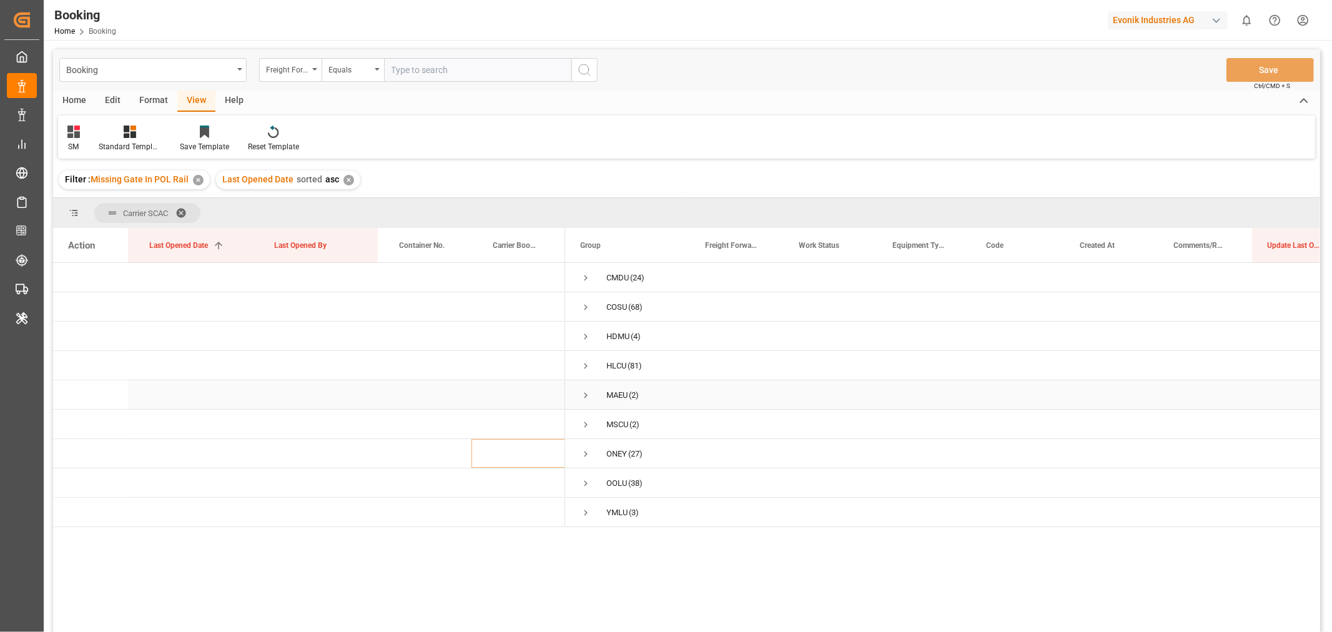
click at [587, 393] on span "Press SPACE to select this row." at bounding box center [585, 395] width 11 height 11
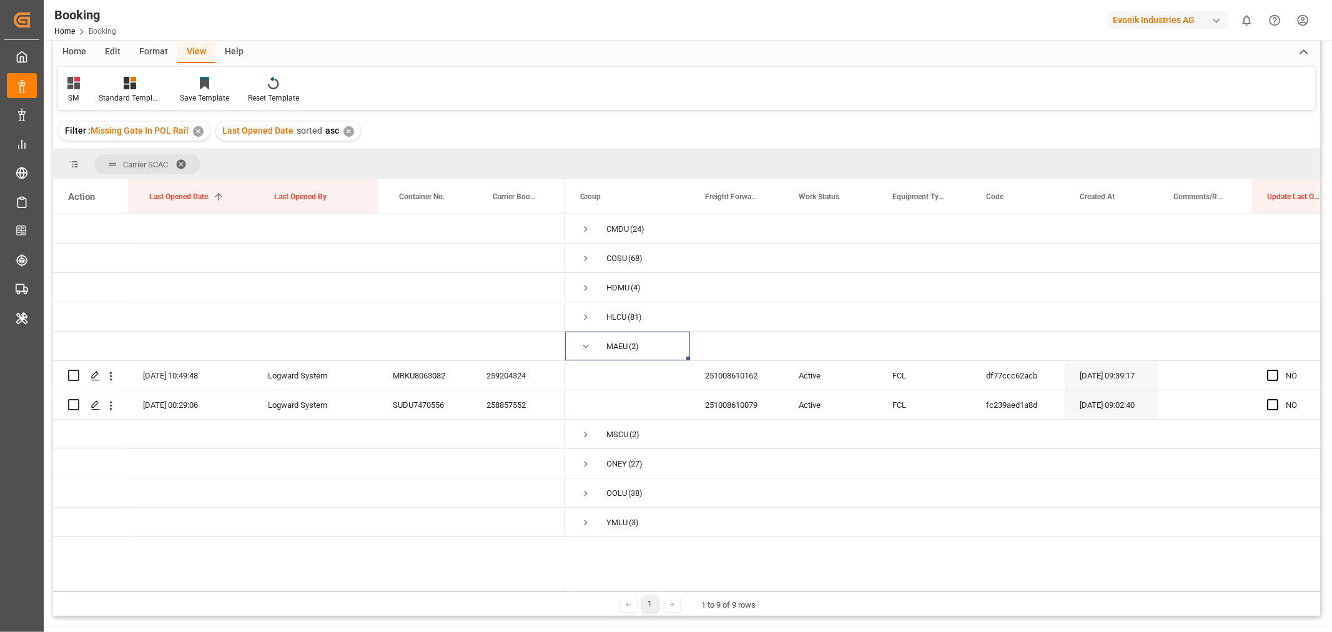
scroll to position [46, 0]
click at [1268, 378] on span "Press SPACE to select this row." at bounding box center [1272, 378] width 11 height 11
click at [1276, 373] on input "Press SPACE to select this row." at bounding box center [1276, 373] width 0 height 0
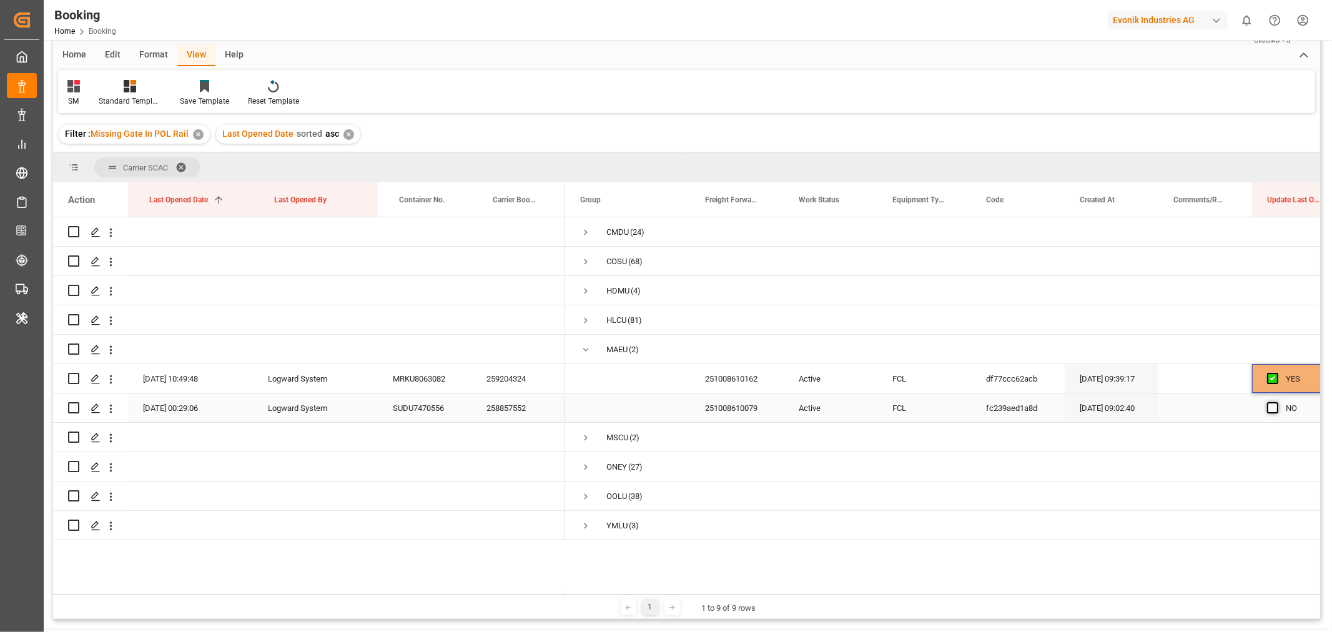
click at [1274, 403] on span "Press SPACE to select this row." at bounding box center [1272, 407] width 11 height 11
click at [1276, 402] on input "Press SPACE to select this row." at bounding box center [1276, 402] width 0 height 0
click at [519, 375] on div "259204324" at bounding box center [518, 378] width 94 height 29
click at [513, 408] on div "258857552" at bounding box center [518, 407] width 94 height 29
click at [410, 414] on div "SUDU7470556" at bounding box center [425, 407] width 94 height 29
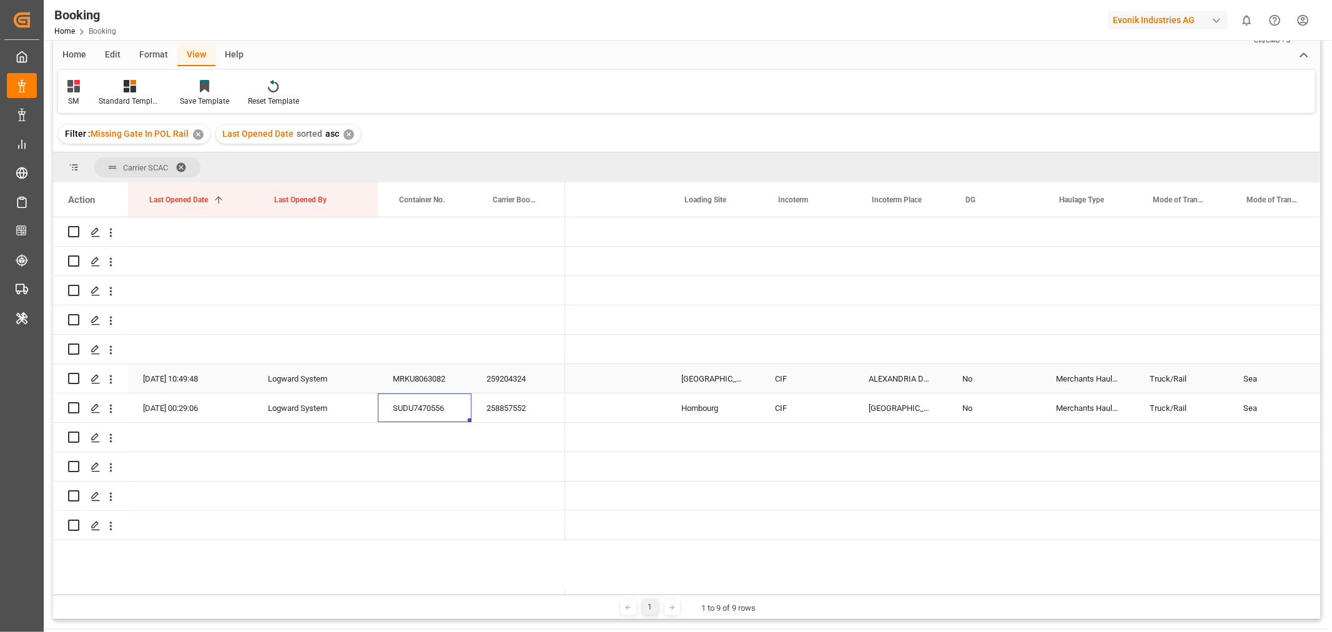
scroll to position [0, 1974]
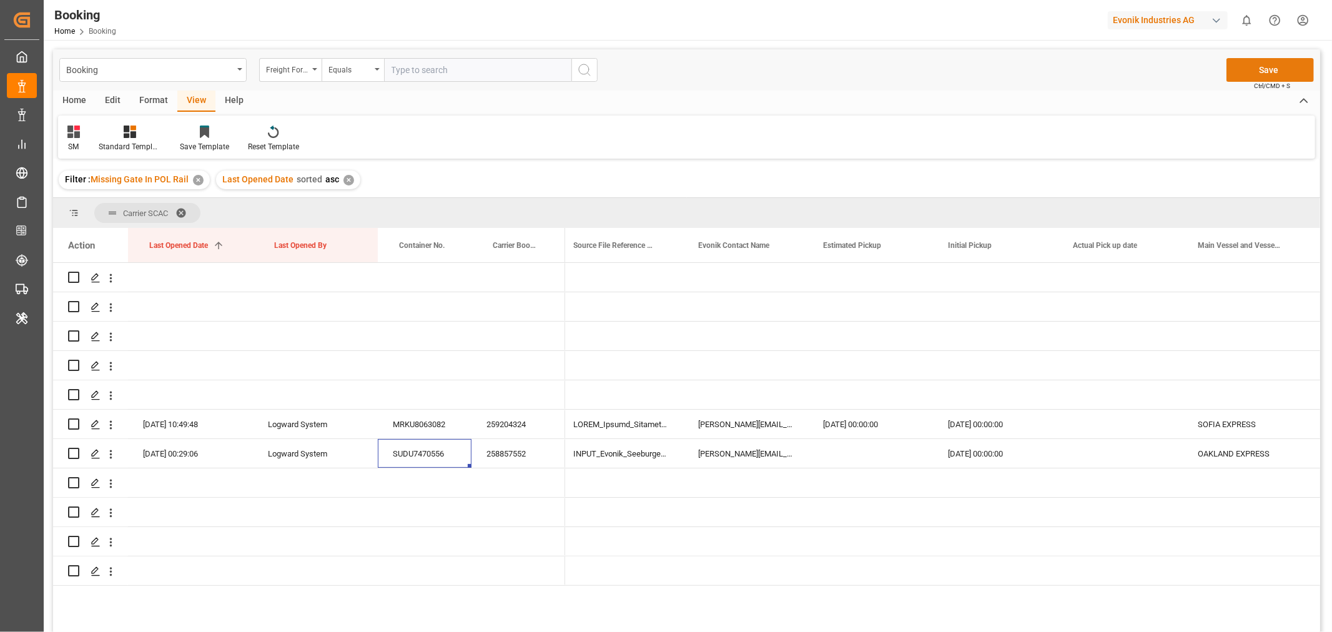
click at [1264, 70] on button "Save" at bounding box center [1269, 70] width 87 height 24
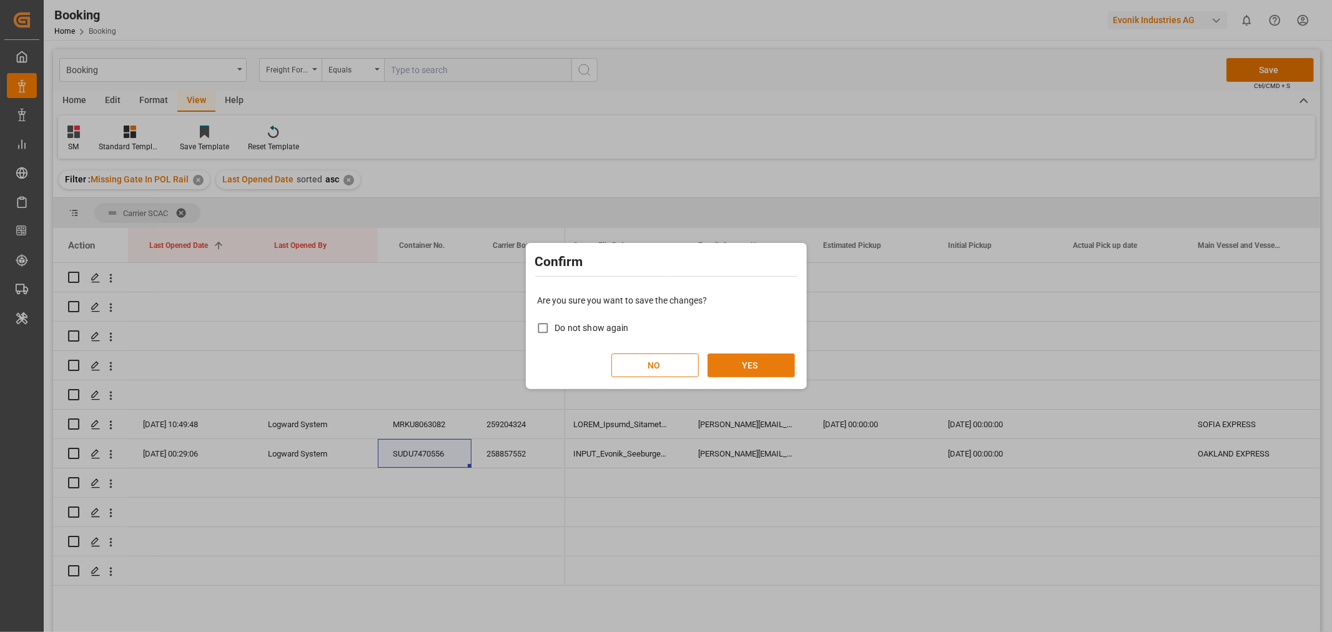
click at [742, 366] on button "YES" at bounding box center [750, 365] width 87 height 24
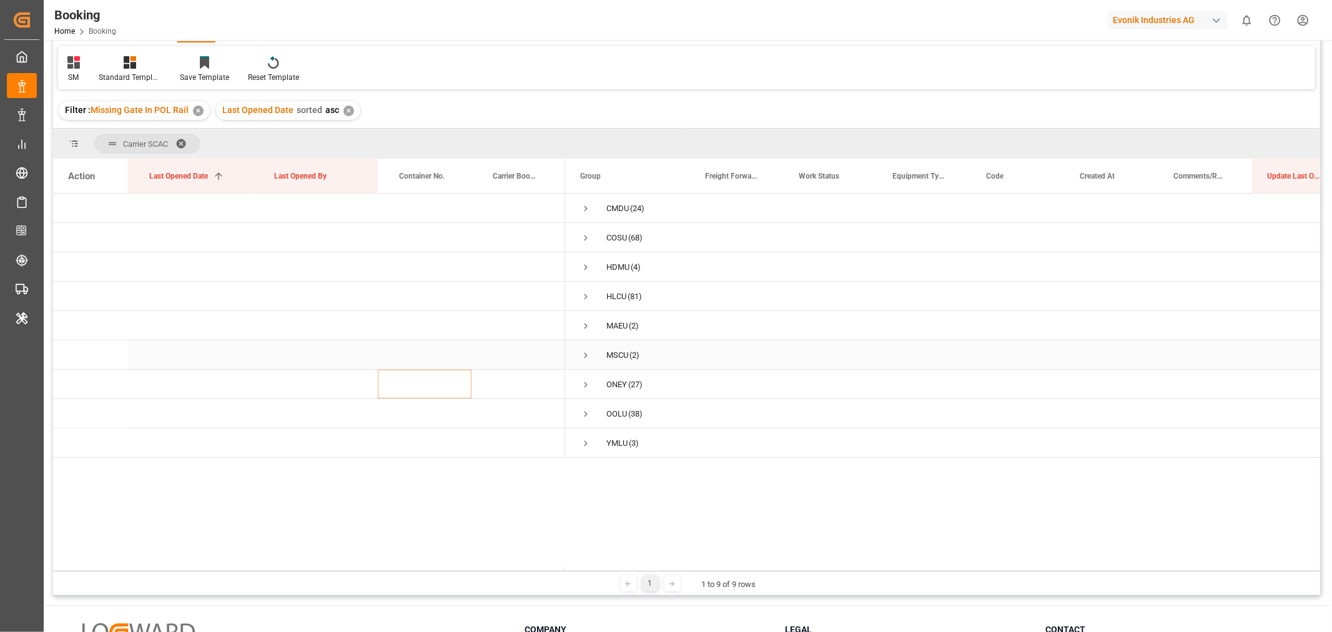
click at [586, 353] on span "Press SPACE to select this row." at bounding box center [585, 355] width 11 height 11
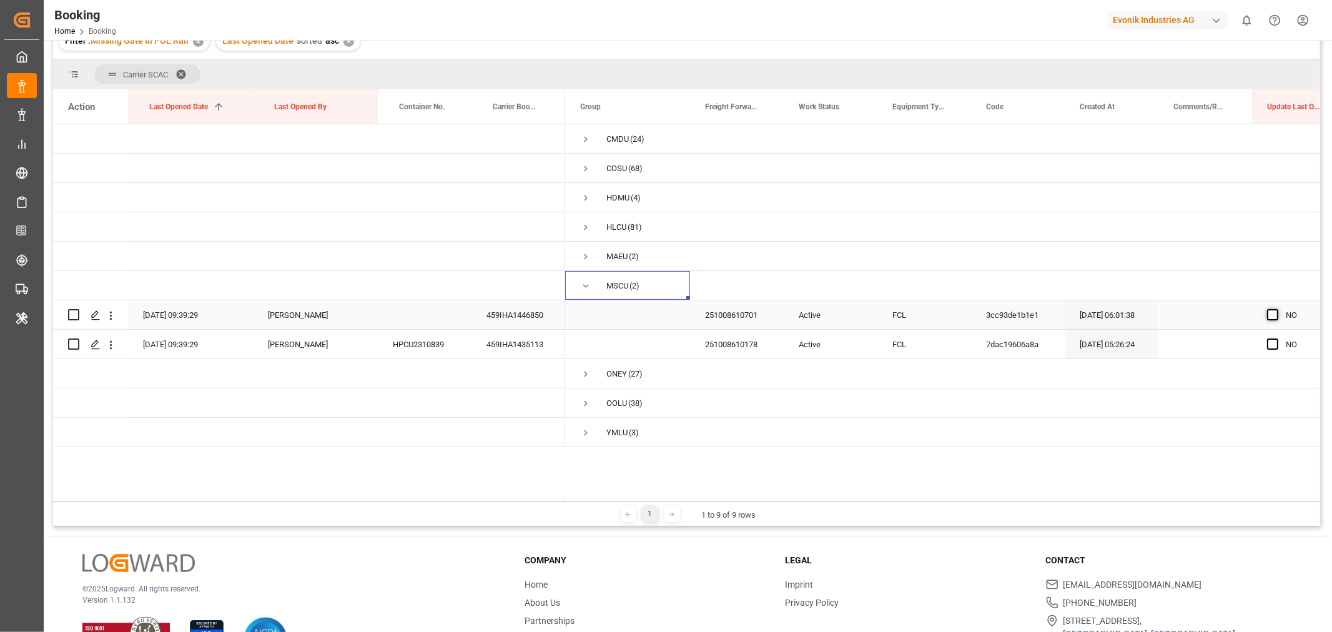
click at [1277, 315] on span "Press SPACE to select this row." at bounding box center [1272, 314] width 11 height 11
click at [1276, 309] on input "Press SPACE to select this row." at bounding box center [1276, 309] width 0 height 0
click at [1269, 339] on span "Press SPACE to select this row." at bounding box center [1272, 343] width 11 height 11
click at [1276, 338] on input "Press SPACE to select this row." at bounding box center [1276, 338] width 0 height 0
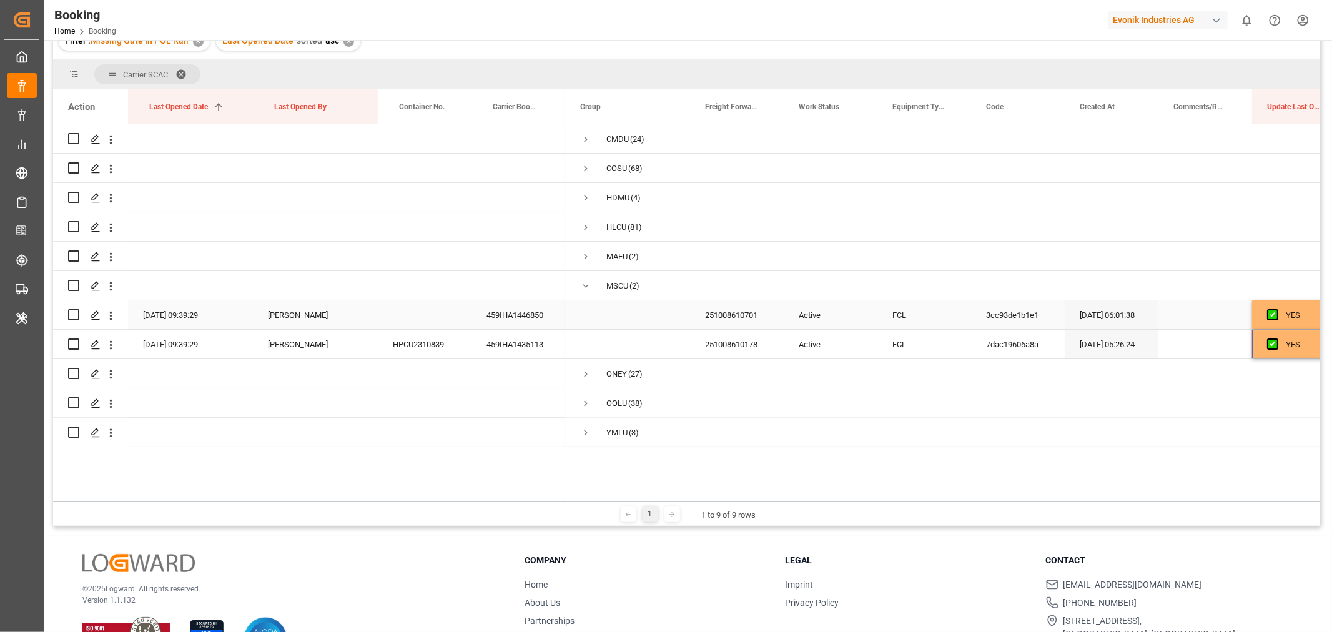
click at [513, 311] on div "459IHA1446850" at bounding box center [518, 314] width 94 height 29
click at [509, 345] on div "459IHA1435113" at bounding box center [518, 344] width 94 height 29
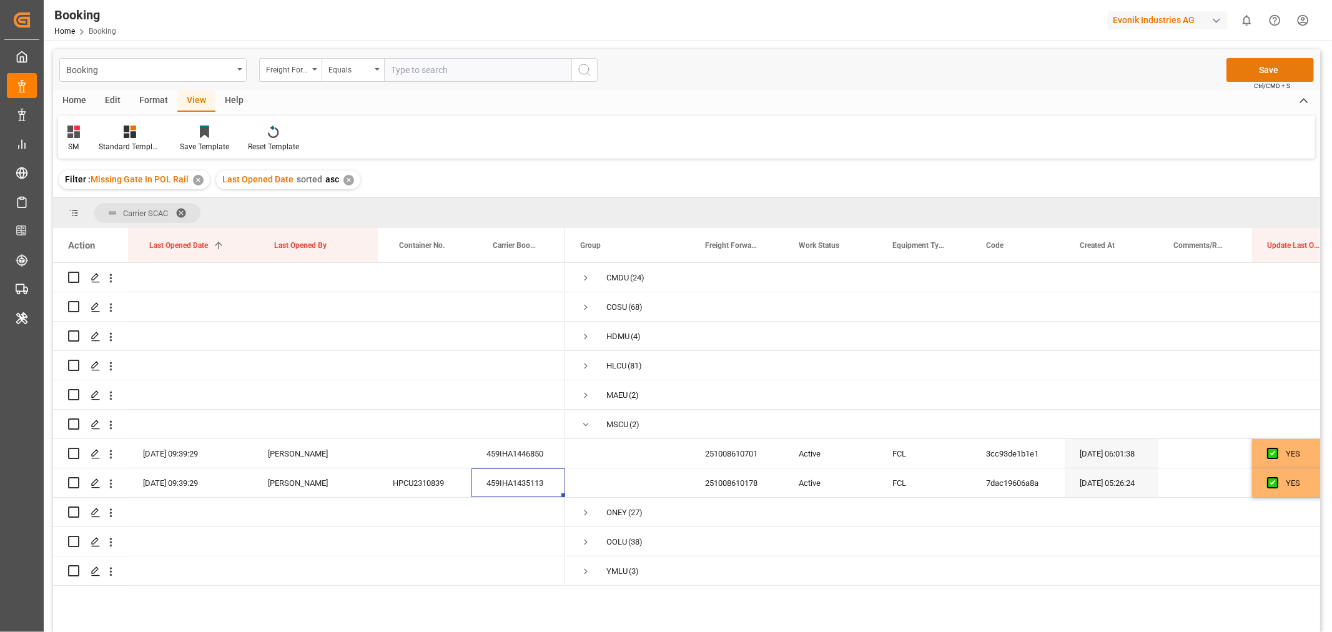
click at [1264, 67] on button "Save" at bounding box center [1269, 70] width 87 height 24
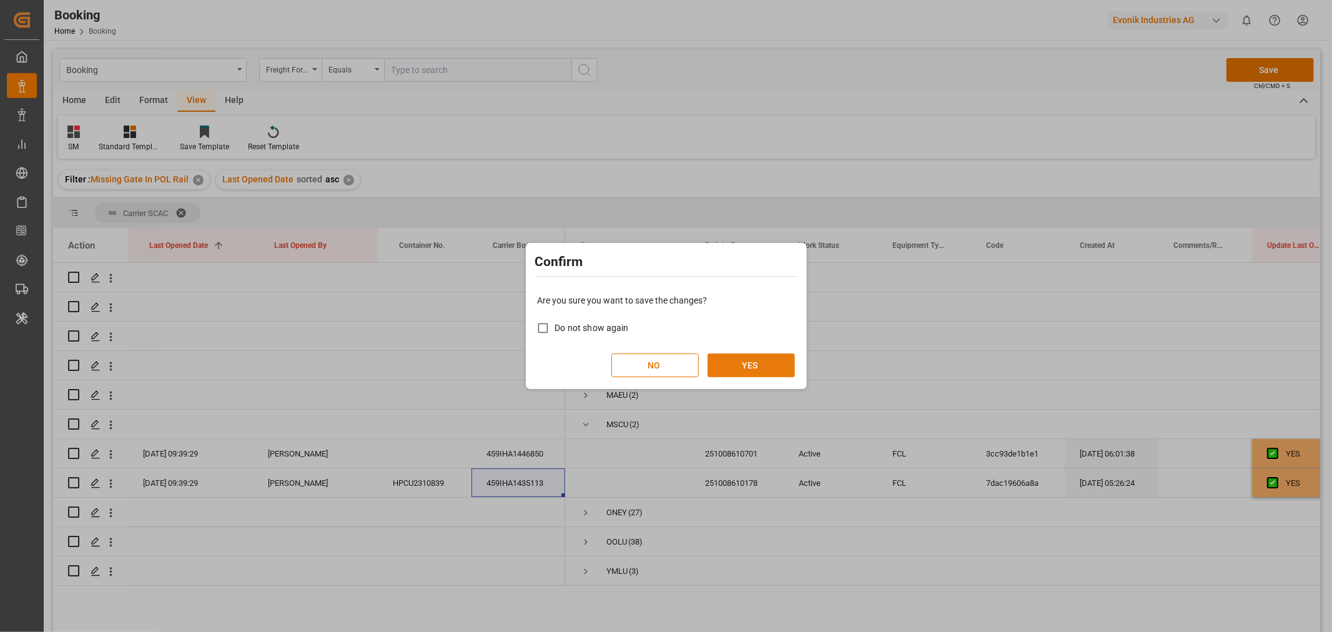
click at [743, 361] on button "YES" at bounding box center [750, 365] width 87 height 24
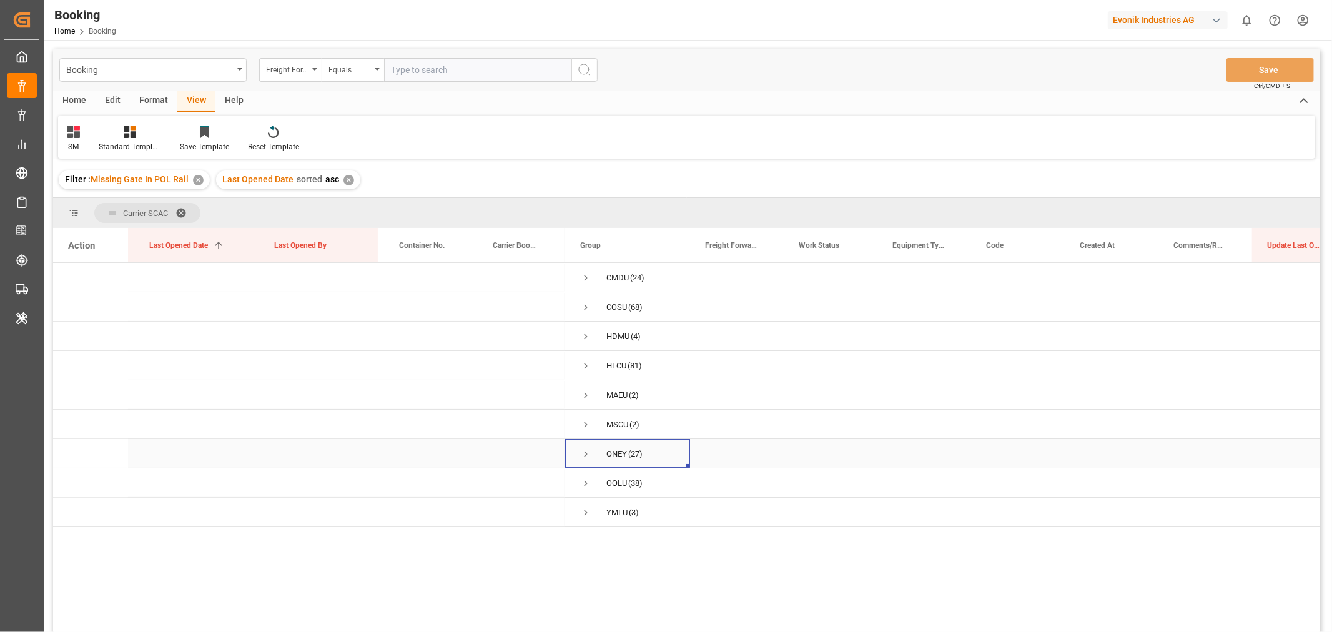
click at [583, 453] on span "Press SPACE to select this row." at bounding box center [585, 453] width 11 height 11
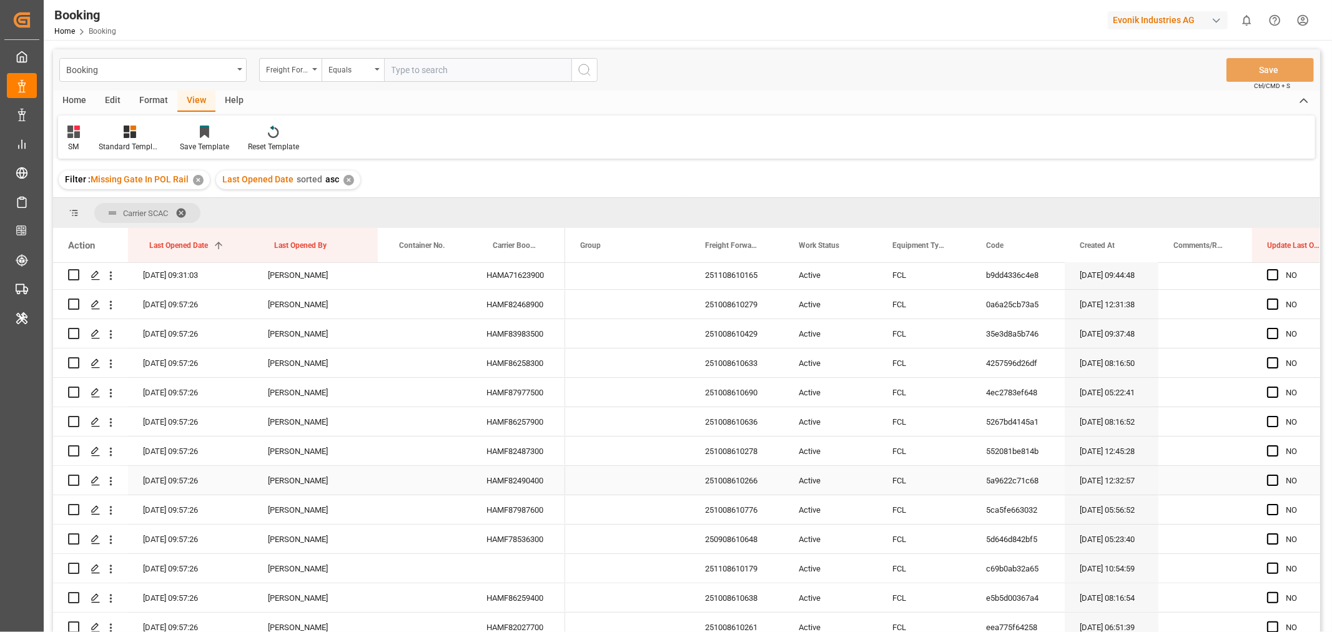
scroll to position [0, 0]
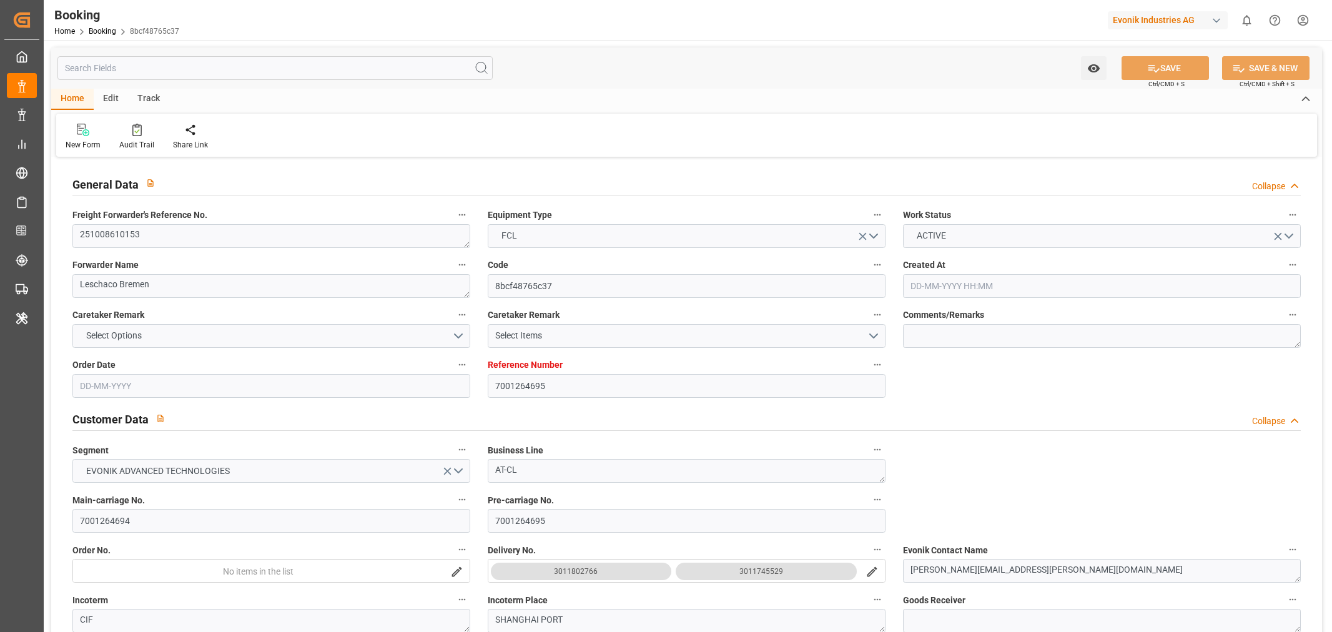
type input "7001264695"
type input "9922548"
type input "Cosco"
type input "COSCO Shipping Co. Ltd."
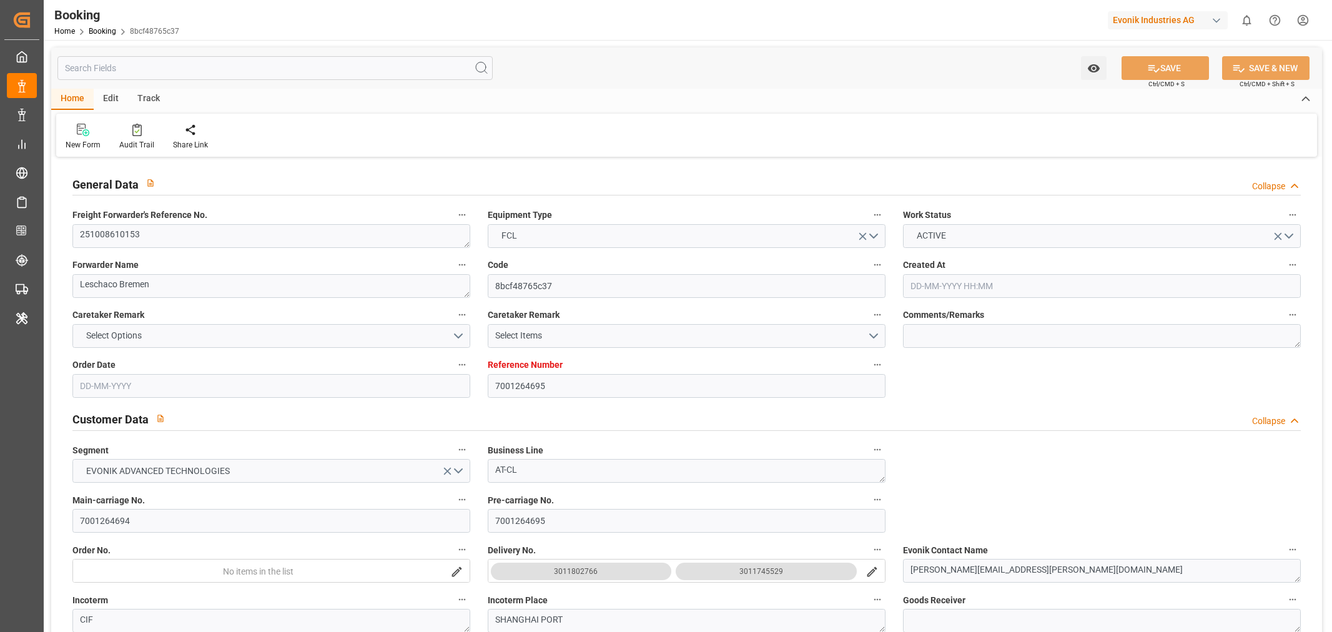
type input "NLRTM"
type input "CNSGH"
type input "0"
type input "02-09-2025 09:32"
type input "[DATE]"
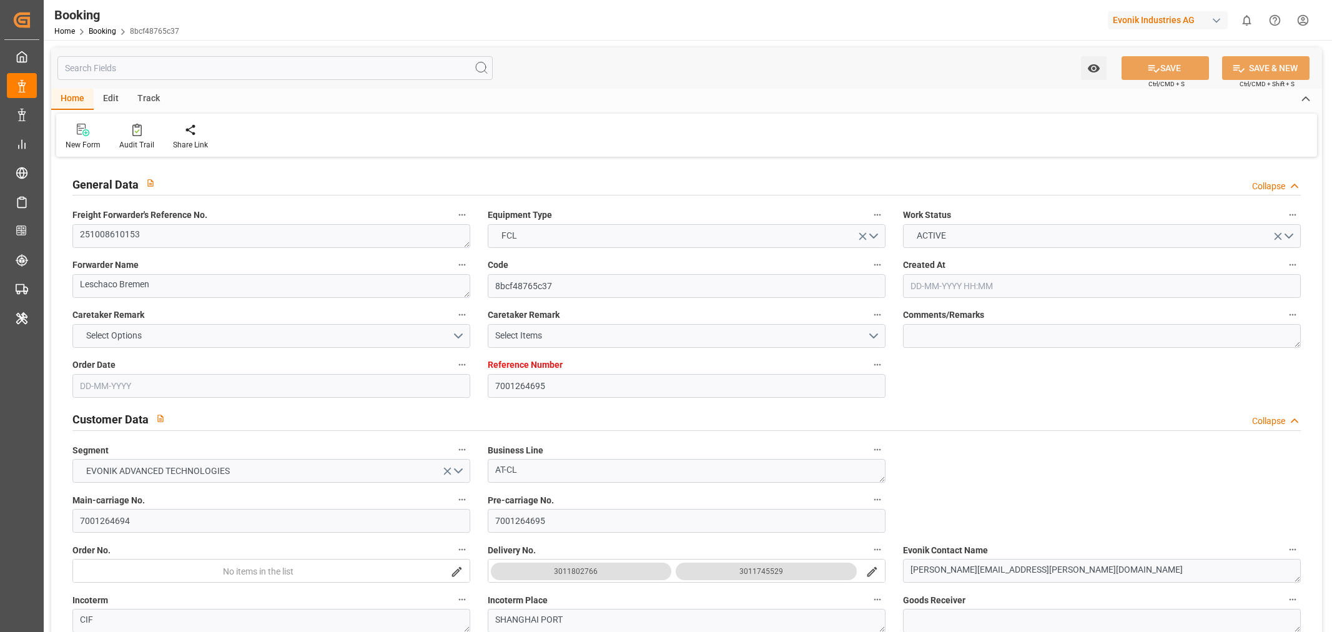
type input "18-11-2025"
type input "[DATE]"
type input "25-09-2025 00:00"
type input "30-09-2025 00:00"
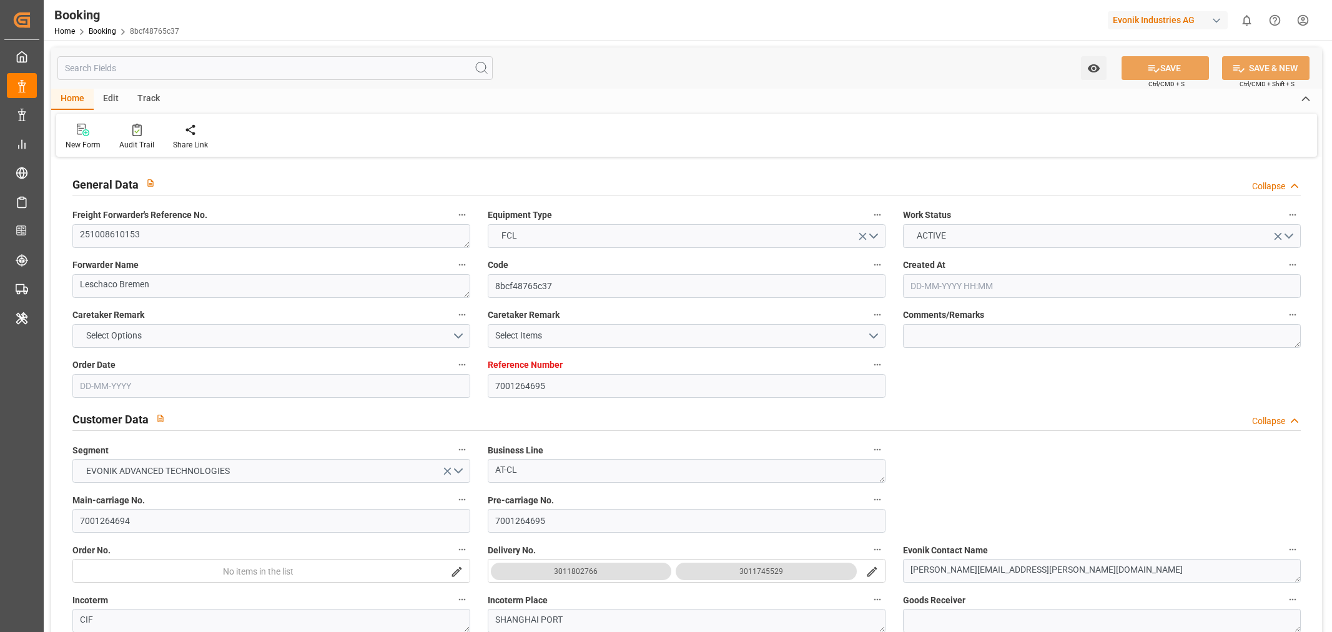
type input "03-09-2025"
type input "[DATE]"
type input "14-10-2025 00:00"
type input "10-10-2025 00:00"
type input "25-11-2025 00:00"
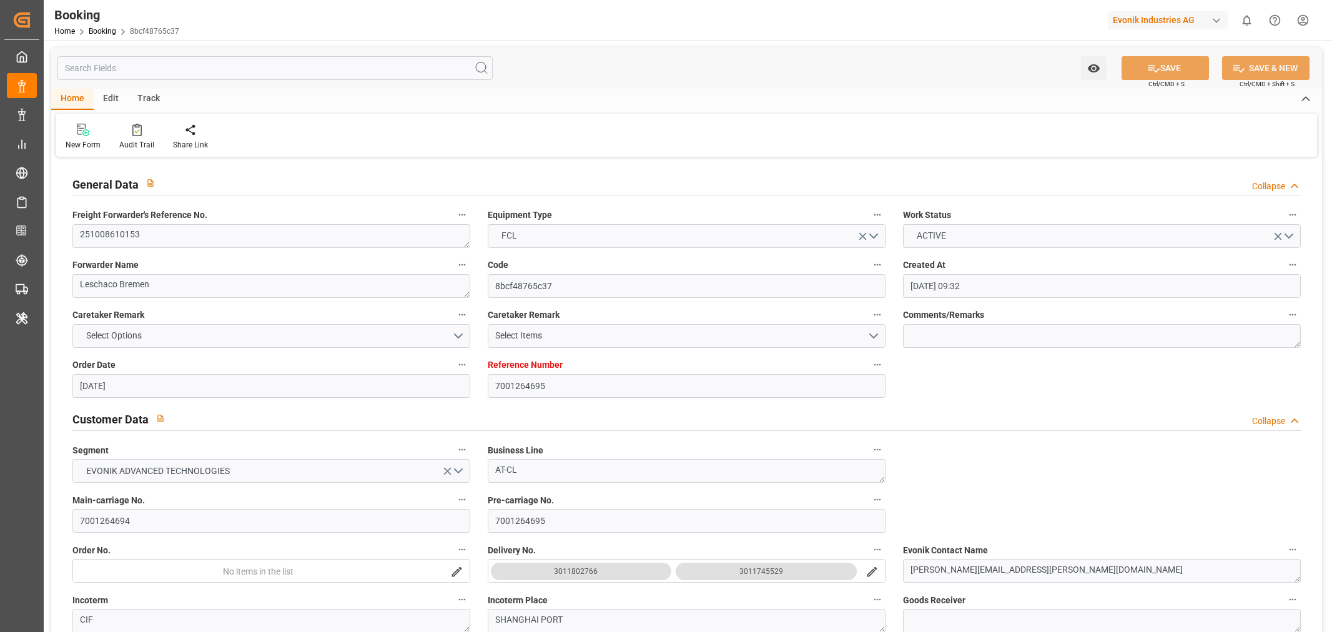
type input "18-11-2025 00:00"
type input "08-10-2025 08:50"
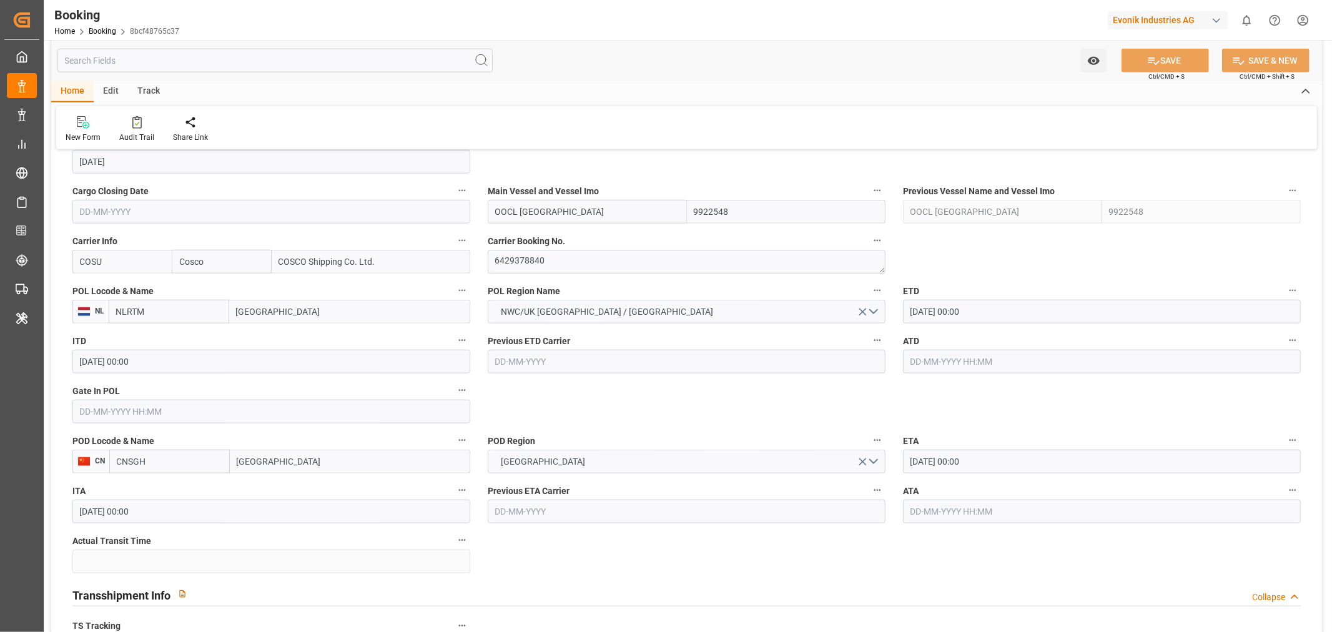
scroll to position [902, 0]
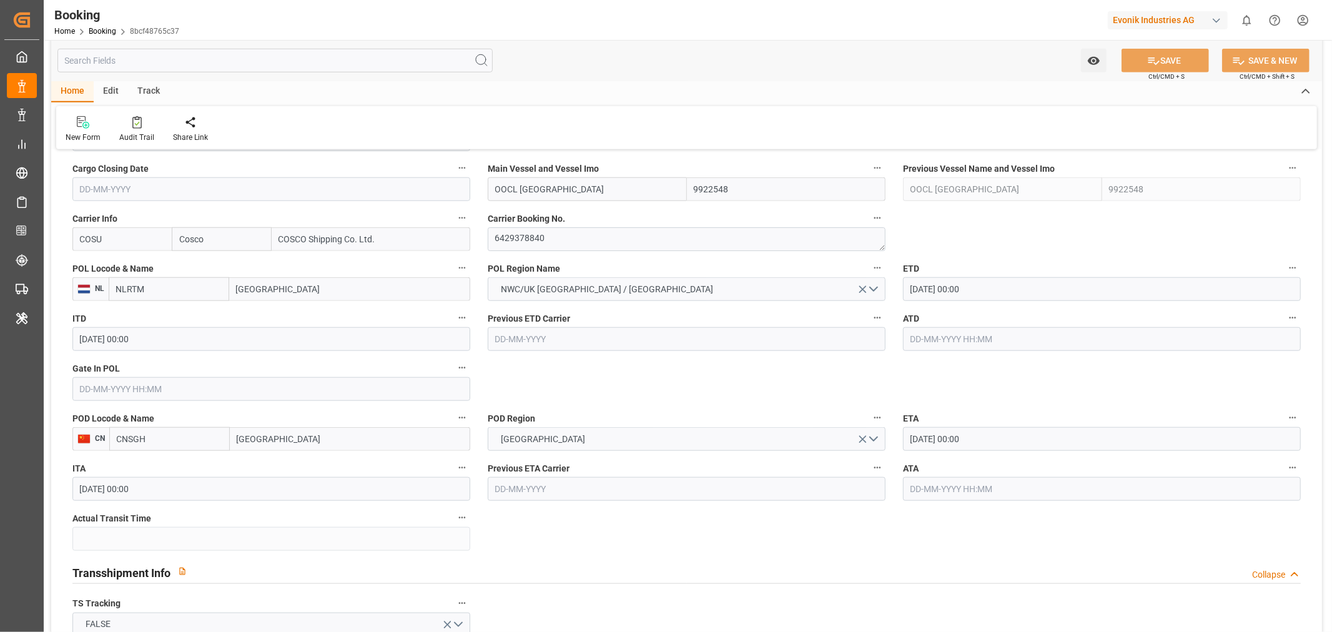
click at [163, 393] on input "text" at bounding box center [271, 389] width 398 height 24
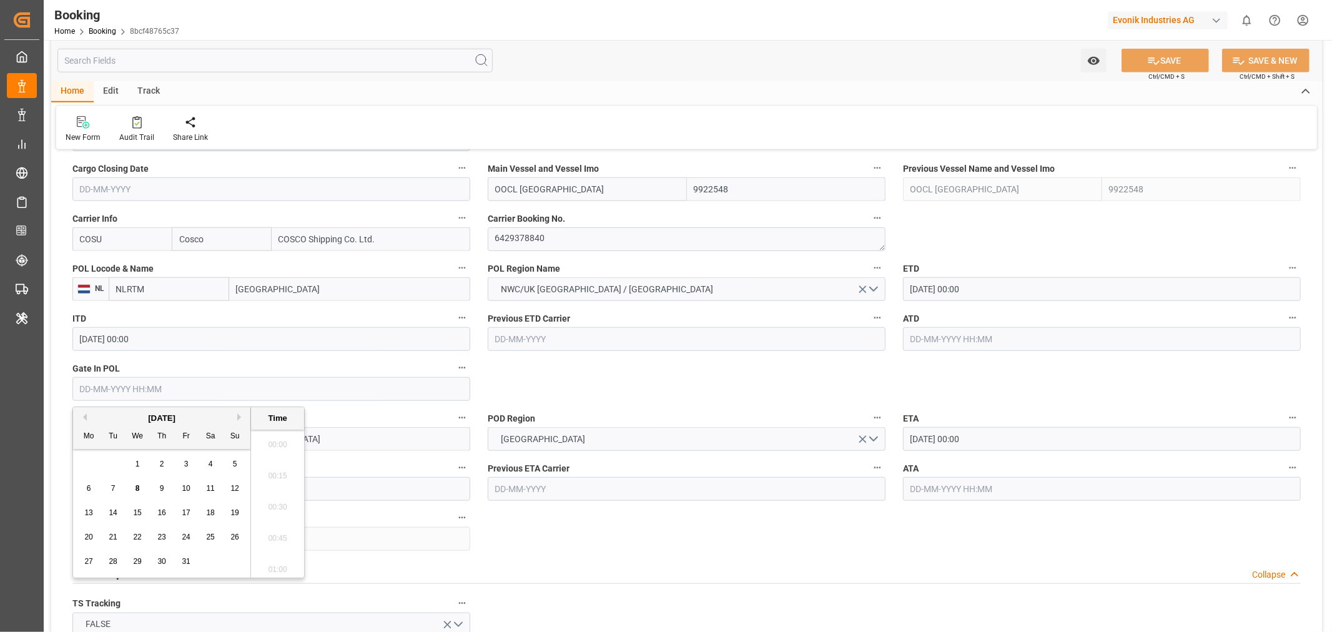
scroll to position [1752, 0]
click at [90, 489] on span "6" at bounding box center [89, 488] width 4 height 9
type input "06-10-2025 00:00"
click at [1164, 64] on button "SAVE" at bounding box center [1164, 61] width 87 height 24
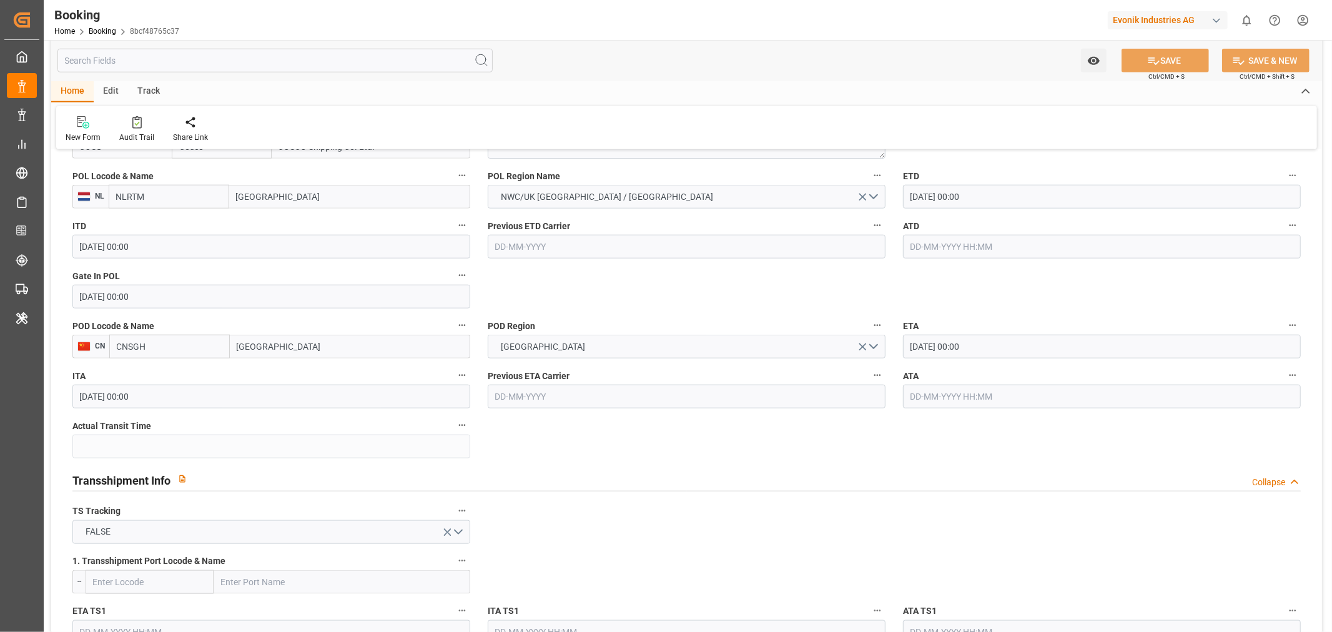
scroll to position [1249, 0]
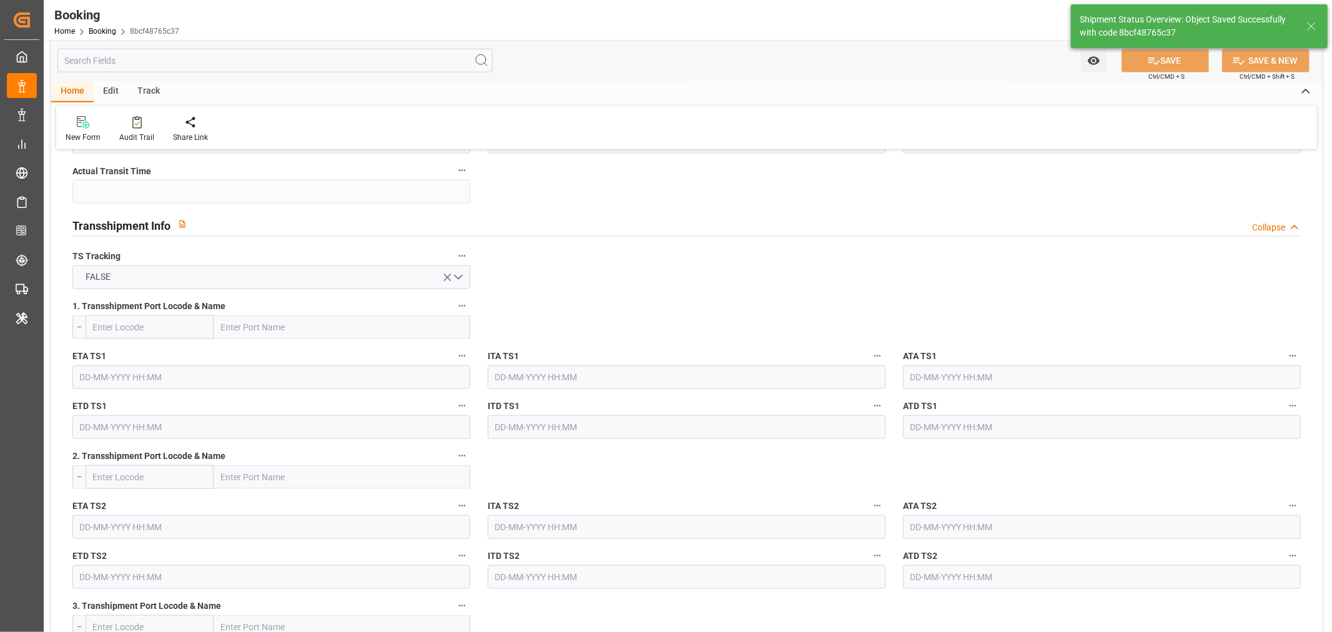
type input "08-10-2025 09:00"
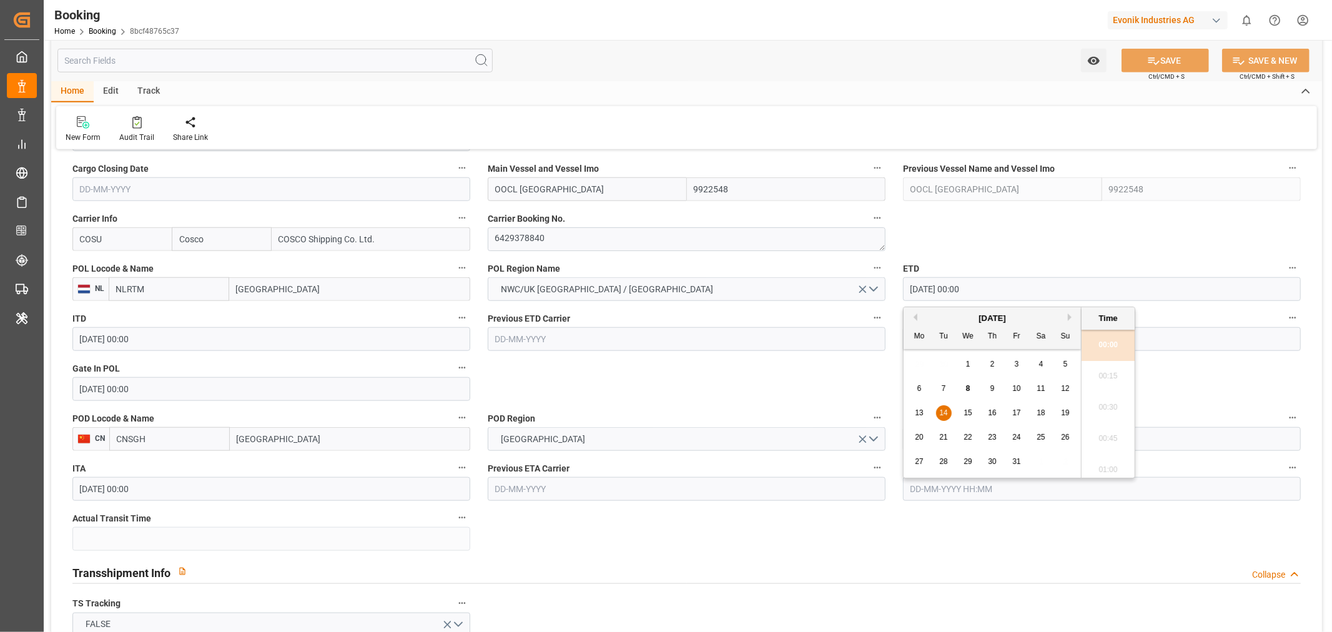
click at [932, 295] on input "14-10-2025 00:00" at bounding box center [1102, 289] width 398 height 24
click at [1018, 416] on span "17" at bounding box center [1016, 412] width 8 height 9
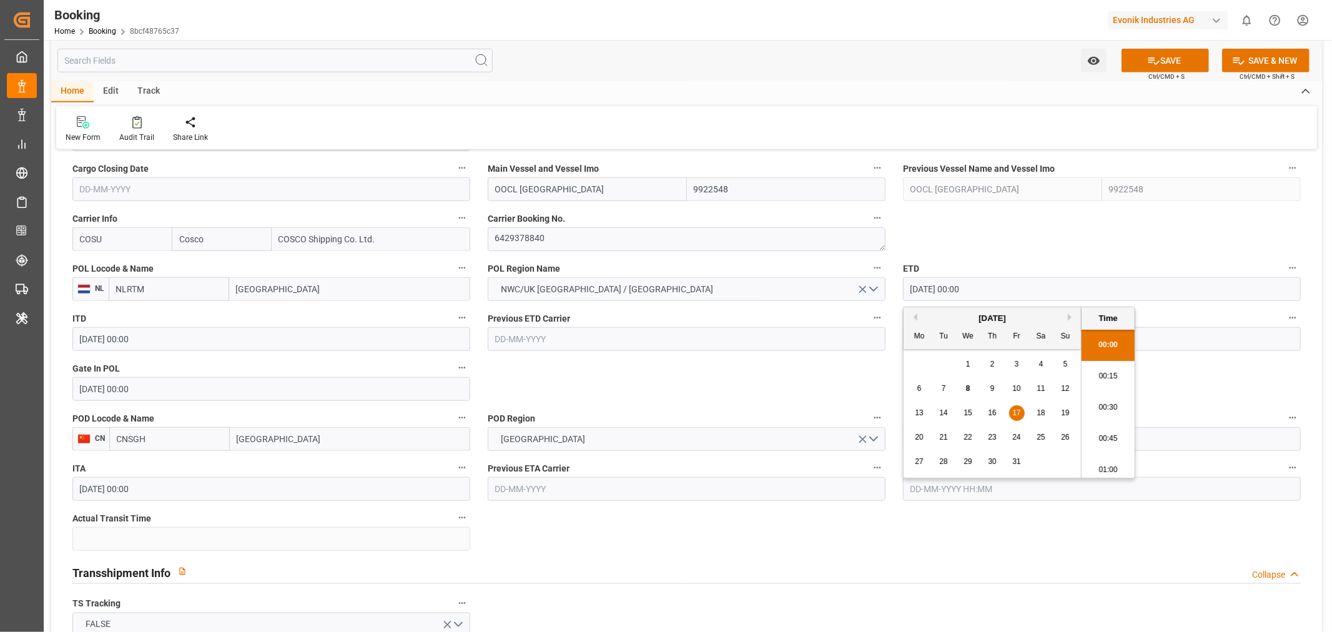
type input "17-10-2025 00:00"
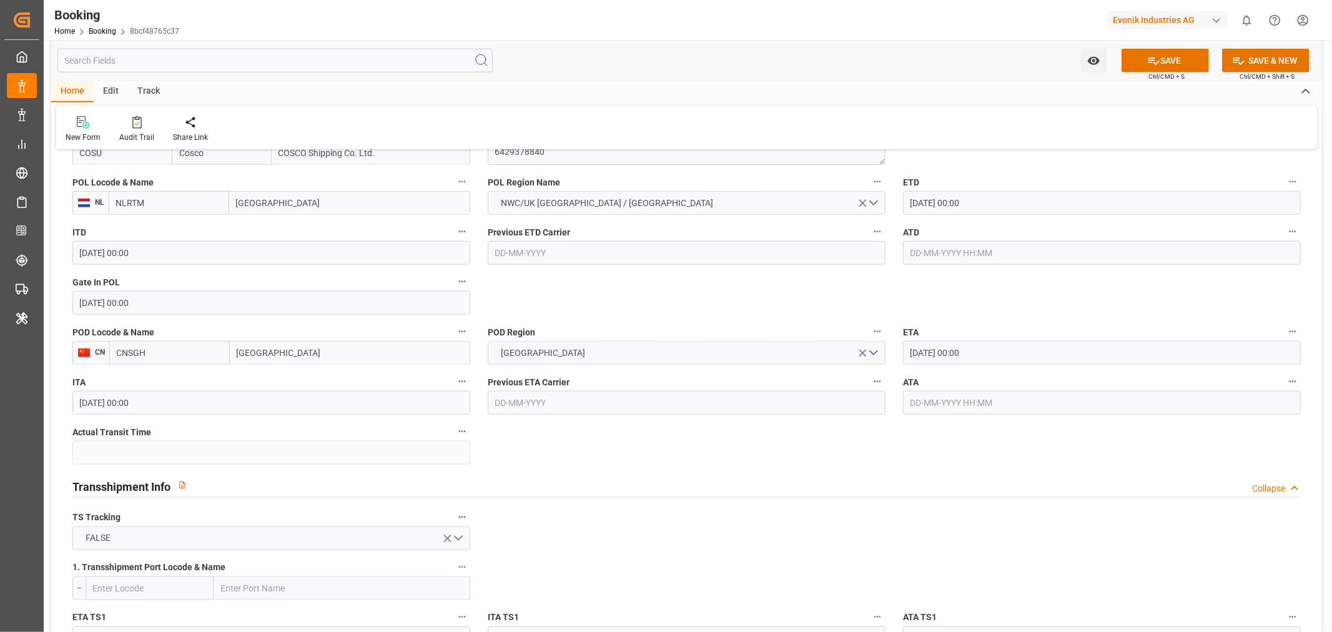
scroll to position [1040, 0]
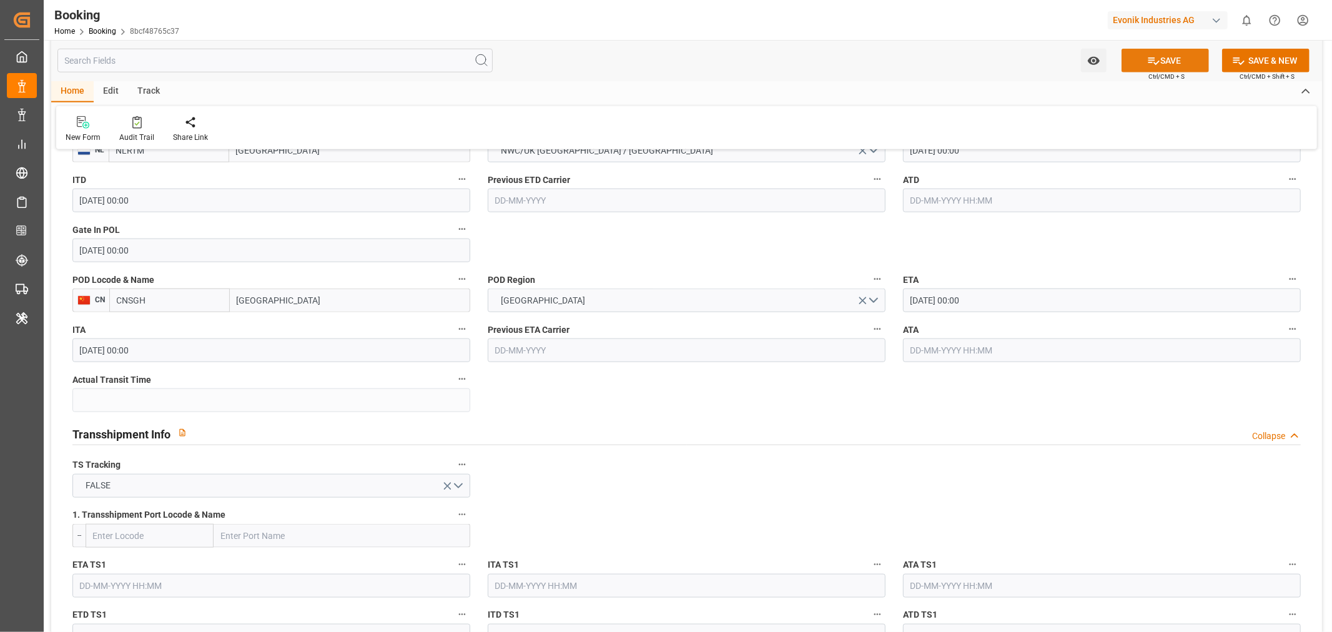
click at [1164, 59] on button "SAVE" at bounding box center [1164, 61] width 87 height 24
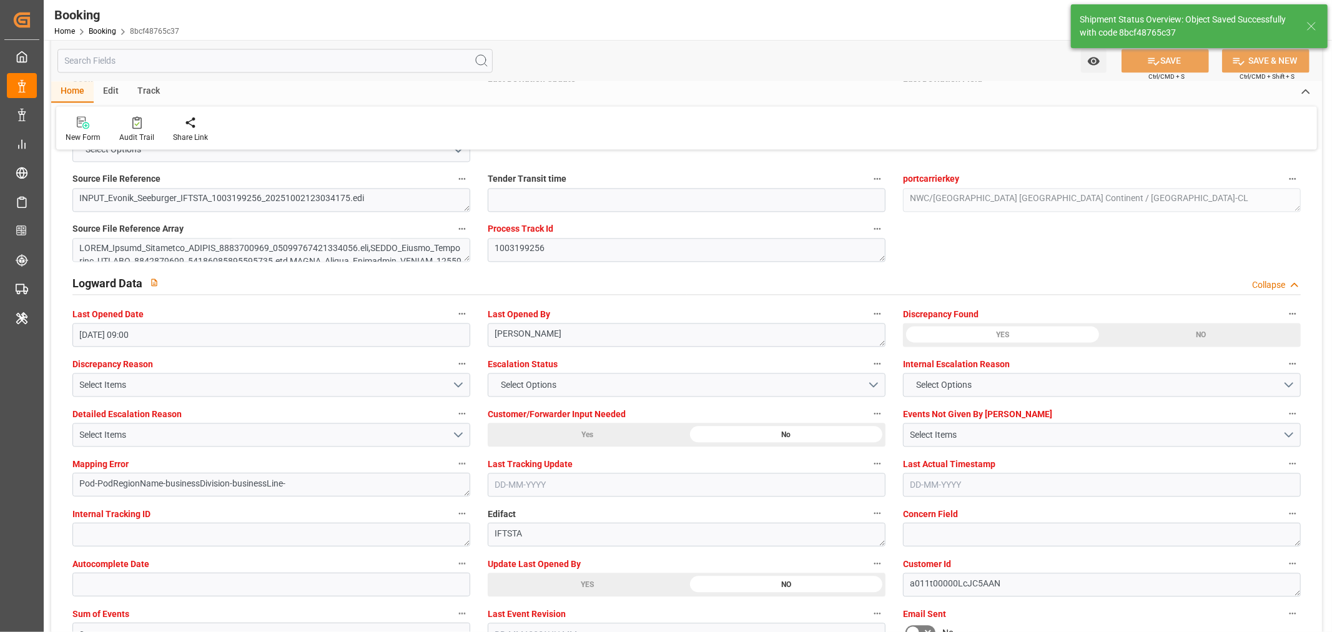
scroll to position [2220, 0]
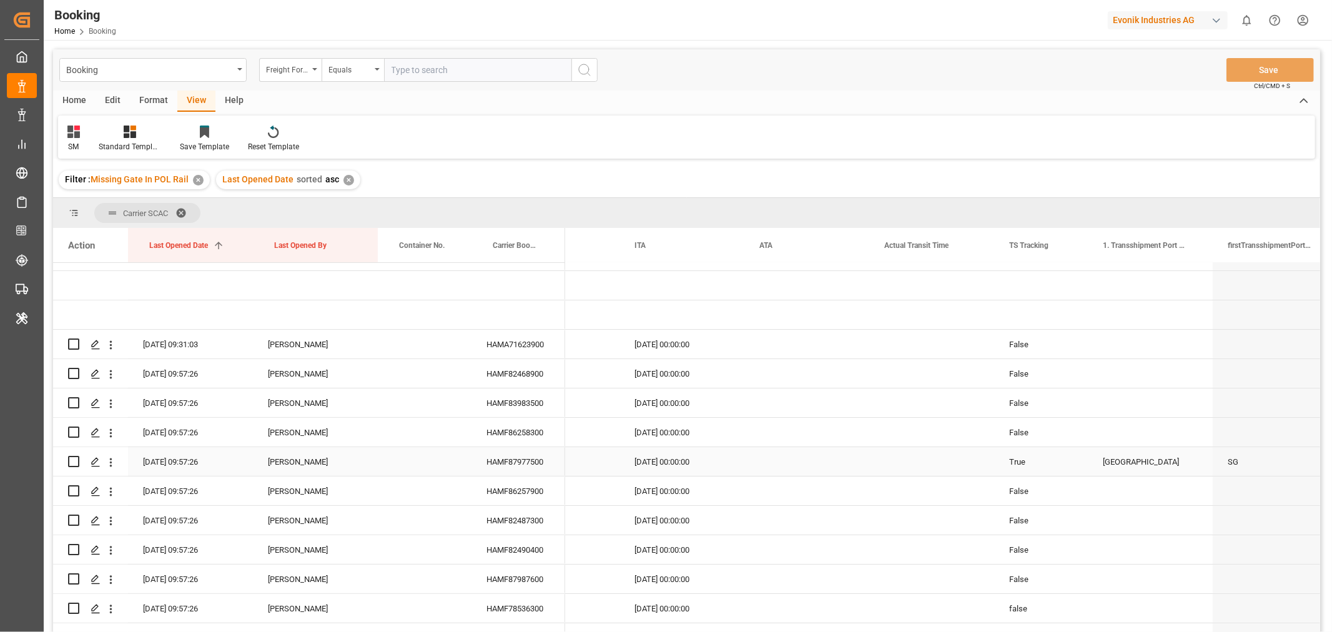
drag, startPoint x: 709, startPoint y: 470, endPoint x: 747, endPoint y: 470, distance: 38.7
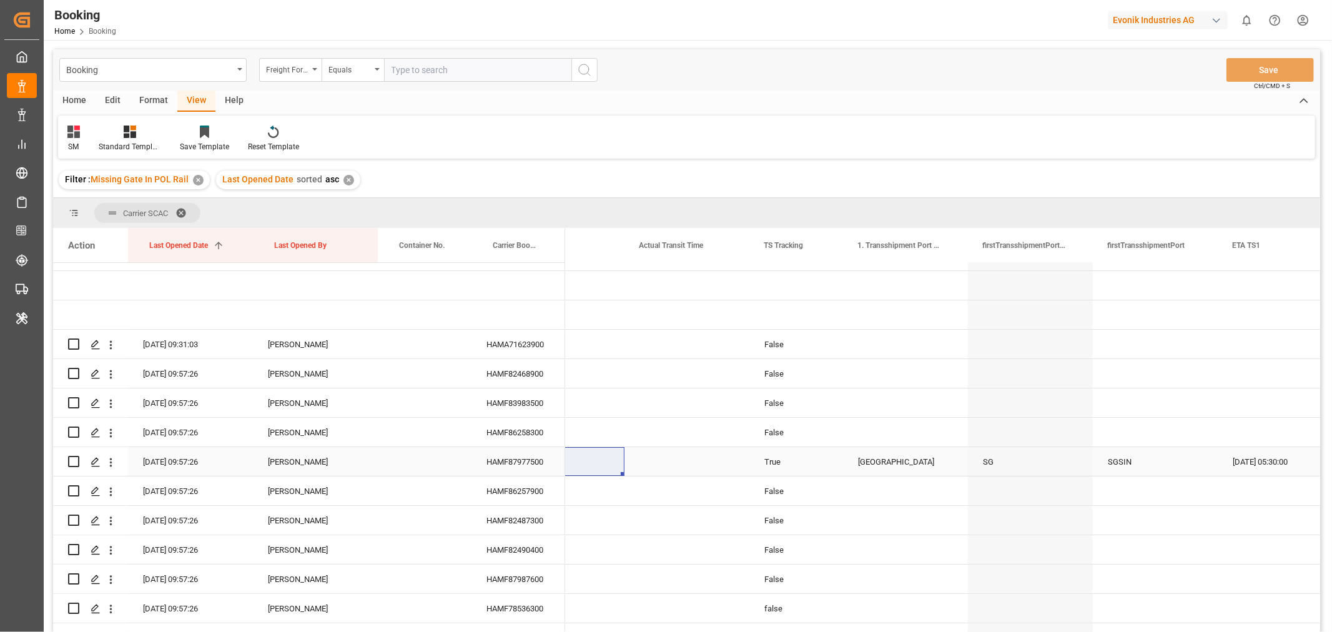
click at [540, 458] on div "HAMF87977500" at bounding box center [518, 461] width 94 height 29
click at [110, 462] on icon "open menu" at bounding box center [111, 462] width 2 height 9
click at [187, 480] on div "Open in new tab" at bounding box center [182, 489] width 154 height 26
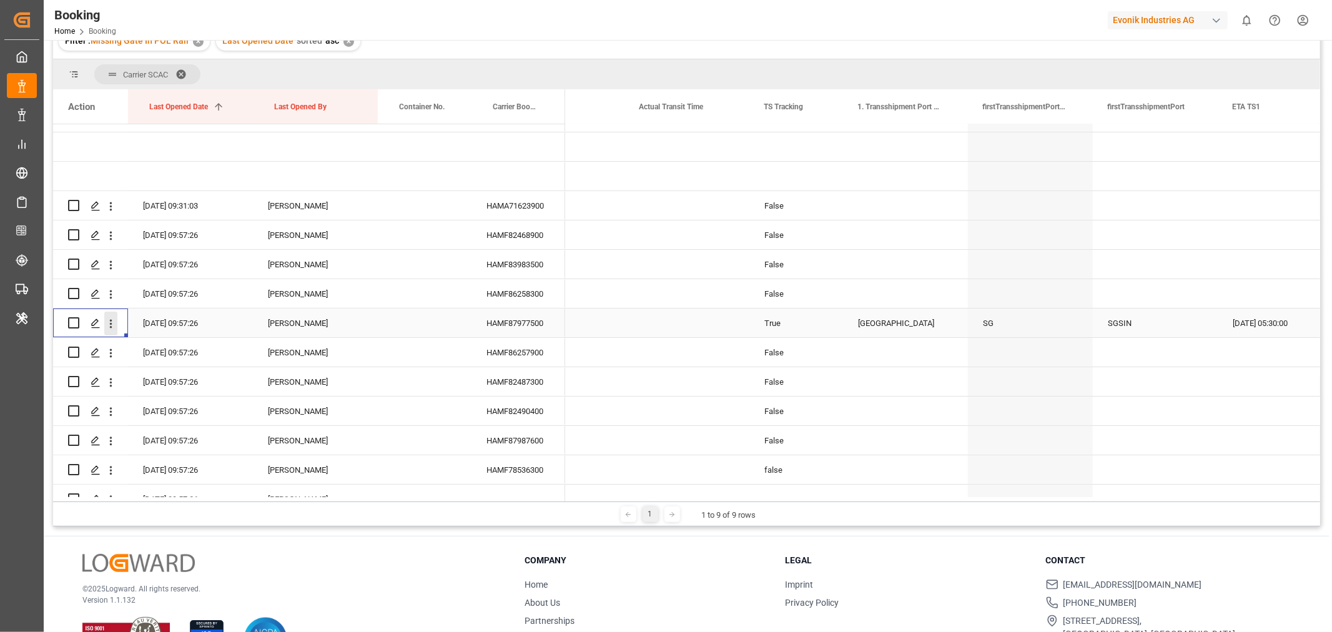
click at [107, 322] on icon "open menu" at bounding box center [110, 323] width 13 height 13
click at [190, 353] on span "Open in new tab" at bounding box center [193, 349] width 114 height 13
drag, startPoint x: 899, startPoint y: 353, endPoint x: 805, endPoint y: 345, distance: 94.1
click at [777, 354] on div "False" at bounding box center [796, 352] width 94 height 29
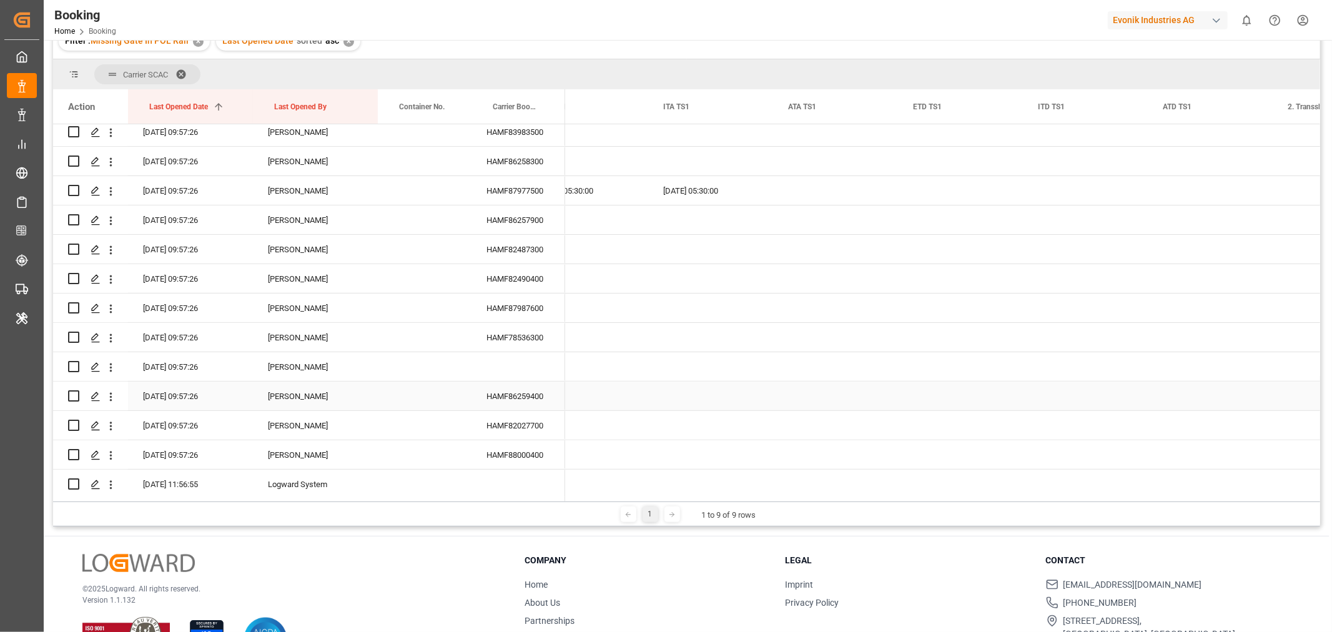
scroll to position [0, 6975]
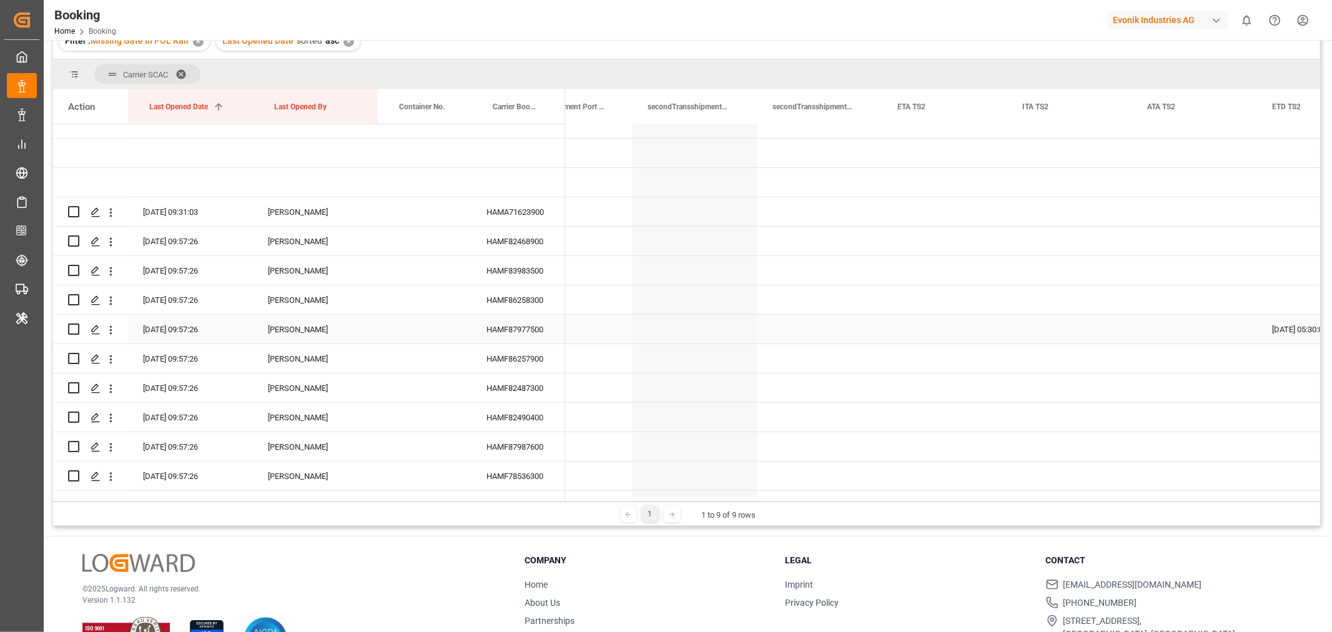
click at [509, 330] on div "HAMF87977500" at bounding box center [518, 329] width 94 height 29
click at [114, 327] on icon "open menu" at bounding box center [110, 329] width 13 height 13
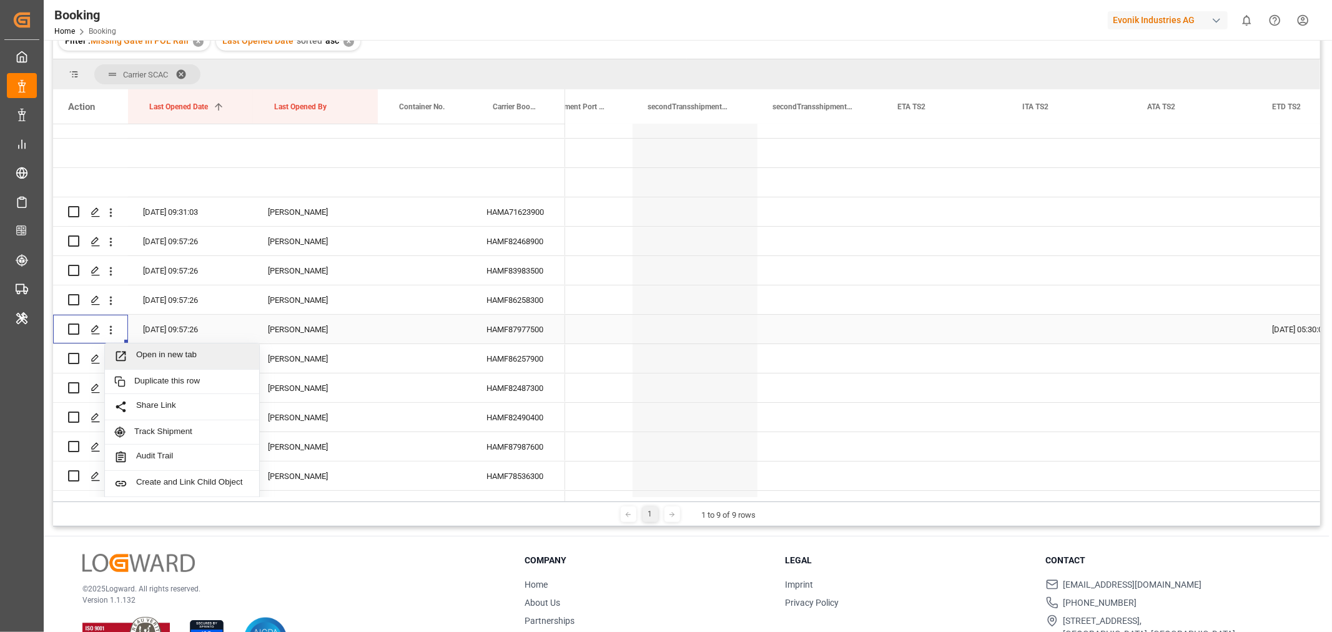
click at [176, 358] on span "Open in new tab" at bounding box center [193, 356] width 114 height 13
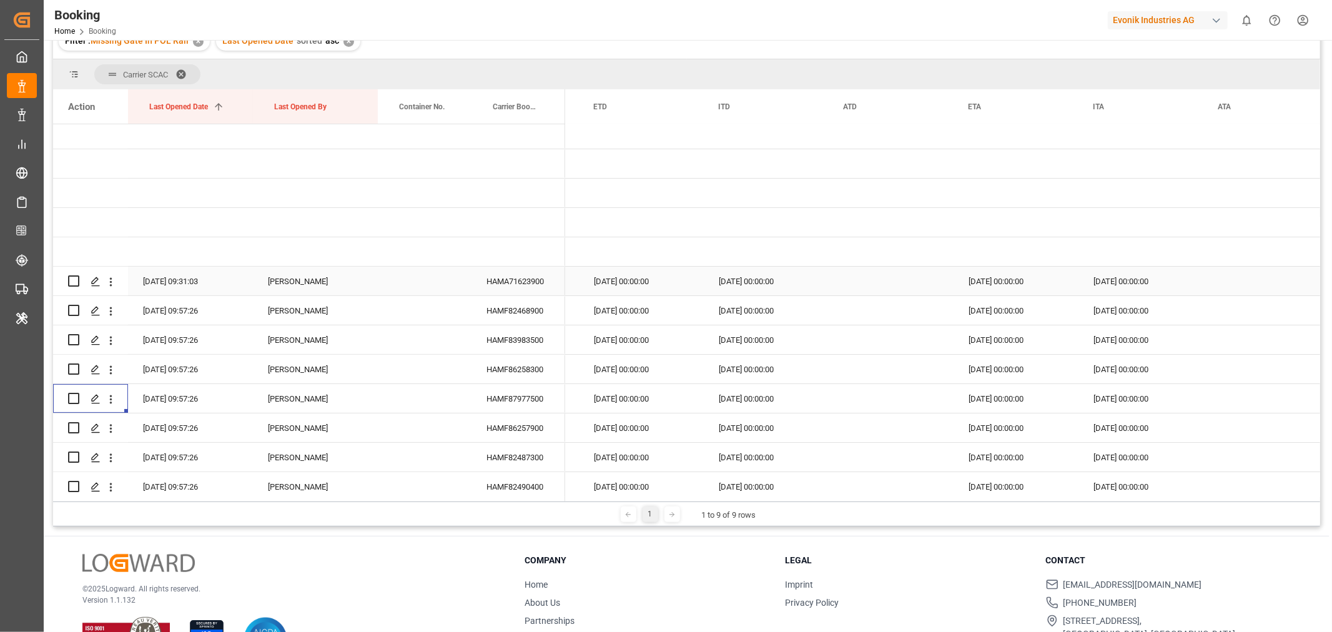
click at [527, 278] on div "HAMA71623900" at bounding box center [518, 281] width 94 height 29
click at [536, 284] on div "HAMA71623900" at bounding box center [518, 281] width 94 height 29
click at [523, 303] on div "HAMF82468900" at bounding box center [518, 310] width 94 height 29
click at [528, 340] on div "HAMF83983500" at bounding box center [518, 339] width 94 height 29
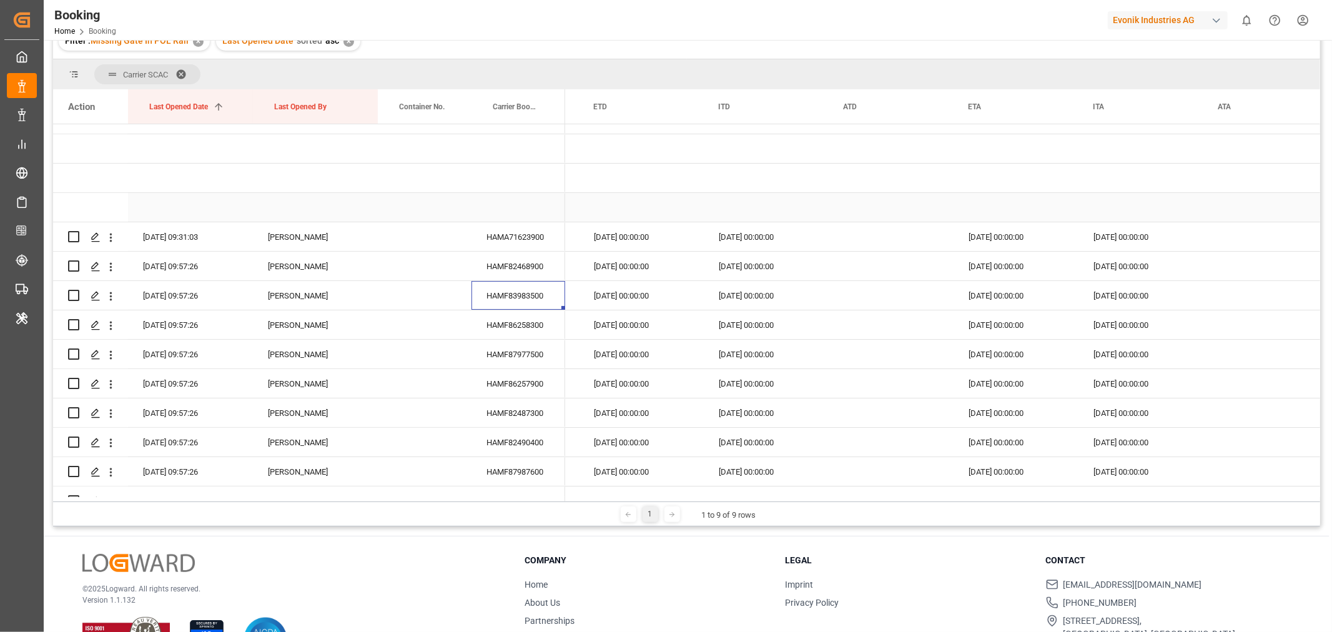
scroll to position [202, 0]
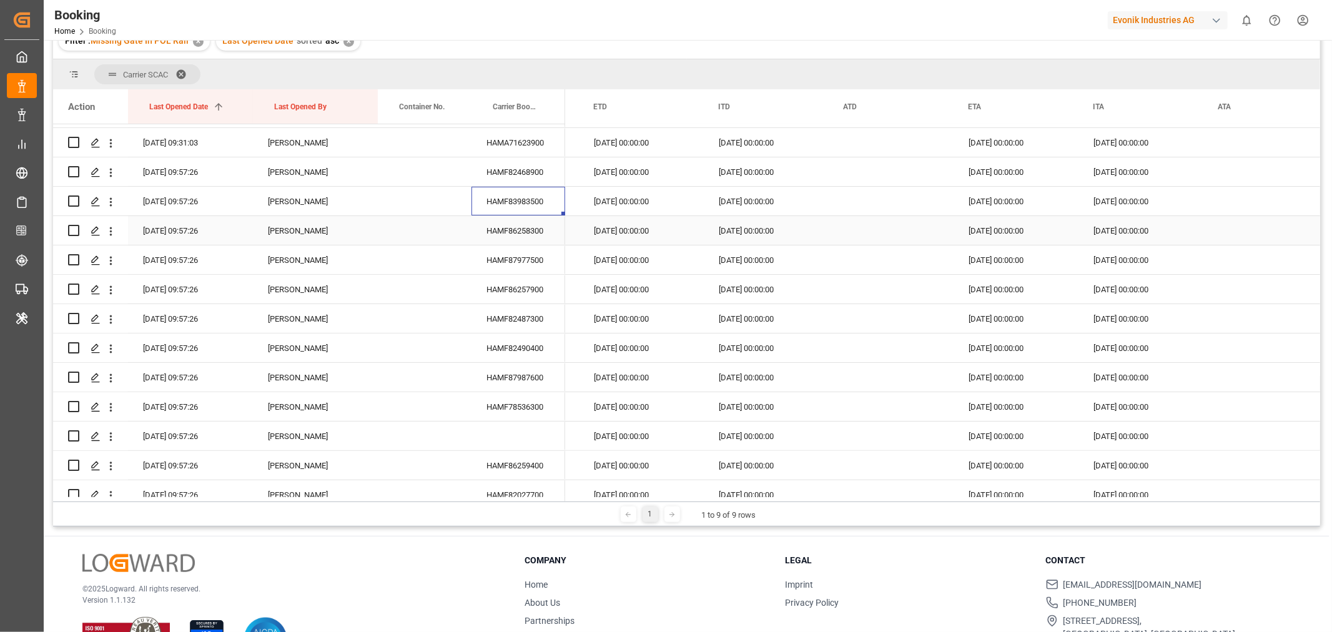
click at [534, 216] on div "HAMF86258300" at bounding box center [518, 230] width 94 height 29
click at [521, 257] on div "HAMF87977500" at bounding box center [518, 259] width 94 height 29
click at [527, 288] on div "HAMF86257900" at bounding box center [518, 289] width 94 height 29
click at [504, 320] on div "HAMF82487300" at bounding box center [518, 318] width 94 height 29
click at [693, 322] on div "29-10-2025 00:00:00" at bounding box center [641, 318] width 125 height 29
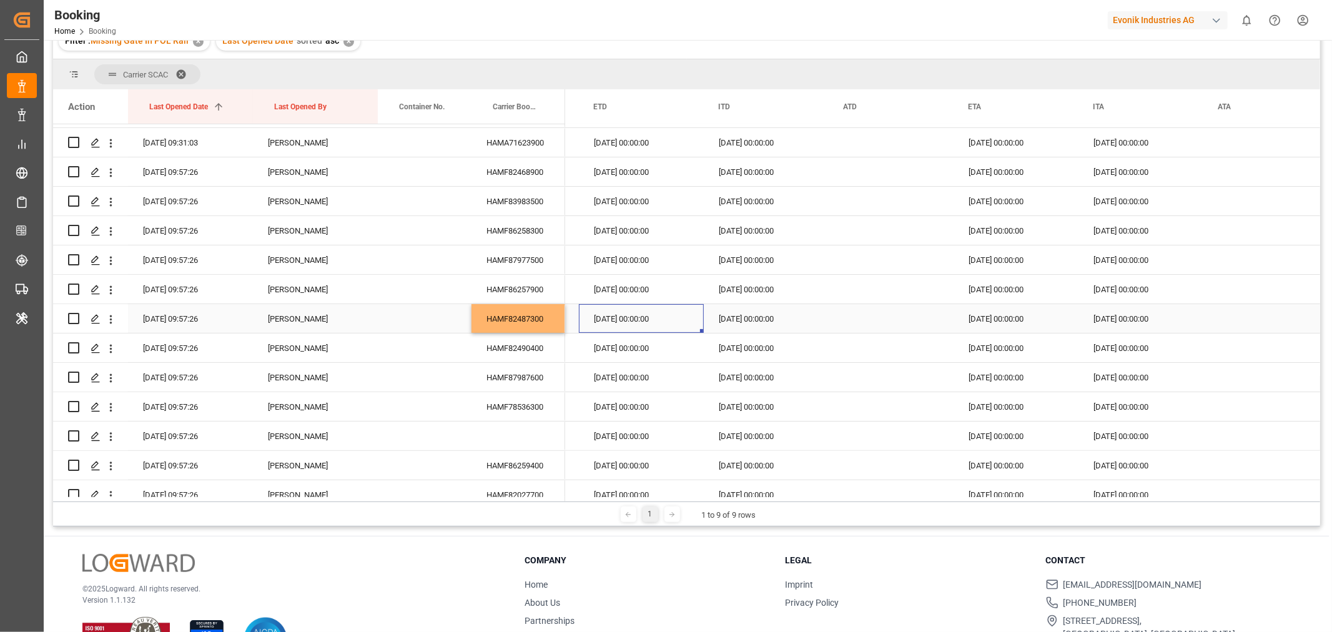
click at [503, 318] on div "HAMF82487300" at bounding box center [518, 318] width 94 height 29
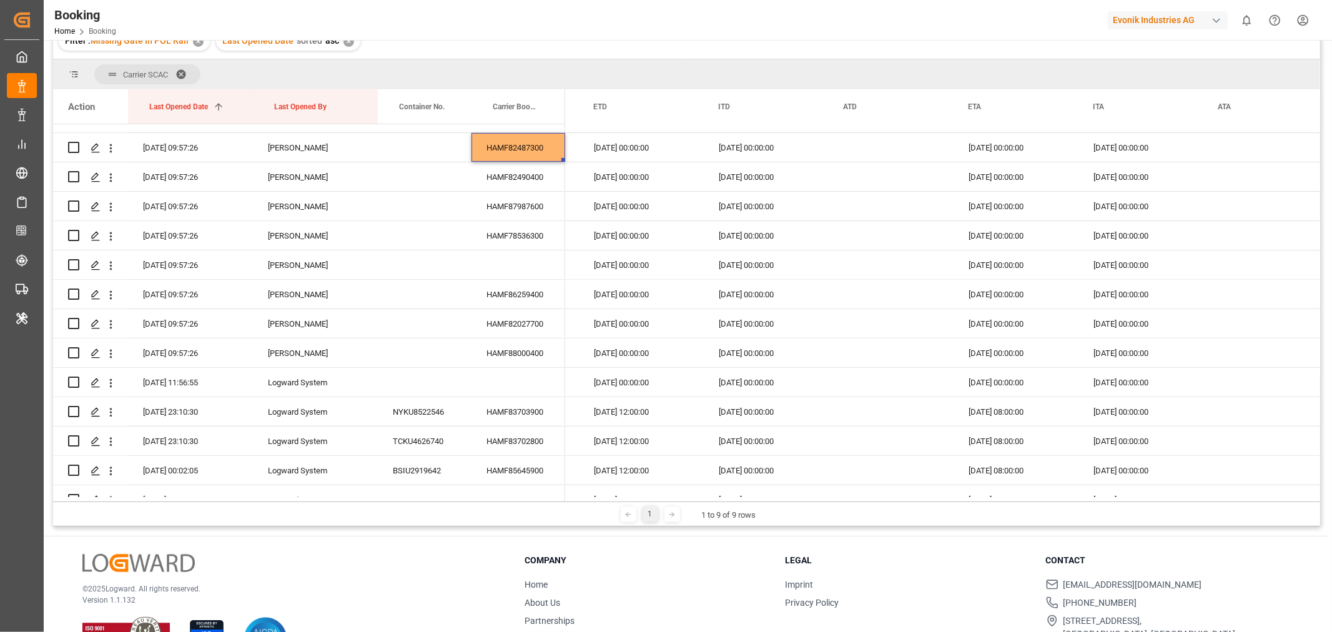
scroll to position [272, 0]
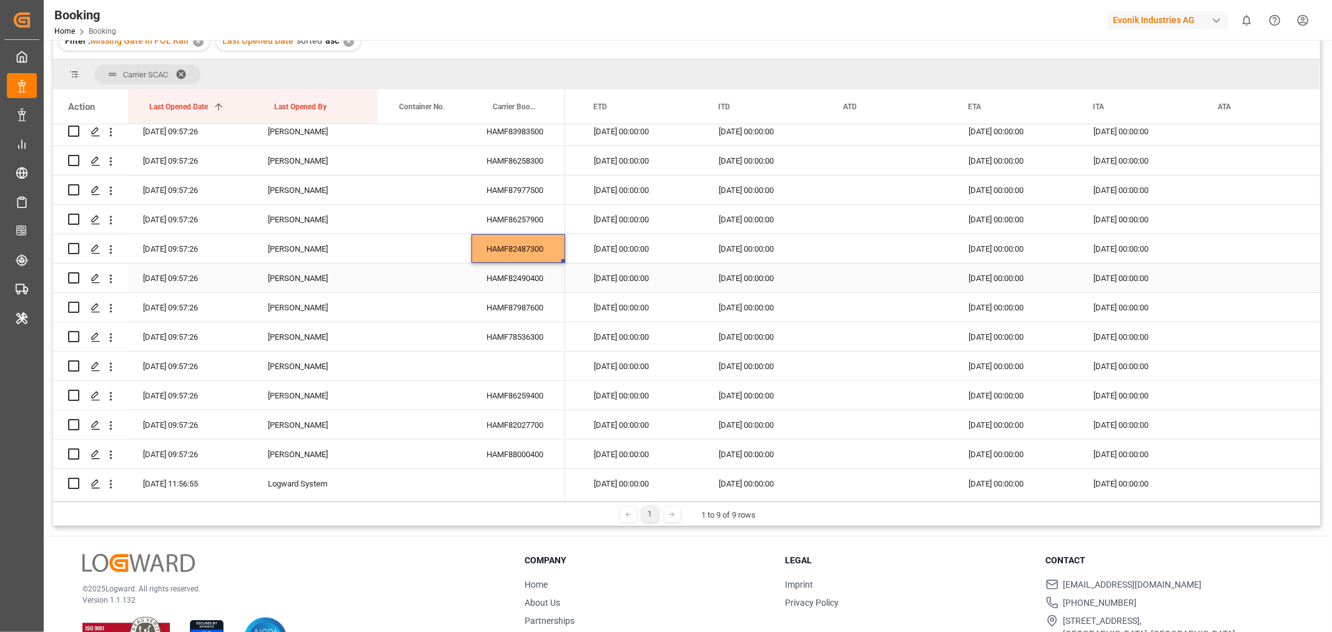
click at [536, 273] on div "HAMF82490400" at bounding box center [518, 277] width 94 height 29
click at [515, 303] on div "HAMF87987600" at bounding box center [518, 307] width 94 height 29
click at [514, 275] on div "HAMF82490400" at bounding box center [518, 277] width 94 height 29
click at [534, 310] on div "HAMF87987600" at bounding box center [518, 307] width 94 height 29
click at [535, 340] on div "HAMF78536300" at bounding box center [518, 336] width 94 height 29
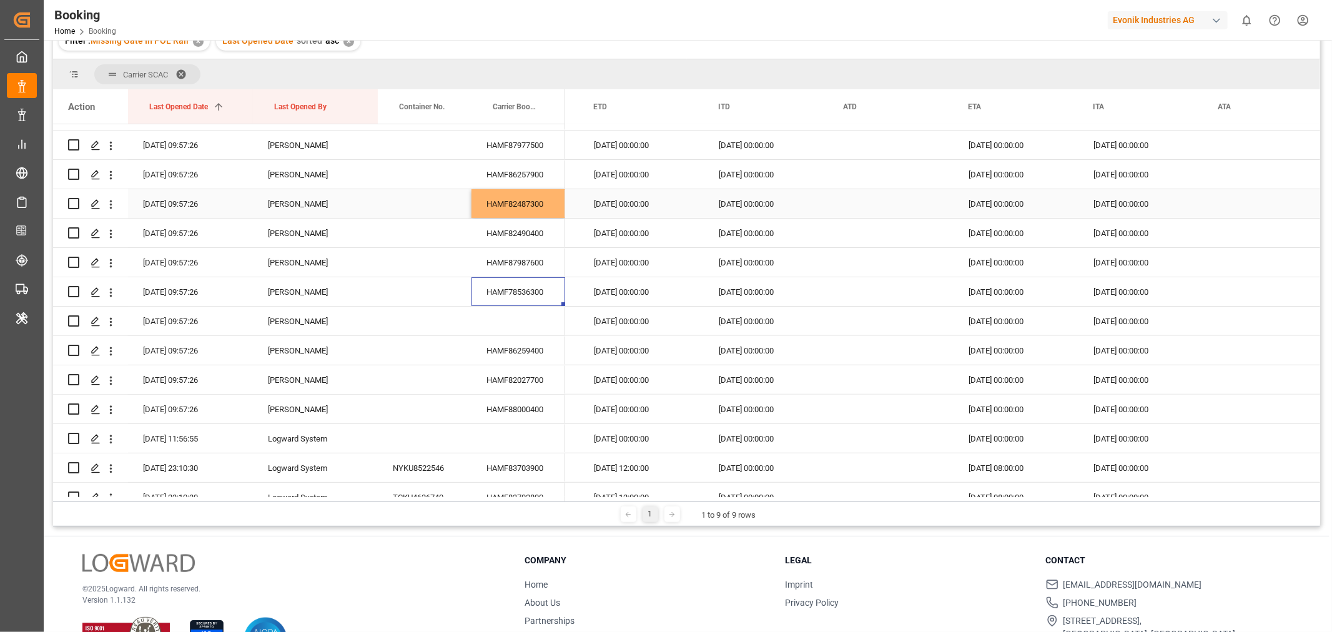
scroll to position [341, 0]
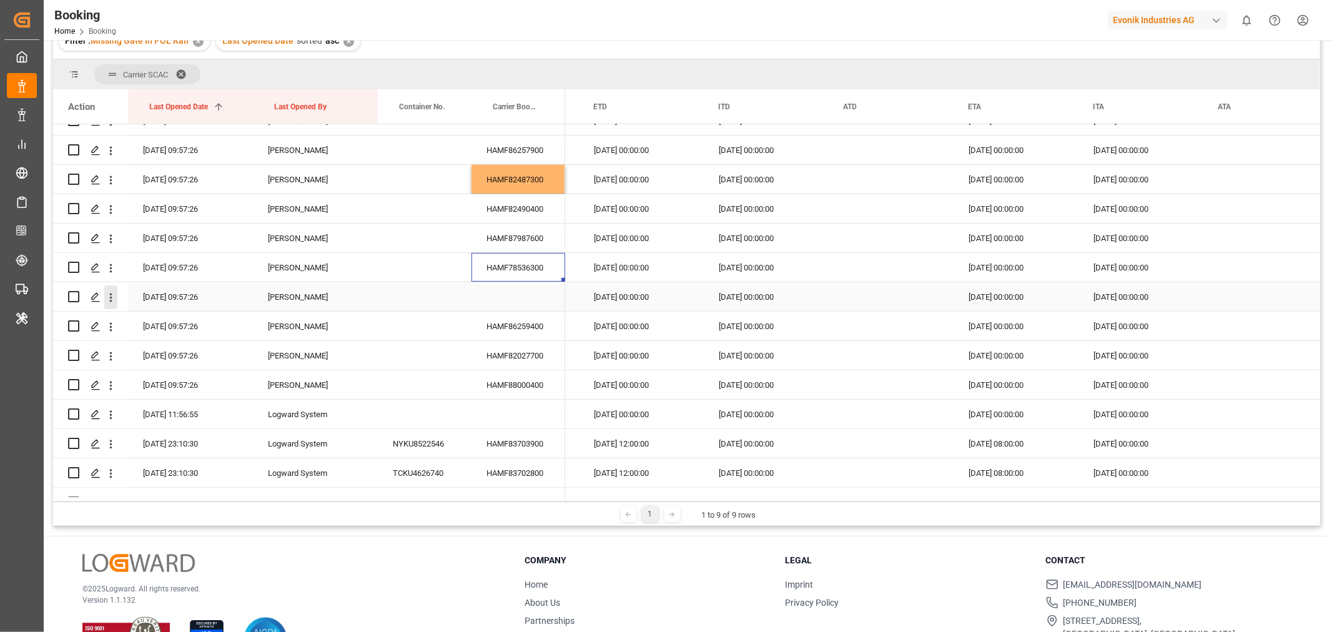
click at [113, 296] on icon "open menu" at bounding box center [110, 297] width 13 height 13
click at [192, 333] on div "Open in new tab" at bounding box center [182, 324] width 154 height 26
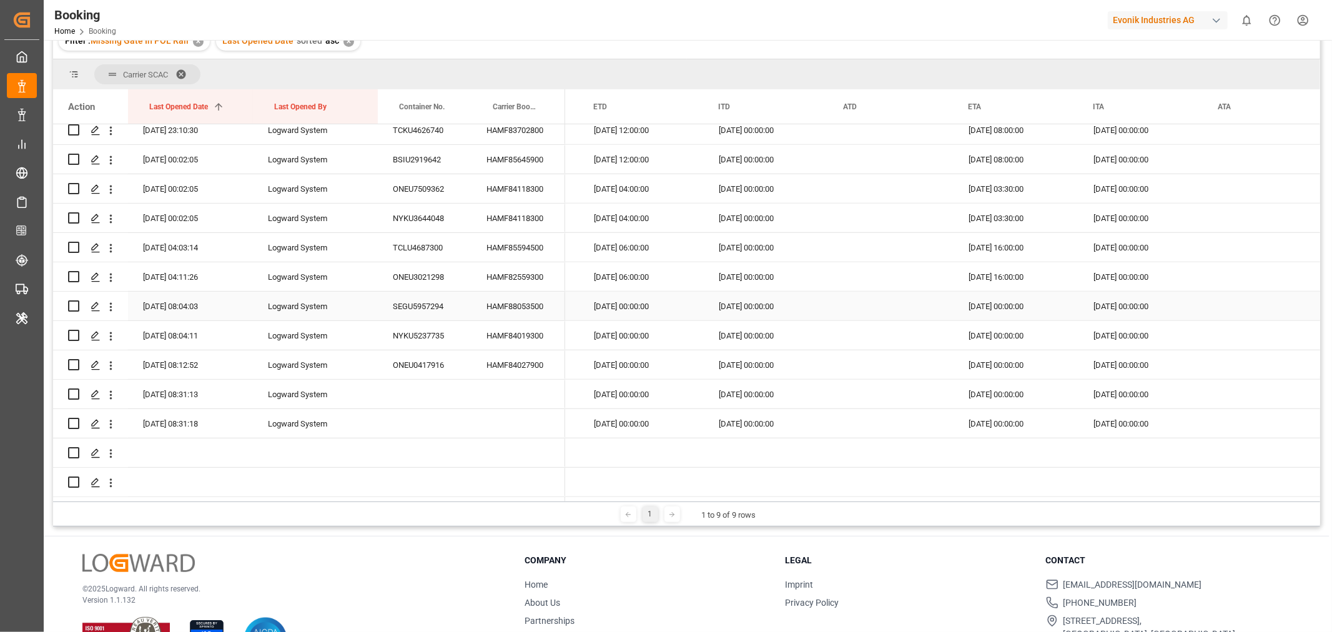
scroll to position [410, 0]
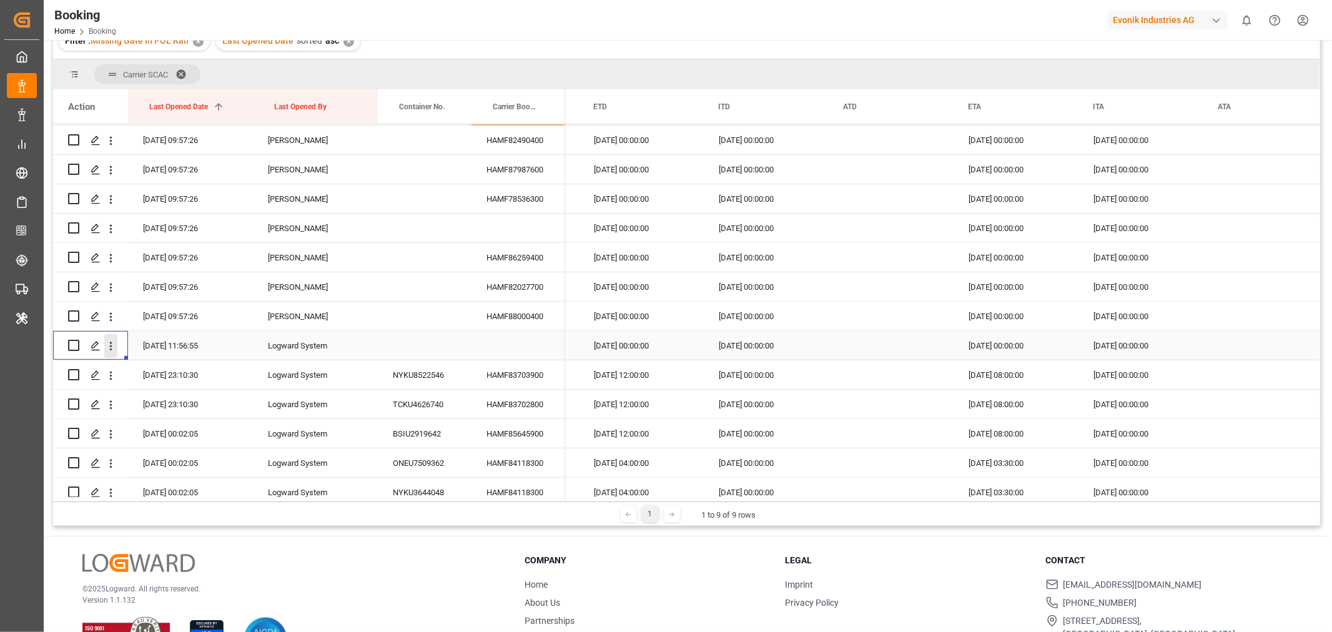
click at [114, 343] on icon "open menu" at bounding box center [110, 346] width 13 height 13
click at [192, 373] on span "Open in new tab" at bounding box center [193, 372] width 114 height 13
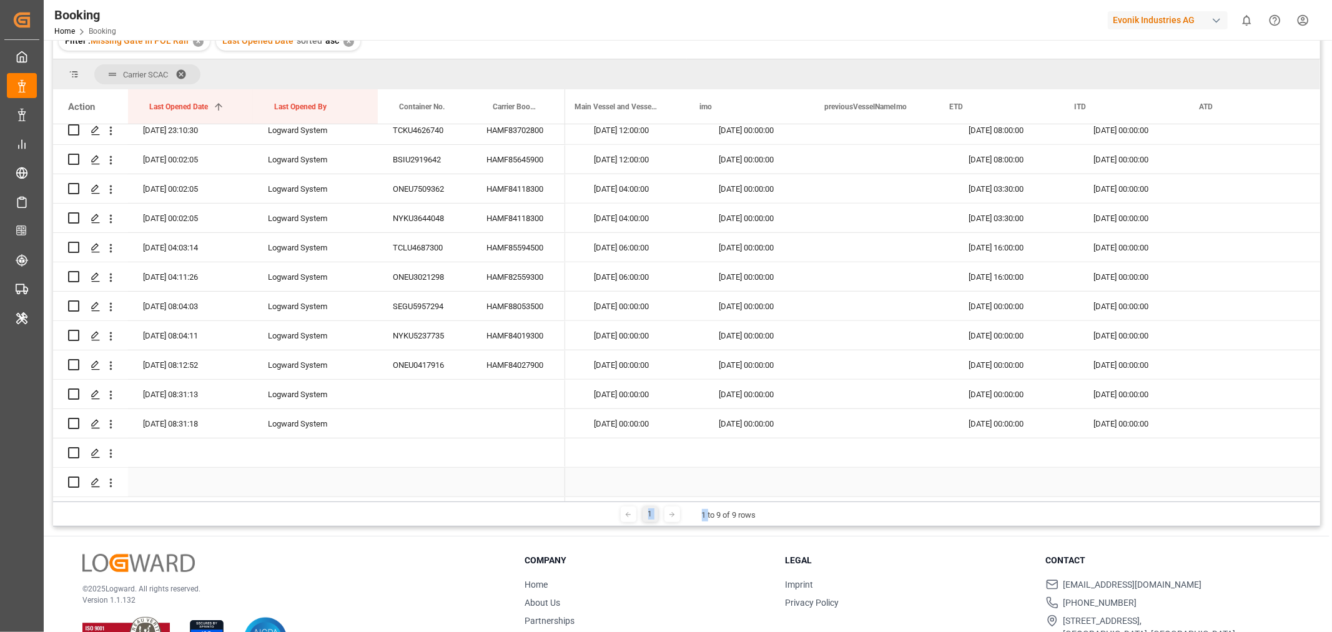
scroll to position [0, 4909]
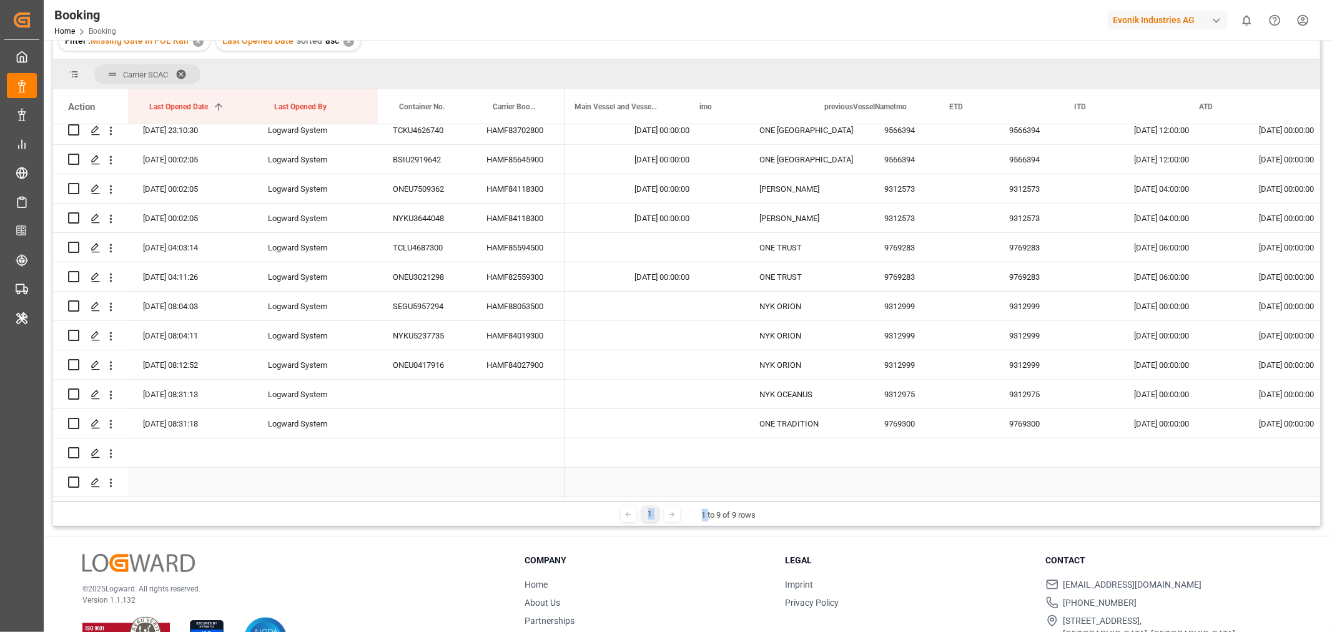
drag, startPoint x: 708, startPoint y: 501, endPoint x: 462, endPoint y: 483, distance: 246.6
click at [463, 483] on div "Carrier SCAC Drag here to set column labels Action Last Opened Date 1 Last Open…" at bounding box center [686, 292] width 1267 height 467
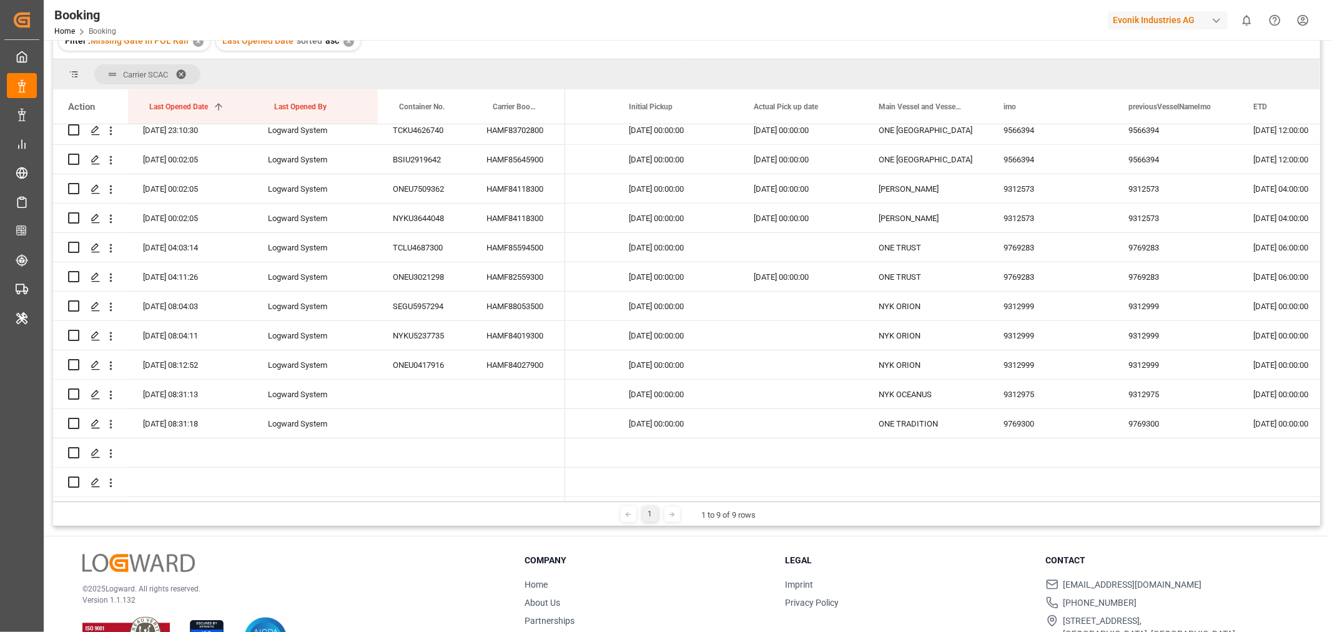
click at [814, 536] on footer "© 2025 Logward. All rights reserved. Version 1.1.132 Company Home About Us Part…" at bounding box center [687, 607] width 1286 height 142
drag, startPoint x: 689, startPoint y: 501, endPoint x: 496, endPoint y: 489, distance: 193.9
click at [496, 489] on div "Carrier SCAC Drag here to set column labels Action Last Opened Date 1 Last Open…" at bounding box center [686, 292] width 1267 height 467
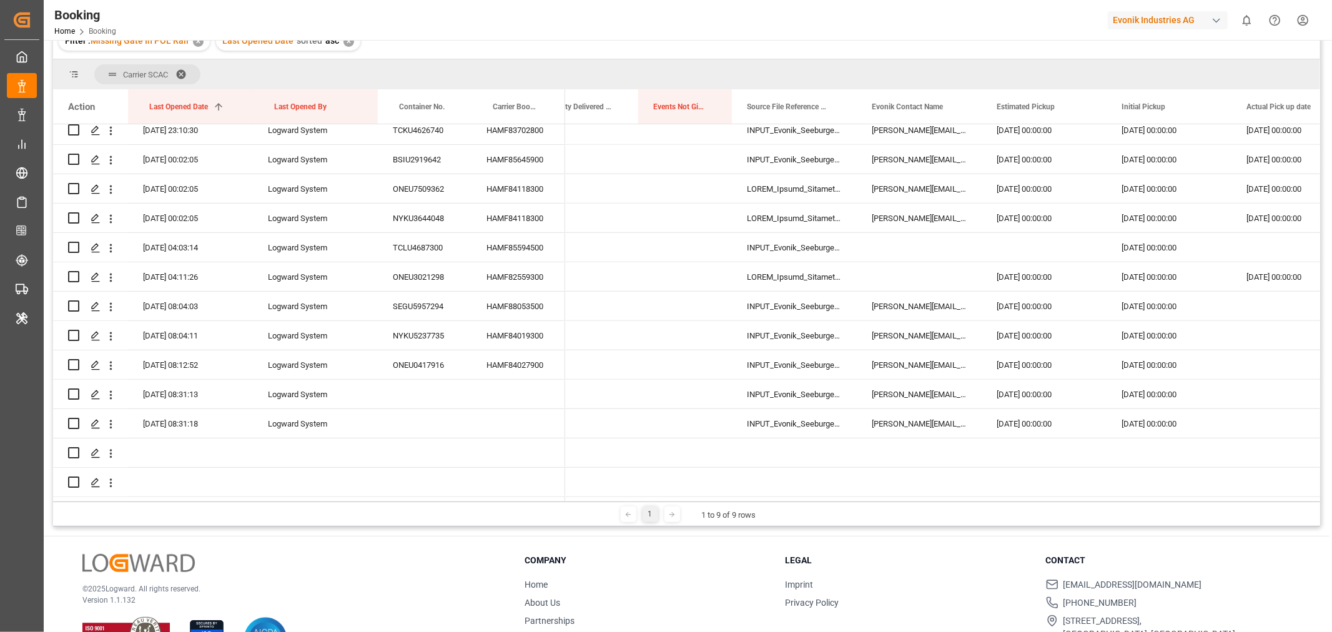
click at [830, 529] on div "Booking Freight Forwarder's Reference No. Equals Save Ctrl/CMD + S Home Edit Fo…" at bounding box center [687, 289] width 1286 height 777
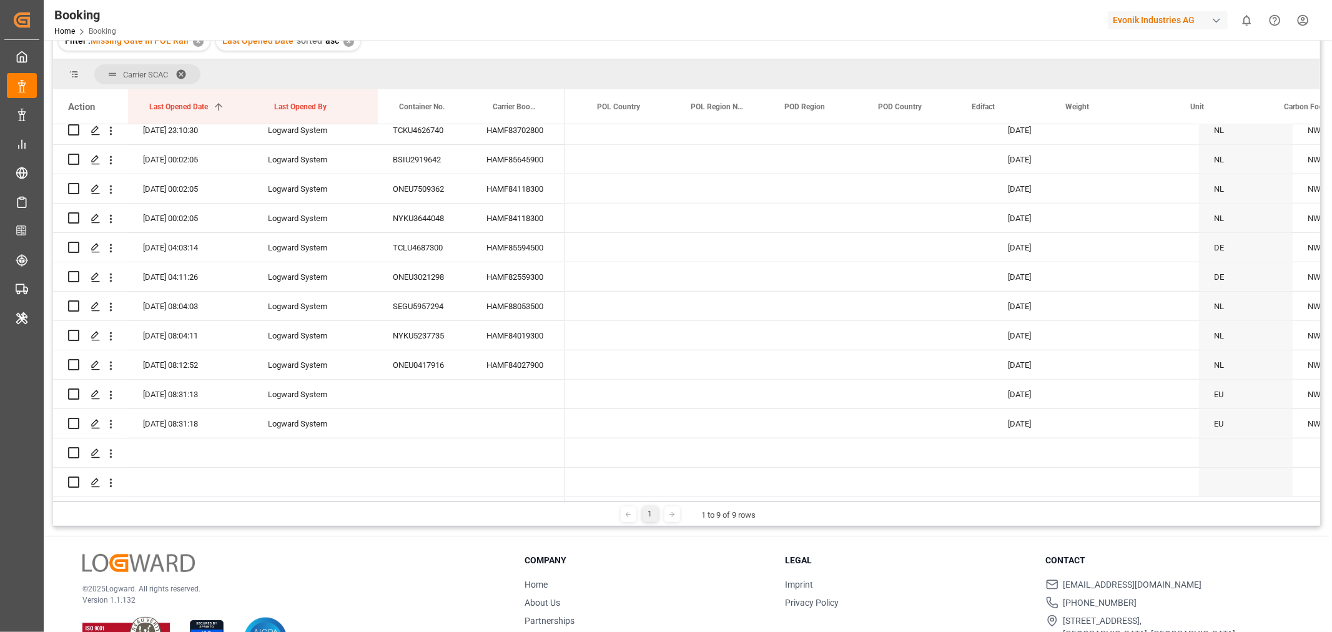
scroll to position [0, 0]
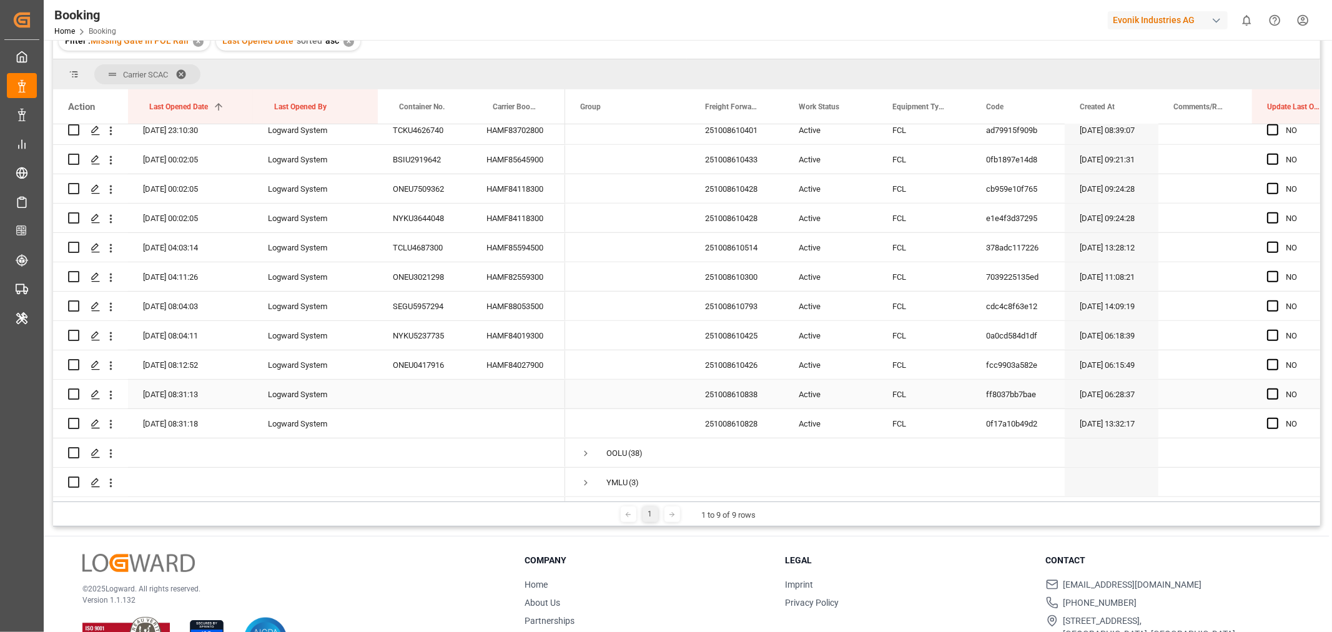
click at [760, 390] on div "251008610838" at bounding box center [737, 394] width 94 height 29
click at [112, 388] on icon "open menu" at bounding box center [110, 394] width 13 height 13
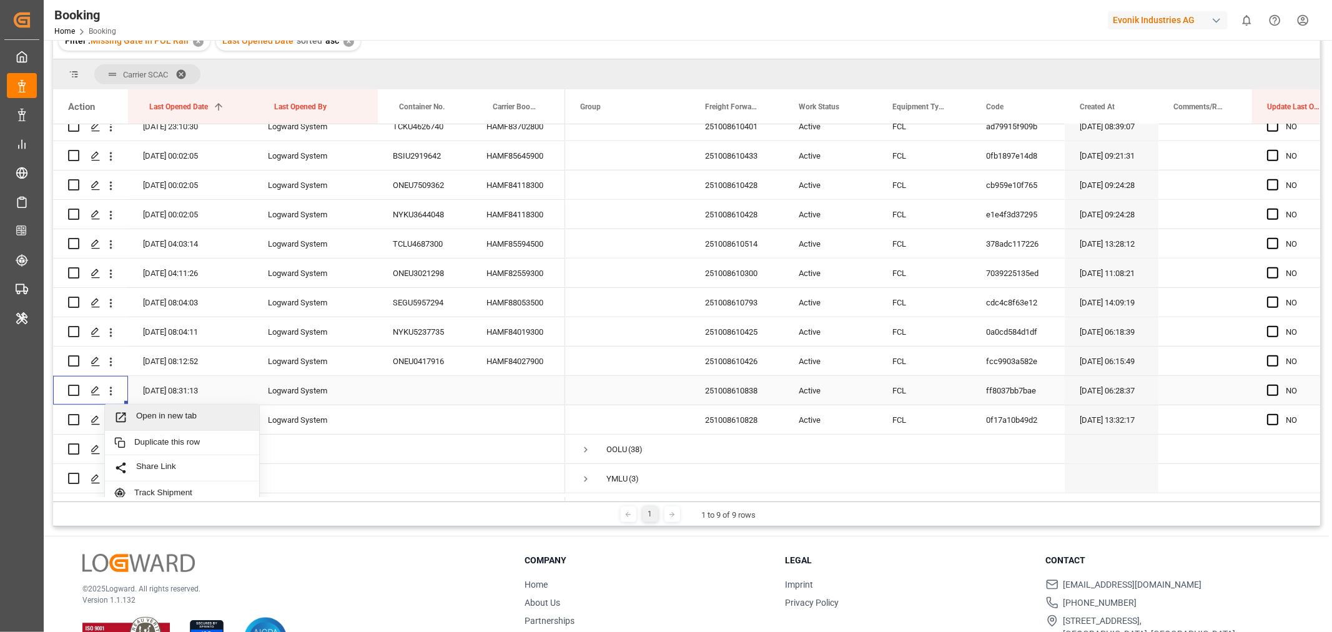
click at [188, 417] on span "Open in new tab" at bounding box center [193, 417] width 114 height 13
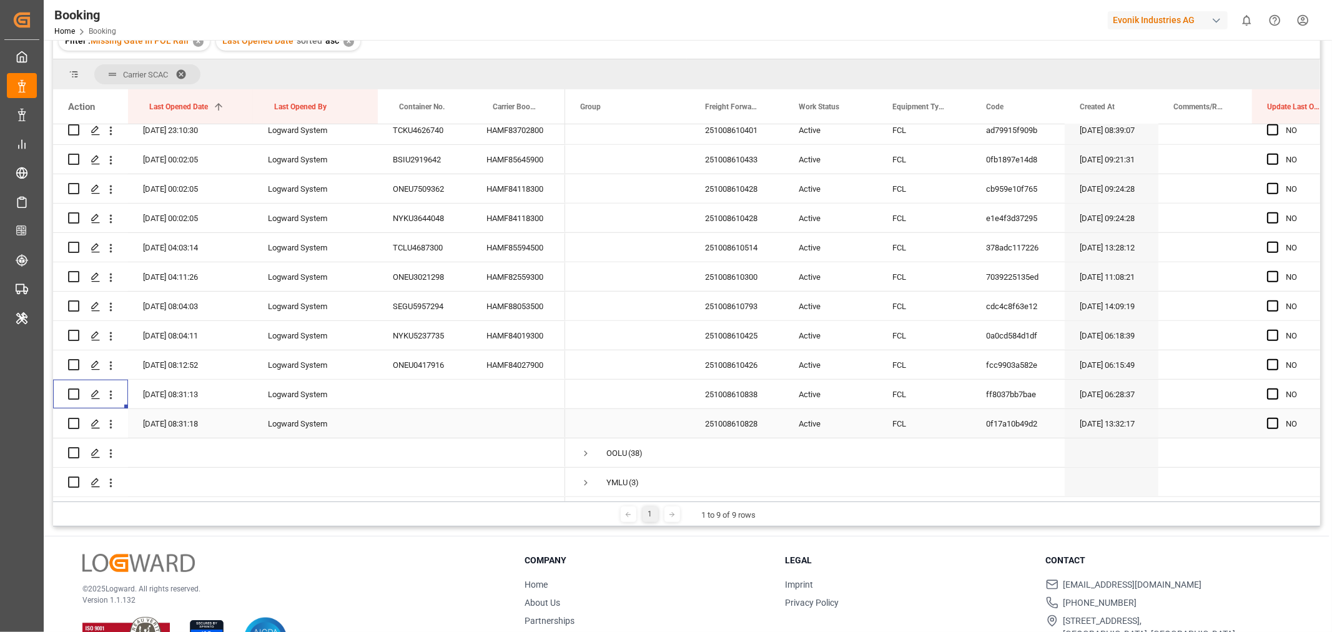
click at [724, 432] on div "251008610828" at bounding box center [737, 423] width 94 height 29
click at [723, 428] on div "251008610828" at bounding box center [737, 423] width 94 height 29
click at [112, 420] on icon "open menu" at bounding box center [110, 424] width 13 height 13
click at [181, 443] on span "Open in new tab" at bounding box center [193, 446] width 114 height 13
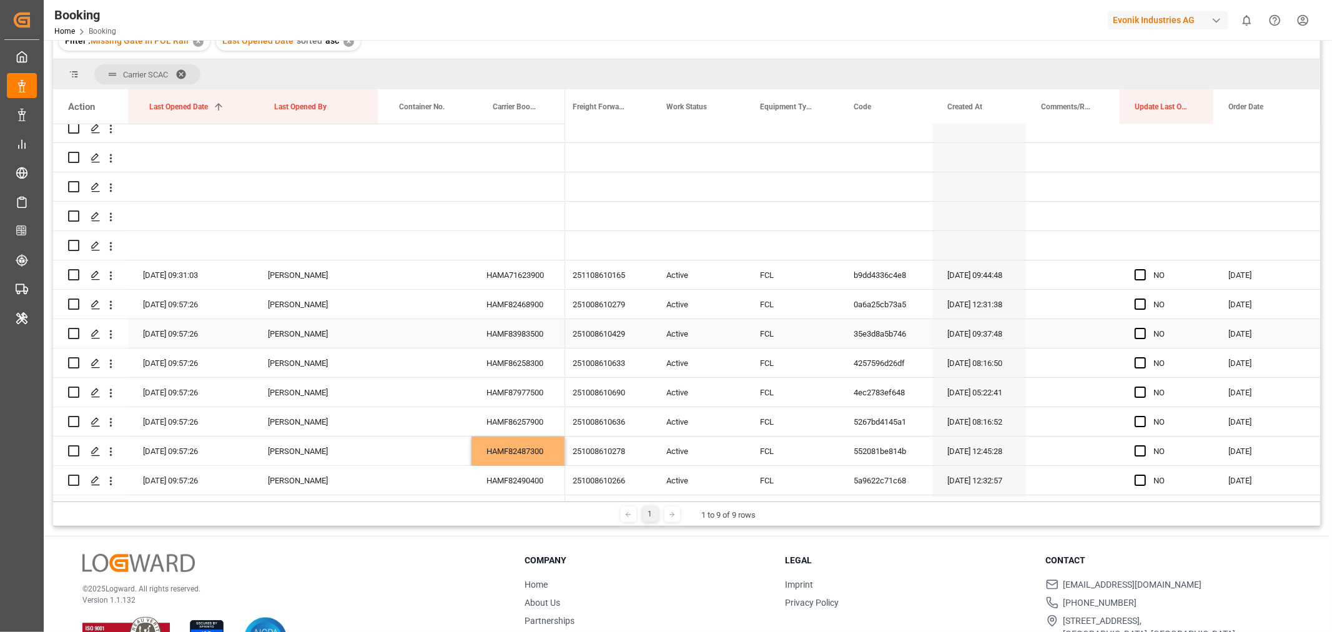
scroll to position [0, 133]
click at [539, 272] on div "HAMA71623900" at bounding box center [518, 274] width 94 height 29
click at [526, 307] on div "HAMF82468900" at bounding box center [518, 304] width 94 height 29
click at [509, 331] on div "HAMF83983500" at bounding box center [518, 333] width 94 height 29
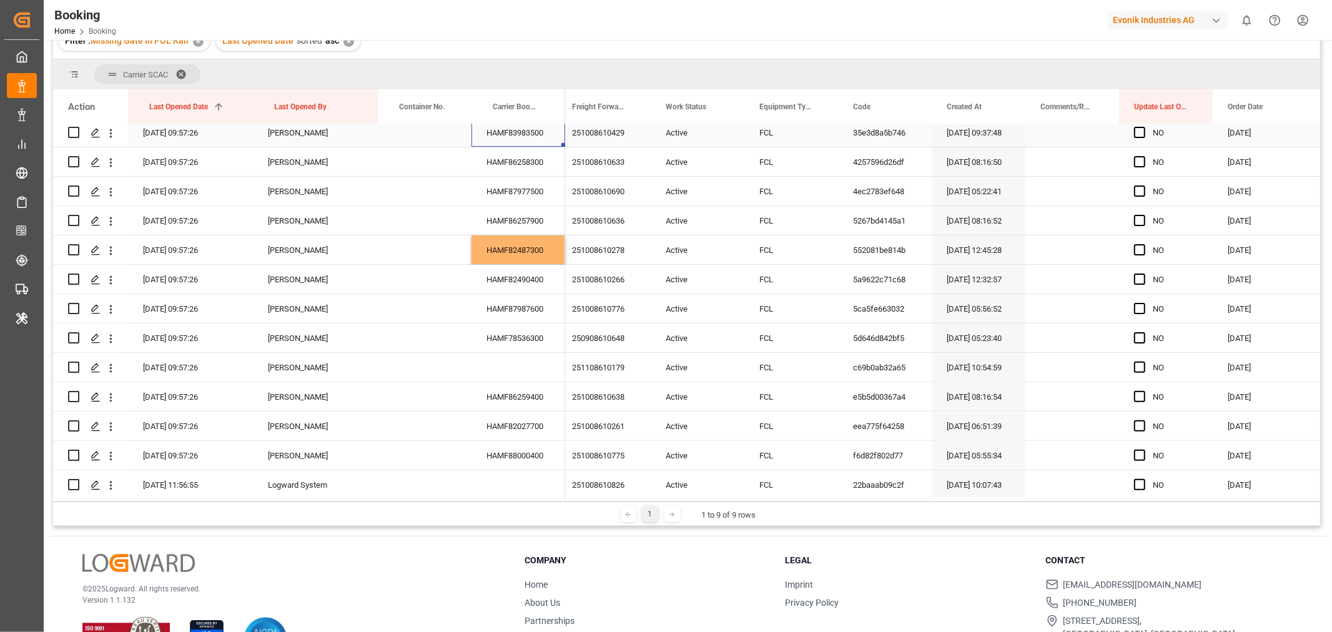
scroll to position [277, 0]
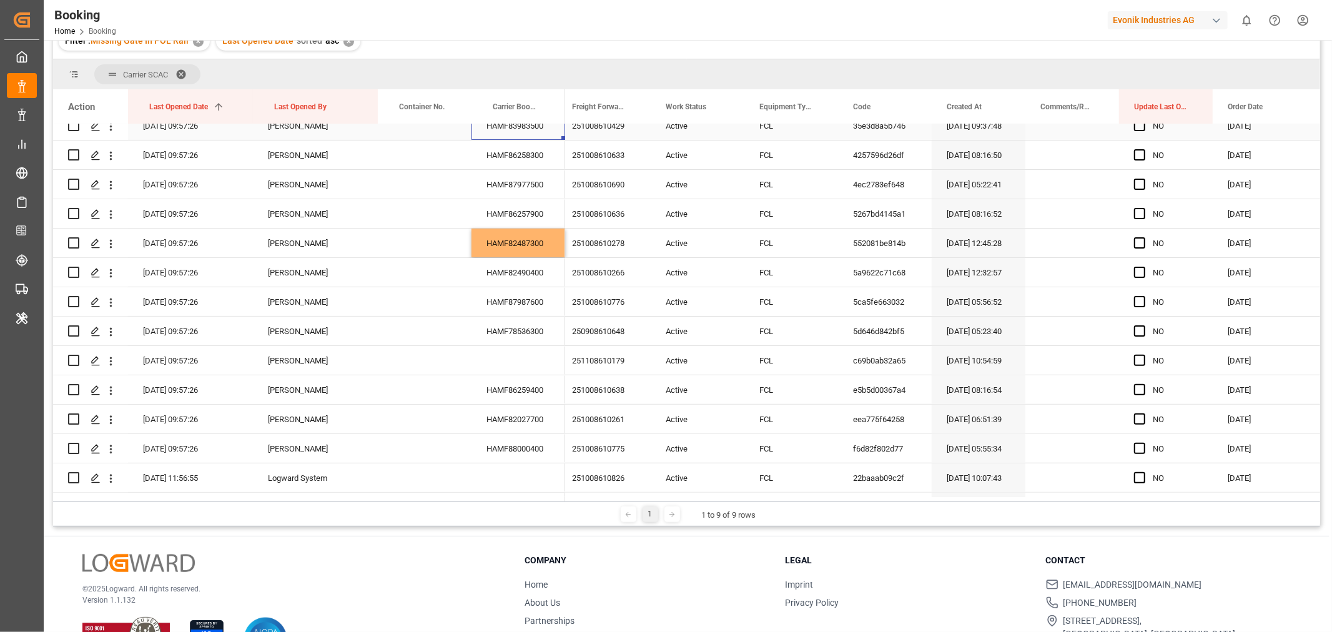
click at [509, 139] on div "HAMF83983500" at bounding box center [518, 125] width 94 height 29
click at [514, 152] on div "HAMF86258300" at bounding box center [518, 154] width 94 height 29
click at [532, 275] on div "HAMF82490400" at bounding box center [518, 272] width 94 height 29
click at [539, 275] on div "HAMF82490400" at bounding box center [518, 272] width 94 height 29
click at [531, 306] on div "HAMF87987600" at bounding box center [518, 301] width 94 height 29
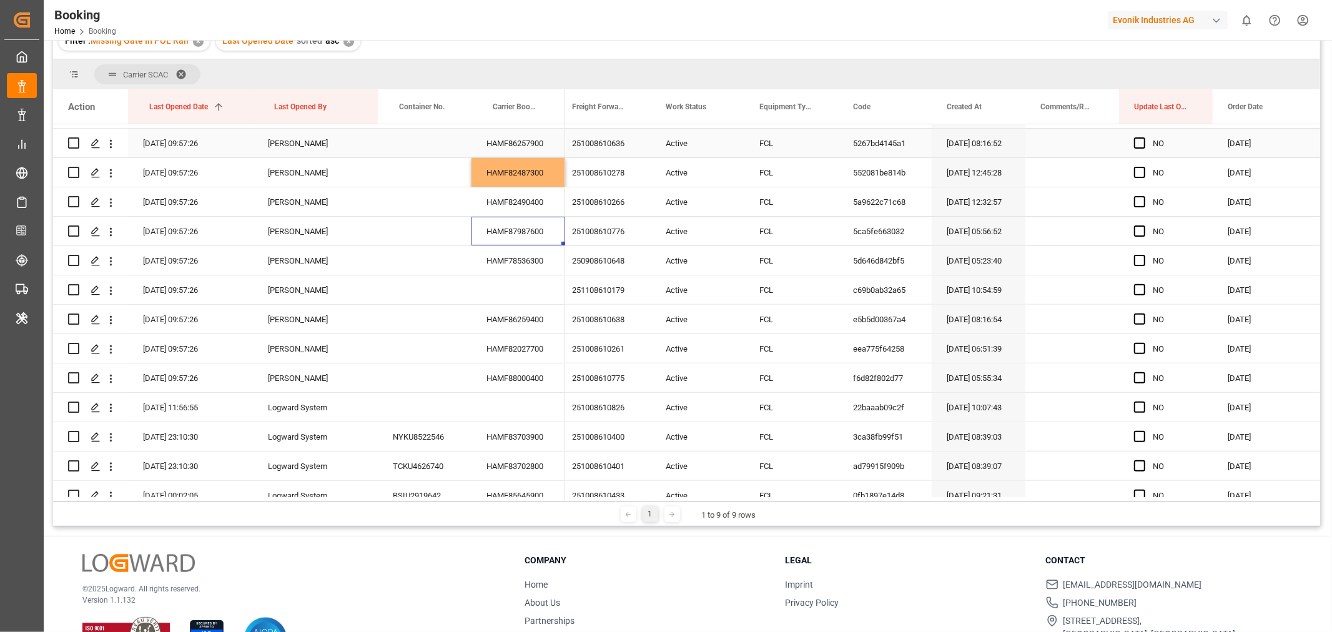
scroll to position [416, 0]
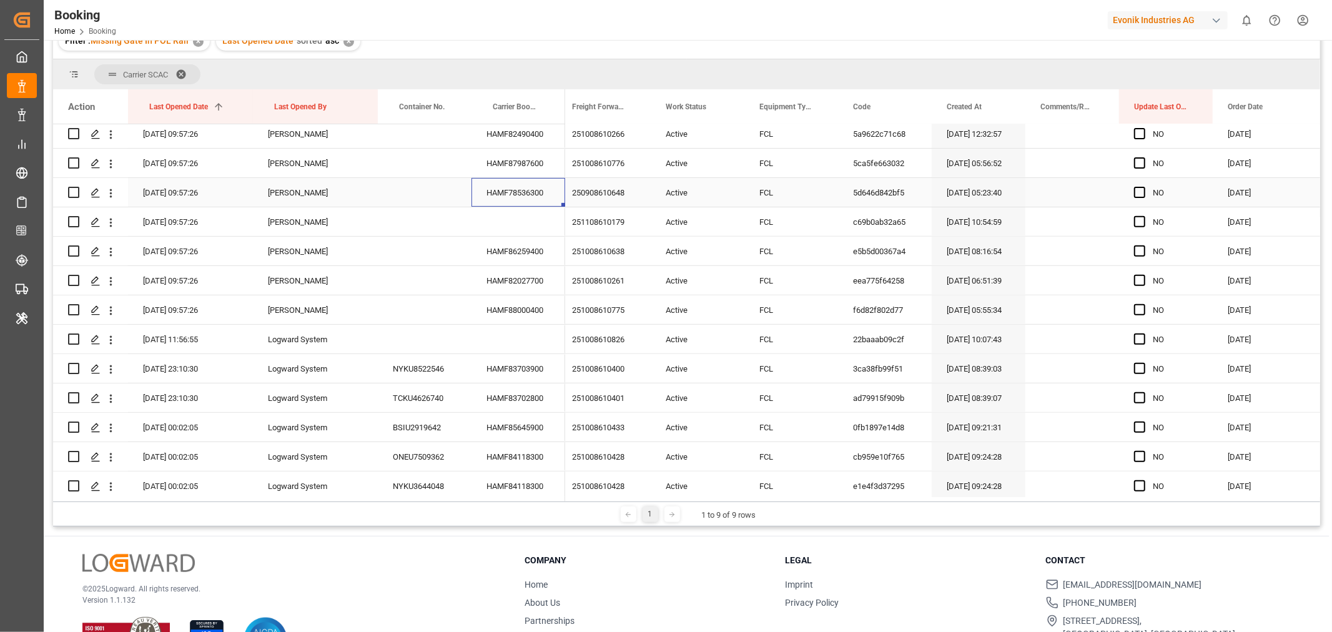
click at [529, 185] on div "HAMF78536300" at bounding box center [518, 192] width 94 height 29
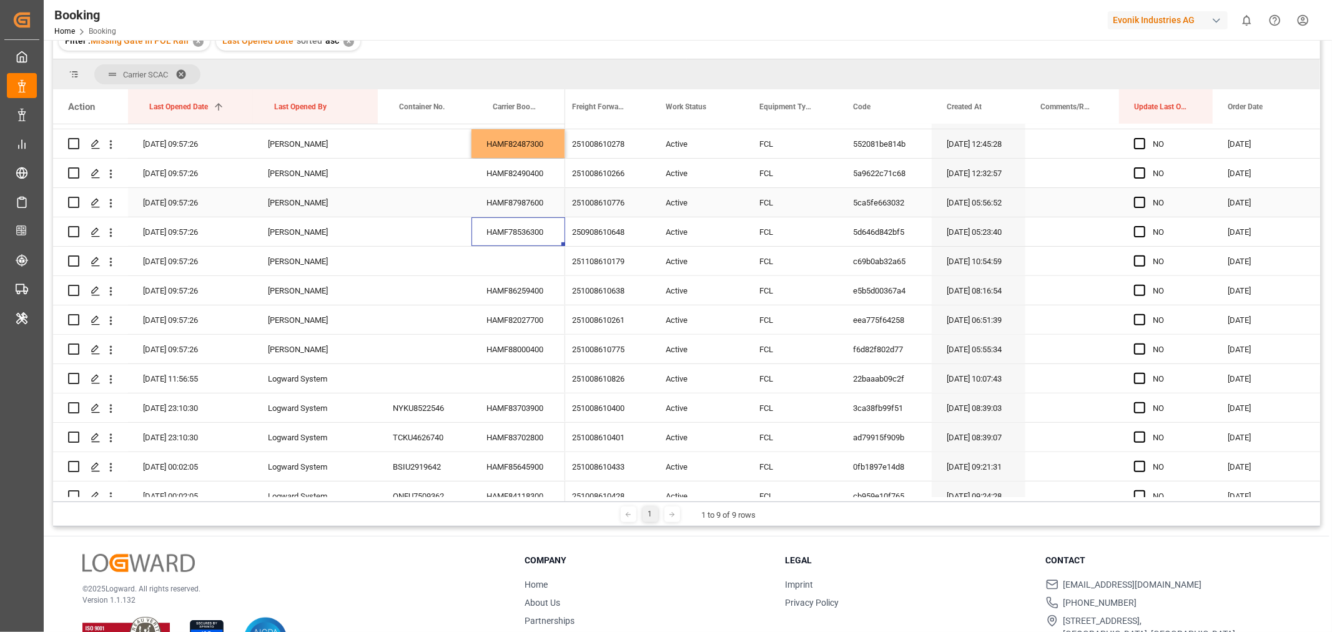
scroll to position [410, 0]
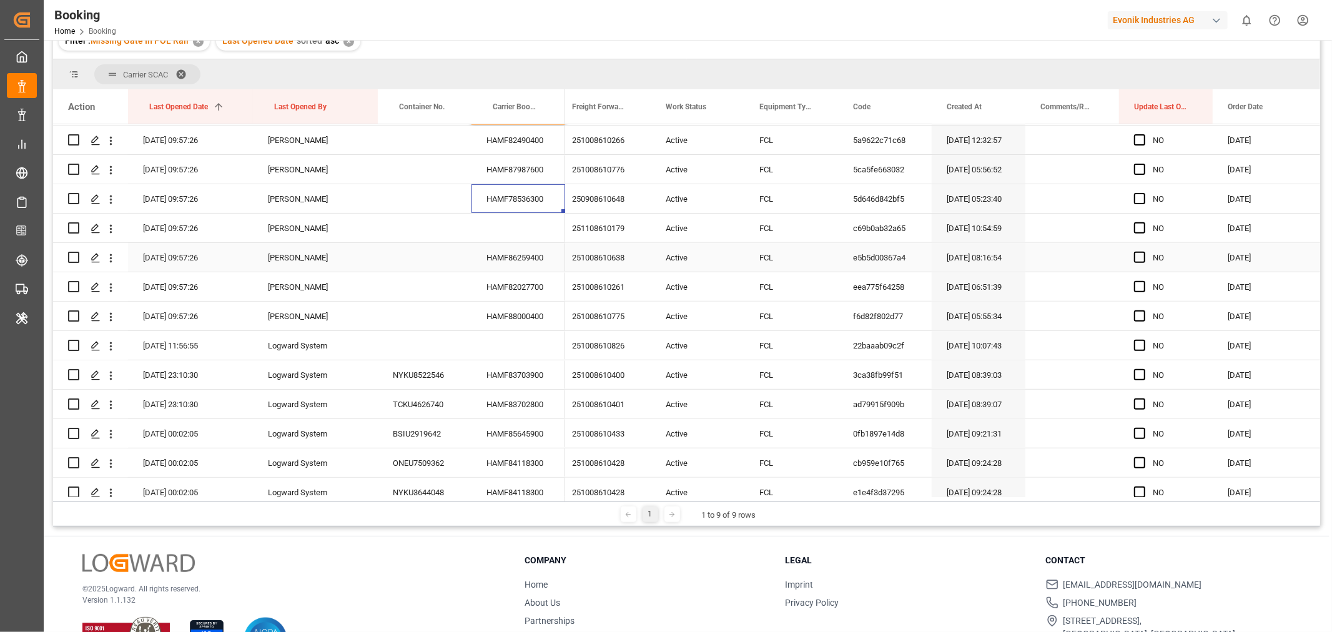
click at [535, 257] on div "HAMF86259400" at bounding box center [518, 257] width 94 height 29
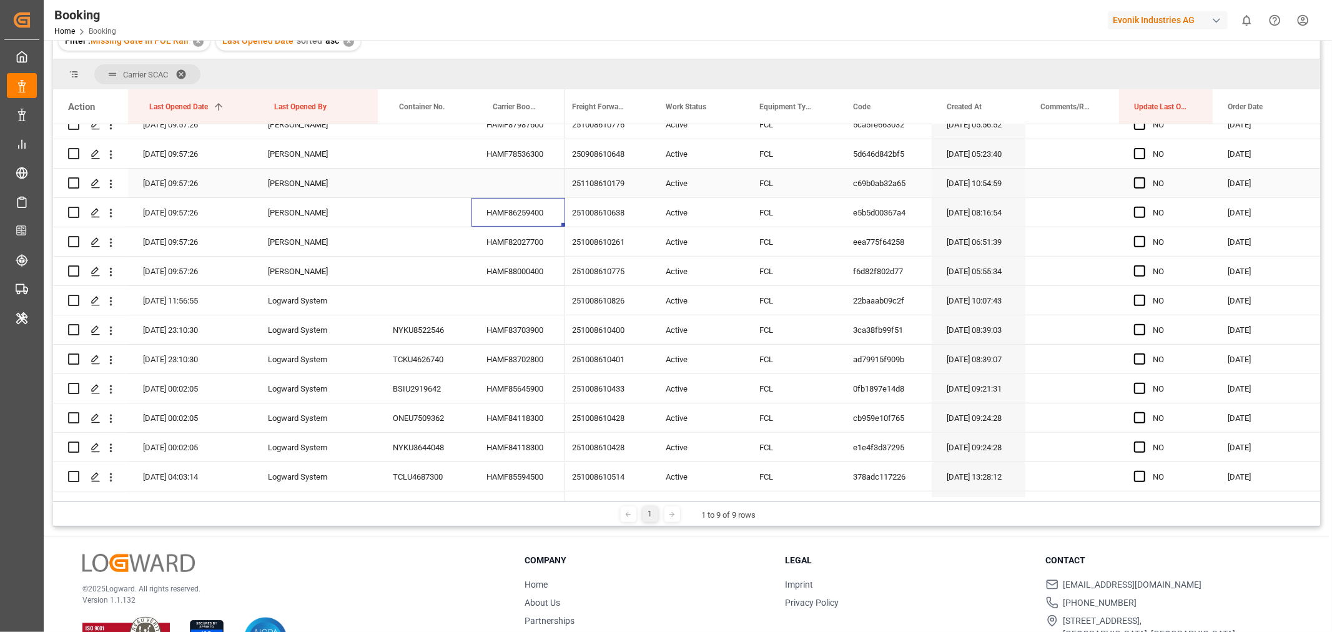
scroll to position [479, 0]
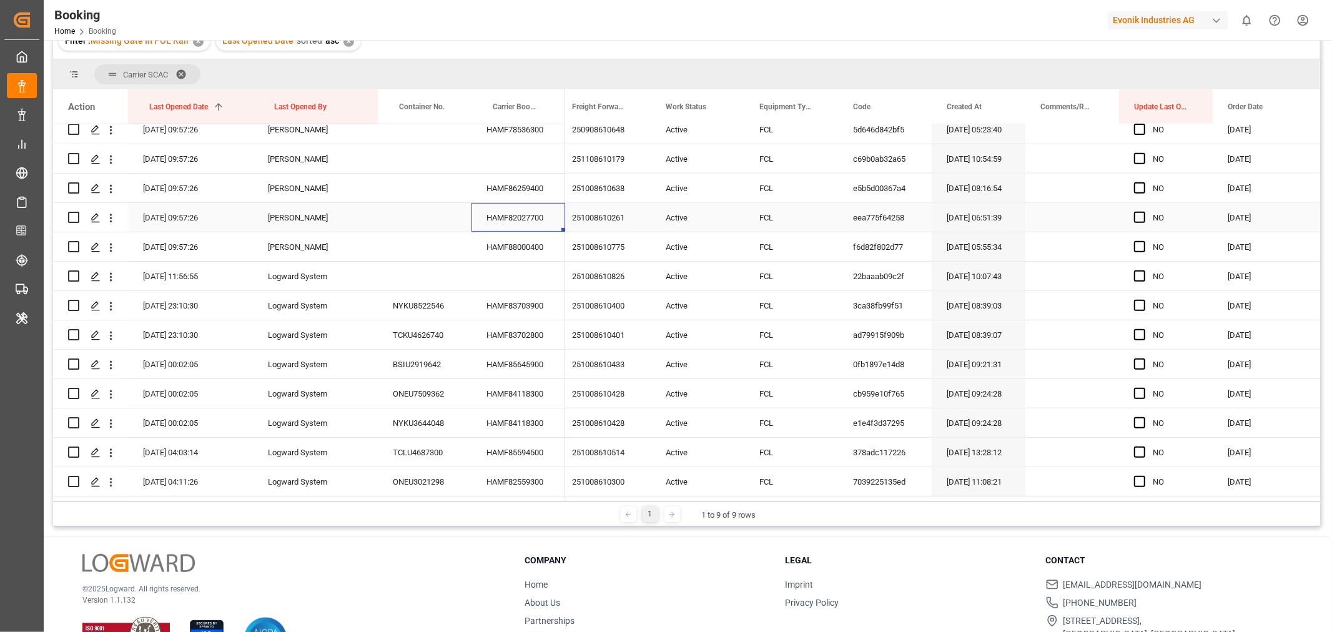
click at [522, 219] on div "HAMF82027700" at bounding box center [518, 217] width 94 height 29
click at [521, 247] on div "HAMF88000400" at bounding box center [518, 246] width 94 height 29
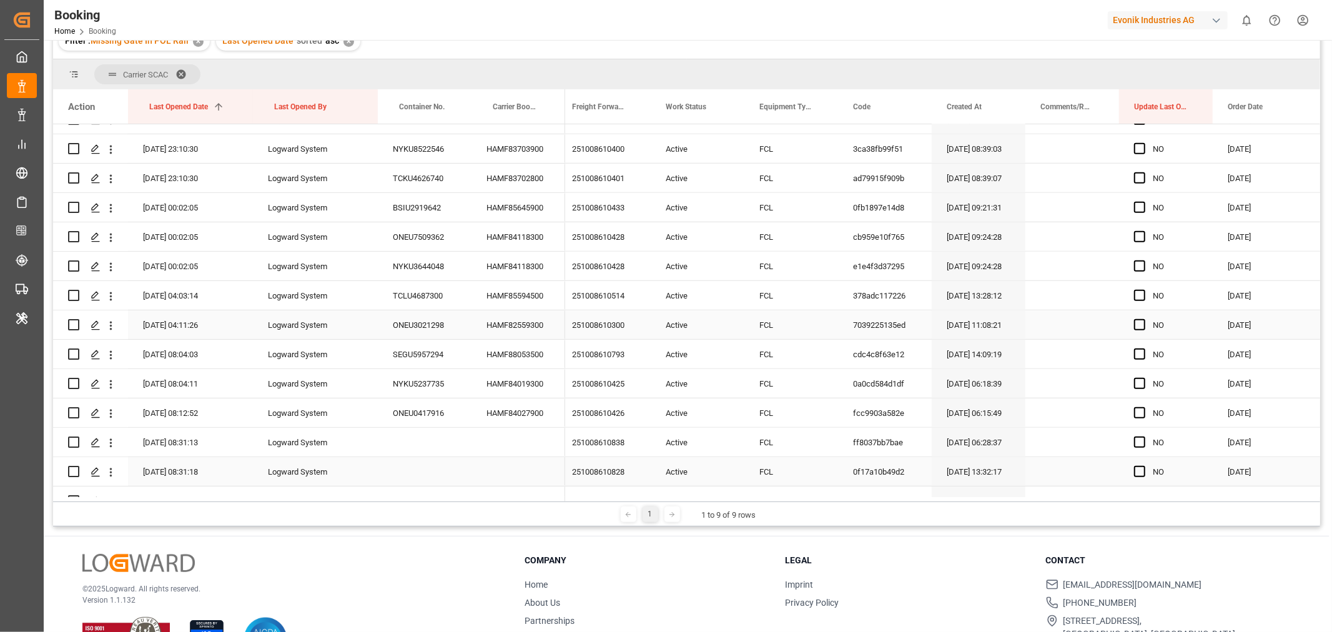
scroll to position [548, 0]
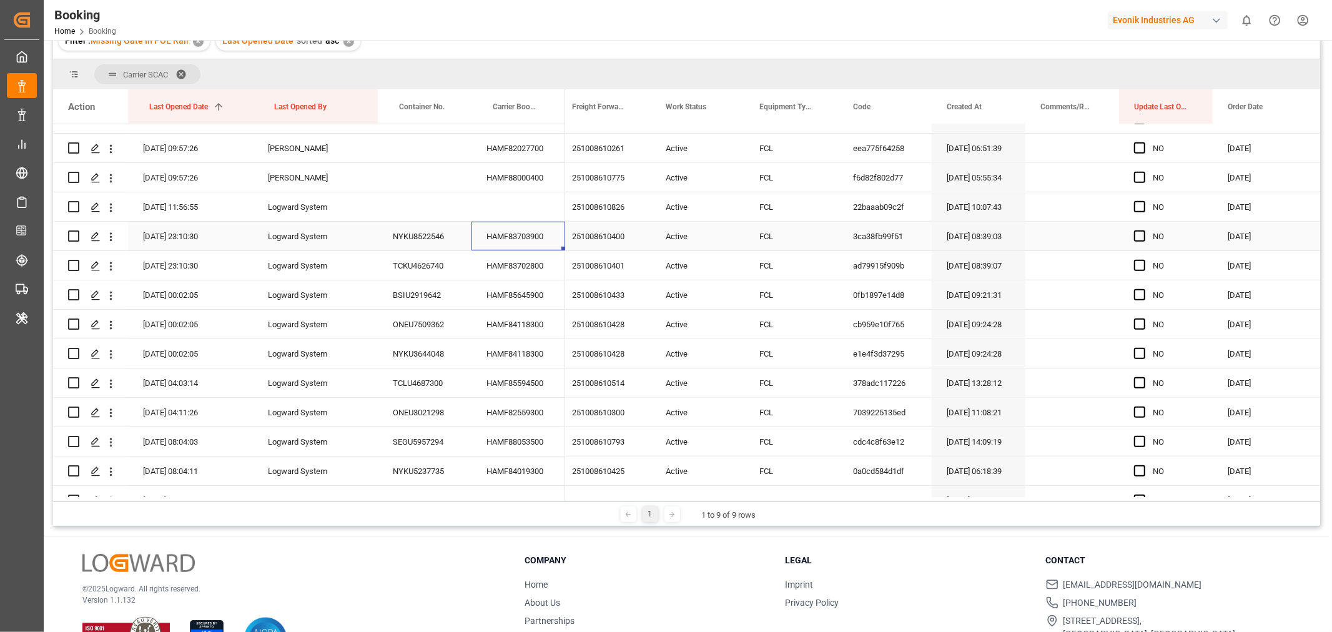
click at [528, 235] on div "HAMF83703900" at bounding box center [518, 236] width 94 height 29
click at [525, 268] on div "HAMF83702800" at bounding box center [518, 265] width 94 height 29
click at [526, 301] on div "HAMF85645900" at bounding box center [518, 294] width 94 height 29
click at [523, 327] on div "HAMF84118300" at bounding box center [518, 324] width 94 height 29
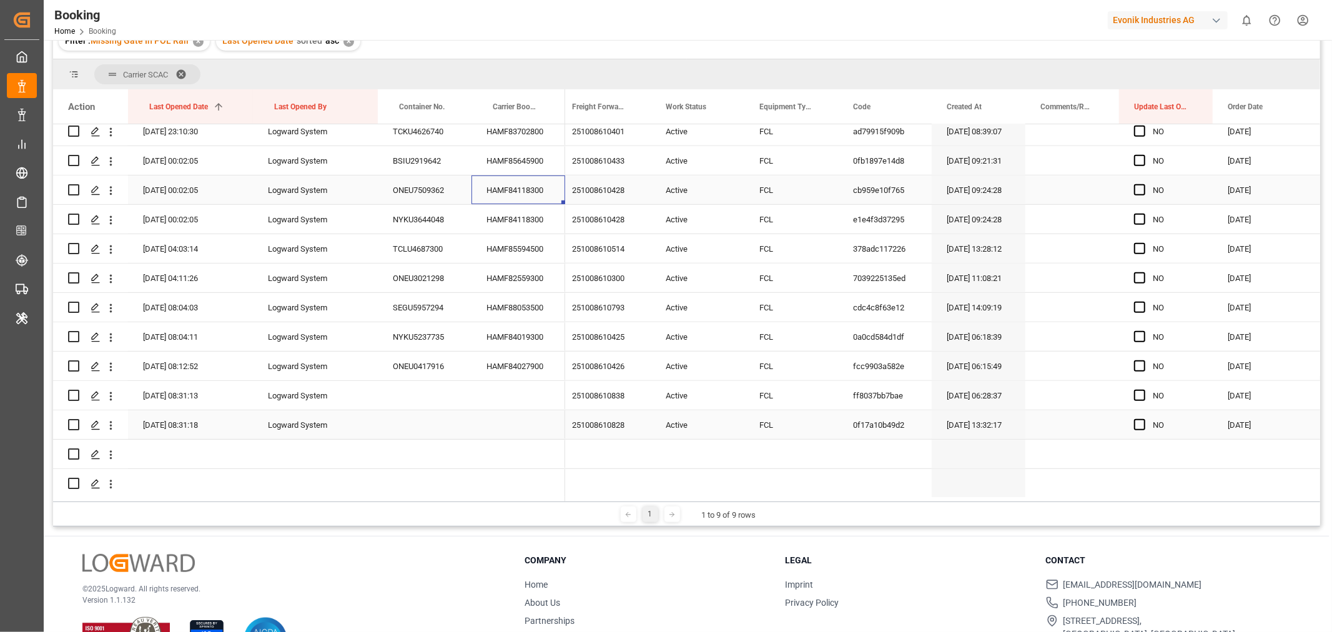
scroll to position [687, 0]
click at [518, 188] on div "HAMF84118300" at bounding box center [518, 188] width 94 height 29
click at [529, 250] on div "HAMF85594500" at bounding box center [518, 247] width 94 height 29
click at [533, 298] on div "HAMF88053500" at bounding box center [518, 306] width 94 height 29
click at [534, 327] on div "HAMF84019300" at bounding box center [518, 335] width 94 height 29
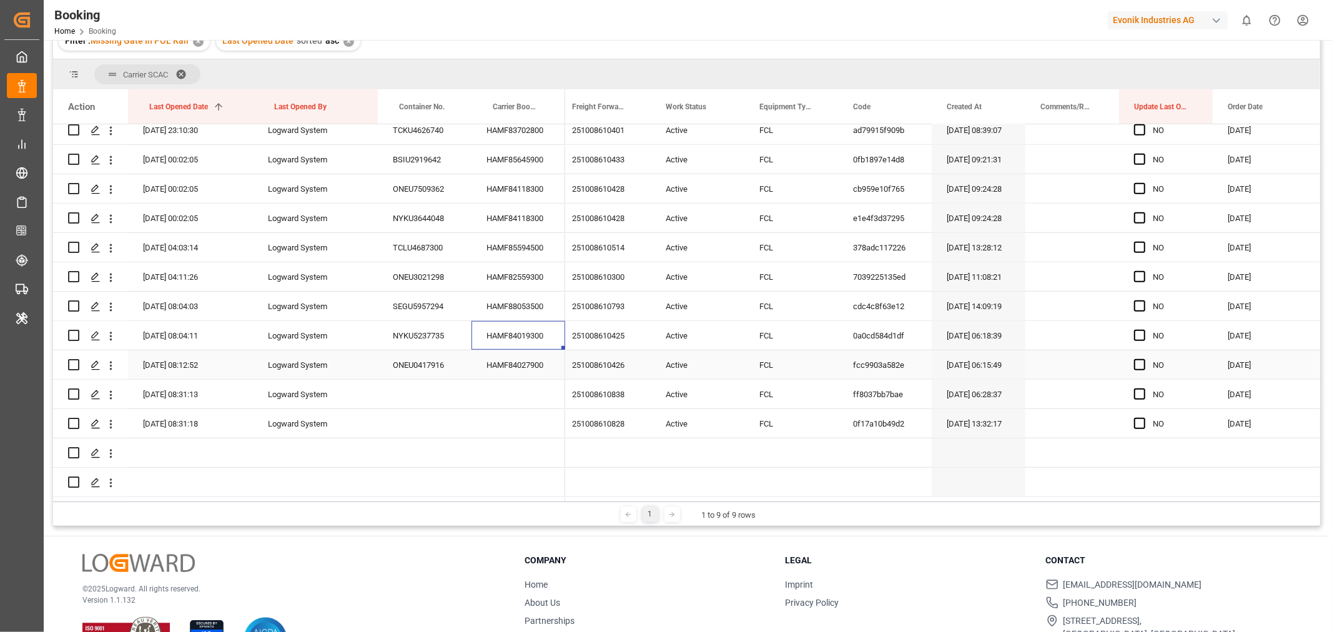
click at [509, 365] on div "HAMF84027900" at bounding box center [518, 364] width 94 height 29
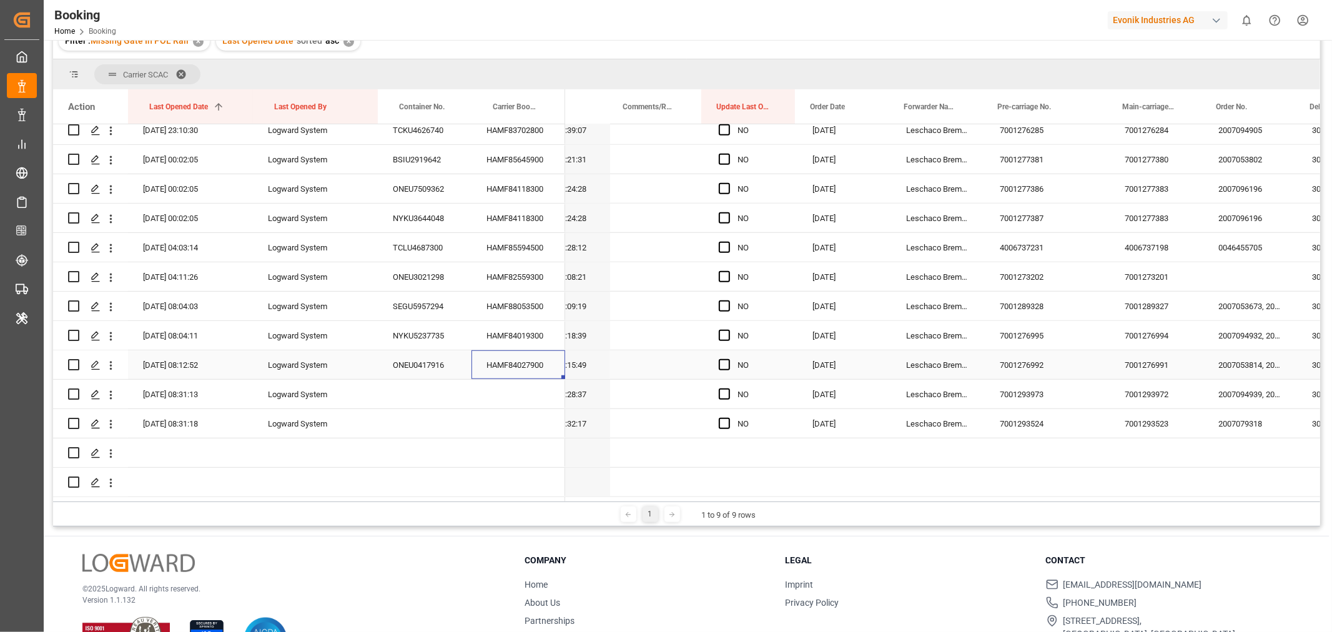
scroll to position [0, 551]
click at [723, 363] on span "Press SPACE to select this row." at bounding box center [721, 364] width 11 height 11
click at [725, 359] on input "Press SPACE to select this row." at bounding box center [725, 359] width 0 height 0
drag, startPoint x: 790, startPoint y: 371, endPoint x: 790, endPoint y: 408, distance: 37.5
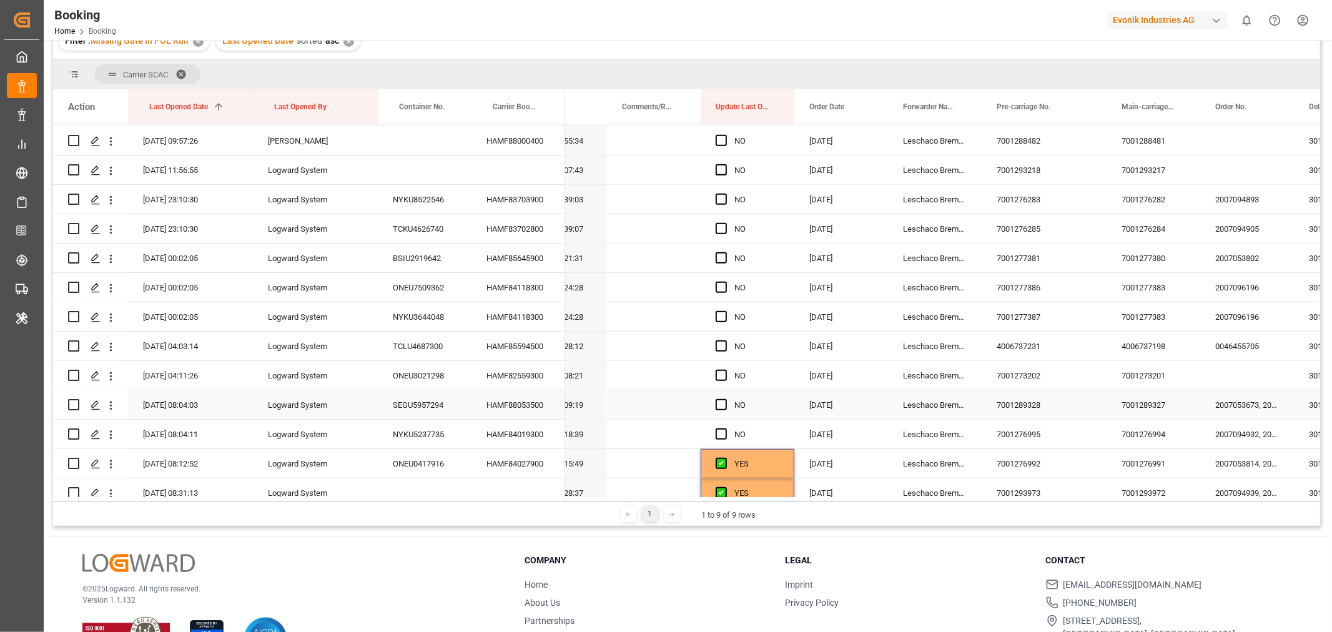
scroll to position [618, 0]
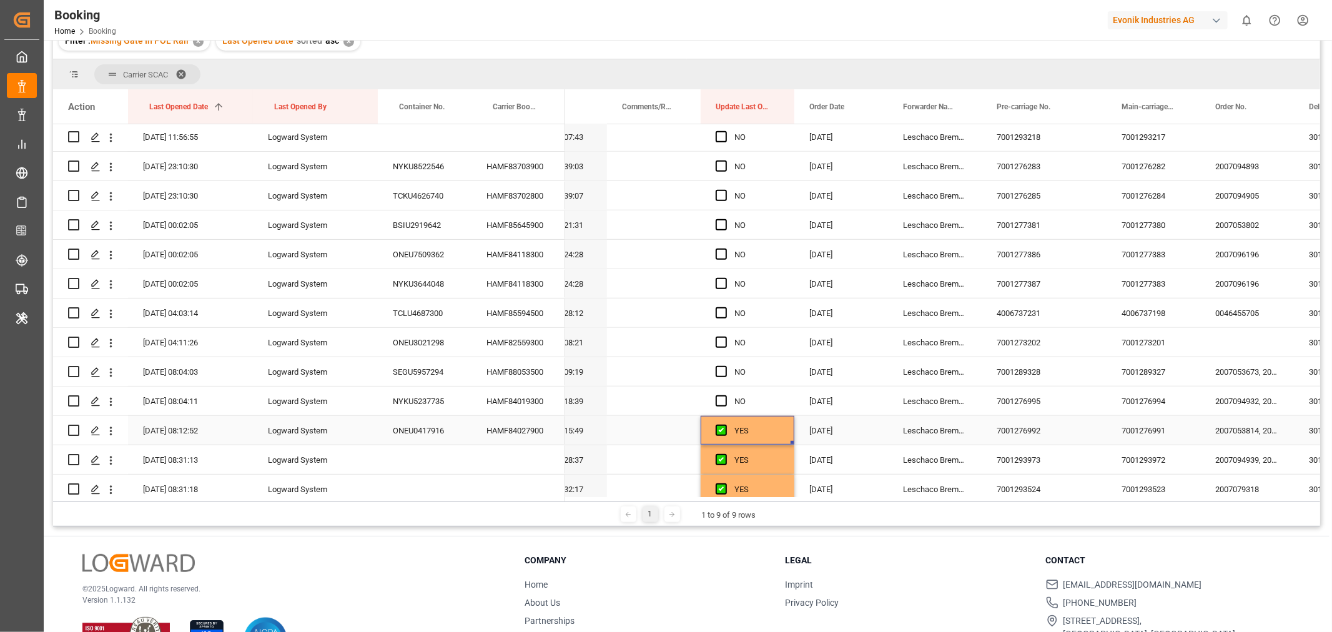
click at [775, 435] on div "YES" at bounding box center [756, 430] width 45 height 29
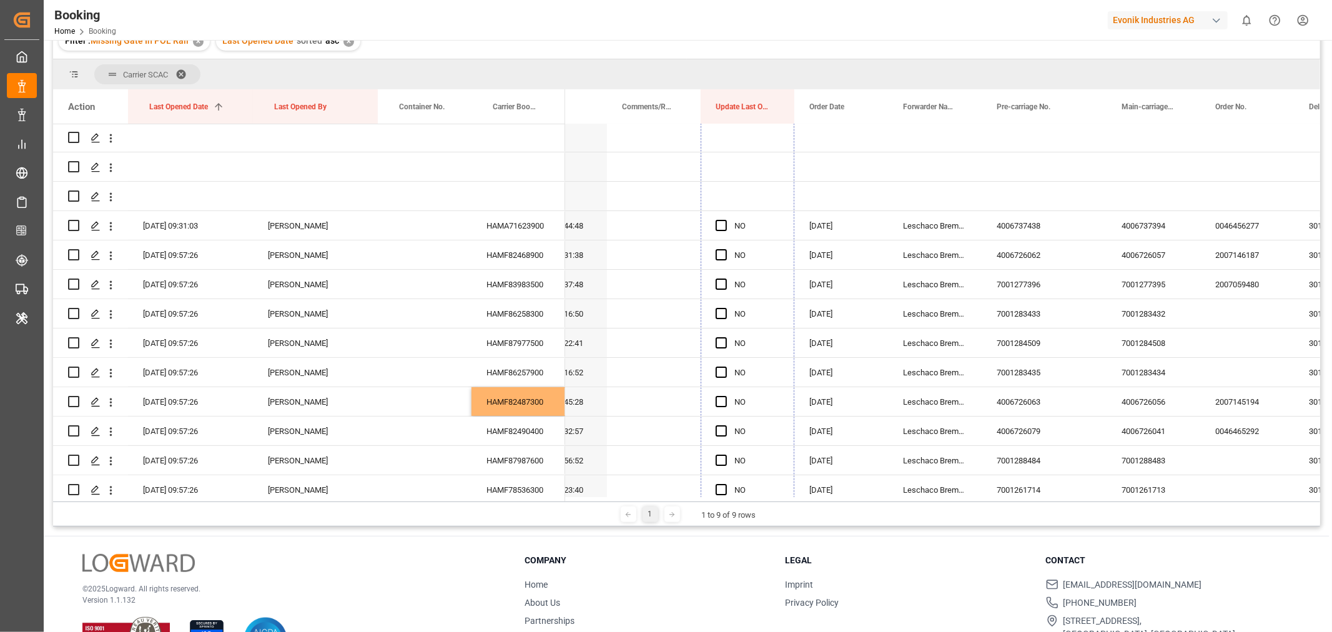
scroll to position [19, 0]
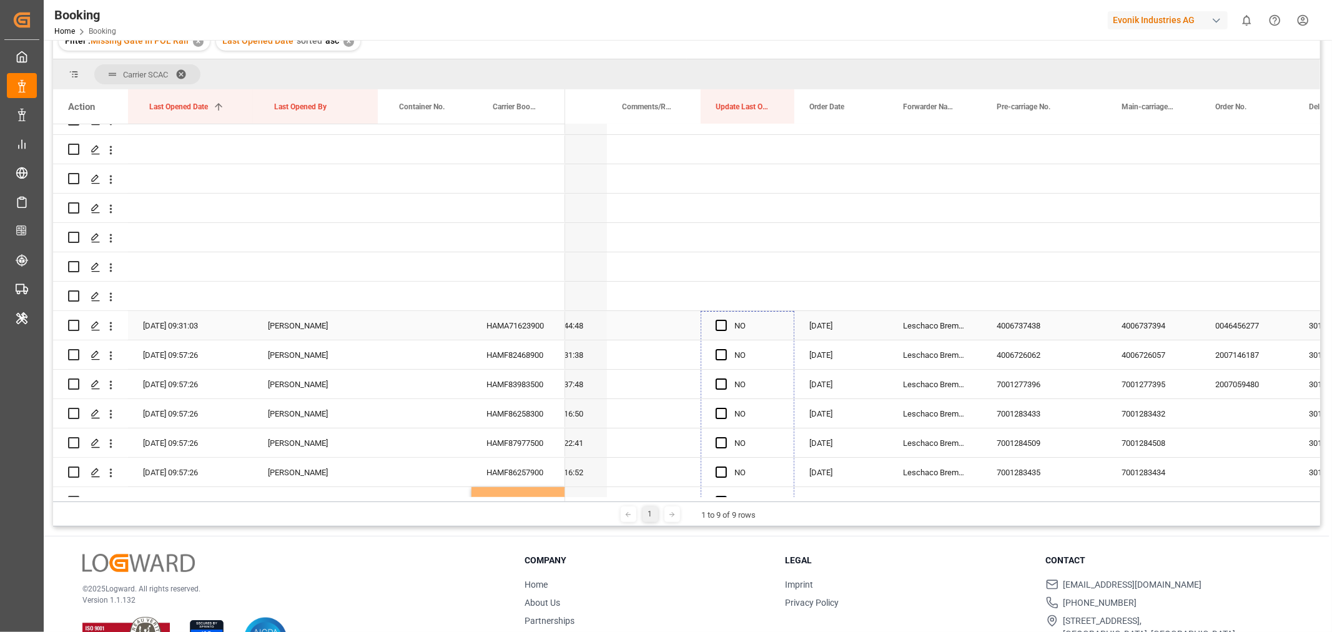
drag, startPoint x: 790, startPoint y: 441, endPoint x: 766, endPoint y: 336, distance: 108.2
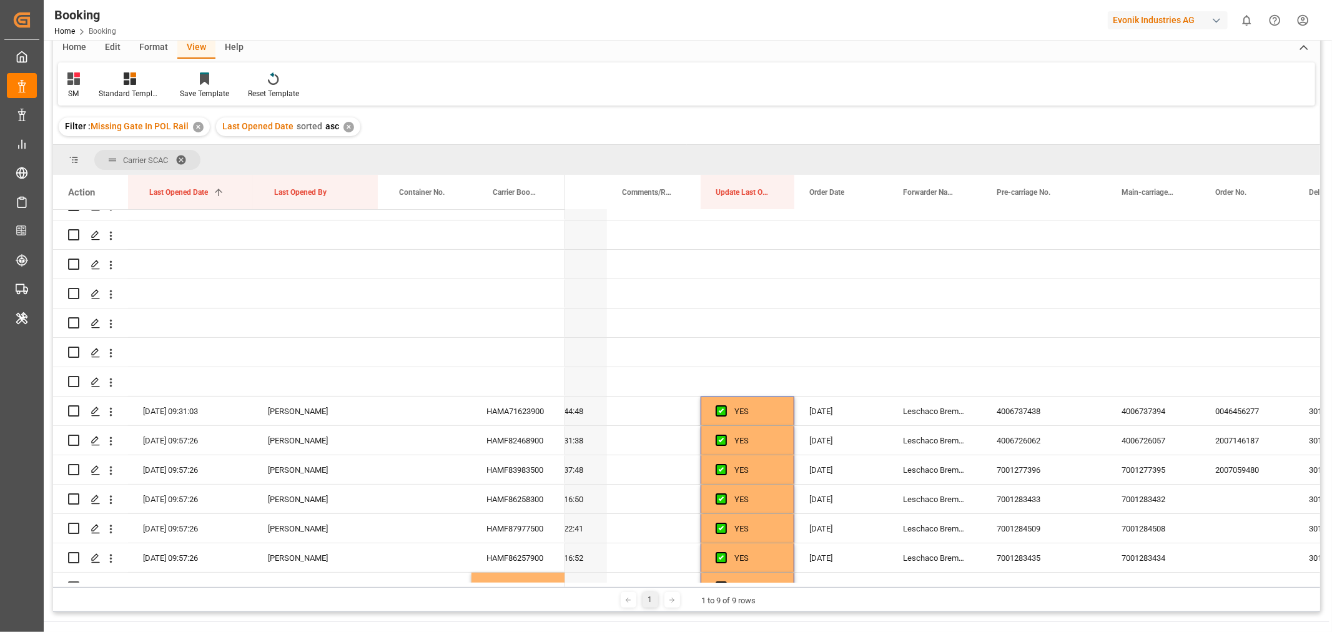
scroll to position [0, 0]
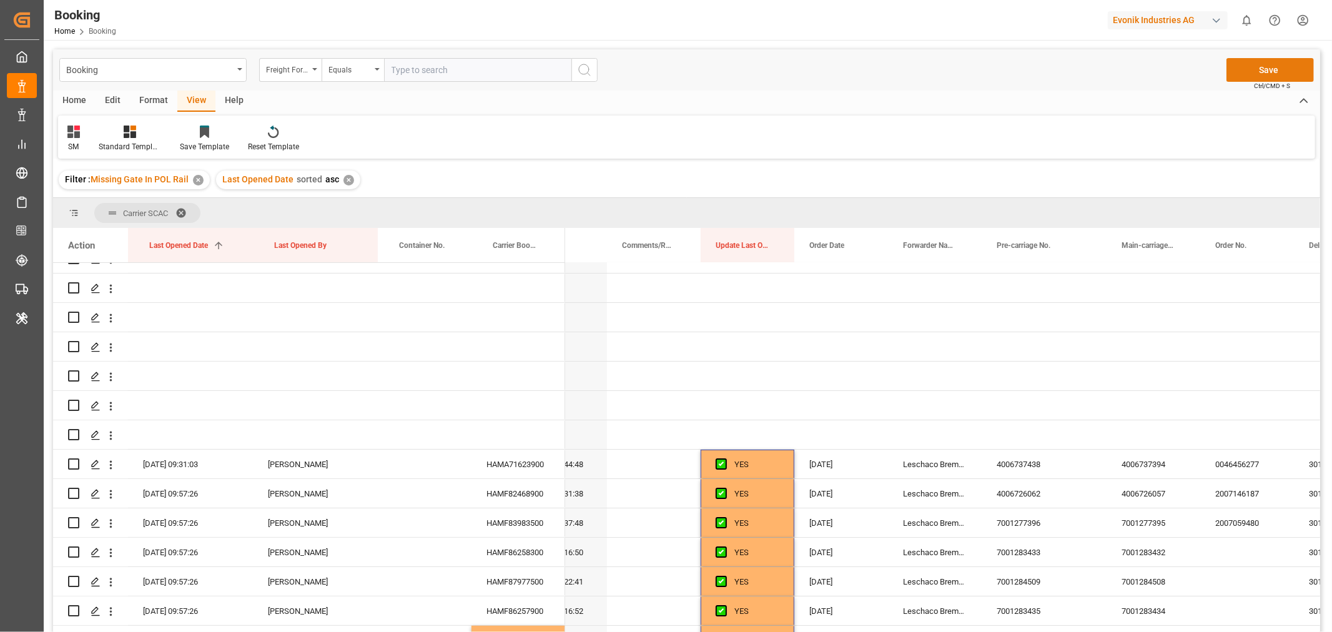
click at [1262, 65] on button "Save" at bounding box center [1269, 70] width 87 height 24
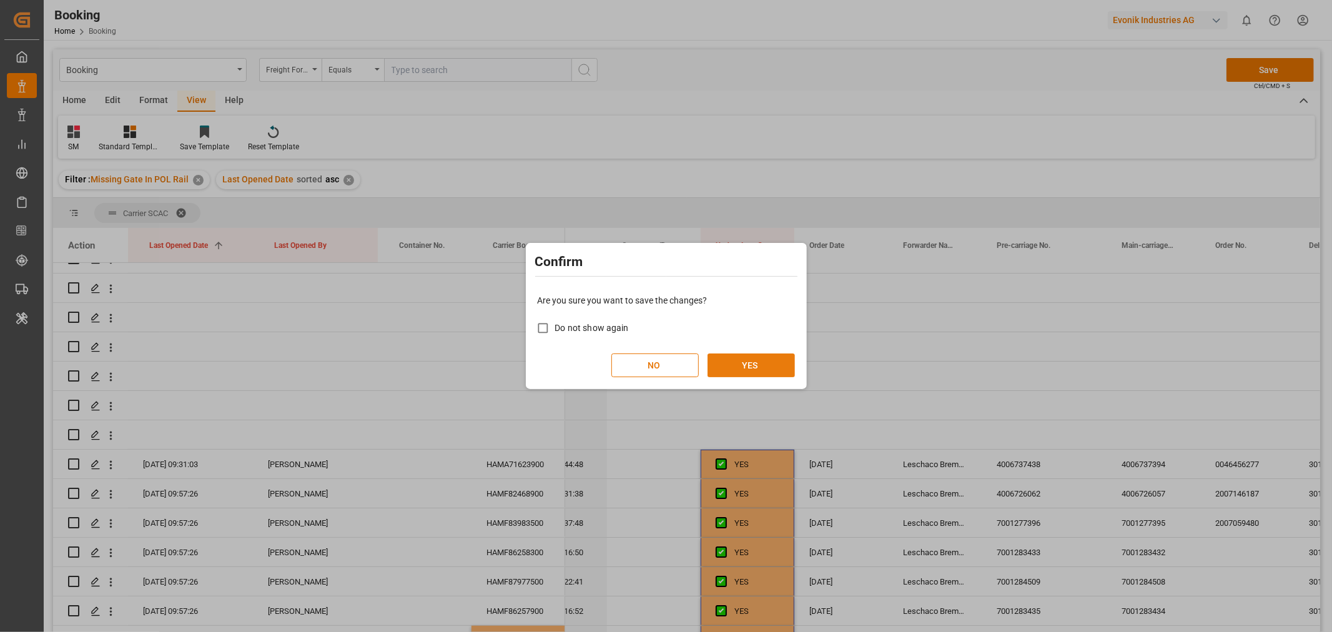
click at [752, 370] on button "YES" at bounding box center [750, 365] width 87 height 24
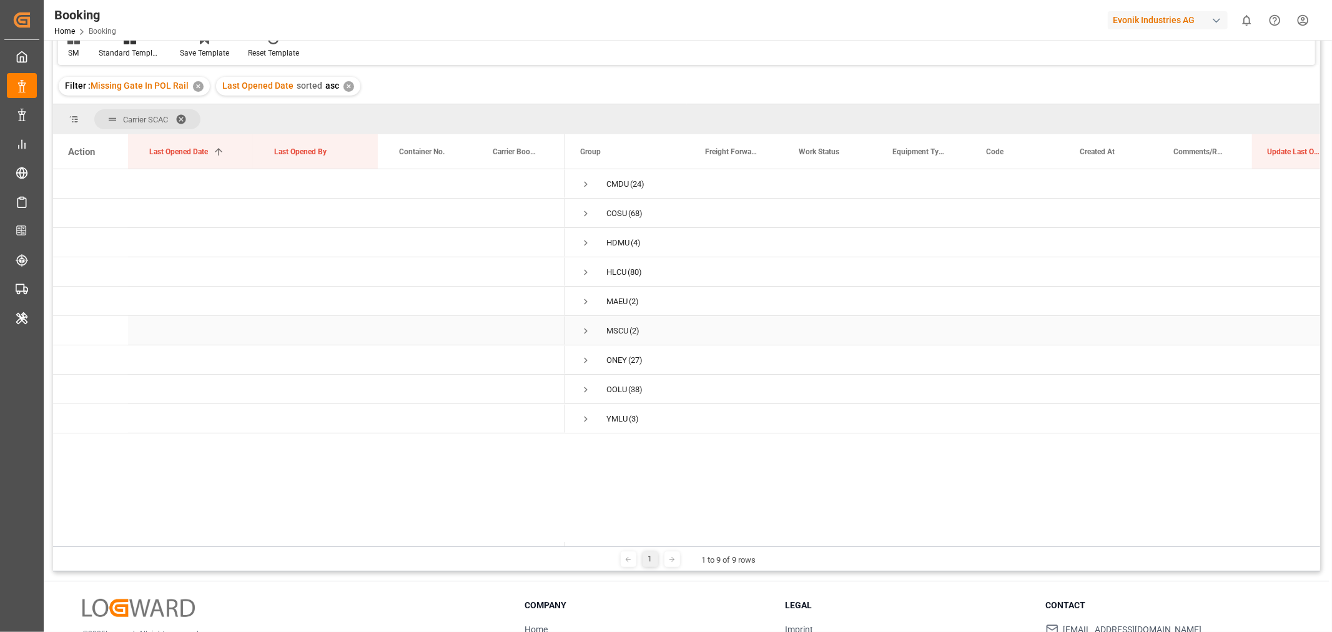
scroll to position [69, 0]
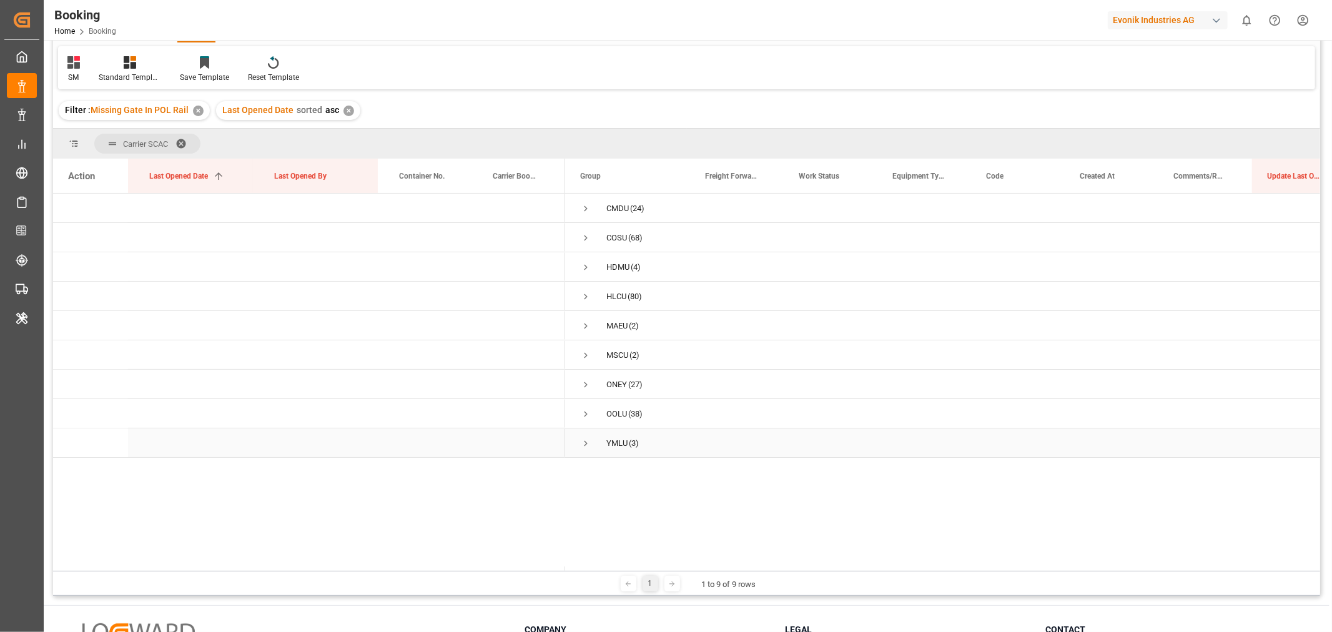
click at [584, 440] on span "Press SPACE to select this row." at bounding box center [585, 443] width 11 height 11
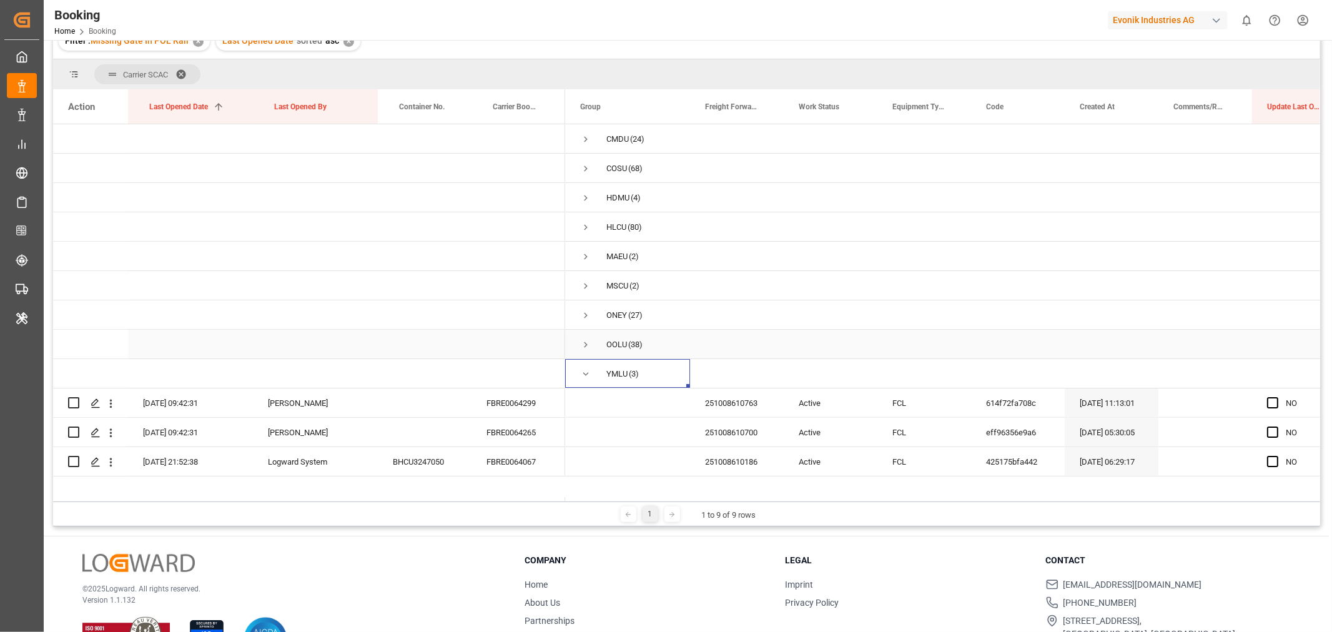
scroll to position [184, 0]
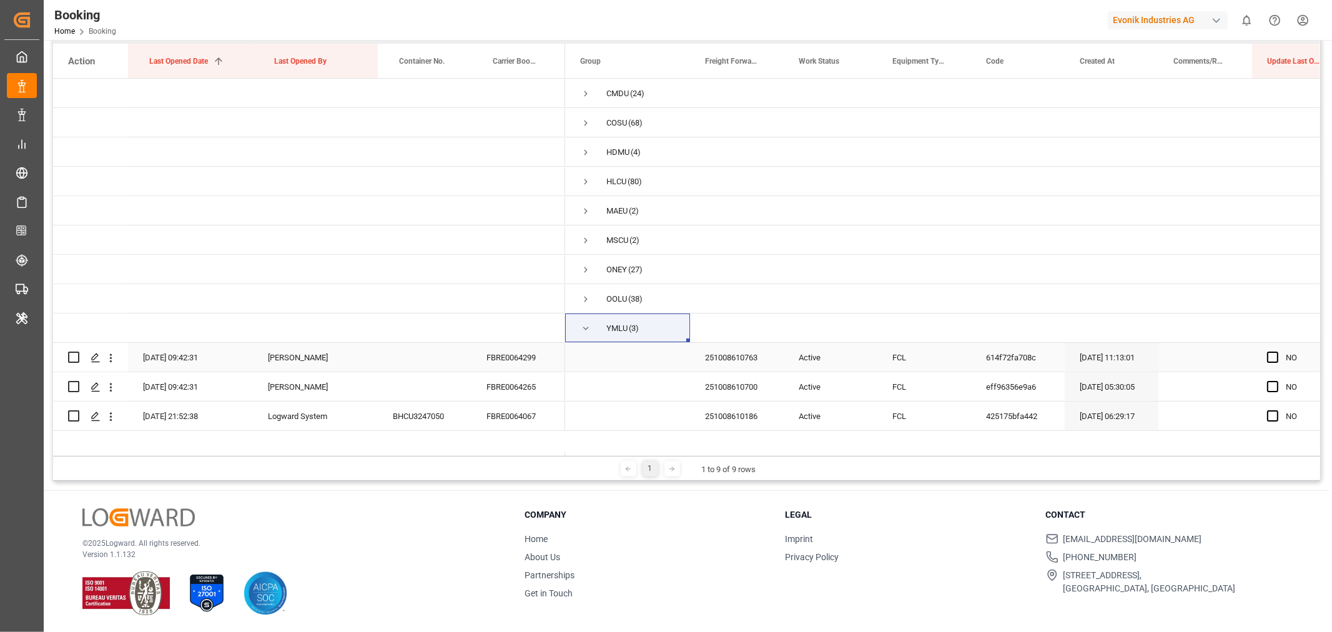
click at [488, 362] on div "FBRE0064299" at bounding box center [518, 357] width 94 height 29
click at [516, 385] on div "FBRE0064265" at bounding box center [518, 386] width 94 height 29
click at [500, 420] on div "FBRE0064067" at bounding box center [518, 415] width 94 height 29
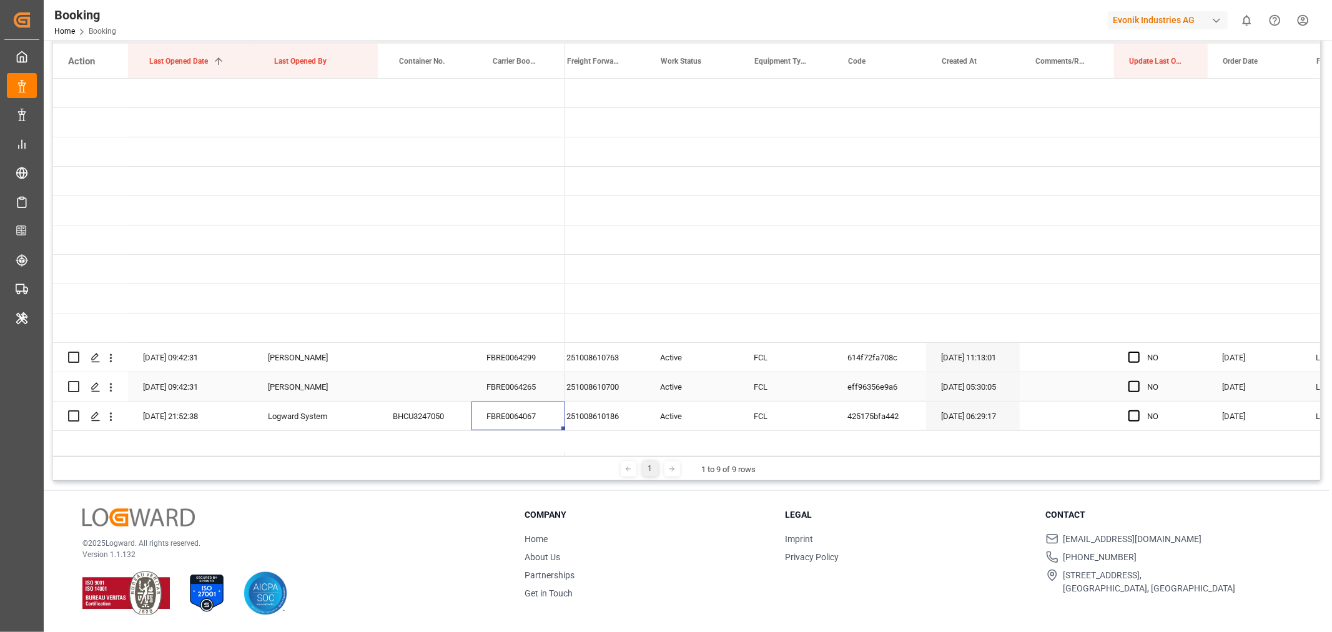
scroll to position [0, 139]
click at [1130, 354] on span "Press SPACE to select this row." at bounding box center [1133, 357] width 11 height 11
click at [1137, 352] on input "Press SPACE to select this row." at bounding box center [1137, 352] width 0 height 0
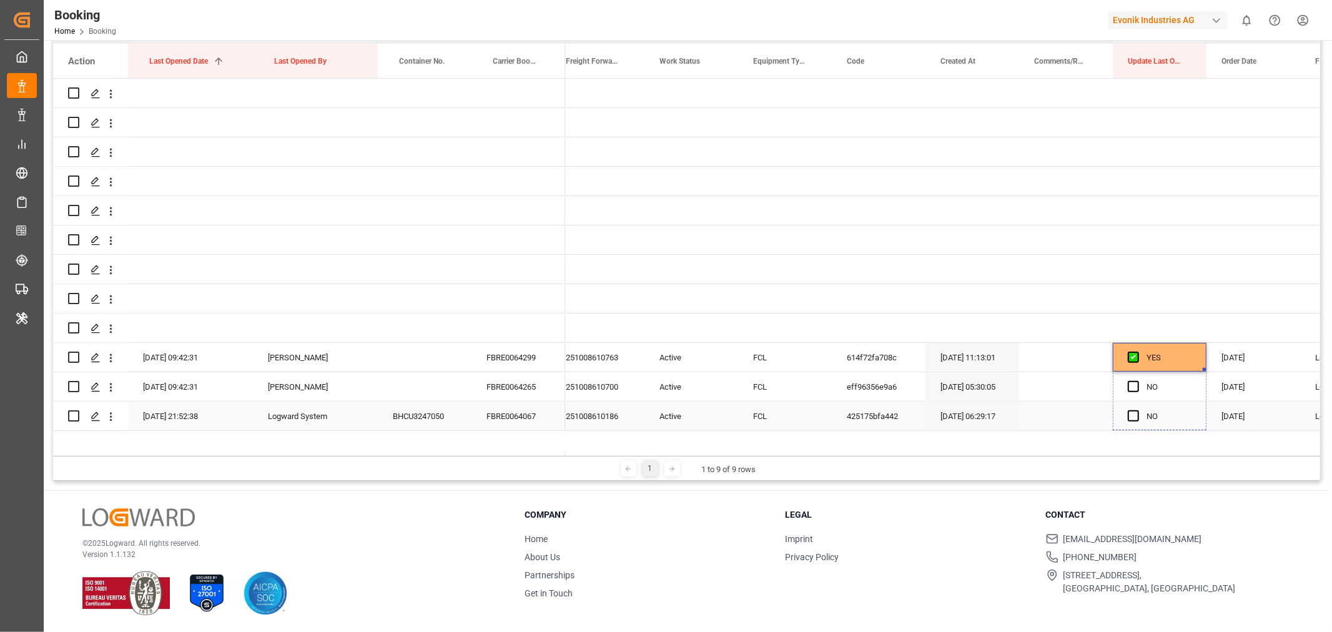
drag, startPoint x: 1203, startPoint y: 369, endPoint x: 1193, endPoint y: 415, distance: 47.3
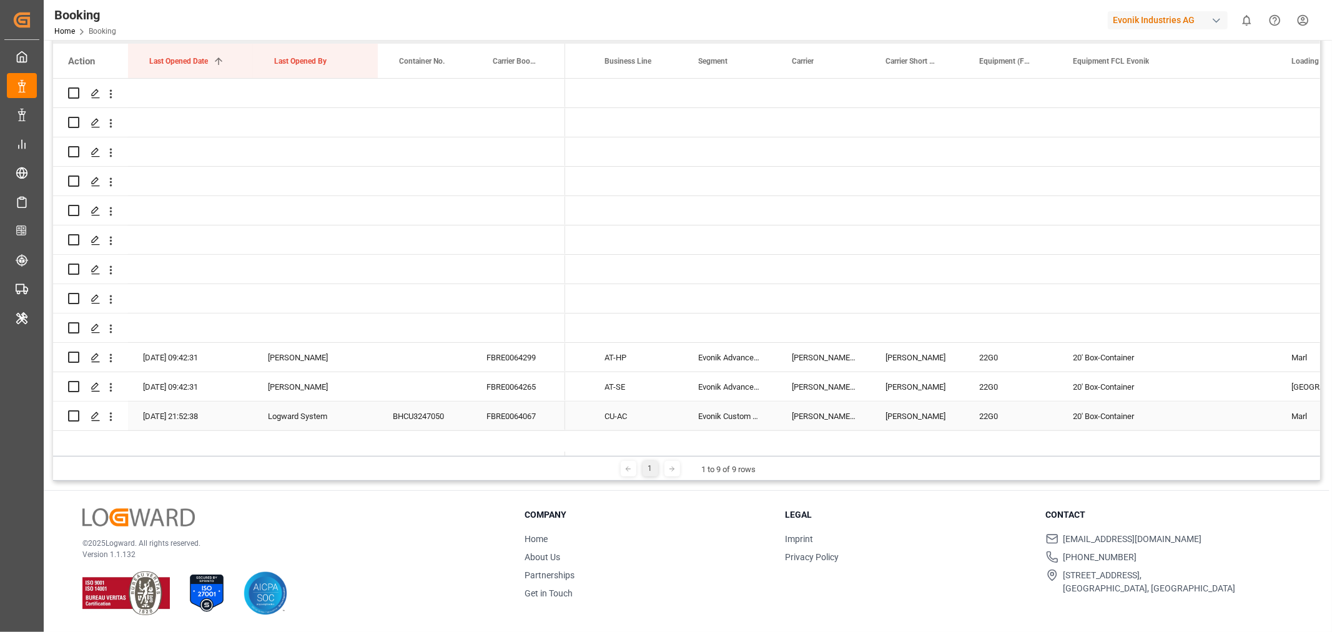
scroll to position [0, 1455]
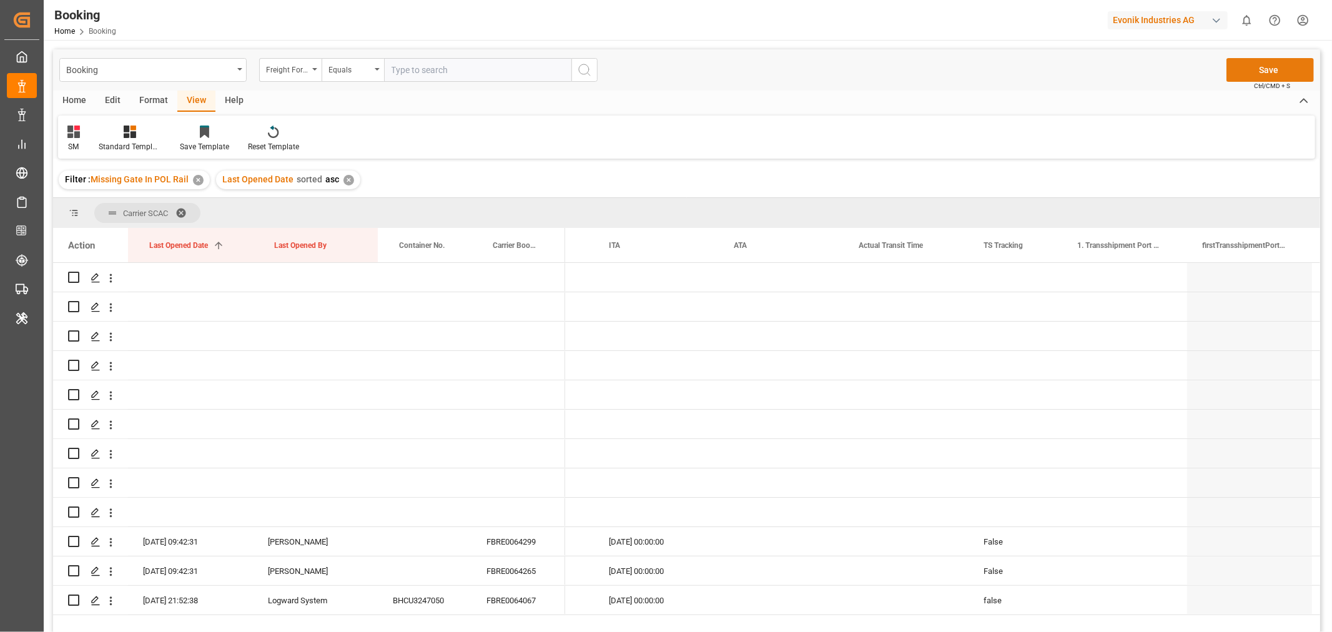
click at [1272, 67] on button "Save" at bounding box center [1269, 70] width 87 height 24
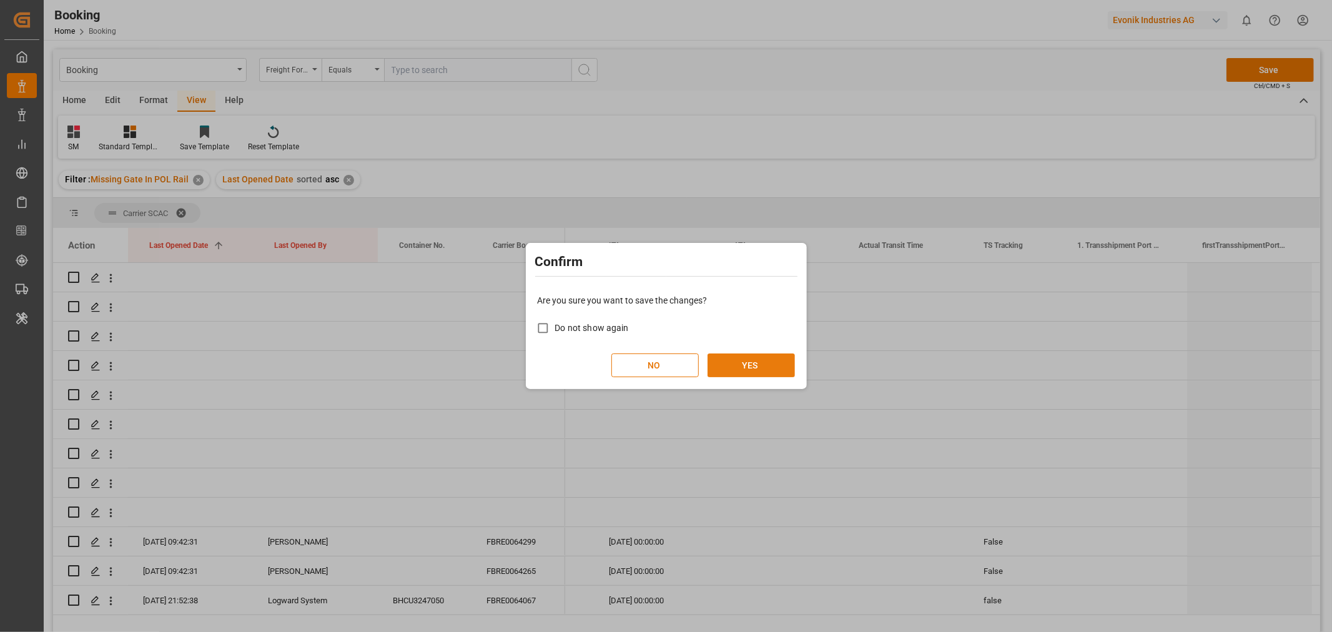
click at [755, 370] on button "YES" at bounding box center [750, 365] width 87 height 24
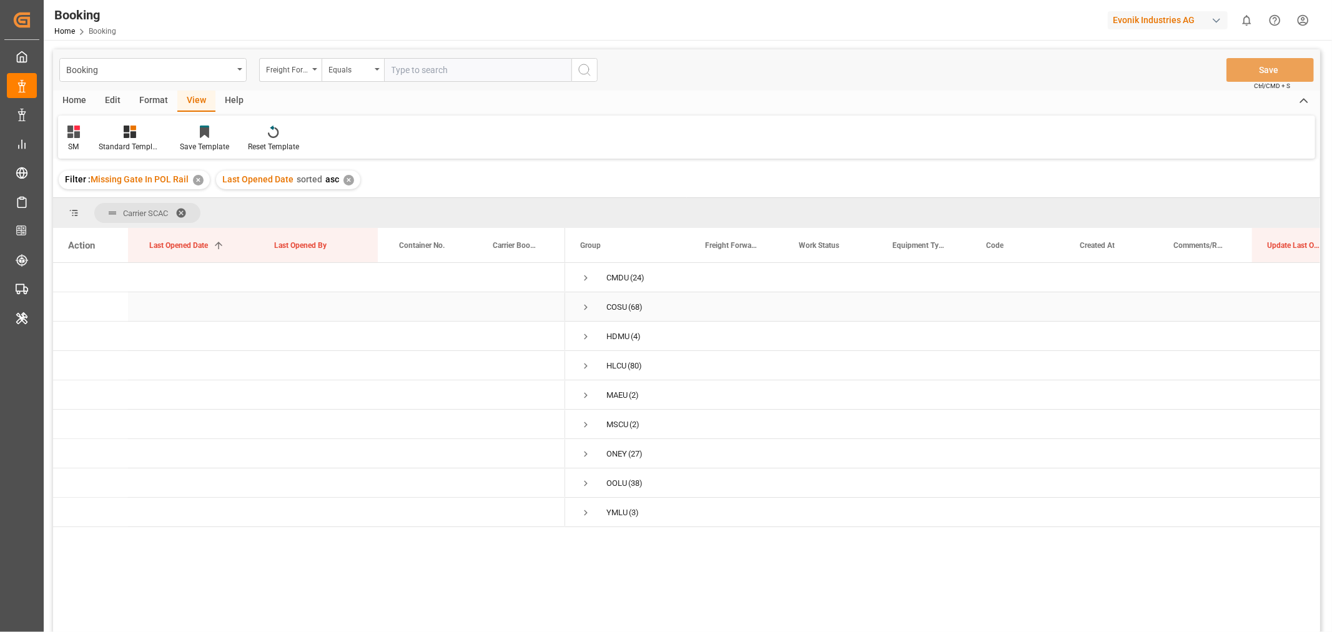
click at [585, 300] on span "Press SPACE to select this row." at bounding box center [585, 307] width 11 height 29
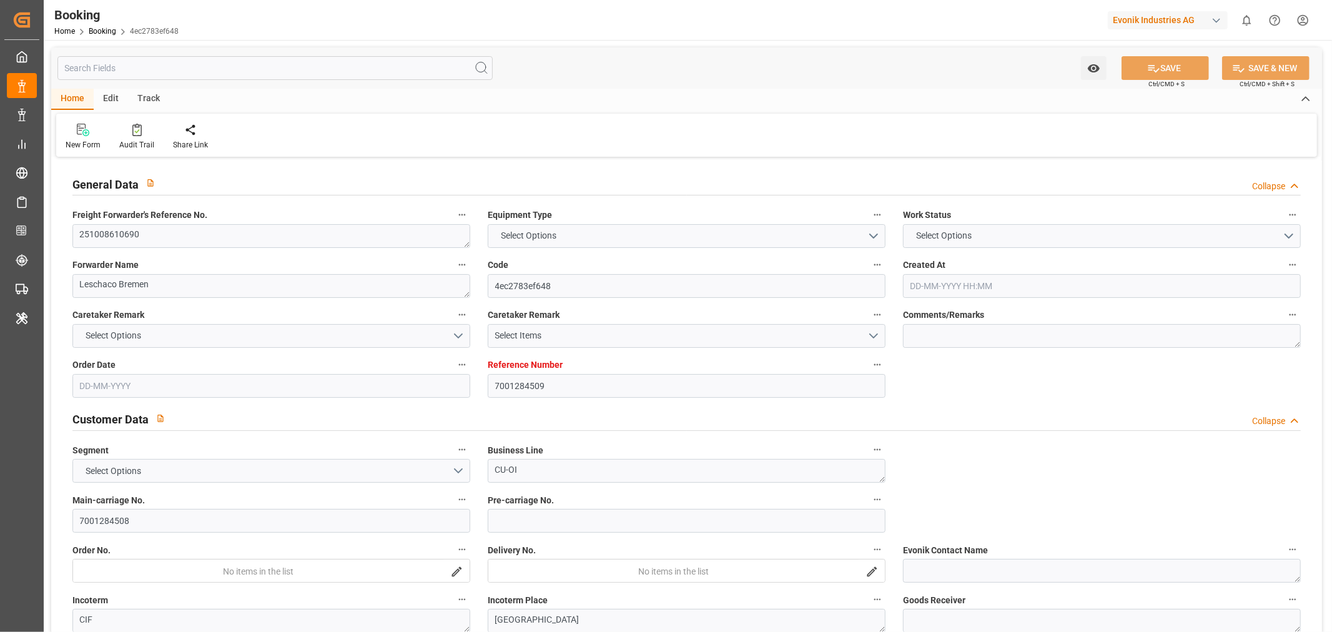
type input "7001284509"
type input "9769300"
type input "ONE"
type input "Ocean Network Express"
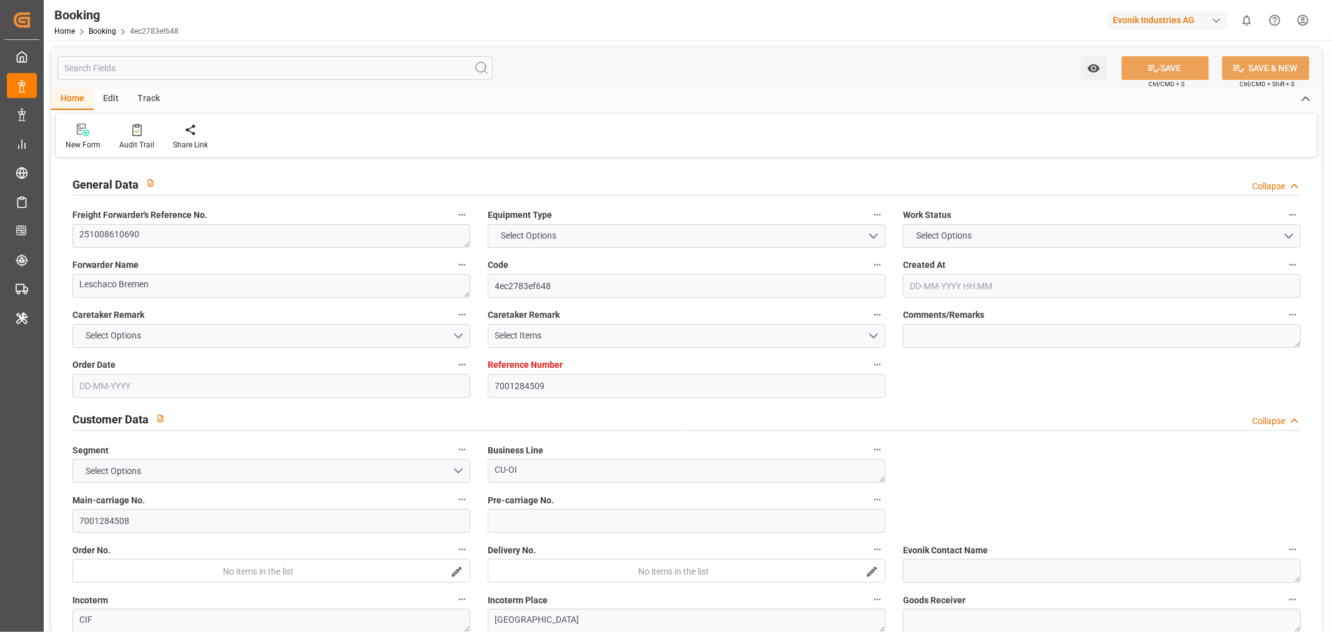
type input "NLRTM"
type input "JPYOK"
type input "SGSIN"
type input "0"
type input "[DATE] 05:22"
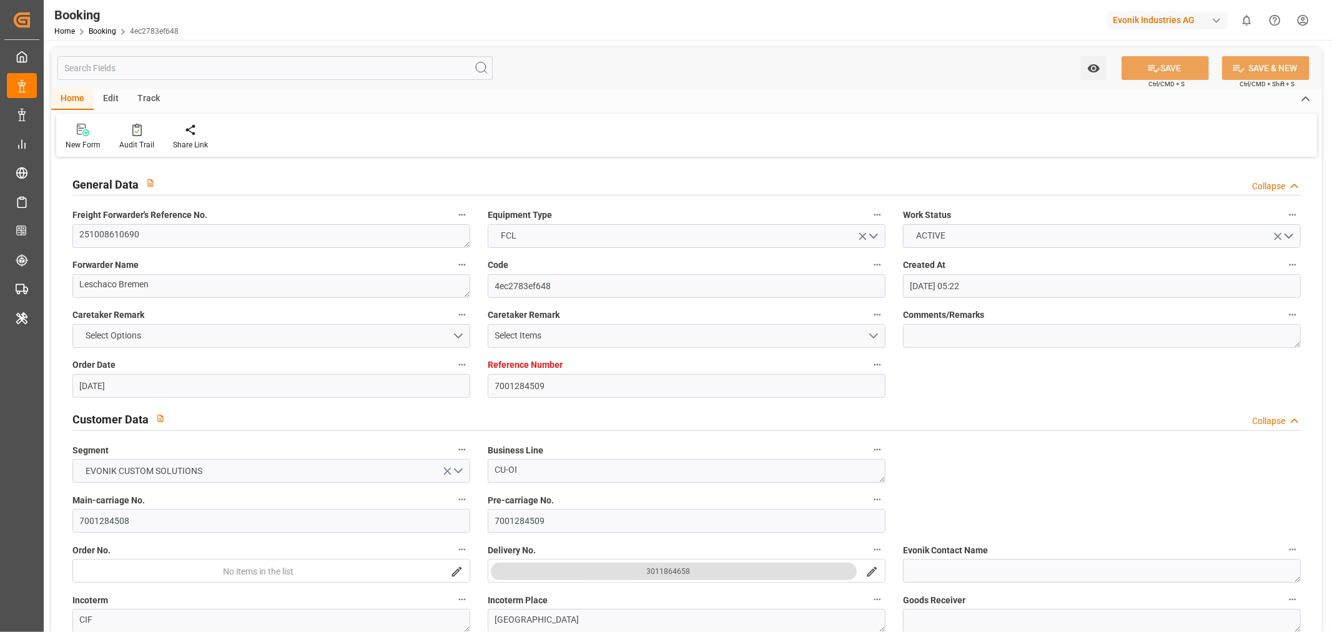
type input "[DATE]"
type input "[DATE] 00:00"
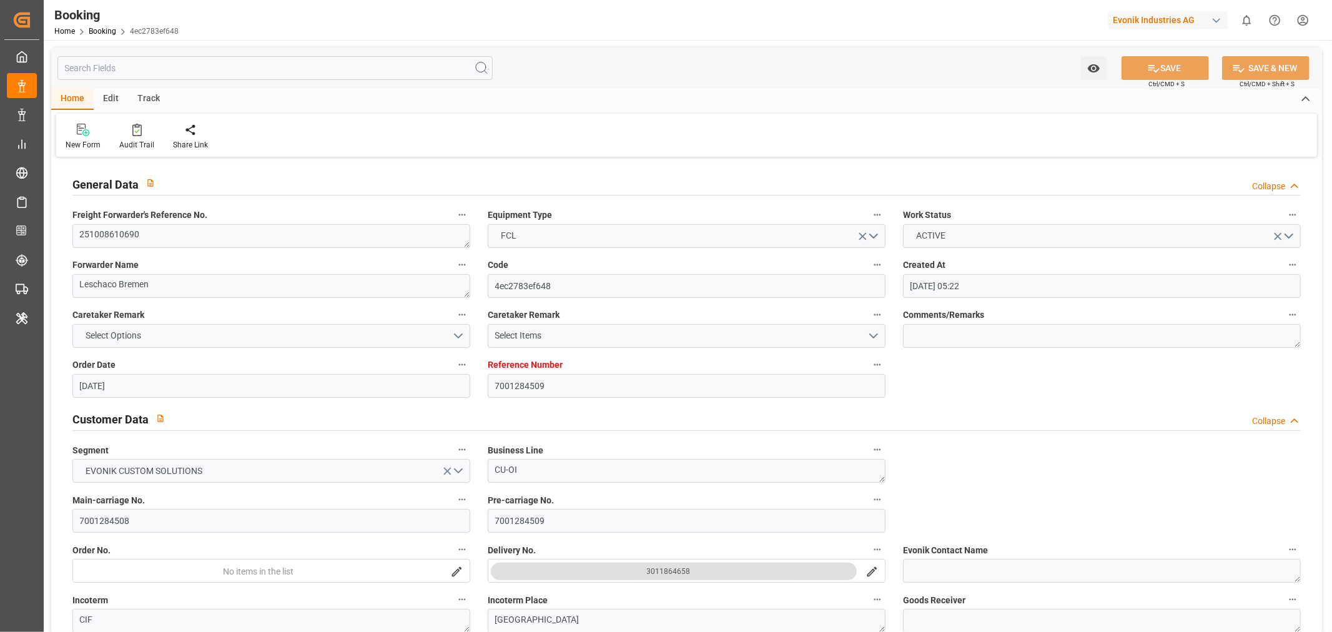
type input "[DATE]"
type input "[DATE] 00:00"
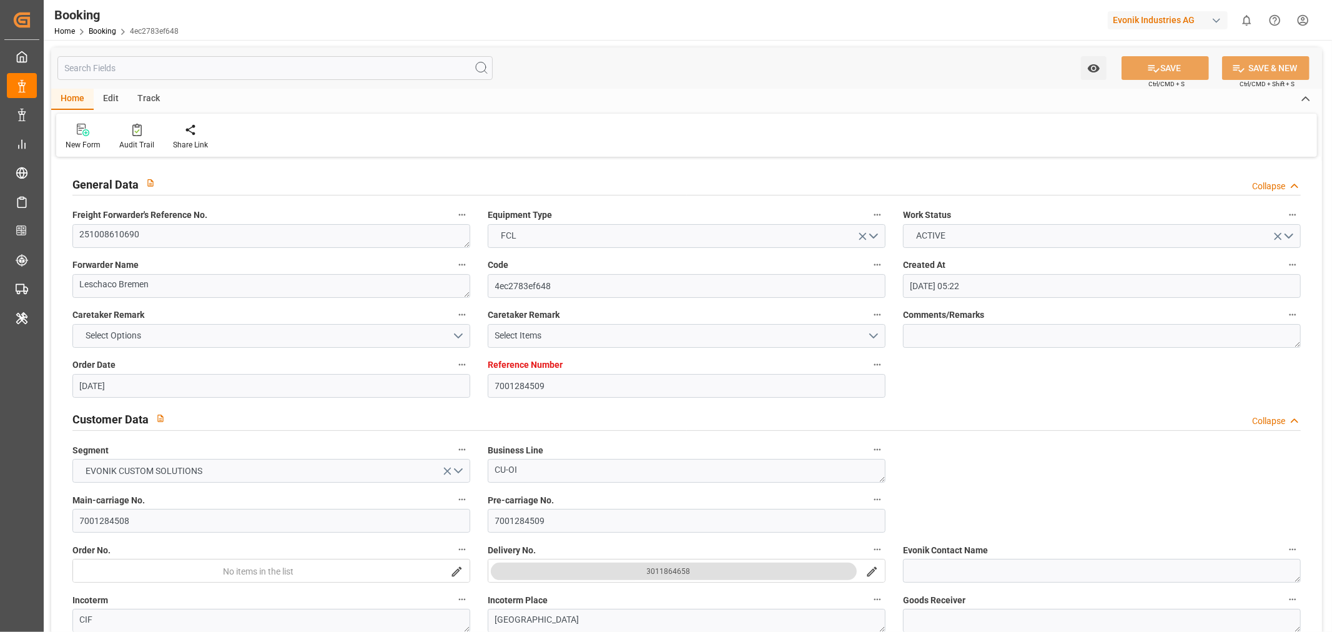
type input "[DATE] 00:00"
type input "[DATE] 05:30"
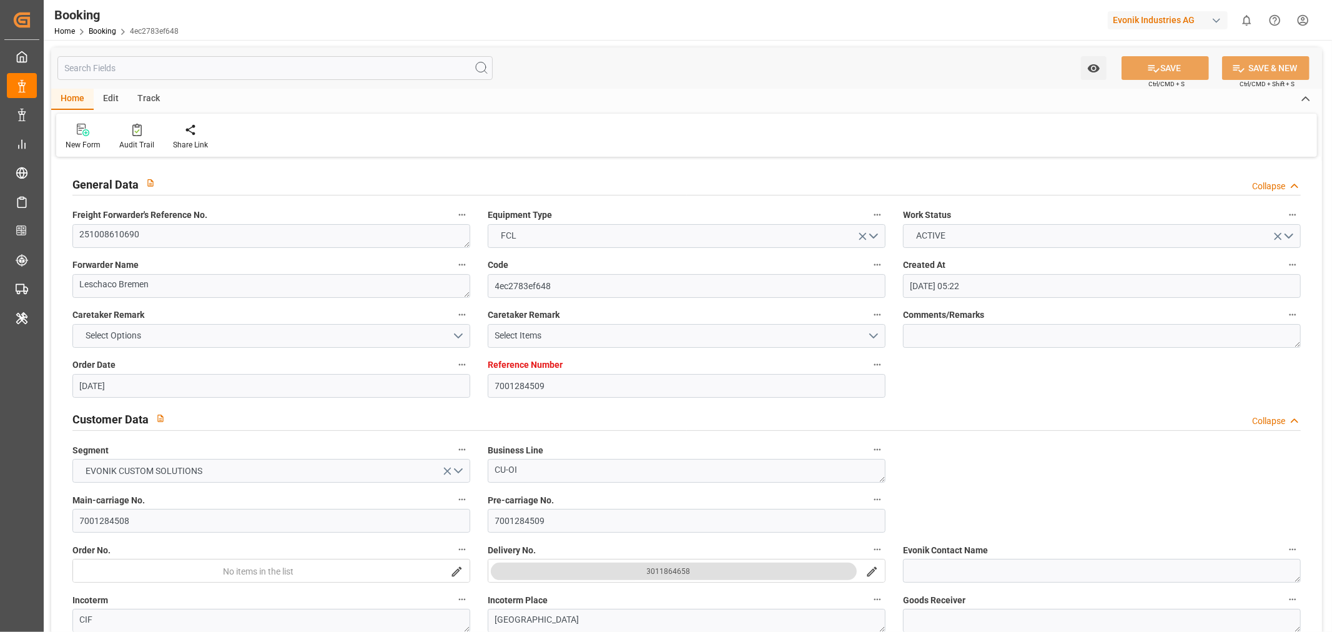
type input "[DATE] 09:57"
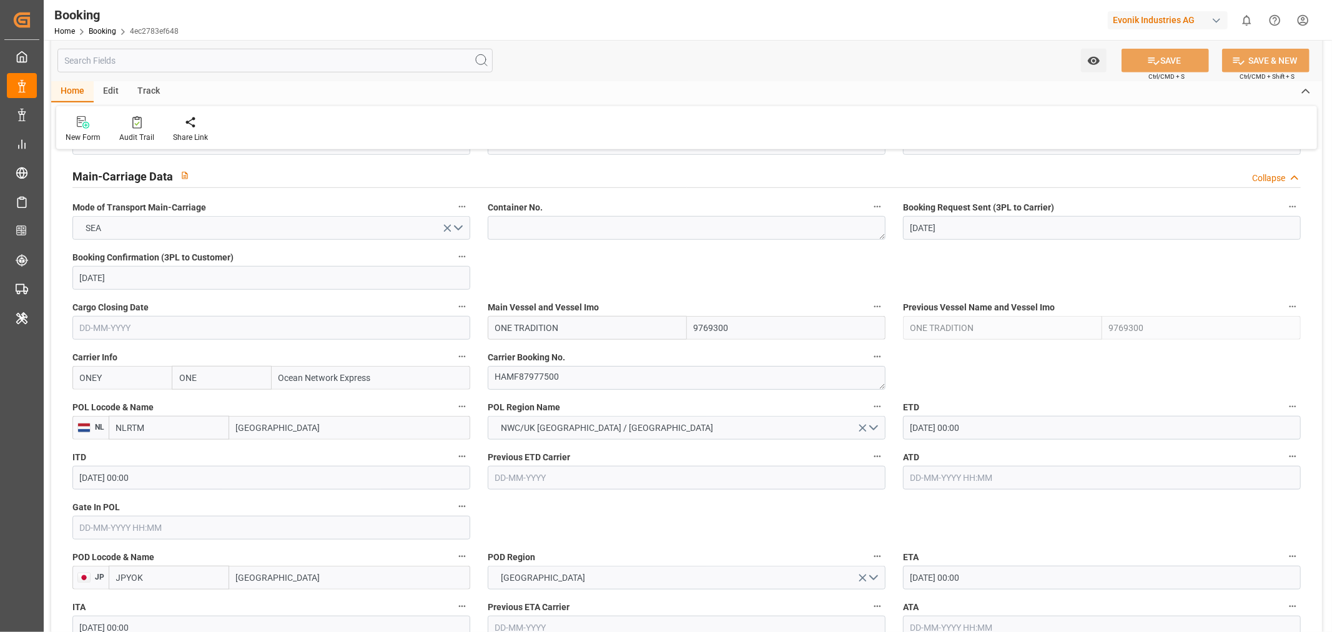
scroll to position [347, 0]
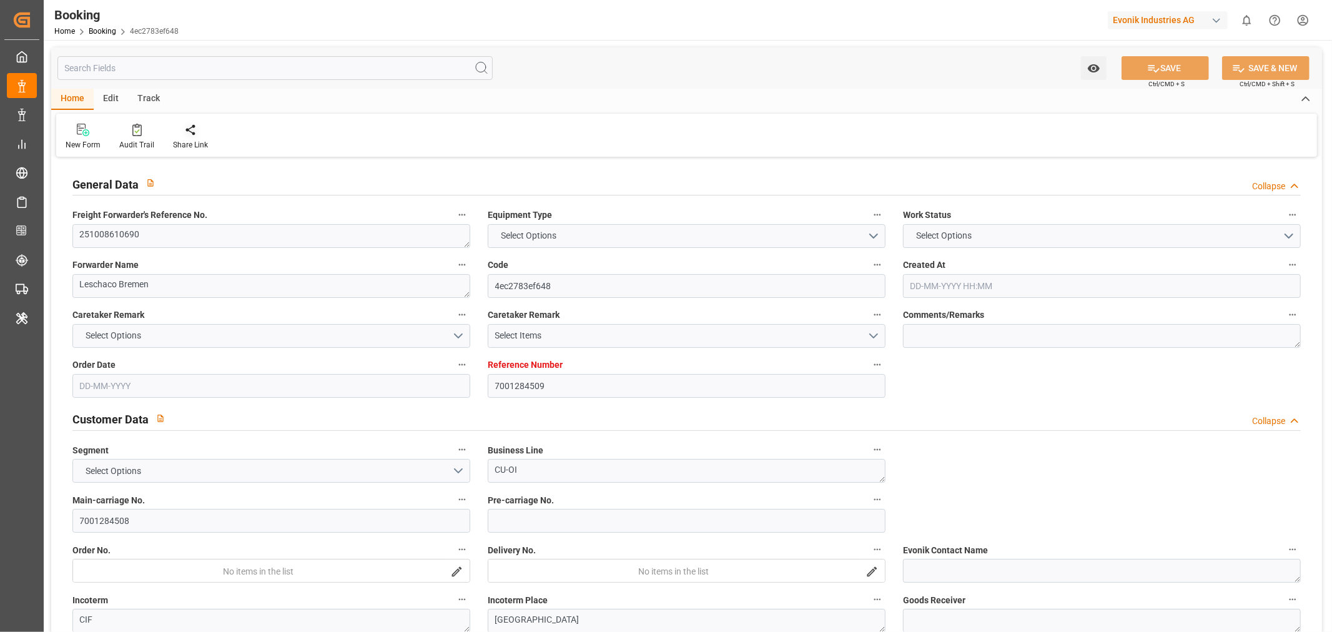
type input "7001284509"
type input "9769300"
type input "ONE"
type input "Ocean Network Express"
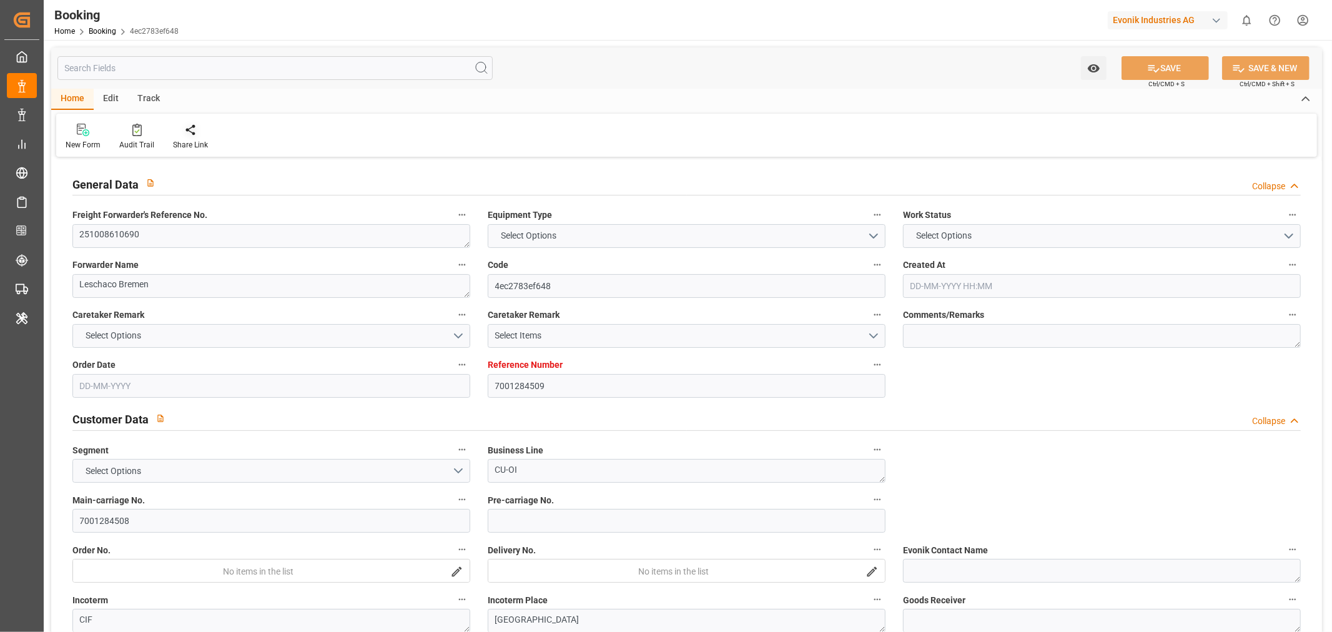
type input "NLRTM"
type input "JPYOK"
type input "SGSIN"
type input "0"
type input "[DATE] 05:22"
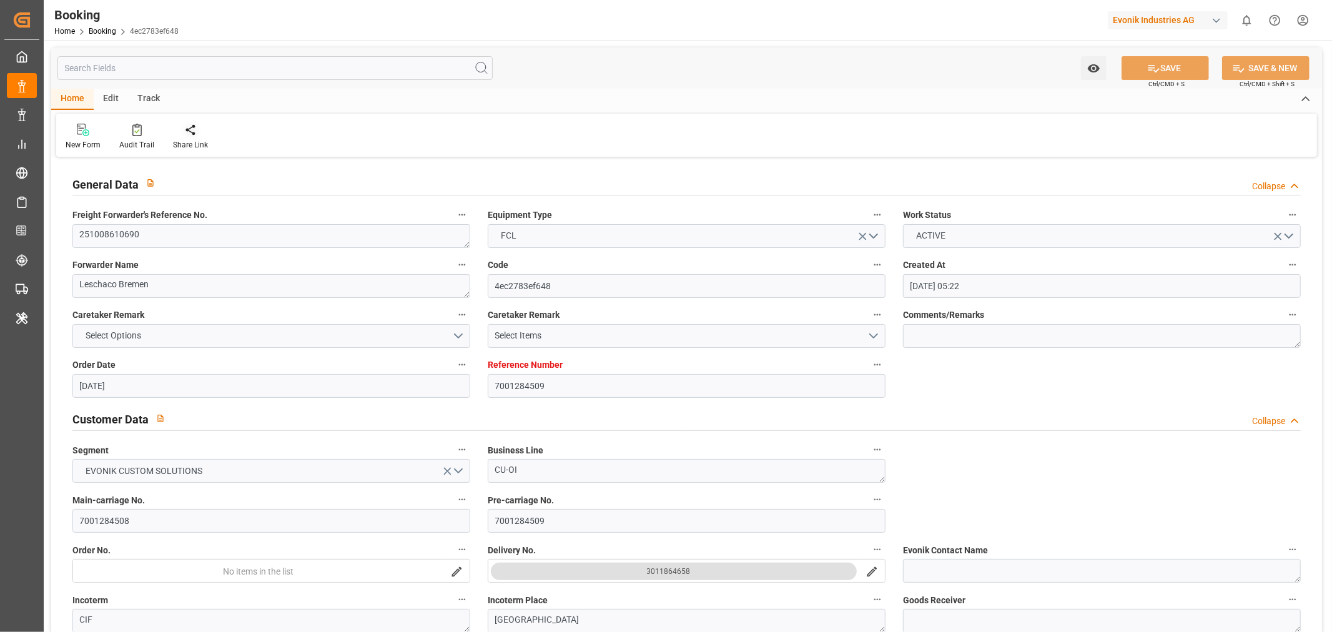
type input "[DATE]"
type input "[DATE] 00:00"
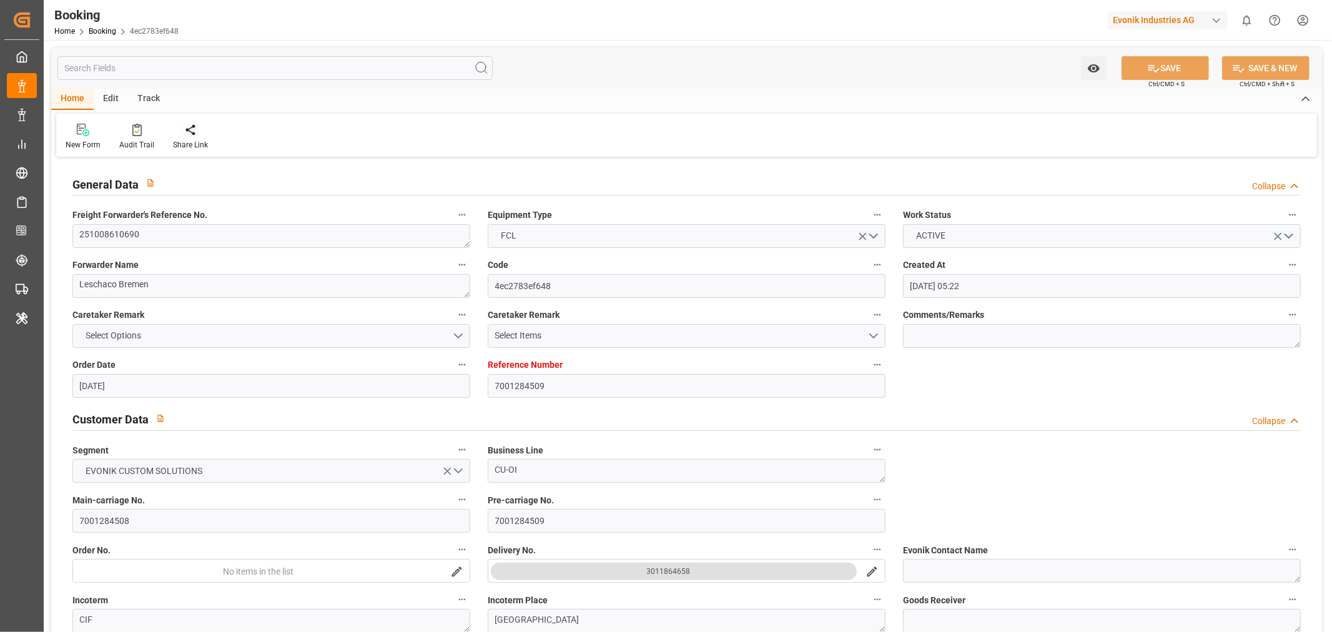
type input "[DATE]"
type input "[DATE] 00:00"
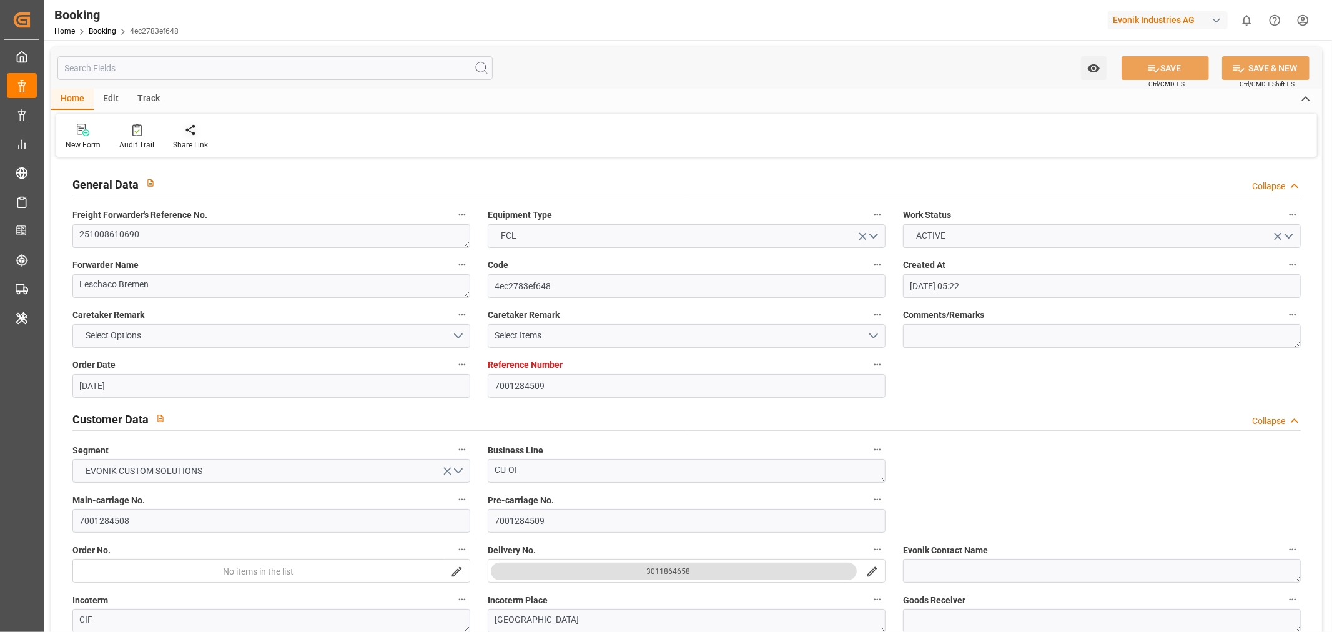
type input "[DATE] 00:00"
type input "[DATE] 05:30"
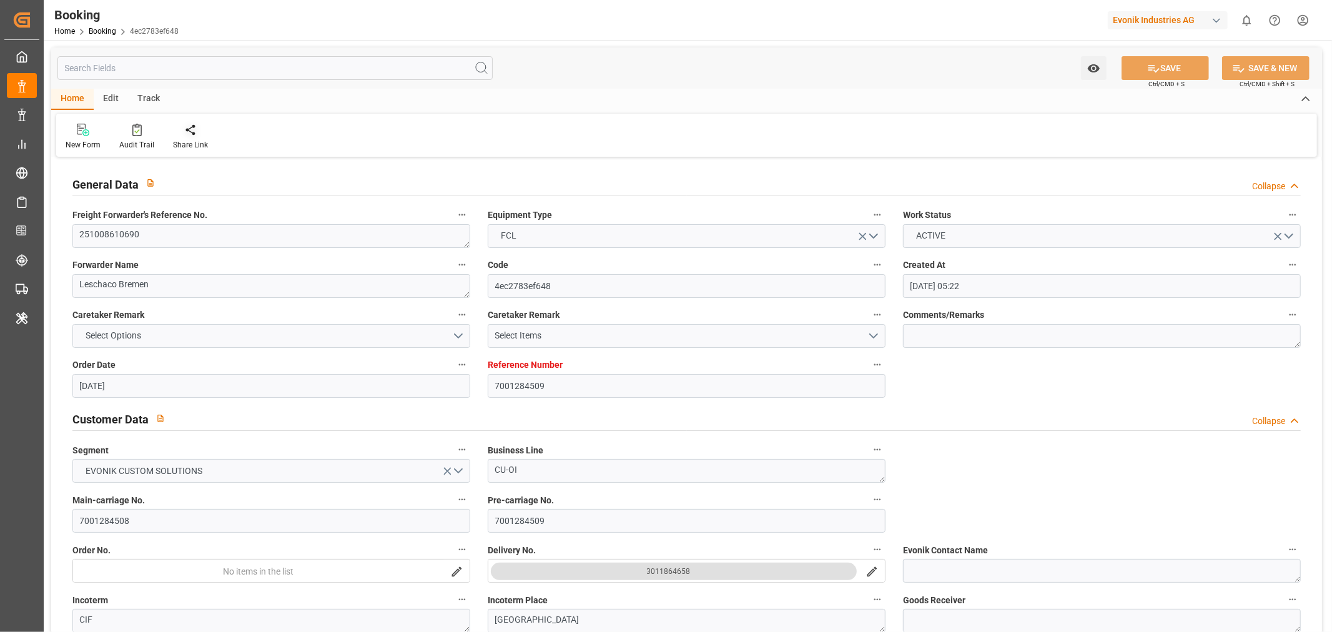
type input "07-10-2025 09:57"
click at [145, 144] on div "Audit Trail" at bounding box center [136, 144] width 35 height 11
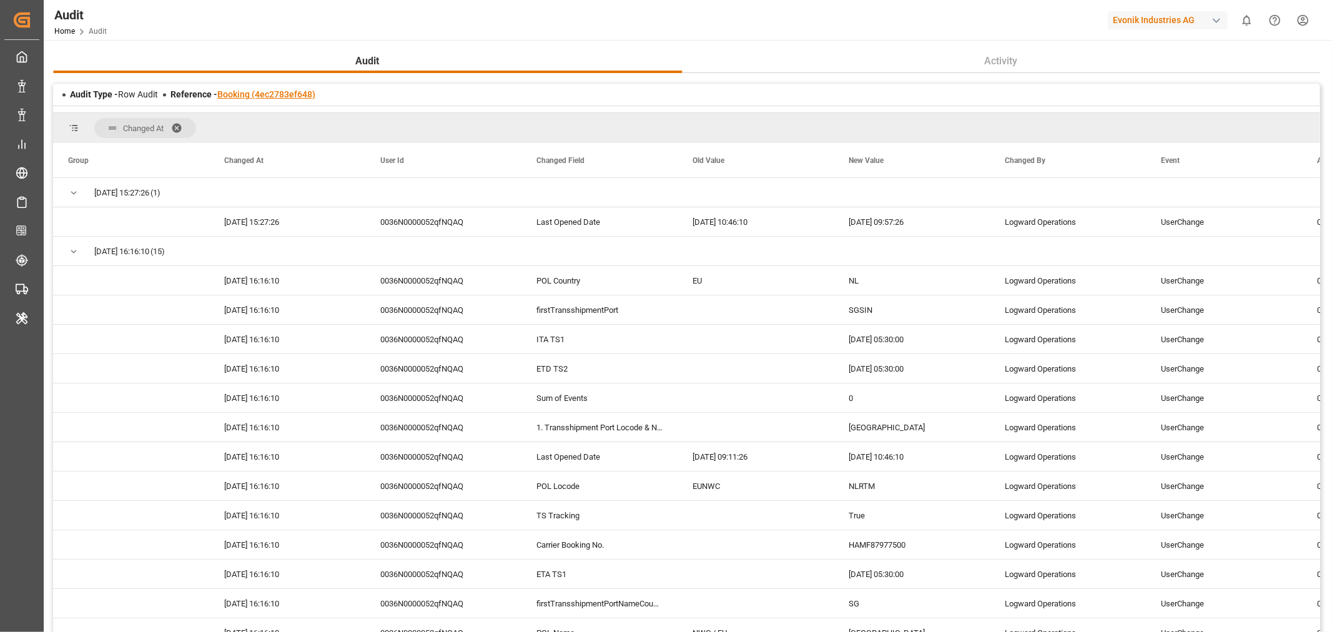
click at [270, 92] on link "Booking (4ec2783ef648)" at bounding box center [266, 94] width 98 height 10
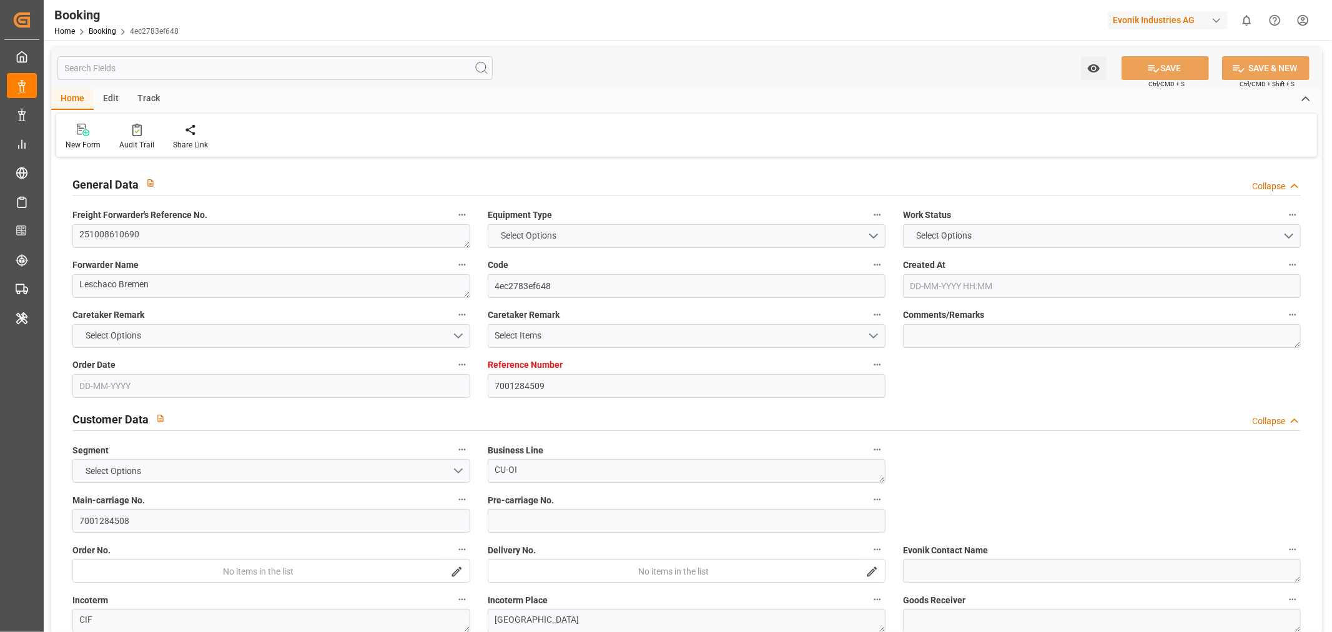
type input "7001284509"
type input "9769300"
type input "ONE"
type input "Ocean Network Express"
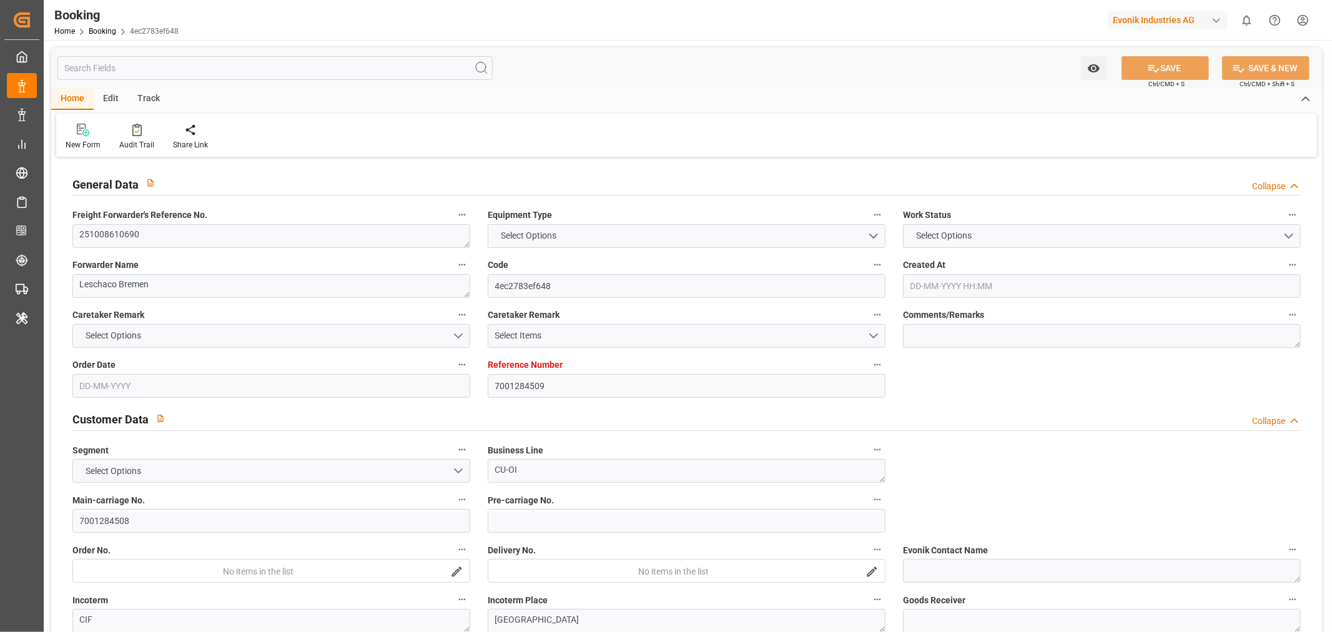
type input "NLRTM"
type input "JPYOK"
type input "SGSIN"
type input "0"
type input "[DATE] 05:22"
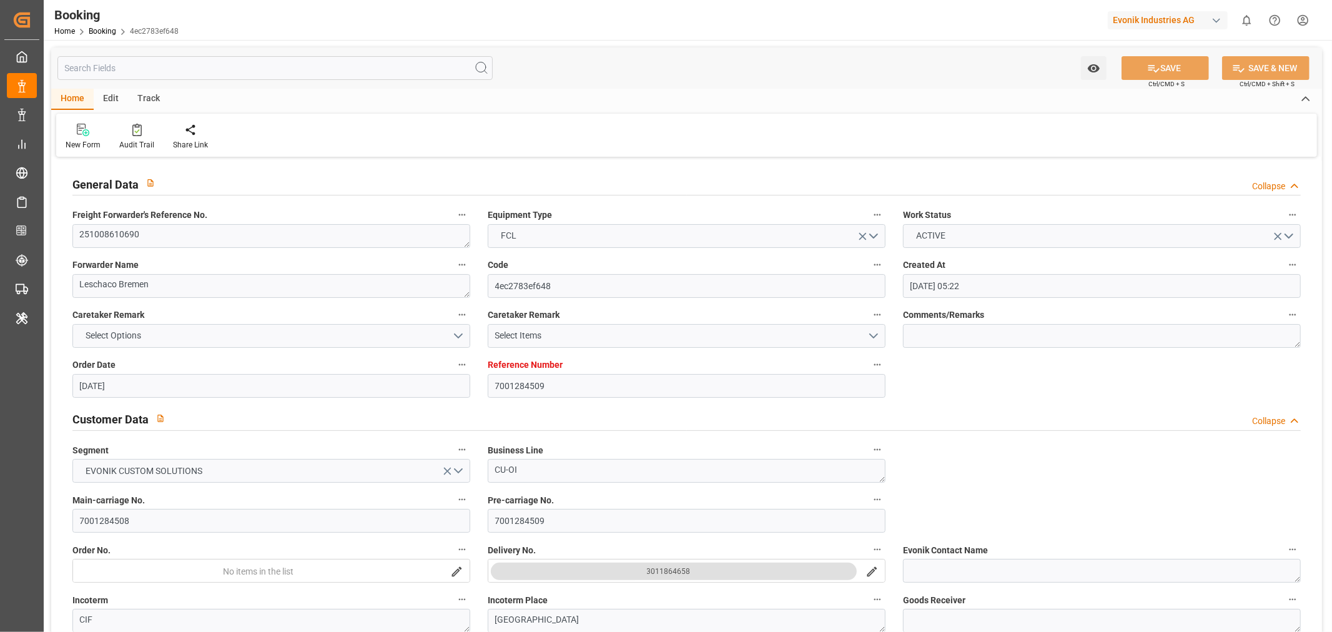
type input "[DATE]"
type input "18-12-2025"
type input "16-10-2025"
type input "16-10-2025 00:00"
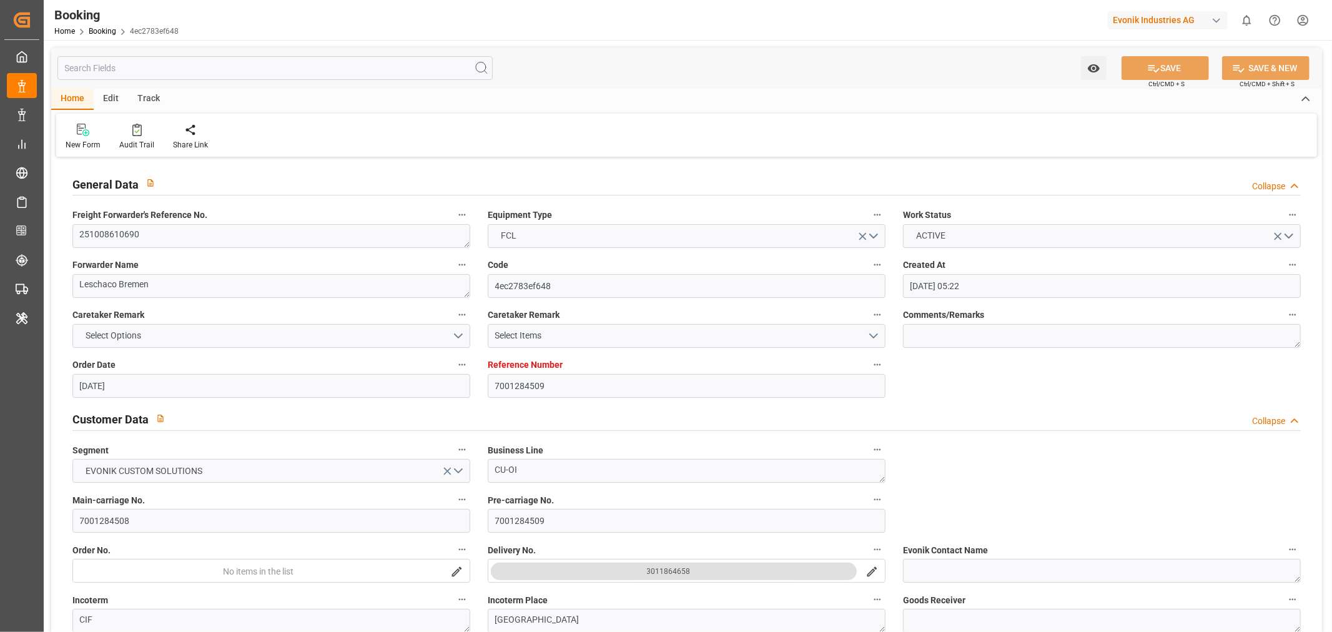
type input "30-09-2025"
type input "[DATE]"
type input "26-10-2025 00:00"
type input "28-12-2025 00:00"
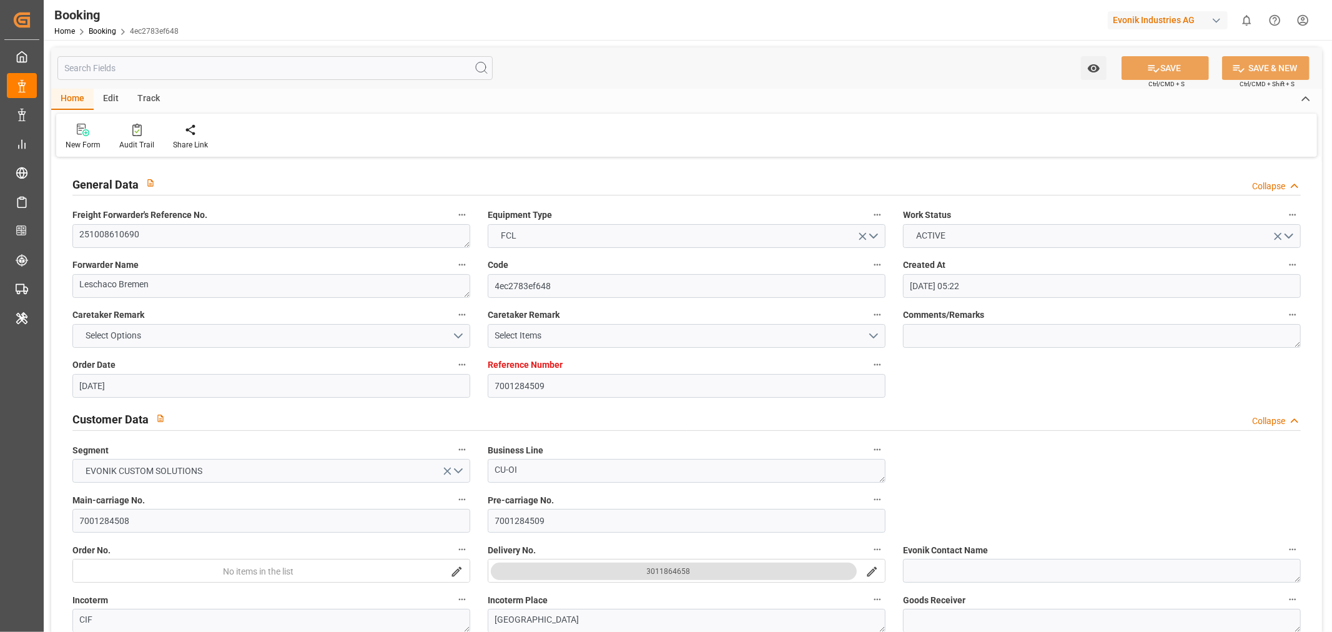
type input "18-12-2025 00:00"
type input "10-12-2025 05:30"
type input "18-12-2025 05:30"
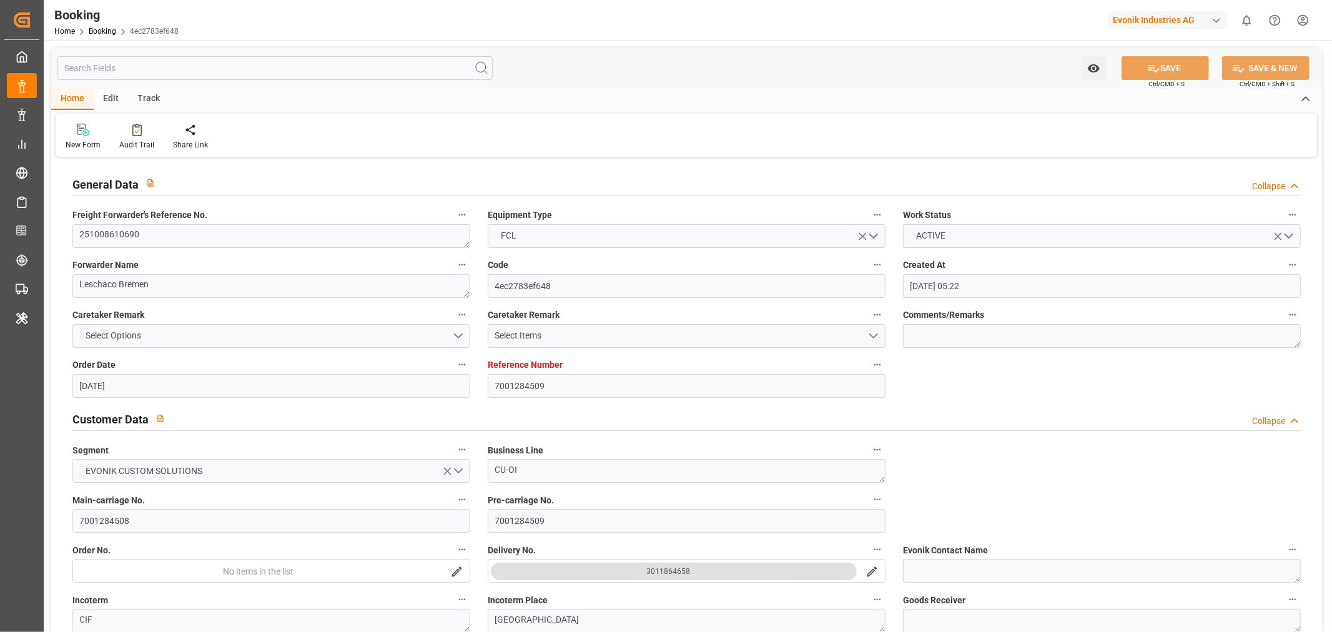
type input "[DATE] 09:57"
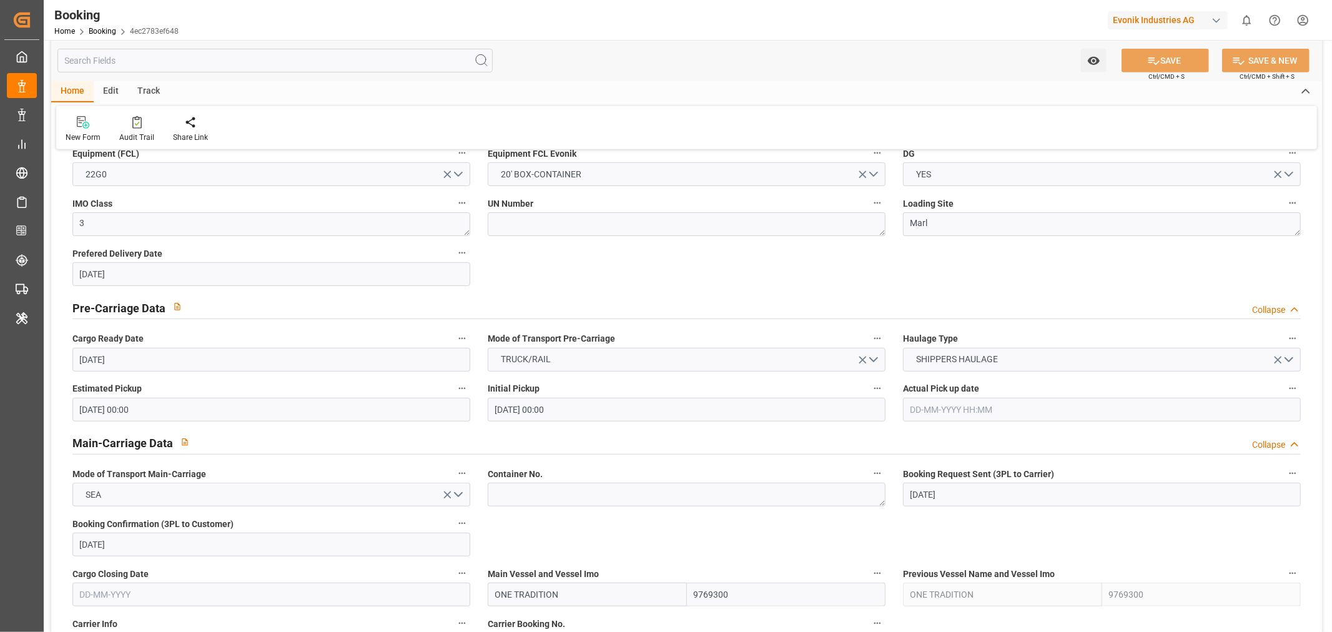
scroll to position [832, 0]
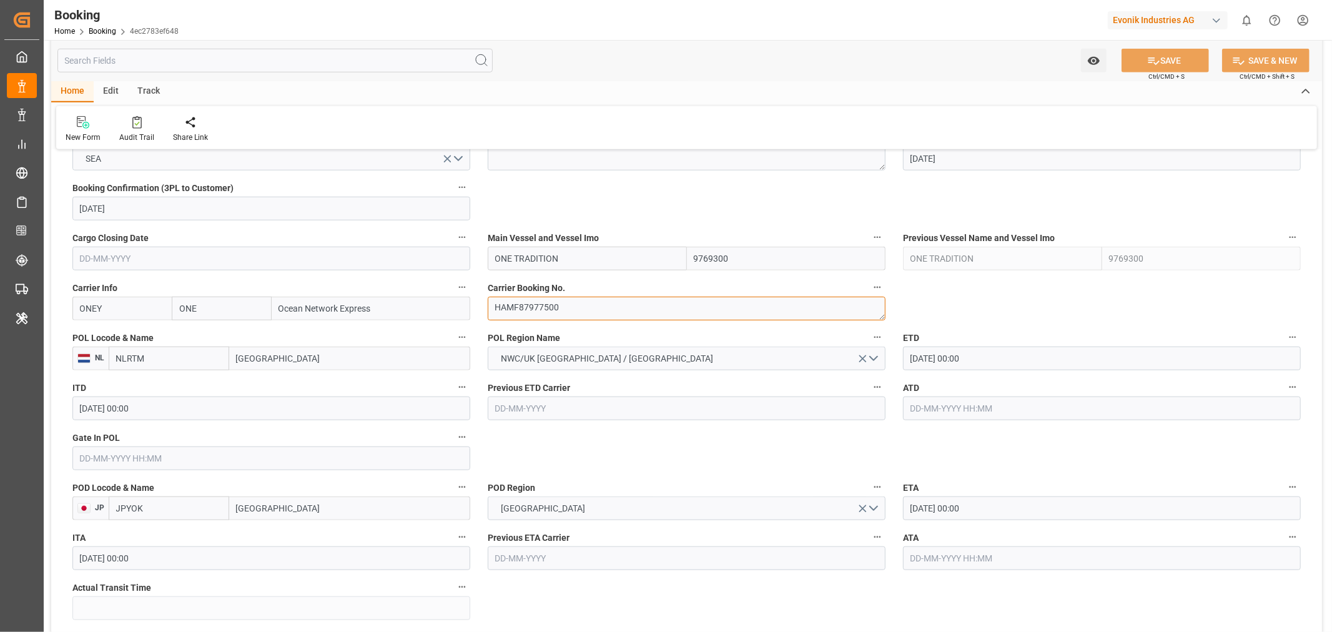
click at [548, 317] on textarea "HAMF87977500" at bounding box center [687, 309] width 398 height 24
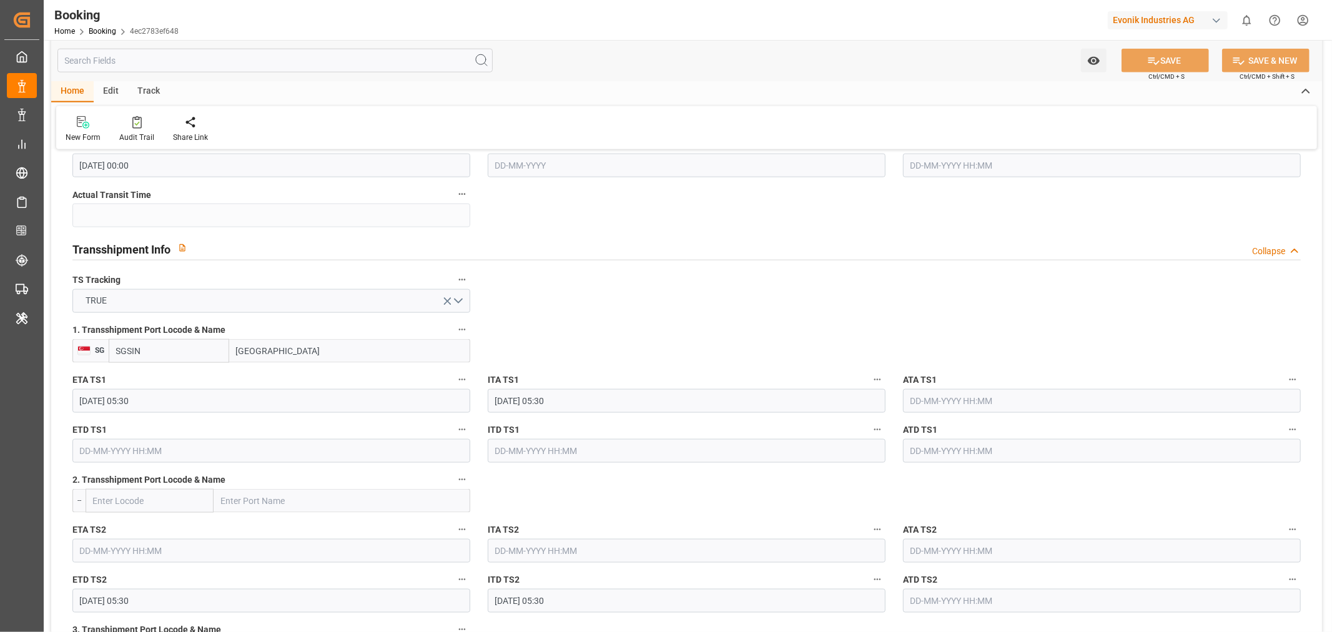
scroll to position [1318, 0]
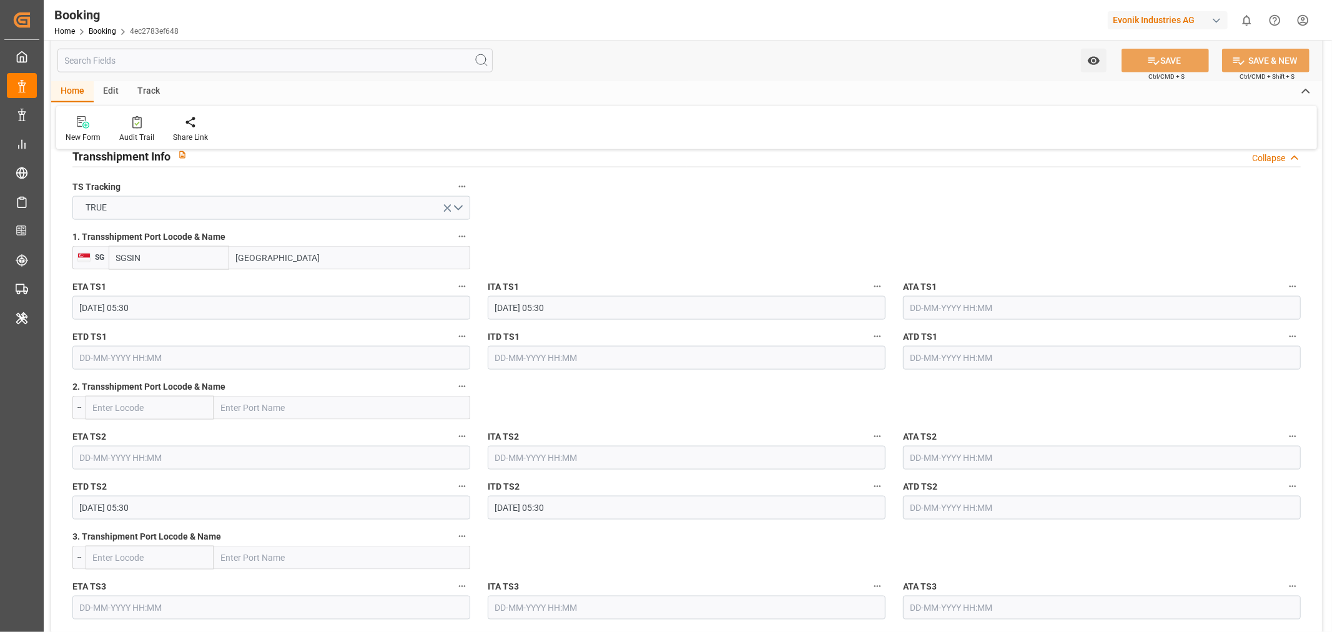
click at [111, 352] on input "text" at bounding box center [271, 358] width 398 height 24
click at [241, 385] on button "Next Month" at bounding box center [240, 385] width 7 height 7
click at [167, 478] on div "18" at bounding box center [162, 482] width 16 height 15
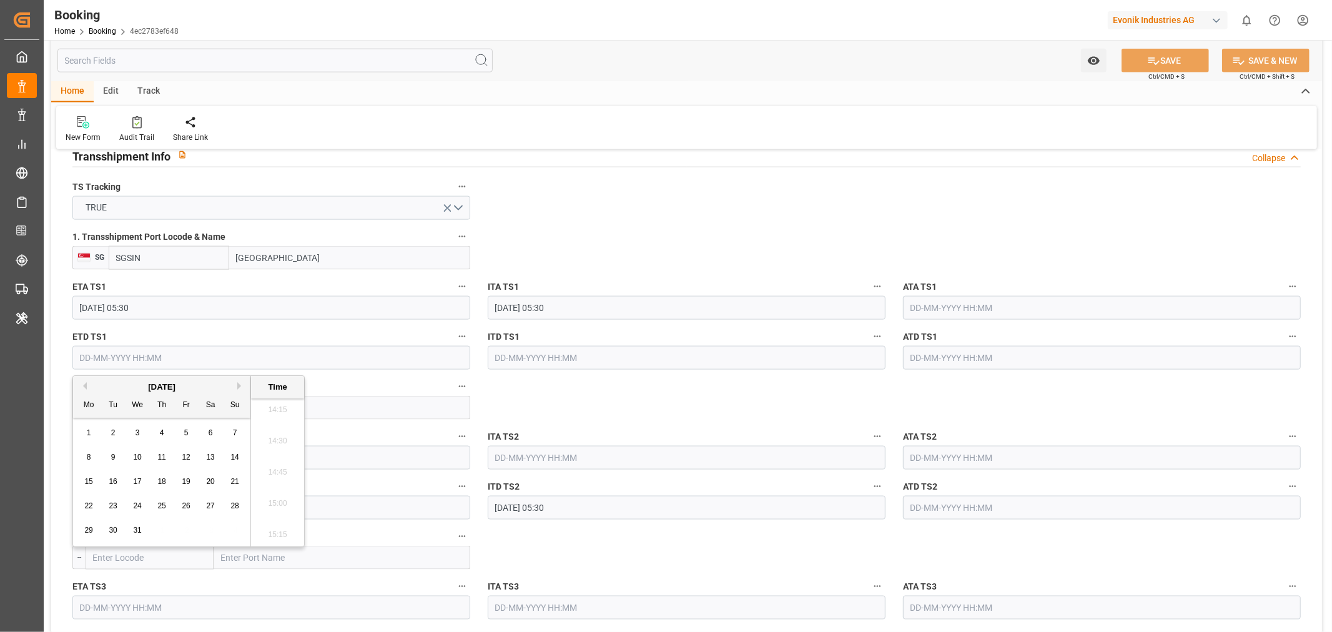
type input "18-12-2025 00:00"
click at [1158, 55] on button "SAVE" at bounding box center [1164, 61] width 87 height 24
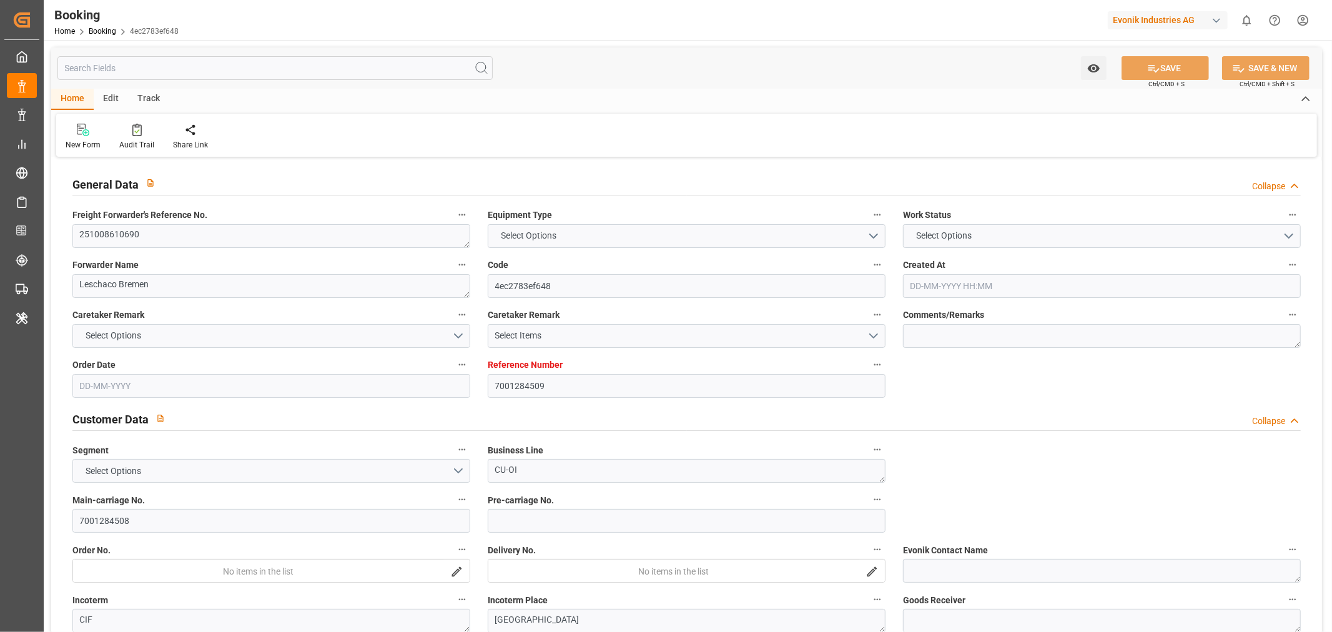
type input "7001284509"
type input "9769300"
type input "ONE"
type input "Ocean Network Express"
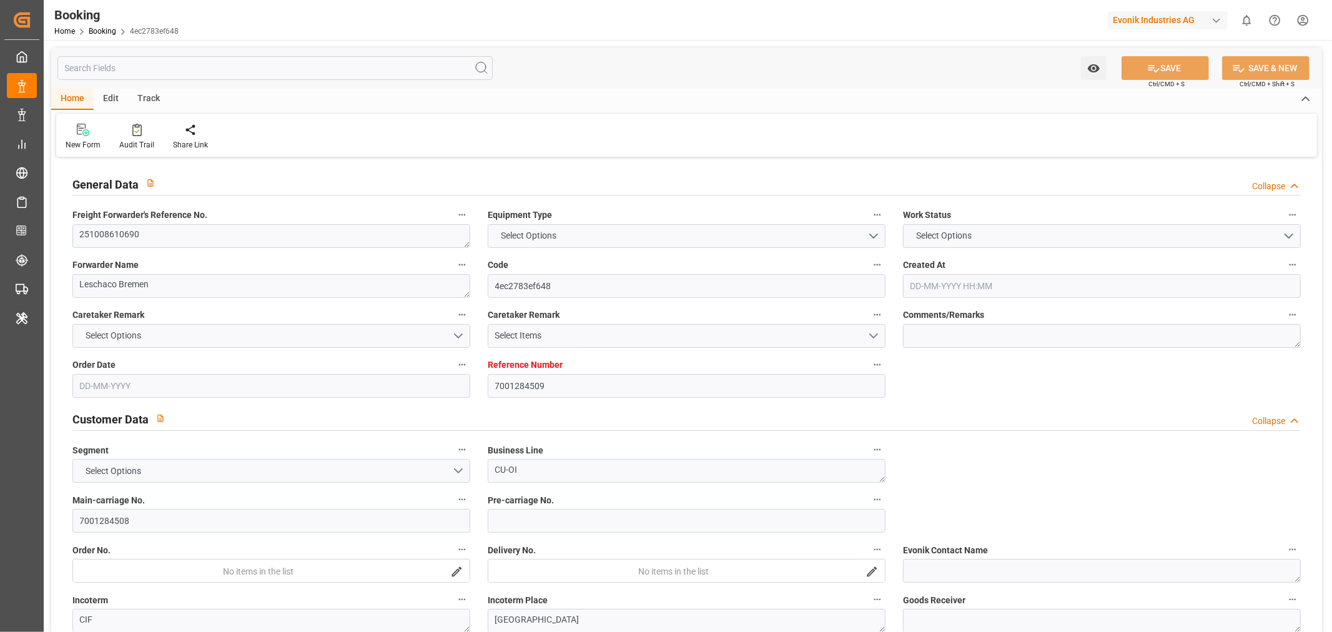
type input "NLRTM"
type input "JPYOK"
type input "SGSIN"
type input "0"
type input "25-09-2025 05:22"
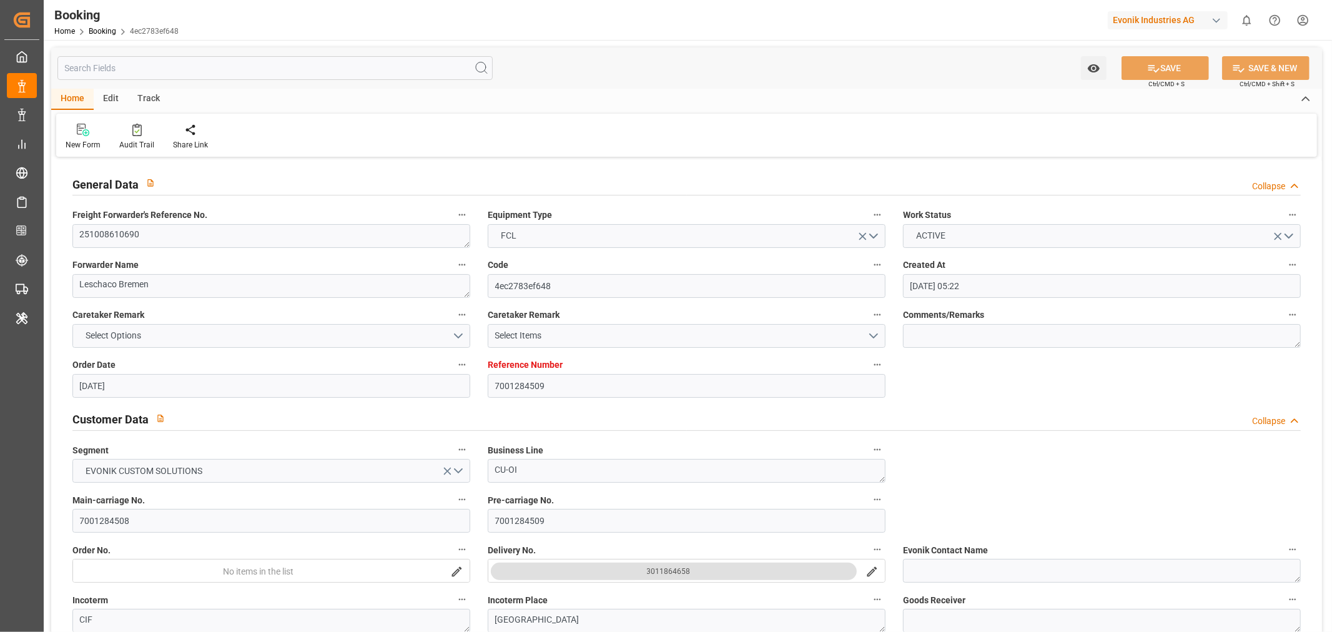
type input "25-09-2025"
type input "18-12-2025"
type input "16-10-2025"
type input "16-10-2025 00:00"
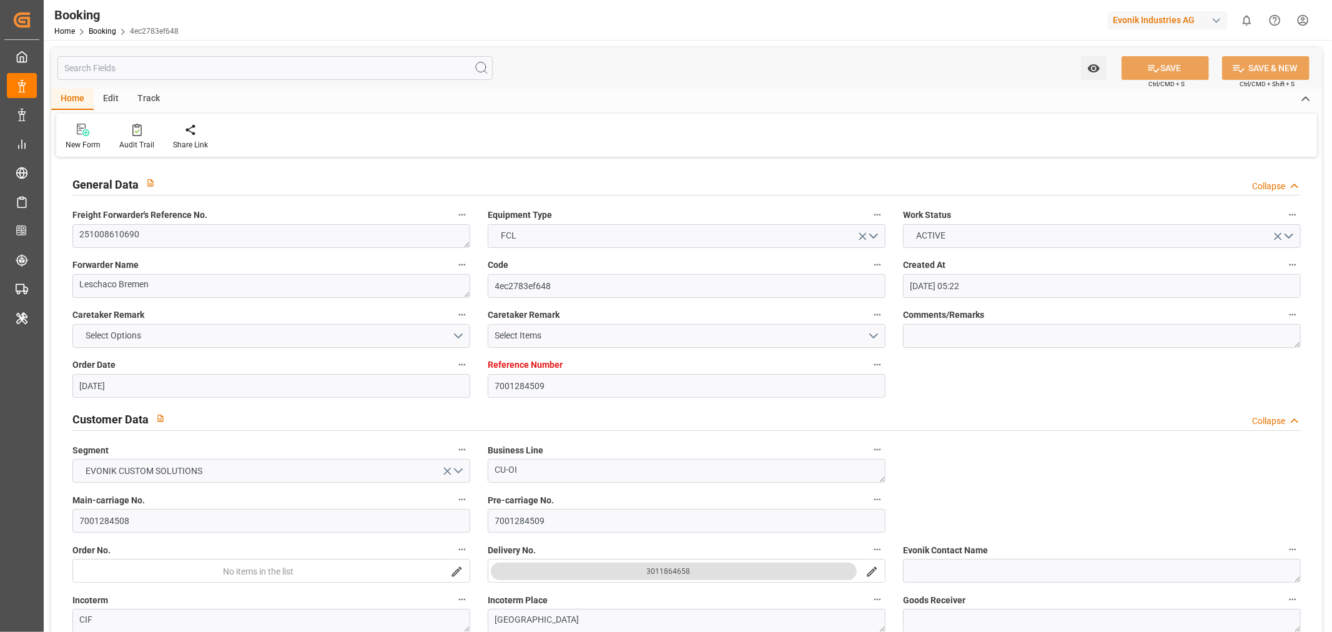
type input "30-09-2025"
type input "[DATE]"
type input "26-10-2025 00:00"
type input "28-12-2025 00:00"
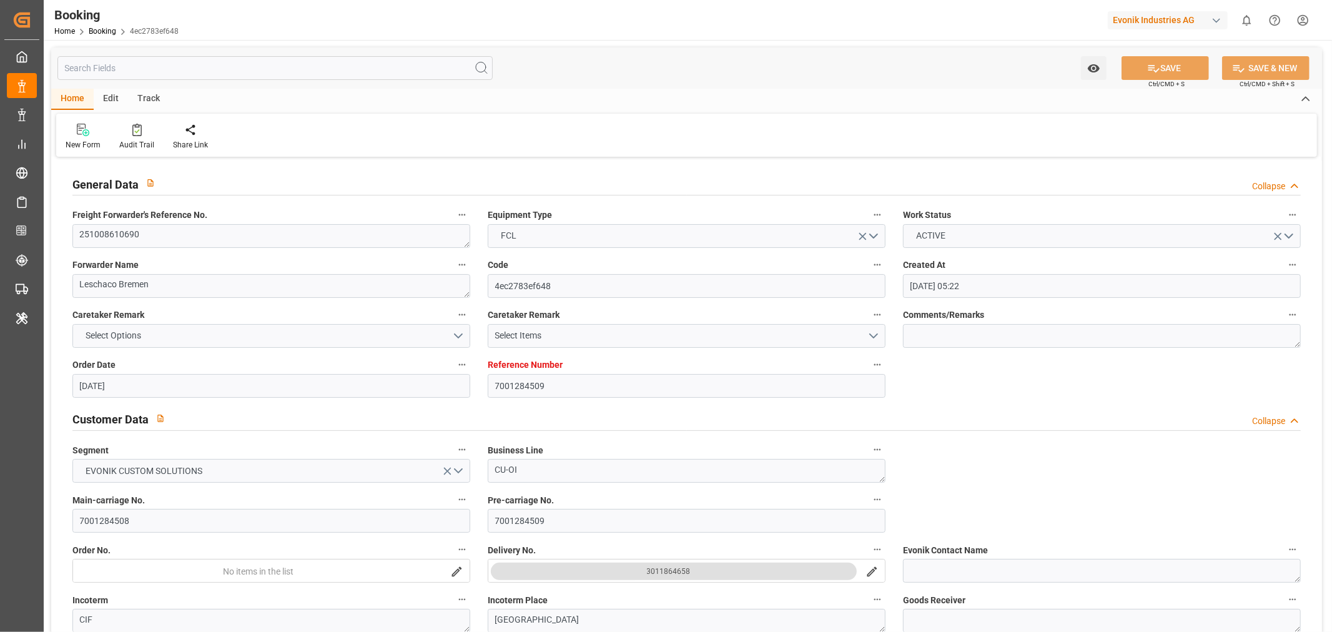
type input "18-12-2025 00:00"
type input "10-12-2025 05:30"
type input "18-12-2025 00:00"
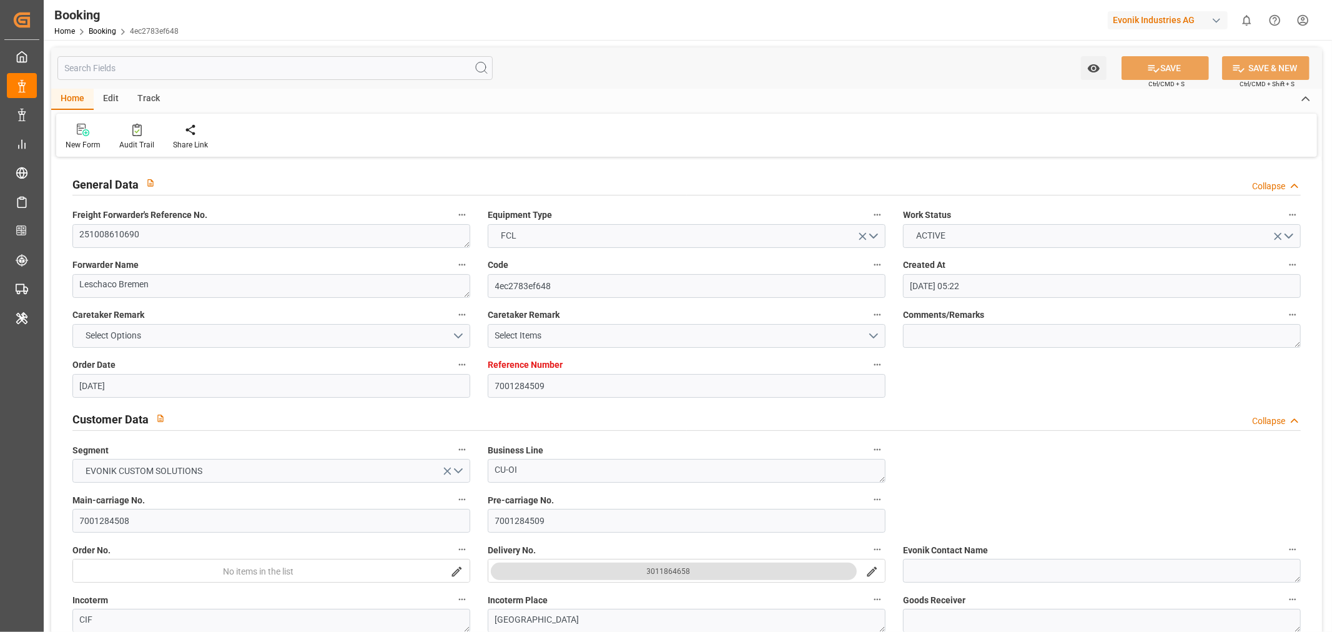
type input "18-12-2025 05:30"
type input "08-10-2025 09:19"
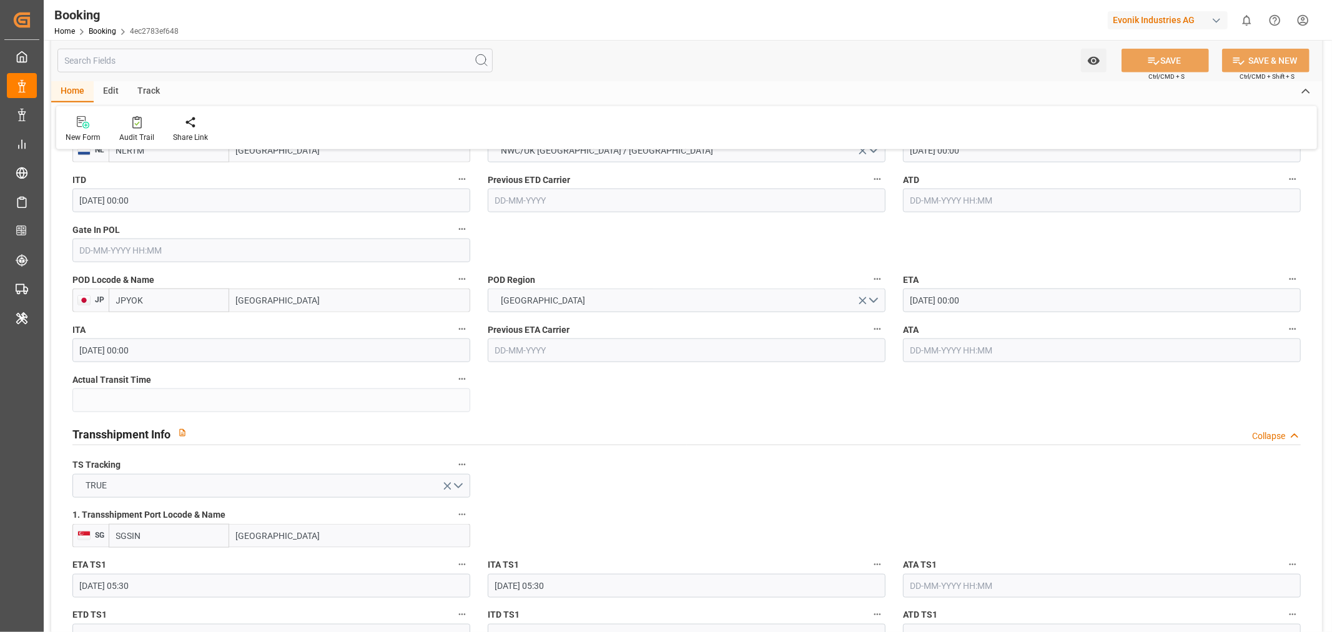
scroll to position [1387, 0]
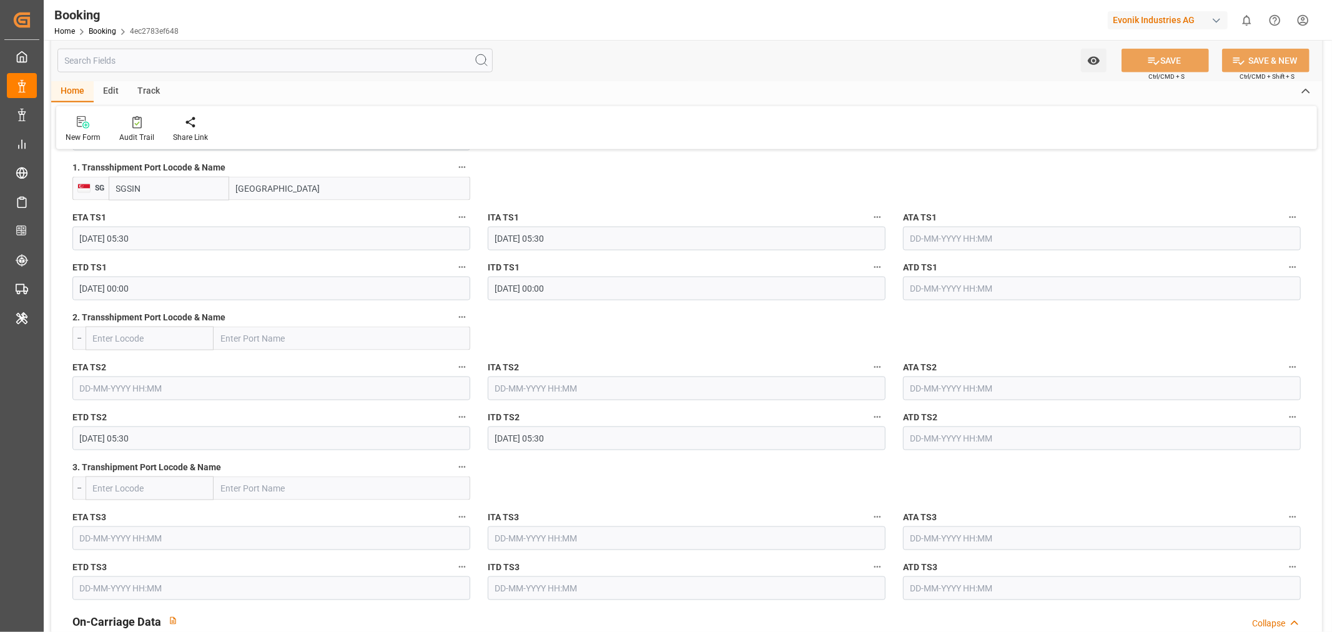
click at [92, 440] on input "18-12-2025 05:30" at bounding box center [271, 438] width 398 height 24
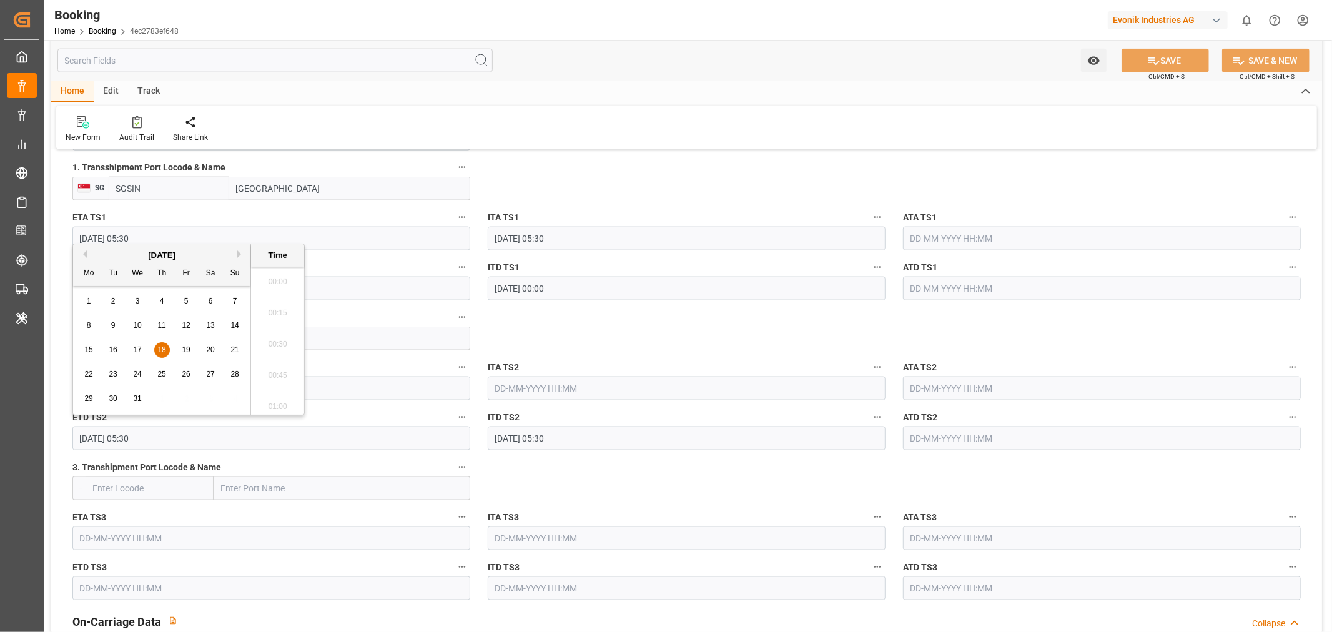
click at [92, 440] on input "18-12-2025 05:30" at bounding box center [271, 438] width 398 height 24
click at [1179, 52] on button "SAVE" at bounding box center [1164, 61] width 87 height 24
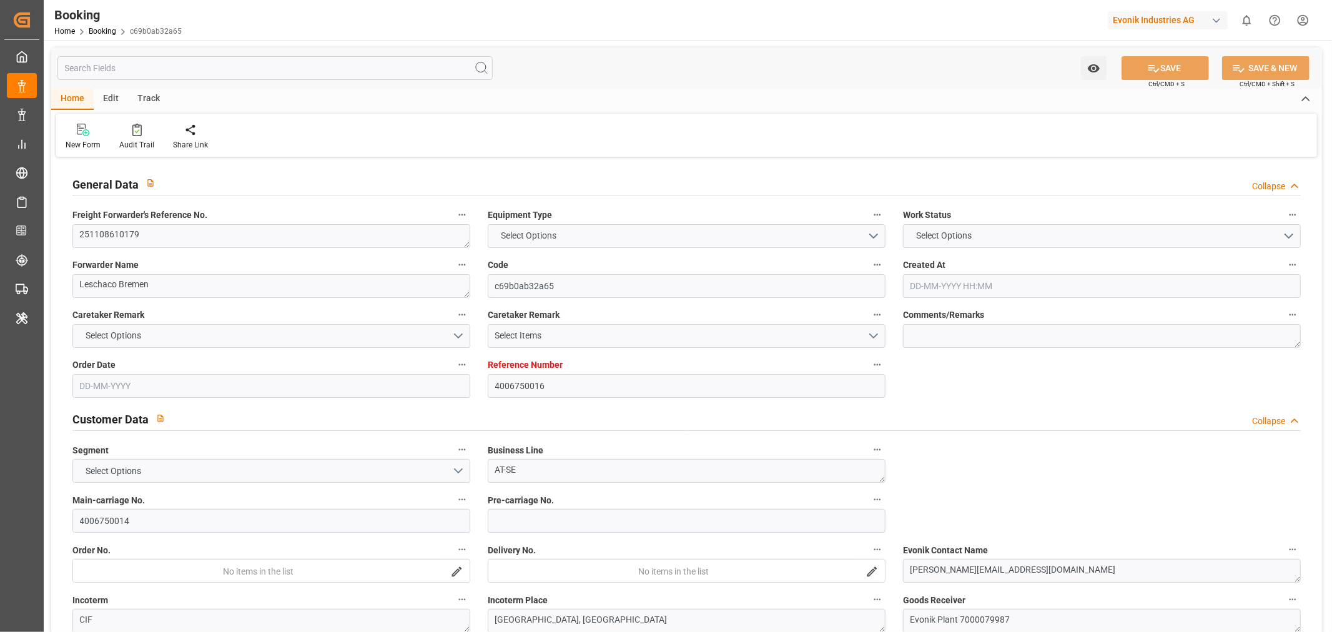
type input "4006750016"
type input "9933016"
type input "ONE"
type input "Ocean Network Express"
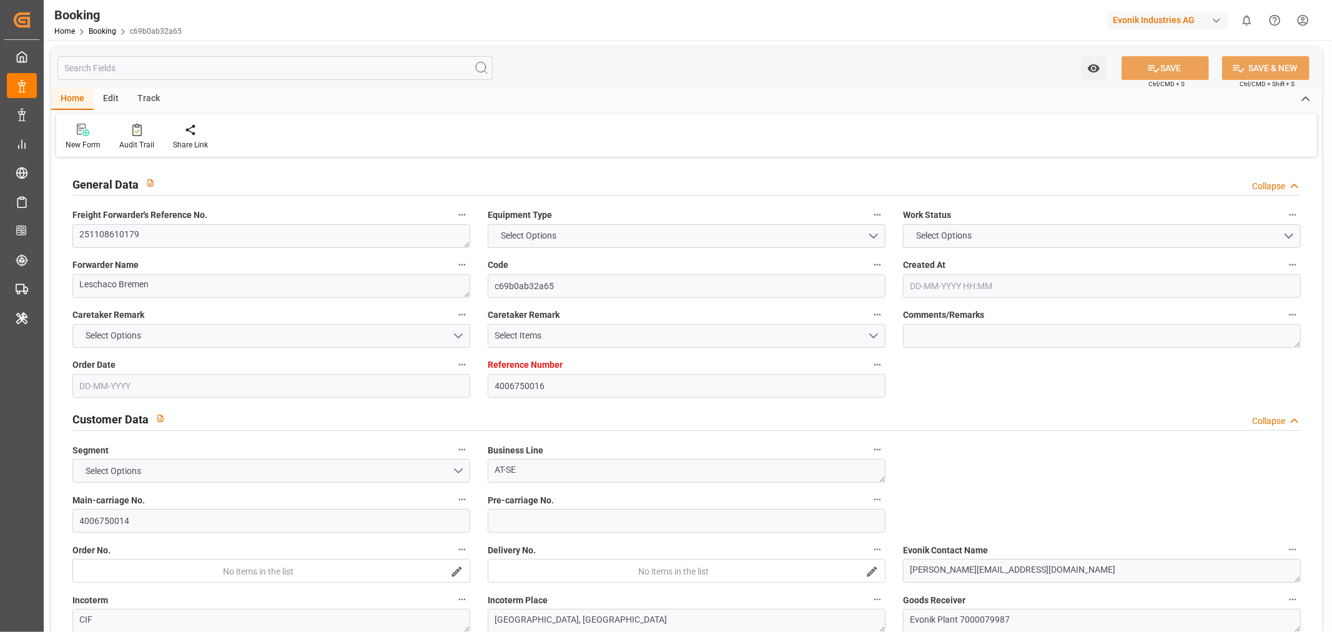
type input "DEHAM"
type input "CNSHA"
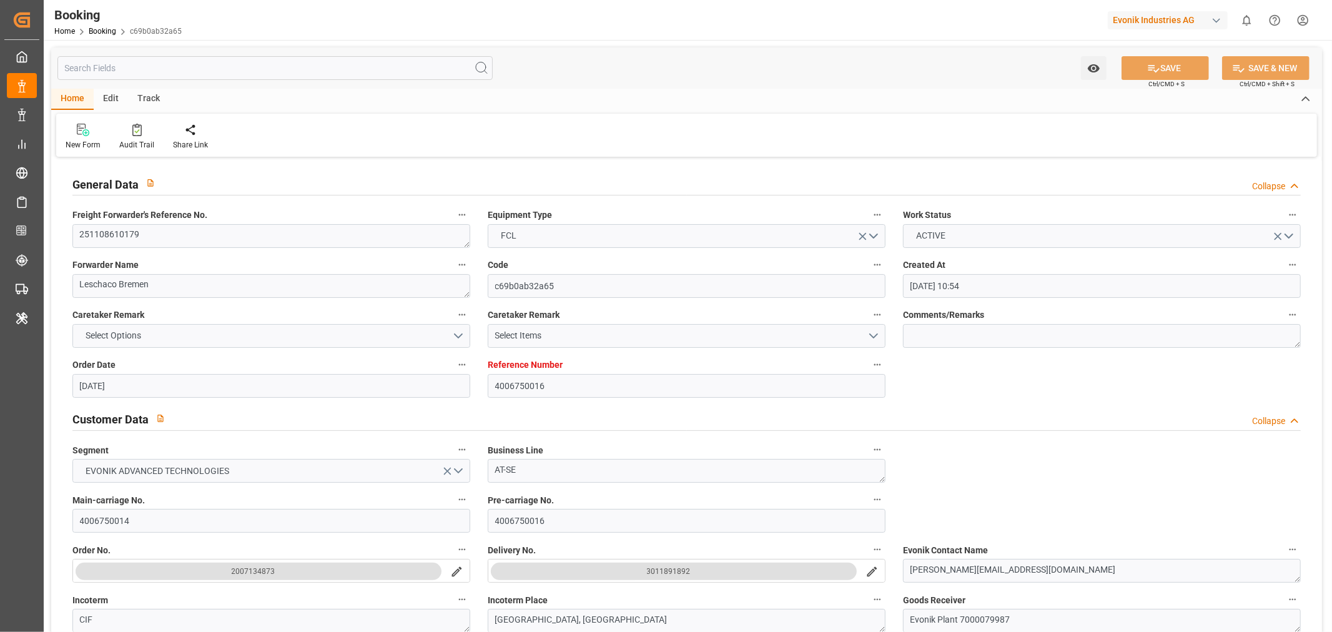
type input "[DATE] 10:54"
type input "[DATE]"
type input "[DATE] 00:00"
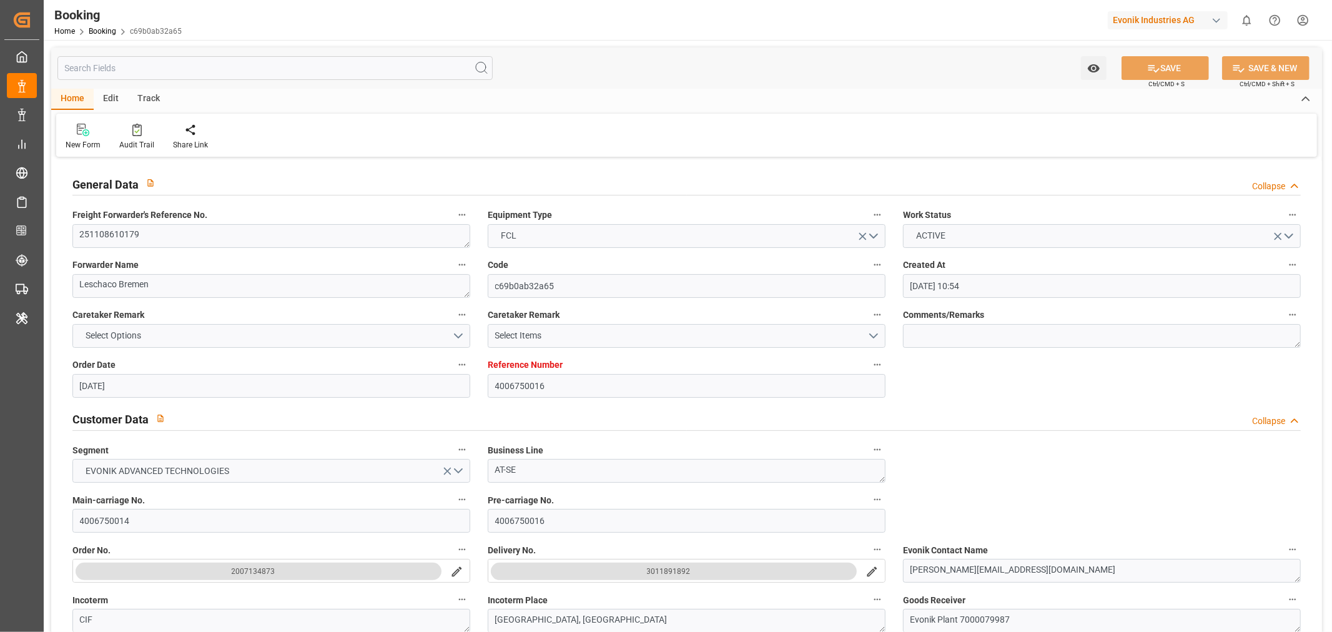
type input "[DATE]"
type input "[DATE] 00:00"
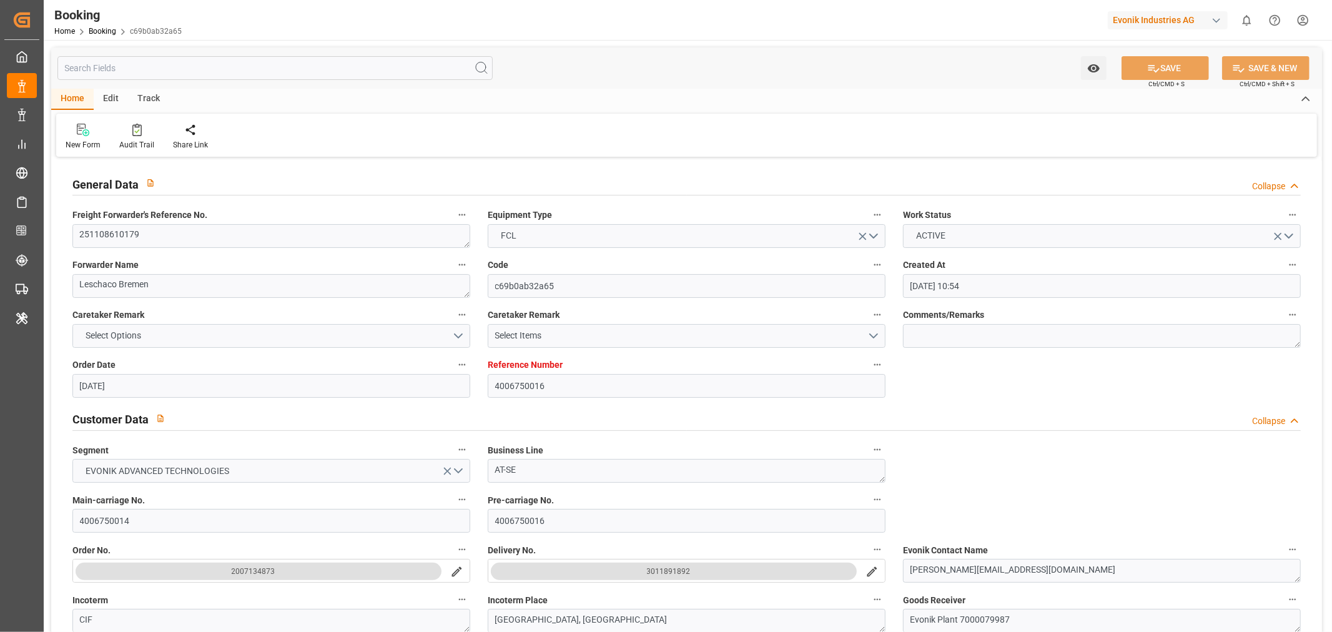
type input "[DATE] 09:57"
click at [158, 234] on textarea "251108610179" at bounding box center [271, 236] width 398 height 24
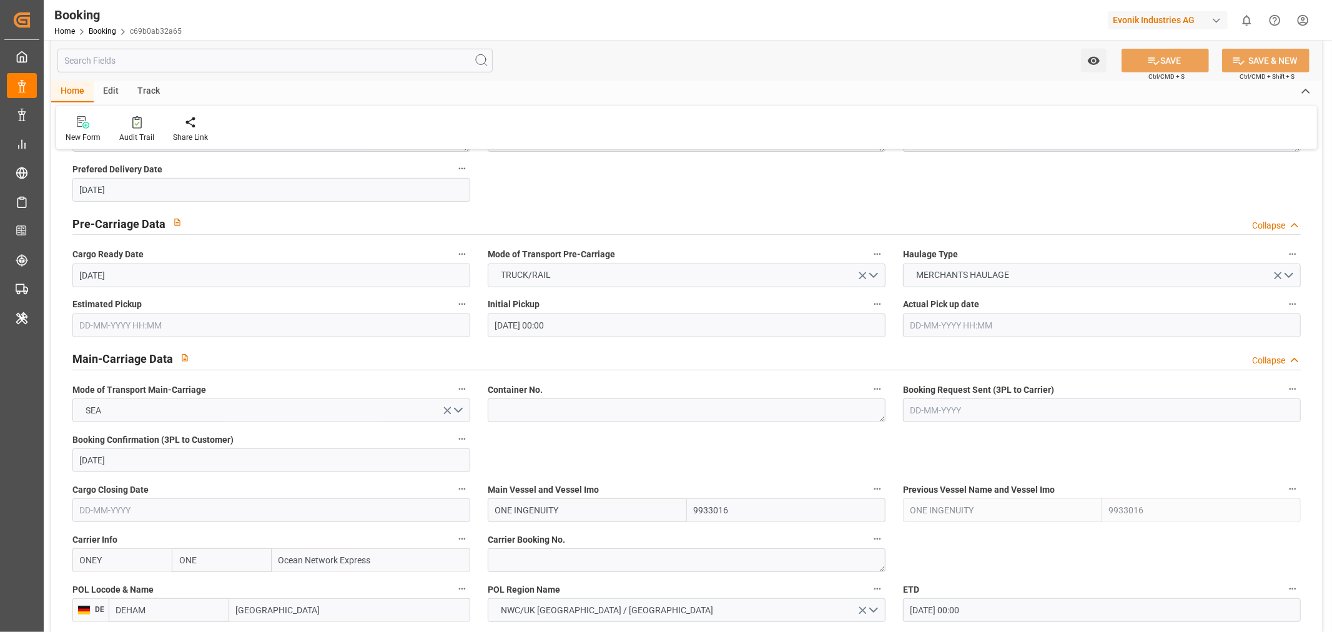
scroll to position [763, 0]
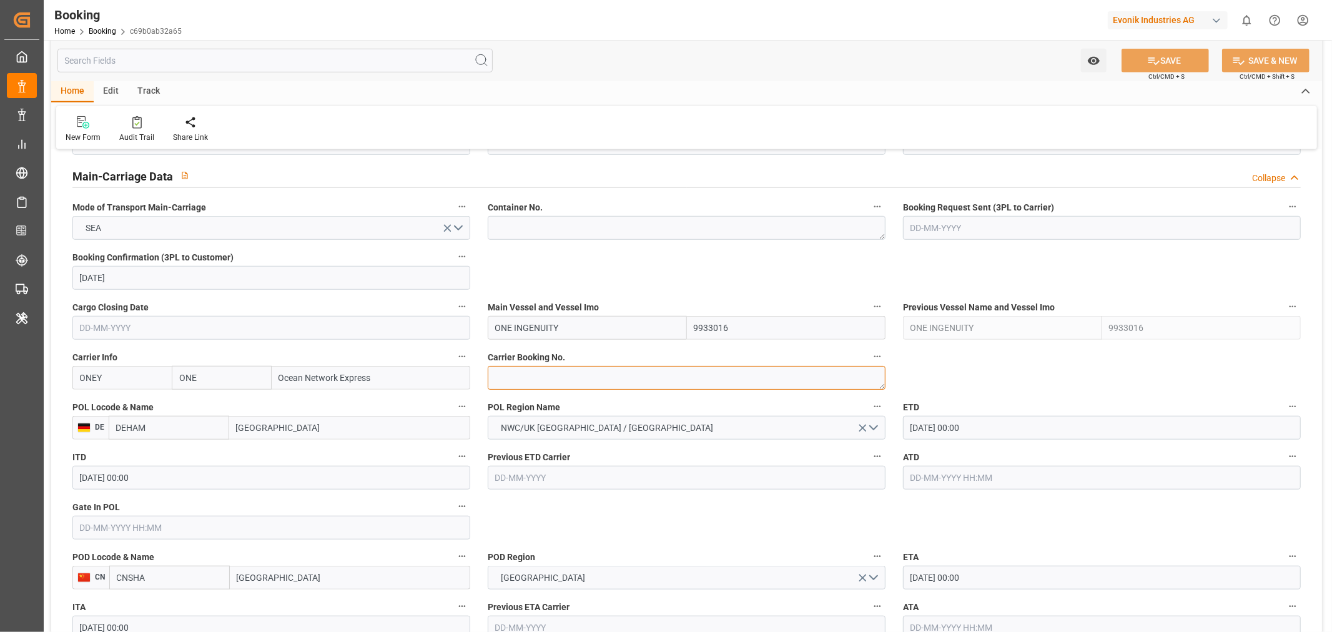
click at [531, 388] on textarea at bounding box center [687, 378] width 398 height 24
paste textarea "HAMF89112900"
type textarea "HAMF89112900"
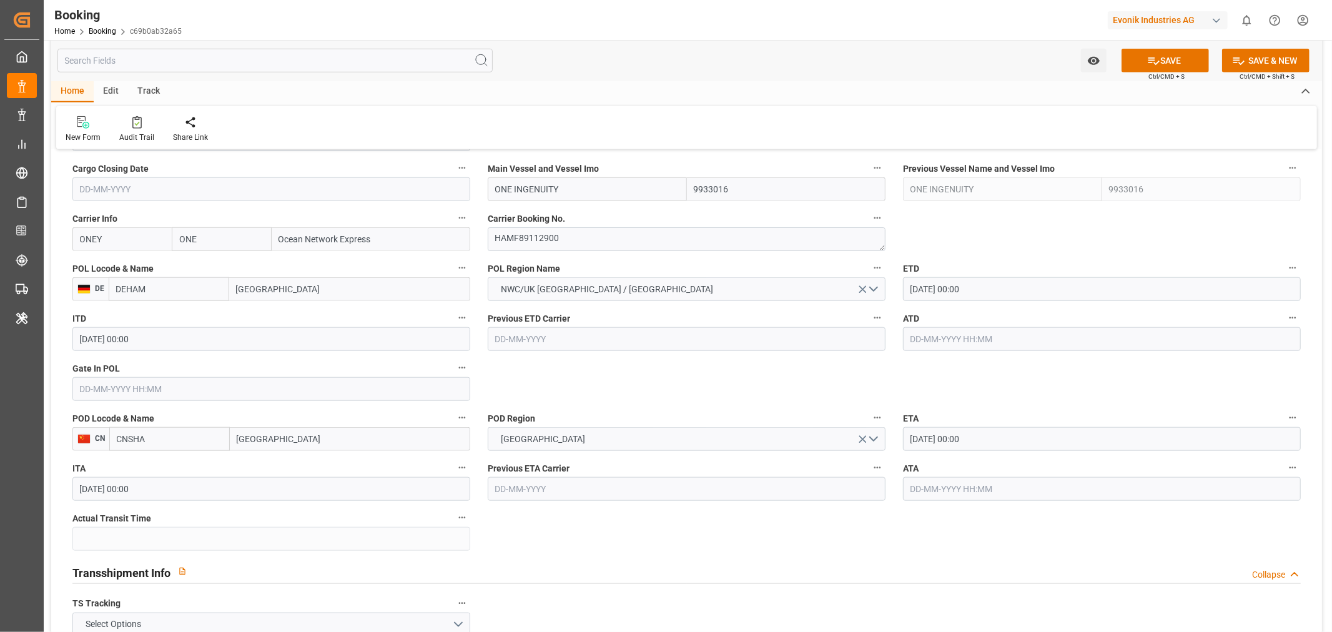
click at [942, 298] on input "[DATE] 00:00" at bounding box center [1102, 289] width 398 height 24
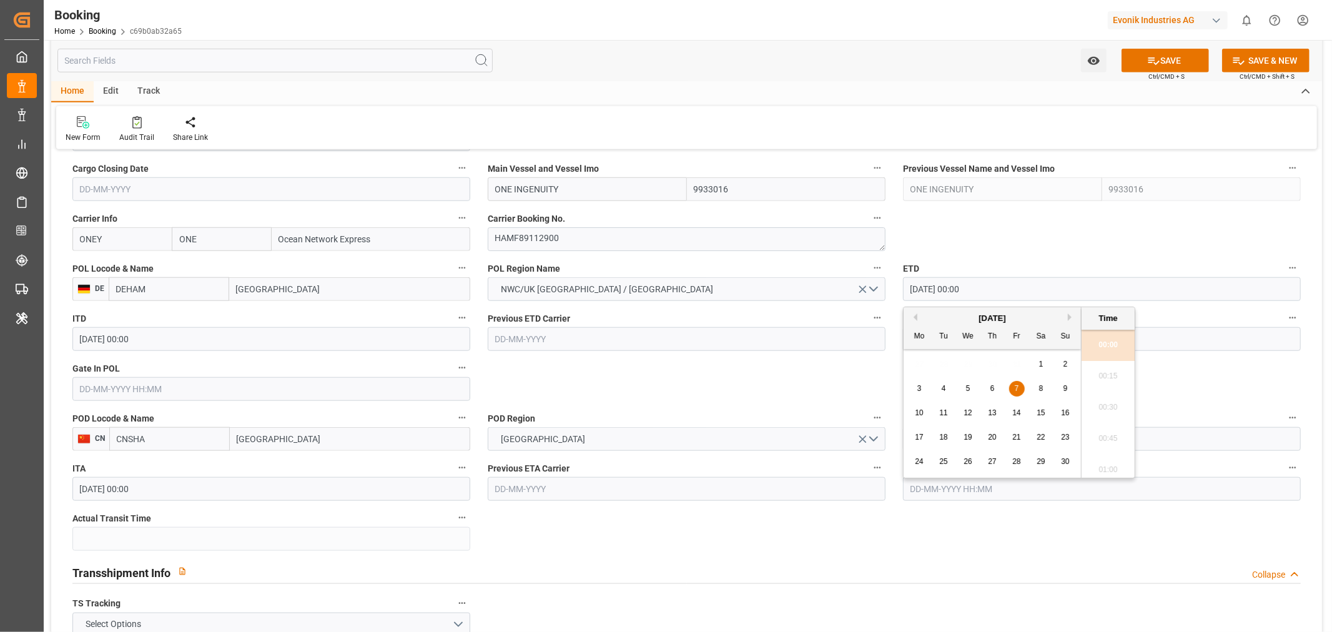
click at [1060, 391] on div "9" at bounding box center [1066, 388] width 16 height 15
type input "[DATE] 00:00"
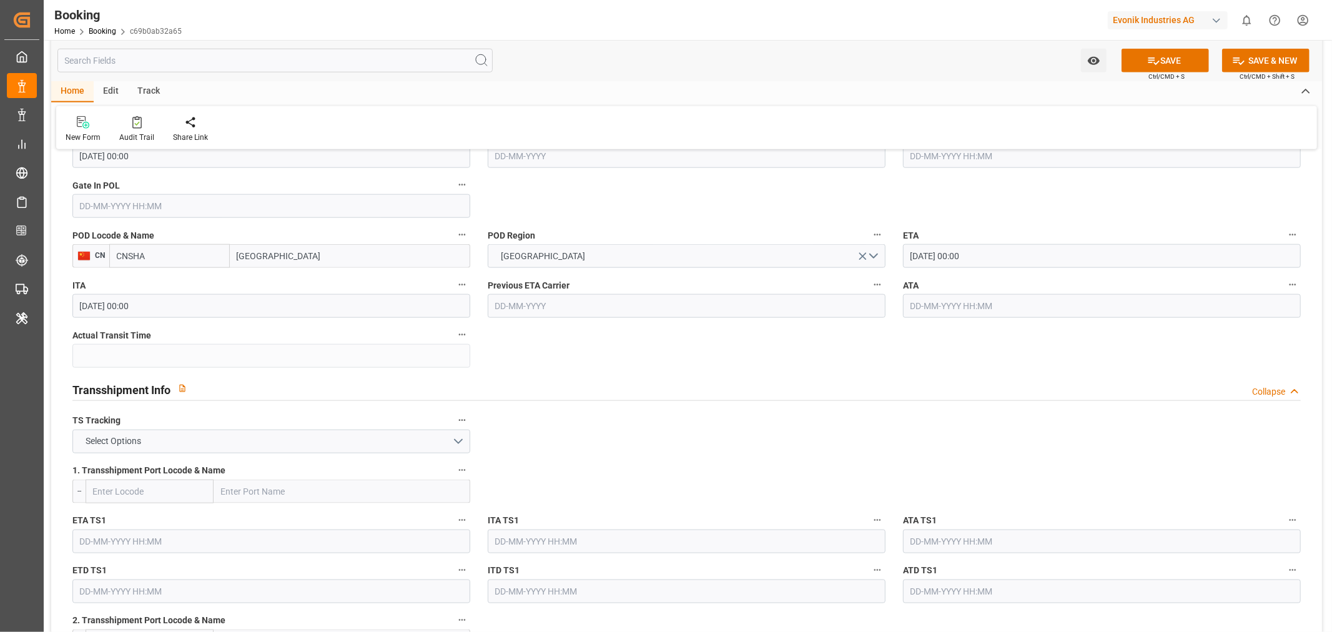
scroll to position [1109, 0]
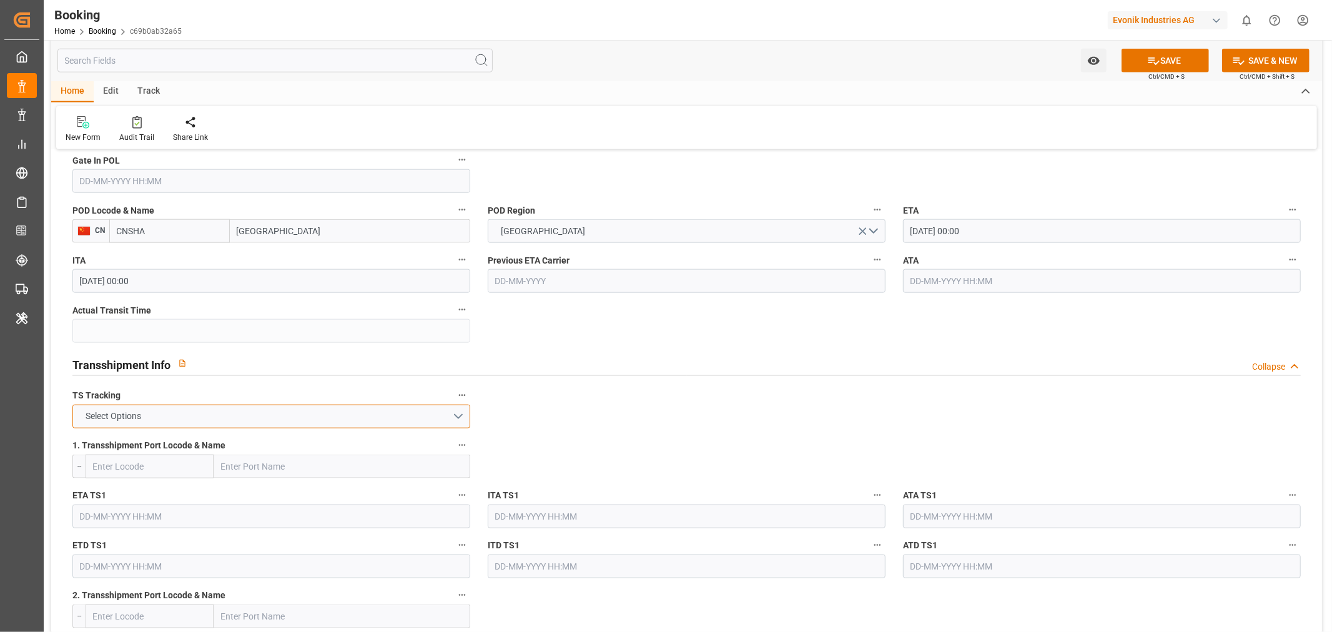
click at [358, 422] on button "Select Options" at bounding box center [271, 417] width 398 height 24
click at [189, 450] on div "FALSE" at bounding box center [271, 446] width 396 height 26
click at [1174, 59] on button "SAVE" at bounding box center [1164, 61] width 87 height 24
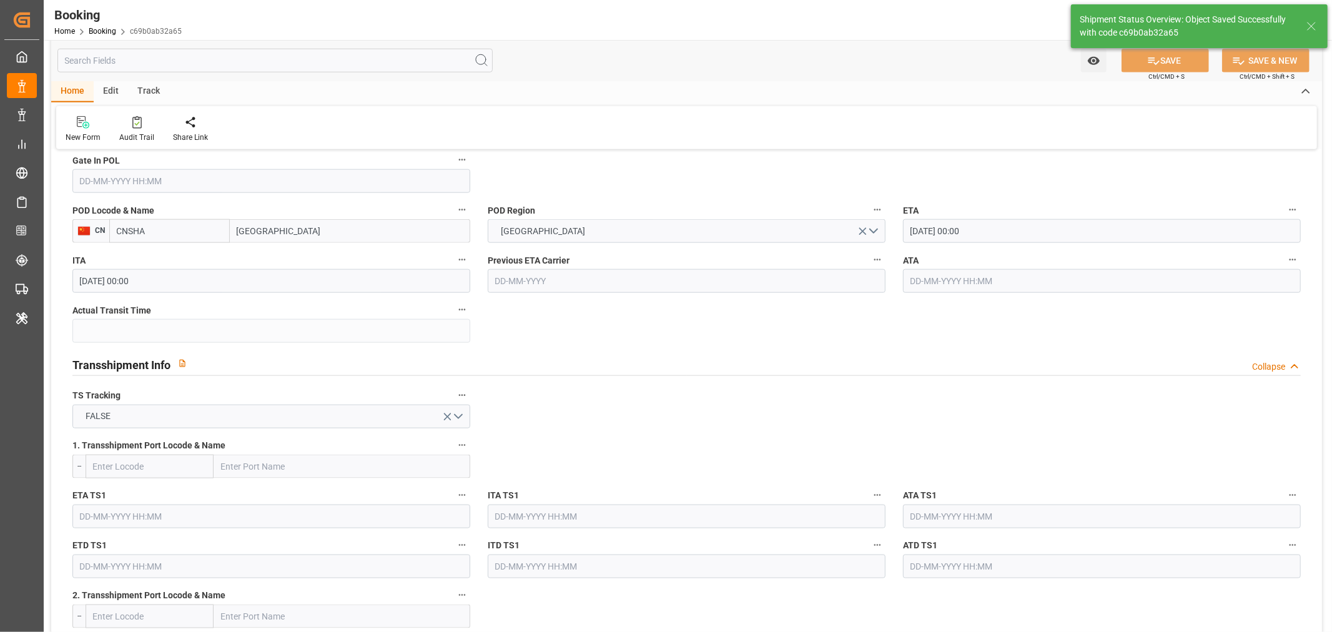
type input "[DATE] 09:23"
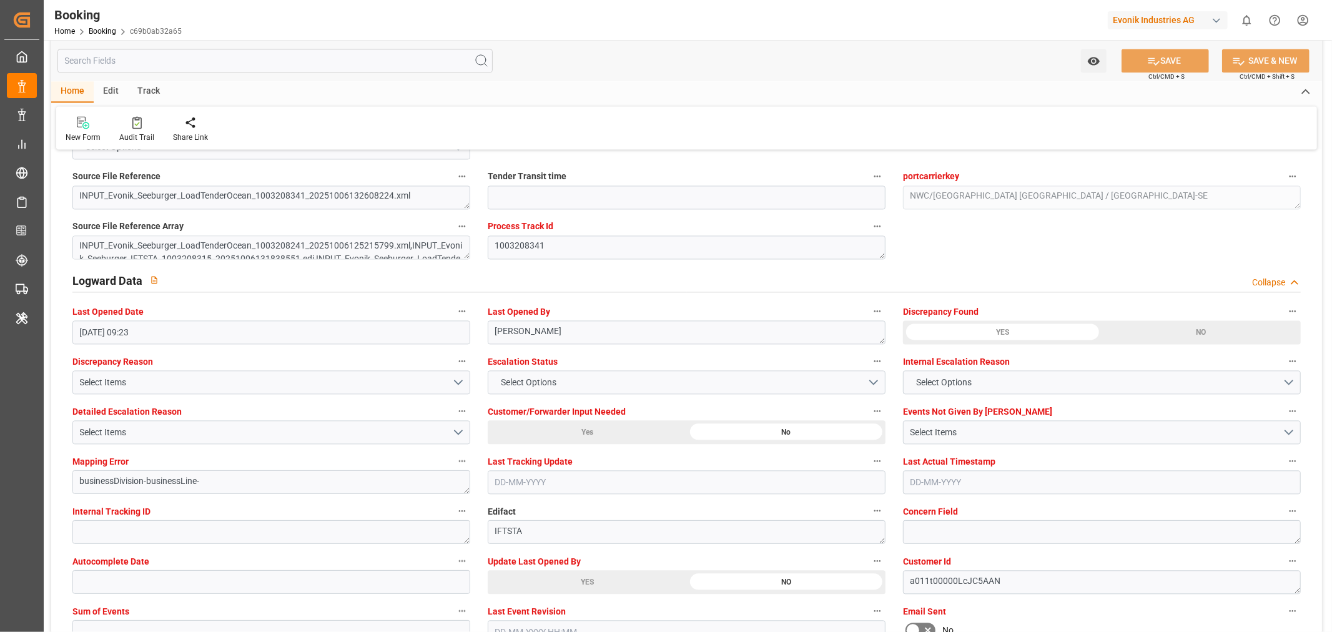
scroll to position [2220, 0]
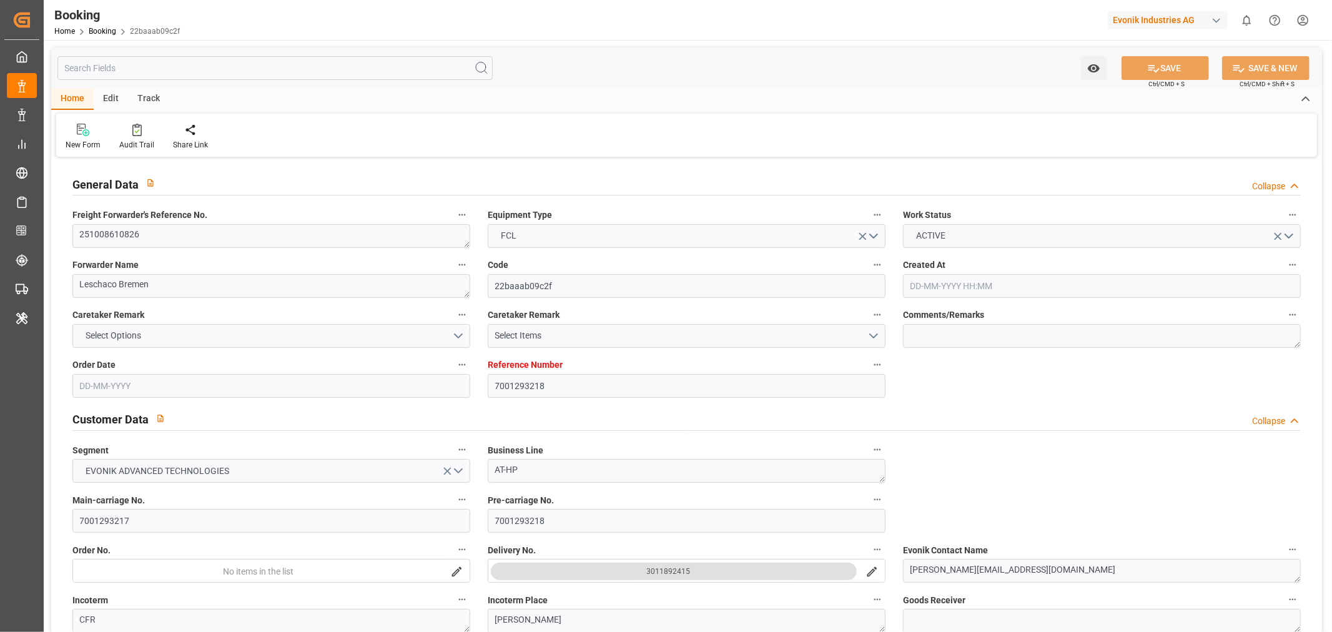
type input "7001293218"
type input "9312573"
type input "ONE"
type input "Ocean Network Express"
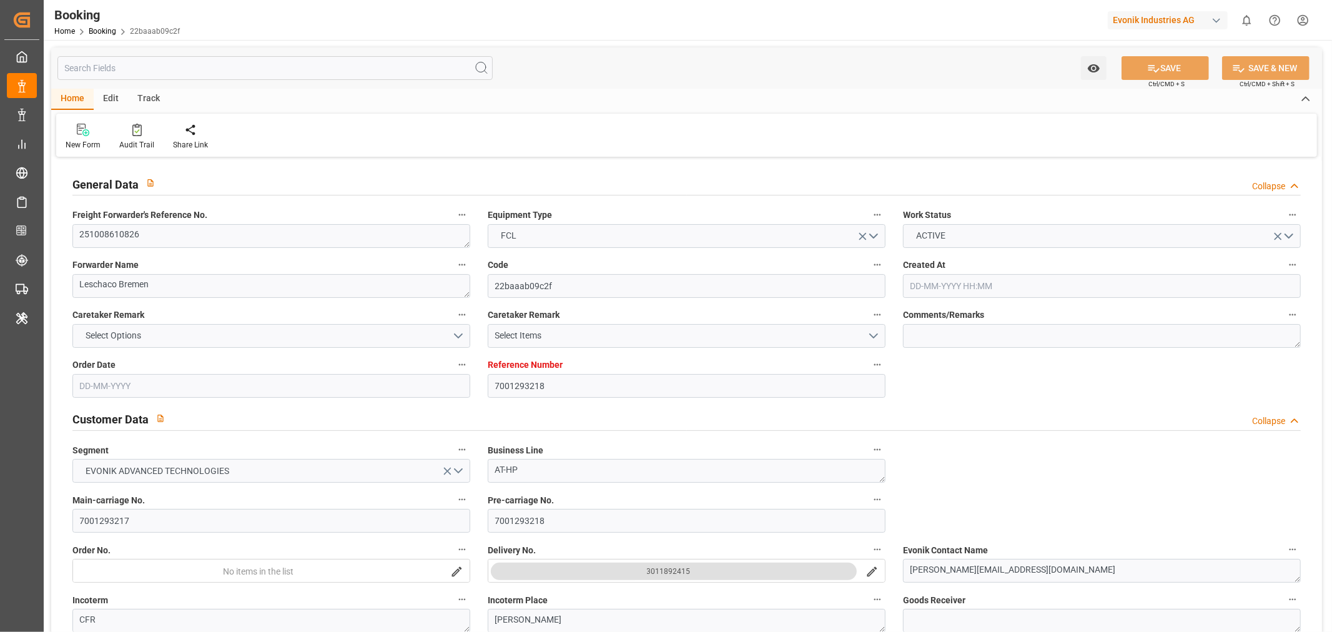
type input "EUNWC"
type input "BRSSZ"
type input "06-10-2025 10:07"
type input "06-10-2025"
type input "10-11-2025"
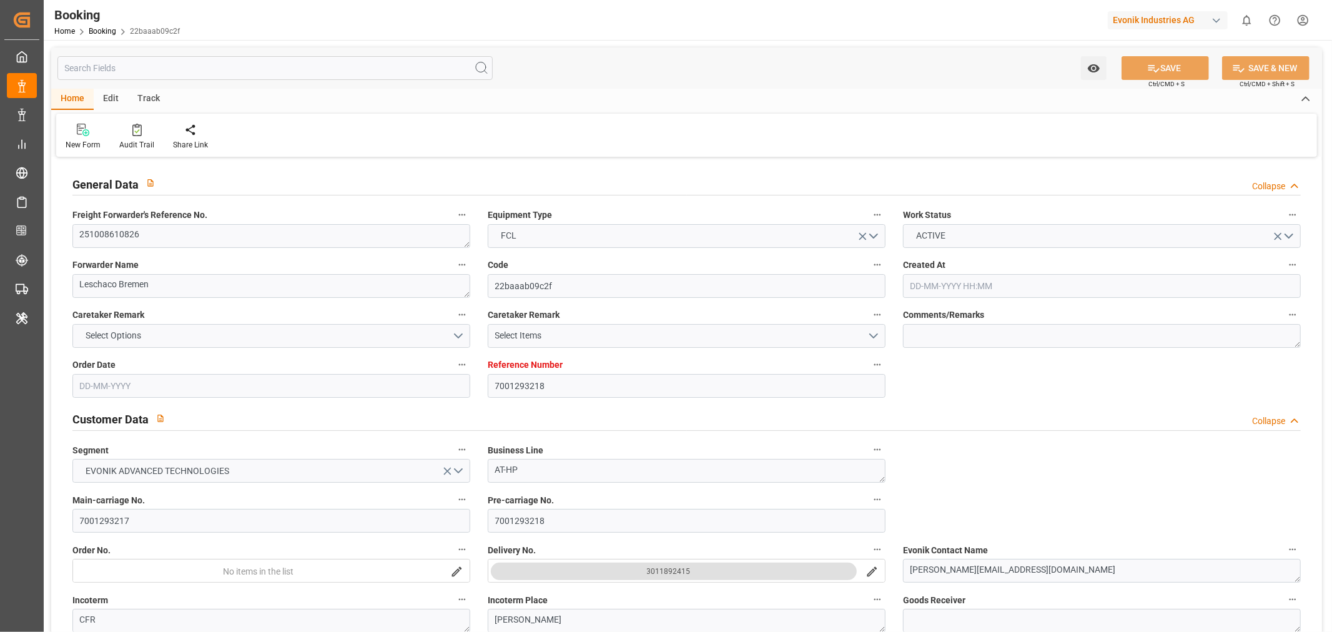
type input "10-10-2025"
type input "10-10-2025 00:00"
type input "06-10-2025"
type input "[DATE]"
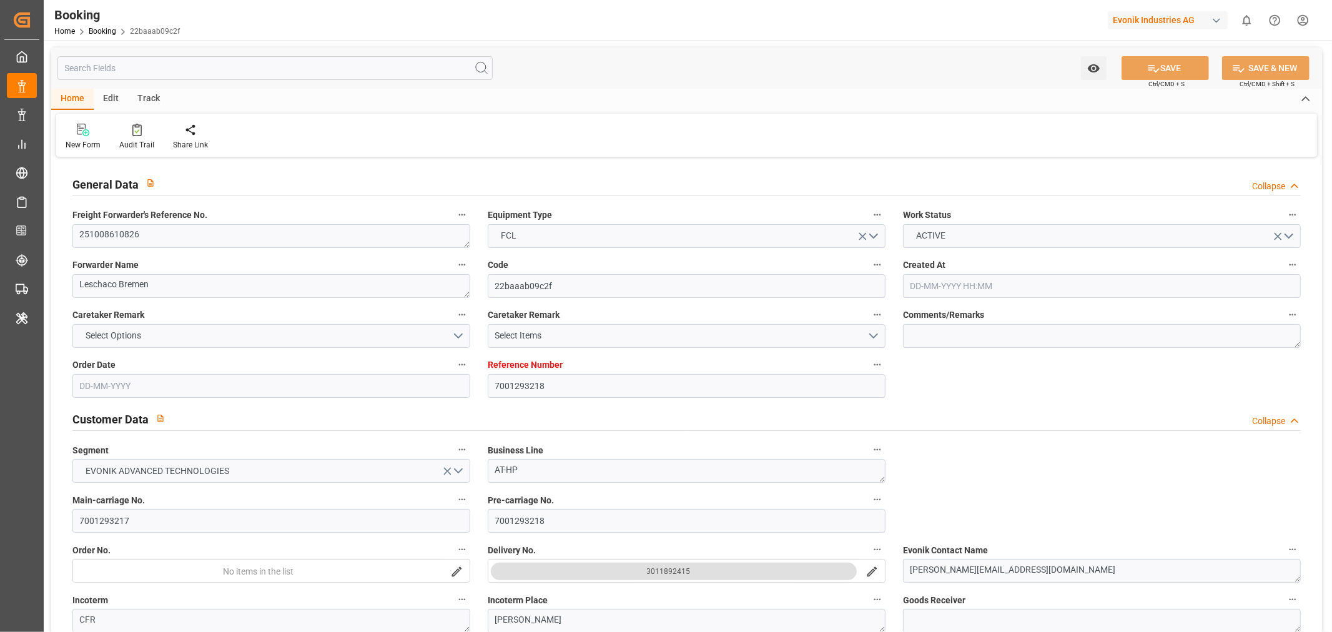
type input "17-10-2025 00:00"
type input "09-11-2025 00:00"
type input "10-11-2025 00:00"
type input "07-10-2025 11:56"
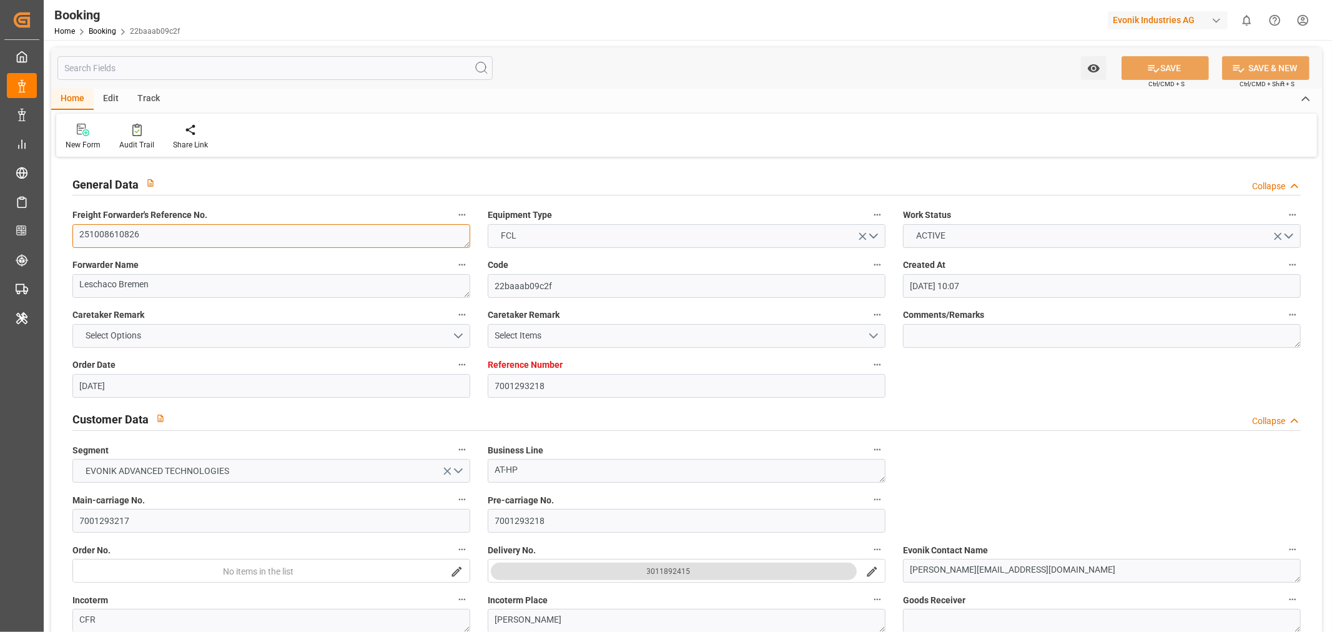
click at [88, 239] on textarea "251008610826" at bounding box center [271, 236] width 398 height 24
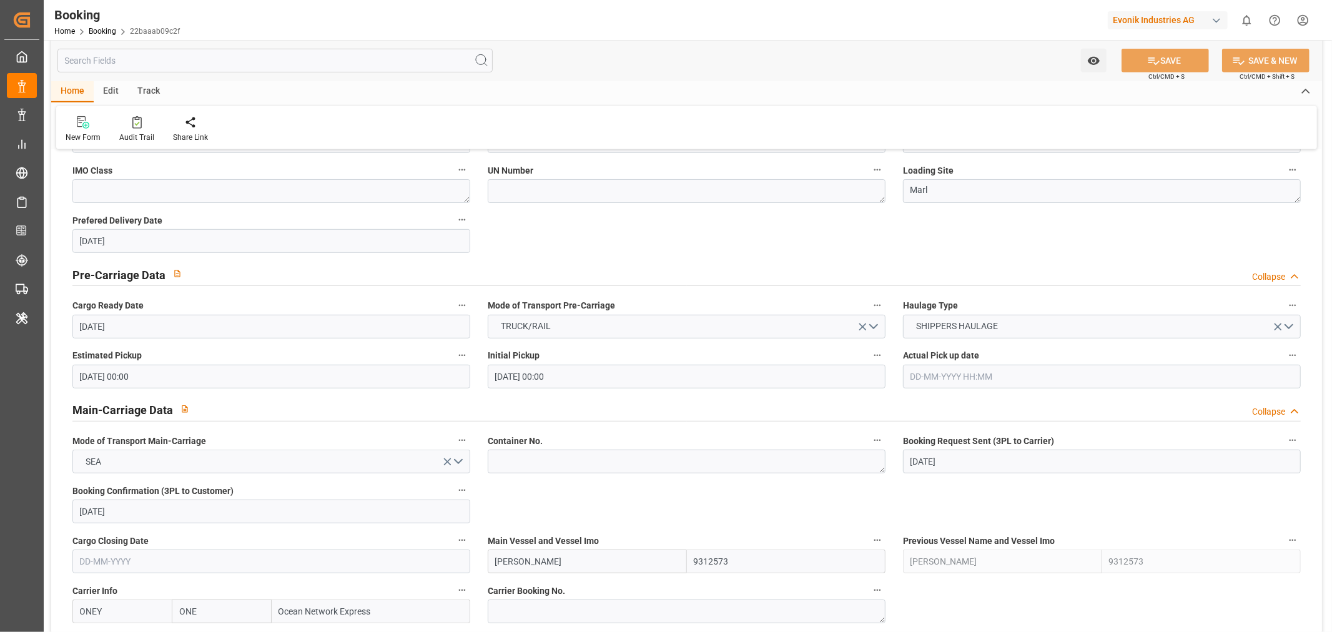
scroll to position [624, 0]
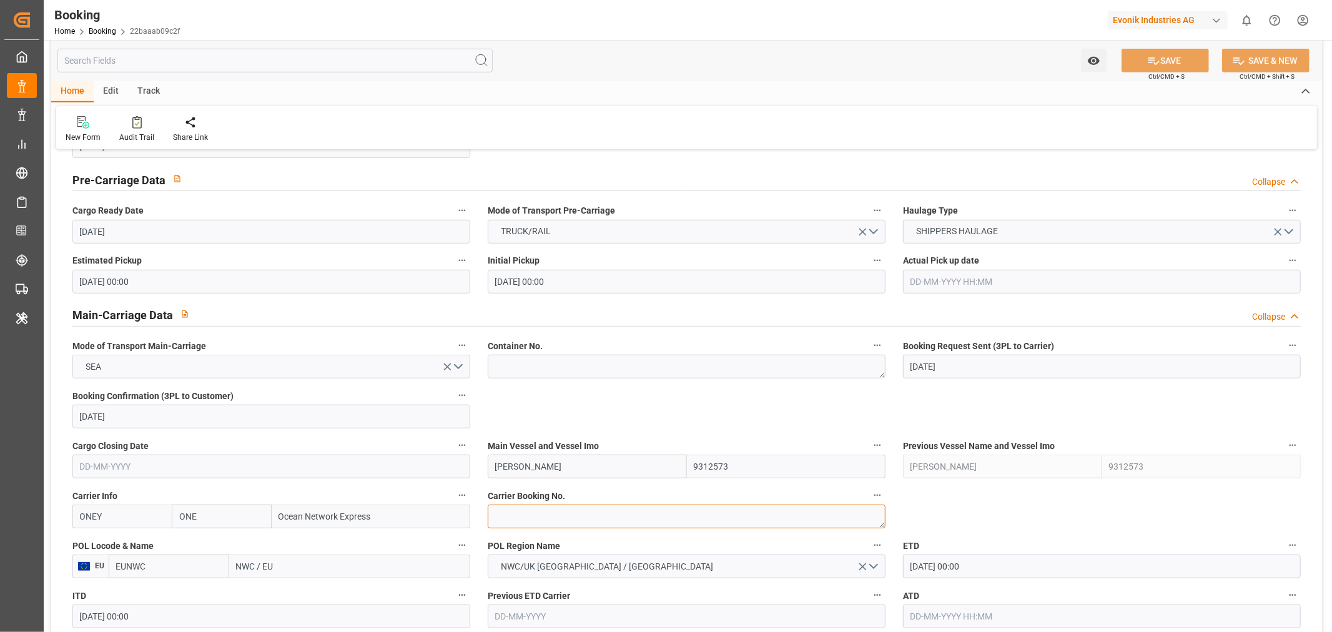
click at [538, 518] on textarea at bounding box center [687, 516] width 398 height 24
paste textarea "HAMF89171700"
type textarea "HAMF89171700"
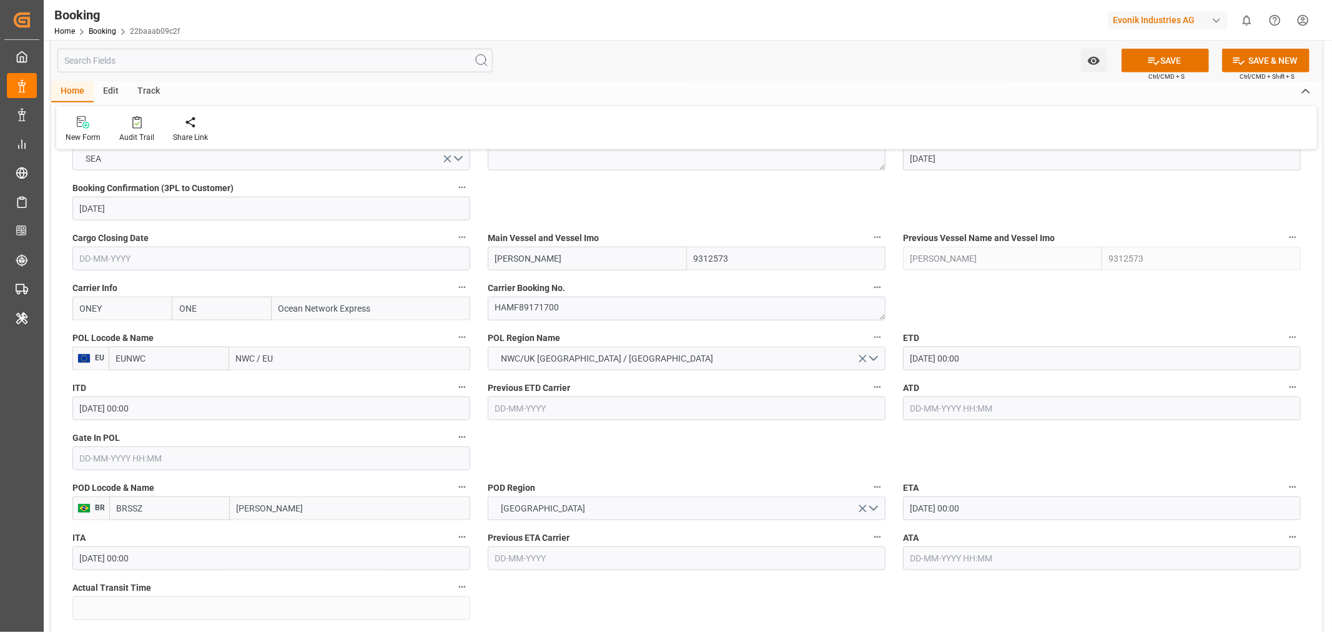
click at [286, 365] on input "NWC / EU" at bounding box center [349, 359] width 241 height 24
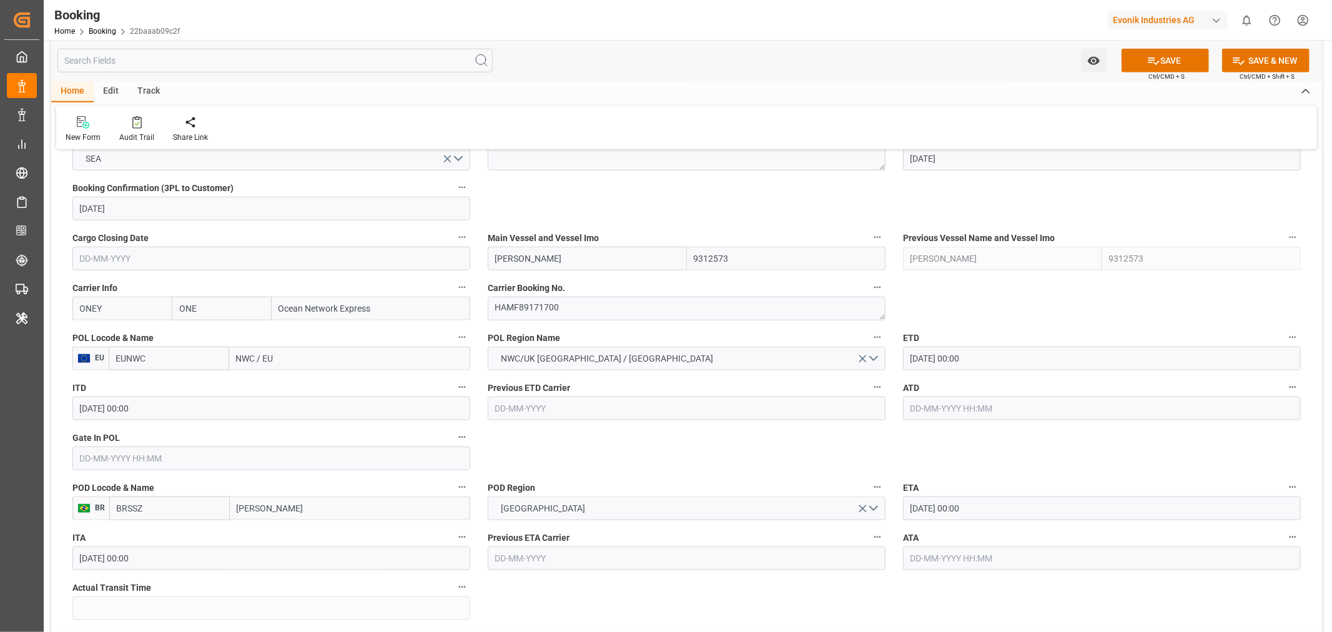
paste input "ANTWERP"
type input "ANTWERP"
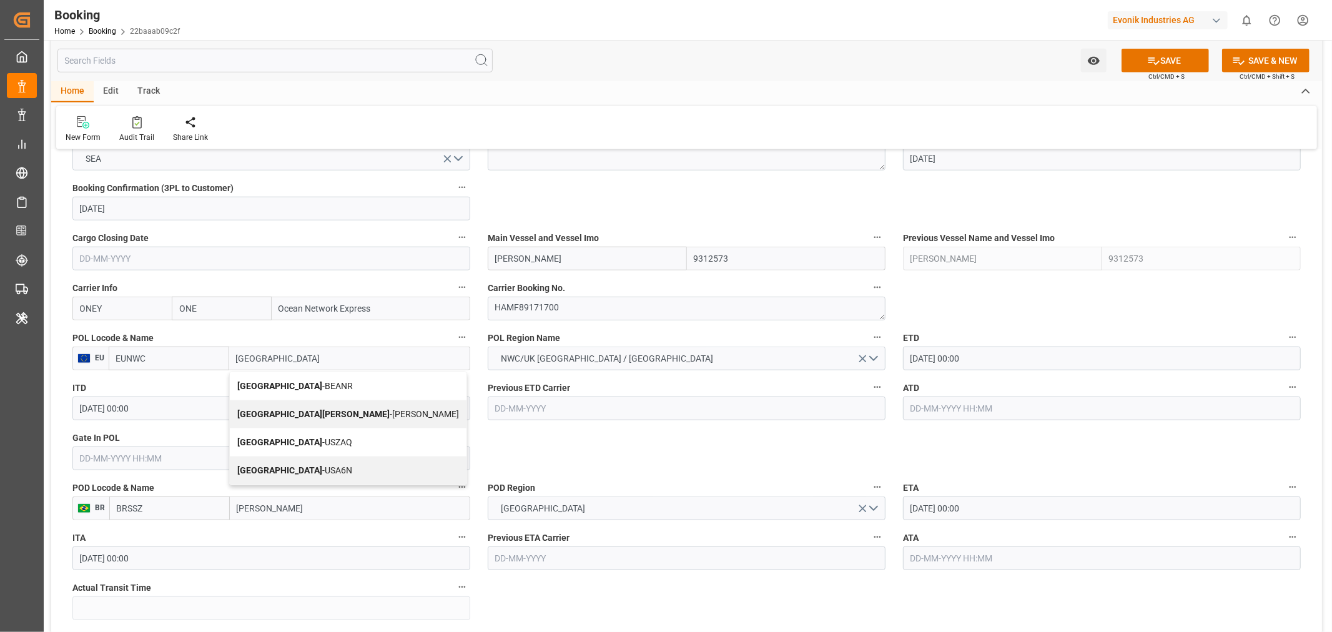
click at [292, 381] on span "Antwerp - BEANR" at bounding box center [295, 386] width 116 height 10
type input "BEANR"
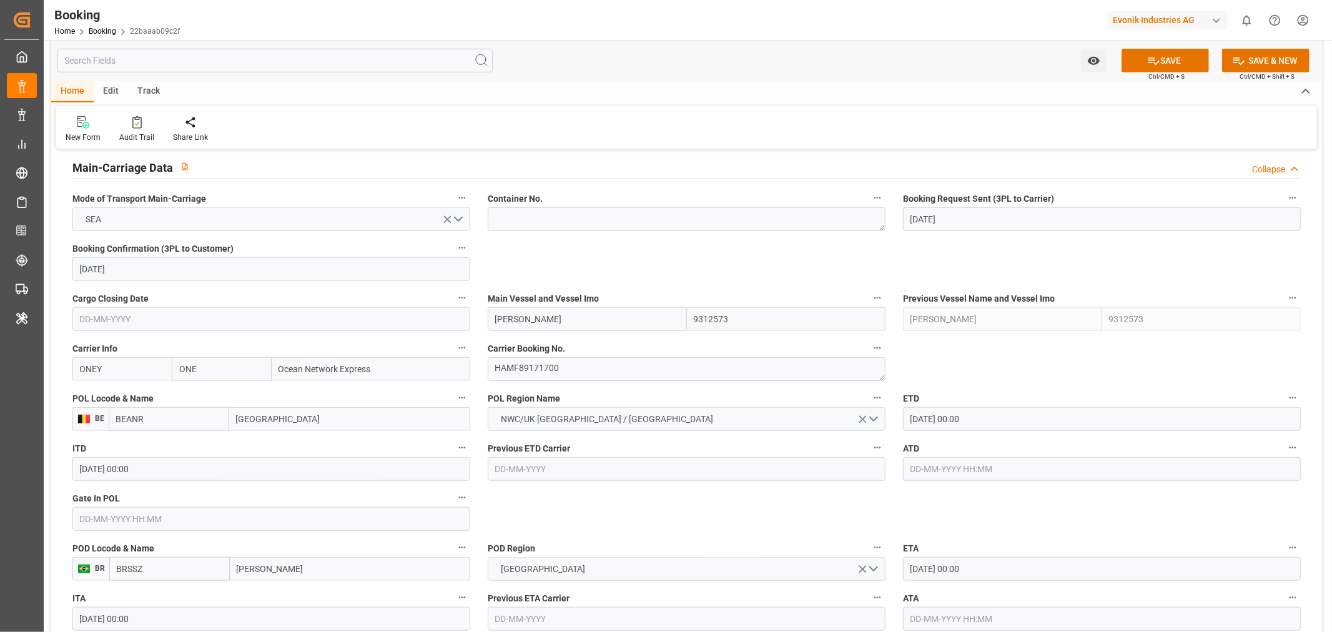
scroll to position [694, 0]
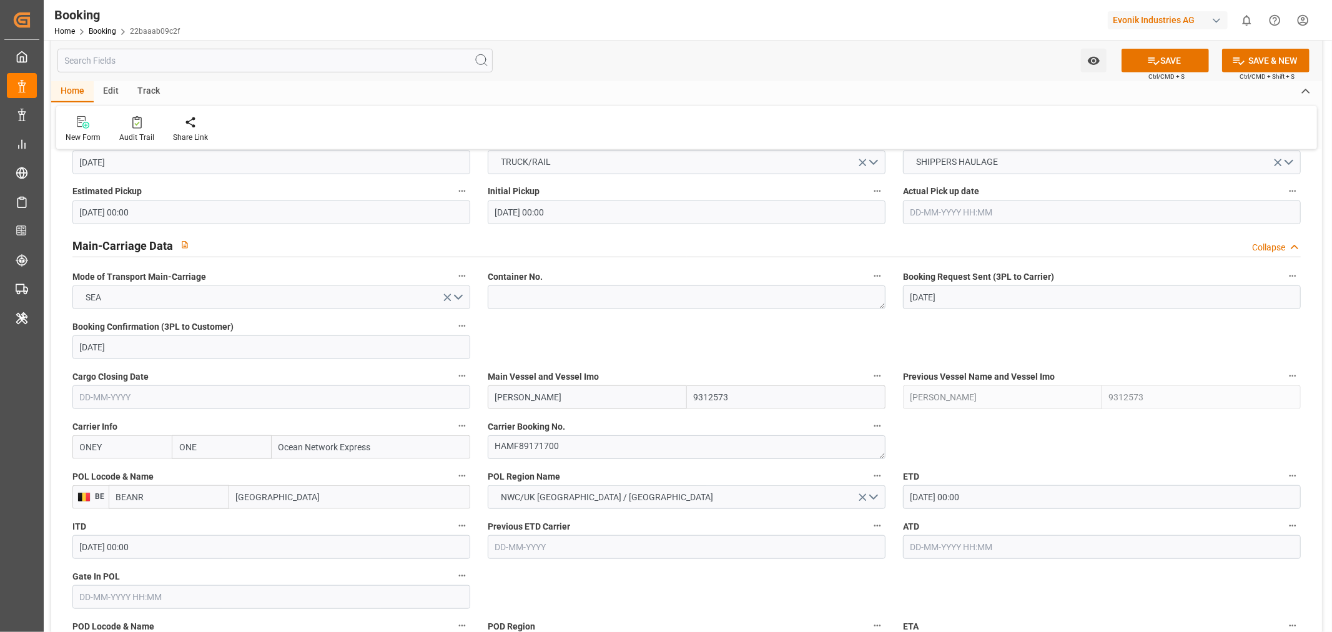
type input "Antwerp"
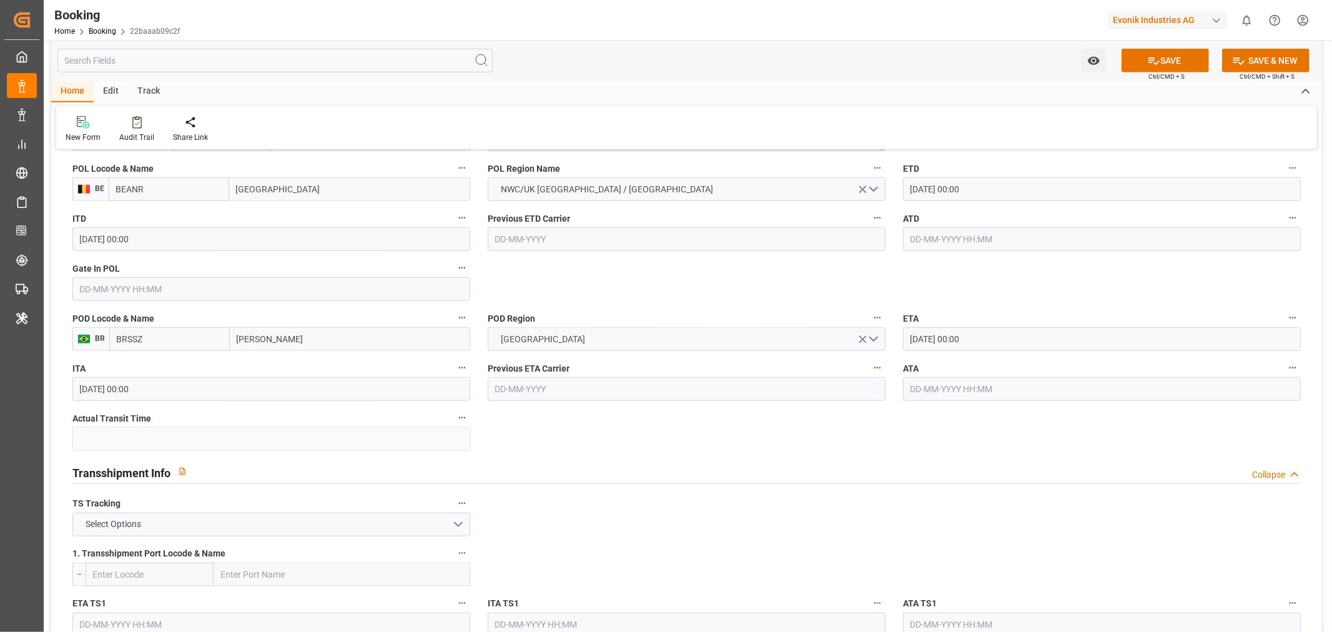
scroll to position [1109, 0]
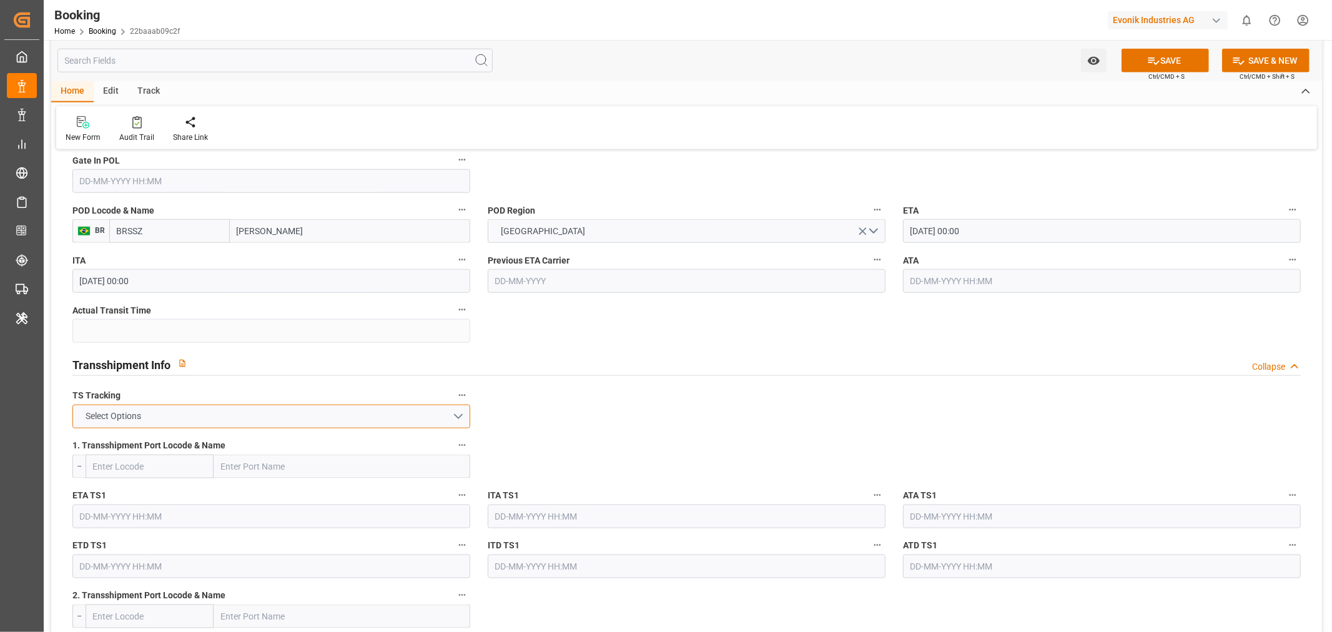
click at [268, 417] on button "Select Options" at bounding box center [271, 417] width 398 height 24
click at [153, 454] on div "FALSE" at bounding box center [271, 446] width 396 height 26
click at [1178, 54] on button "SAVE" at bounding box center [1164, 61] width 87 height 24
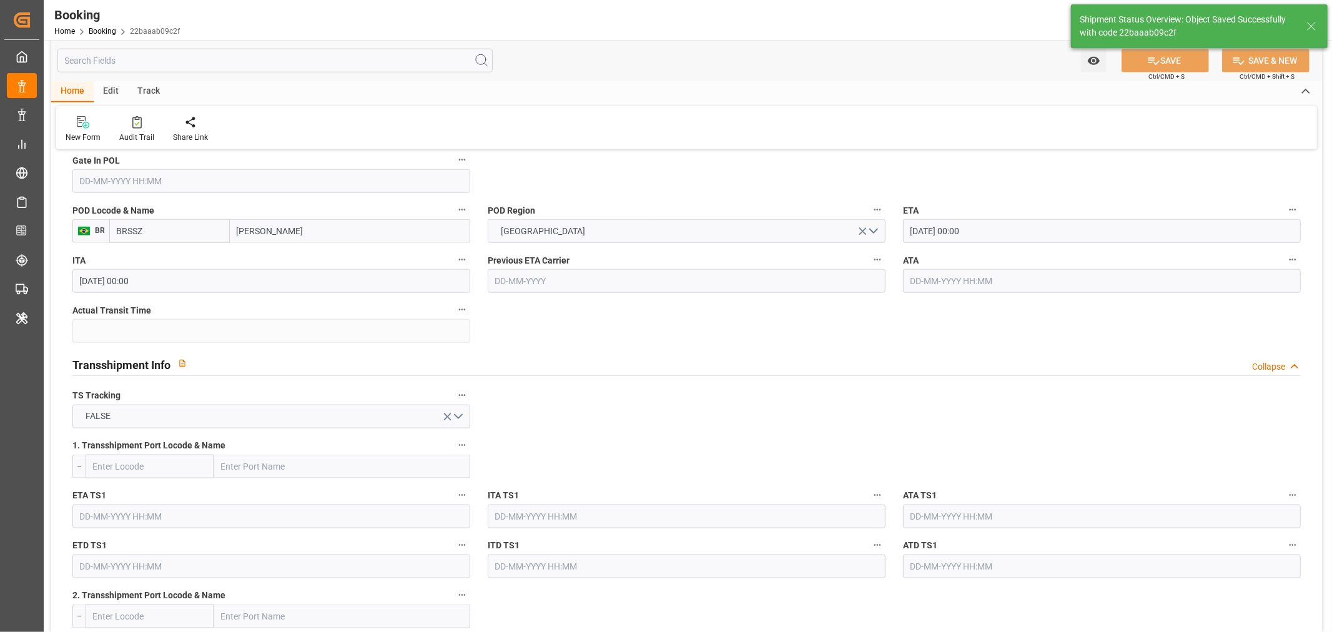
type textarea "Shashidhar Mm"
type textarea "businessDivision-businessLine-"
type input "08-10-2025 09:45"
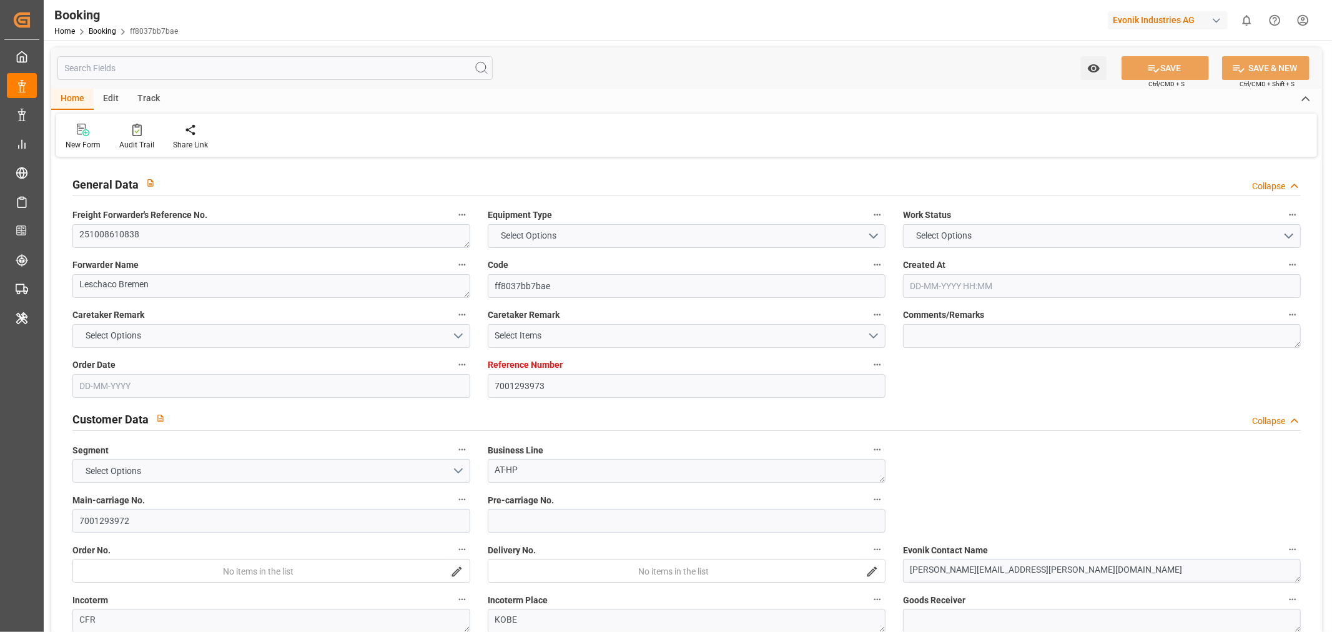
type input "7001293973"
type input "9312975"
type input "ONE"
type input "Ocean Network Express"
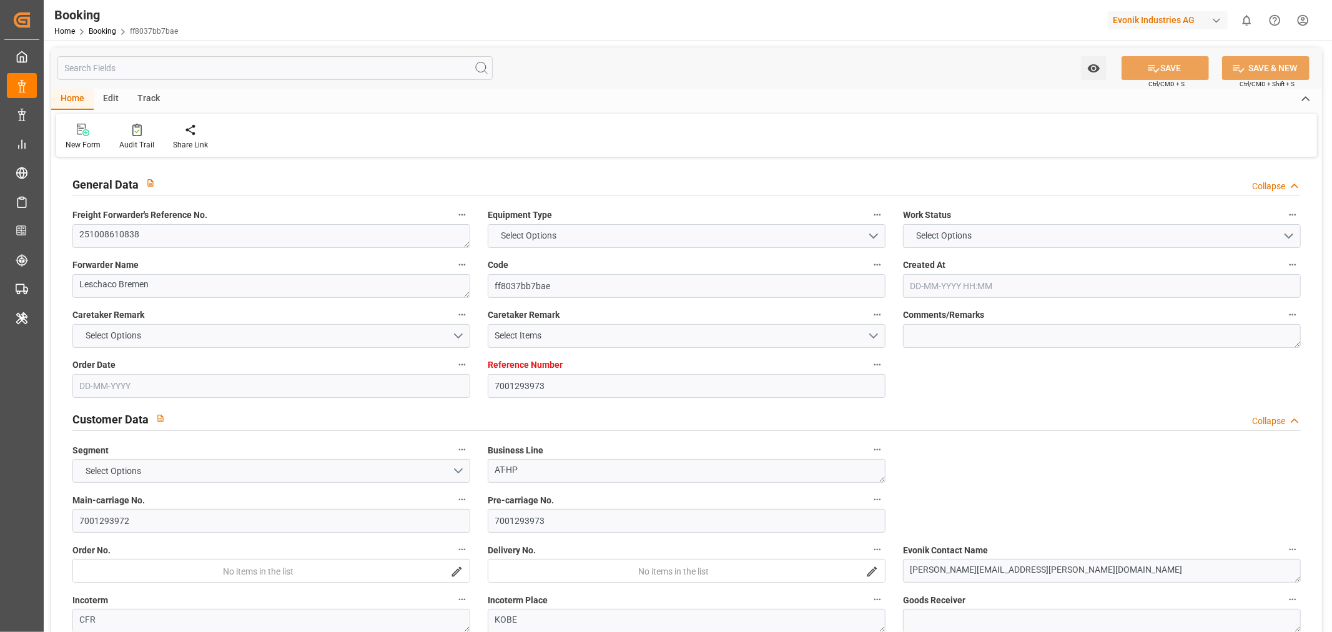
type input "EUNWC"
type input "JPUKB"
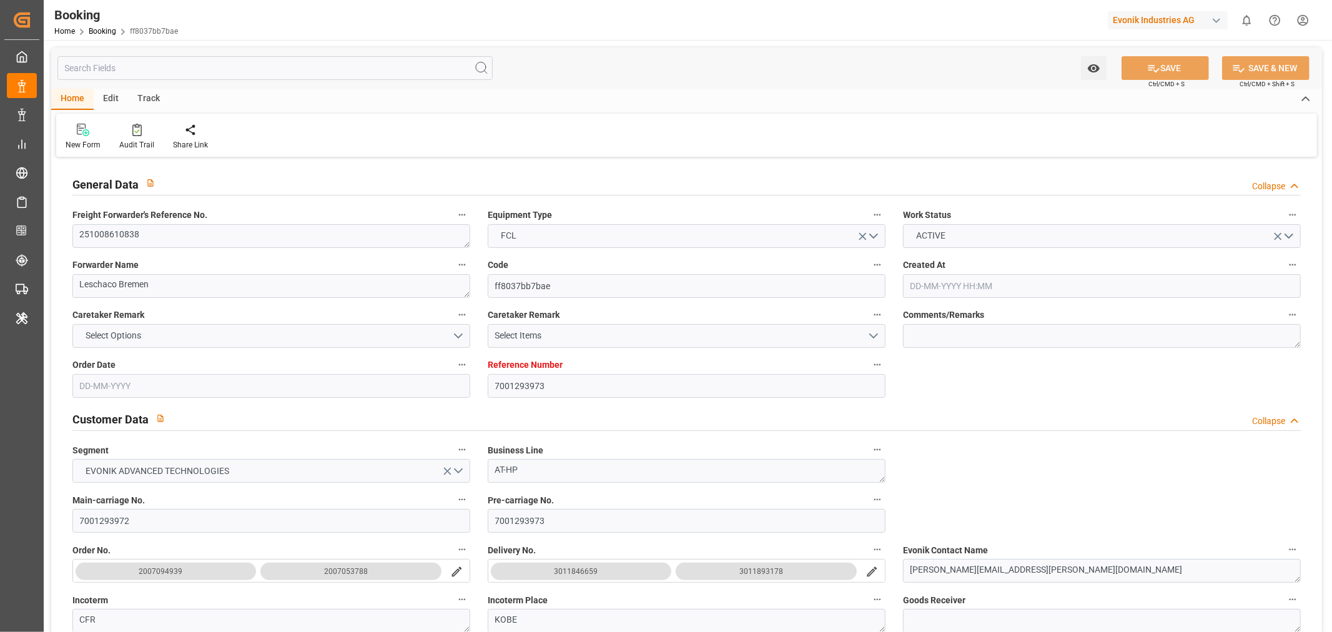
type input "[DATE] 06:28"
type input "[DATE]"
type input "[DATE] 00:00"
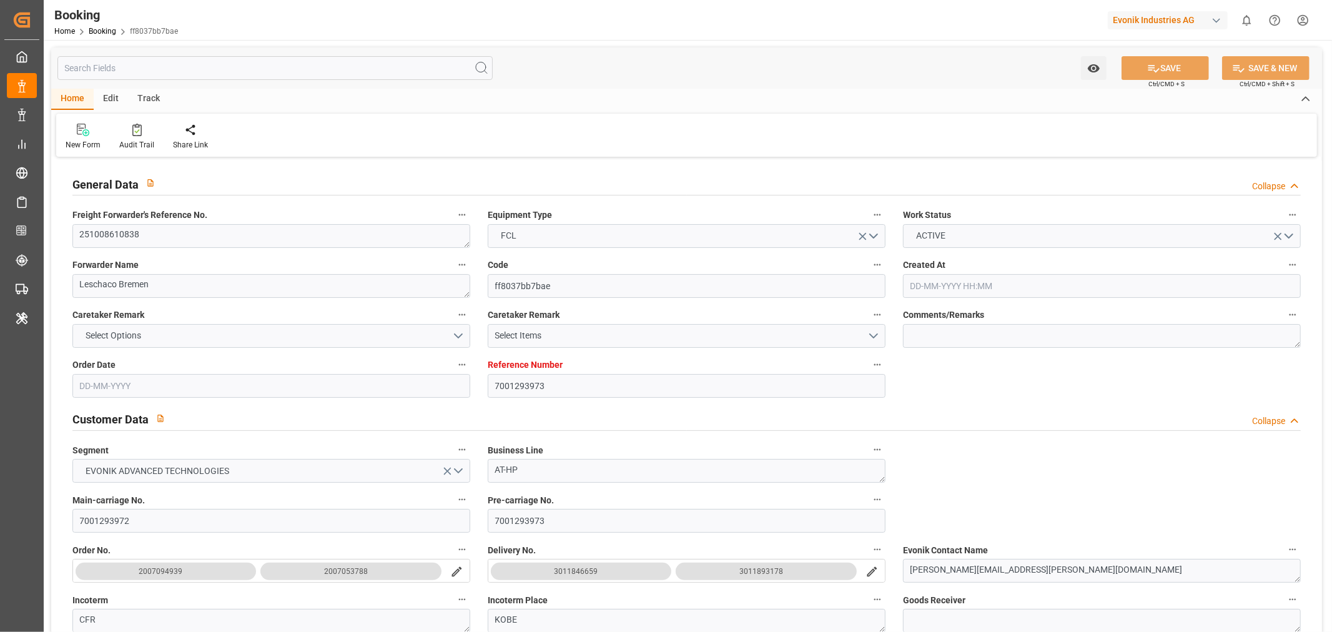
type input "[DATE] 00:00"
type input "[DATE]"
type input "[DATE] 00:00"
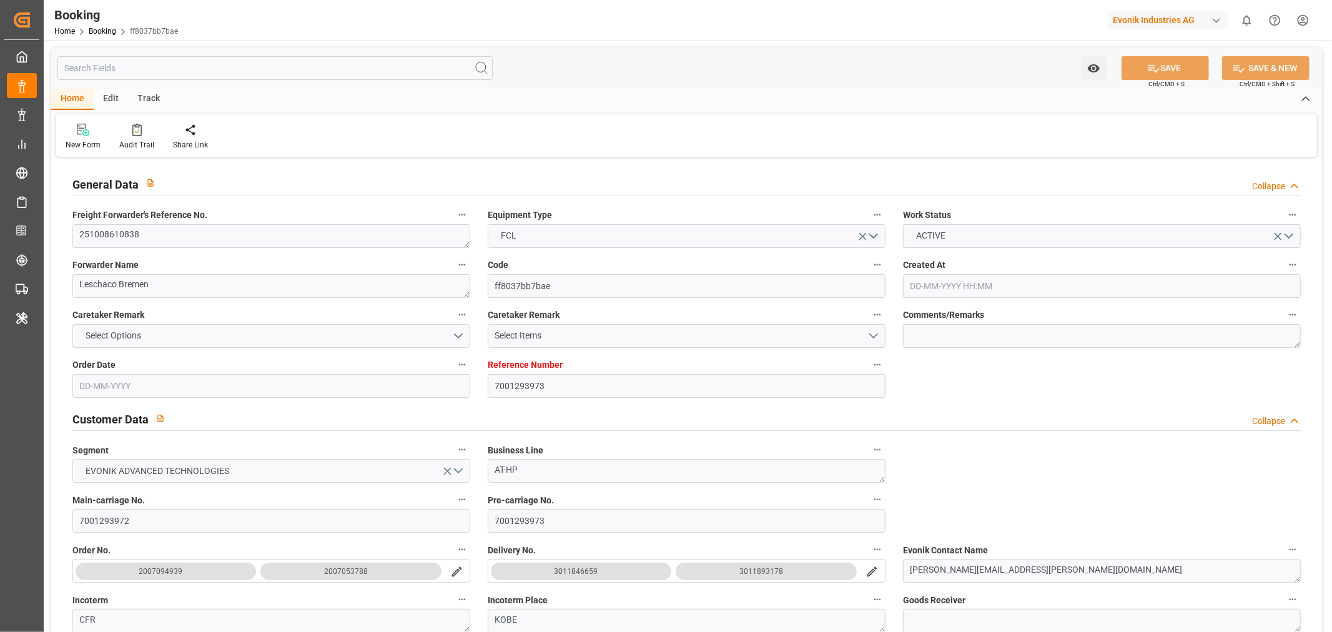
type input "[DATE] 00:00"
type input "[DATE] 09:13"
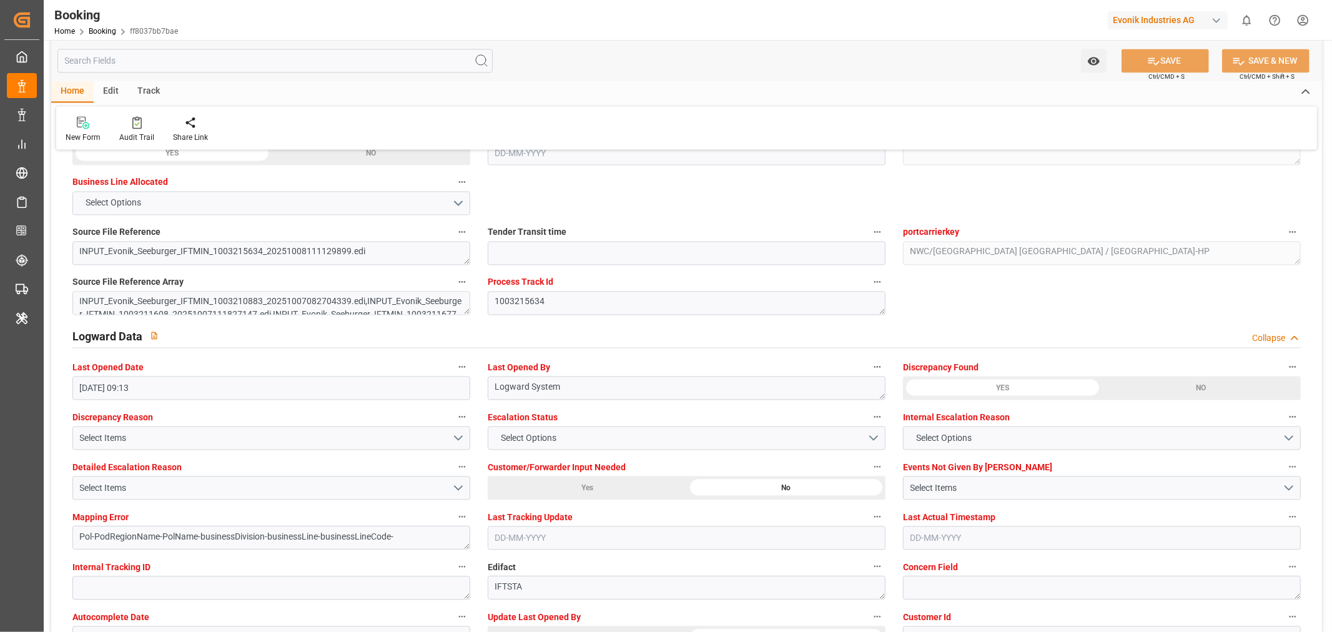
scroll to position [2289, 0]
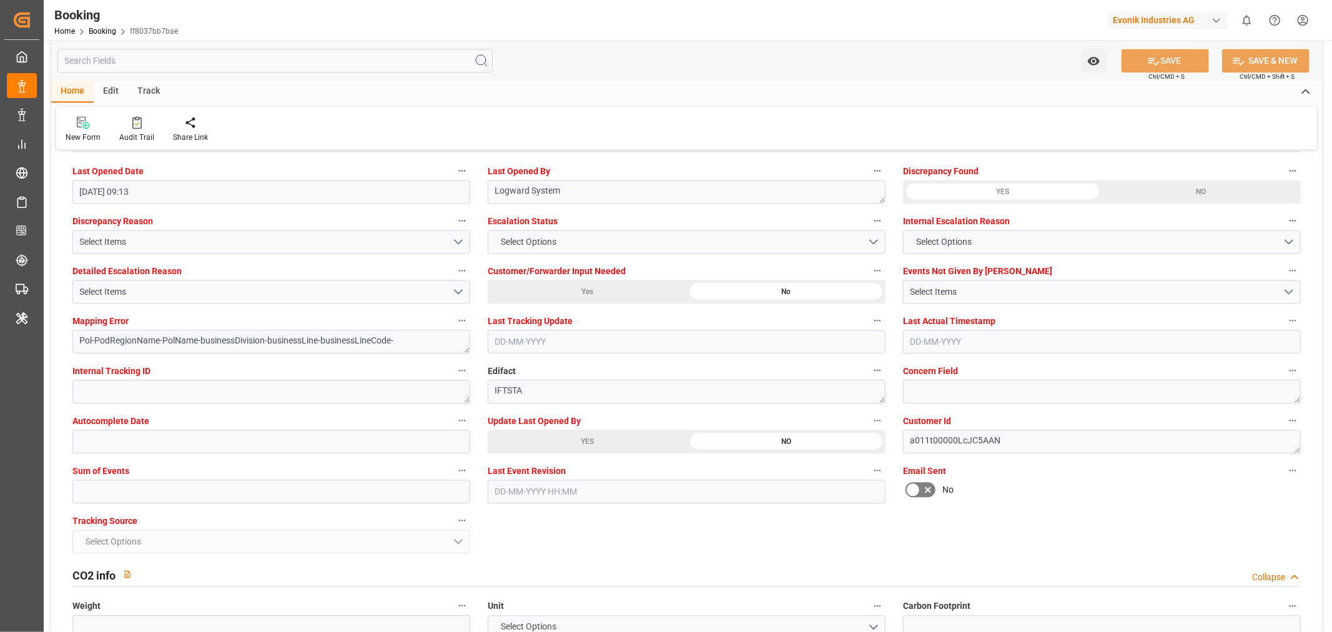
click at [590, 438] on div "YES" at bounding box center [587, 442] width 199 height 24
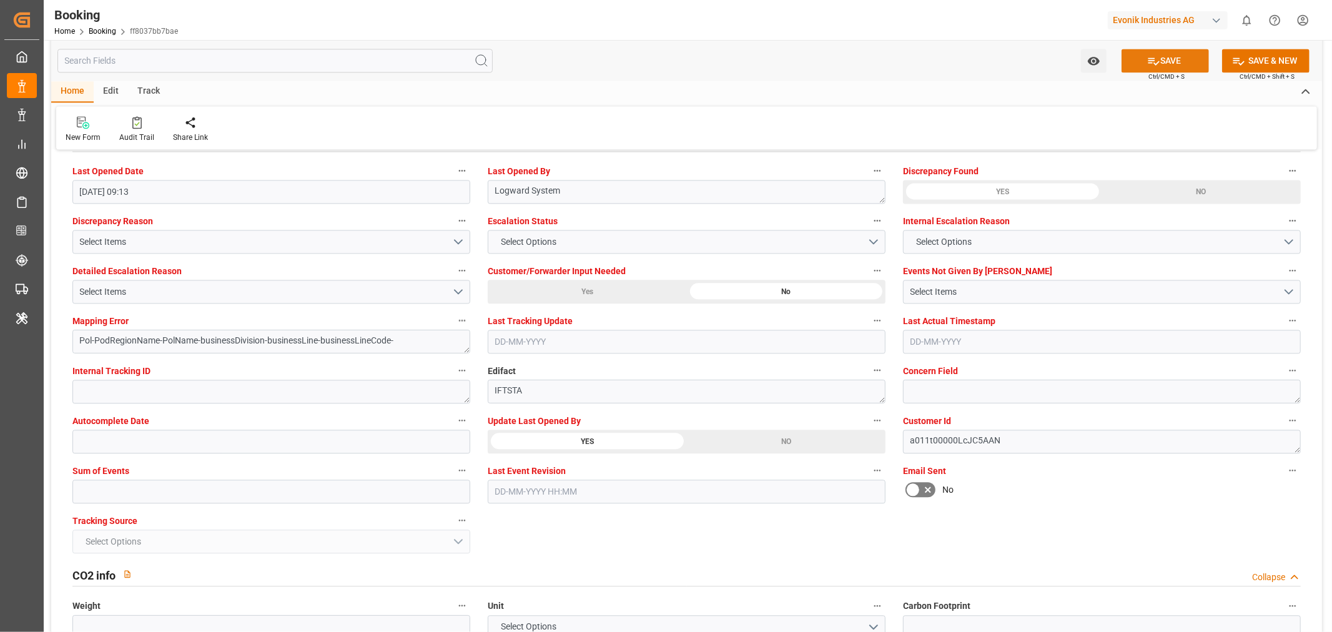
click at [1166, 57] on button "SAVE" at bounding box center [1164, 61] width 87 height 24
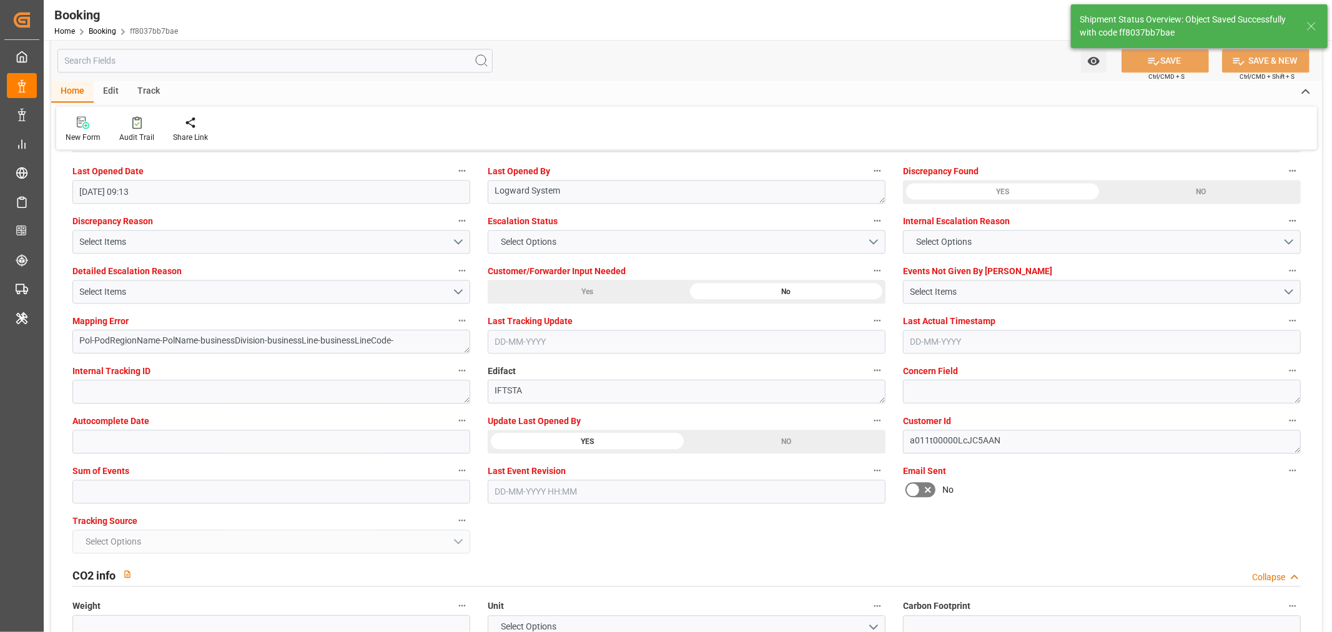
type textarea "[PERSON_NAME]"
type textarea "Pol-PodRegionName-businessDivision-businessLine-"
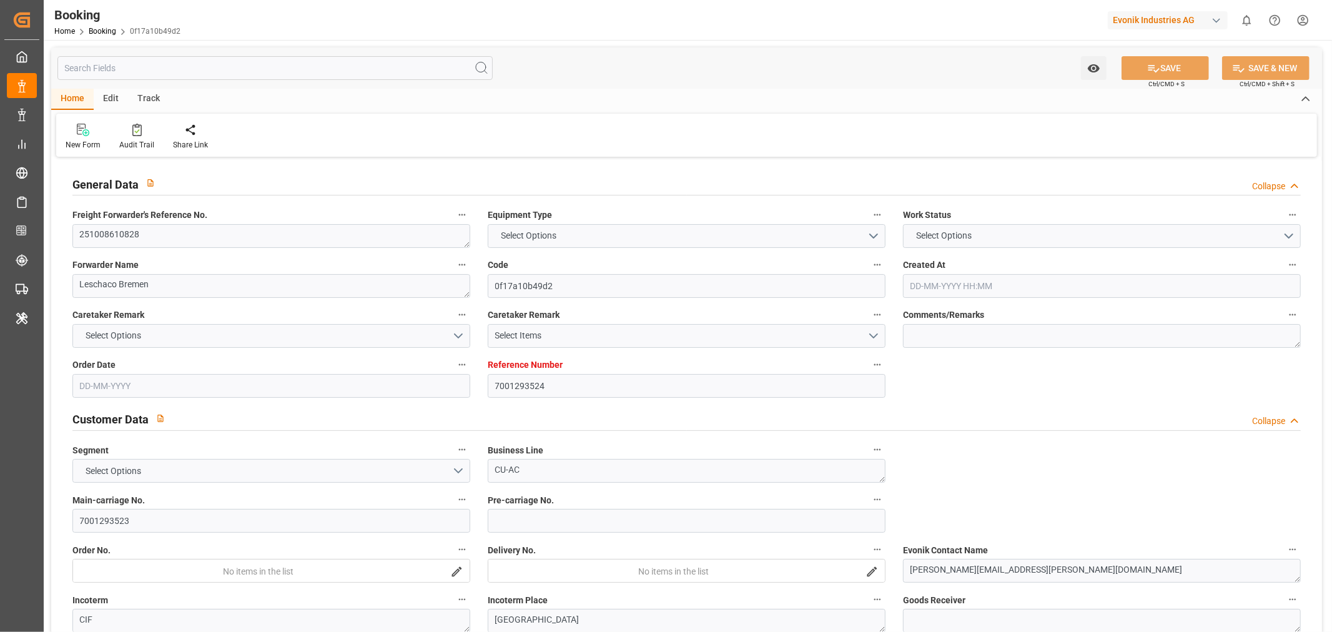
type input "7001293524"
type input "9769300"
type input "ONE"
type input "Ocean Network Express"
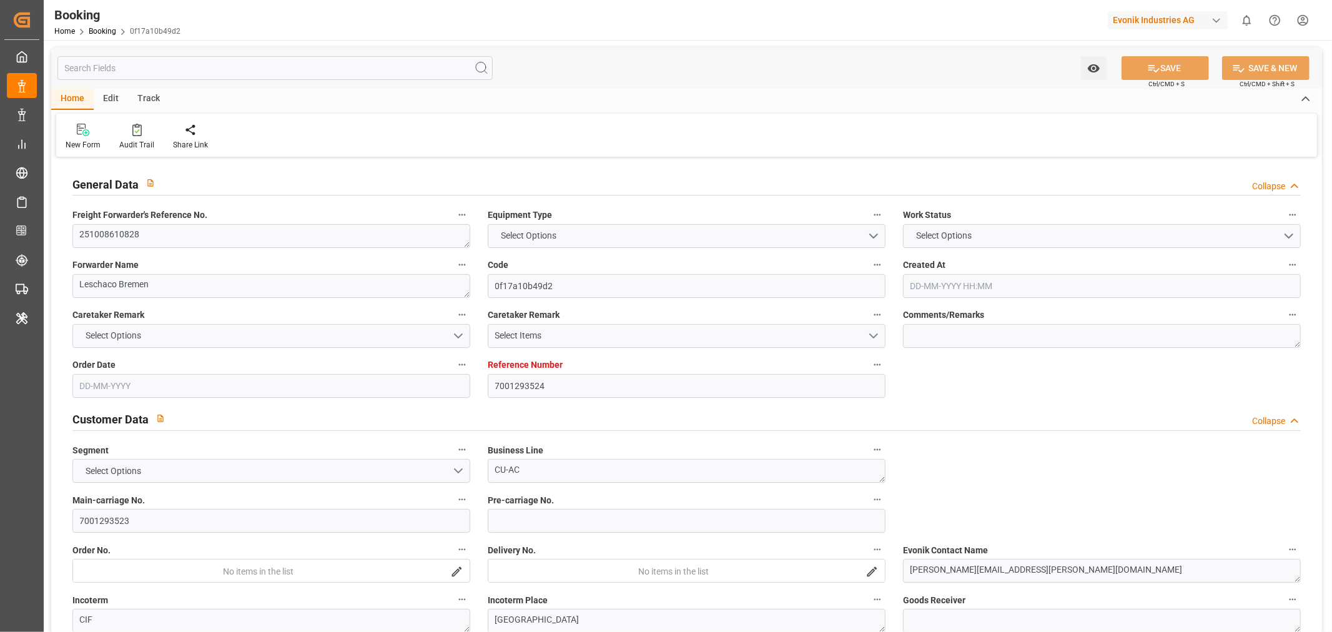
type input "EUNWC"
type input "CNSHA"
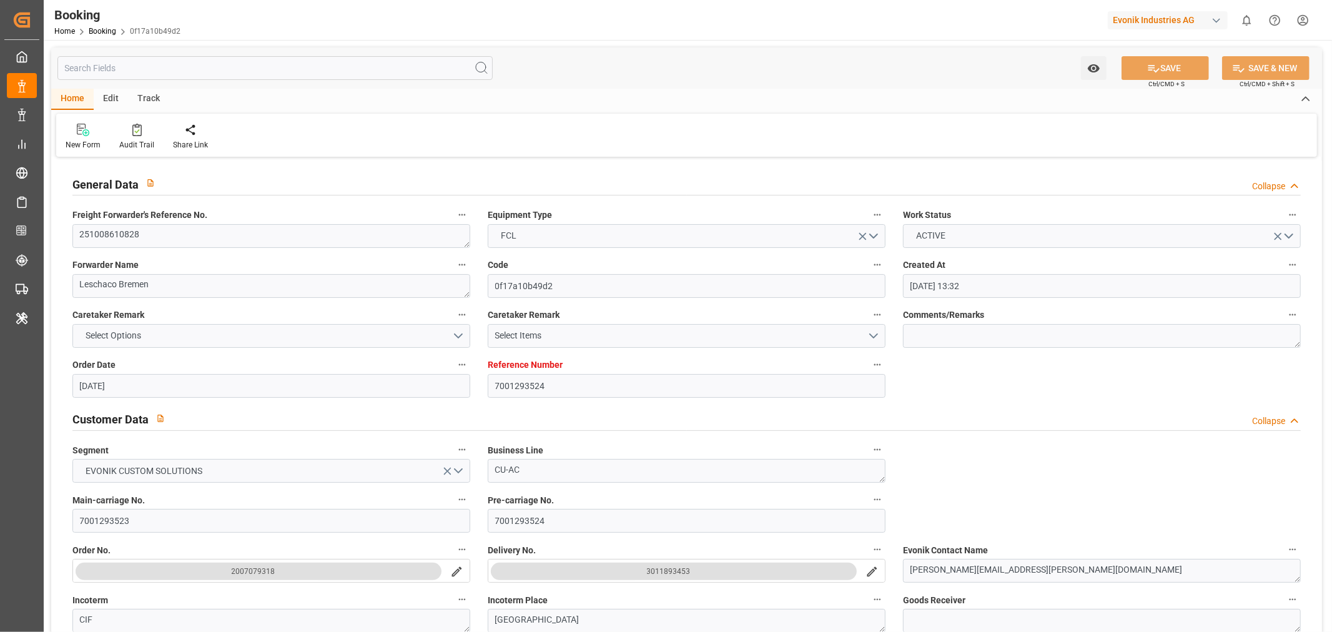
type input "06-10-2025 13:32"
type input "06-10-2025"
type input "18-11-2025"
type input "13-10-2025"
type input "13-10-2025 00:00"
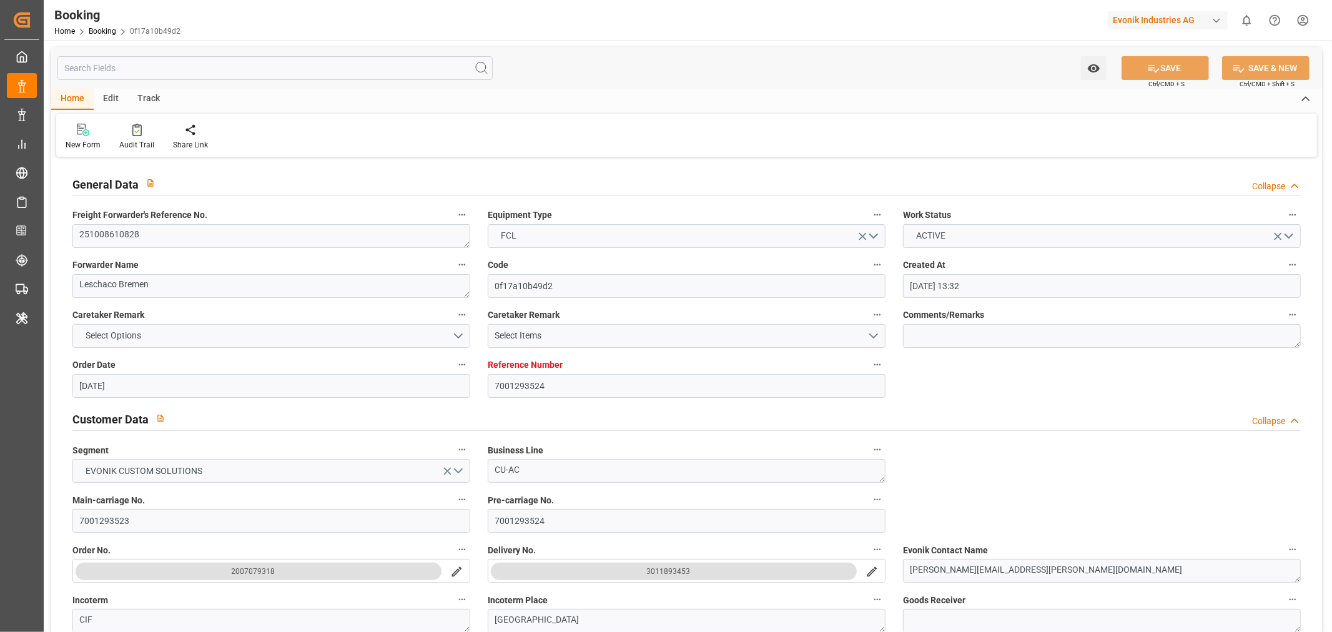
type input "13-10-2025 00:00"
type input "07-10-2025"
type input "08-10-2025"
type input "29-10-2025 00:00"
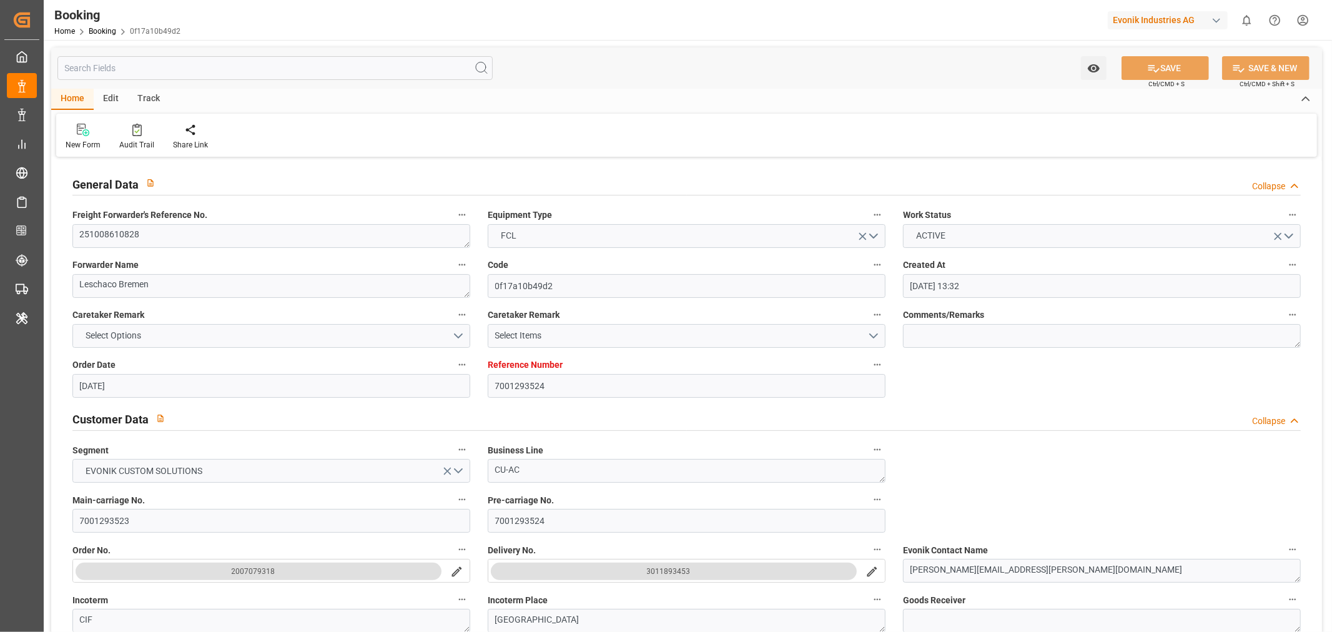
type input "21-12-2025 00:00"
type input "18-11-2025 00:00"
type input "08-10-2025 09:13"
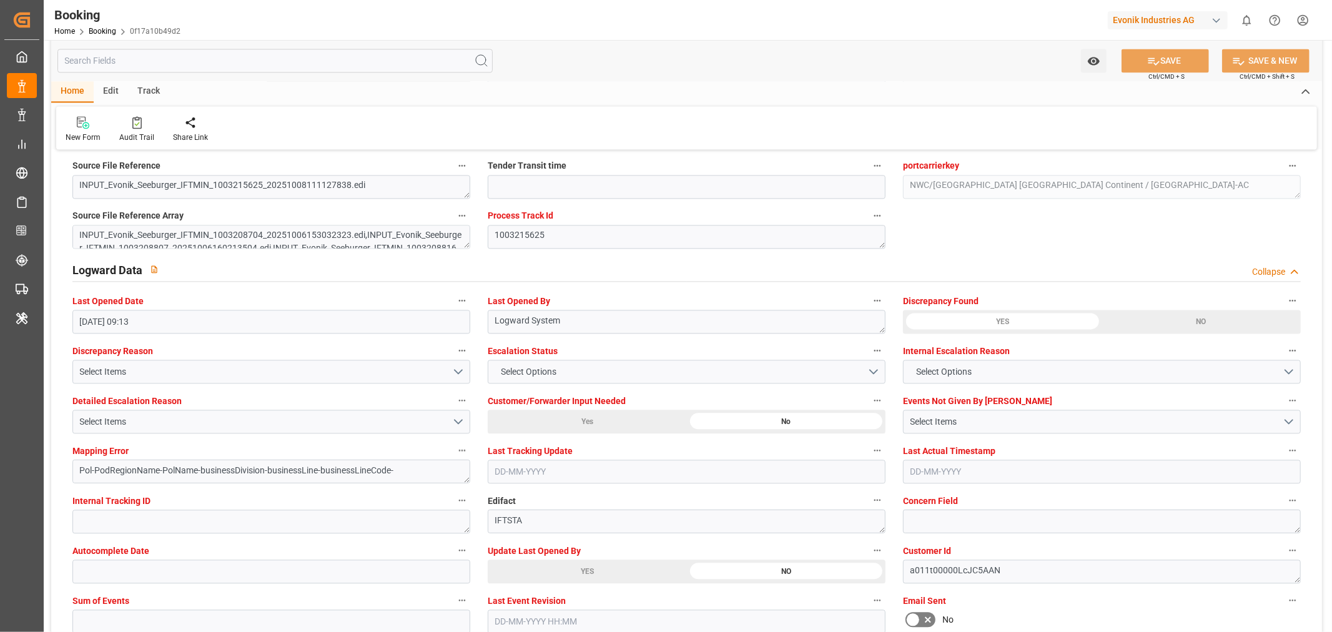
scroll to position [2289, 0]
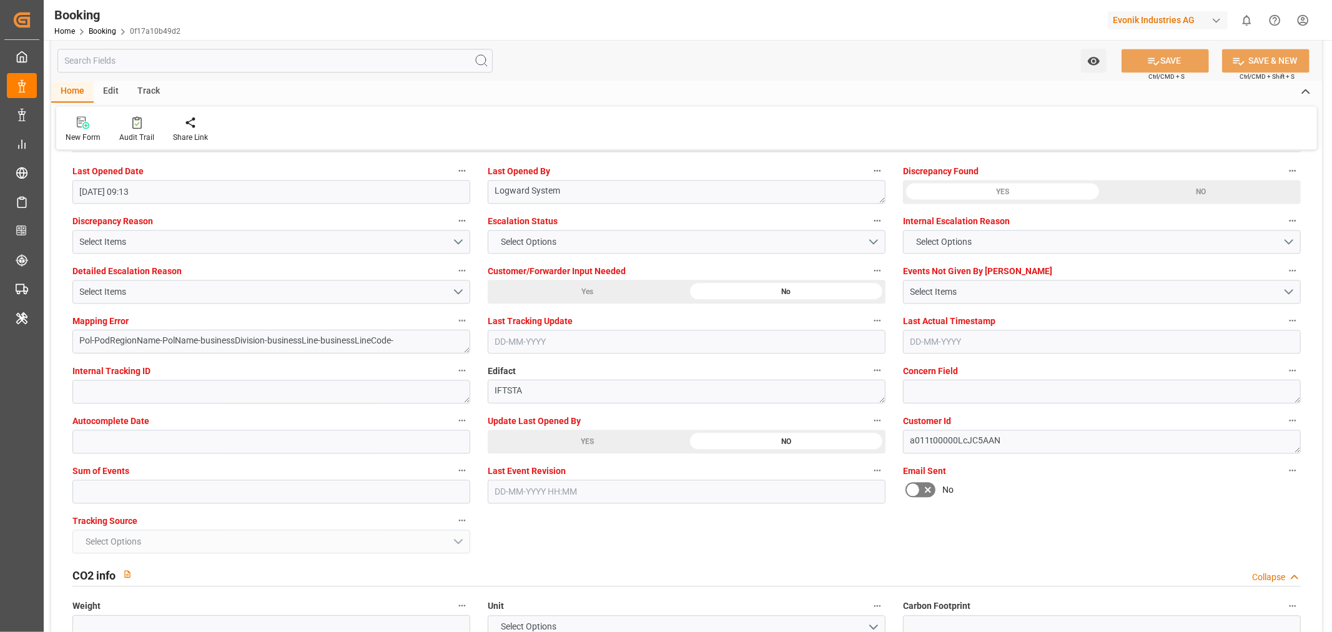
click at [596, 440] on div "YES" at bounding box center [587, 442] width 199 height 24
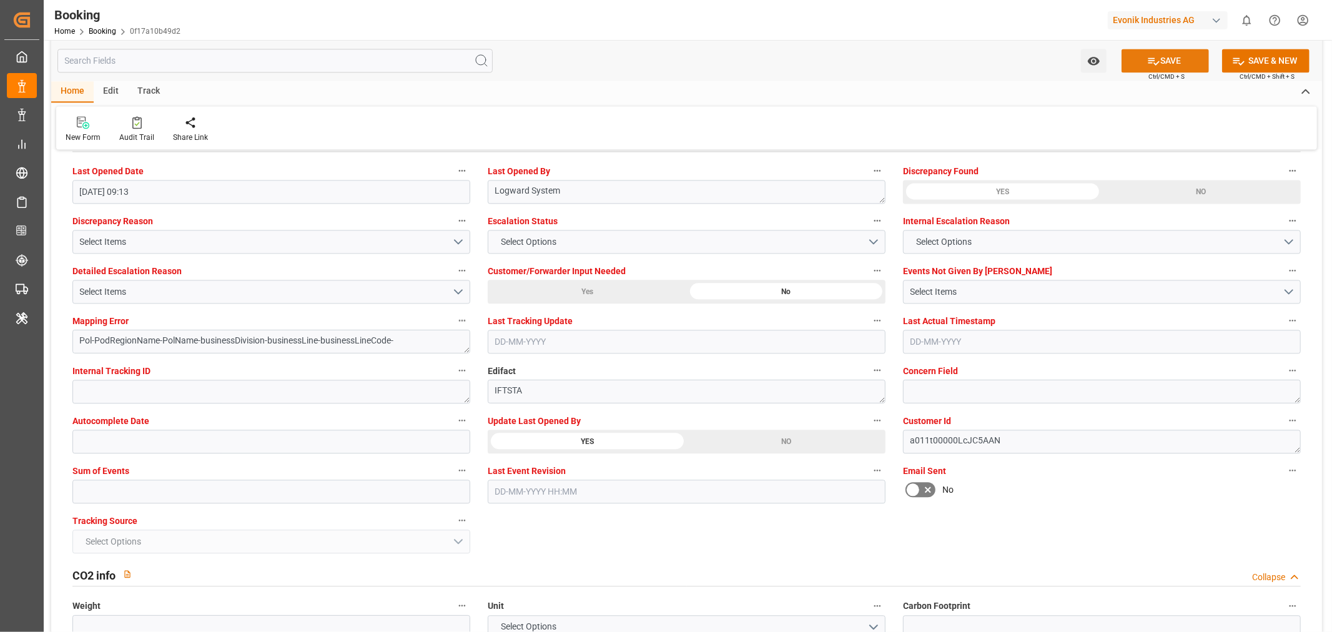
click at [1181, 56] on button "SAVE" at bounding box center [1164, 61] width 87 height 24
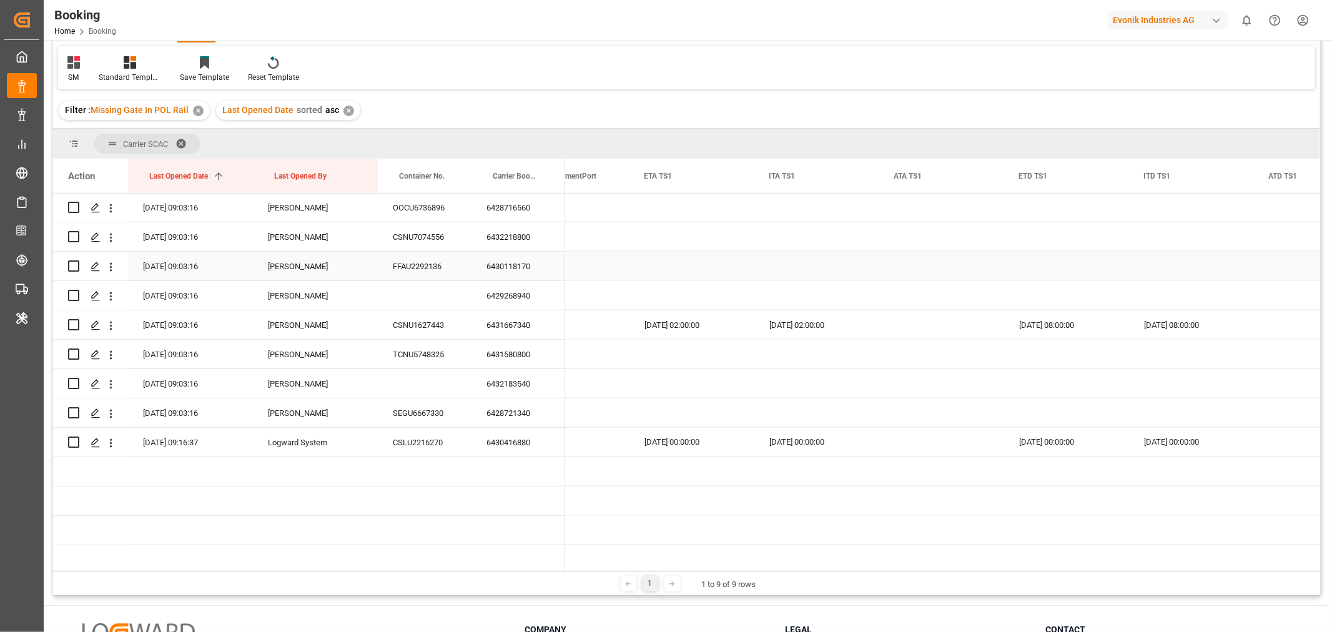
scroll to position [1803, 0]
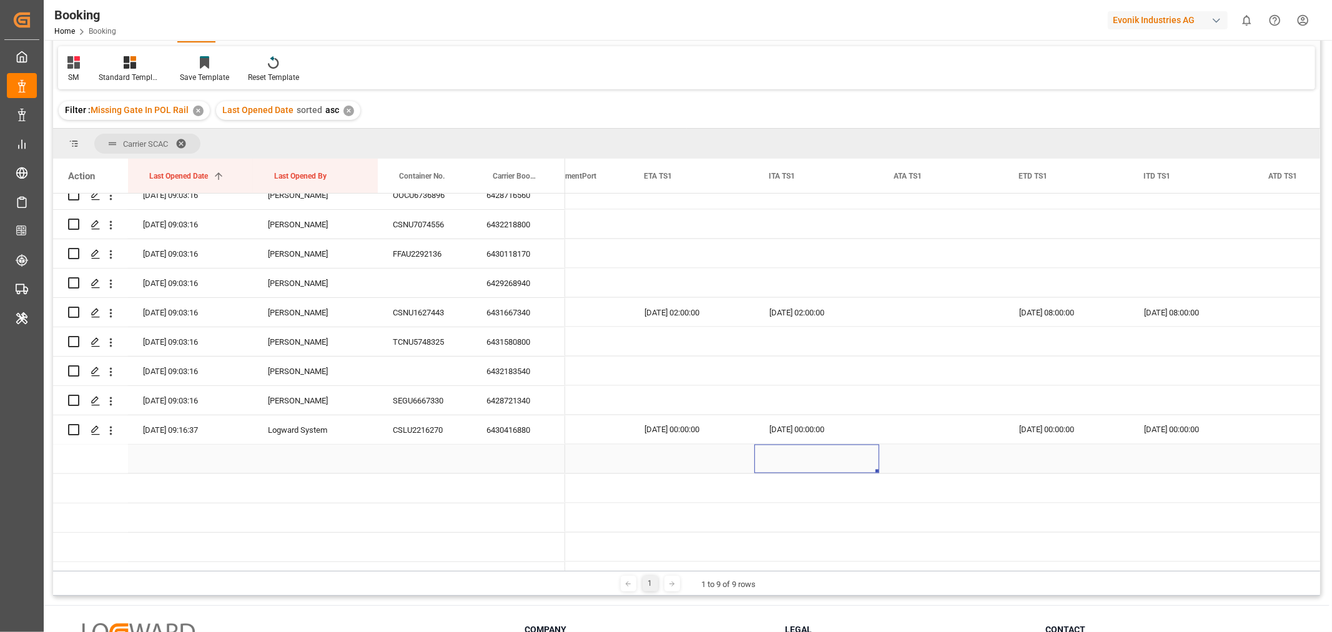
drag, startPoint x: 823, startPoint y: 445, endPoint x: 807, endPoint y: 443, distance: 16.3
click at [809, 445] on div "Press SPACE to select this row." at bounding box center [816, 459] width 125 height 29
click at [649, 428] on div "25-11-2025 00:00:00" at bounding box center [691, 429] width 125 height 29
click at [1028, 440] on div "27-11-2025 00:00:00" at bounding box center [1066, 429] width 125 height 29
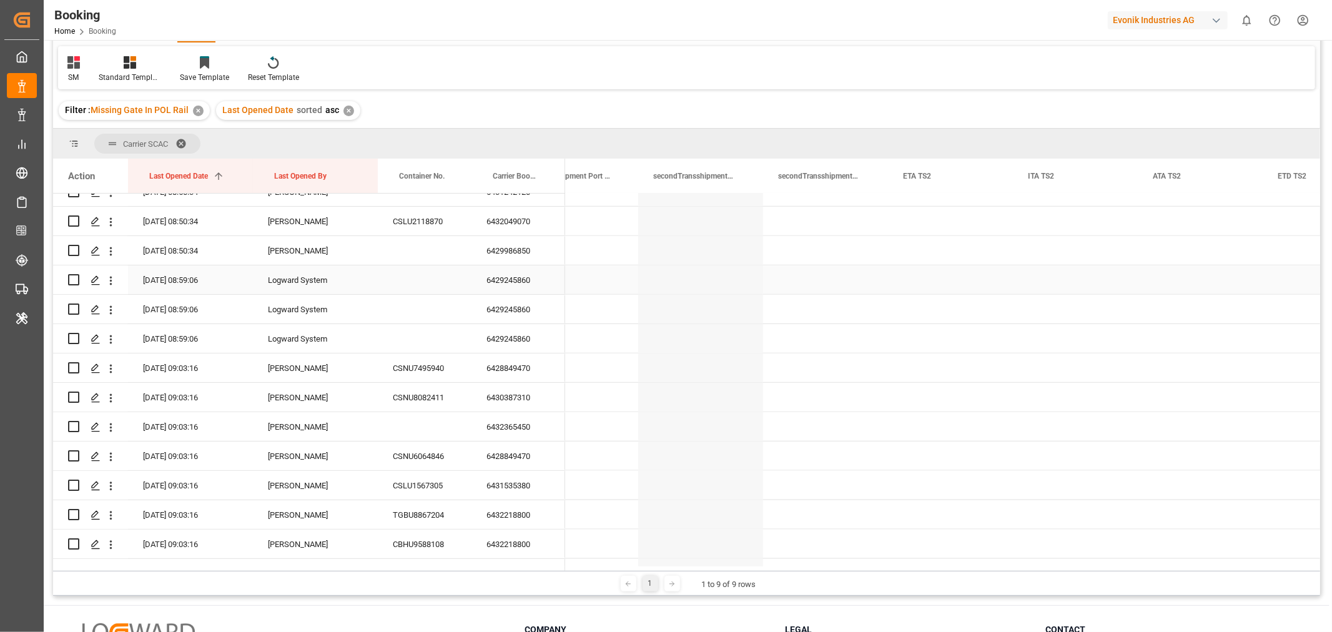
click at [537, 276] on div "6429245860" at bounding box center [518, 279] width 94 height 29
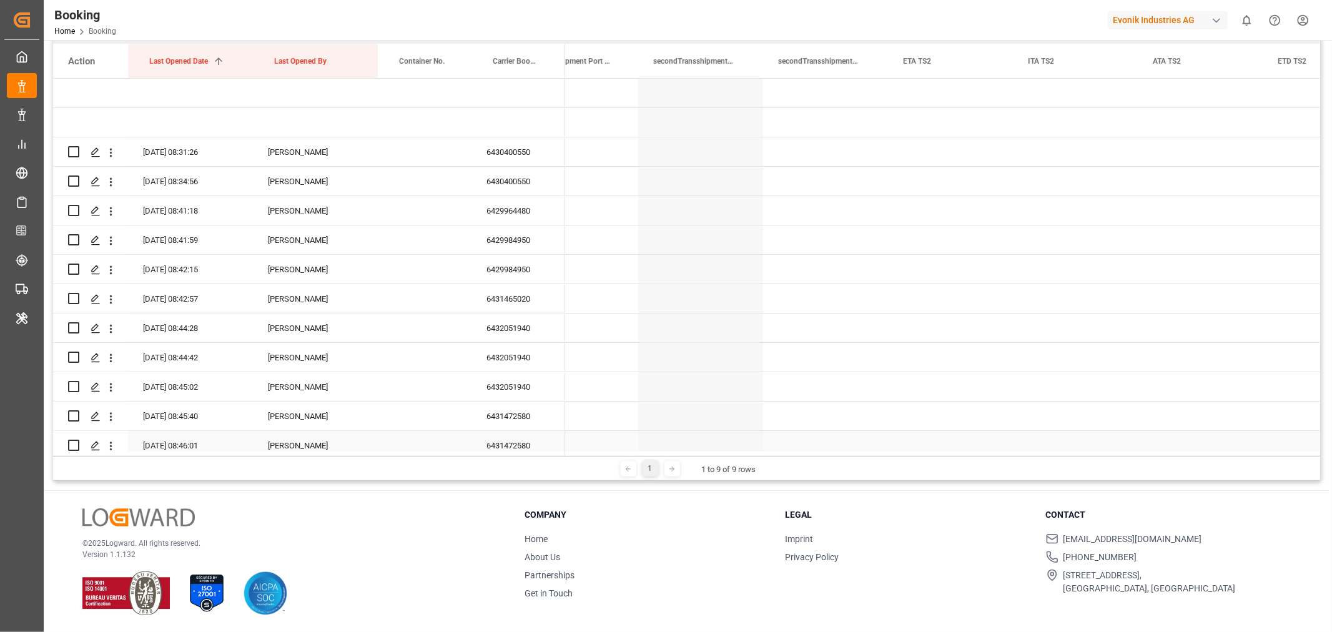
drag, startPoint x: 758, startPoint y: 451, endPoint x: 425, endPoint y: 431, distance: 334.0
click at [420, 430] on div "Action Last Opened Date 1 Last Opened By Container No." at bounding box center [686, 250] width 1267 height 412
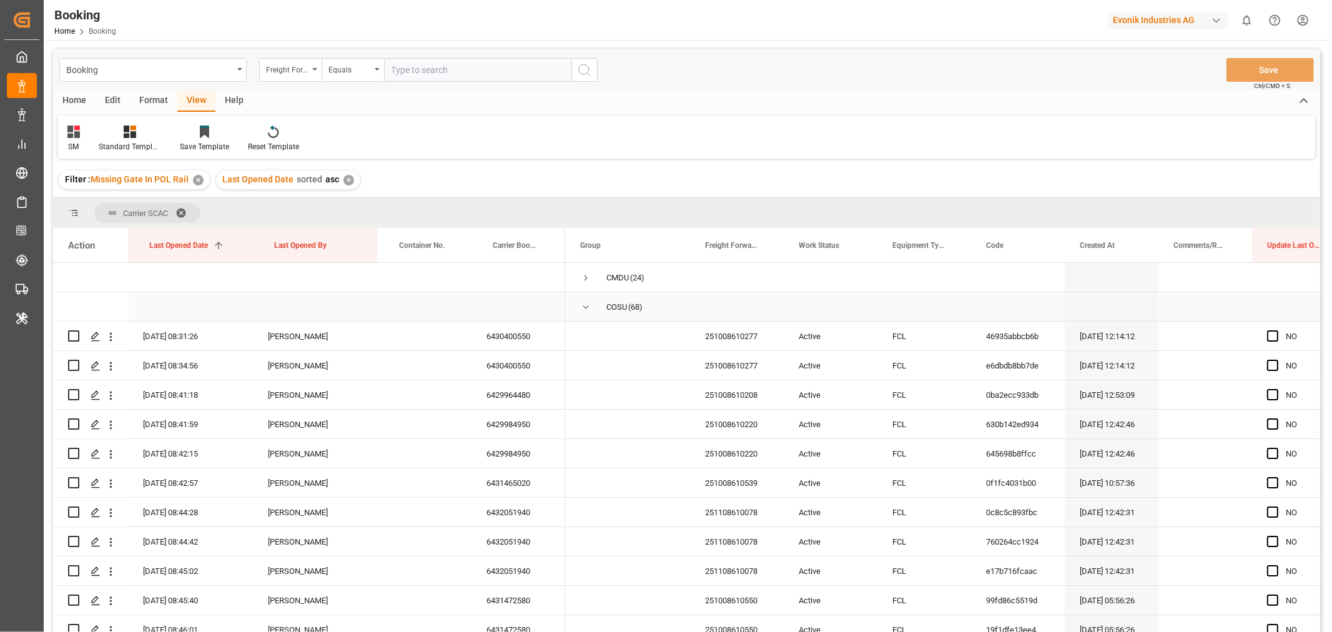
click at [588, 306] on span "Press SPACE to select this row." at bounding box center [585, 307] width 11 height 11
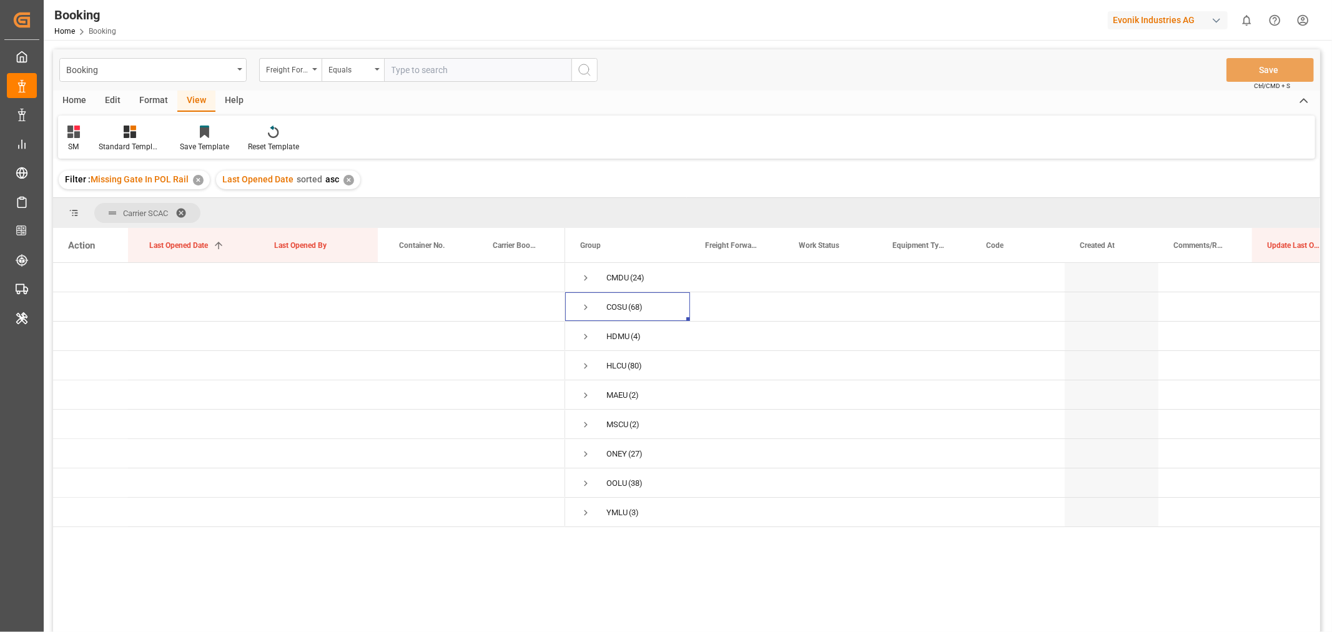
click at [184, 211] on span at bounding box center [185, 212] width 20 height 11
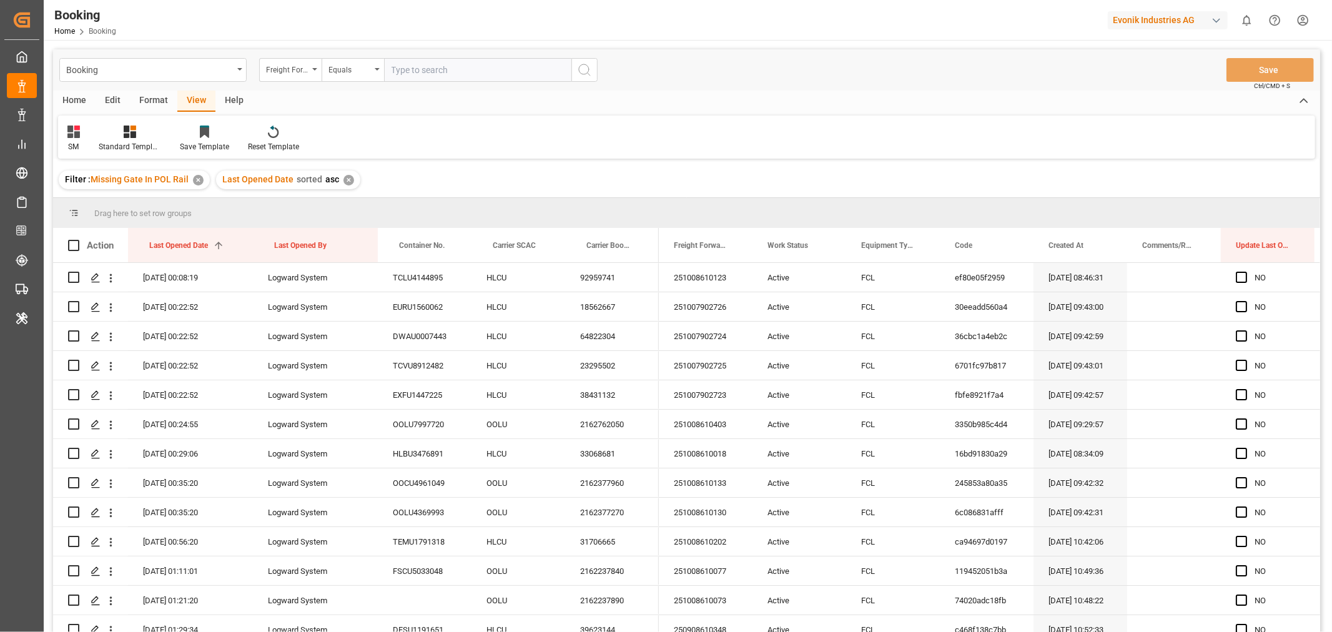
click at [154, 98] on div "Format" at bounding box center [153, 101] width 47 height 21
click at [104, 142] on div "Filter Rows" at bounding box center [85, 146] width 37 height 11
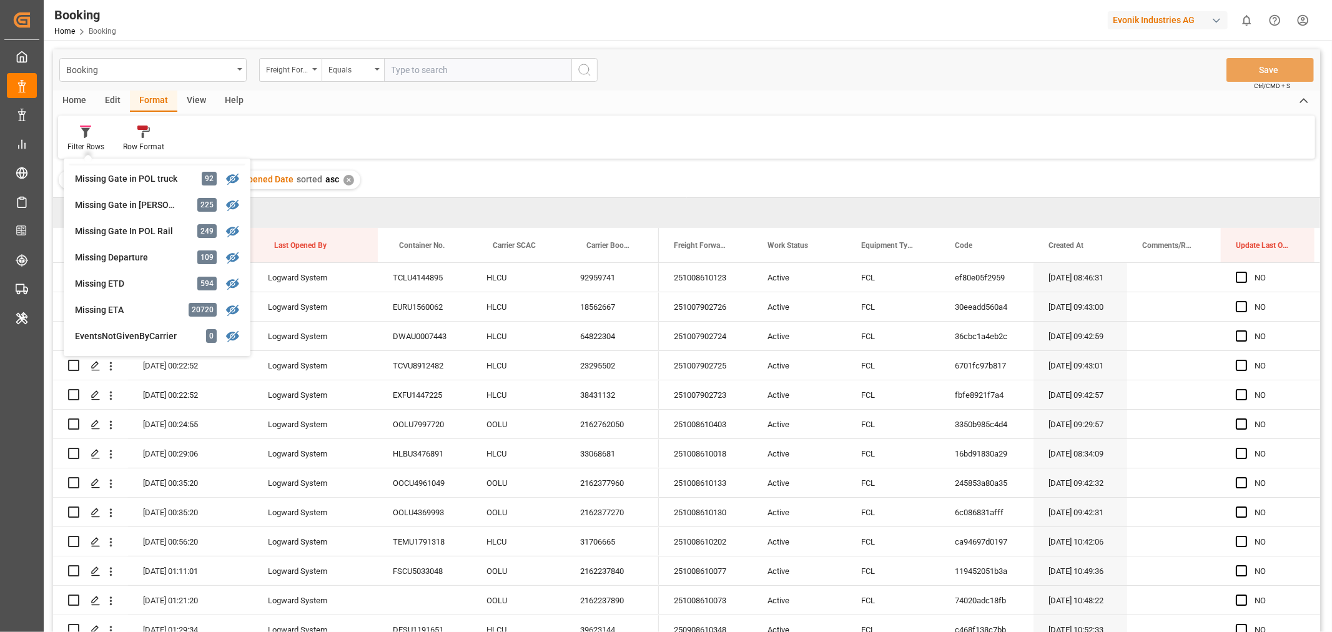
scroll to position [277, 0]
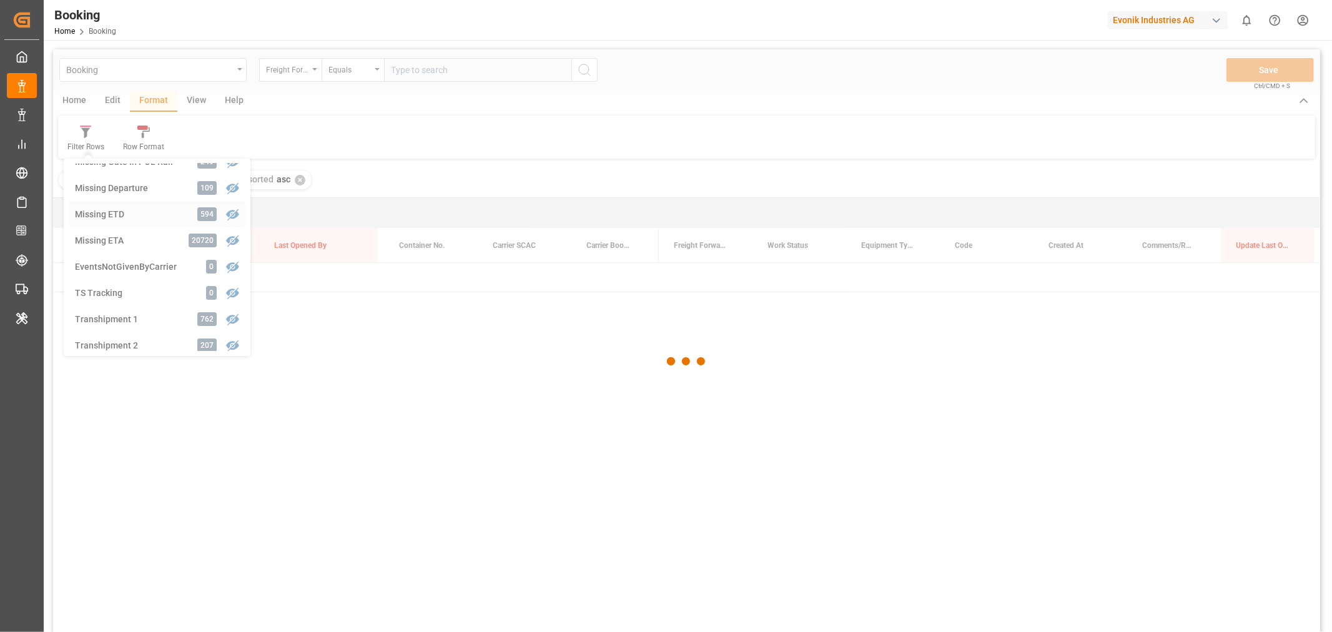
click at [120, 209] on div "Booking Freight Forwarder's Reference No. Equals Save Ctrl/CMD + S Home Edit Fo…" at bounding box center [686, 357] width 1267 height 616
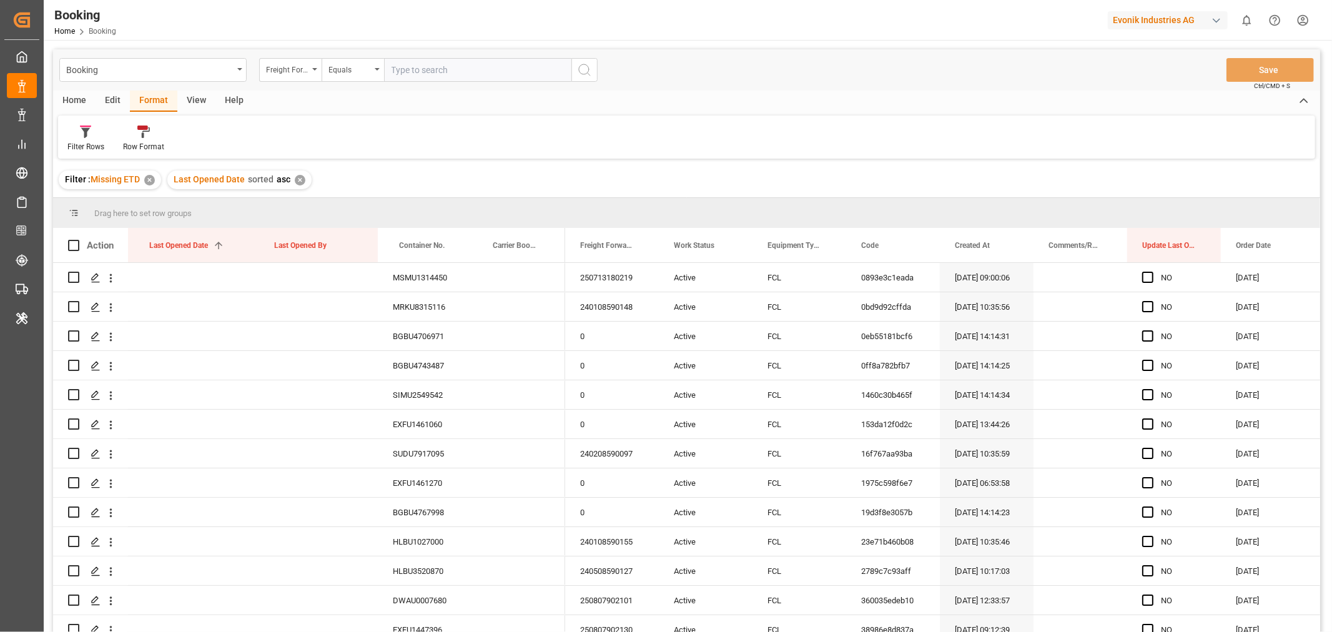
click at [194, 98] on div "View" at bounding box center [196, 101] width 38 height 21
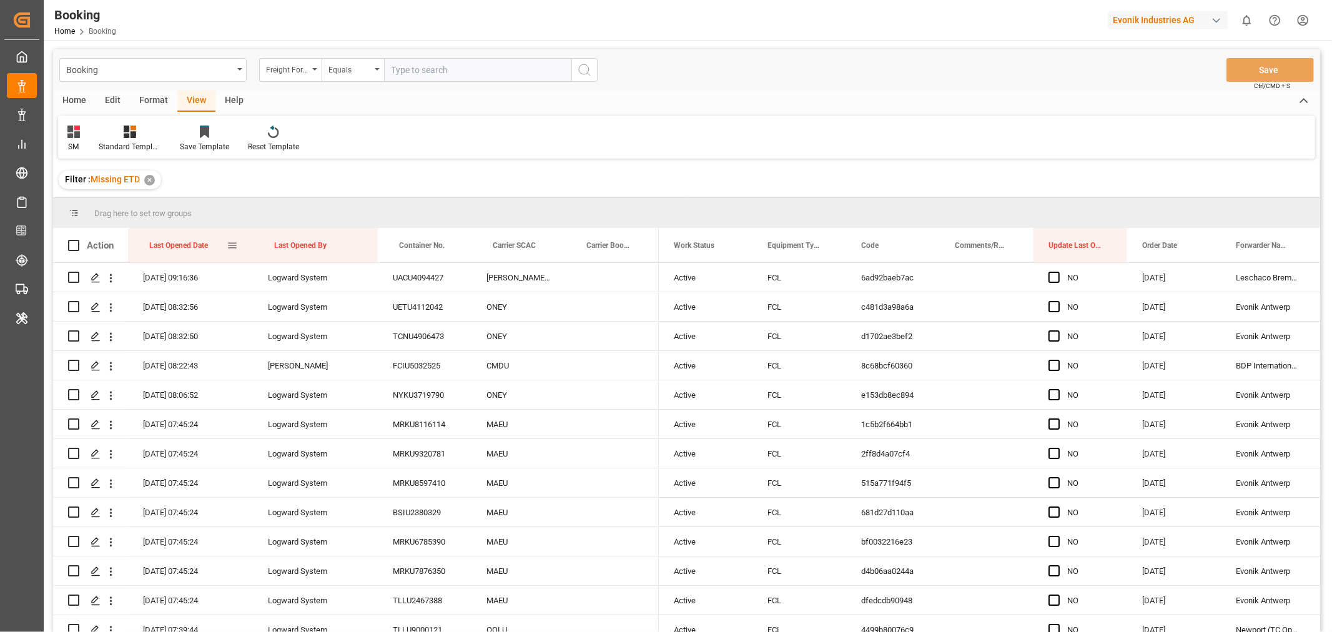
click at [214, 245] on div "Last Opened Date" at bounding box center [187, 245] width 77 height 34
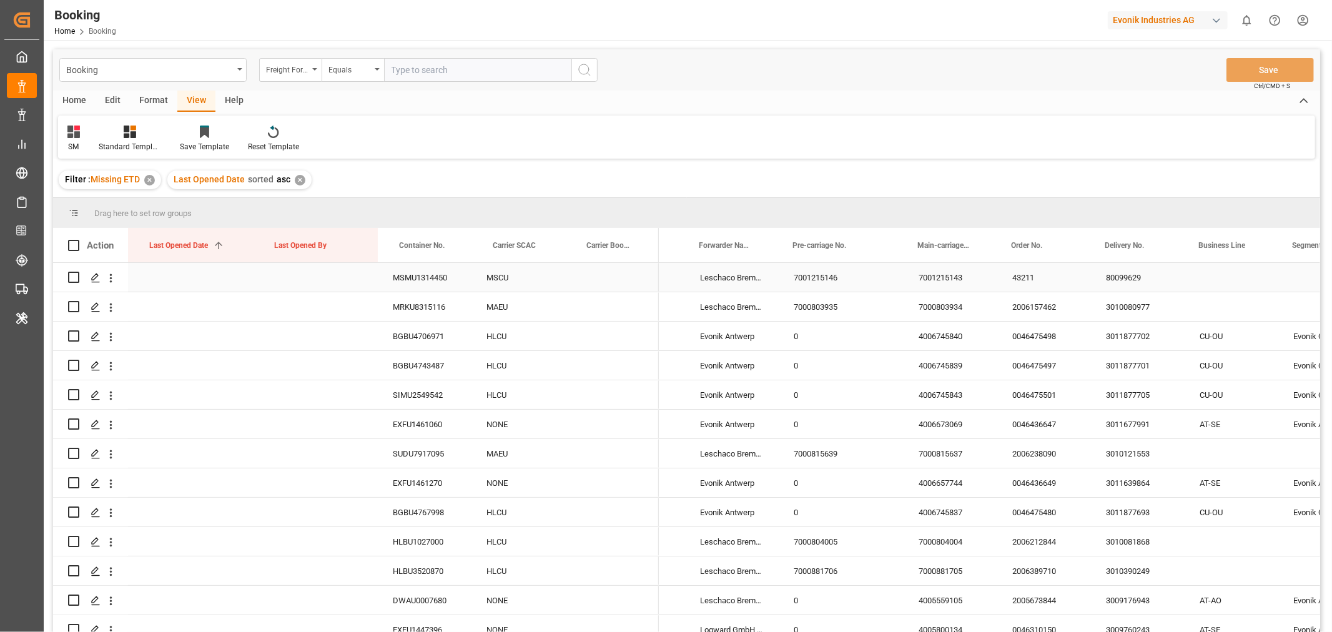
scroll to position [0, 537]
drag, startPoint x: 715, startPoint y: 244, endPoint x: 716, endPoint y: 219, distance: 25.0
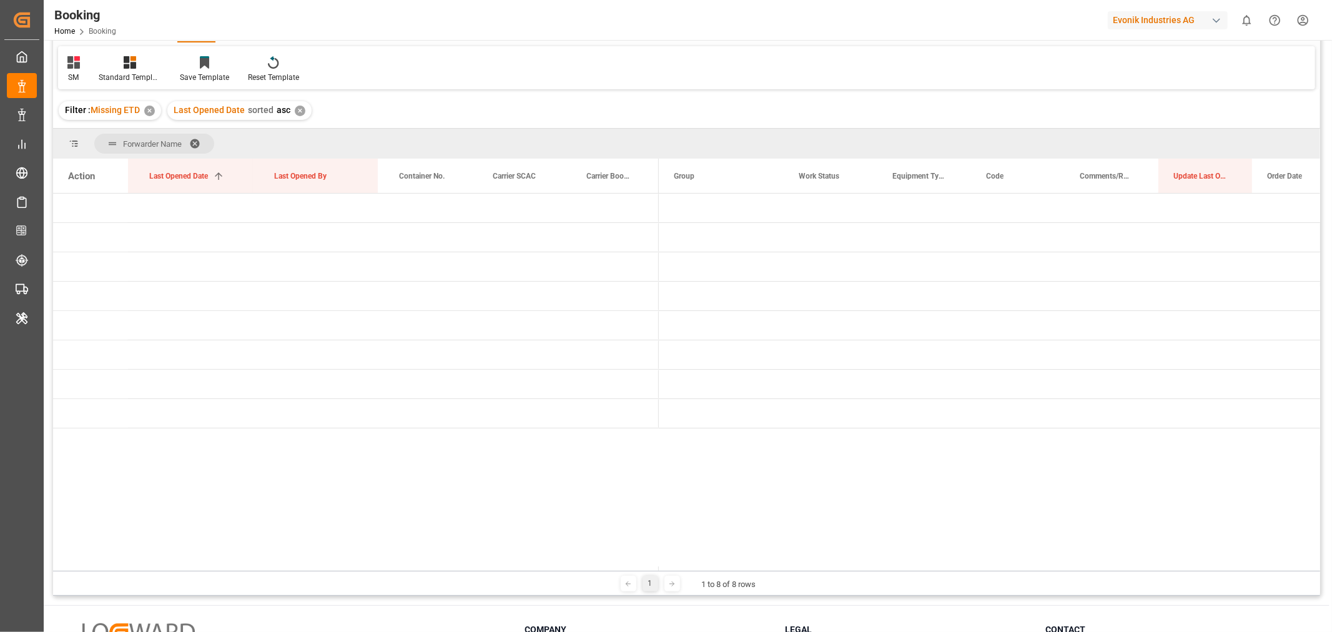
scroll to position [0, 0]
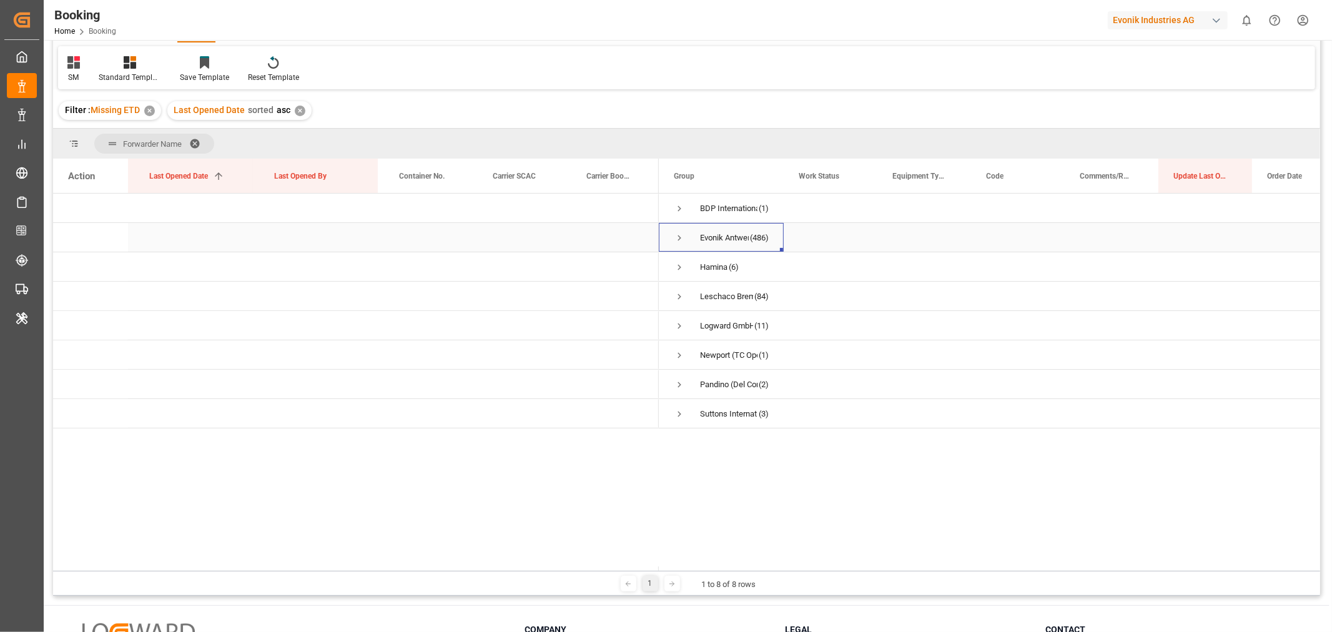
click at [679, 236] on span "Press SPACE to select this row." at bounding box center [679, 237] width 11 height 11
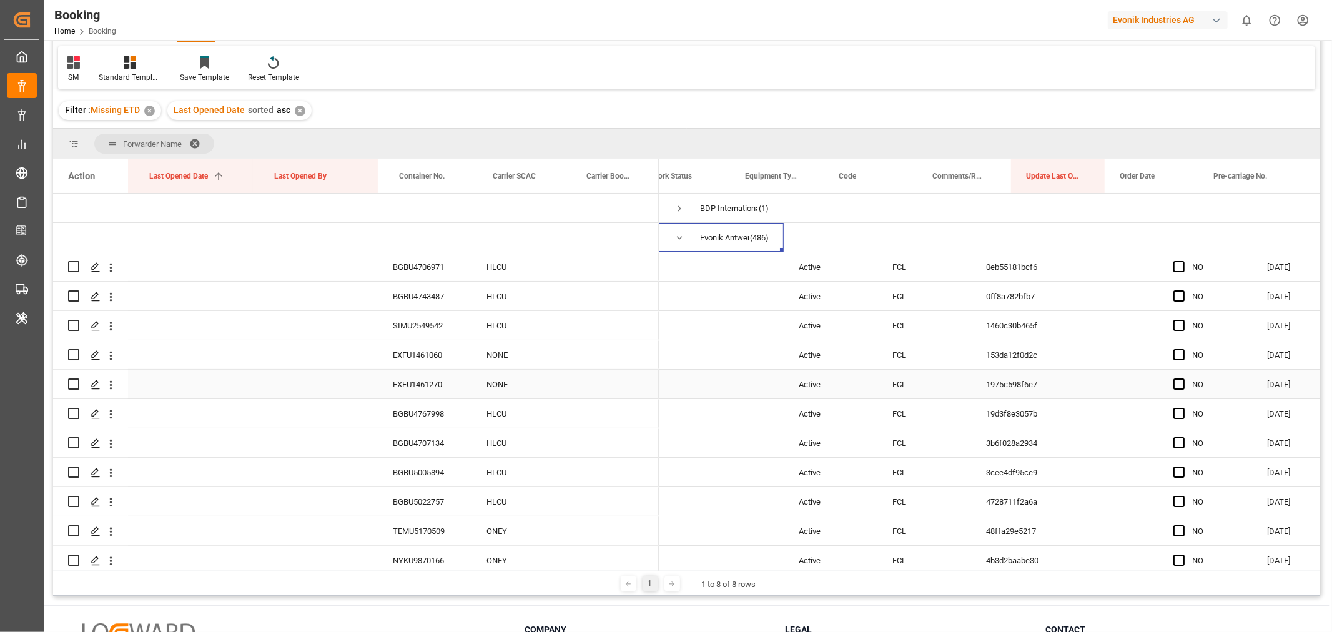
scroll to position [0, 373]
click at [860, 176] on span at bounding box center [856, 175] width 11 height 11
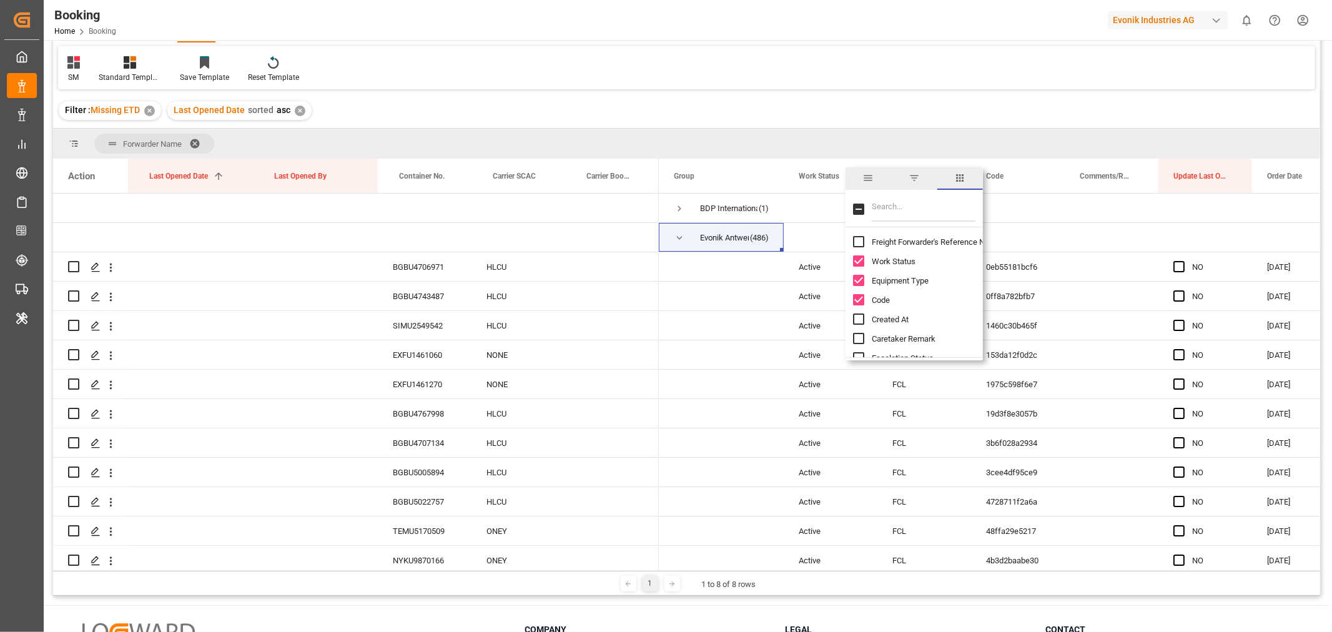
click at [858, 238] on input "Freight Forwarder's Reference No. column toggle visibility (hidden)" at bounding box center [858, 241] width 11 height 11
checkbox input "true"
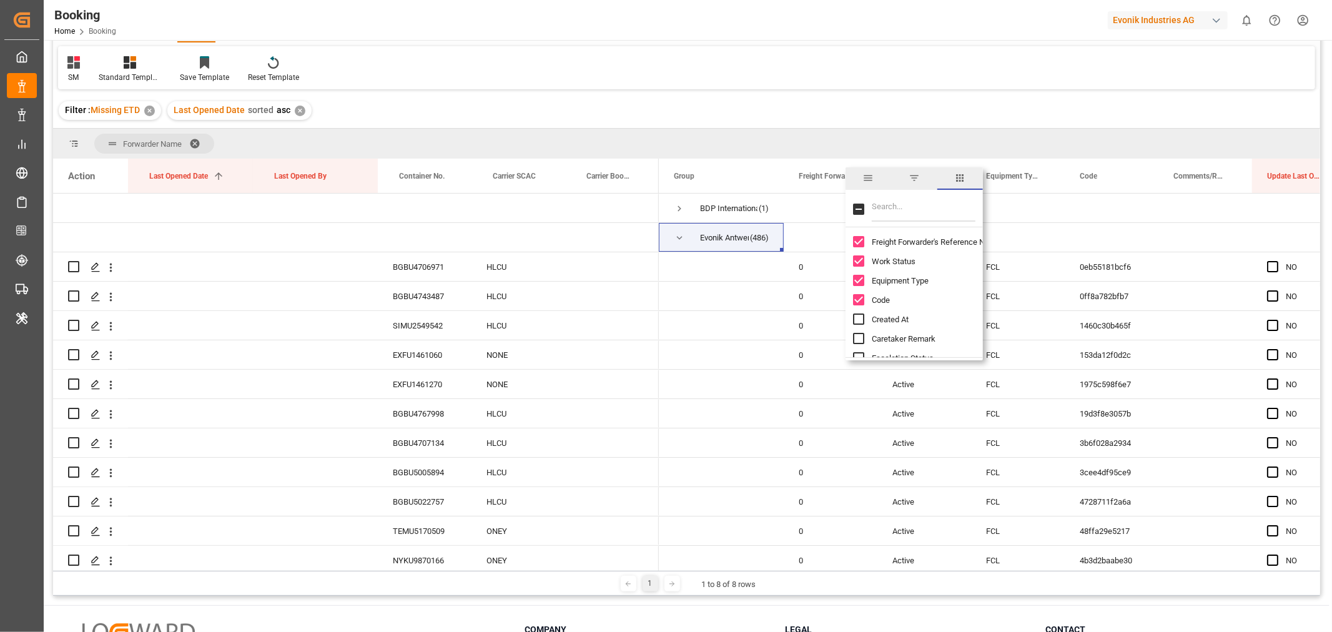
click at [857, 319] on input "Created At column toggle visibility (hidden)" at bounding box center [858, 318] width 11 height 11
checkbox input "true"
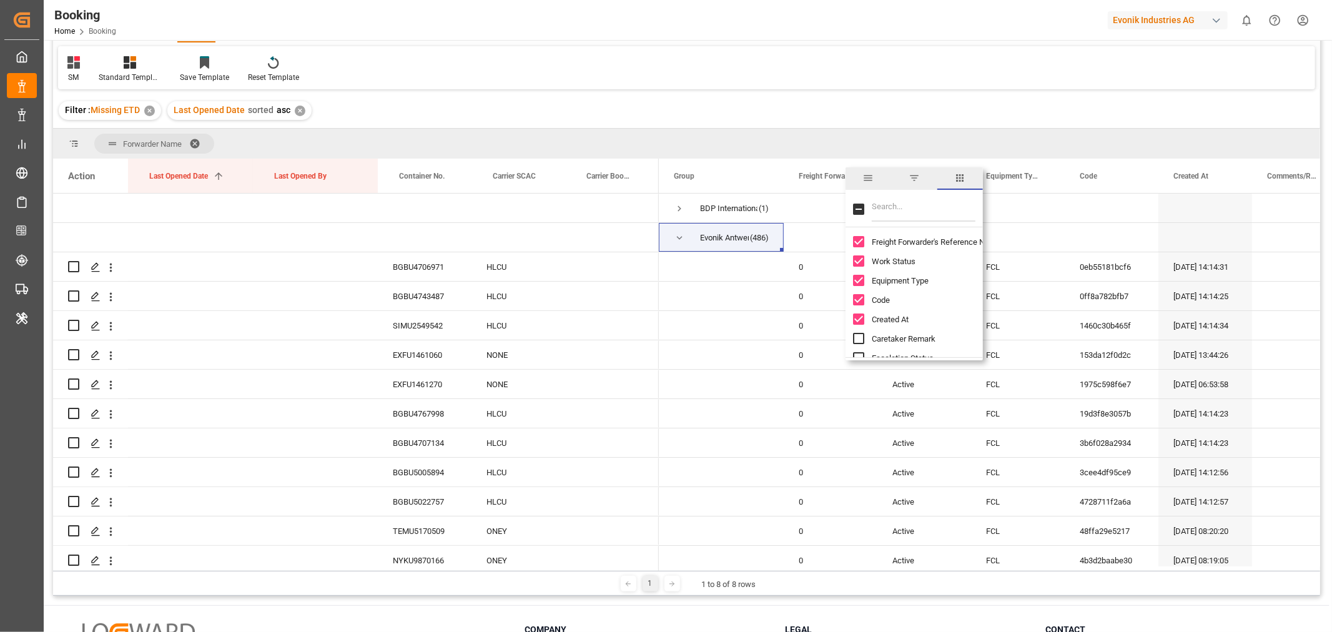
click at [931, 117] on div "Filter : Missing ETD ✕ Last Opened Date sorted asc ✕" at bounding box center [686, 110] width 1267 height 35
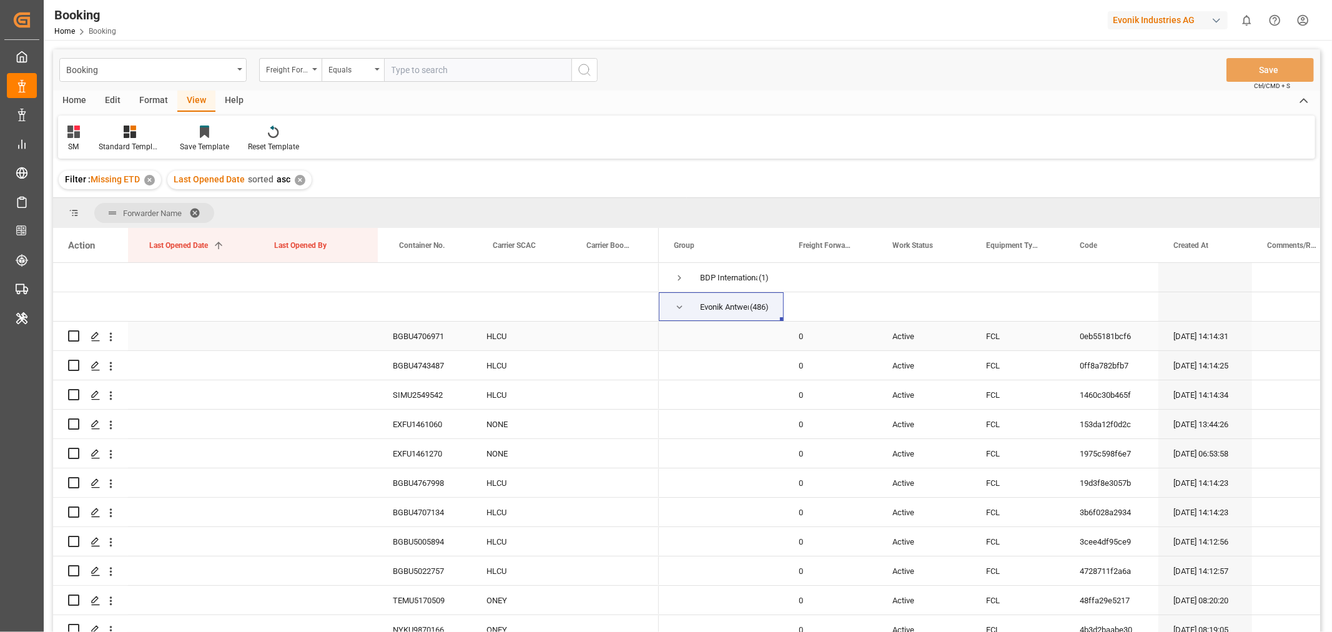
click at [441, 338] on div "BGBU4706971" at bounding box center [425, 336] width 94 height 29
click at [114, 338] on icon "open menu" at bounding box center [110, 336] width 13 height 13
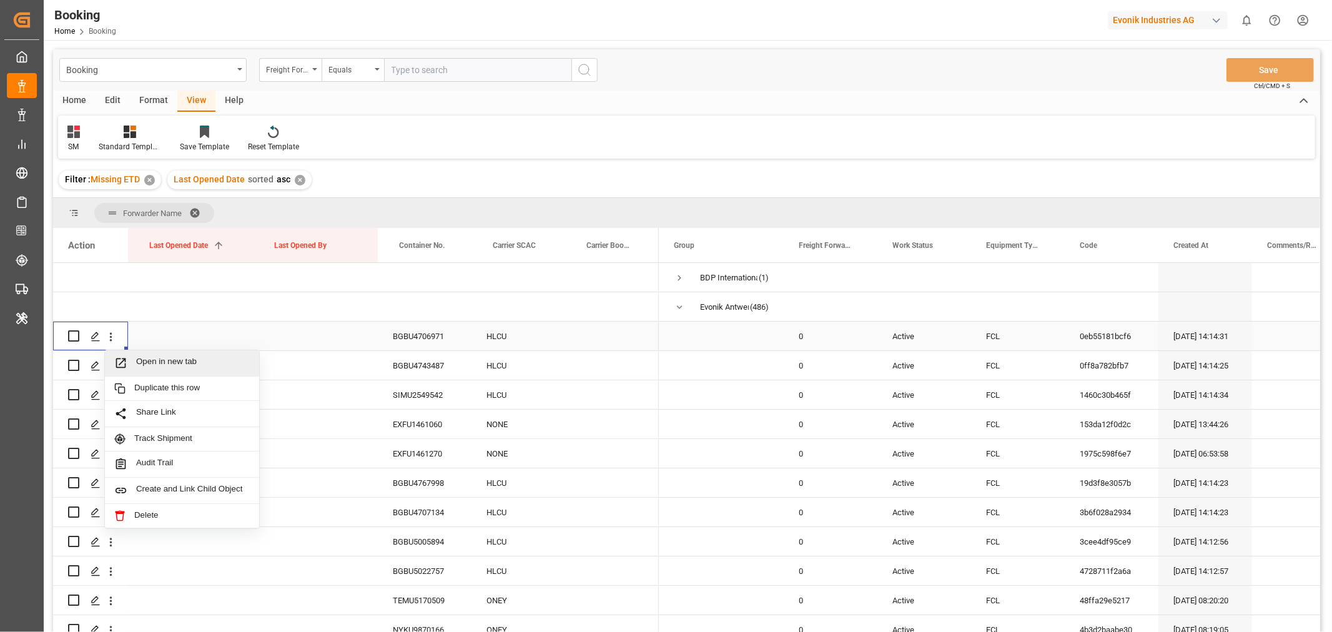
click at [179, 363] on span "Open in new tab" at bounding box center [193, 363] width 114 height 13
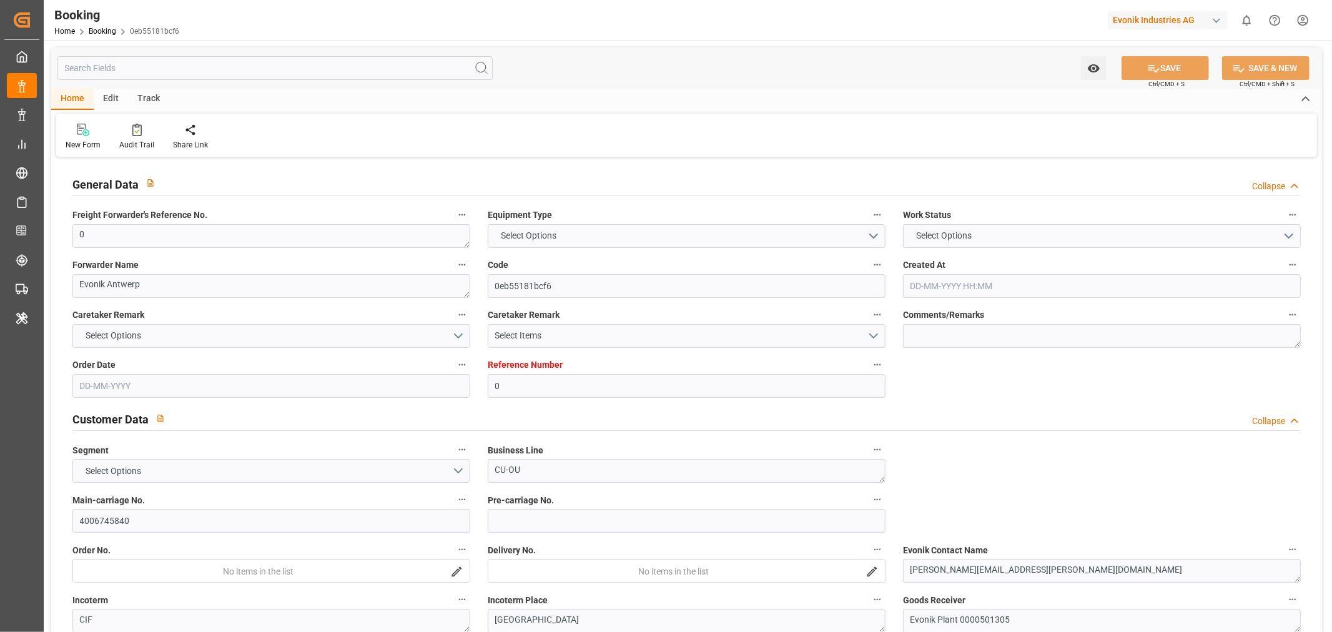
type input "0"
type input "Hapag [PERSON_NAME]"
type input "Hapag Lloyd Aktiengesellschaft"
type input "NLRTM"
type input "CNSHA"
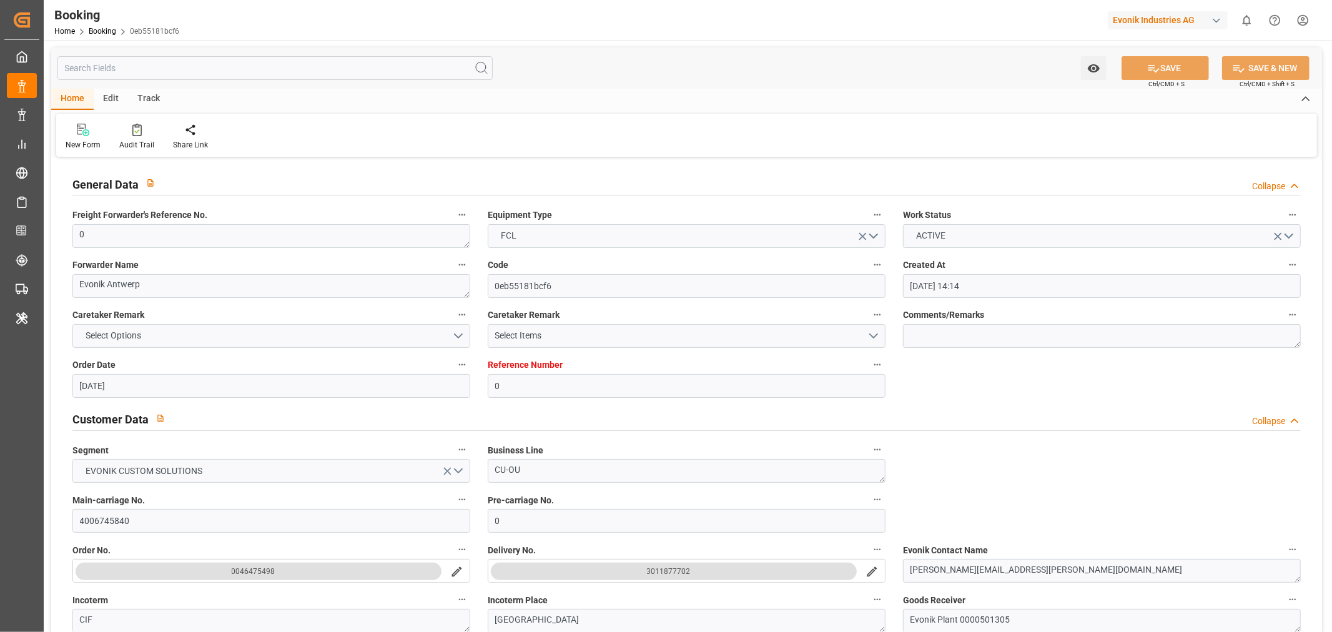
type input "[DATE] 14:14"
type input "[DATE]"
type input "[DATE] 00:00"
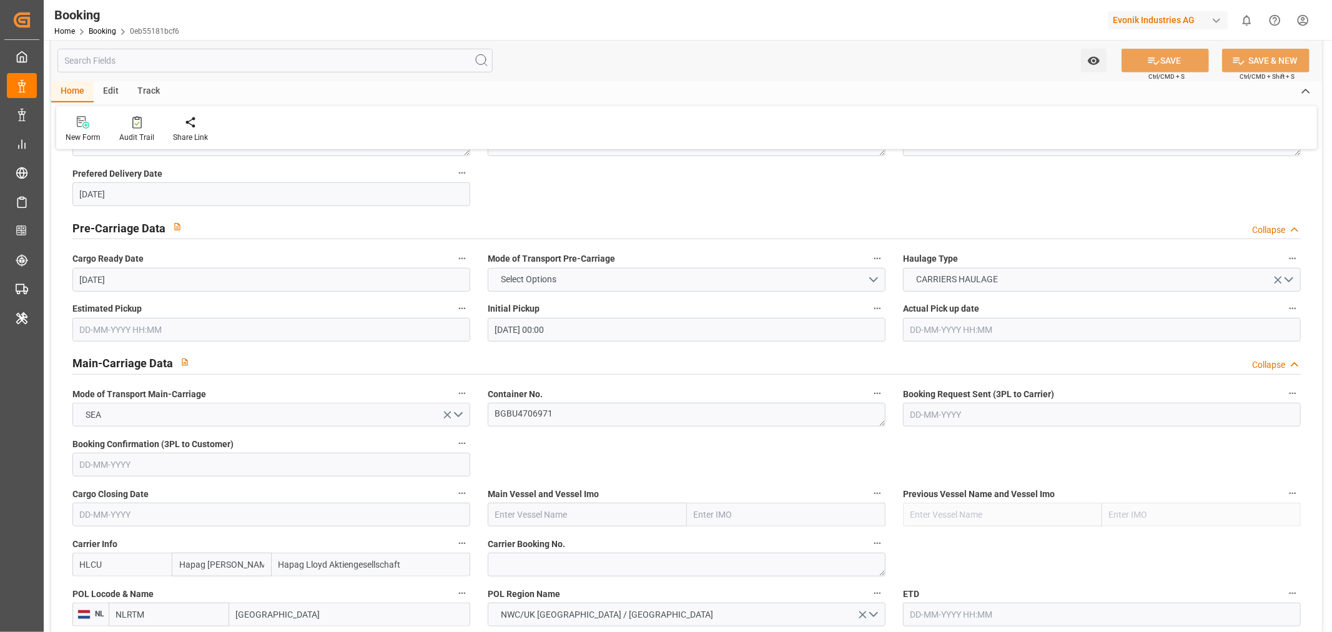
scroll to position [485, 0]
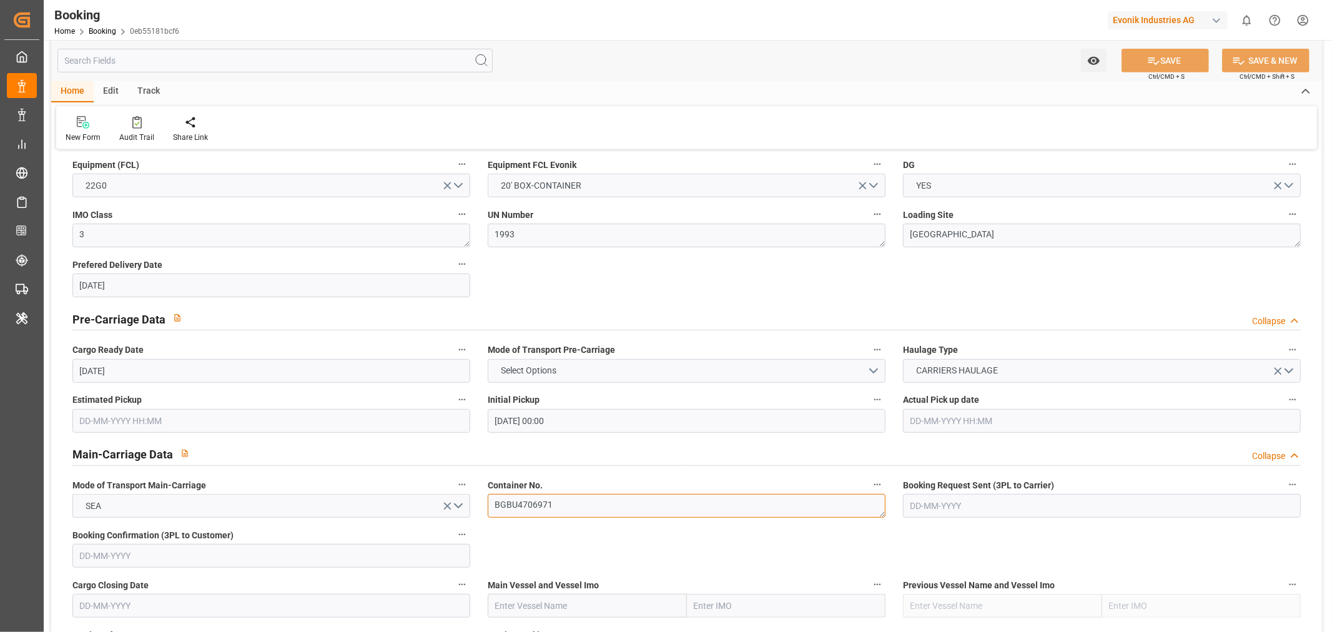
click at [528, 499] on textarea "BGBU4706971" at bounding box center [687, 506] width 398 height 24
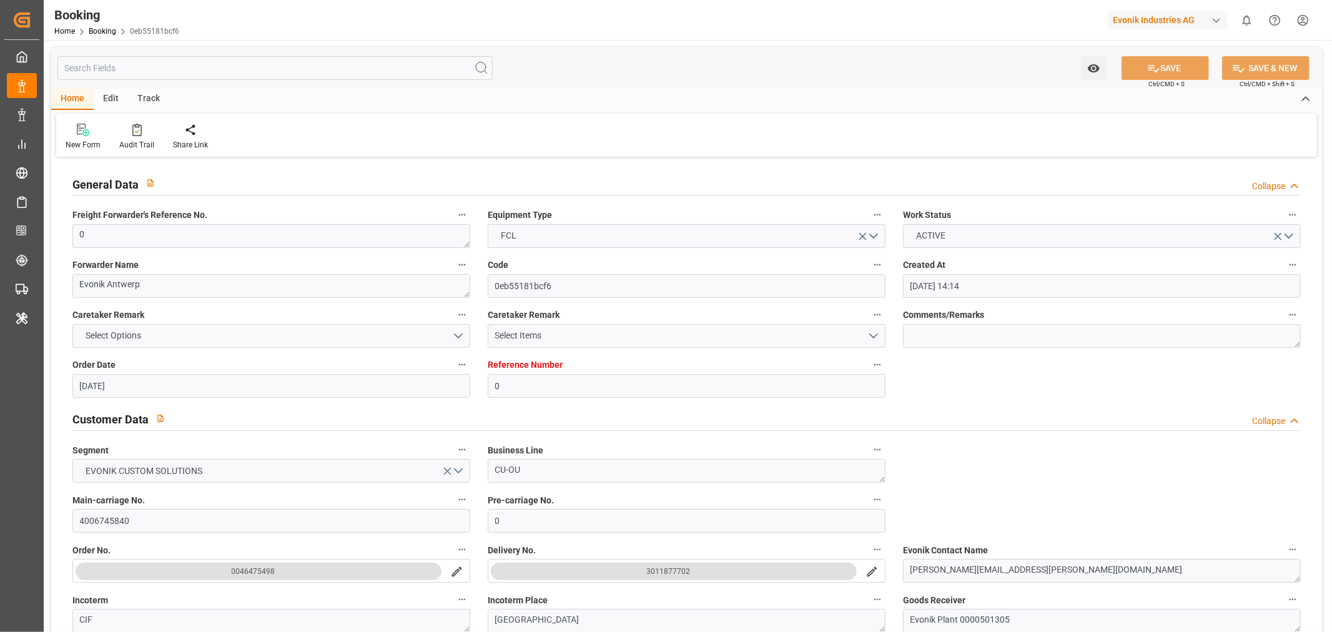
scroll to position [139, 0]
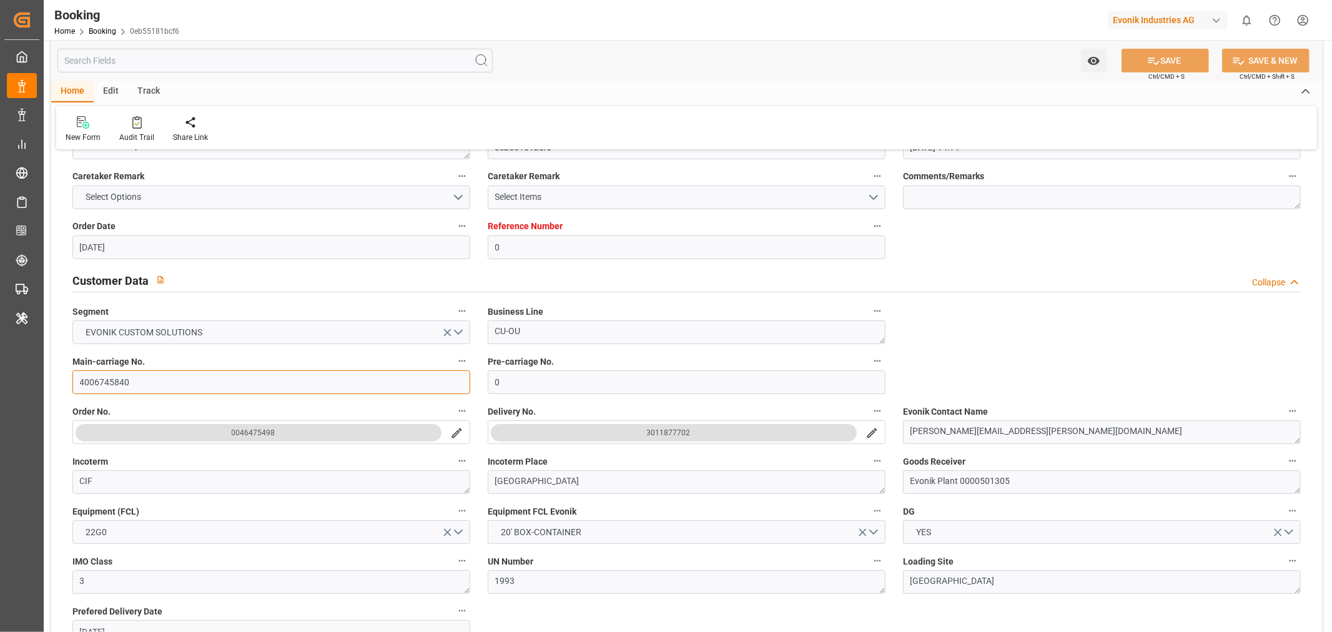
click at [98, 385] on input "4006745840" at bounding box center [271, 382] width 398 height 24
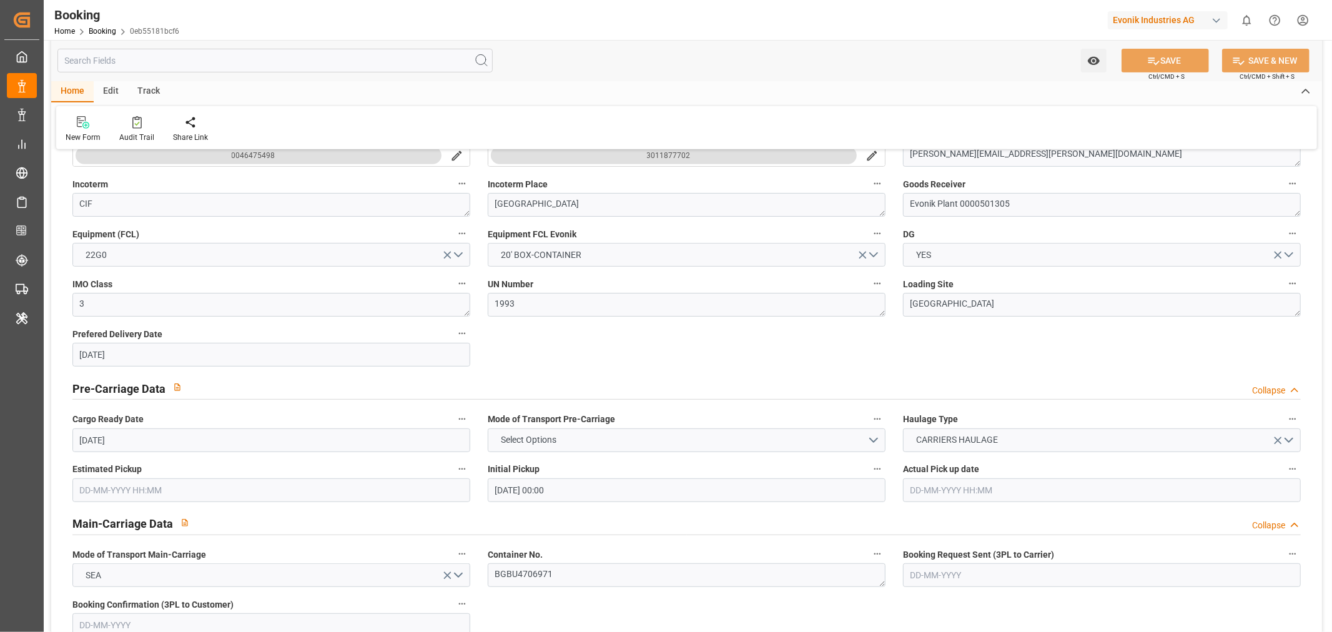
scroll to position [763, 0]
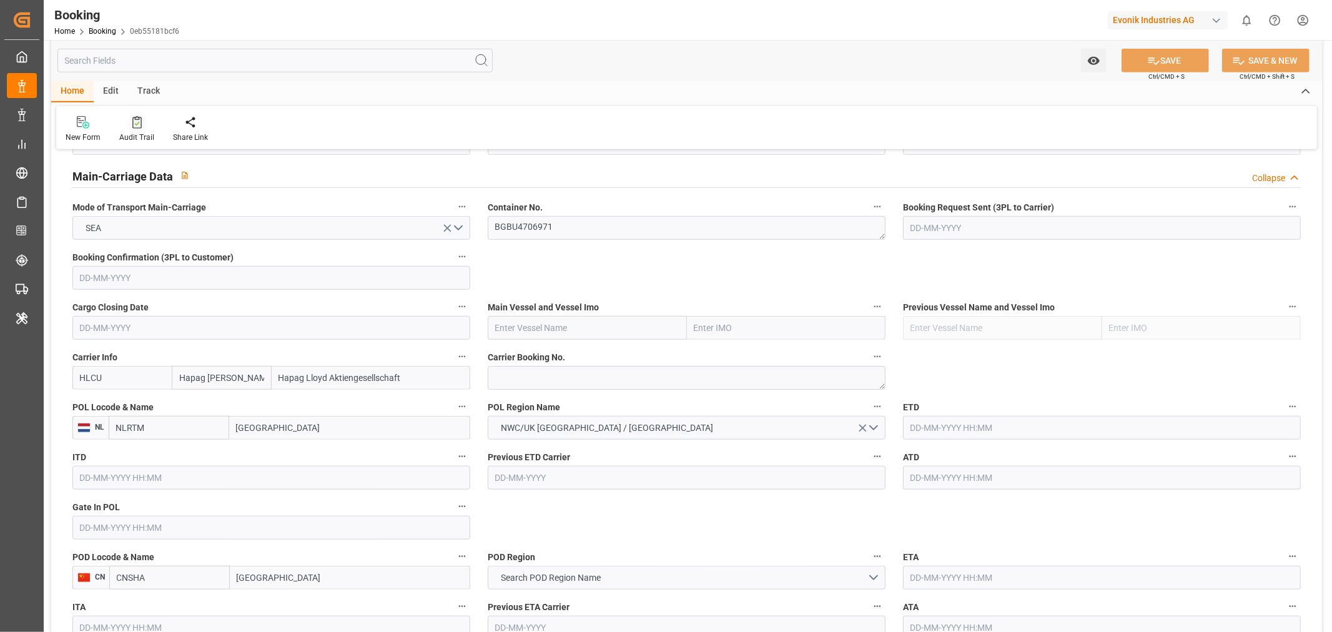
click at [140, 134] on div "Audit Trail" at bounding box center [136, 137] width 35 height 11
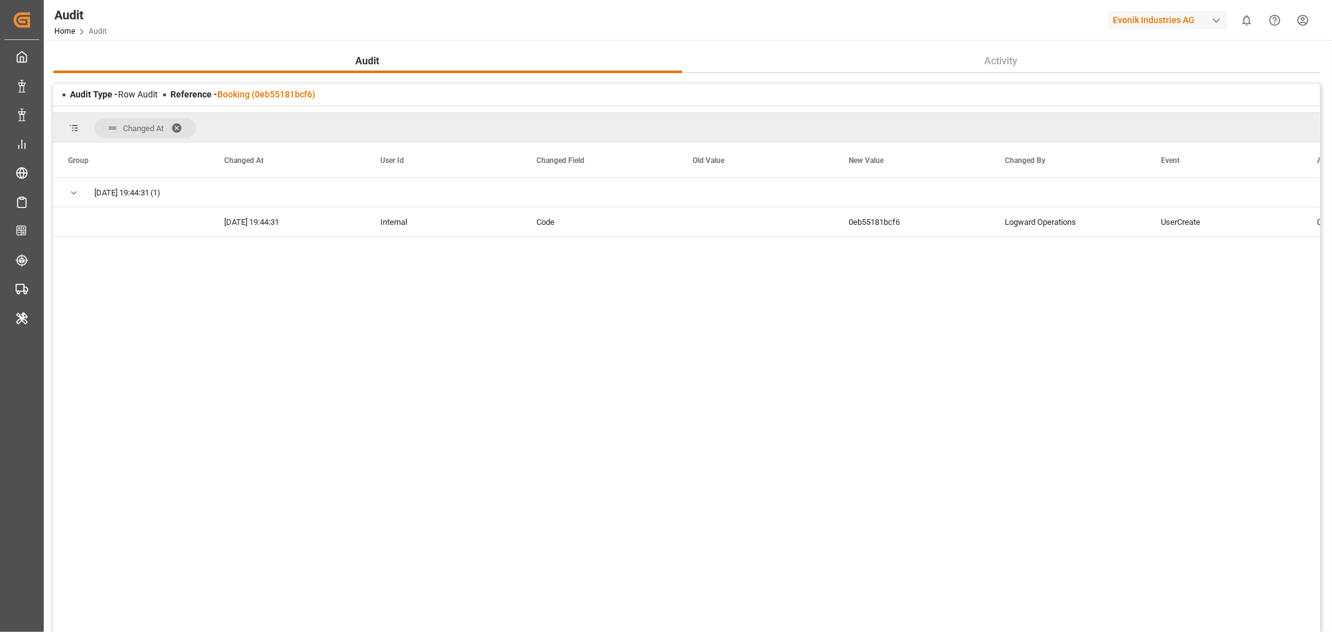
click at [180, 125] on span at bounding box center [181, 127] width 20 height 11
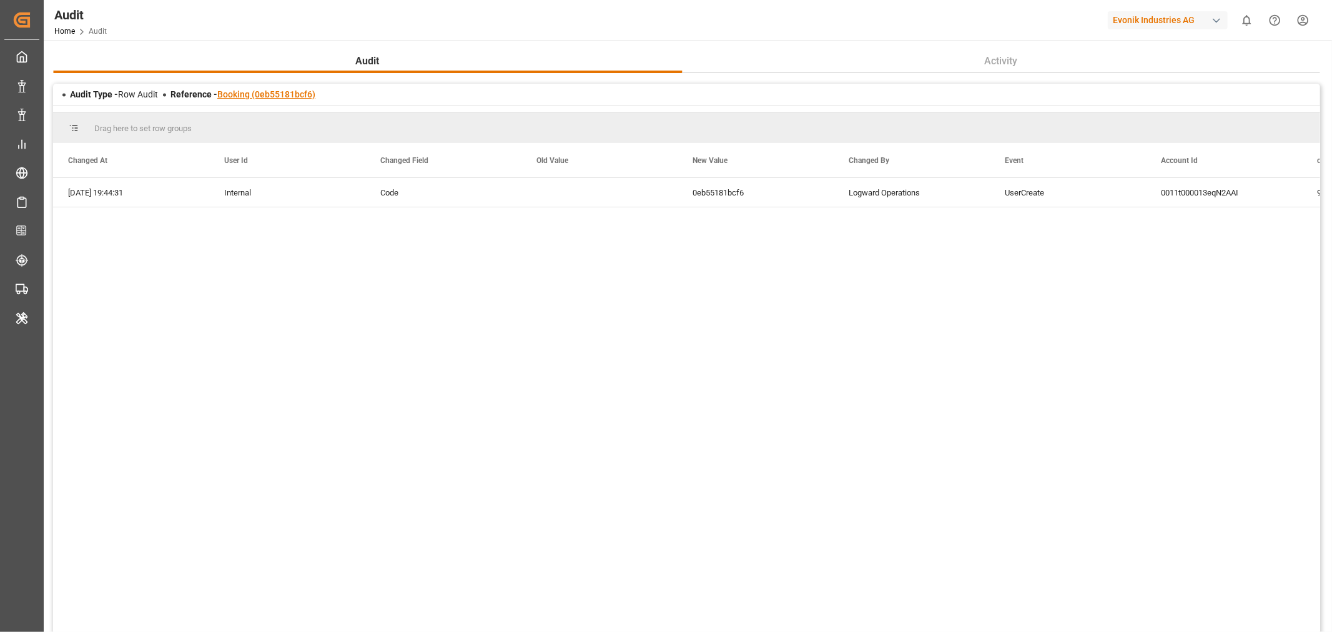
click at [307, 95] on link "Booking (0eb55181bcf6)" at bounding box center [266, 94] width 98 height 10
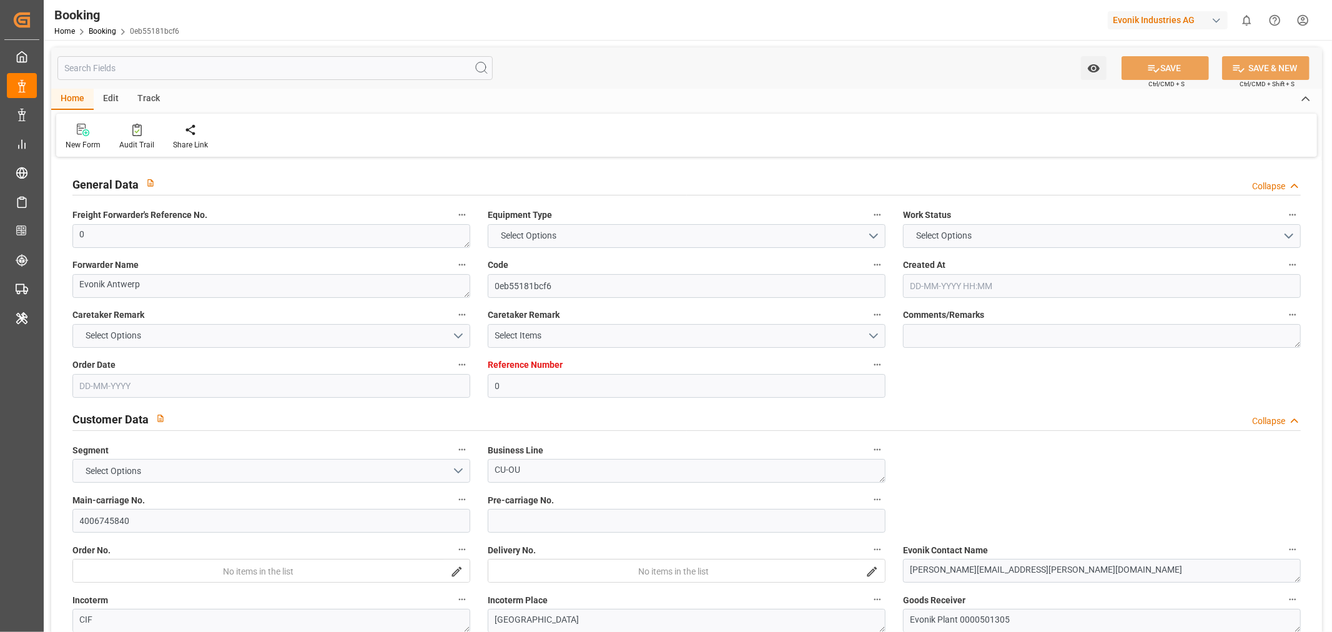
type input "0"
type input "Hapag [PERSON_NAME]"
type input "Hapag Lloyd Aktiengesellschaft"
type input "NLRTM"
type input "CNSHA"
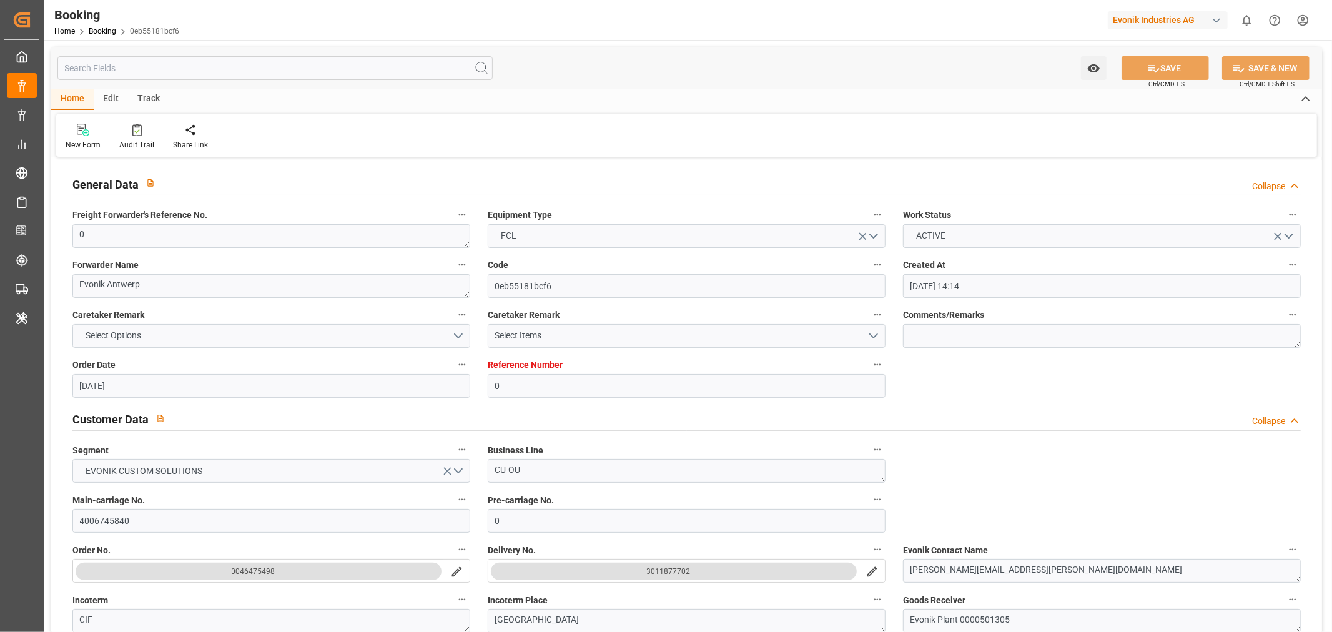
type input "[DATE] 14:14"
type input "[DATE]"
type input "[DATE] 00:00"
